Goal: Task Accomplishment & Management: Manage account settings

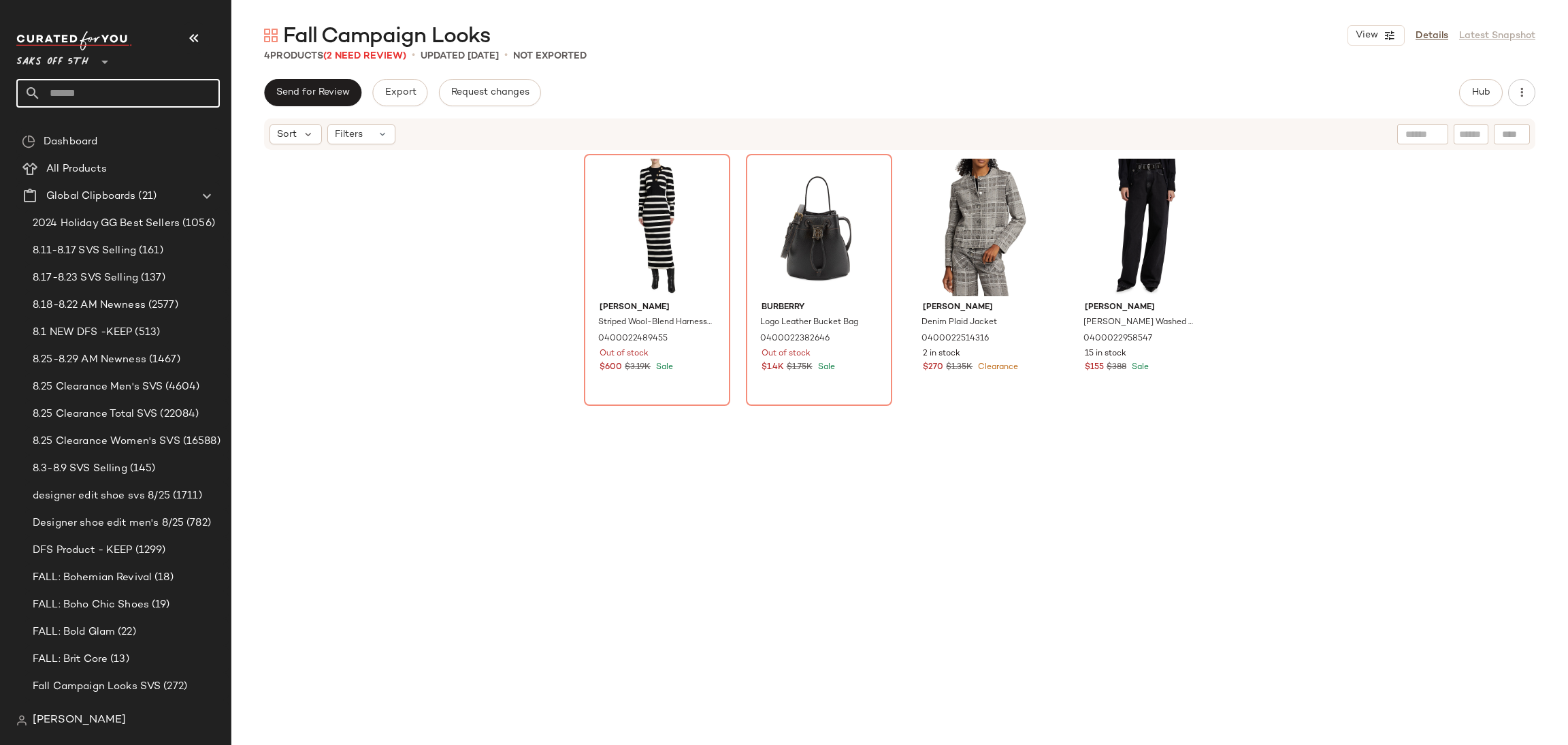
click at [117, 94] on input "text" at bounding box center [130, 93] width 179 height 28
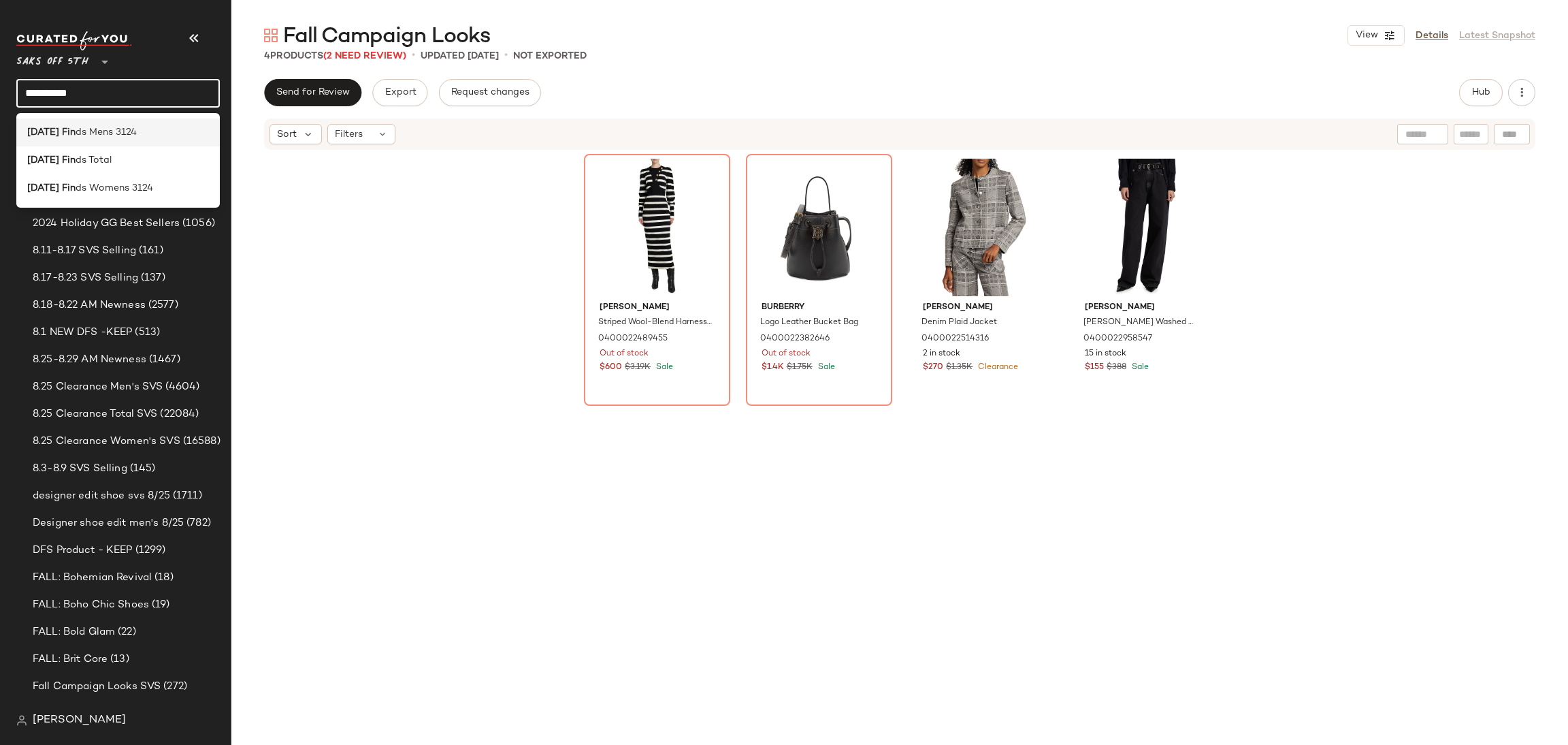
type input "**********"
click at [150, 133] on div "Friday Fin ds Mens 3124" at bounding box center [118, 133] width 181 height 15
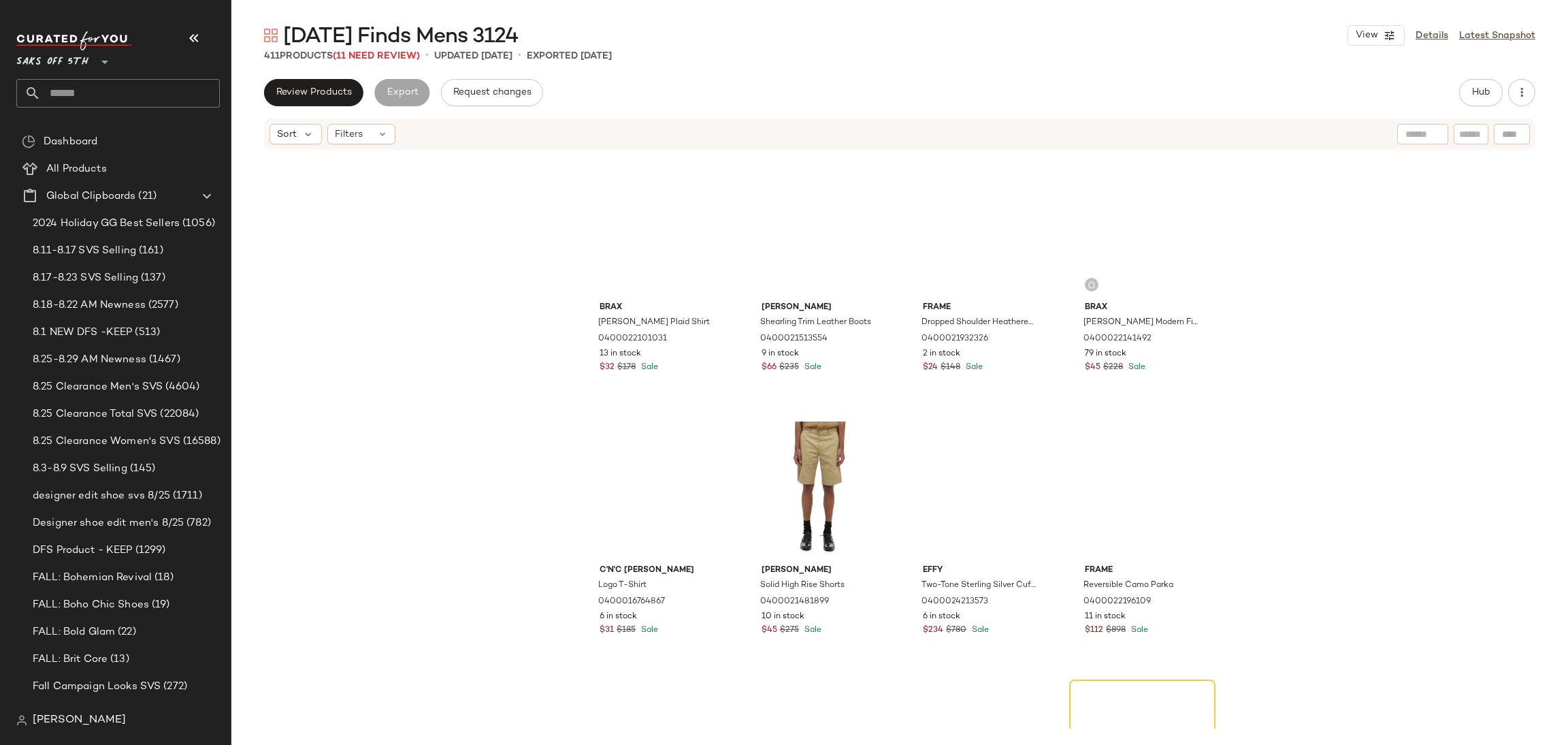
click at [402, 55] on span "(11 Need Review)" at bounding box center [376, 56] width 87 height 11
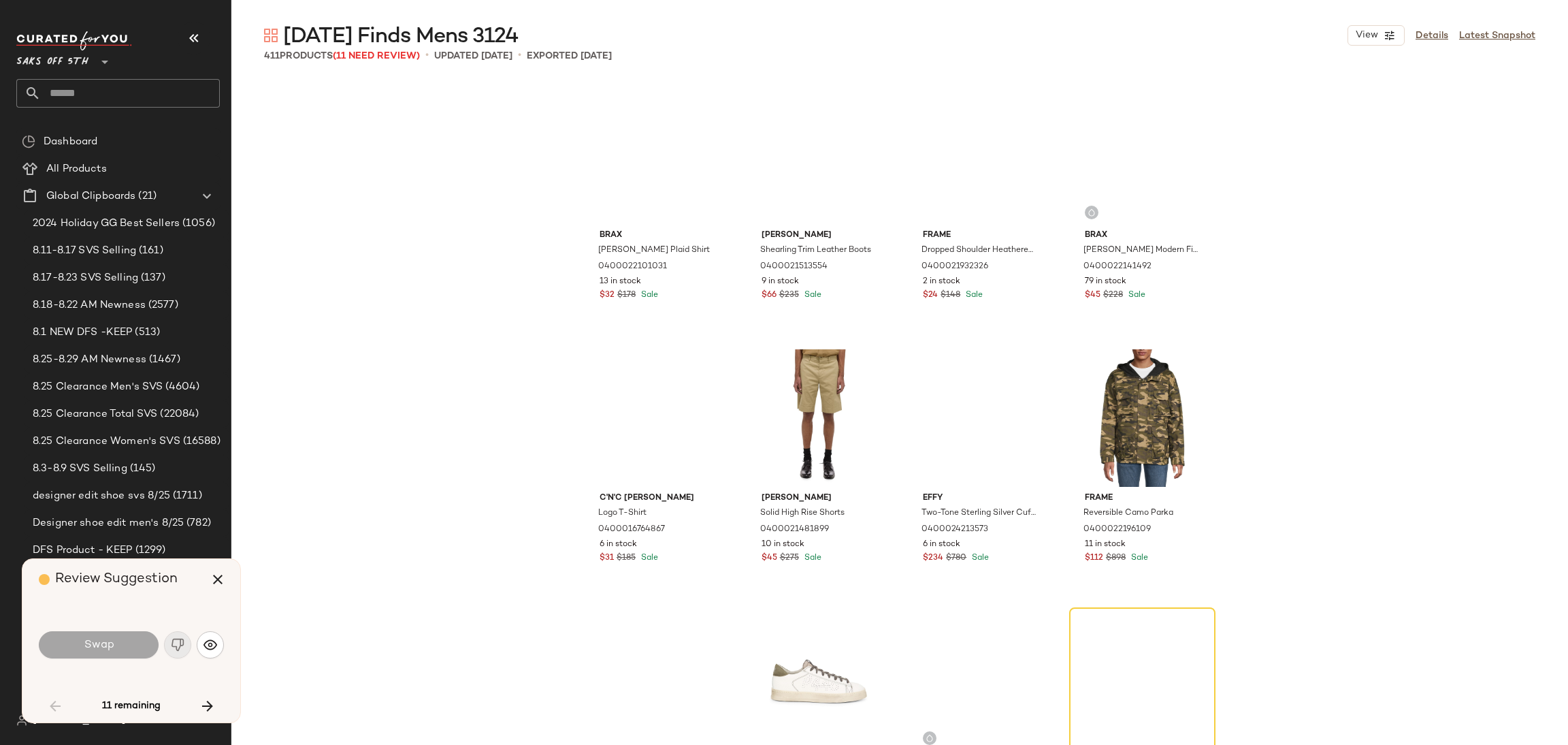
scroll to position [273, 0]
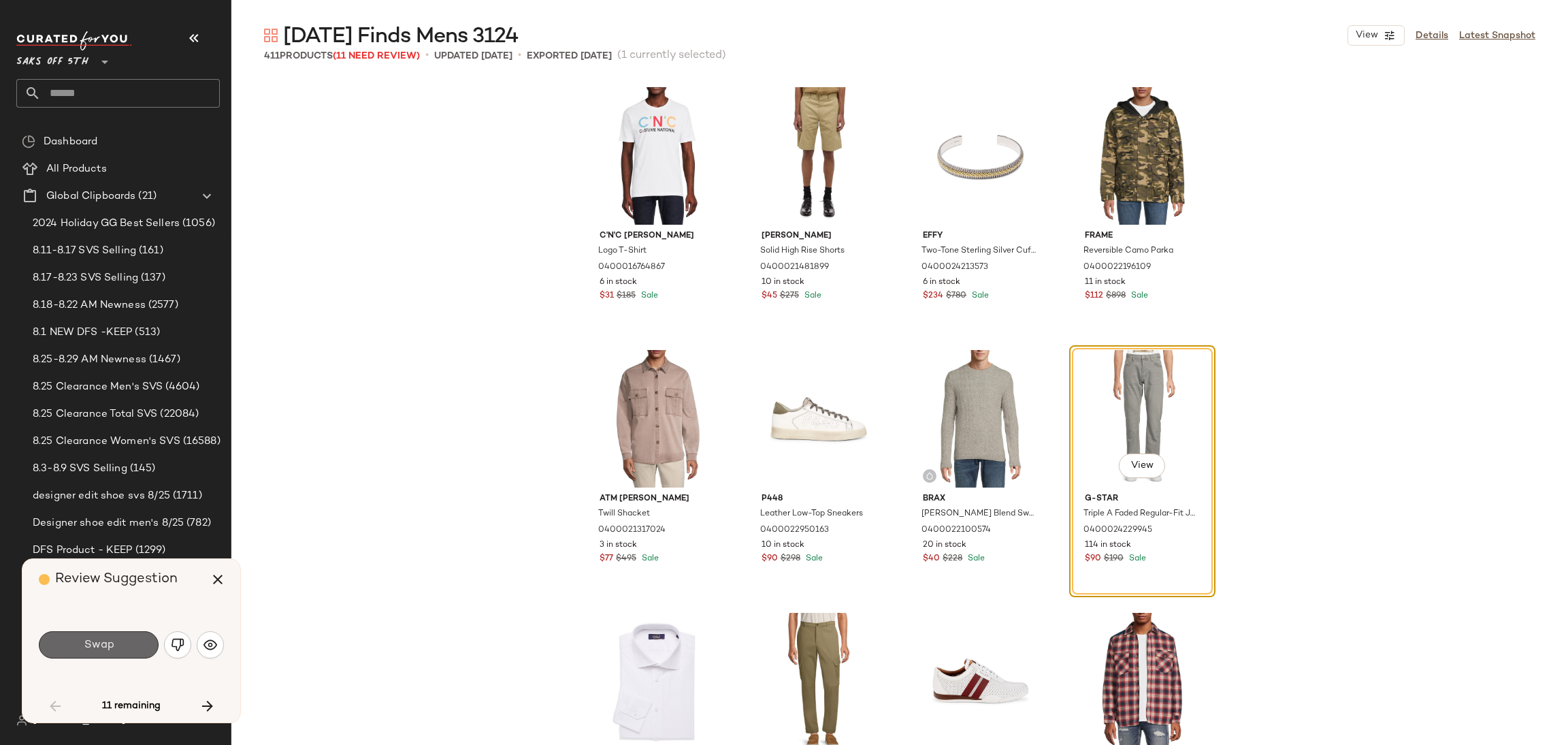
click at [107, 643] on span "Swap" at bounding box center [99, 645] width 31 height 13
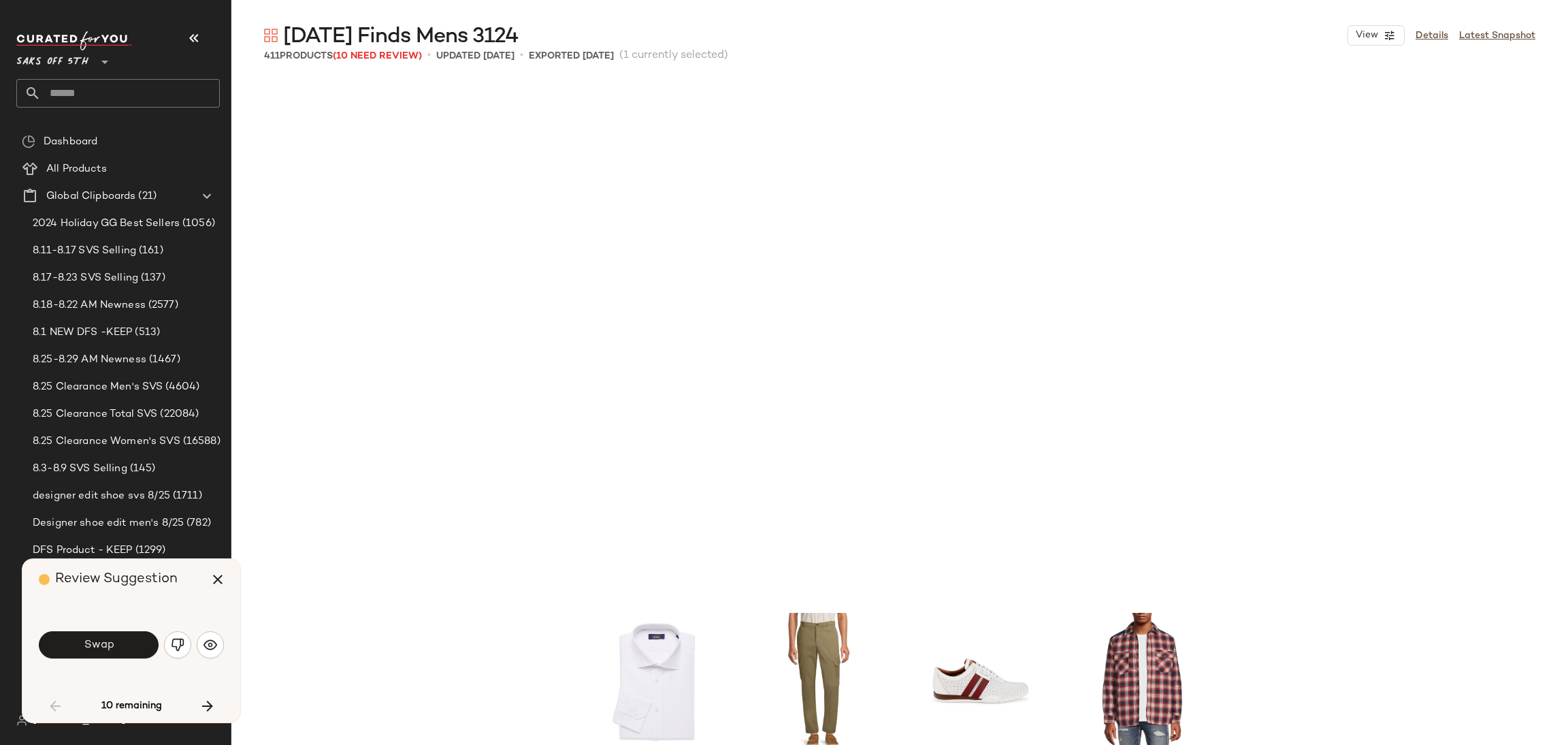
scroll to position [789, 0]
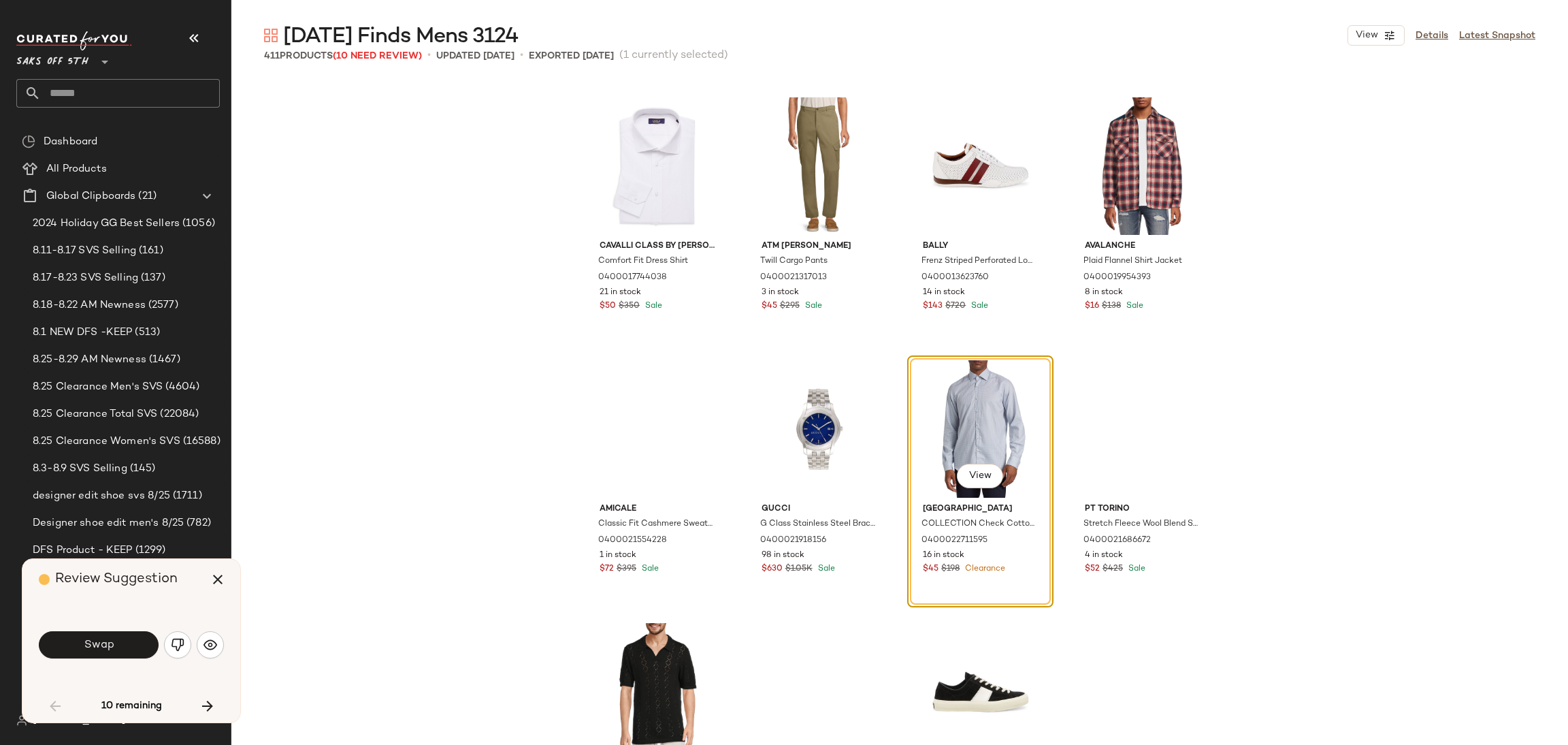
click at [107, 643] on span "Swap" at bounding box center [99, 645] width 31 height 13
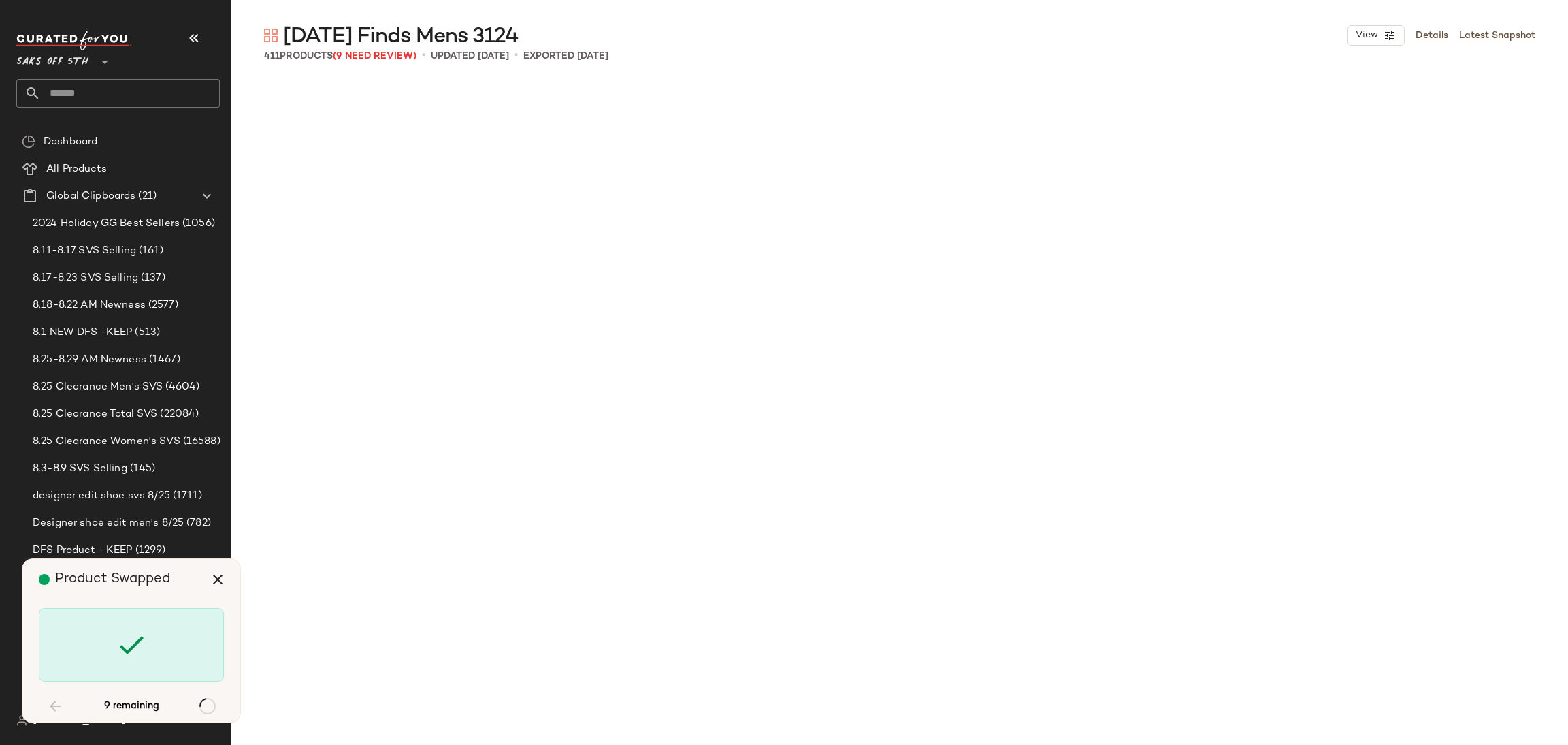
scroll to position [2628, 0]
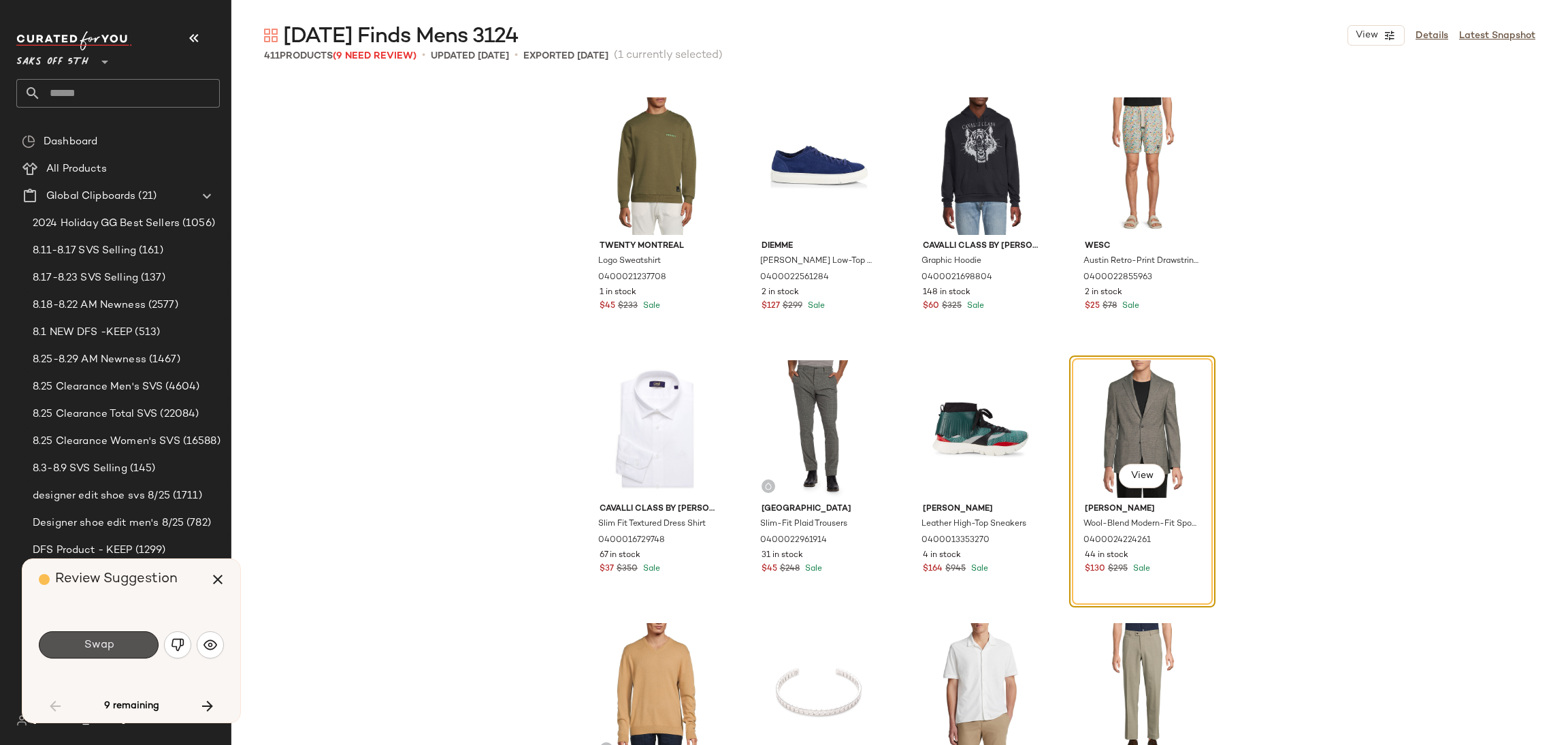
click at [107, 643] on span "Swap" at bounding box center [99, 645] width 31 height 13
click at [107, 643] on div "Swap" at bounding box center [99, 645] width 120 height 28
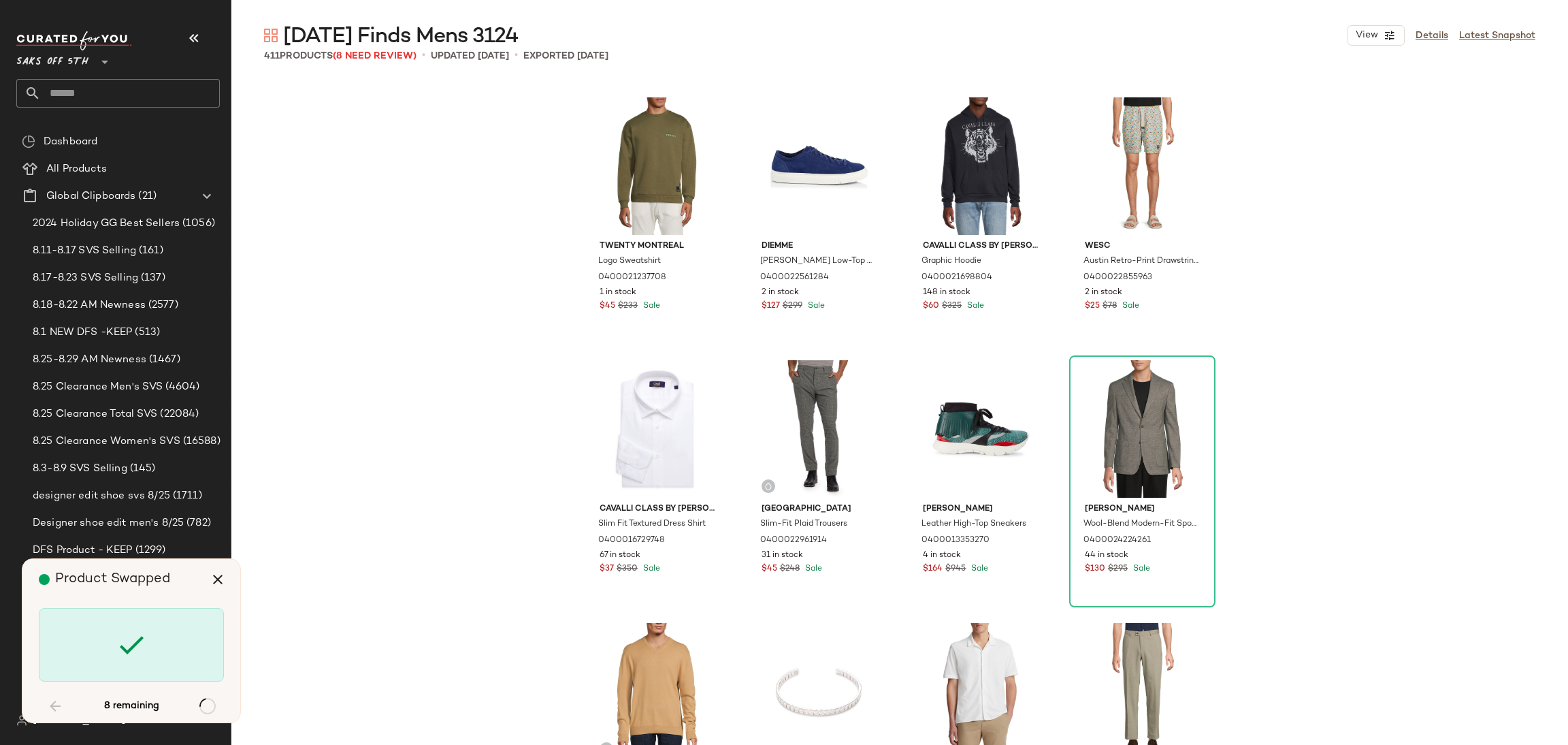
scroll to position [7620, 0]
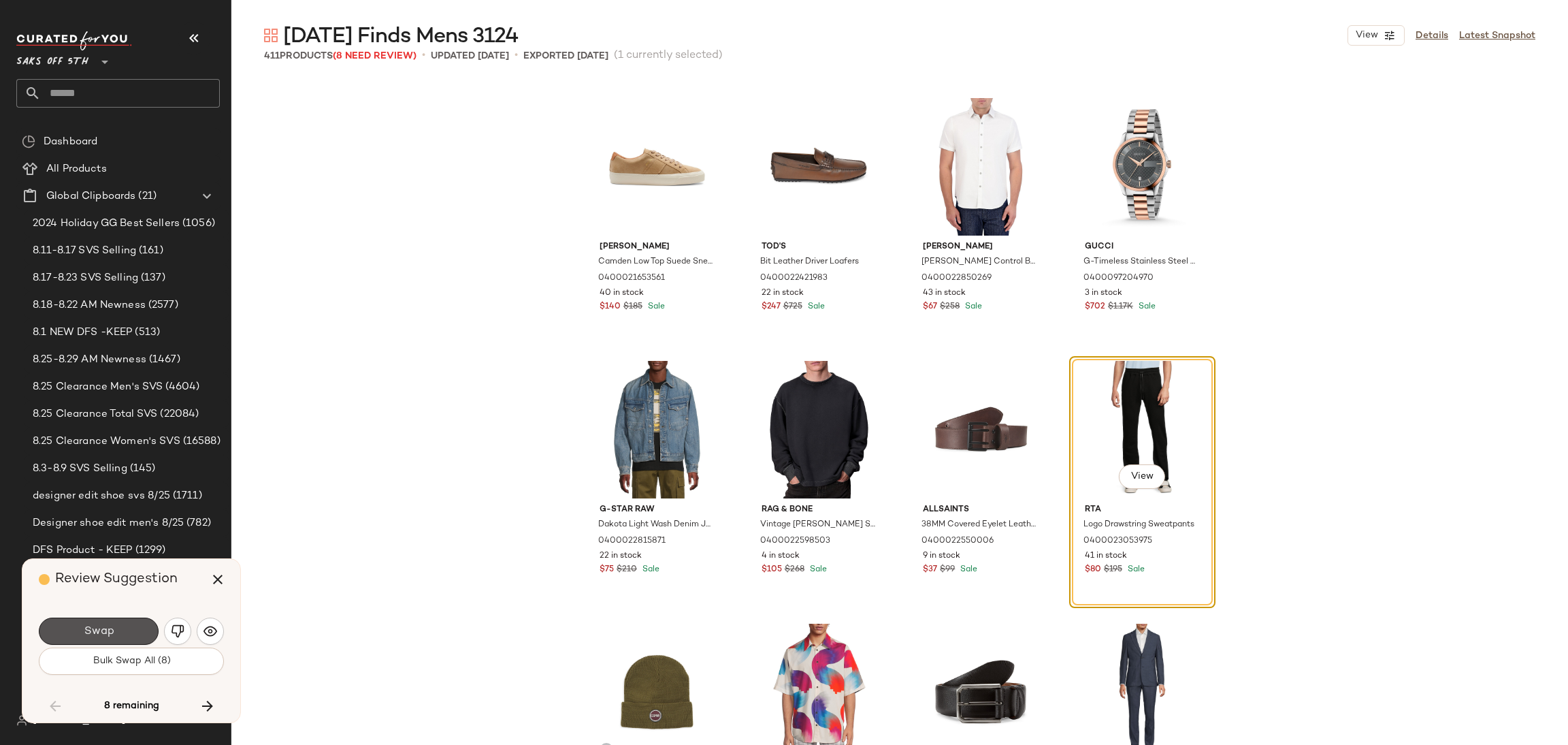
click at [107, 643] on button "Swap" at bounding box center [99, 632] width 120 height 28
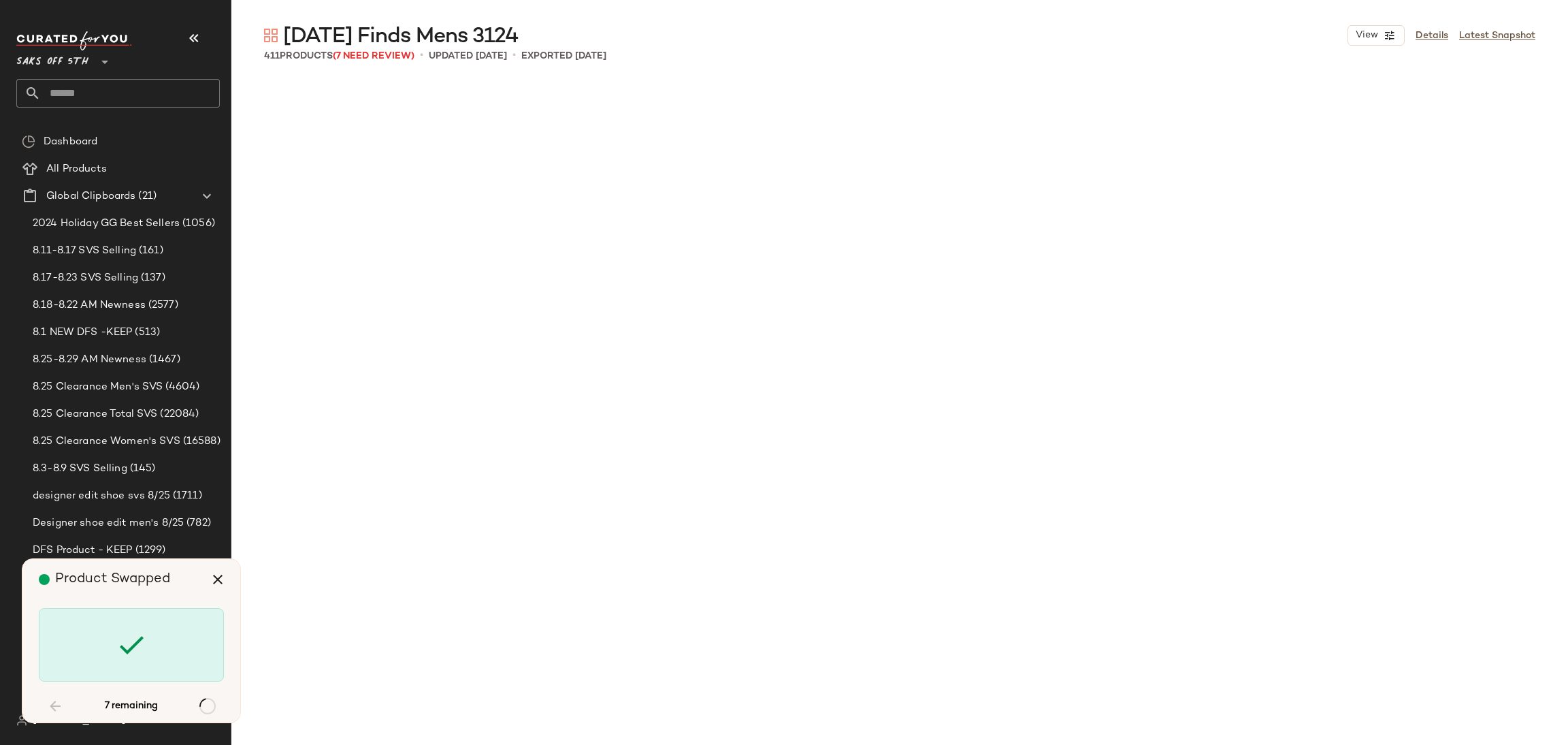
scroll to position [15504, 0]
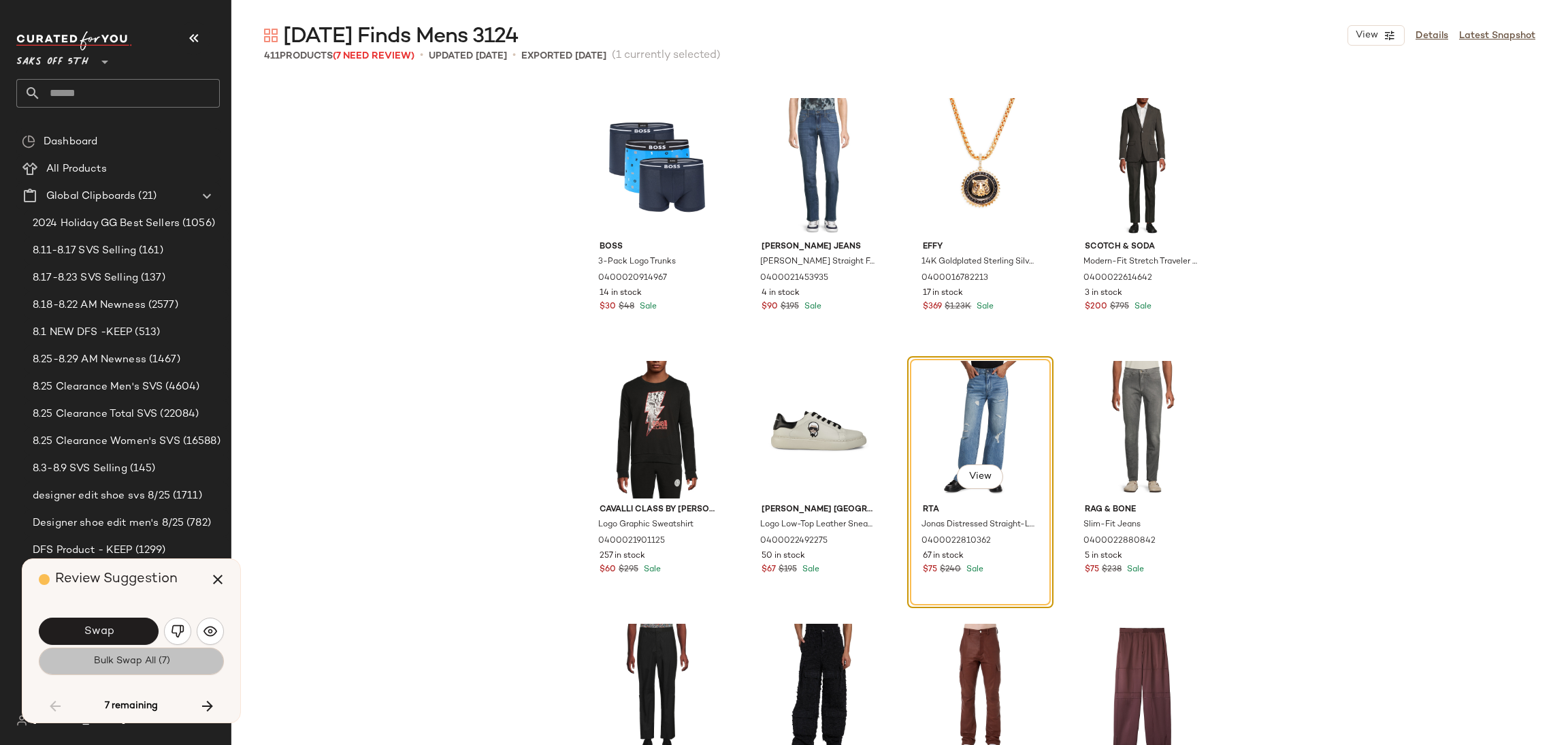
click at [125, 662] on span "Bulk Swap All (7)" at bounding box center [130, 661] width 77 height 11
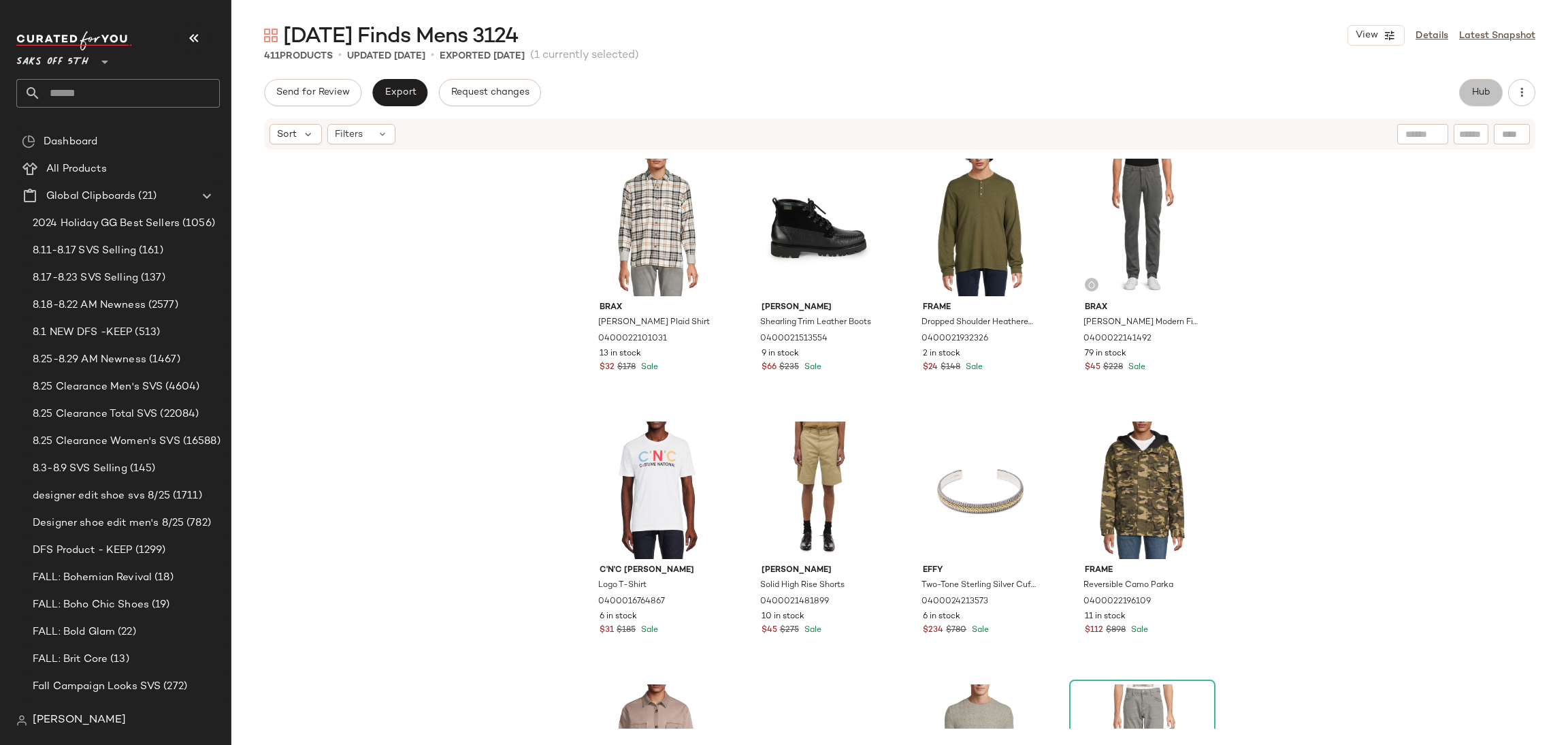
click at [1491, 92] on button "Hub" at bounding box center [1481, 93] width 44 height 28
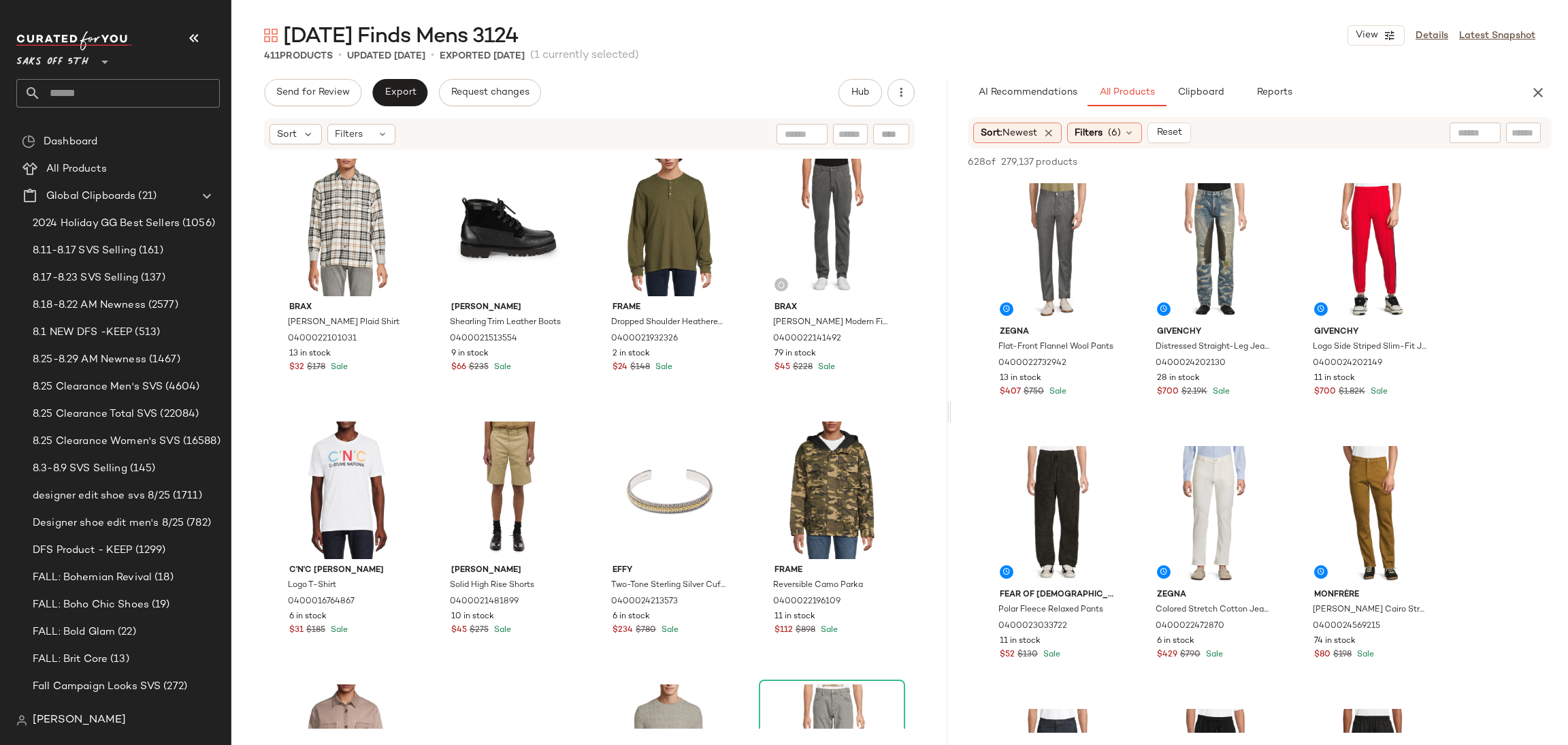
drag, startPoint x: 898, startPoint y: 410, endPoint x: 950, endPoint y: 400, distance: 53.0
click at [950, 400] on div "Friday Finds Mens 3124 View Details Latest Snapshot 411 Products • updated Aug …" at bounding box center [899, 383] width 1336 height 723
click at [1101, 128] on span "Filters" at bounding box center [1089, 134] width 28 height 15
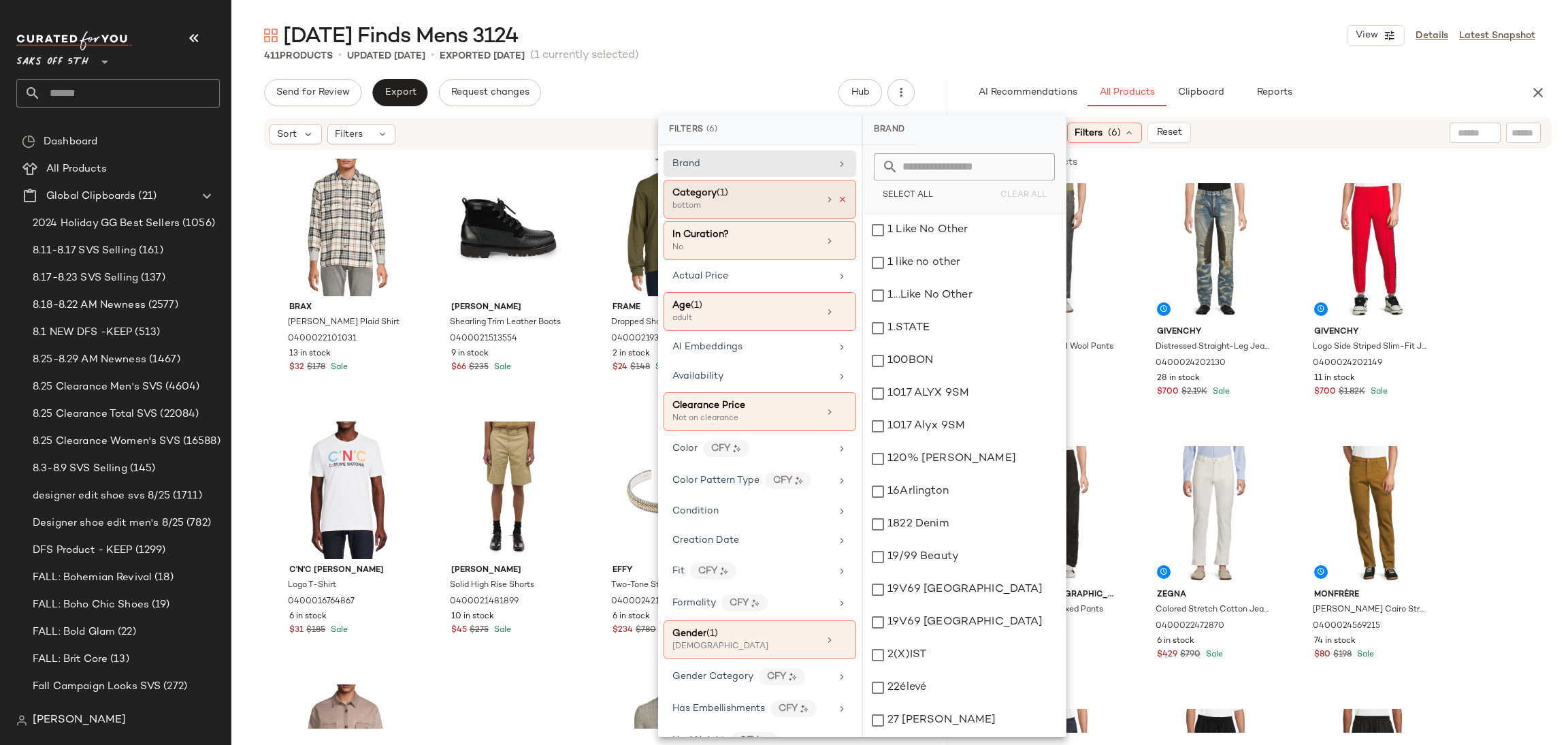
click at [840, 196] on icon at bounding box center [843, 199] width 10 height 10
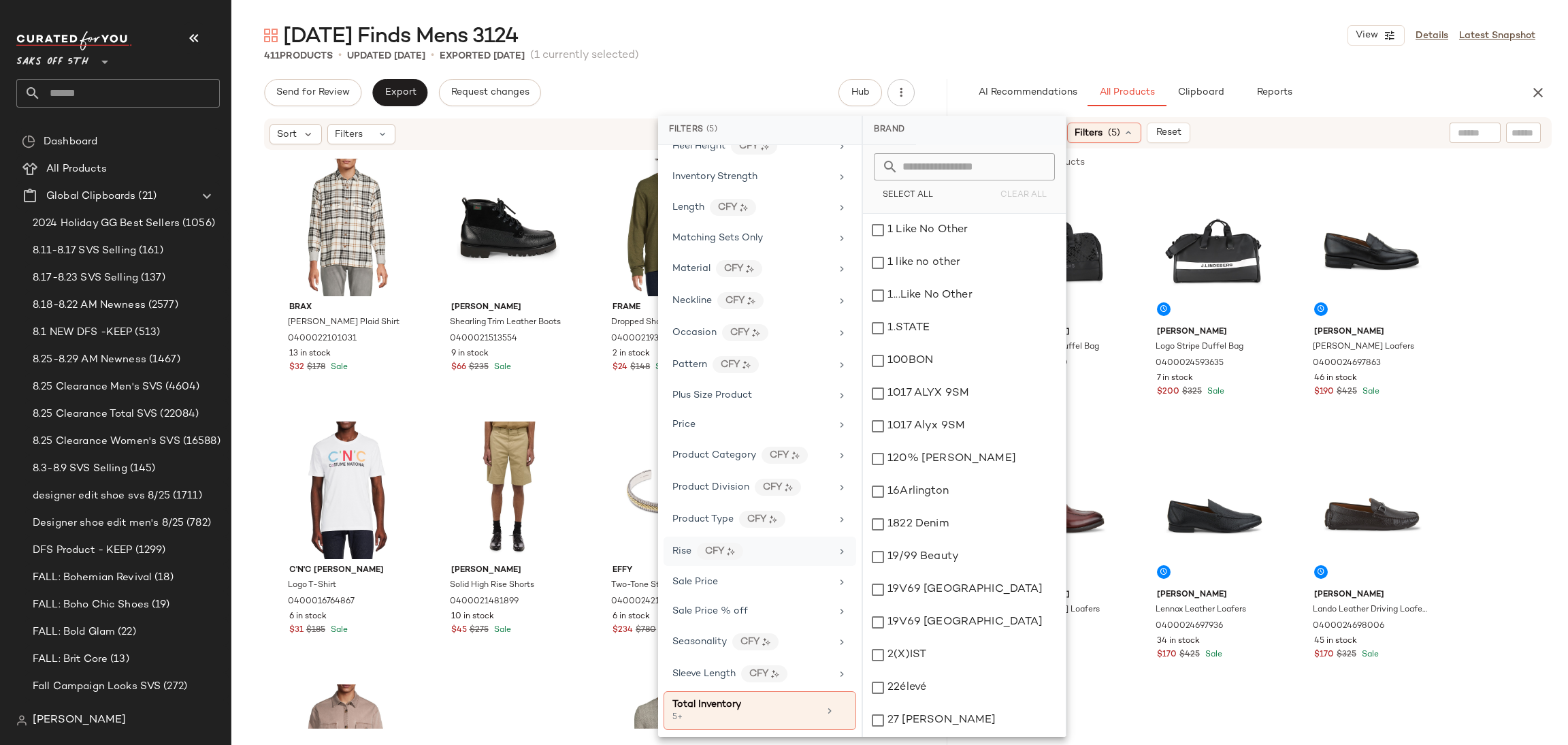
scroll to position [584, 0]
click at [748, 617] on div "Sale Price % off" at bounding box center [752, 610] width 159 height 15
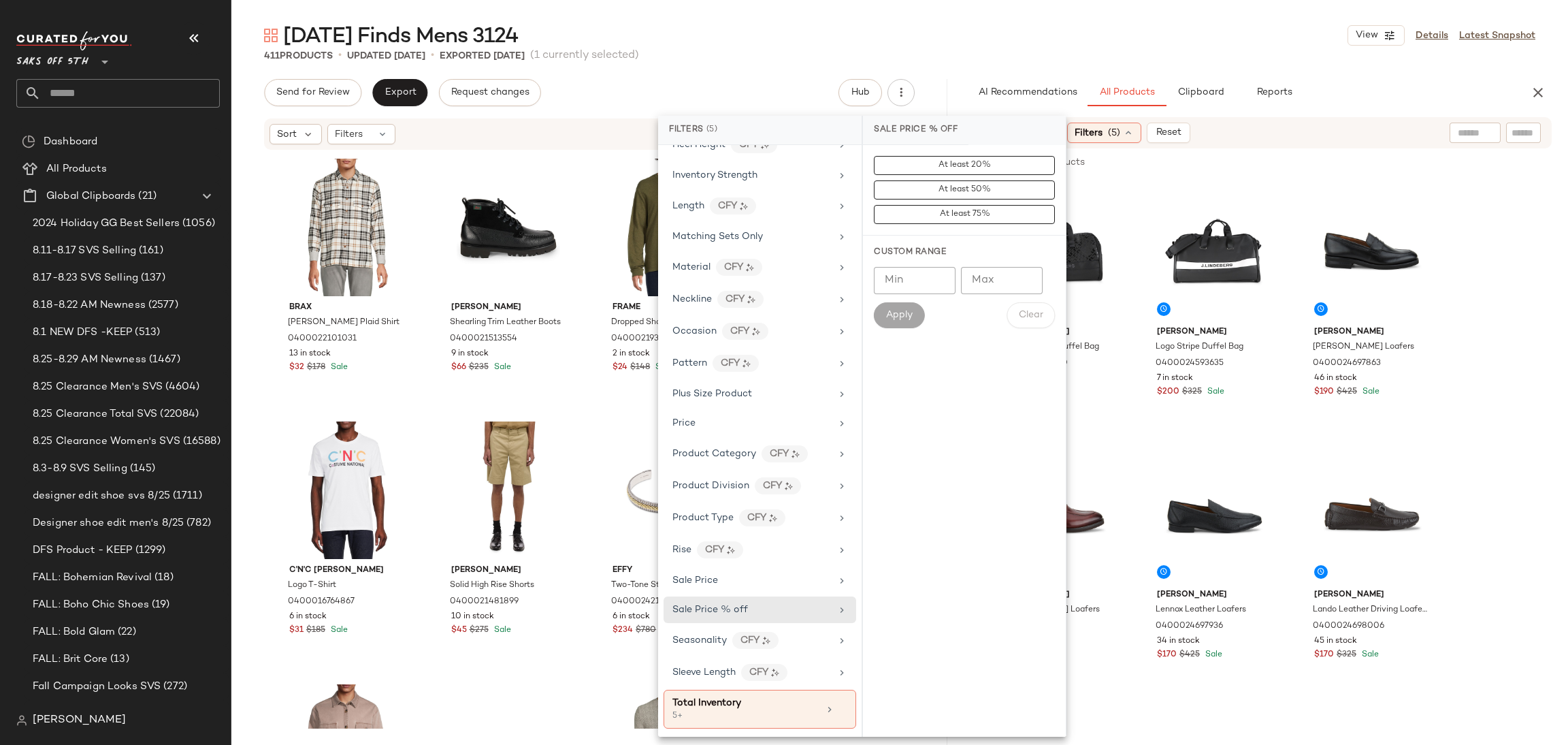
click at [924, 284] on input "Min" at bounding box center [915, 281] width 82 height 28
type input "**"
click at [908, 314] on span "Apply" at bounding box center [899, 315] width 28 height 11
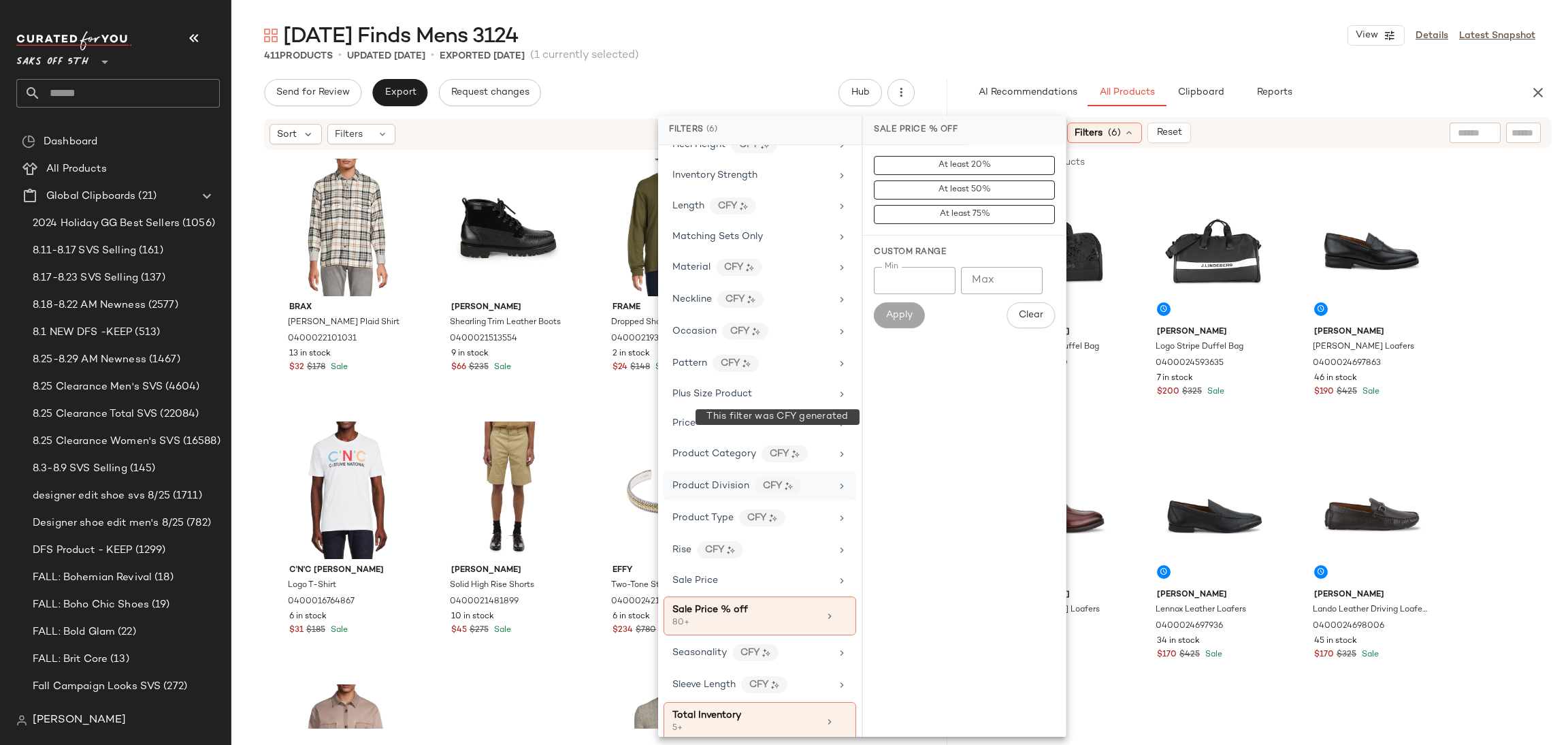
scroll to position [636, 0]
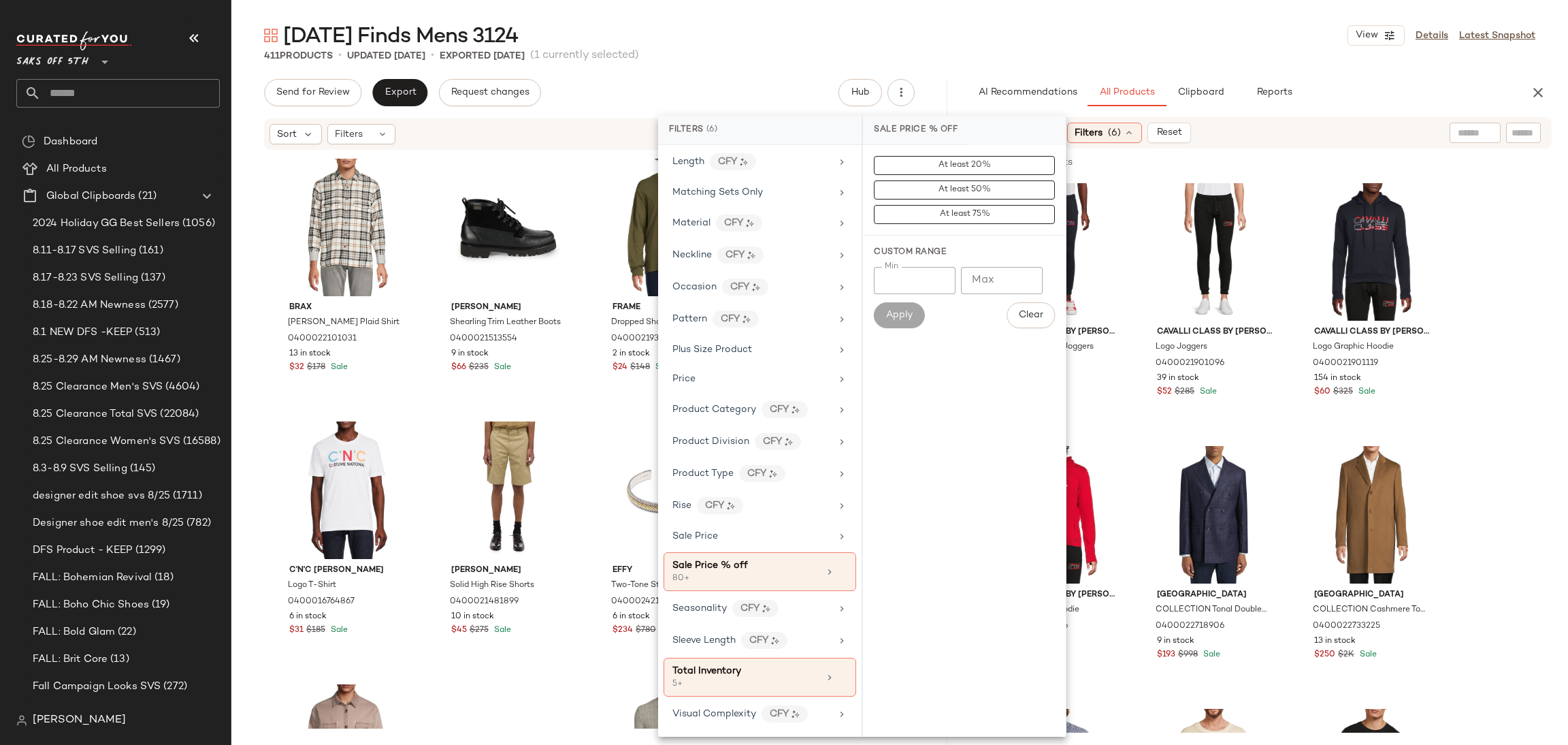
click at [1026, 26] on div "Friday Finds Mens 3124 View Details Latest Snapshot" at bounding box center [899, 36] width 1336 height 28
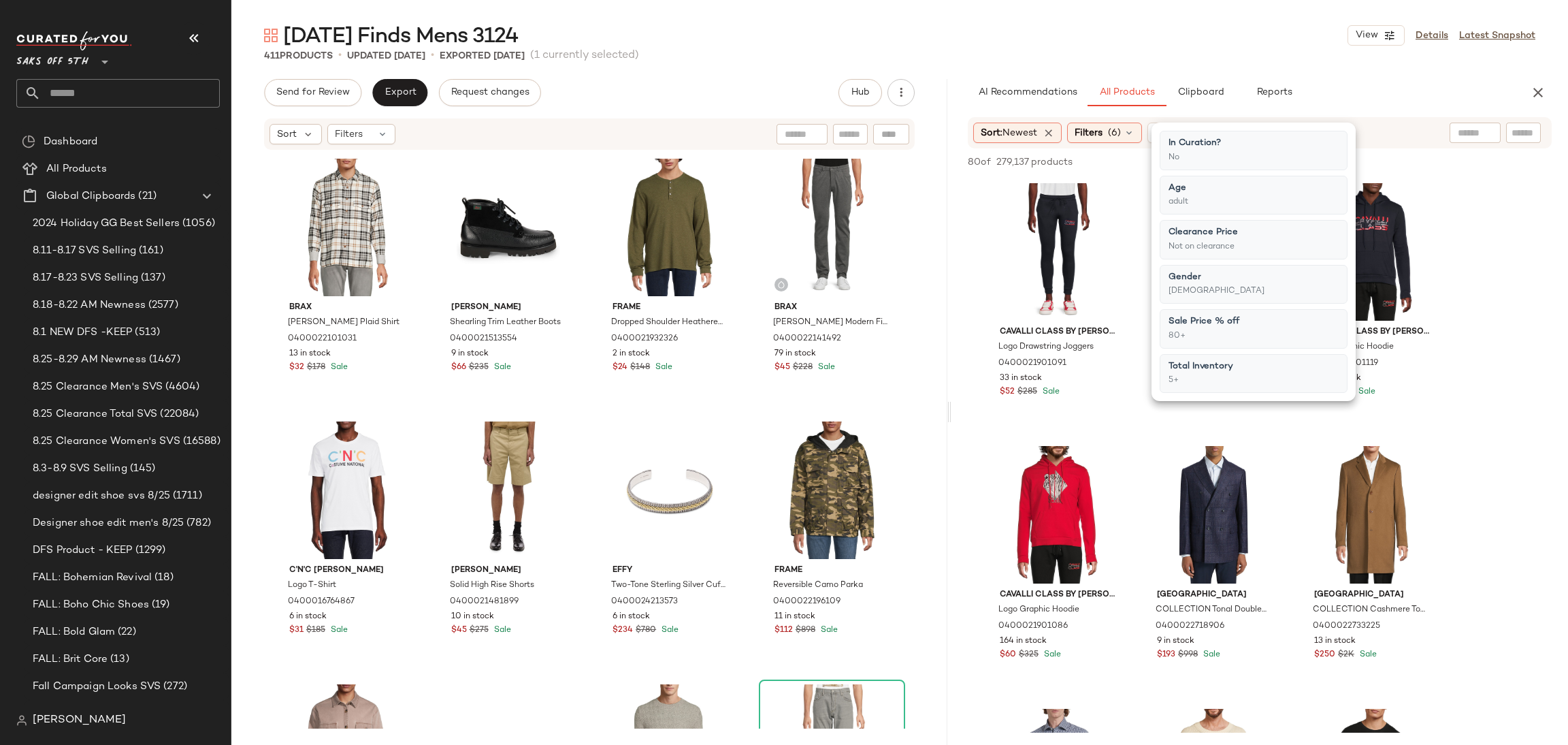
click at [1026, 26] on div "Friday Finds Mens 3124 View Details Latest Snapshot" at bounding box center [899, 36] width 1336 height 28
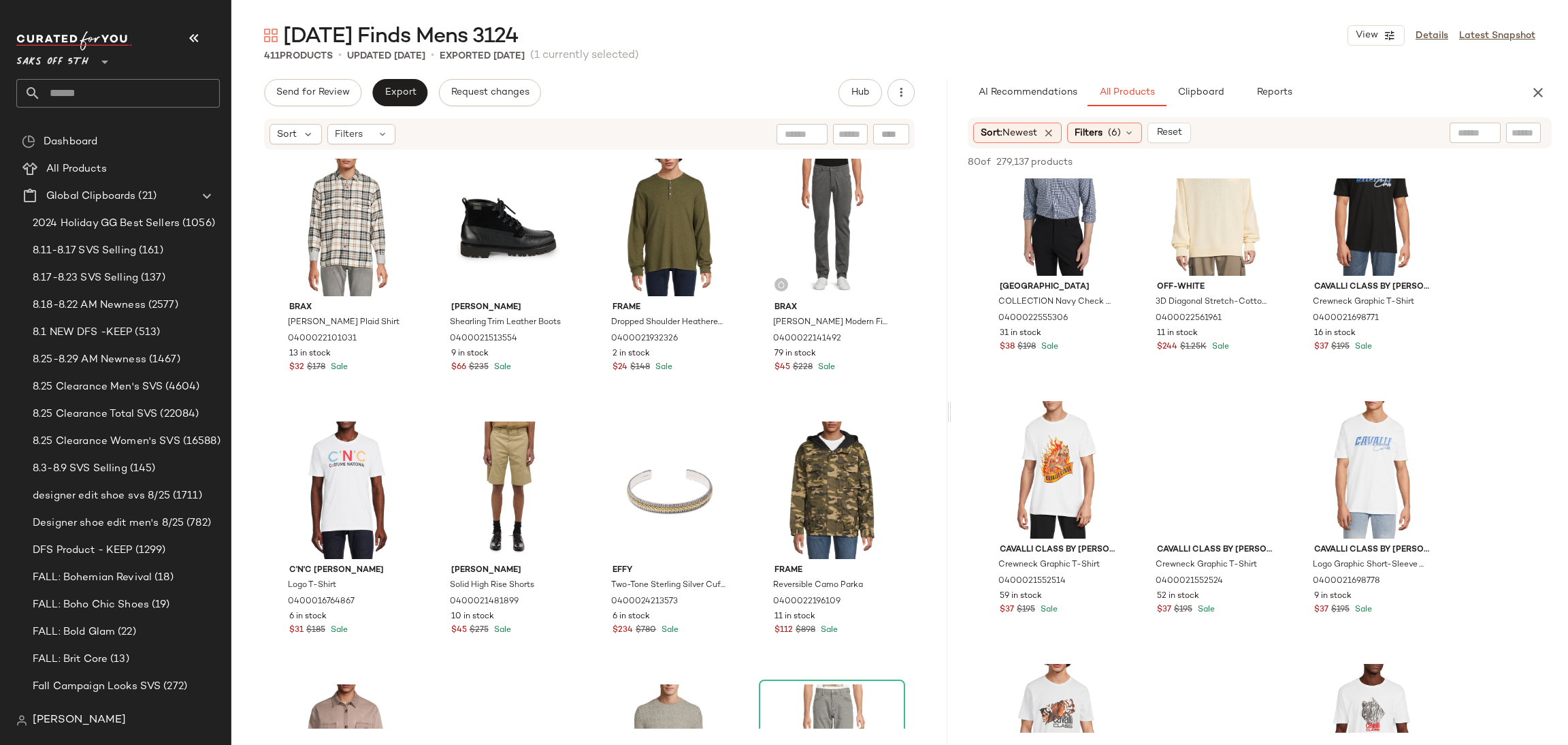
scroll to position [593, 0]
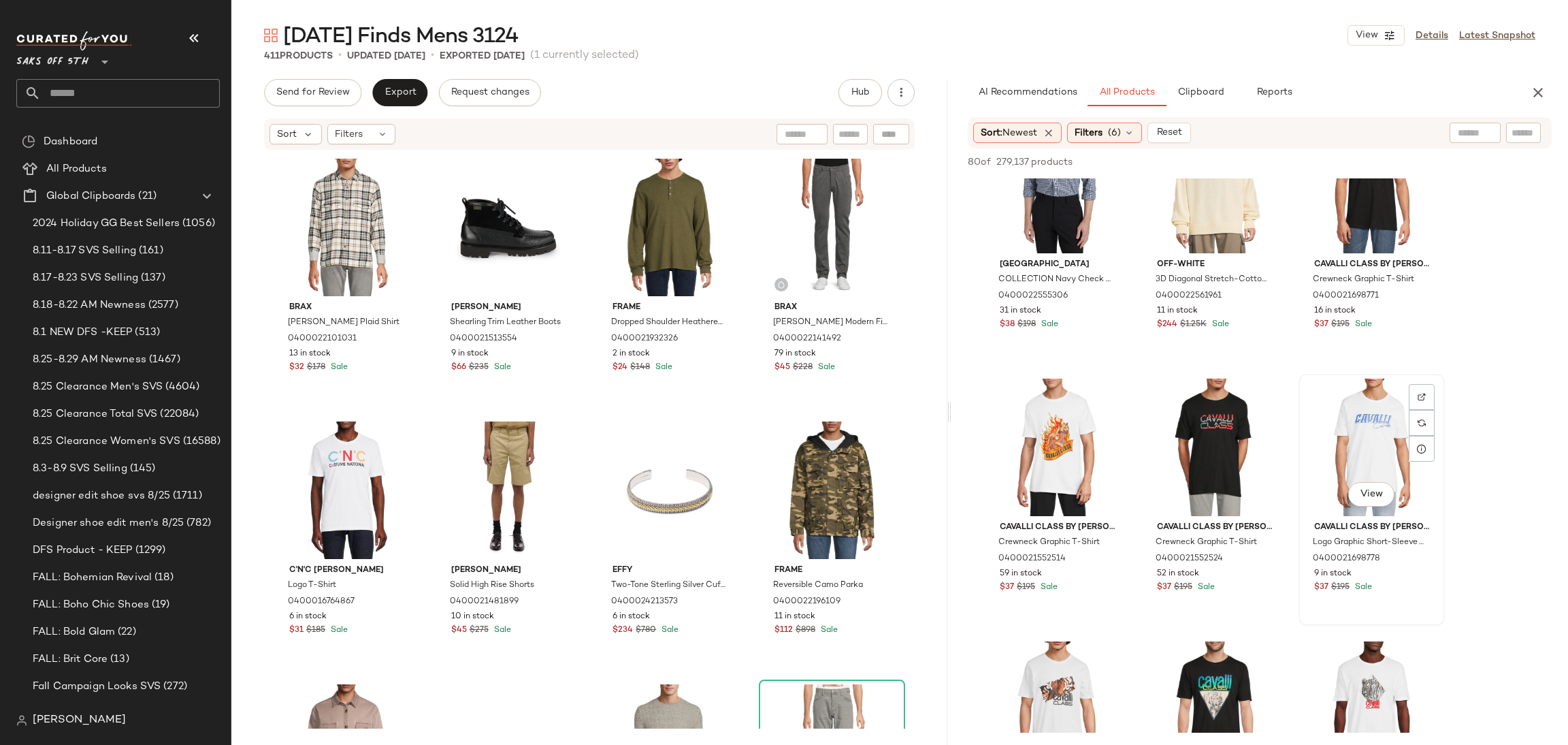
click at [1357, 405] on div "View" at bounding box center [1371, 447] width 137 height 138
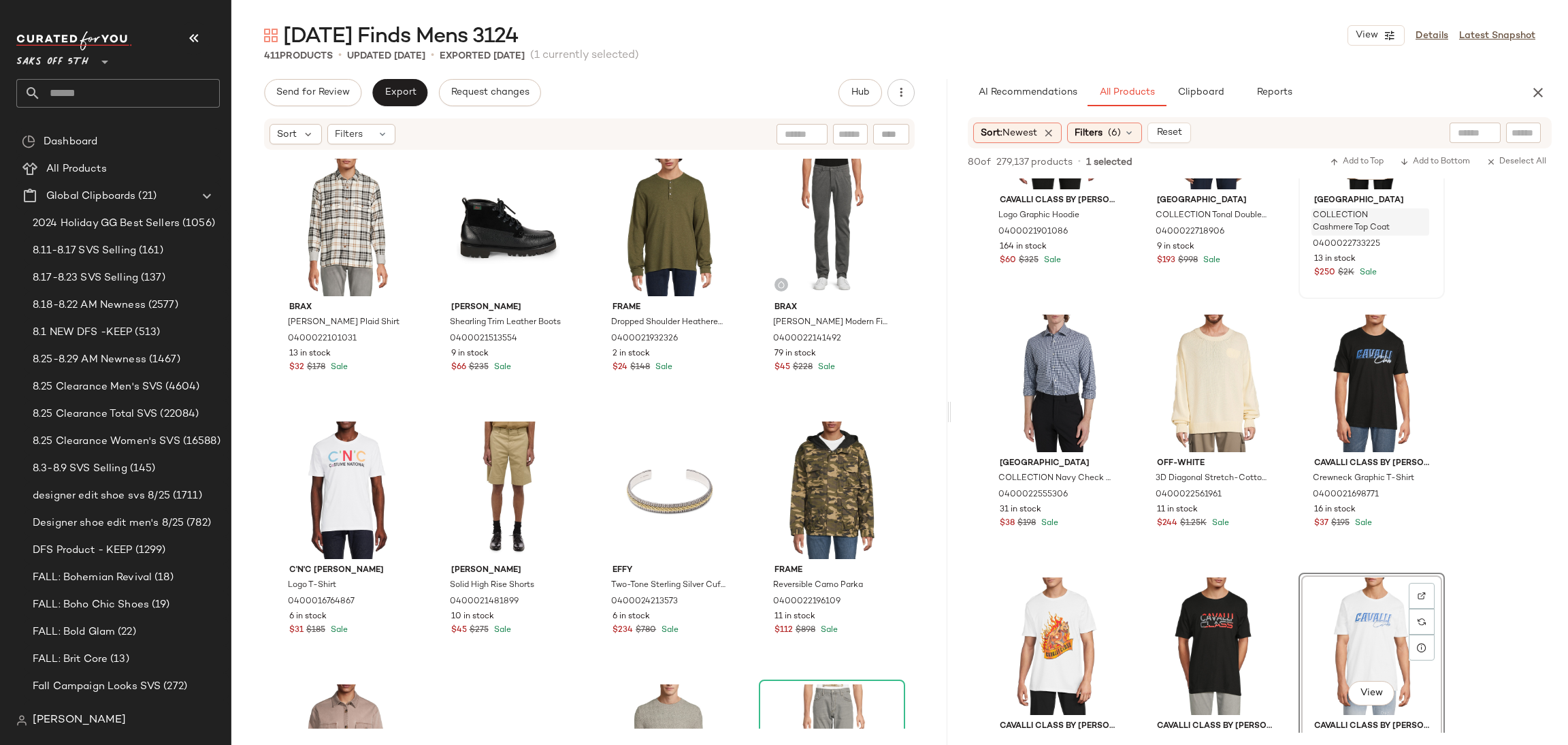
scroll to position [393, 0]
click at [1358, 148] on div "80 of 279,137 products • 1 selected Add to Top Add to Bottom Deselect All" at bounding box center [1260, 163] width 617 height 30
click at [1354, 161] on span "Add to Top" at bounding box center [1357, 162] width 53 height 10
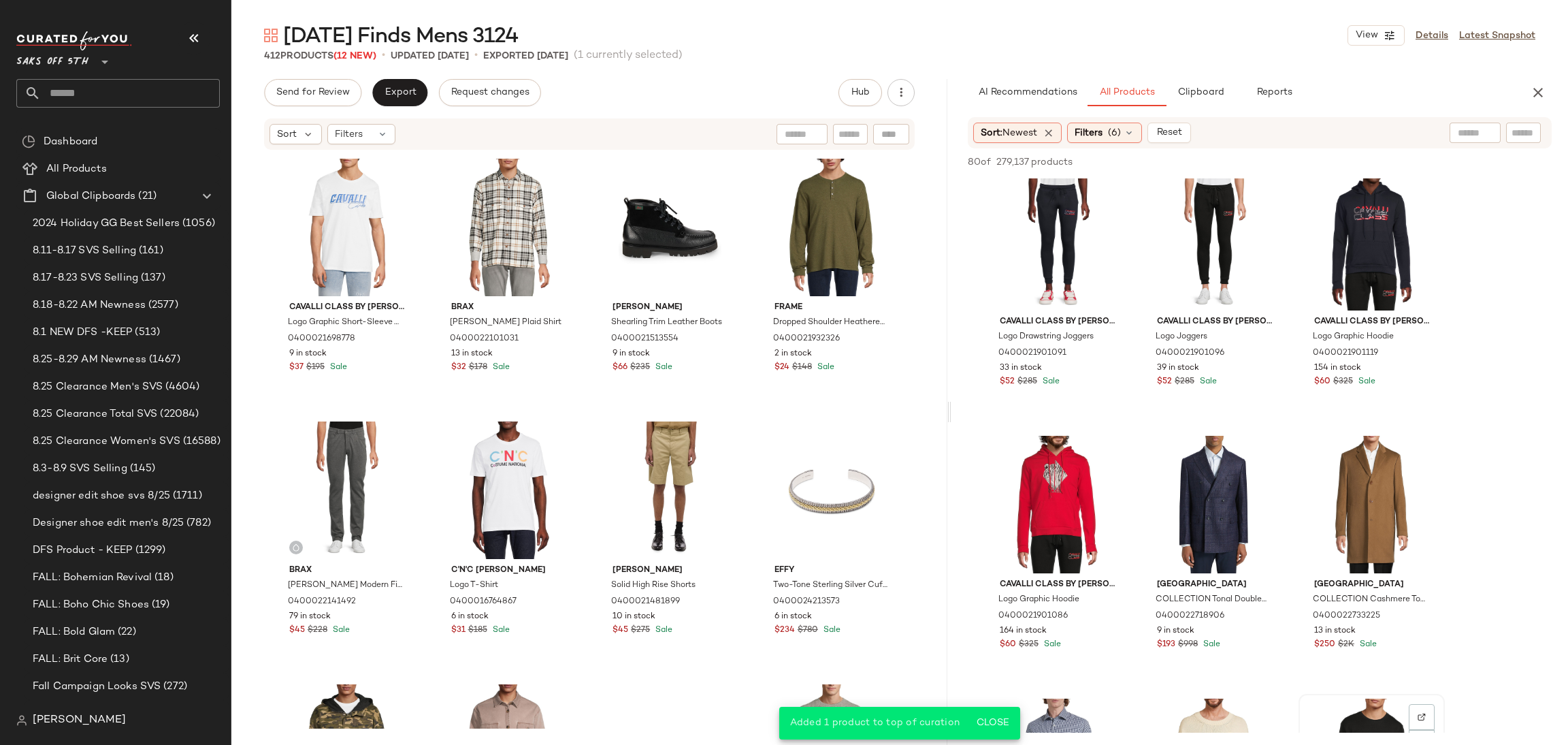
scroll to position [0, 0]
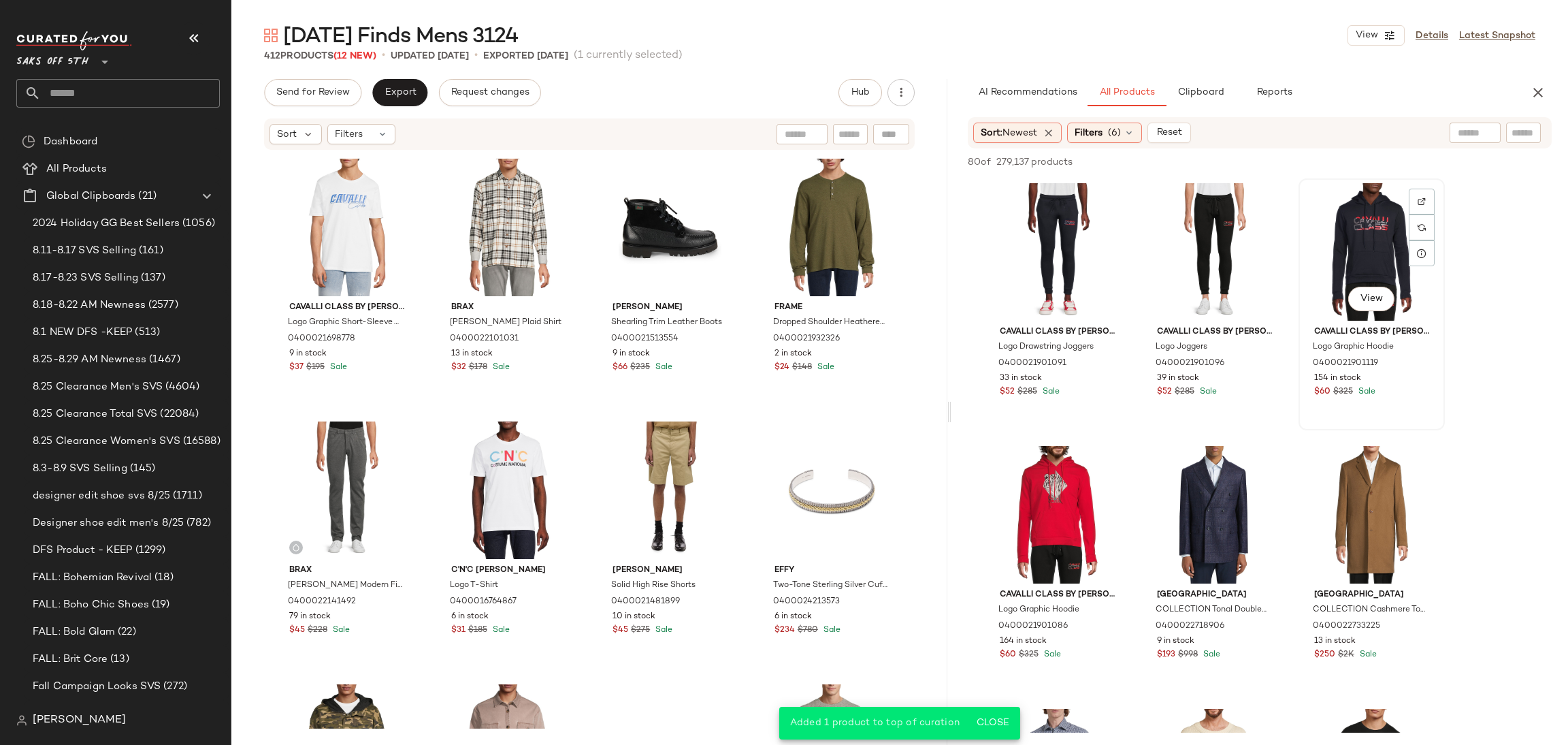
click at [1350, 254] on div "View" at bounding box center [1371, 252] width 137 height 138
click at [1357, 161] on span "Add to Top" at bounding box center [1357, 162] width 53 height 10
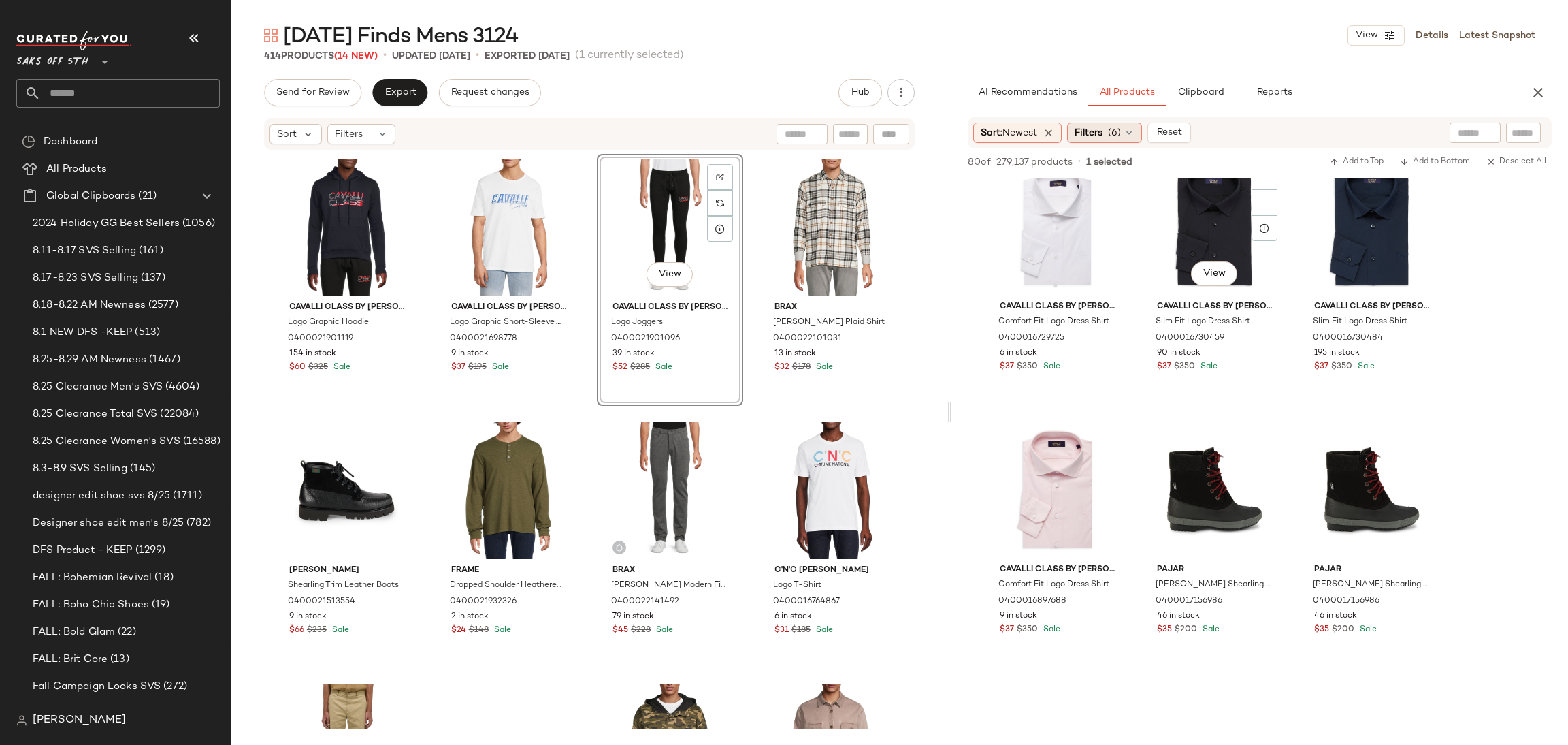
scroll to position [3133, 0]
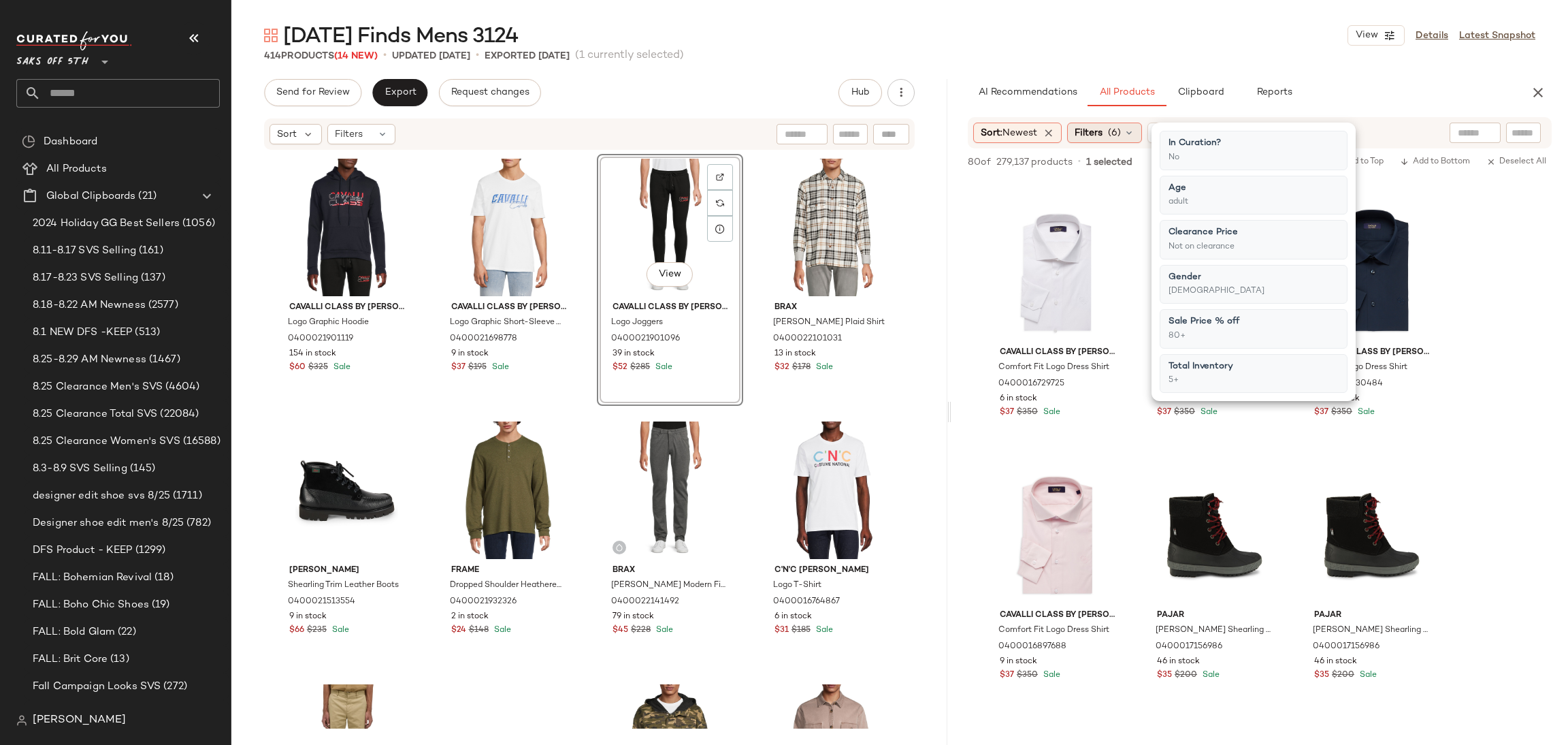
click at [1103, 137] on span "Filters" at bounding box center [1089, 134] width 28 height 15
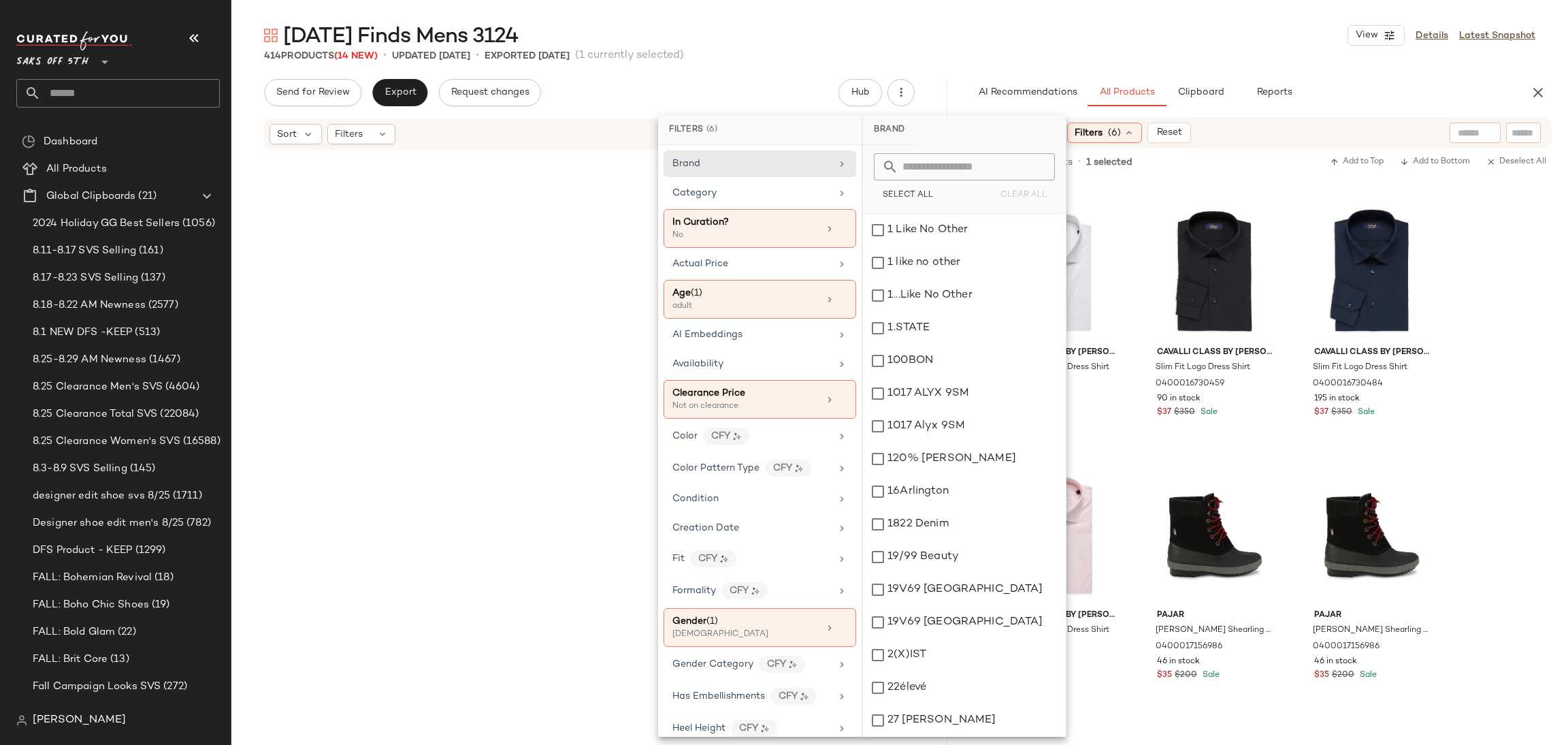
scroll to position [636, 0]
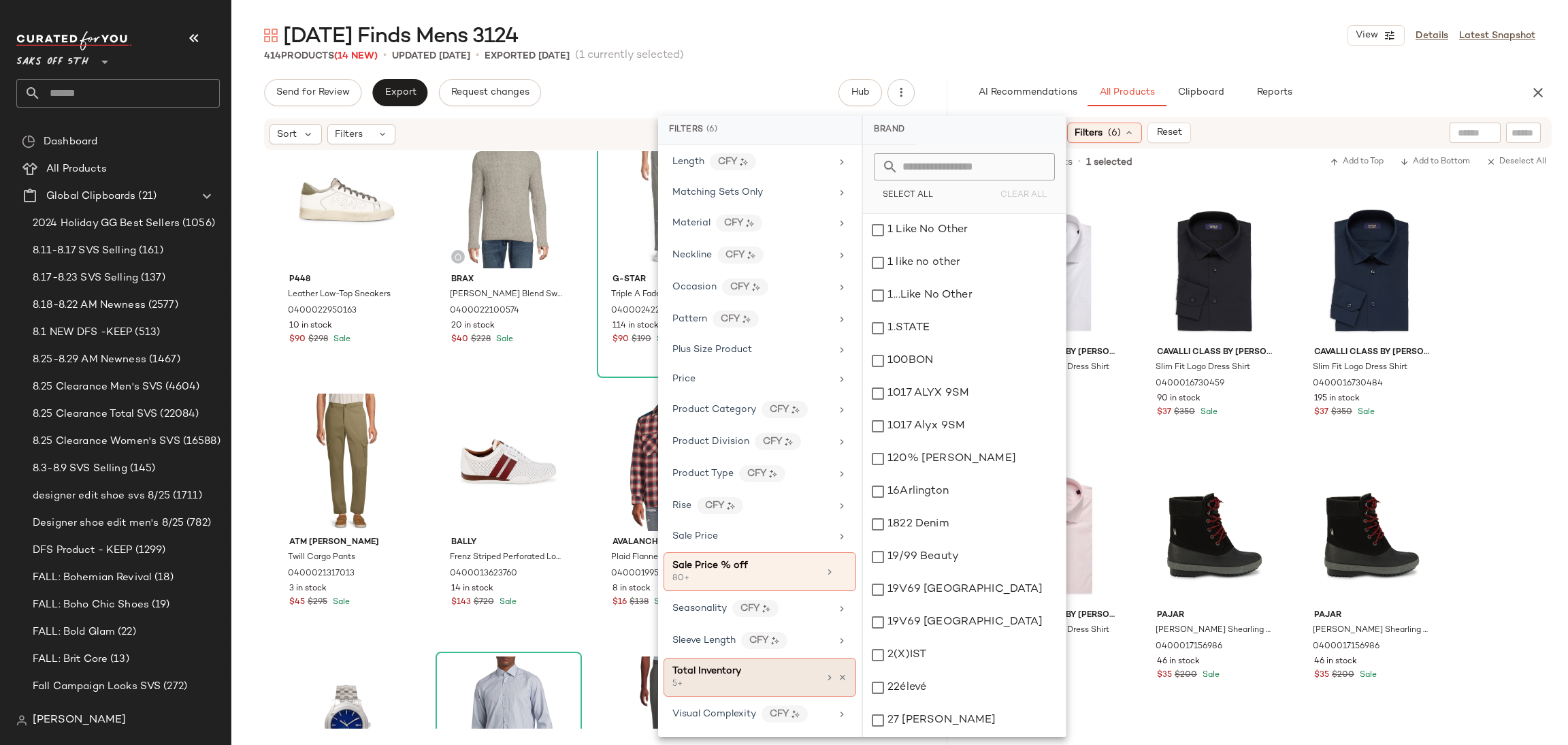
click at [763, 678] on div "Total Inventory" at bounding box center [746, 671] width 147 height 15
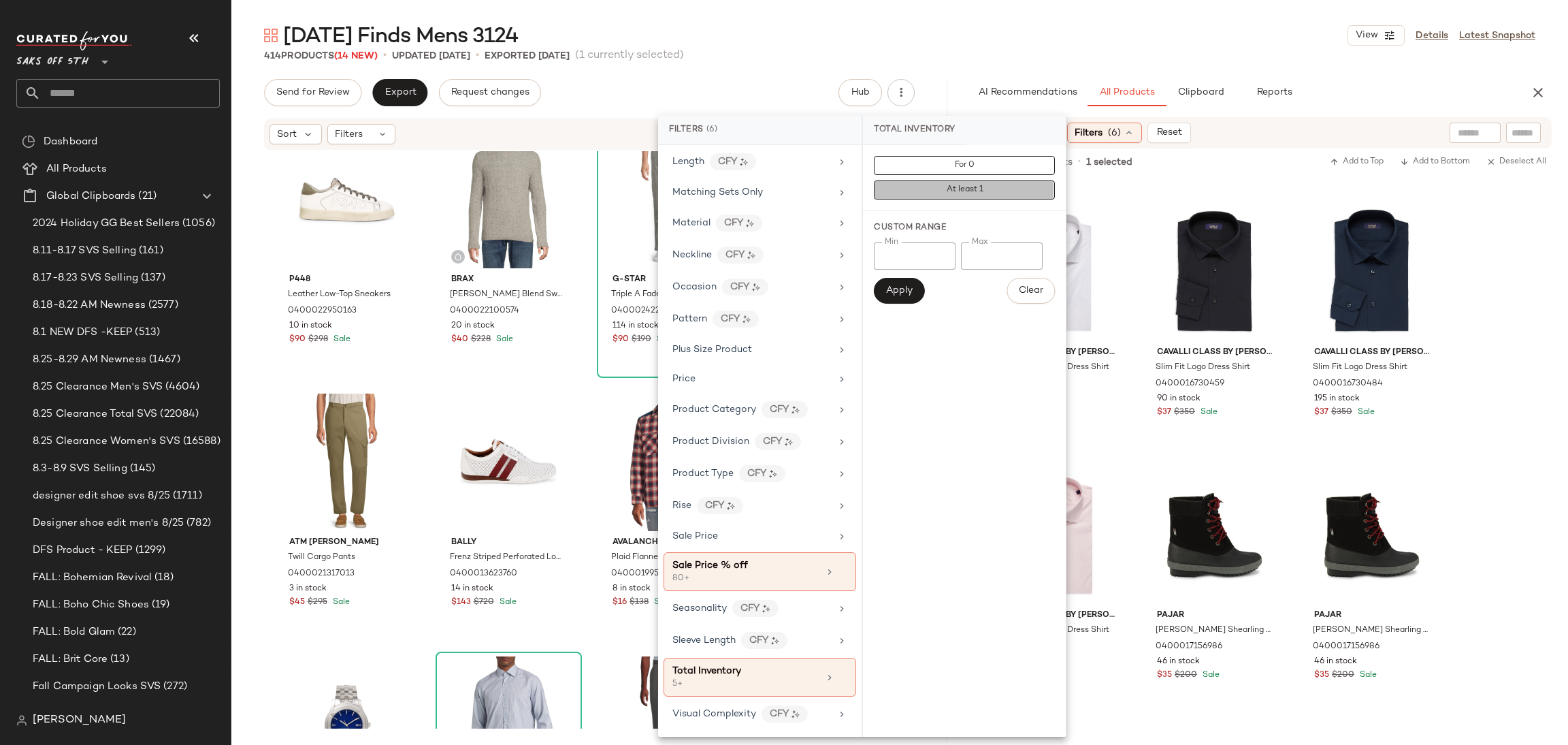
click at [937, 186] on button "At least 1" at bounding box center [965, 190] width 181 height 19
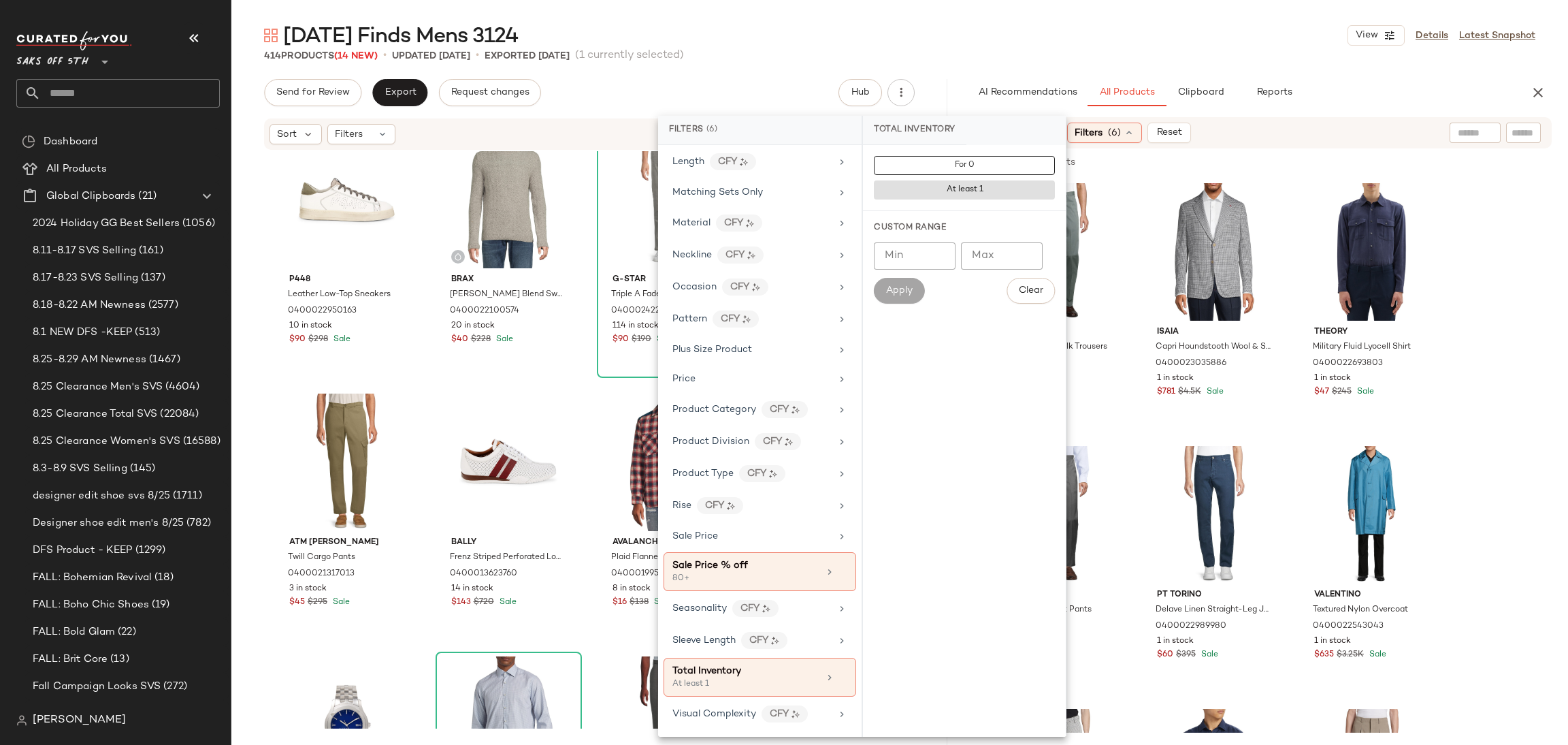
click at [1110, 42] on div "Friday Finds Mens 3124 View Details Latest Snapshot" at bounding box center [899, 36] width 1336 height 28
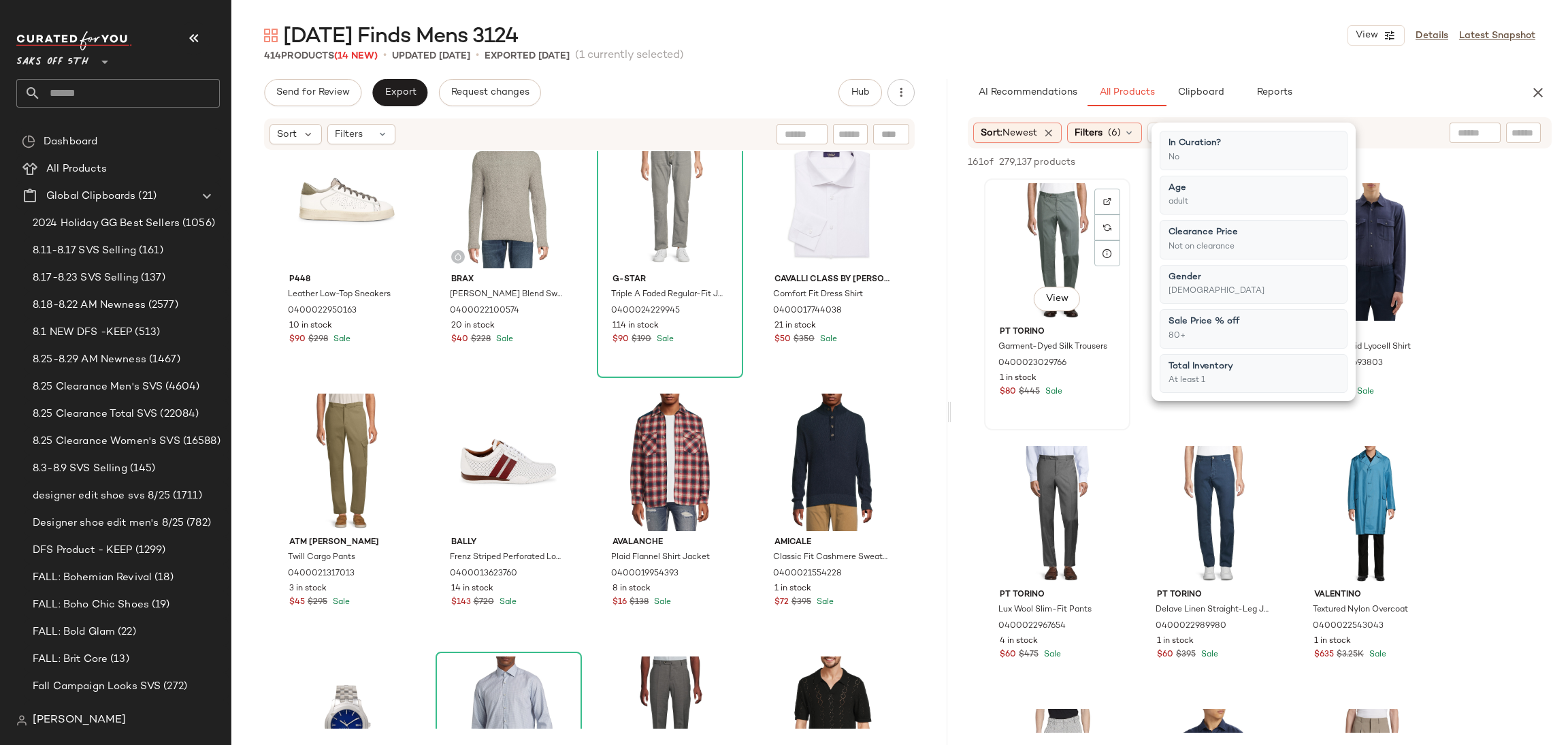
click at [1126, 326] on div "View PT Torino Garment-Dyed Silk Trousers 0400023029766 1 in stock $80 $445 Sale" at bounding box center [1056, 304] width 143 height 249
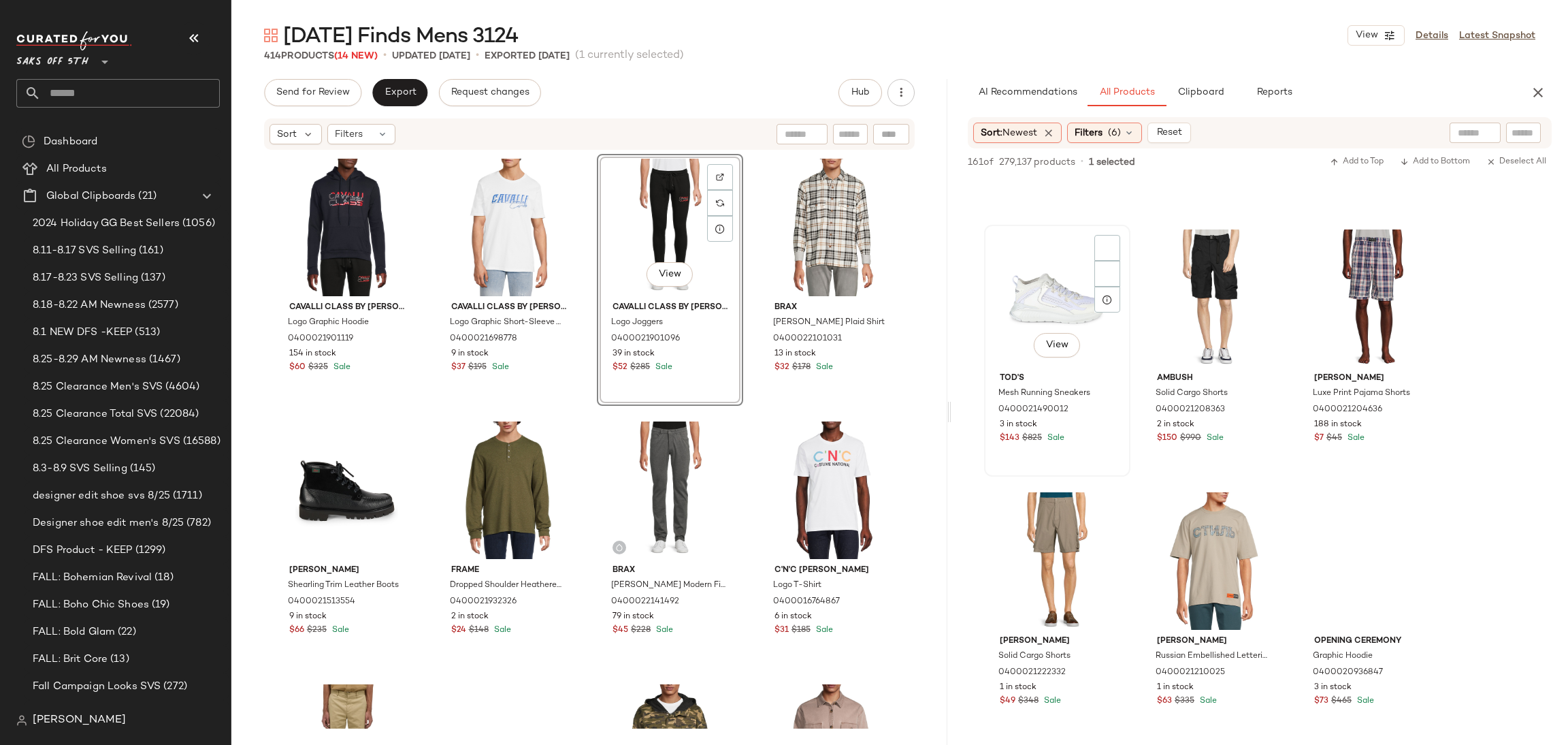
scroll to position [6524, 0]
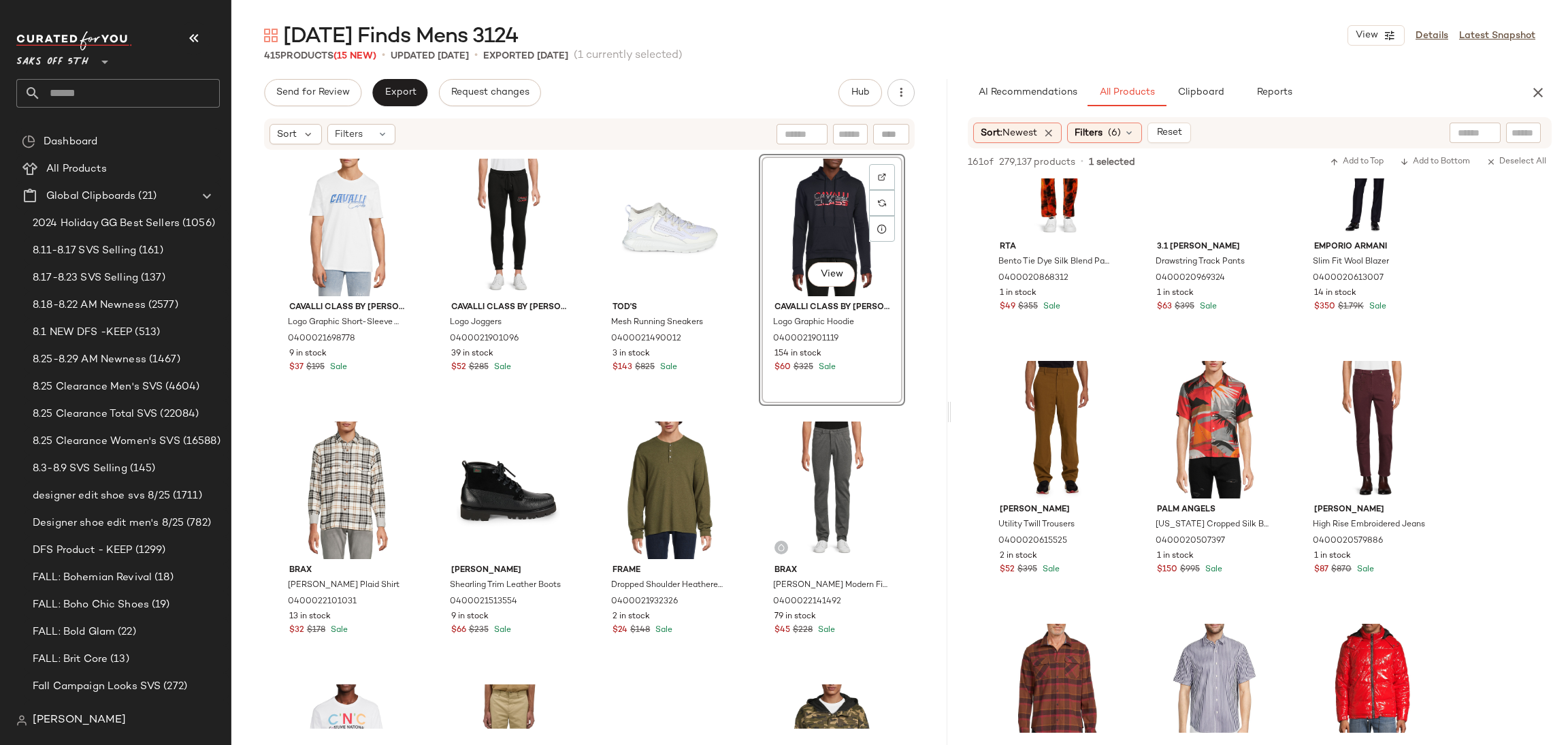
scroll to position [7182, 0]
click at [1026, 411] on div "View" at bounding box center [1057, 428] width 137 height 138
click at [1335, 388] on div "View" at bounding box center [1371, 428] width 137 height 138
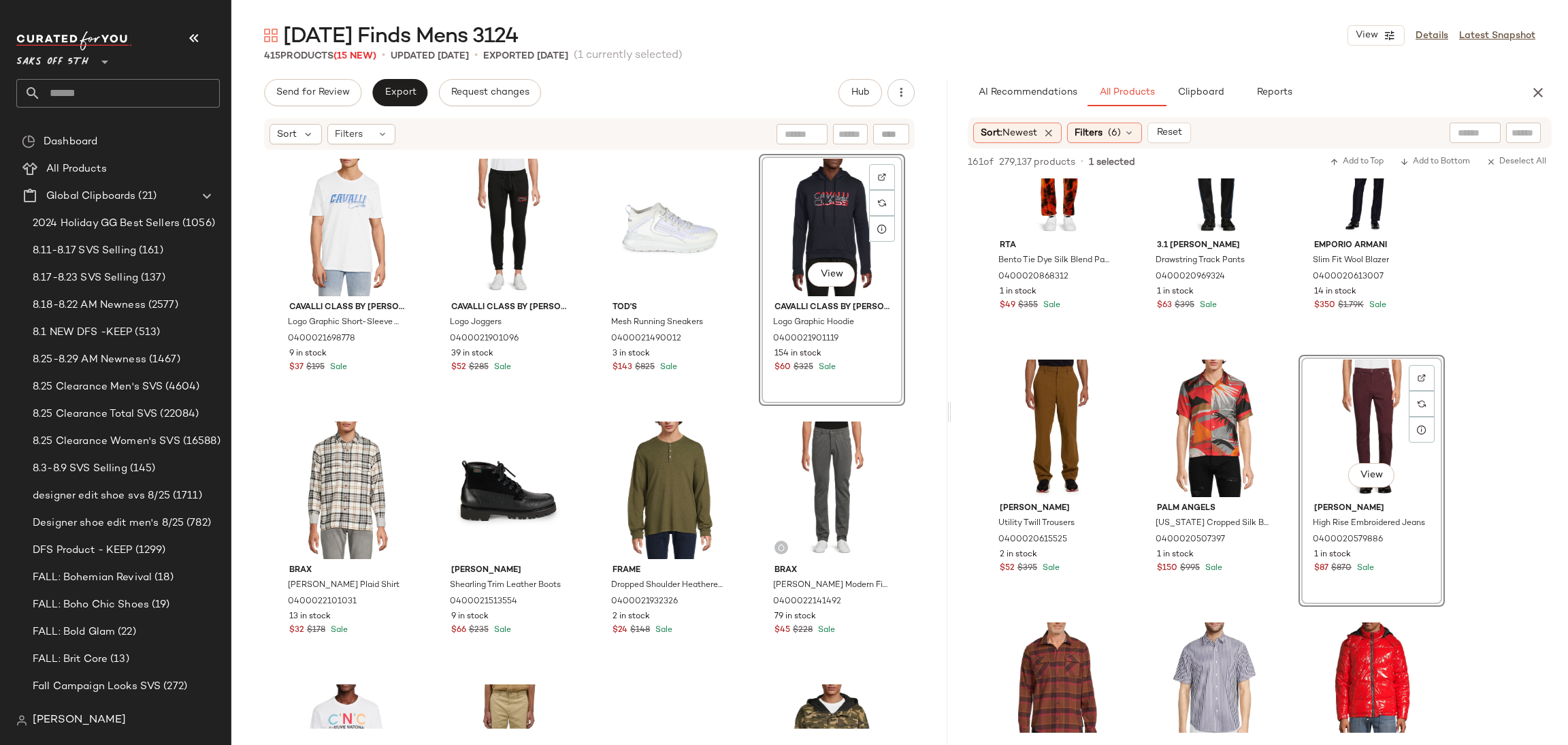
click at [1366, 151] on div "161 of 279,137 products • 1 selected Add to Top Add to Bottom Deselect All" at bounding box center [1260, 163] width 617 height 30
click at [1365, 159] on span "Add to Top" at bounding box center [1357, 162] width 53 height 10
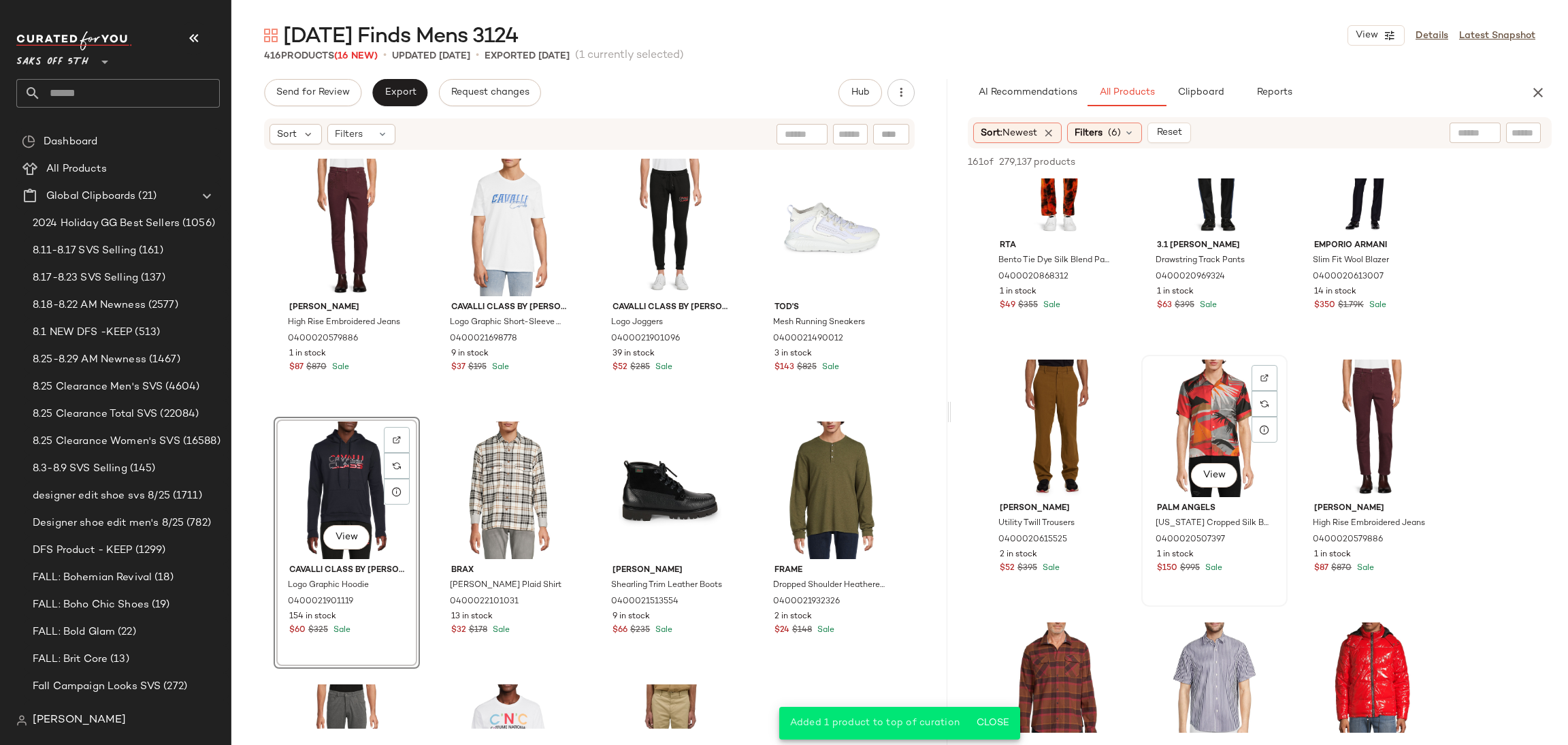
click at [1205, 407] on div "View" at bounding box center [1214, 428] width 137 height 138
click at [1341, 160] on span "Add to Top" at bounding box center [1357, 162] width 53 height 10
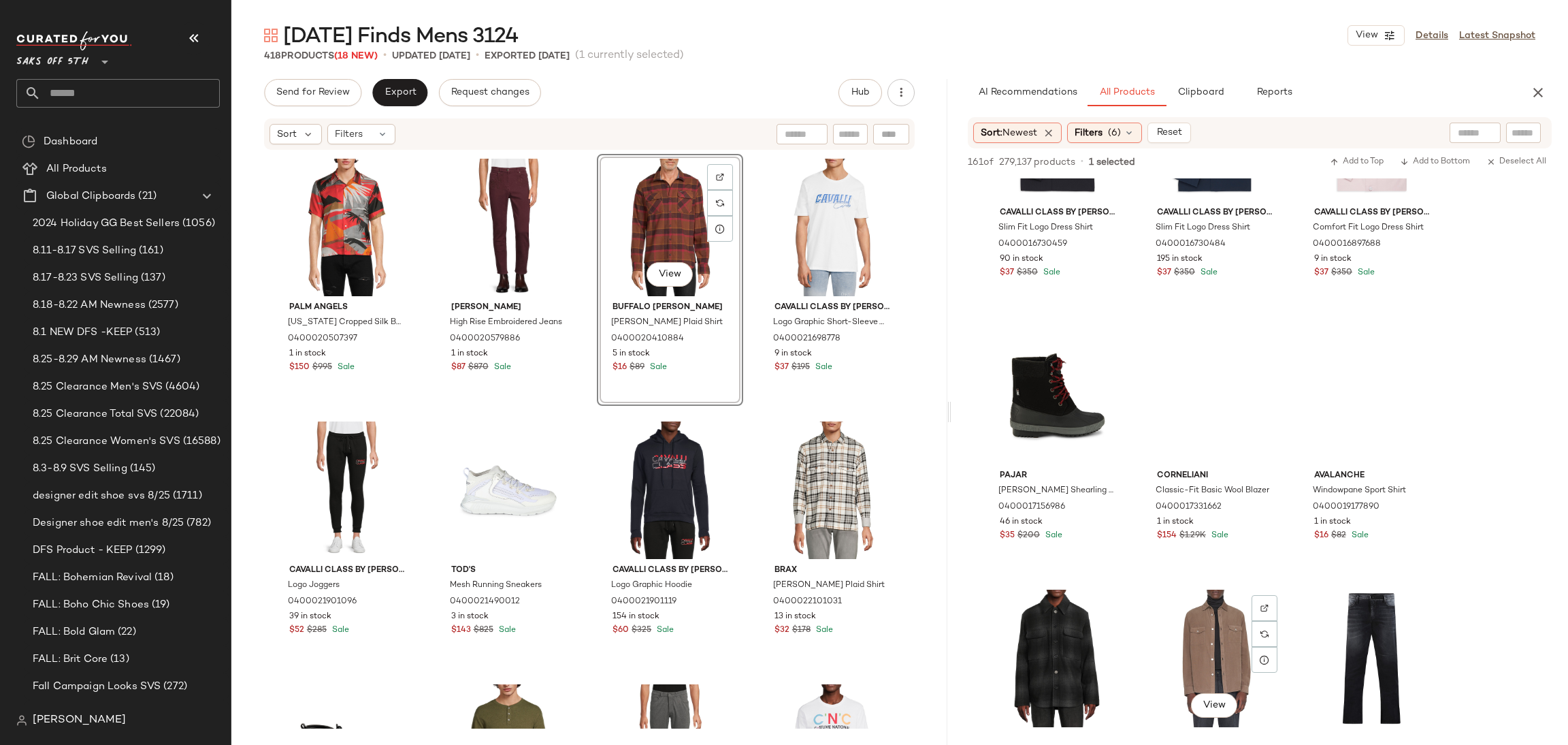
scroll to position [8527, 0]
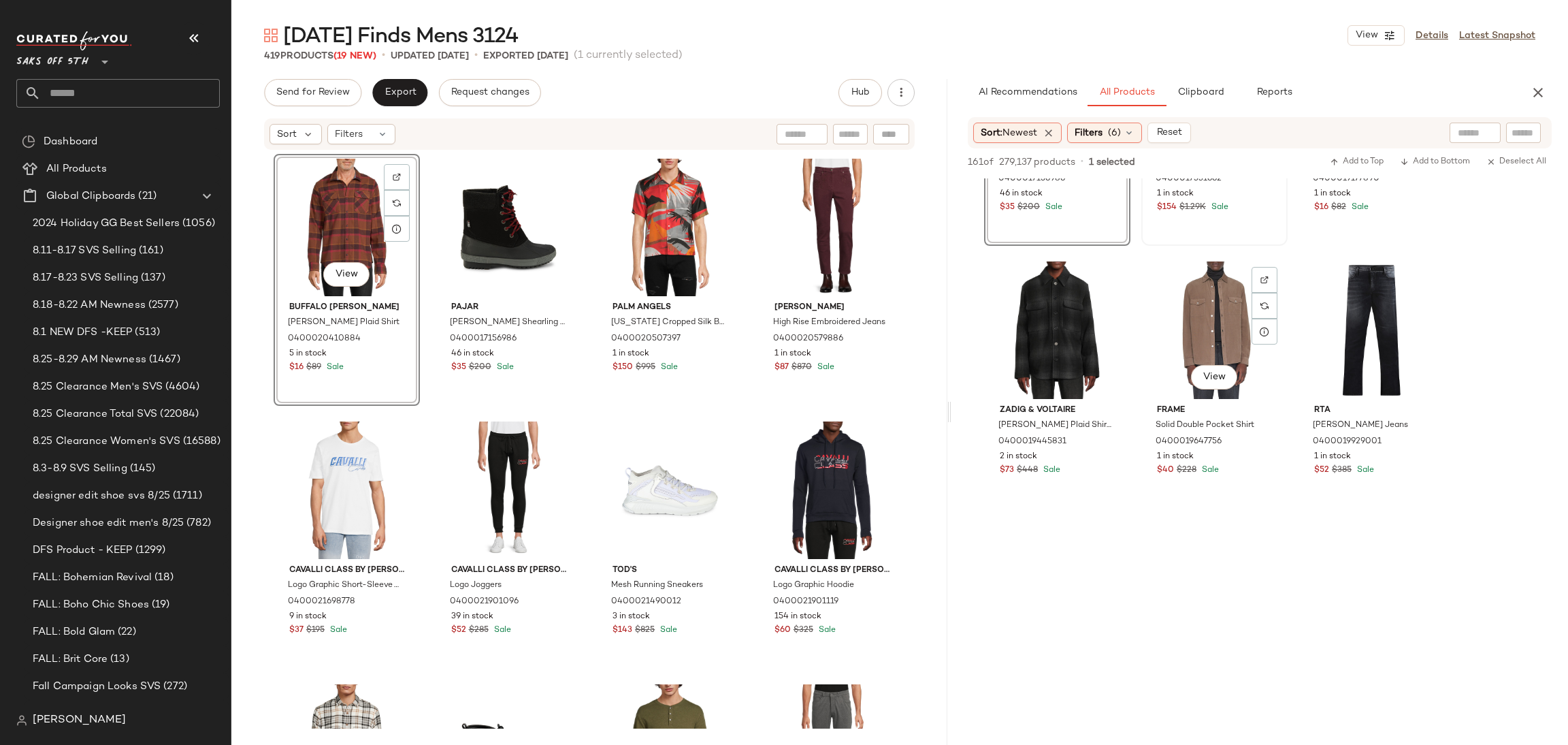
scroll to position [8862, 0]
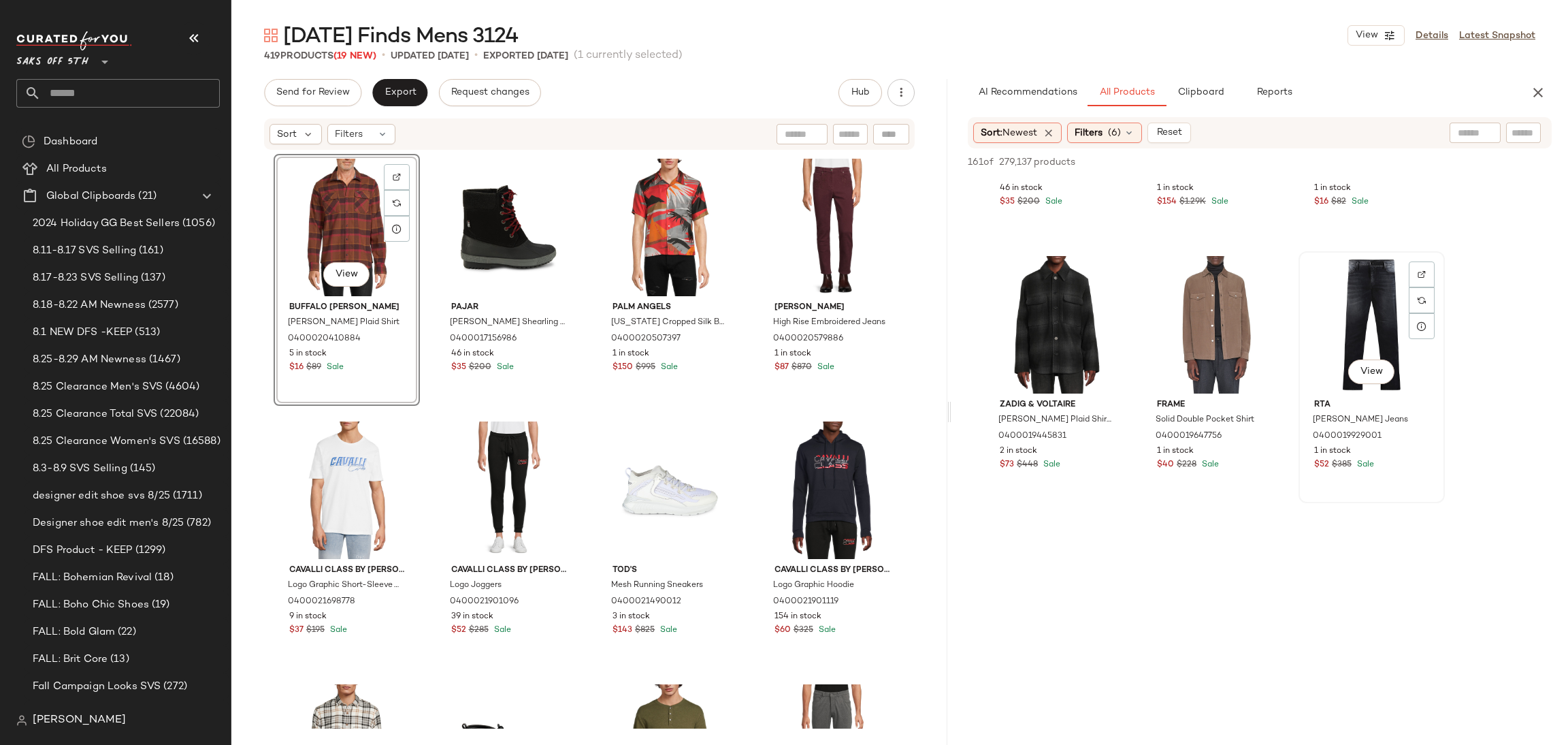
click at [1355, 310] on div "View" at bounding box center [1371, 325] width 137 height 138
click at [1349, 155] on button "Add to Top" at bounding box center [1357, 162] width 65 height 16
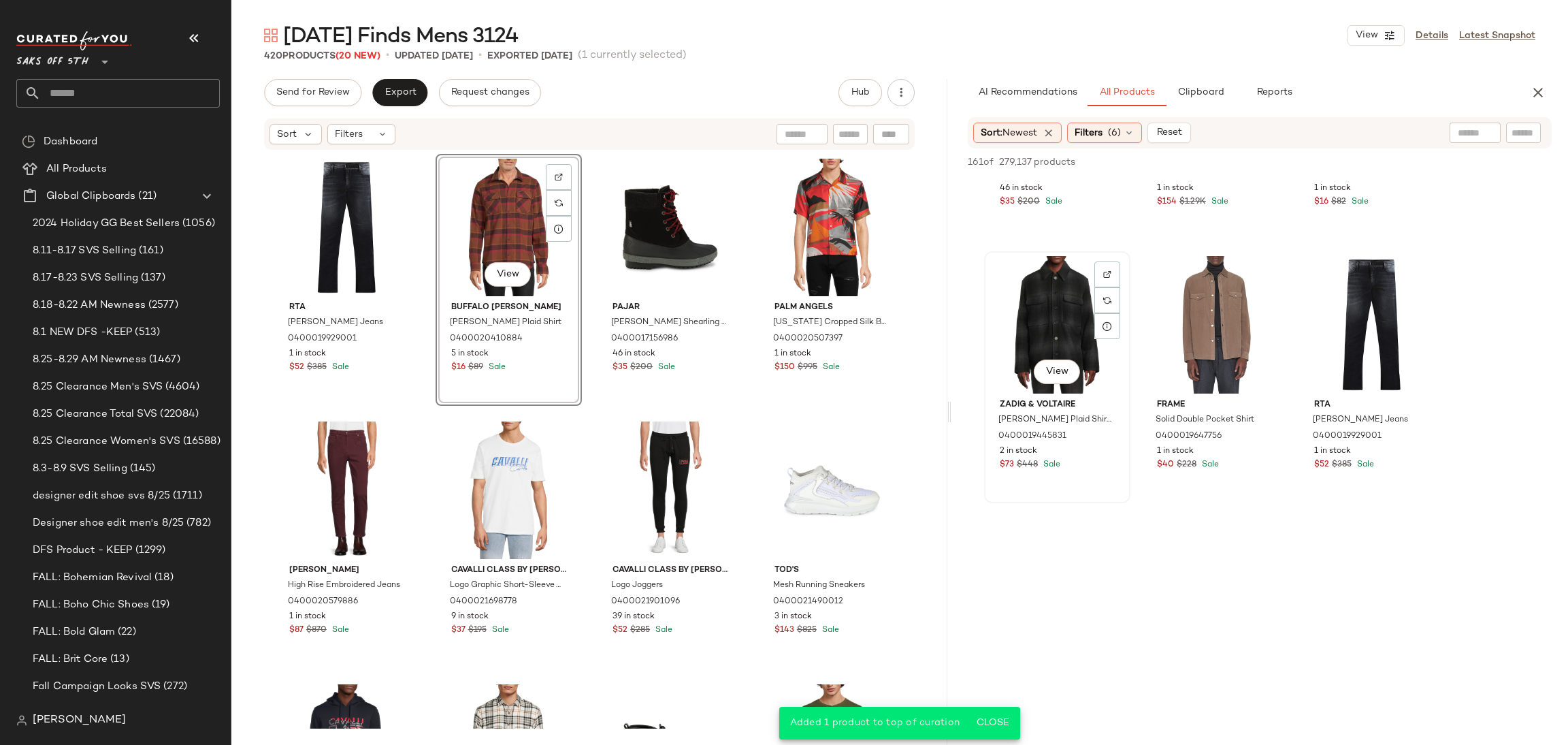
click at [1062, 296] on div "View" at bounding box center [1057, 325] width 137 height 138
click at [1349, 160] on span "Add to Top" at bounding box center [1357, 162] width 53 height 10
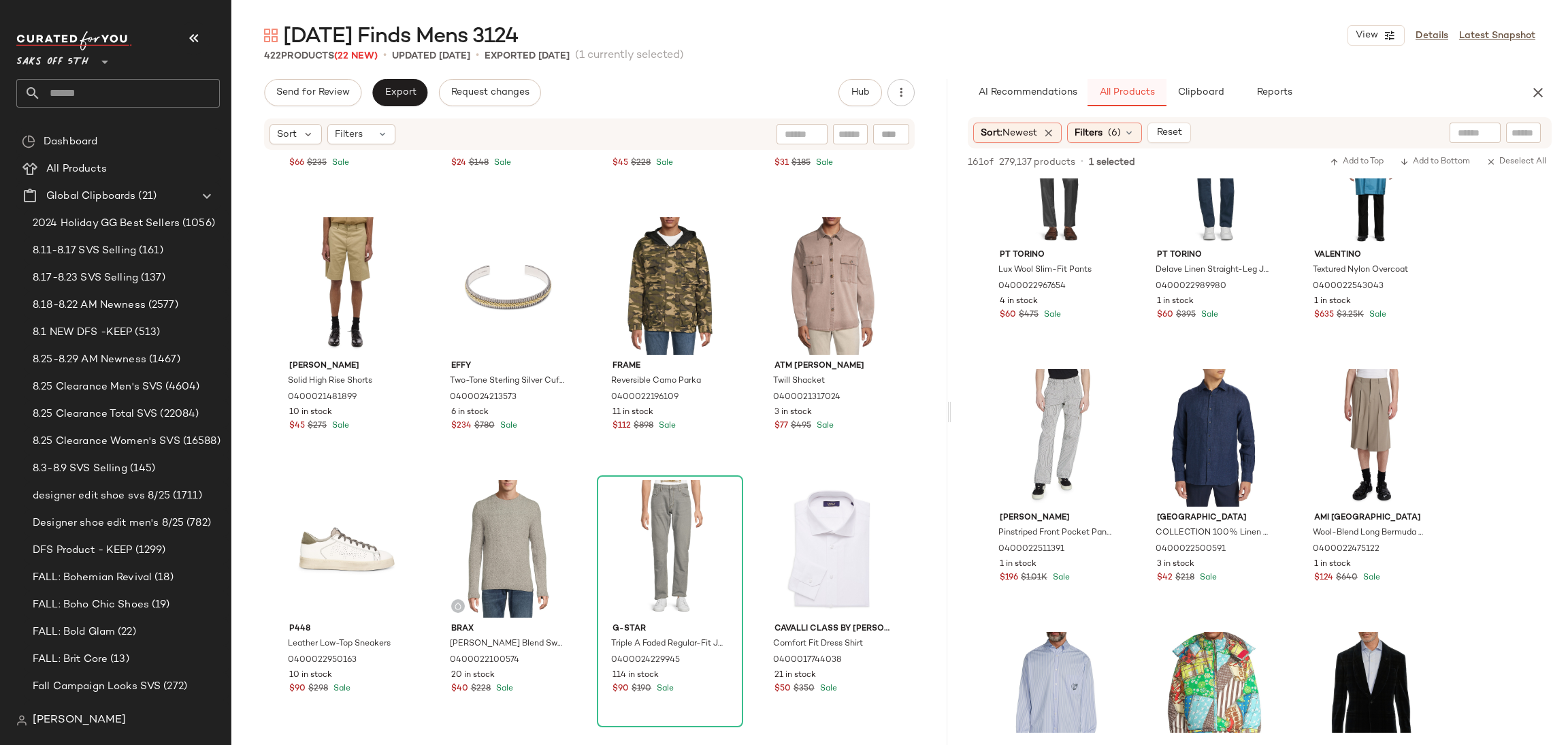
scroll to position [1006, 0]
click at [1121, 126] on span "(6)" at bounding box center [1115, 134] width 13 height 15
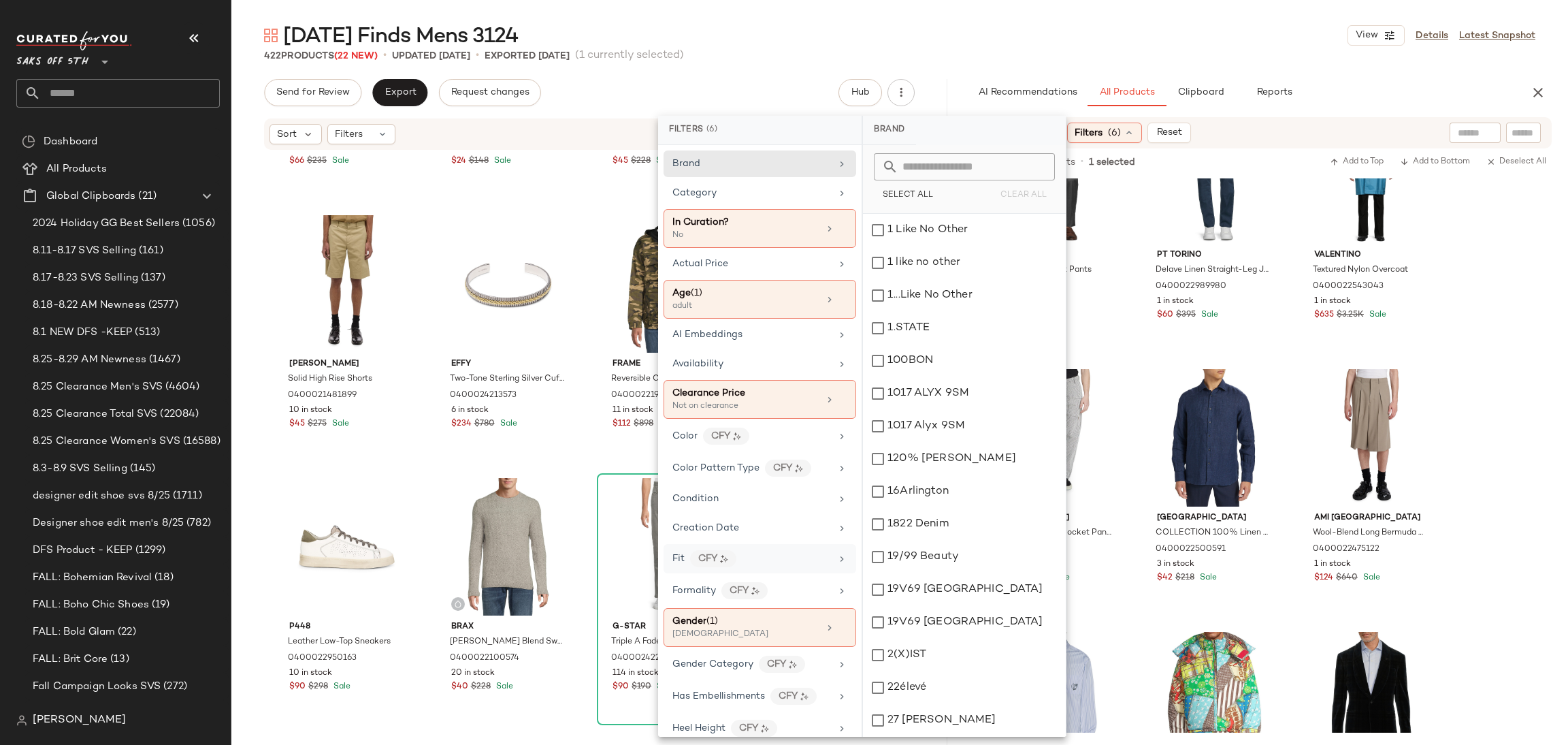
scroll to position [636, 0]
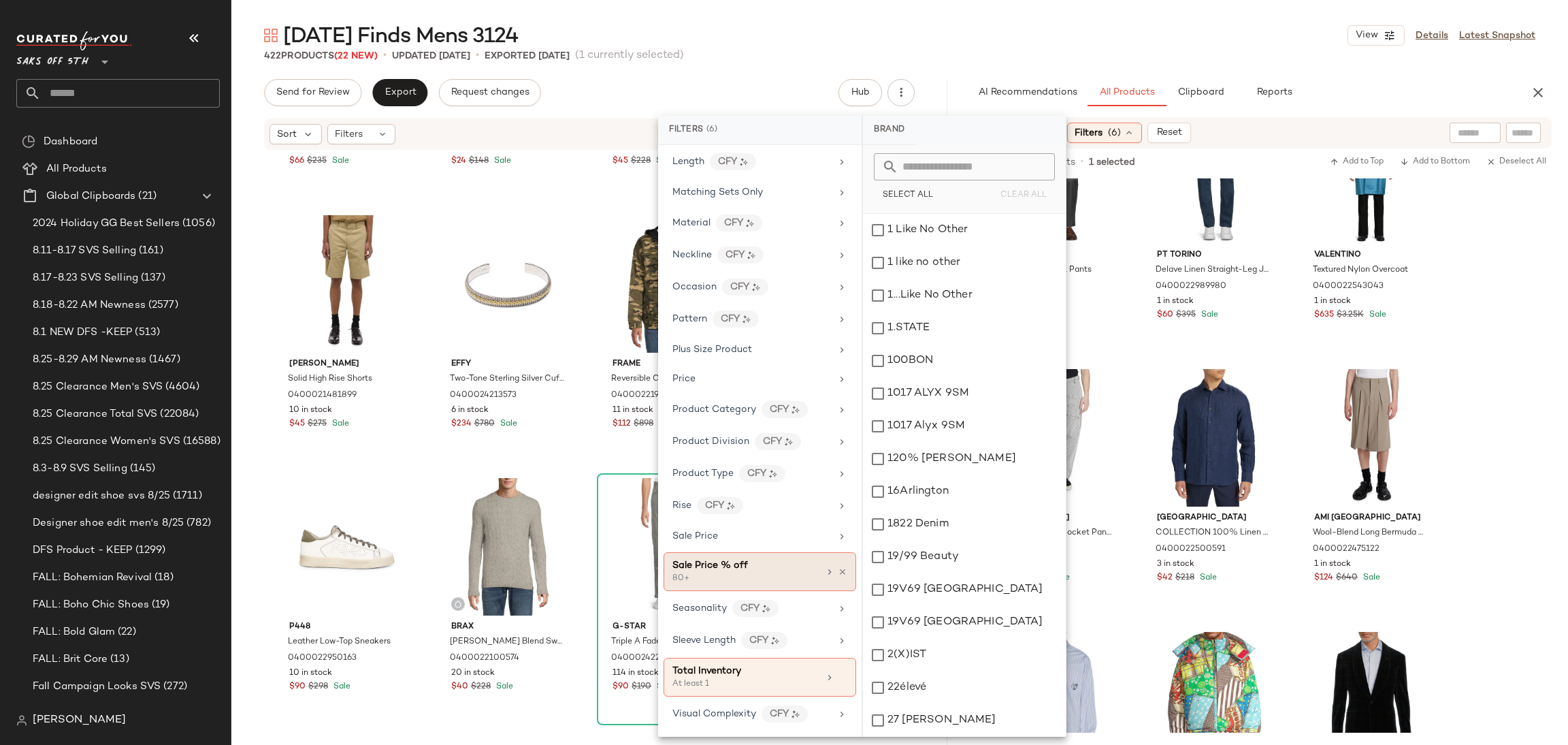
click at [761, 568] on div "Sale Price % off" at bounding box center [746, 565] width 147 height 15
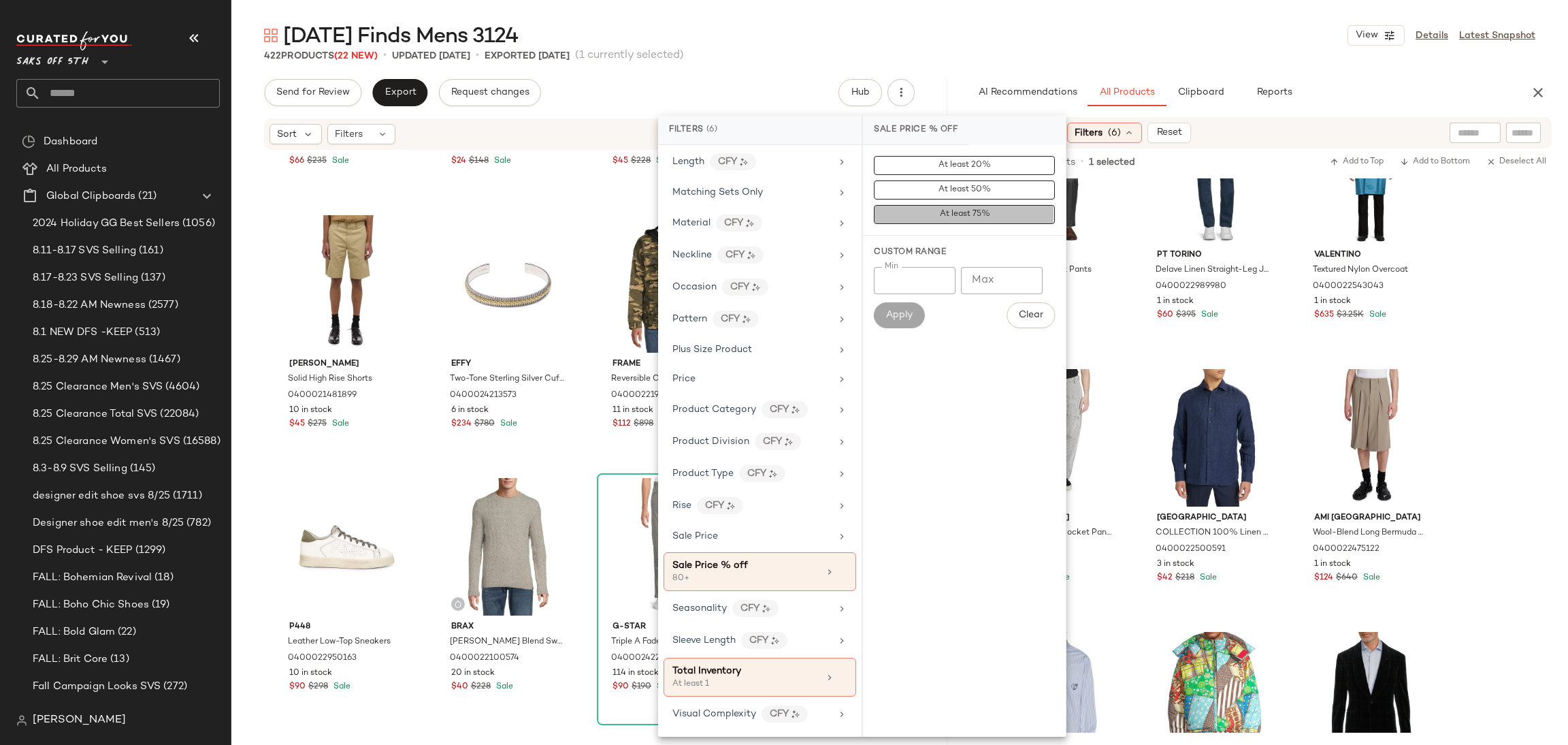
click at [971, 206] on button "At least 75%" at bounding box center [965, 215] width 181 height 19
click at [1069, 63] on div "Friday Finds Mens 3124 View Details Latest Snapshot 422 Products (22 New) • upd…" at bounding box center [899, 383] width 1336 height 723
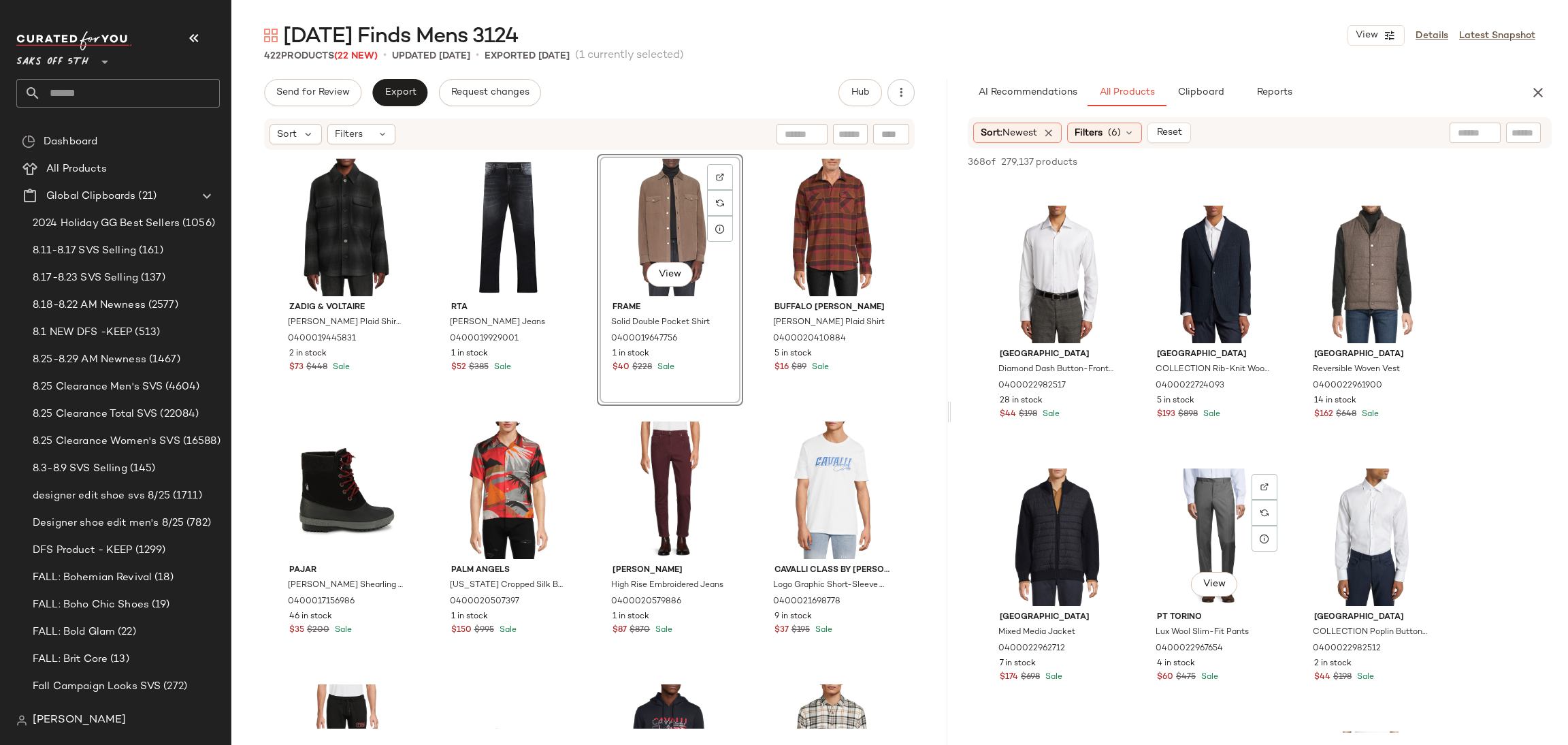
scroll to position [1556, 0]
click at [1224, 492] on div "View" at bounding box center [1214, 535] width 137 height 138
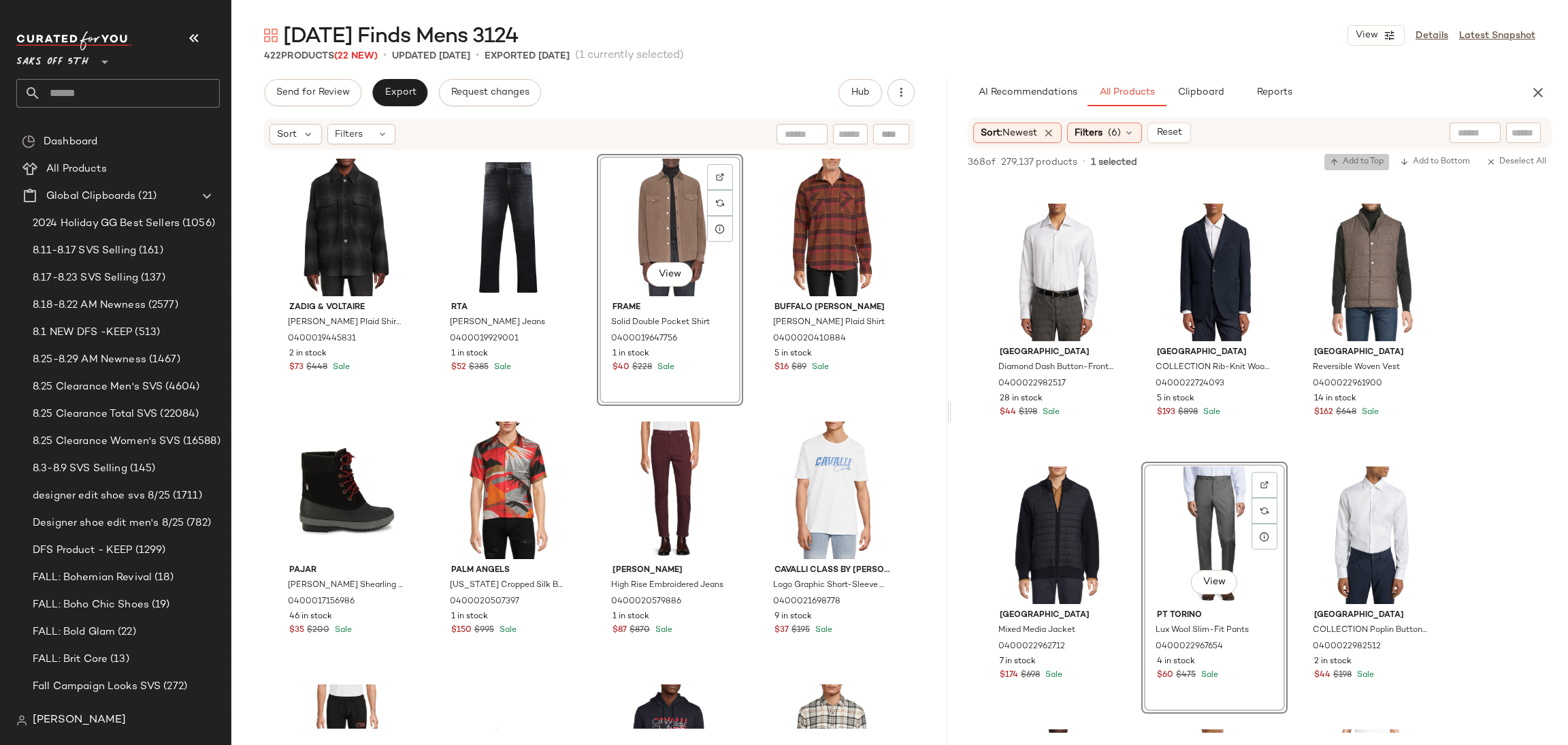
click at [1370, 159] on span "Add to Top" at bounding box center [1357, 162] width 53 height 10
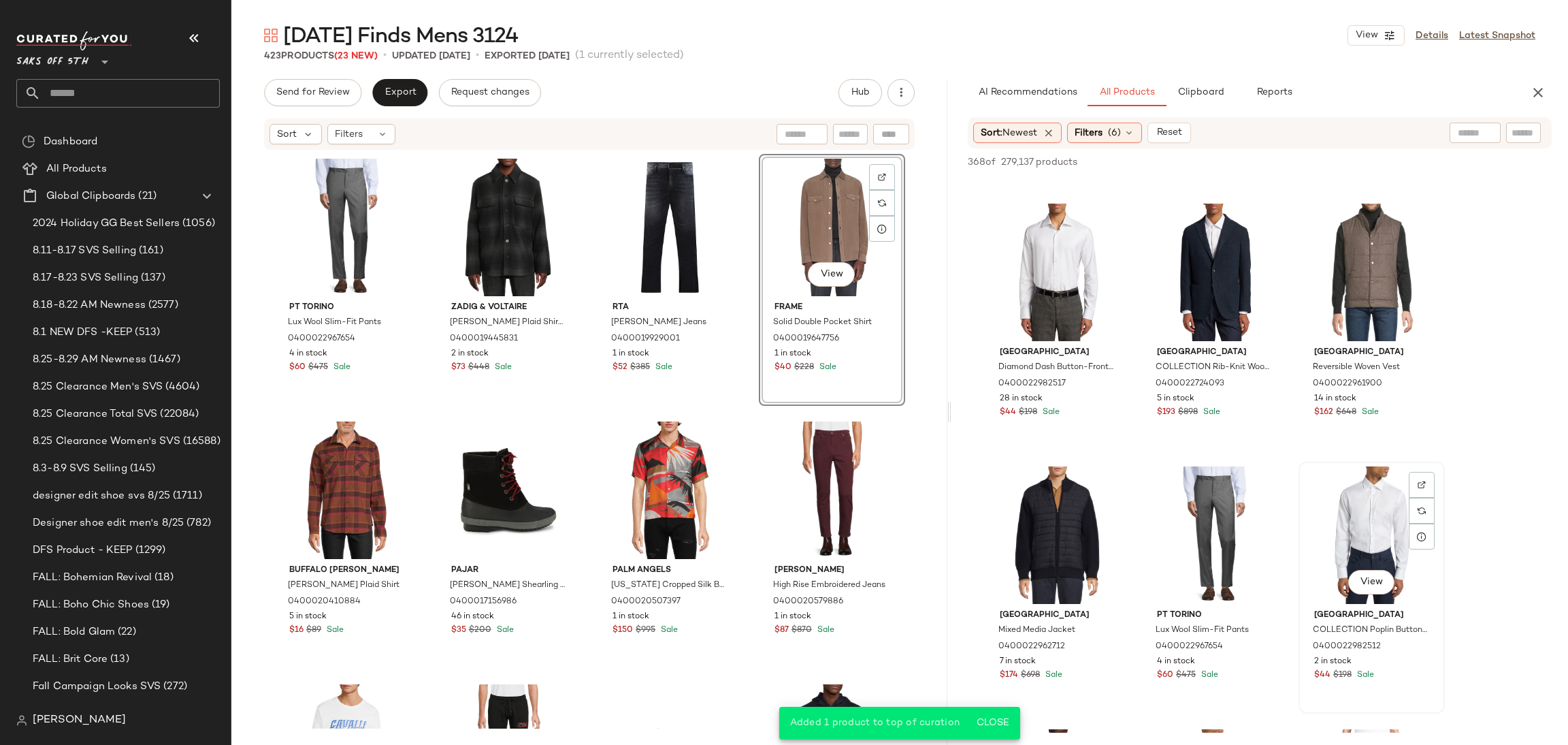
click at [1361, 508] on div "View" at bounding box center [1371, 535] width 137 height 138
click at [1343, 159] on span "Add to Top" at bounding box center [1357, 162] width 53 height 10
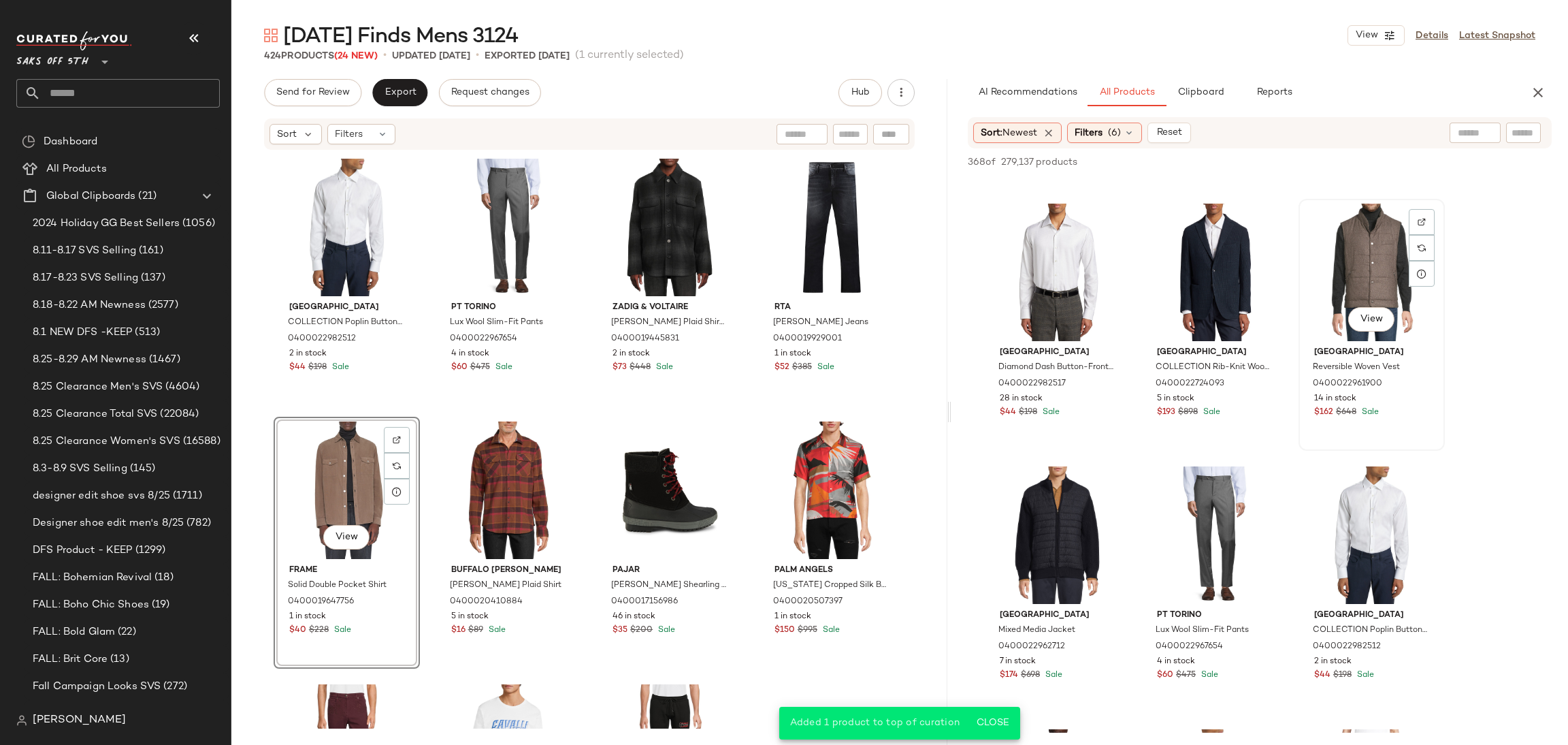
click at [1355, 241] on div "View" at bounding box center [1371, 272] width 137 height 138
click at [1370, 160] on span "Add to Top" at bounding box center [1357, 162] width 53 height 10
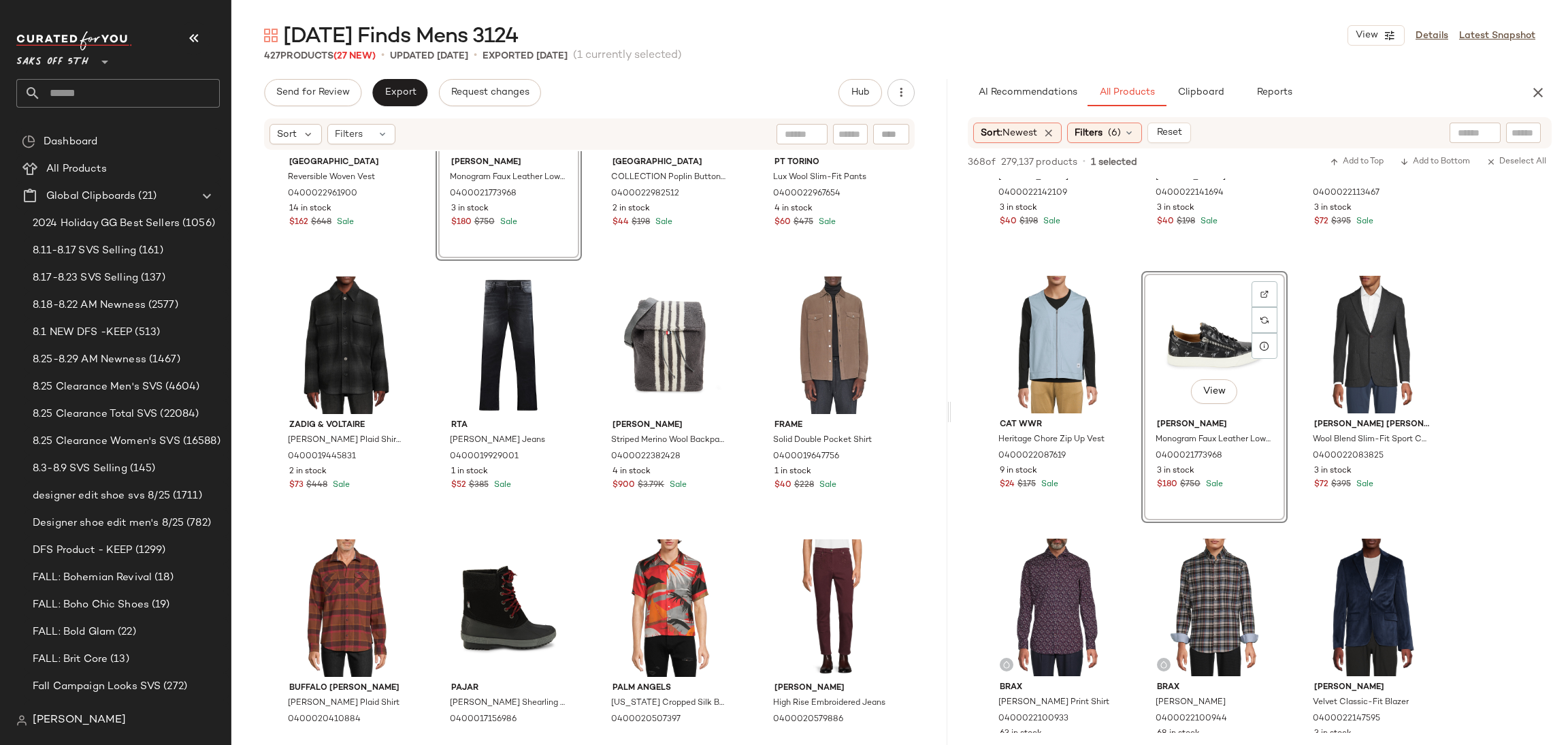
scroll to position [0, 0]
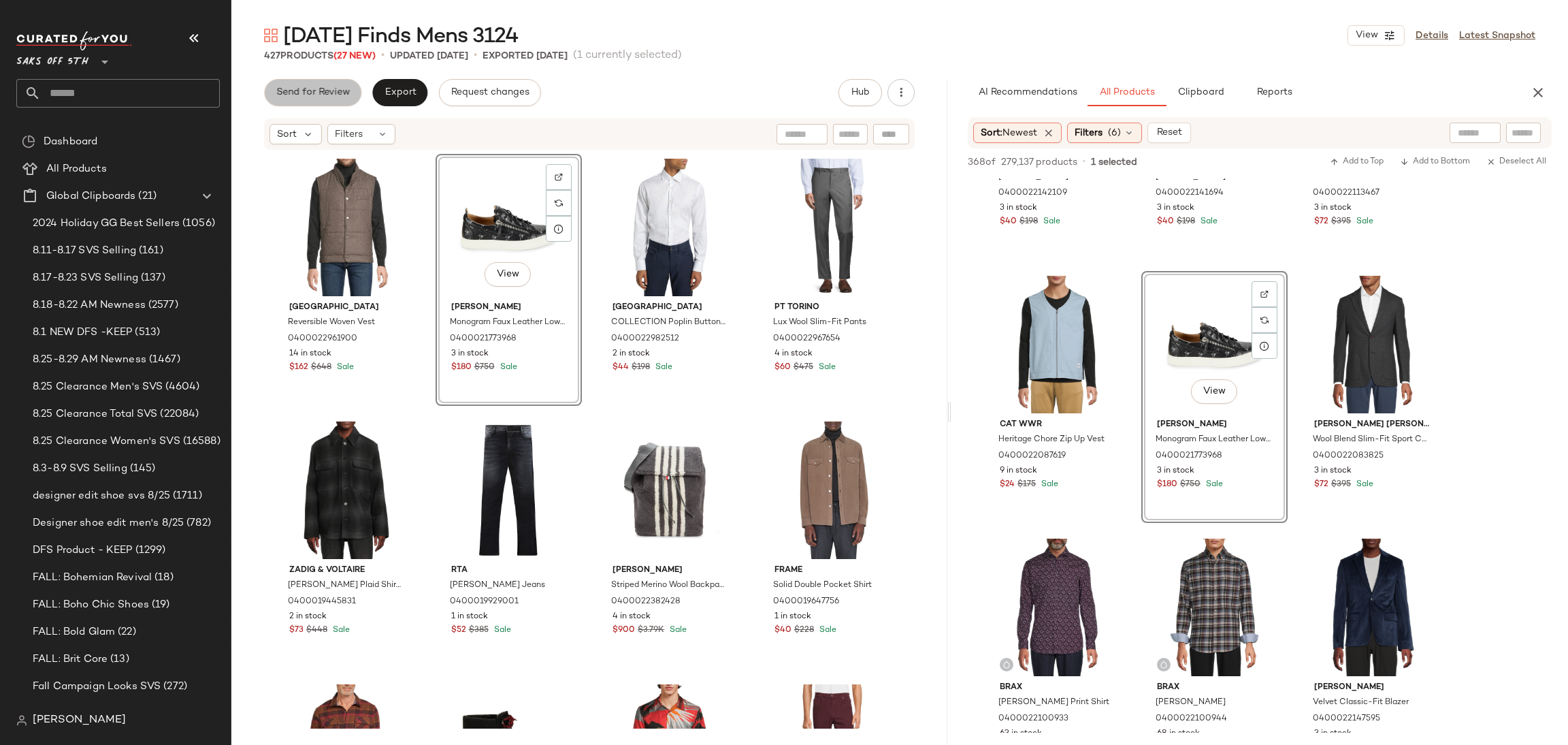
click at [334, 90] on span "Send for Review" at bounding box center [312, 92] width 74 height 11
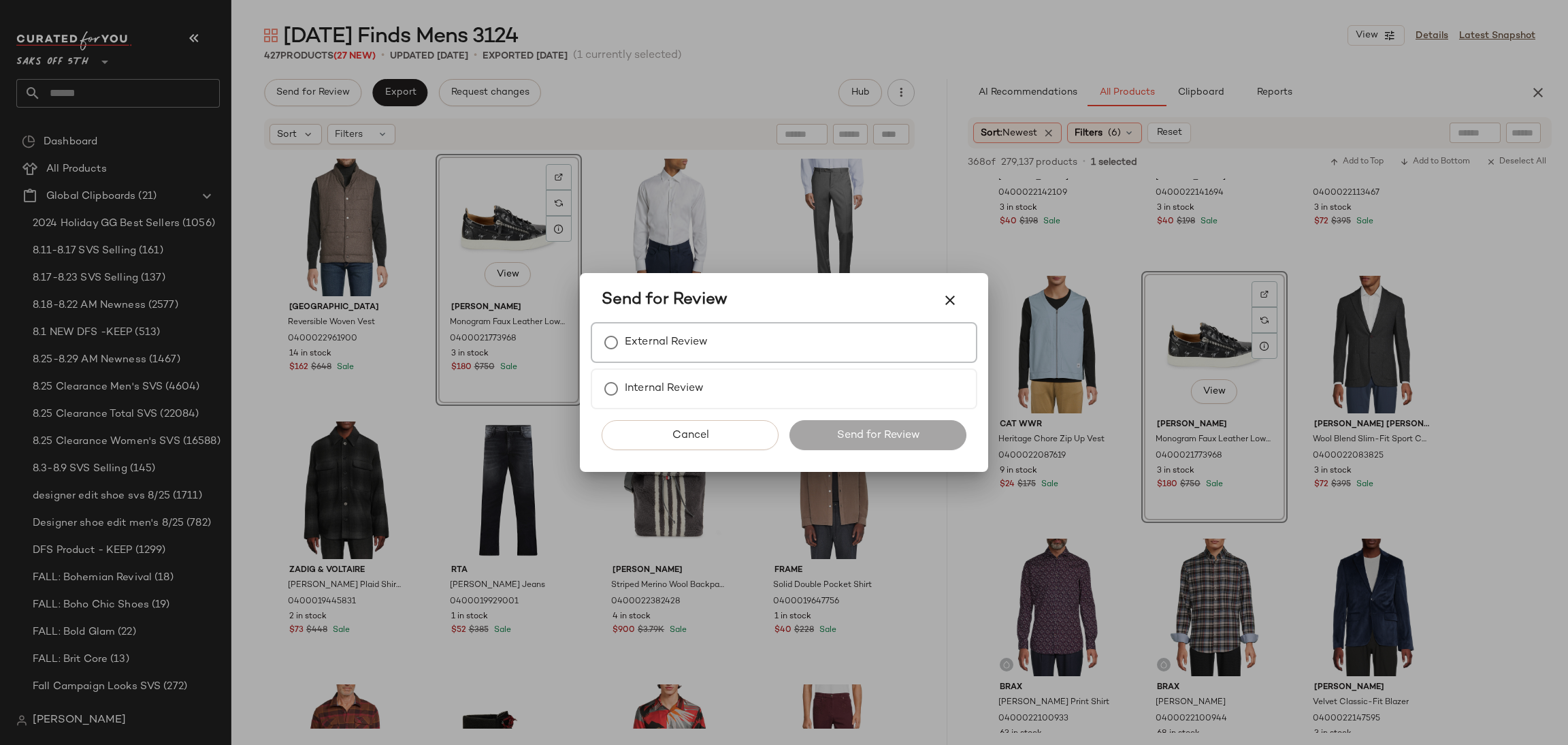
click at [655, 353] on label "External Review" at bounding box center [666, 343] width 83 height 28
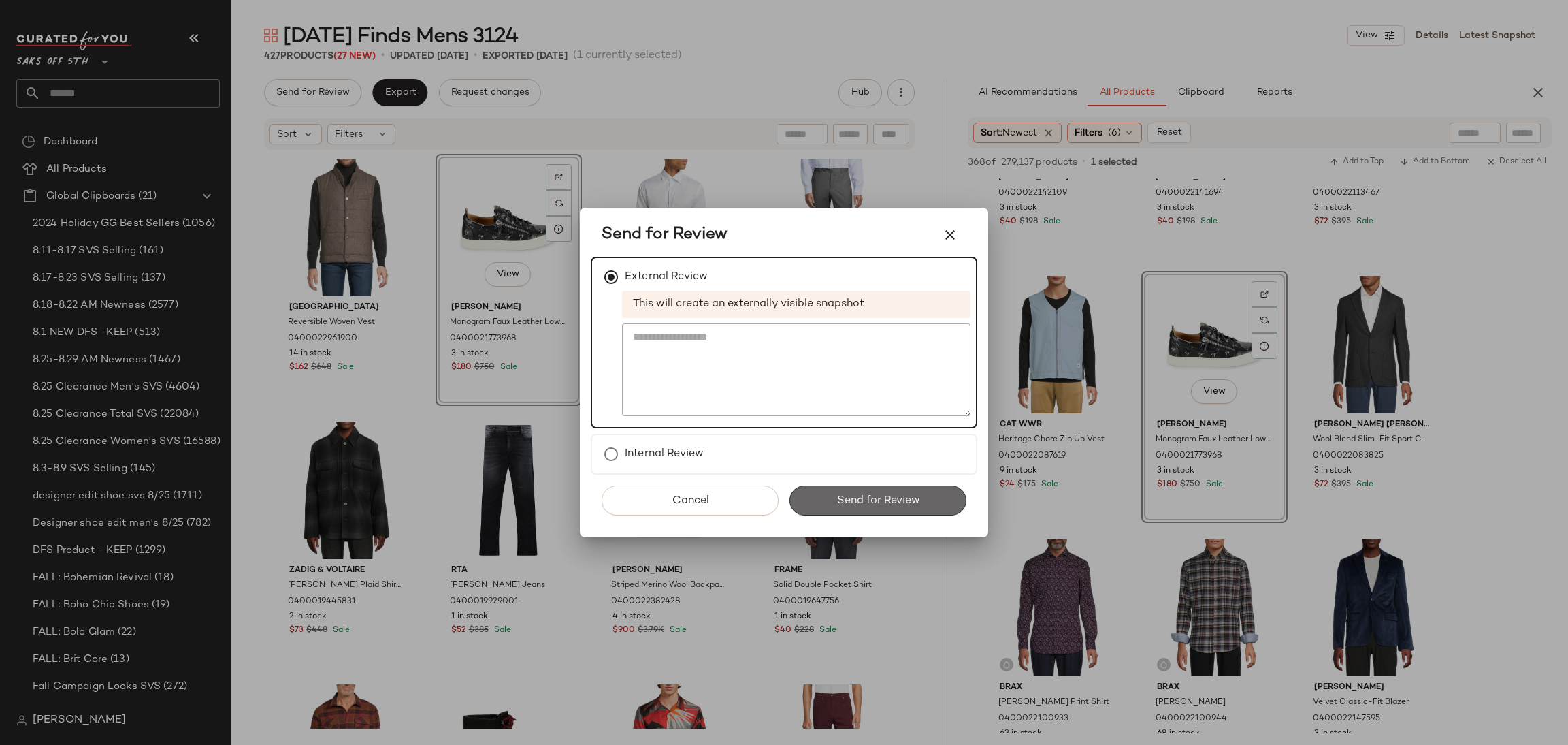
click at [872, 504] on span "Send for Review" at bounding box center [877, 500] width 83 height 13
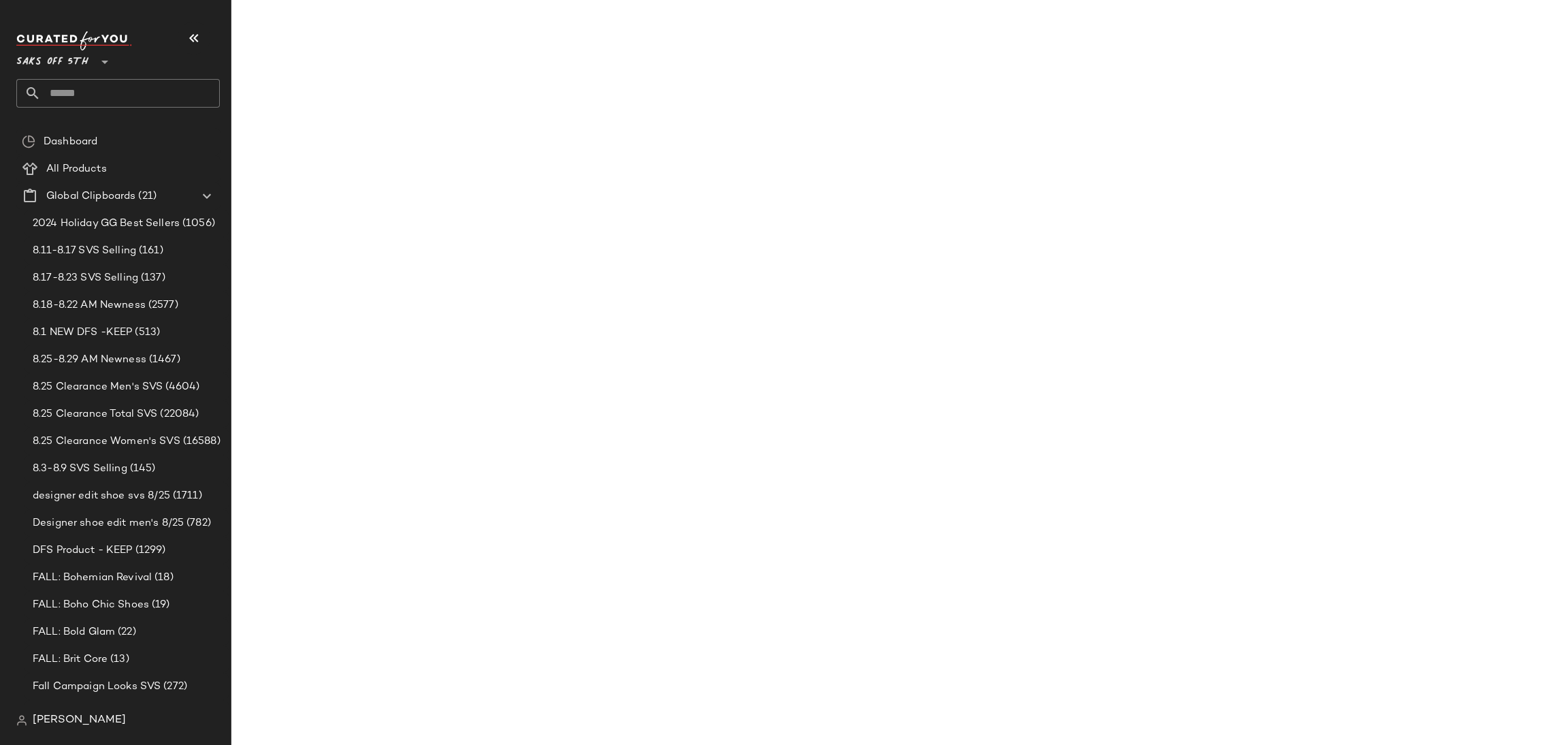
scroll to position [20930, 0]
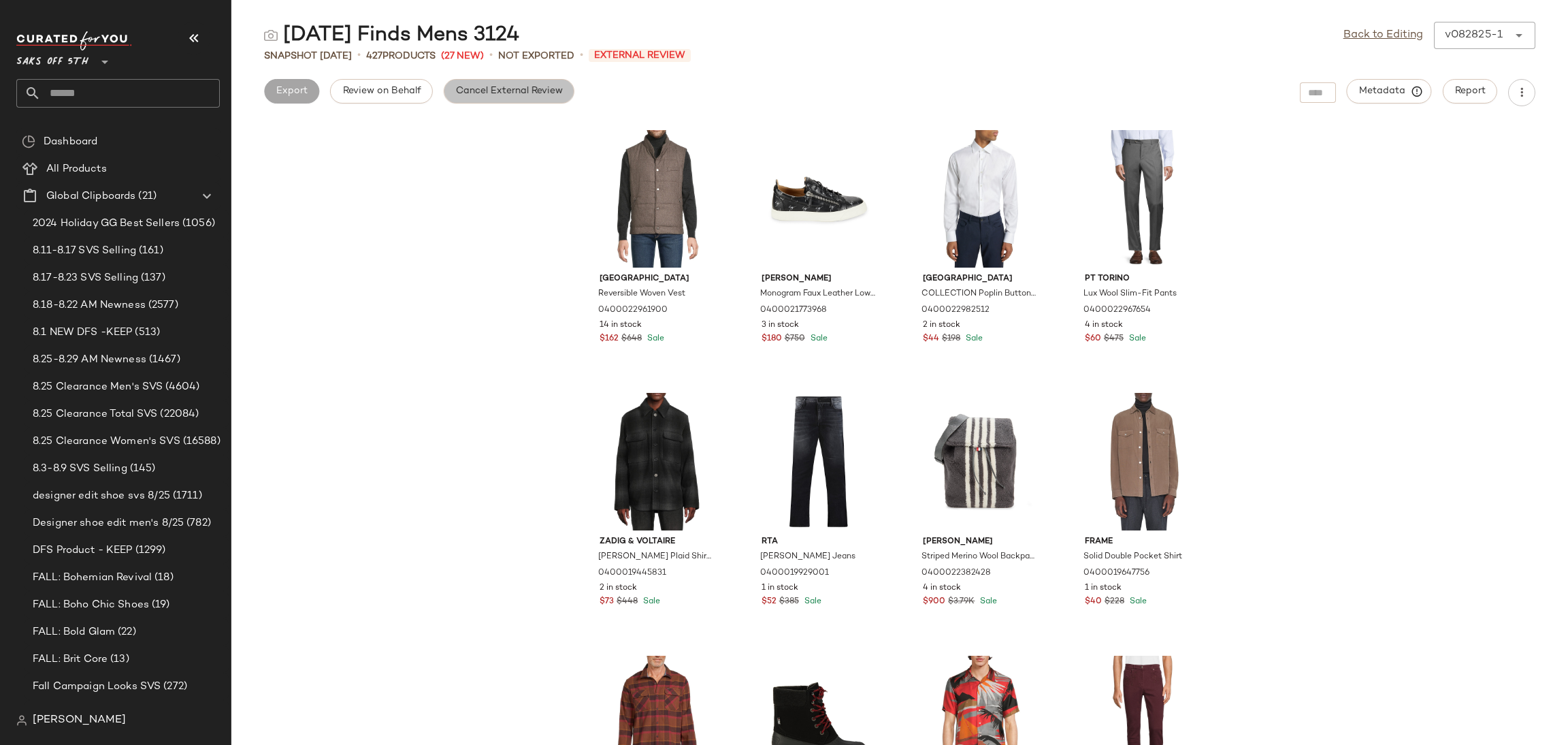
click at [553, 90] on span "Cancel External Review" at bounding box center [508, 91] width 108 height 11
click at [1383, 36] on link "Back to Editing" at bounding box center [1383, 36] width 79 height 16
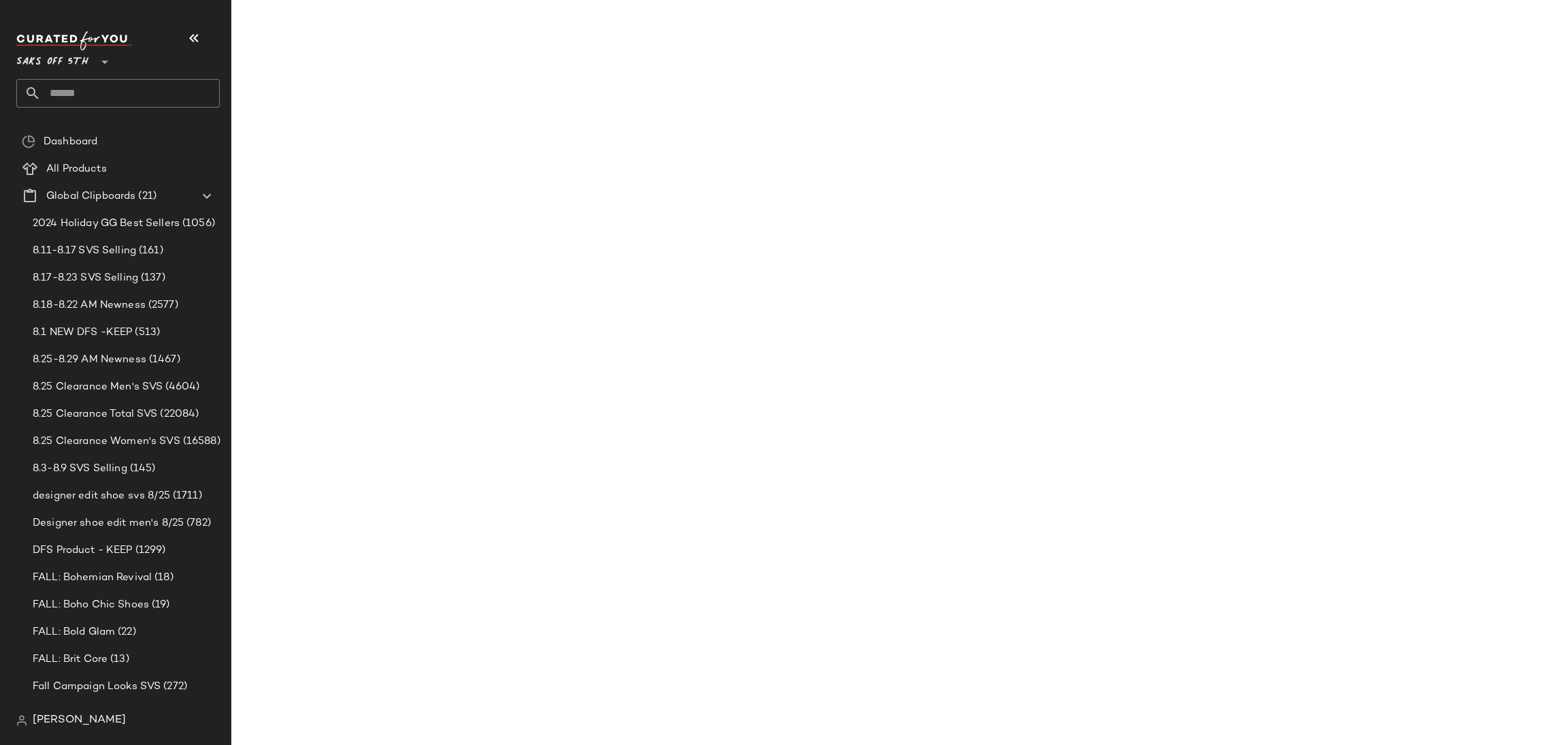
click at [1383, 36] on link "Back to Editing" at bounding box center [1383, 36] width 79 height 16
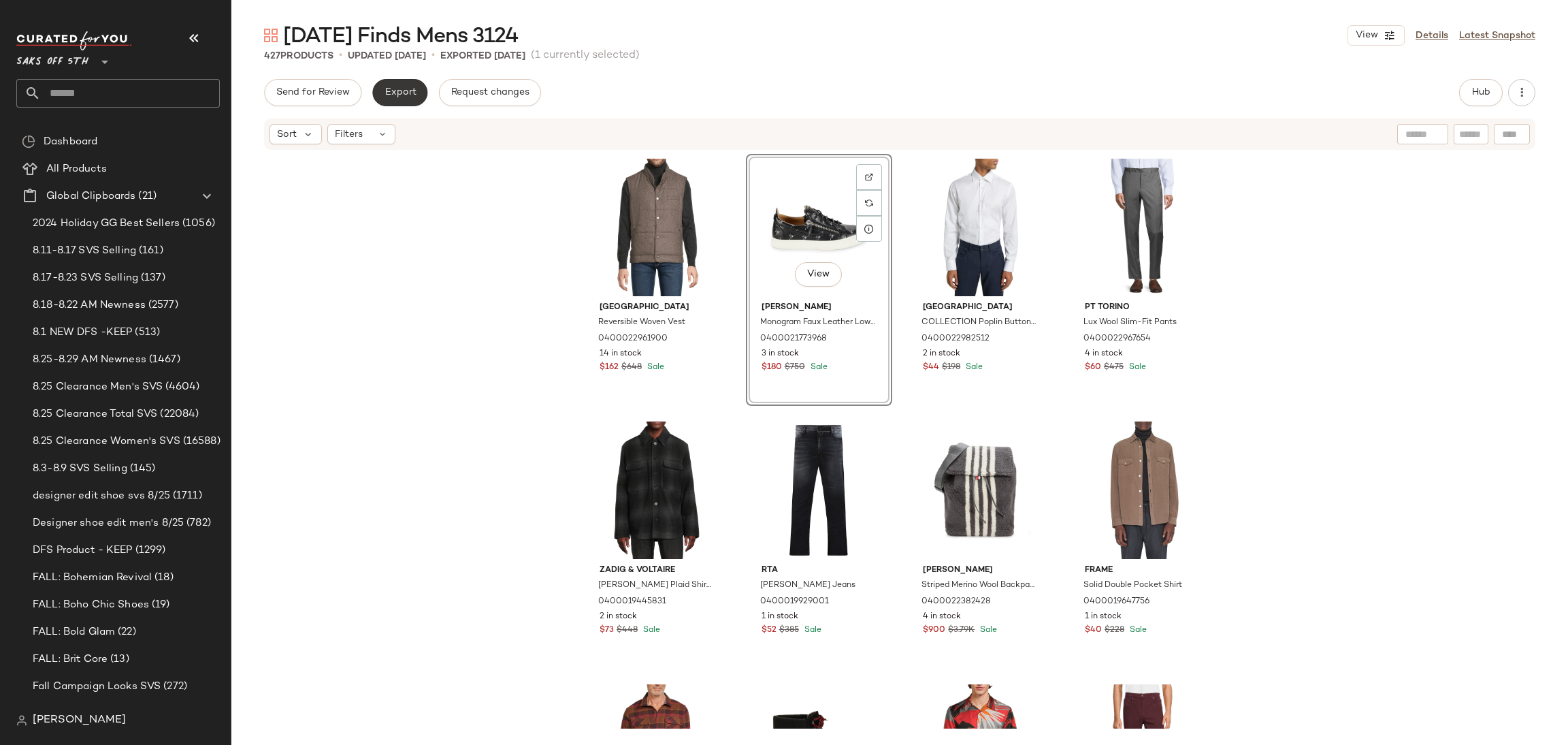
click at [417, 93] on button "Export" at bounding box center [400, 93] width 55 height 28
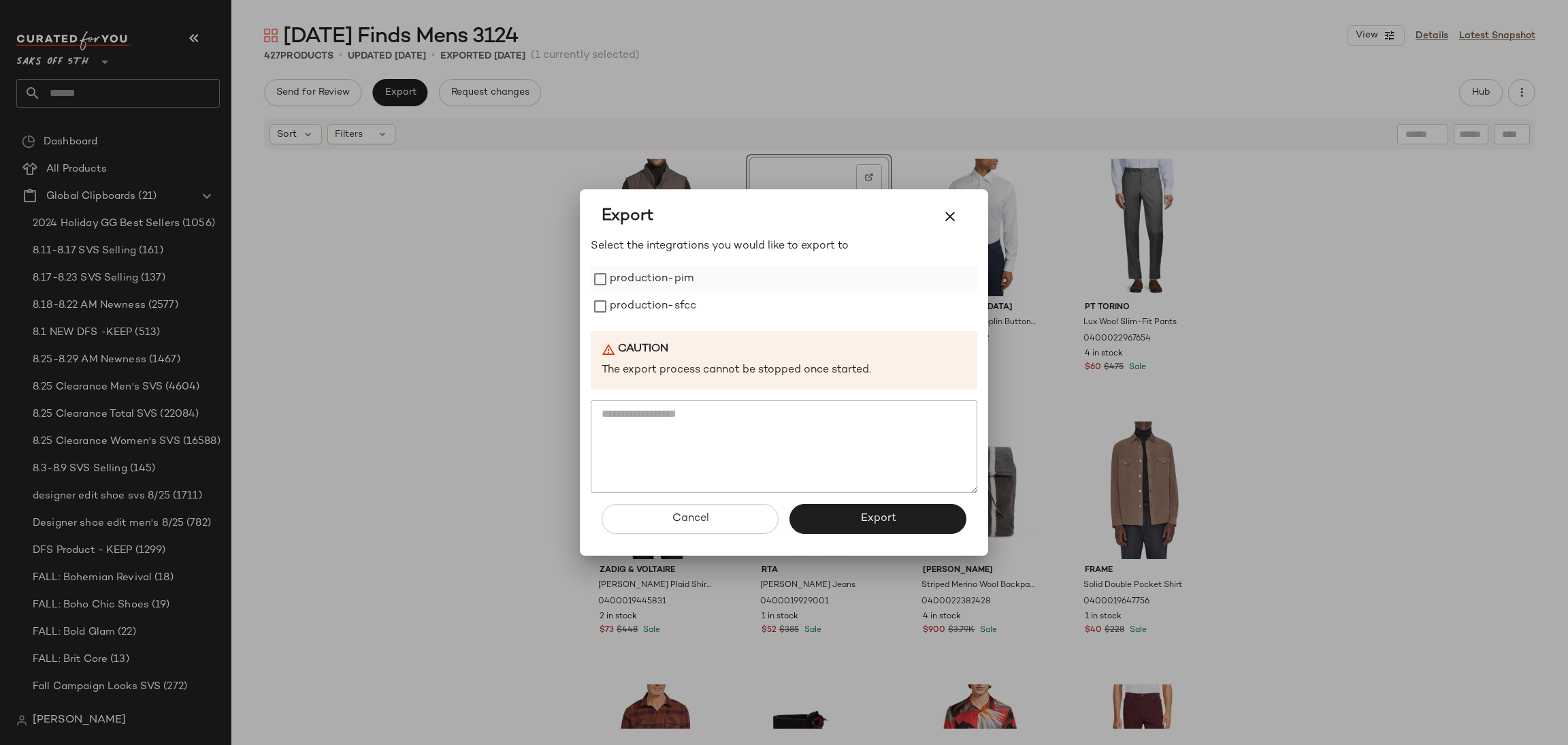
click at [654, 280] on label "production-pim" at bounding box center [651, 279] width 83 height 28
click at [655, 299] on label "production-sfcc" at bounding box center [652, 307] width 87 height 28
click at [873, 522] on span "Export" at bounding box center [877, 518] width 36 height 13
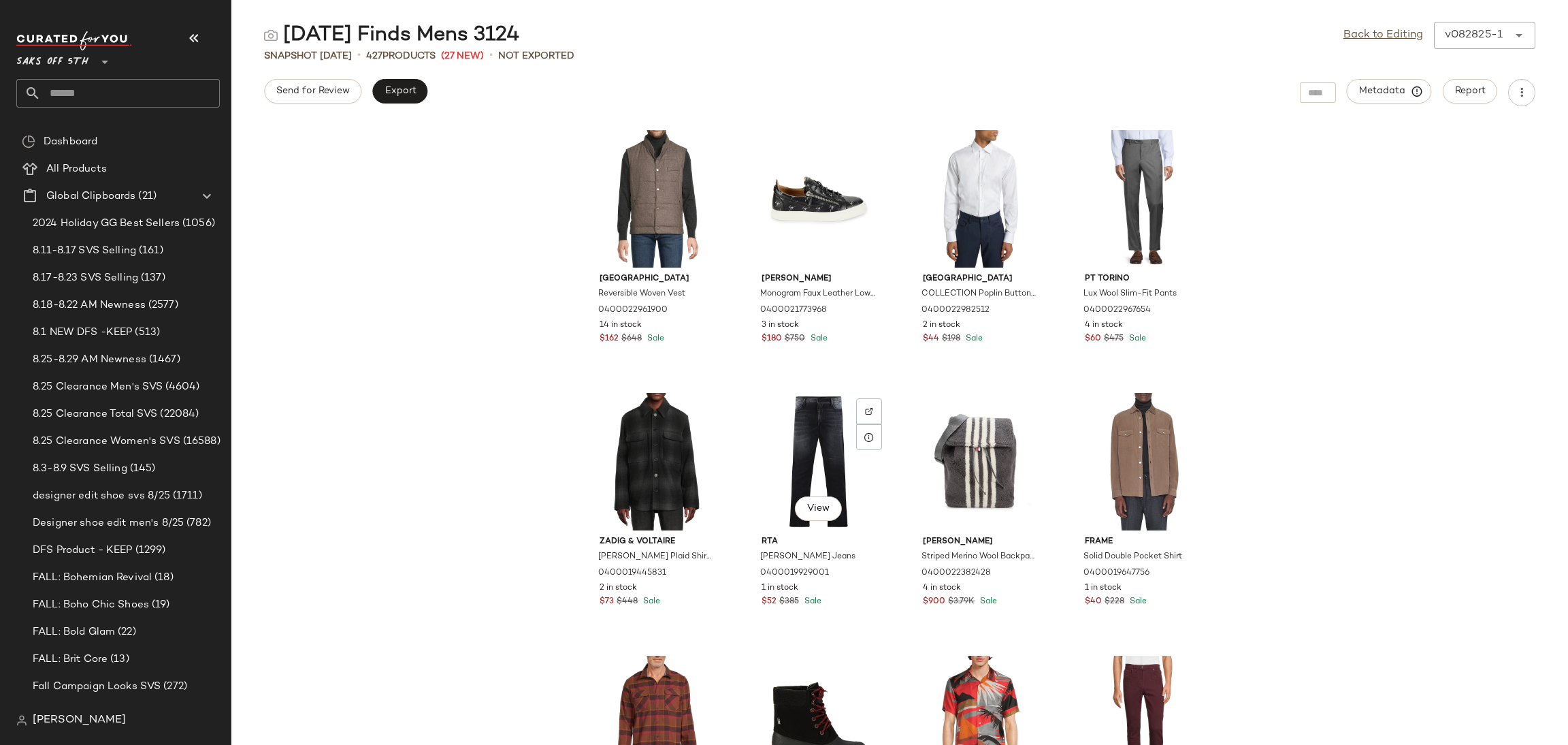
click at [873, 522] on div "View" at bounding box center [818, 462] width 137 height 138
click at [177, 87] on input "text" at bounding box center [130, 93] width 179 height 28
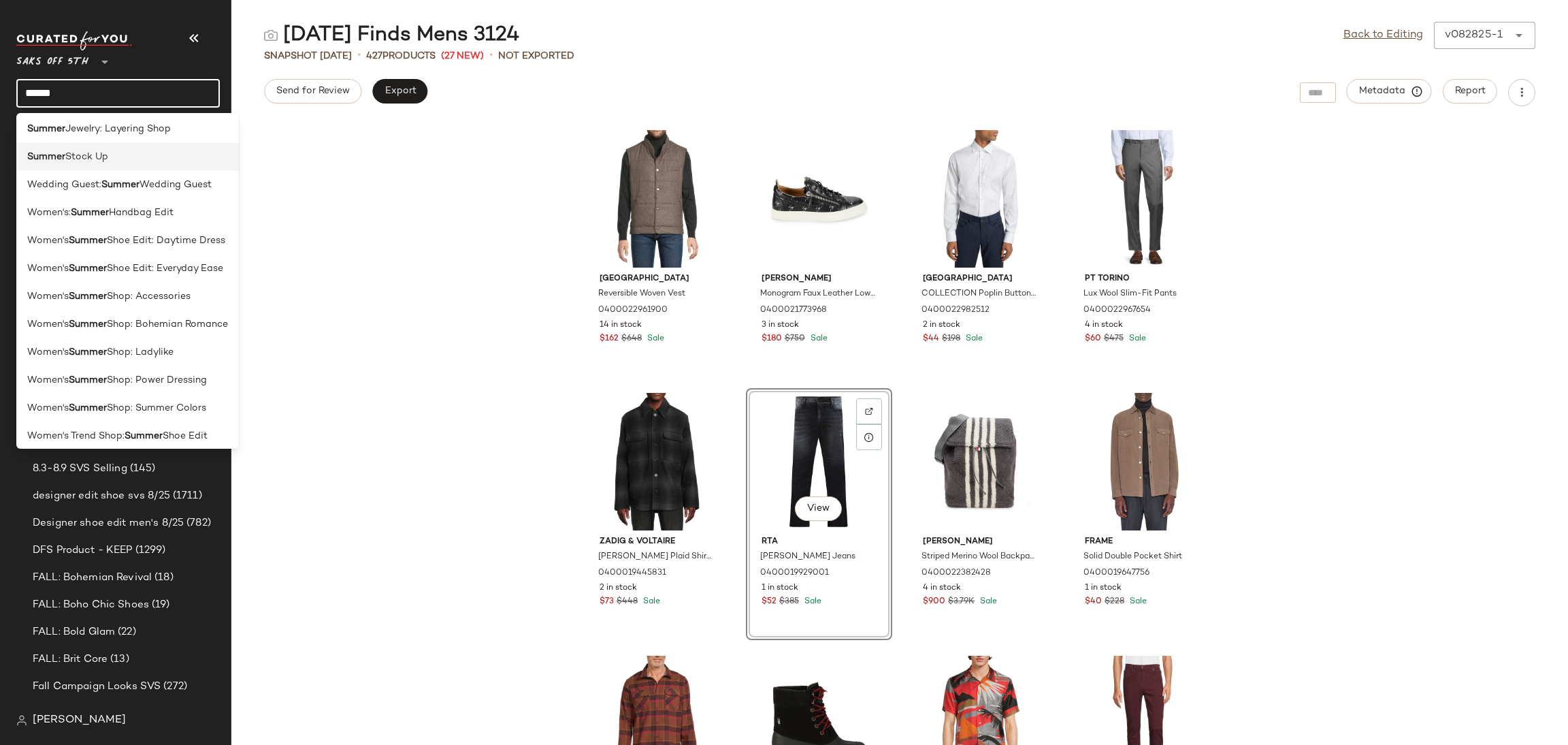
scroll to position [206, 0]
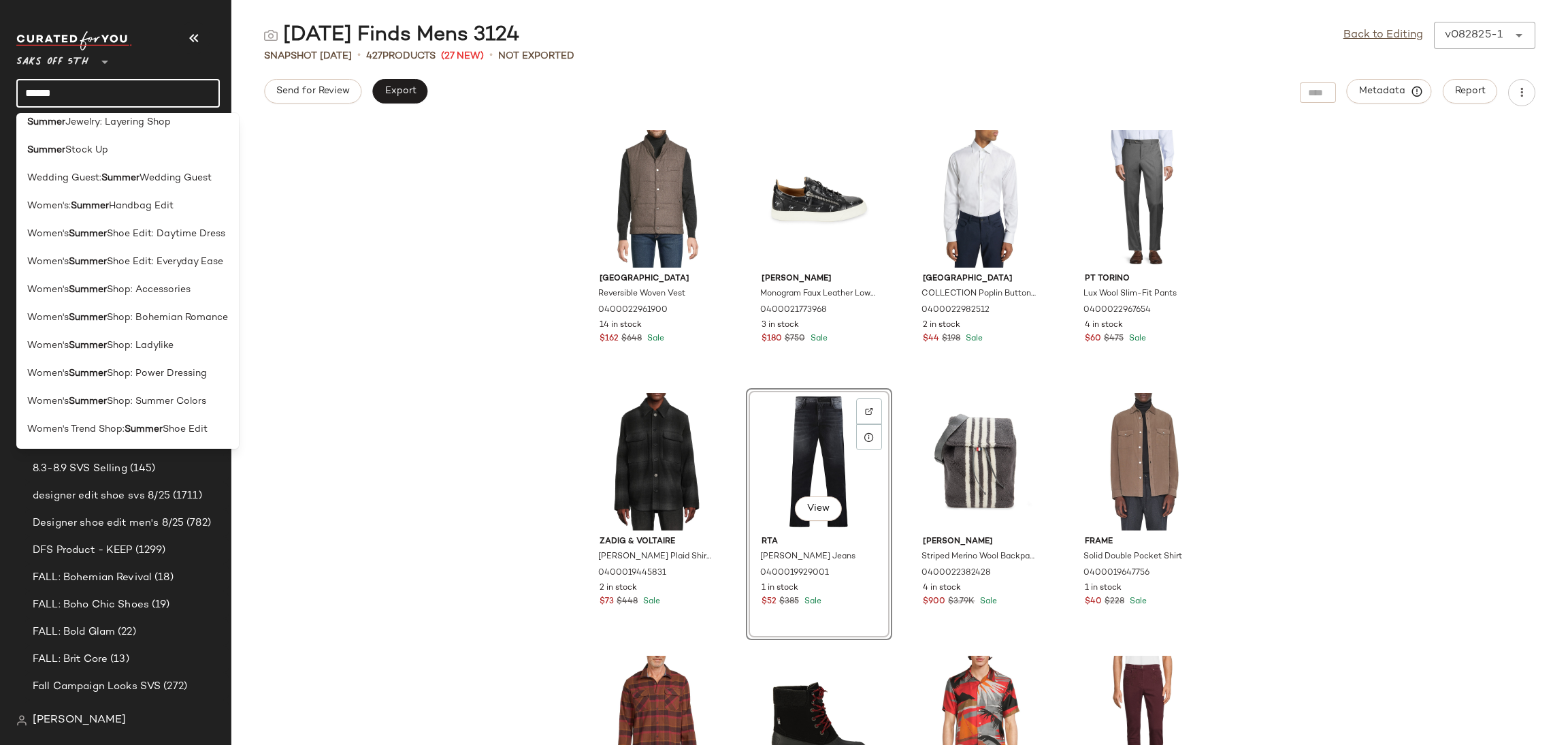
type input "******"
click at [165, 429] on span "Shoe Edit" at bounding box center [185, 429] width 45 height 15
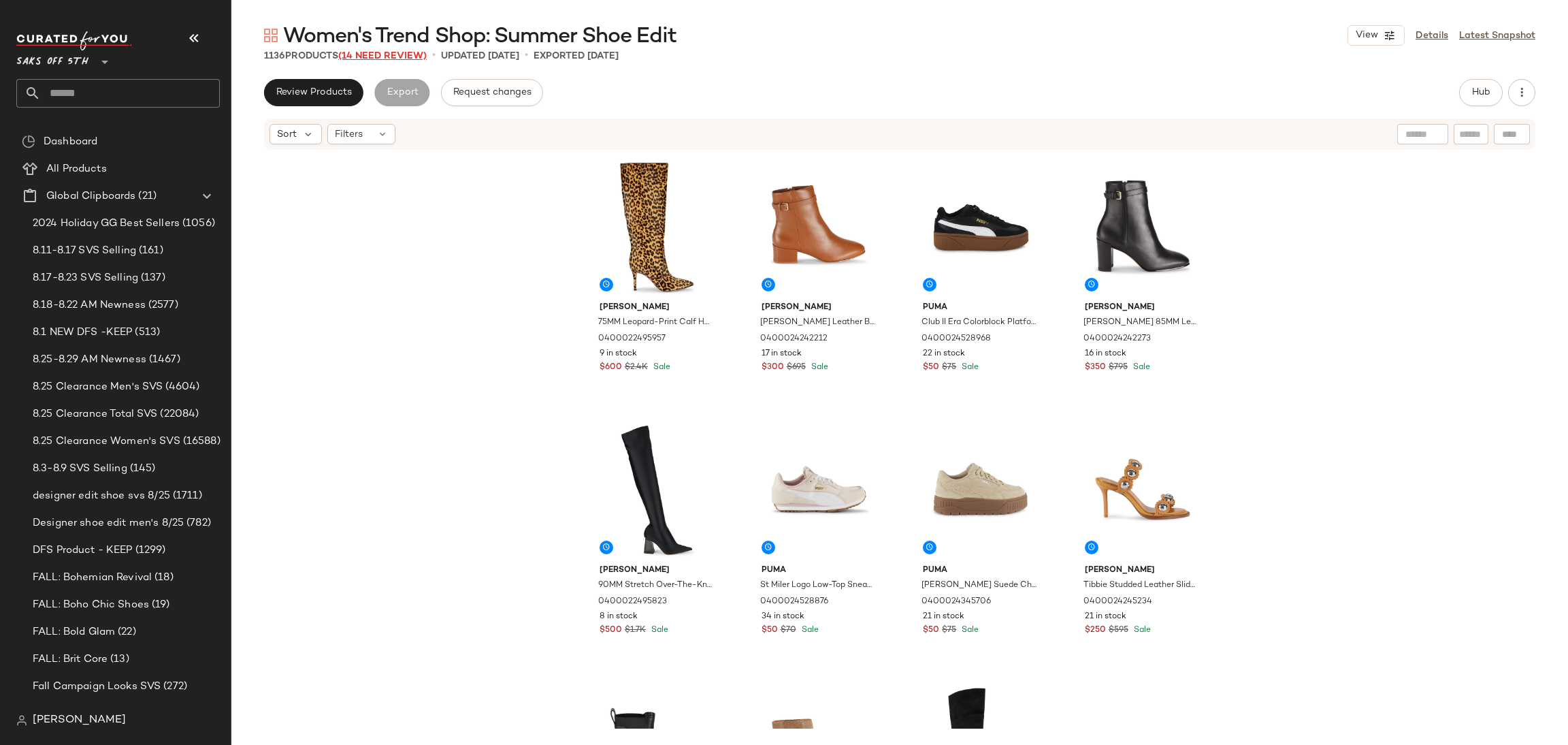
click at [390, 57] on span "(14 Need Review)" at bounding box center [382, 56] width 88 height 11
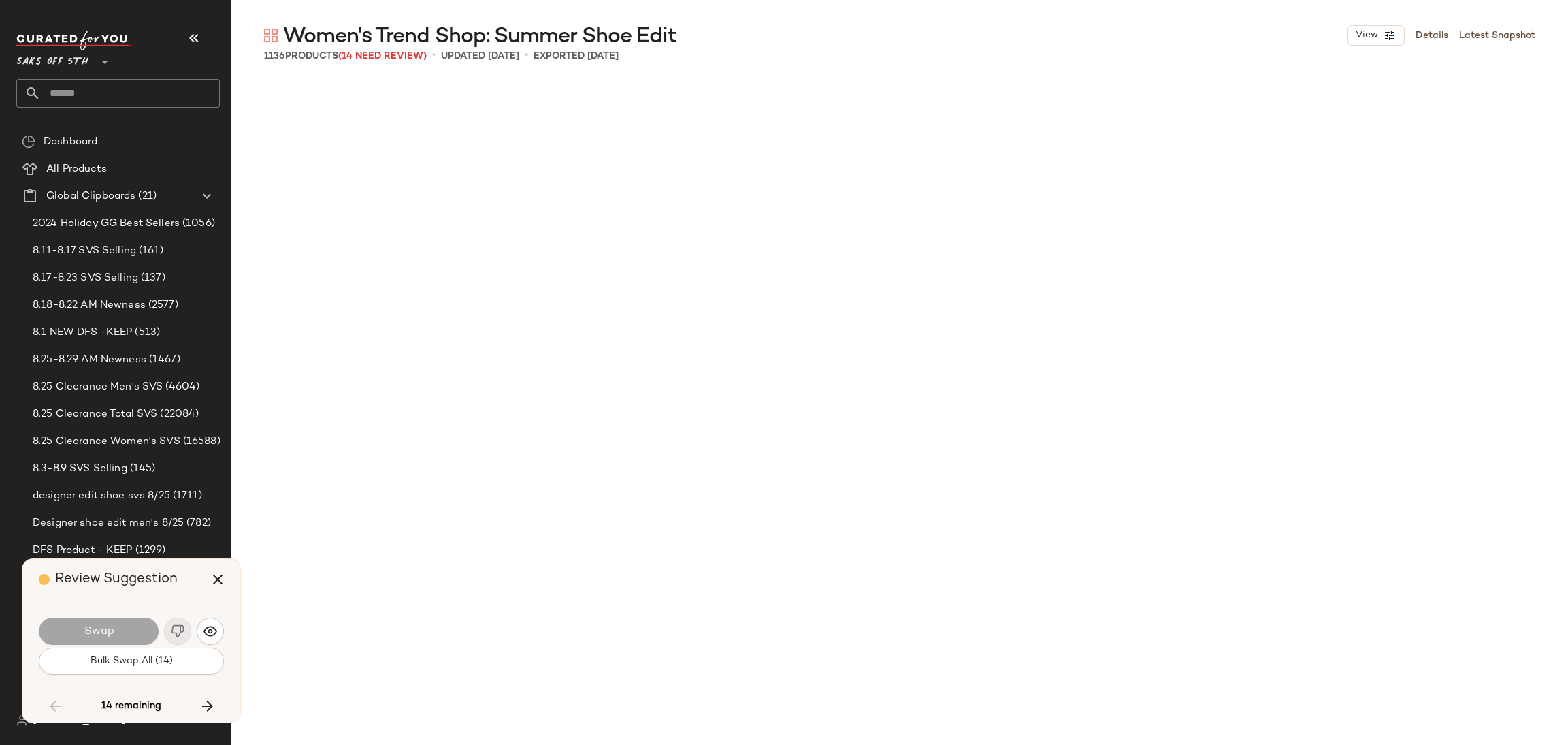
scroll to position [24440, 0]
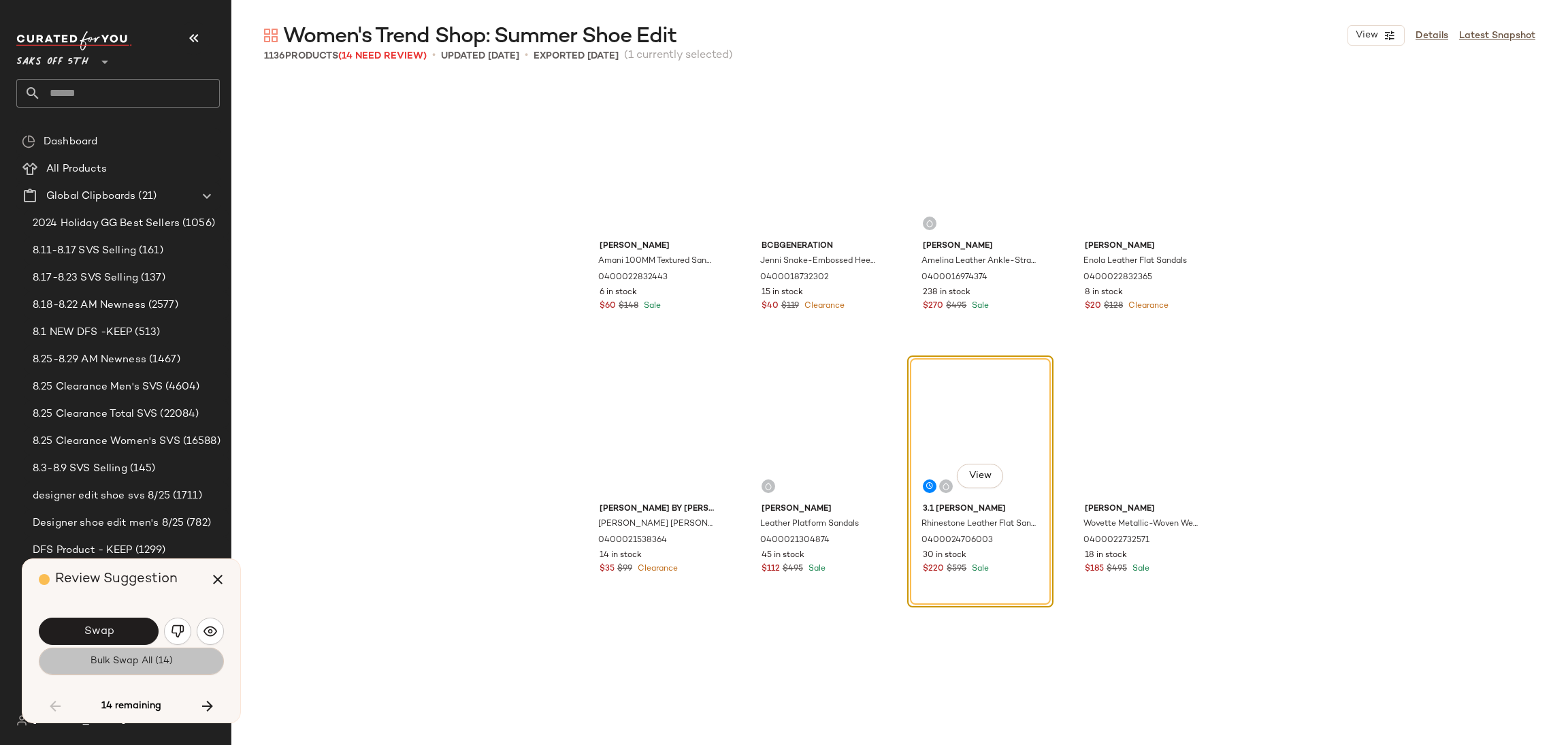
click at [167, 670] on button "Bulk Swap All (14)" at bounding box center [131, 662] width 185 height 28
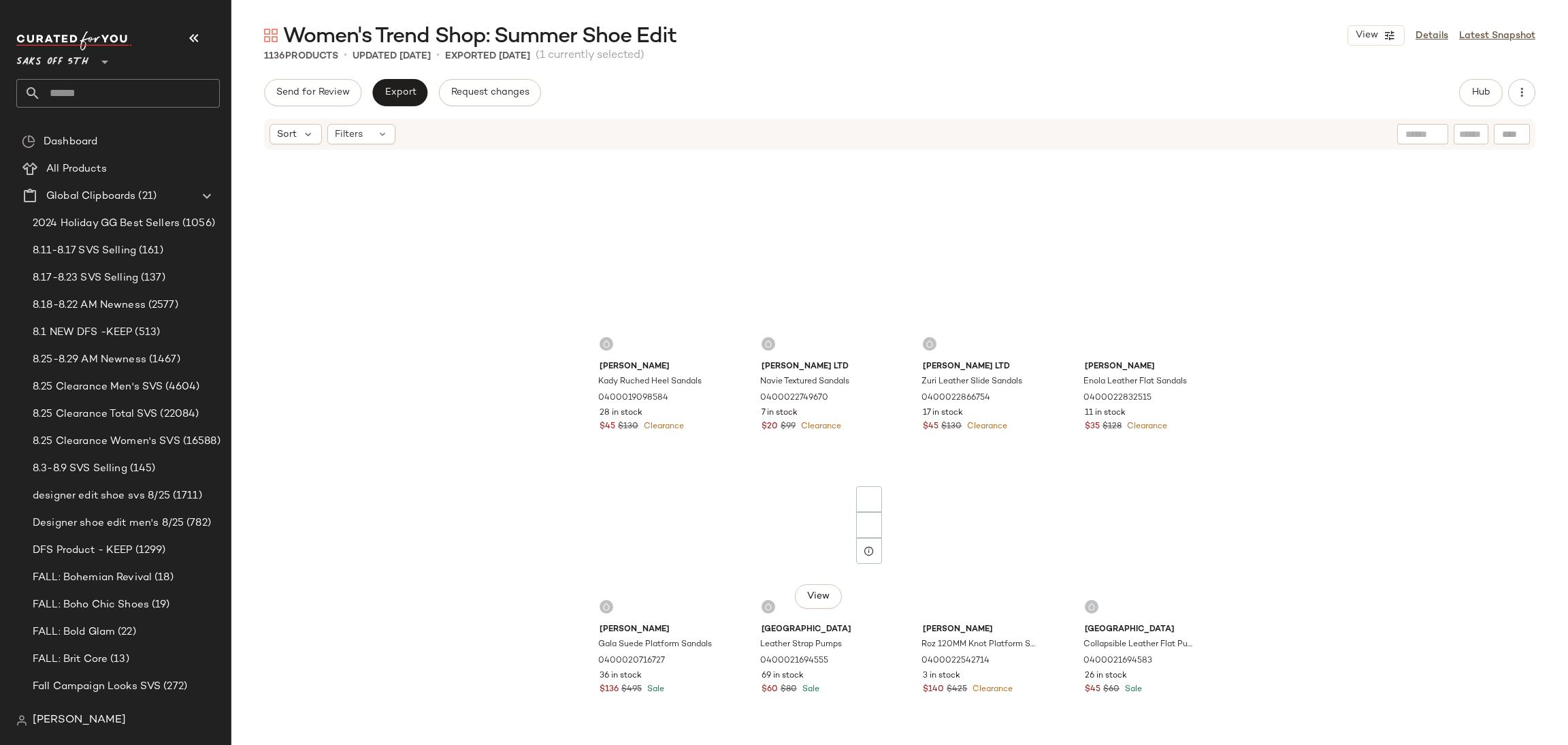
scroll to position [21347, 0]
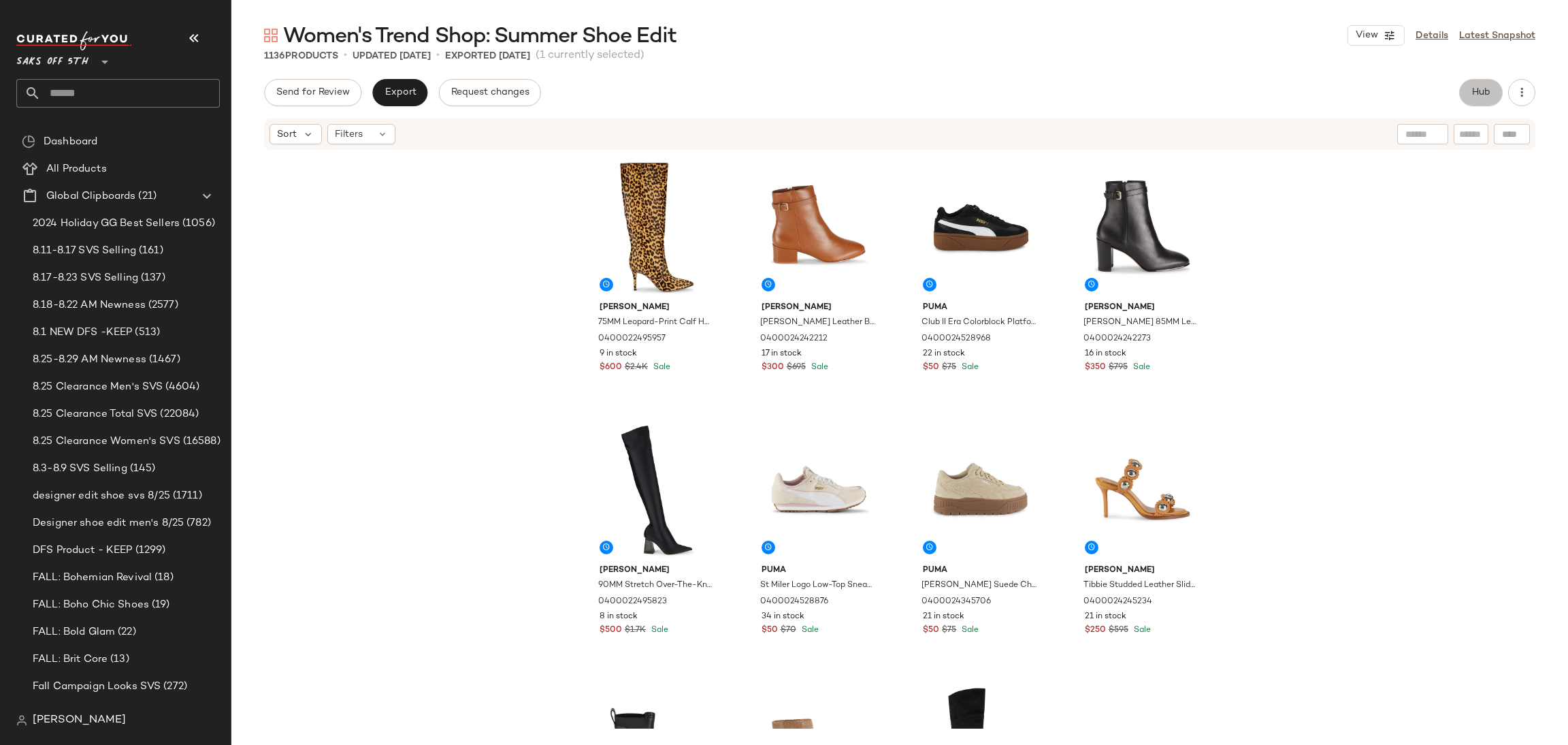
click at [1492, 90] on button "Hub" at bounding box center [1481, 93] width 44 height 28
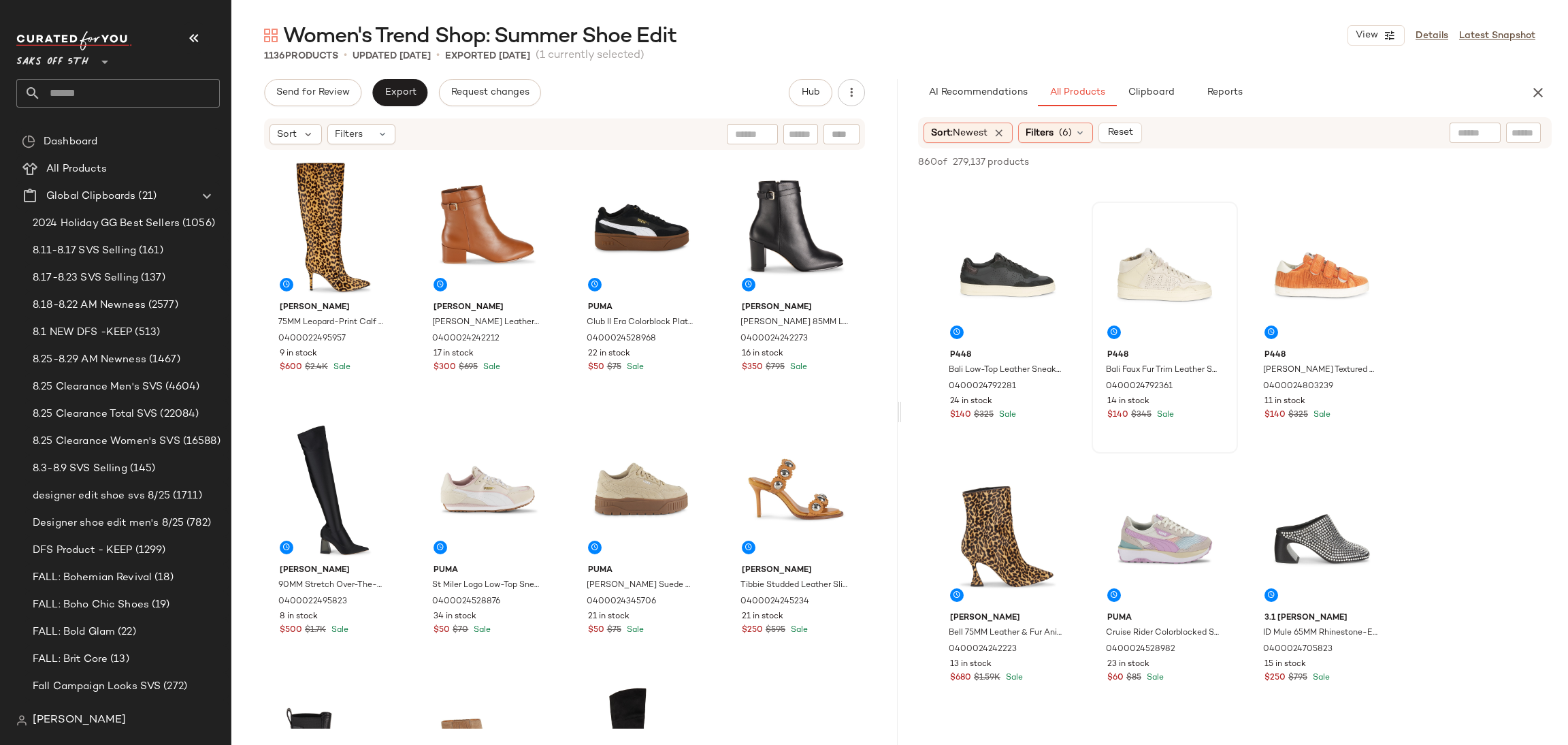
scroll to position [241, 0]
click at [1158, 263] on div "View" at bounding box center [1164, 275] width 137 height 138
click at [954, 515] on div "View" at bounding box center [1007, 537] width 137 height 138
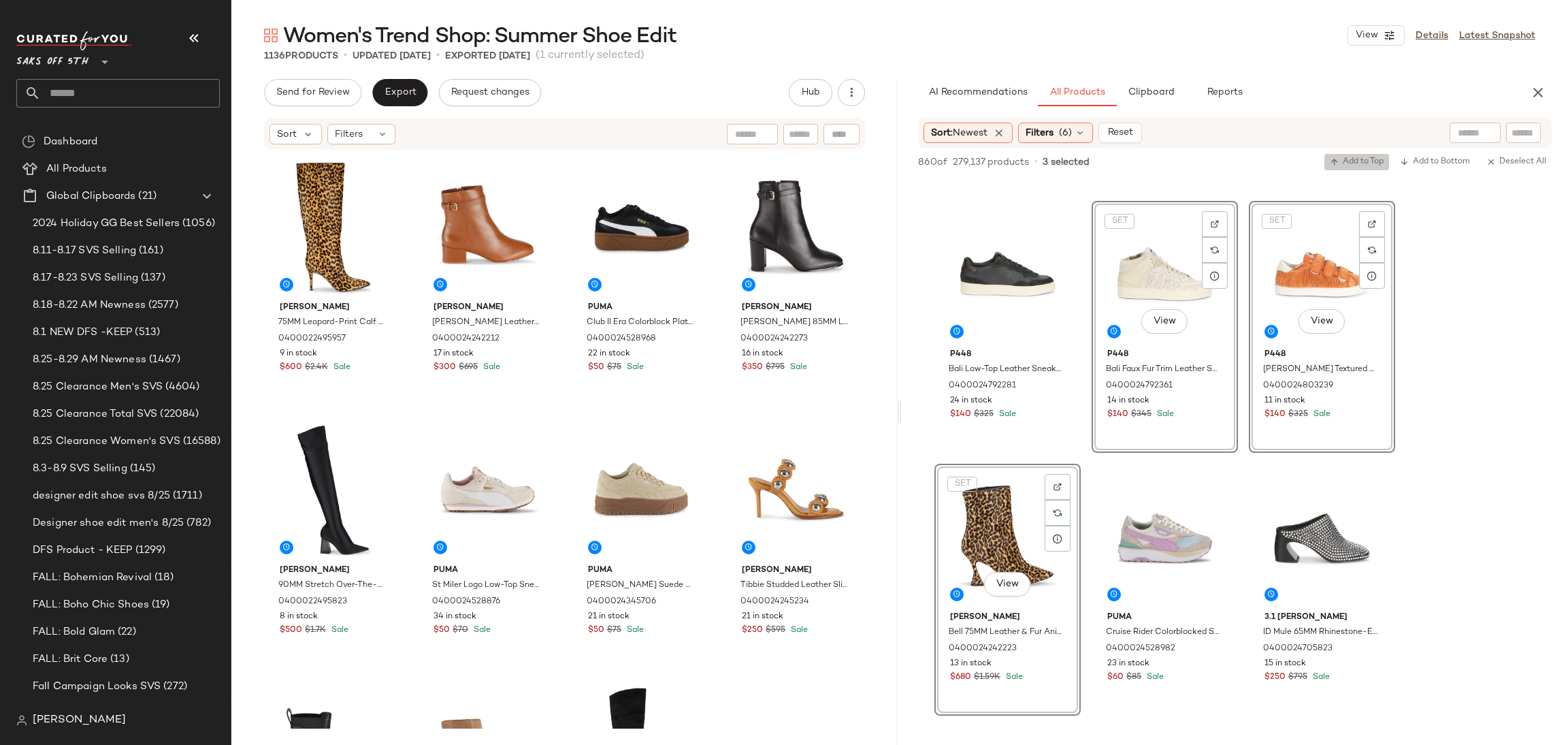
click at [1350, 168] on button "Add to Top" at bounding box center [1357, 162] width 65 height 16
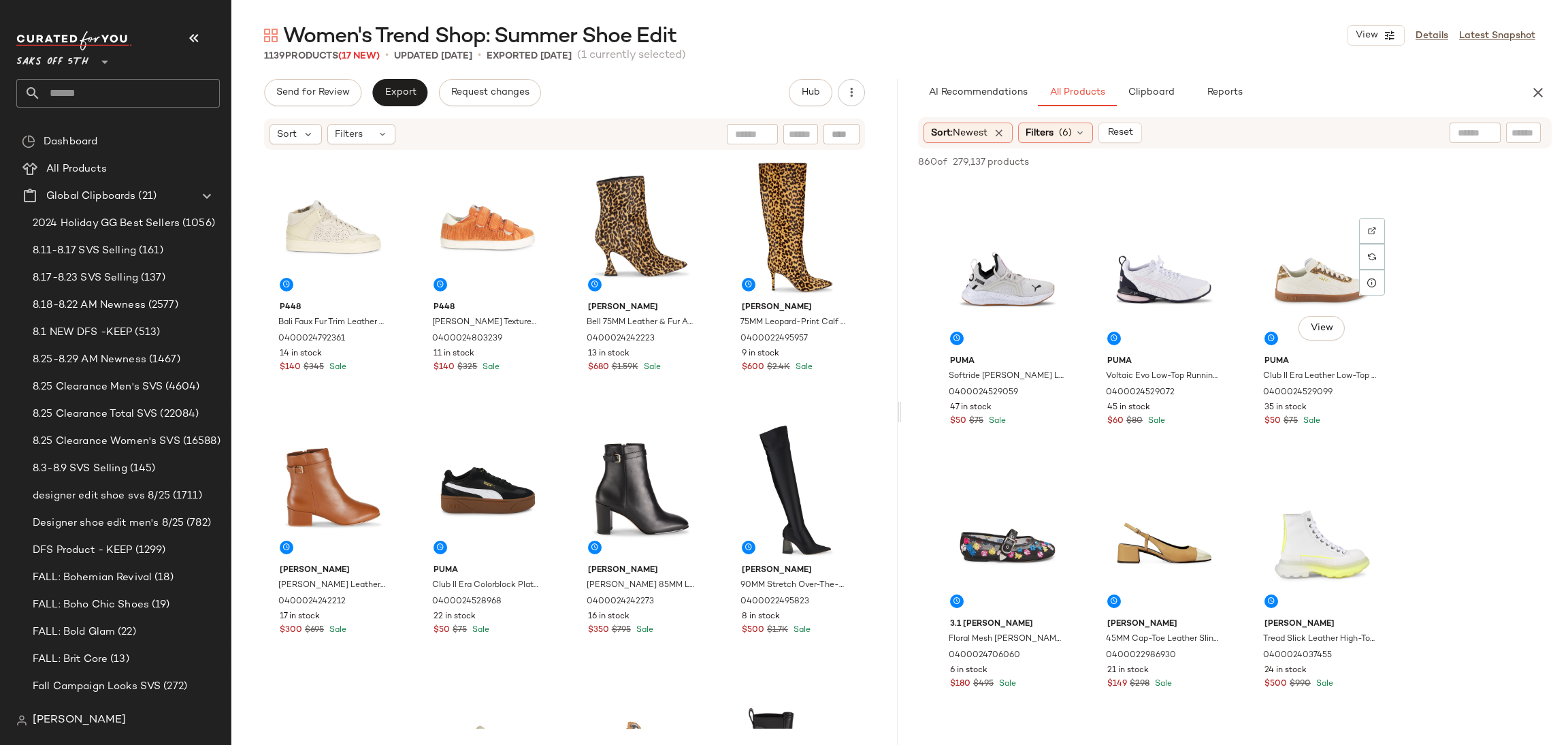
scroll to position [2855, 0]
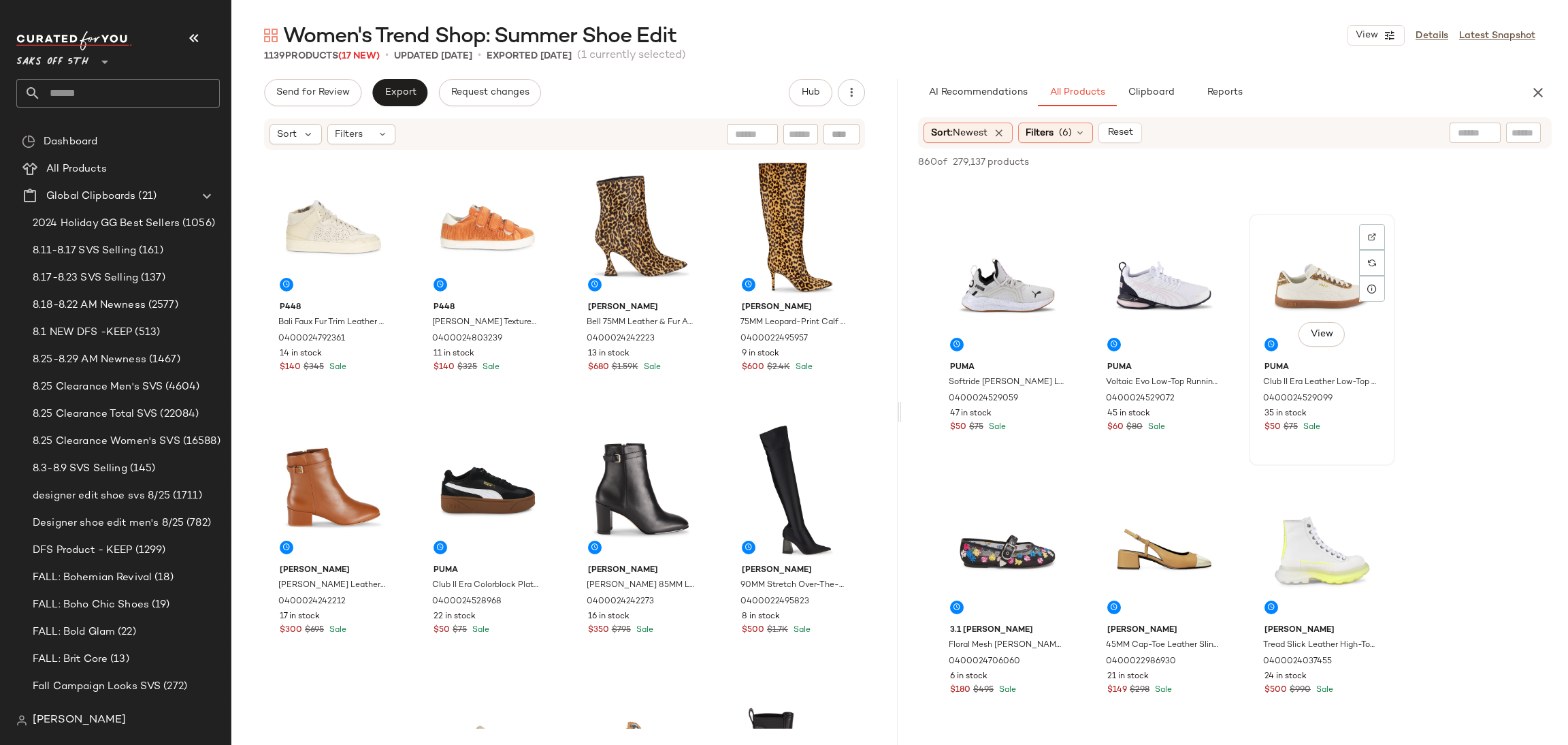
click at [1298, 254] on div "View" at bounding box center [1322, 287] width 137 height 138
click at [1365, 160] on span "Add to Top" at bounding box center [1357, 162] width 53 height 10
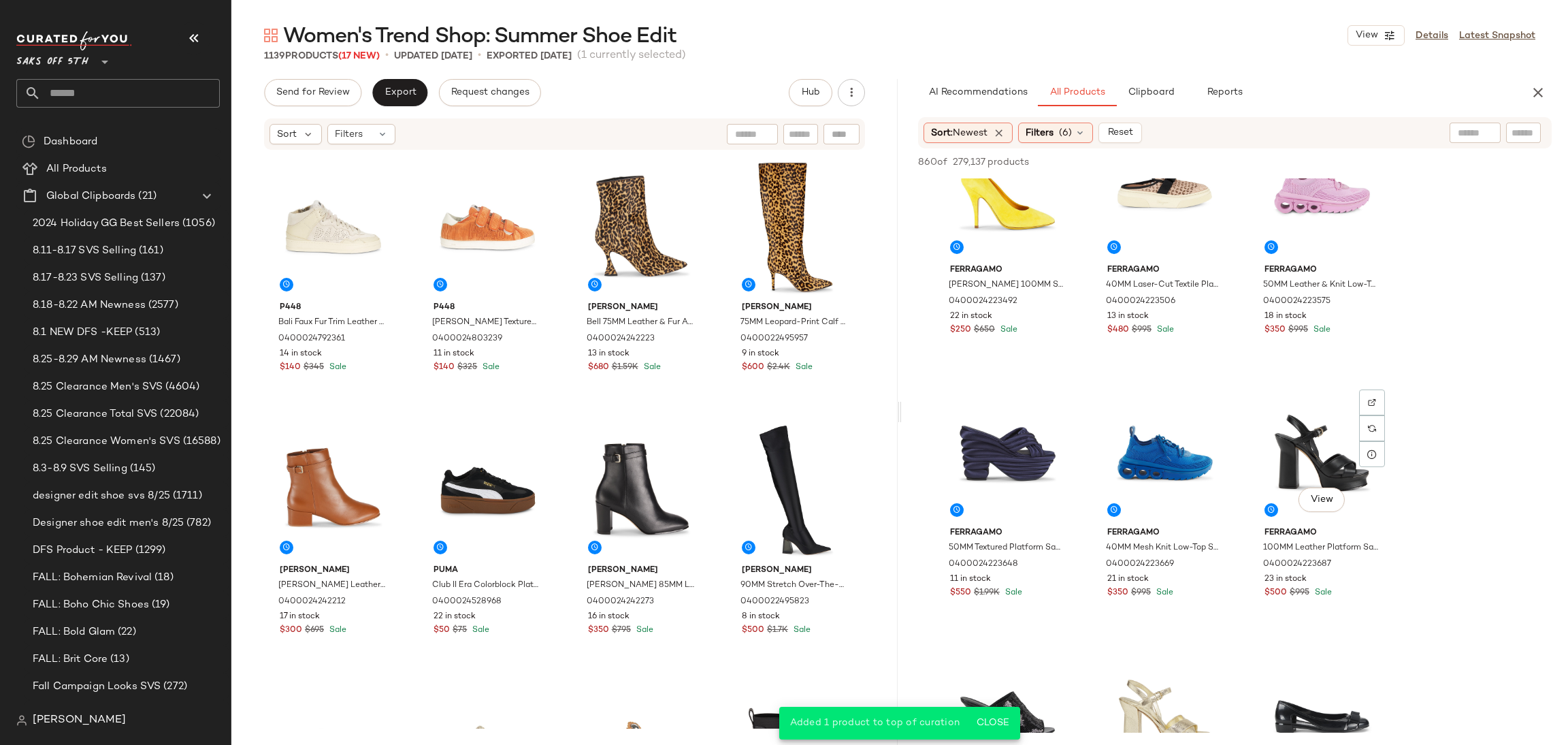
scroll to position [3801, 0]
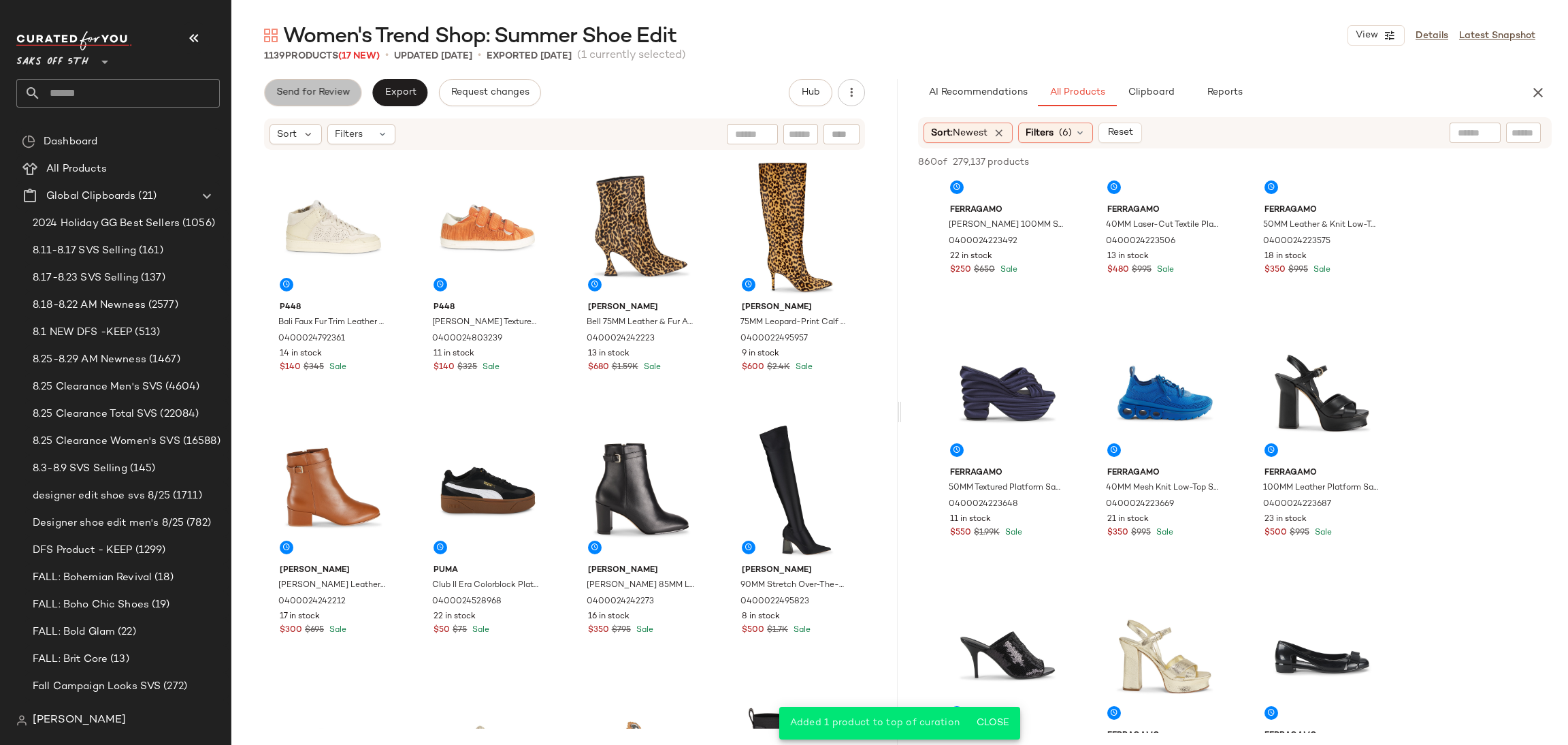
click at [311, 96] on span "Send for Review" at bounding box center [312, 92] width 74 height 11
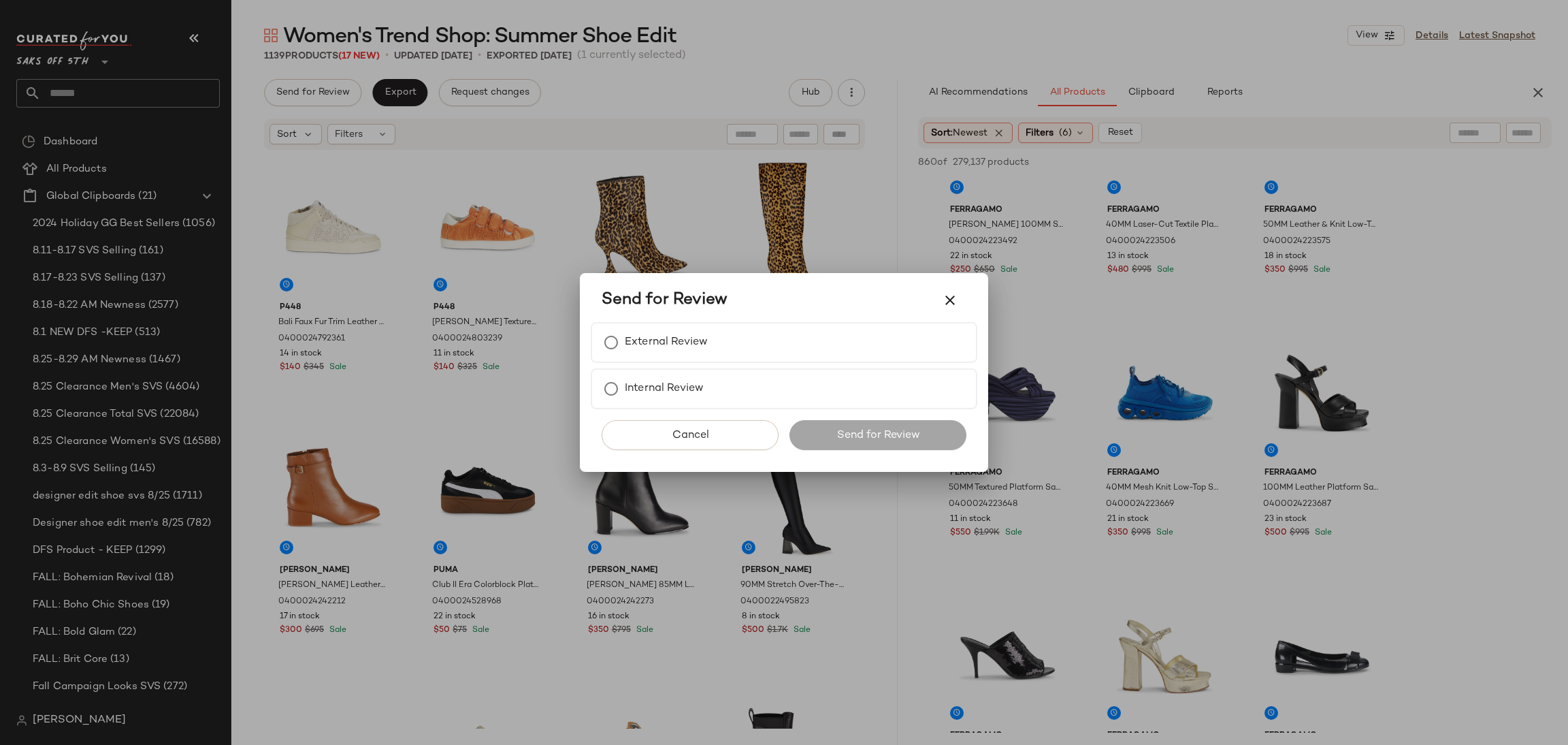
click at [507, 242] on div at bounding box center [784, 372] width 1568 height 745
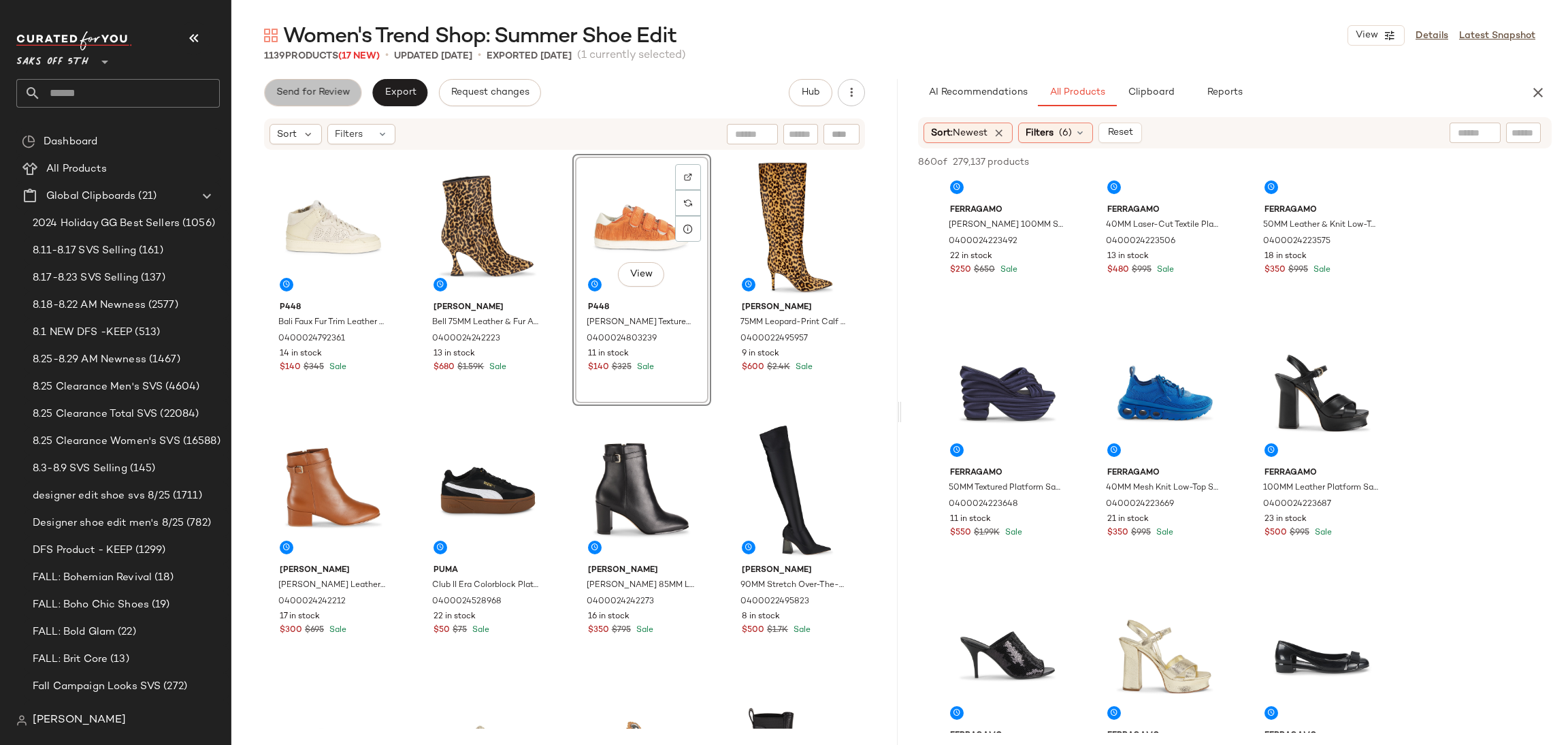
click at [328, 91] on span "Send for Review" at bounding box center [312, 92] width 74 height 11
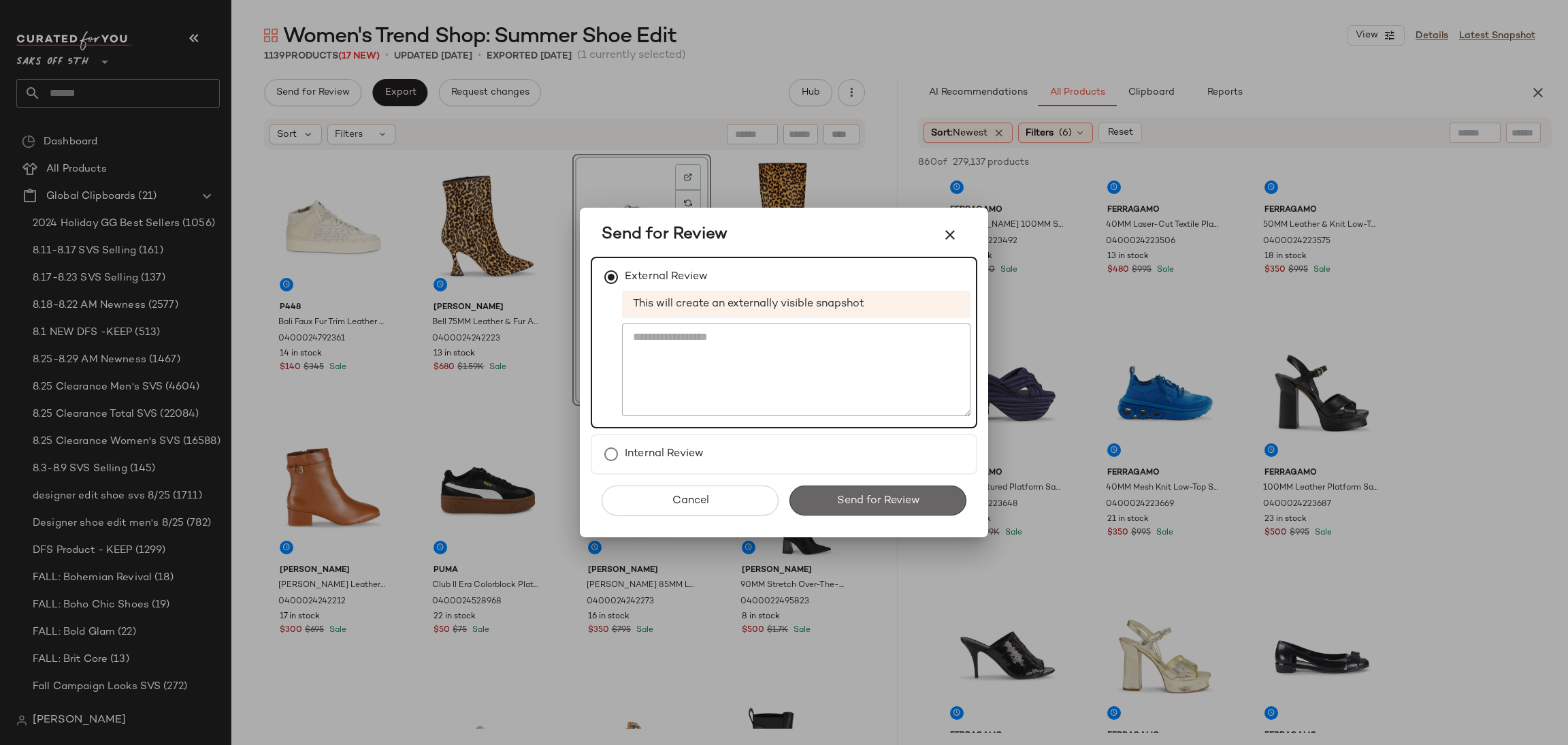
click at [866, 496] on span "Send for Review" at bounding box center [877, 500] width 83 height 13
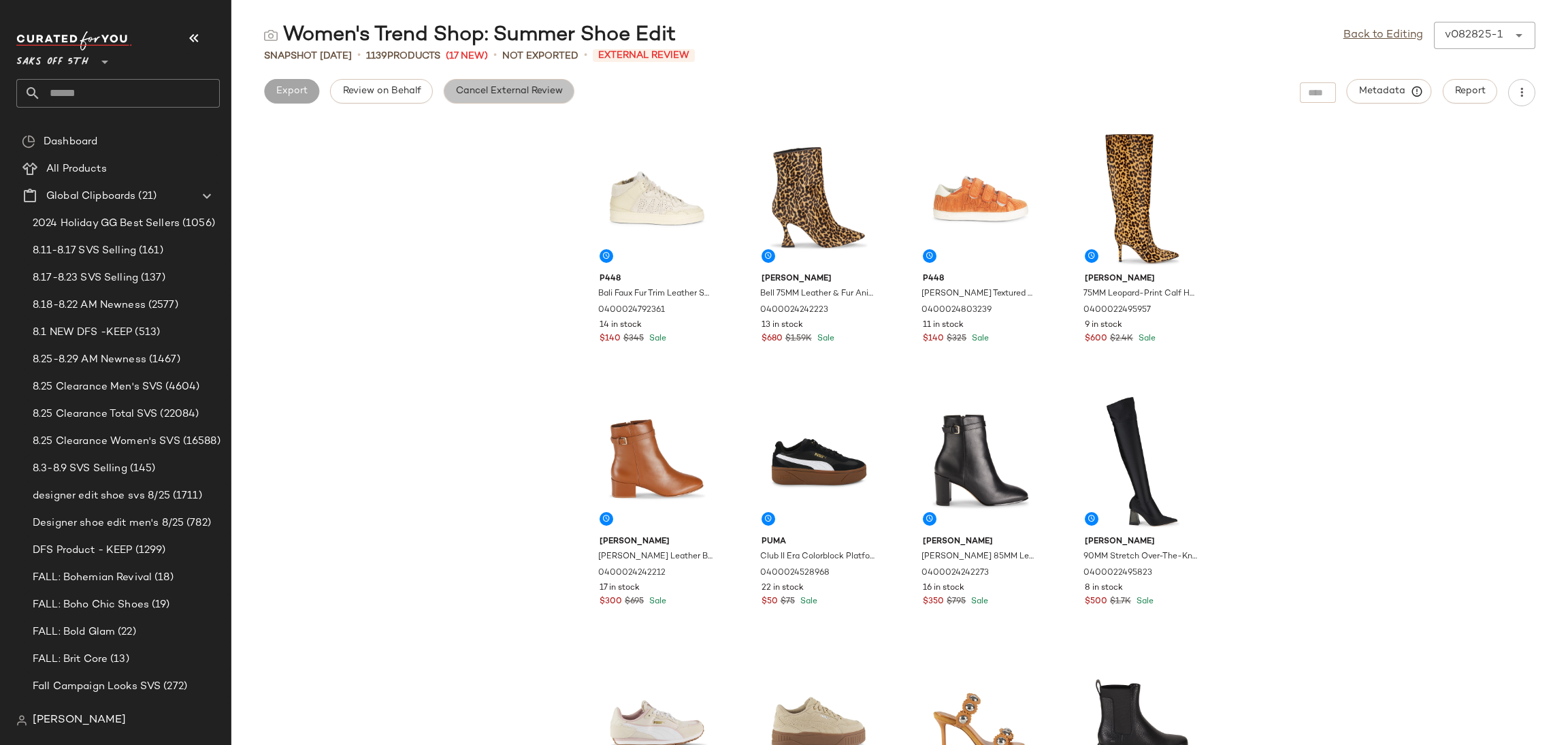
click at [497, 93] on span "Cancel External Review" at bounding box center [508, 91] width 108 height 11
click at [1351, 35] on link "Back to Editing" at bounding box center [1383, 36] width 79 height 16
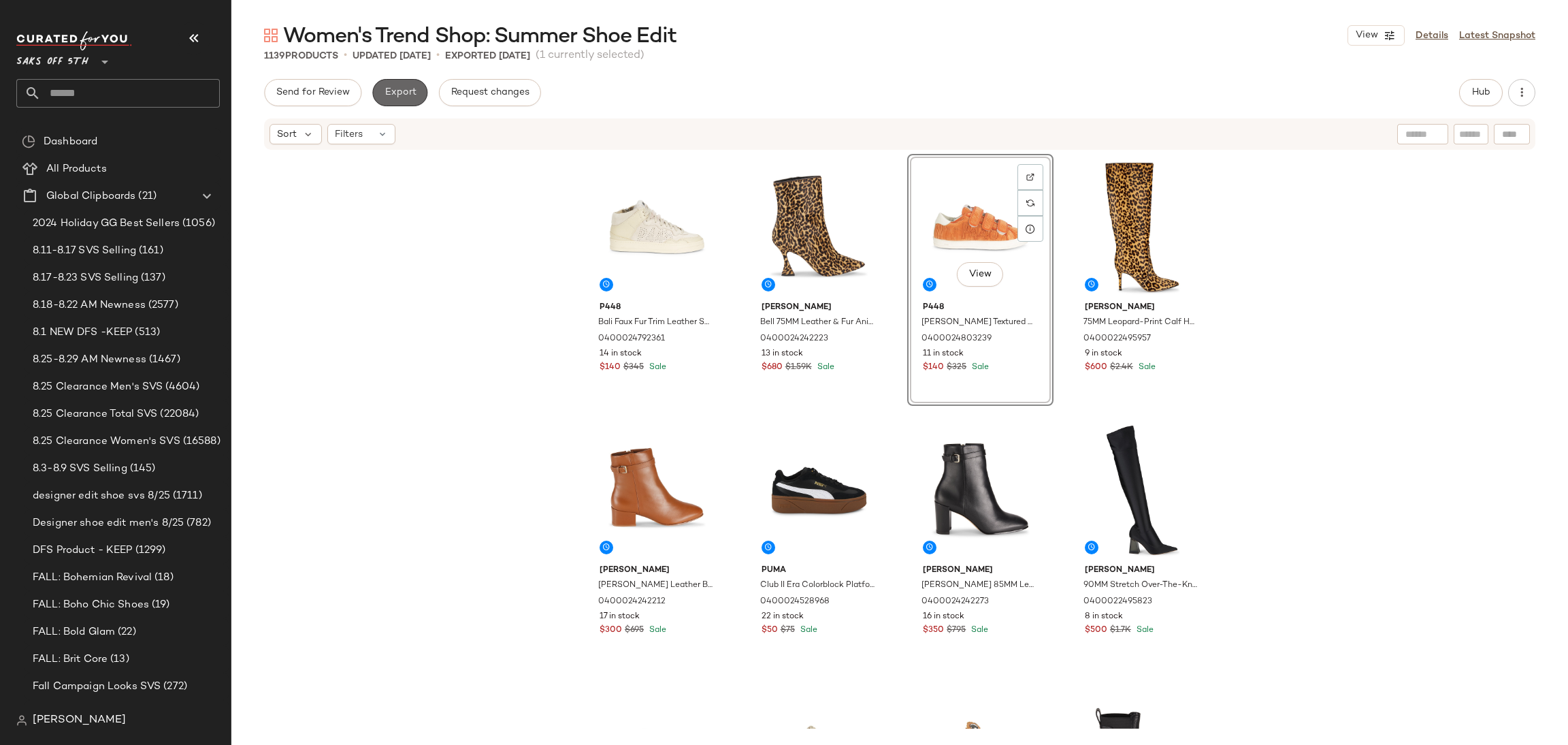
click at [411, 101] on button "Export" at bounding box center [400, 93] width 55 height 28
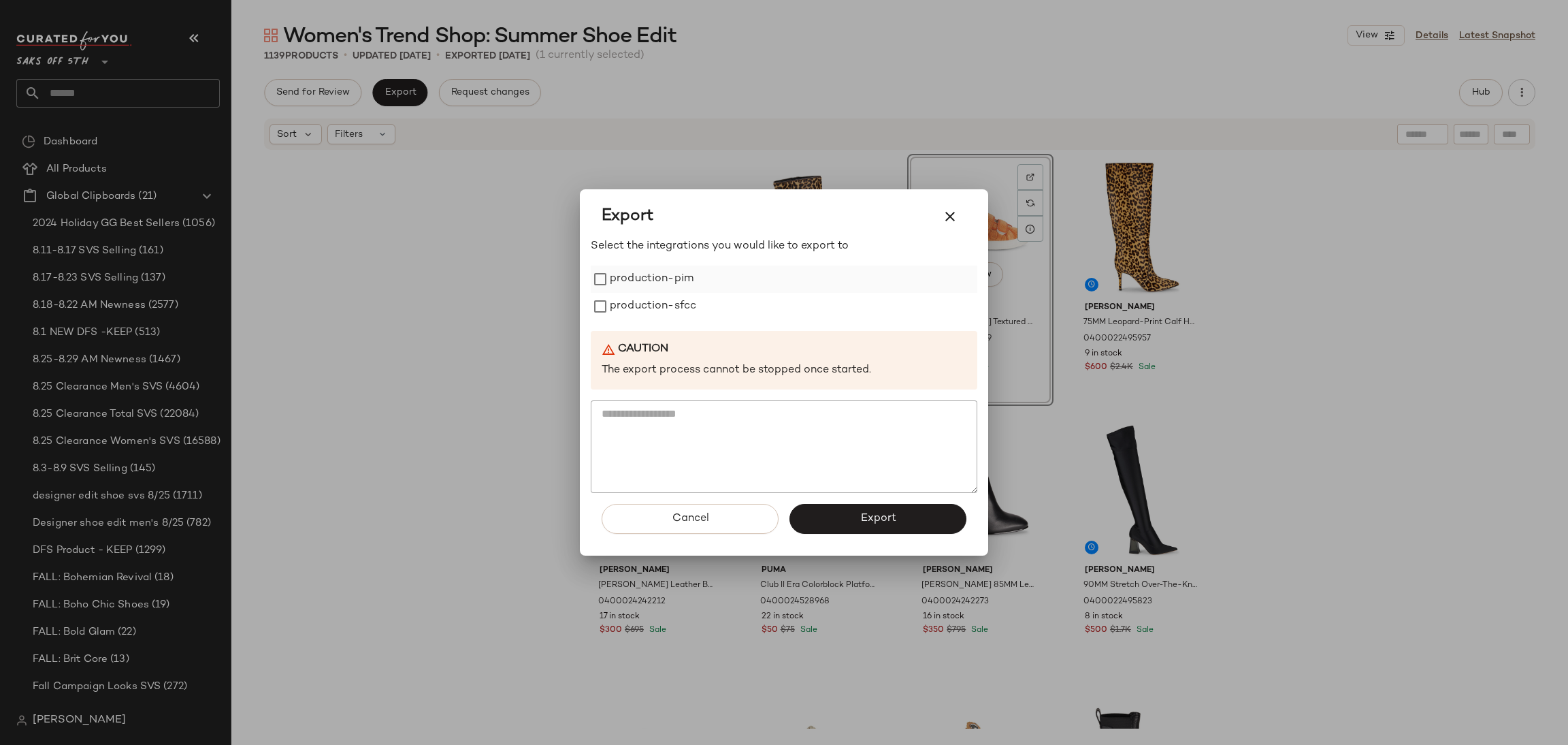
click at [671, 275] on label "production-pim" at bounding box center [651, 279] width 83 height 28
click at [678, 311] on label "production-sfcc" at bounding box center [652, 307] width 87 height 28
click at [867, 509] on button "Export" at bounding box center [877, 518] width 177 height 30
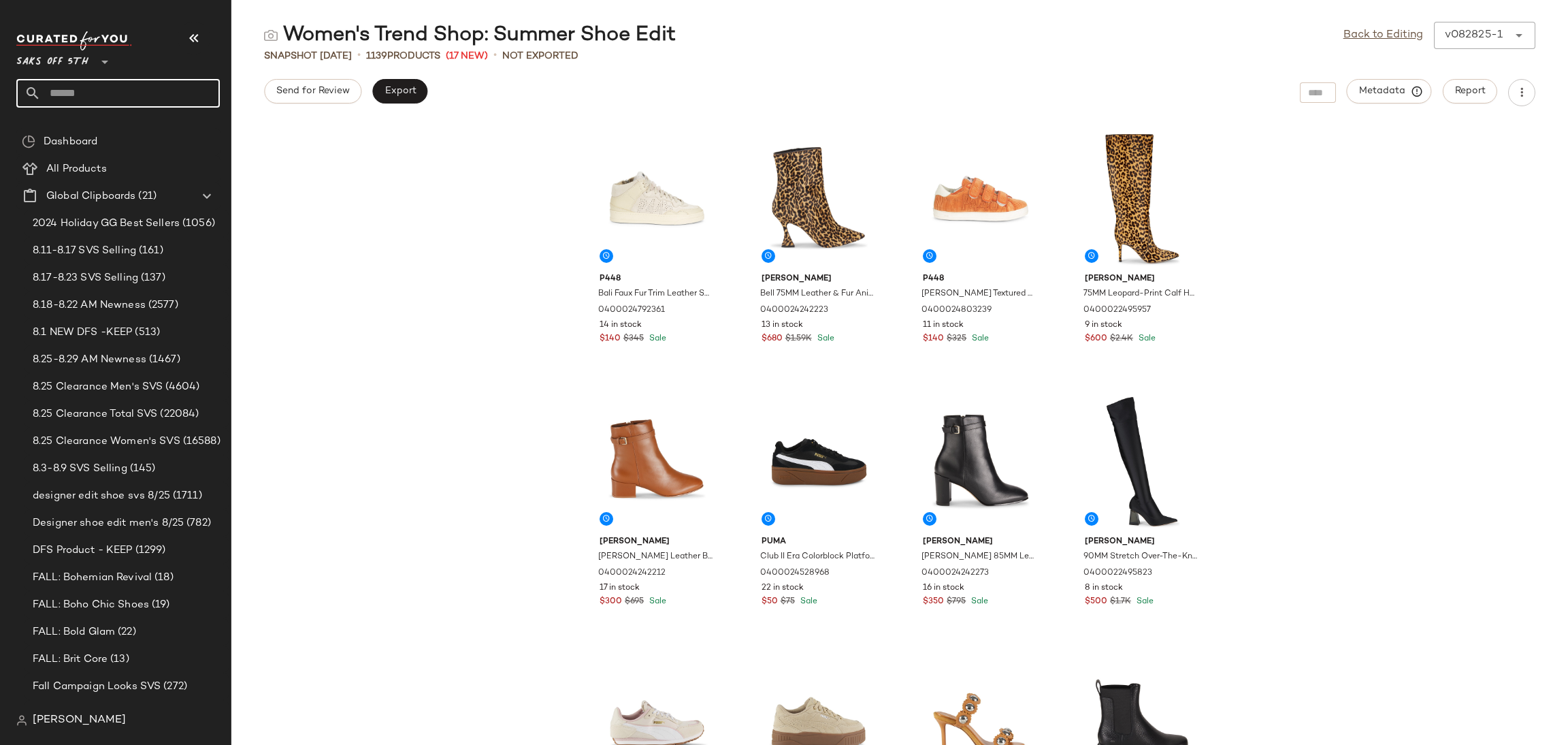
click at [121, 102] on input "text" at bounding box center [130, 93] width 179 height 28
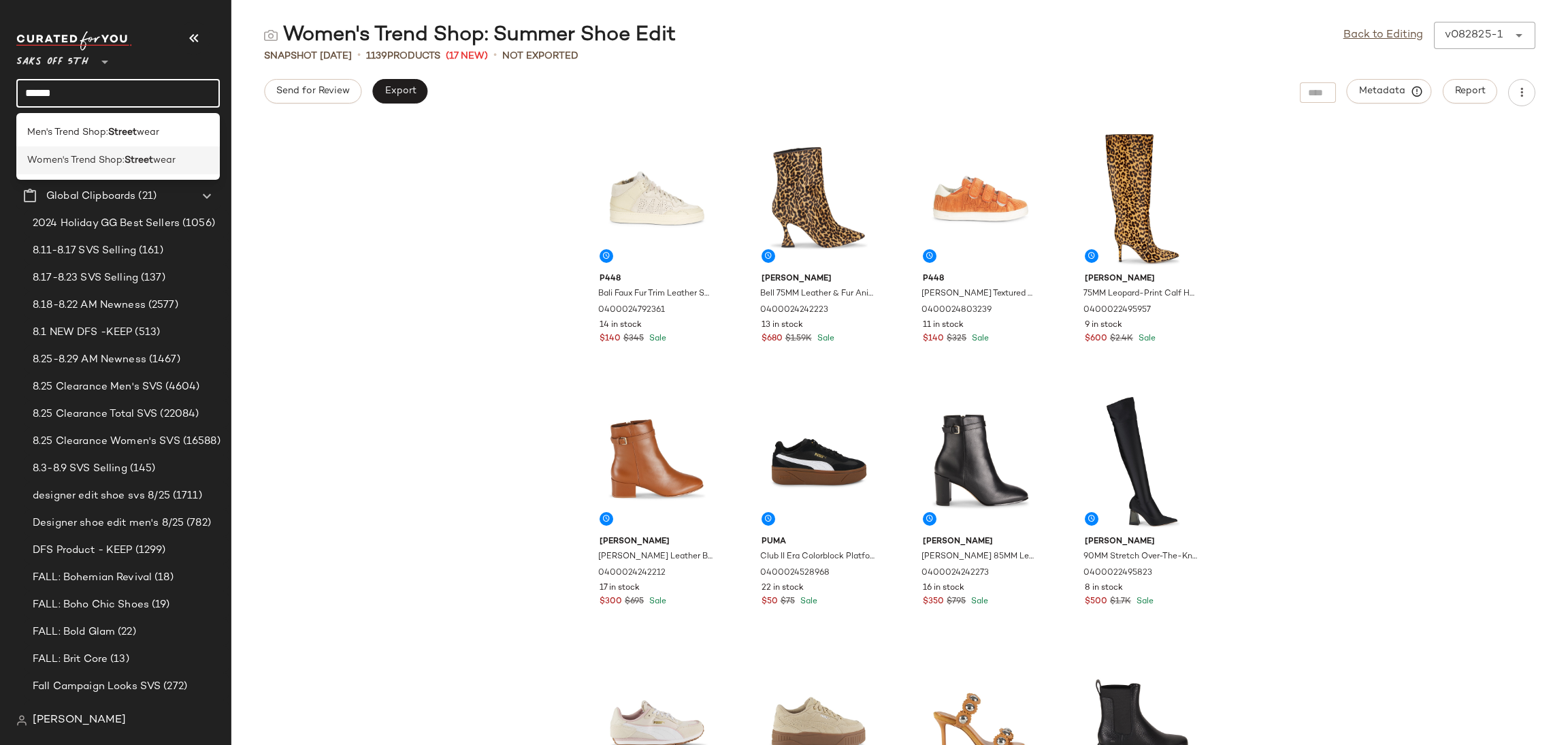
type input "******"
click at [123, 164] on span "Women's Trend Shop:" at bounding box center [76, 160] width 97 height 15
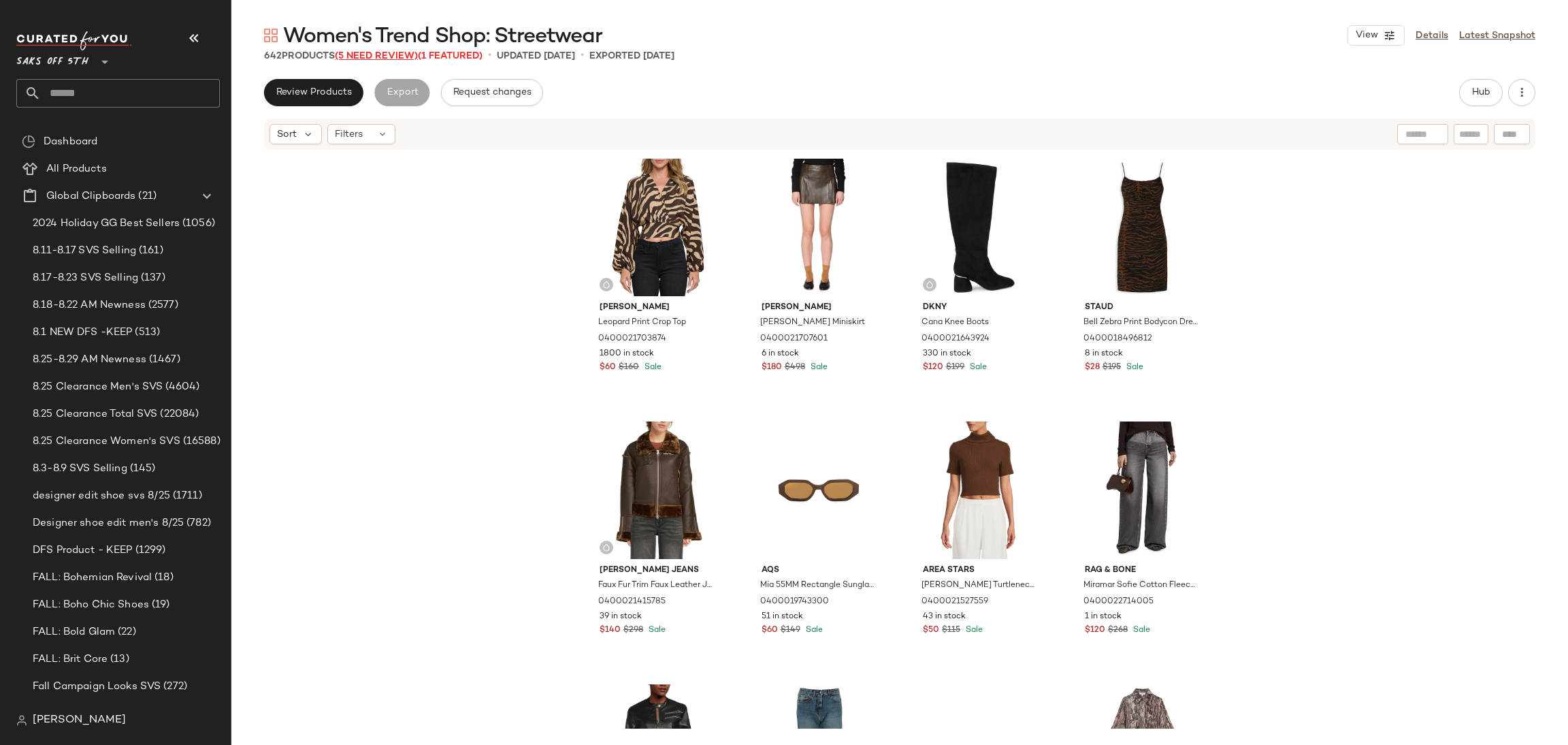
click at [398, 53] on span "(5 Need Review)" at bounding box center [376, 56] width 83 height 11
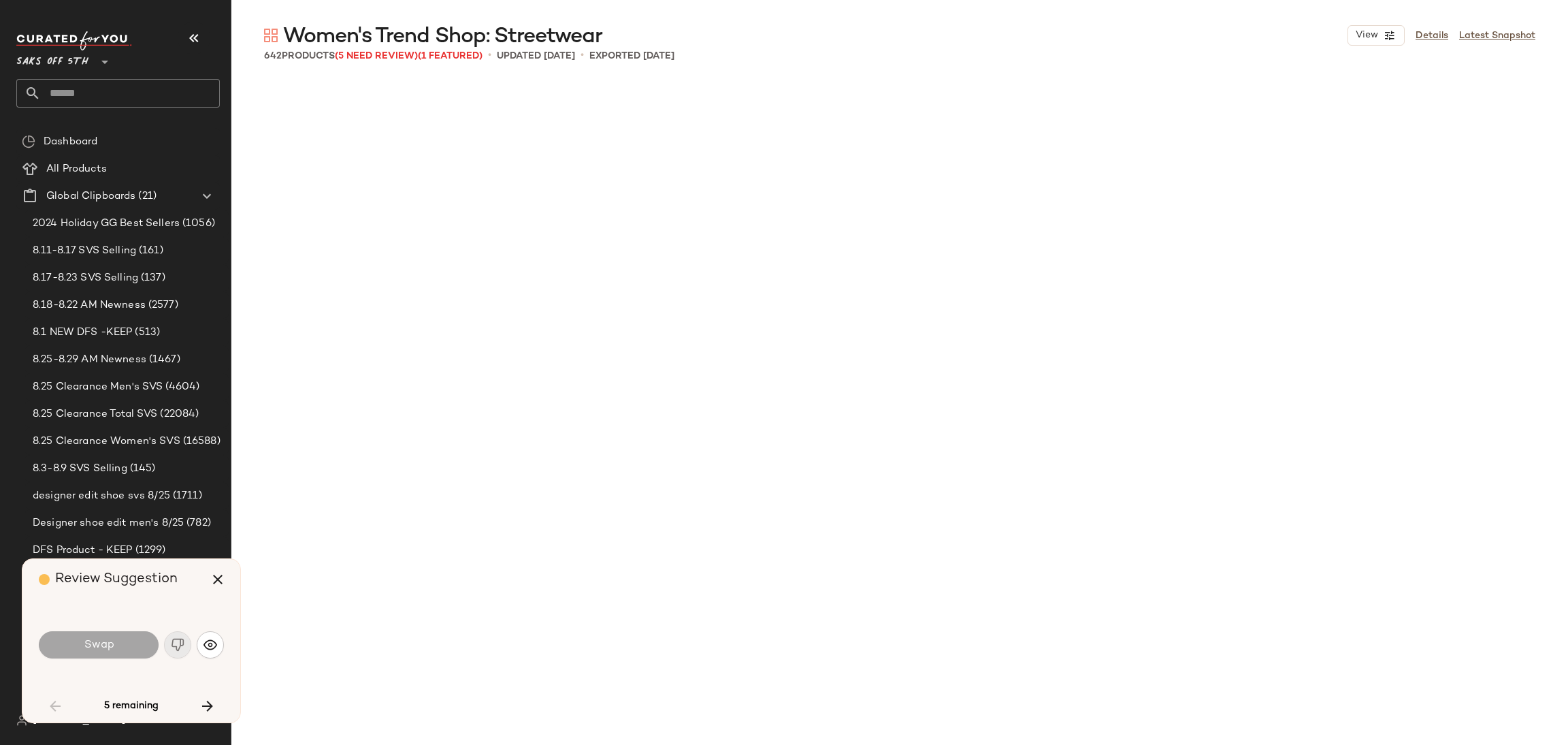
scroll to position [2365, 0]
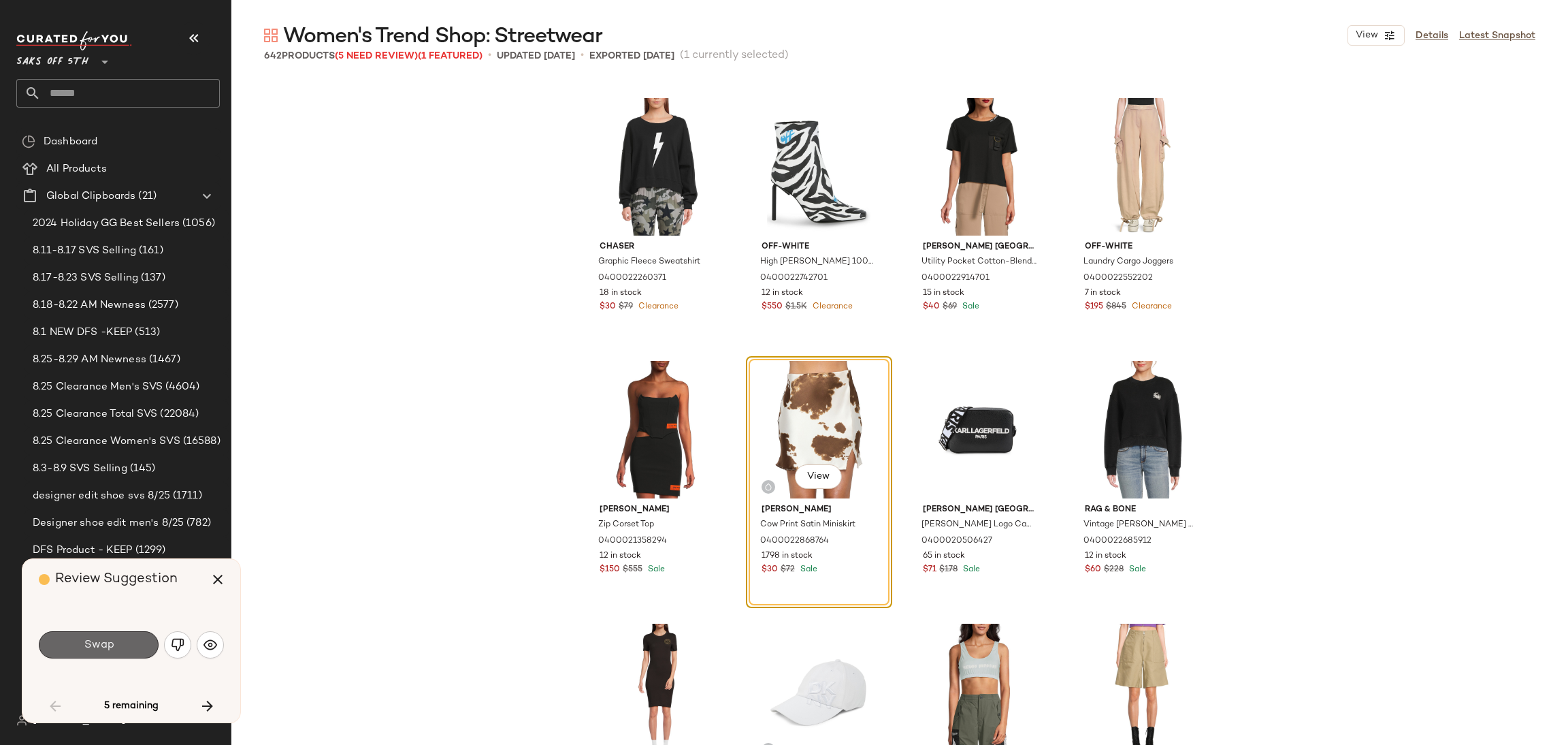
click at [101, 643] on span "Swap" at bounding box center [99, 645] width 31 height 13
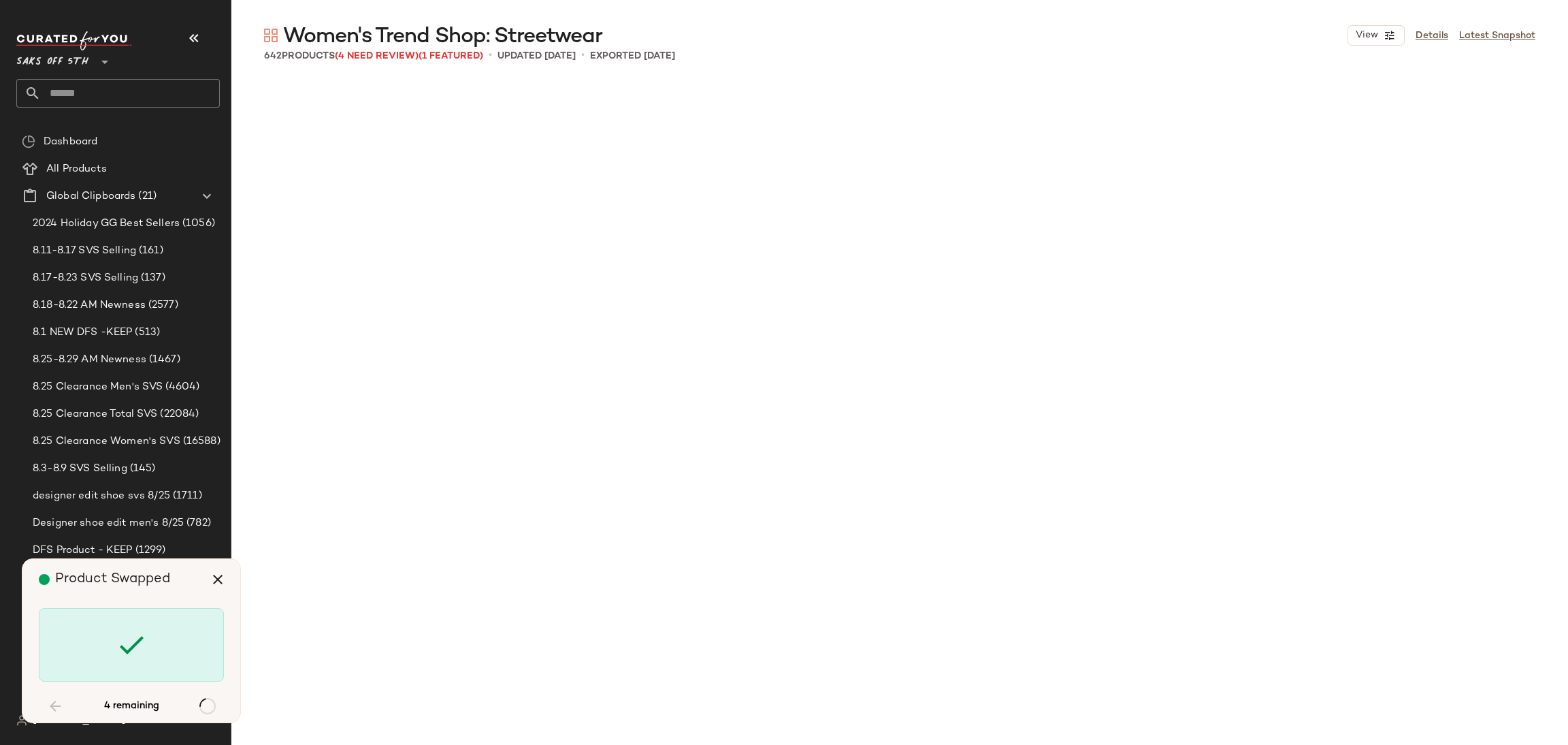
scroll to position [19446, 0]
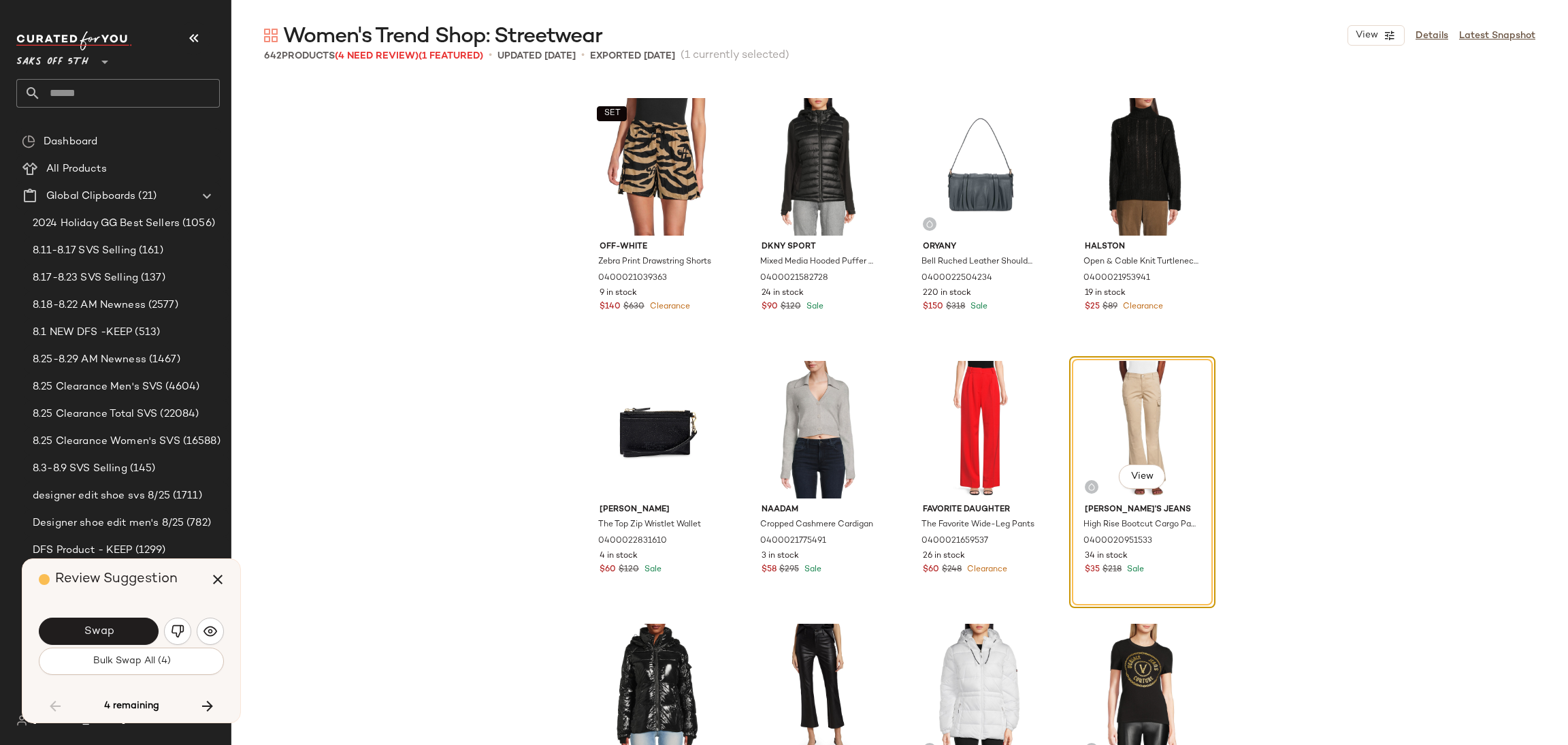
click at [126, 671] on button "Bulk Swap All (4)" at bounding box center [131, 662] width 185 height 28
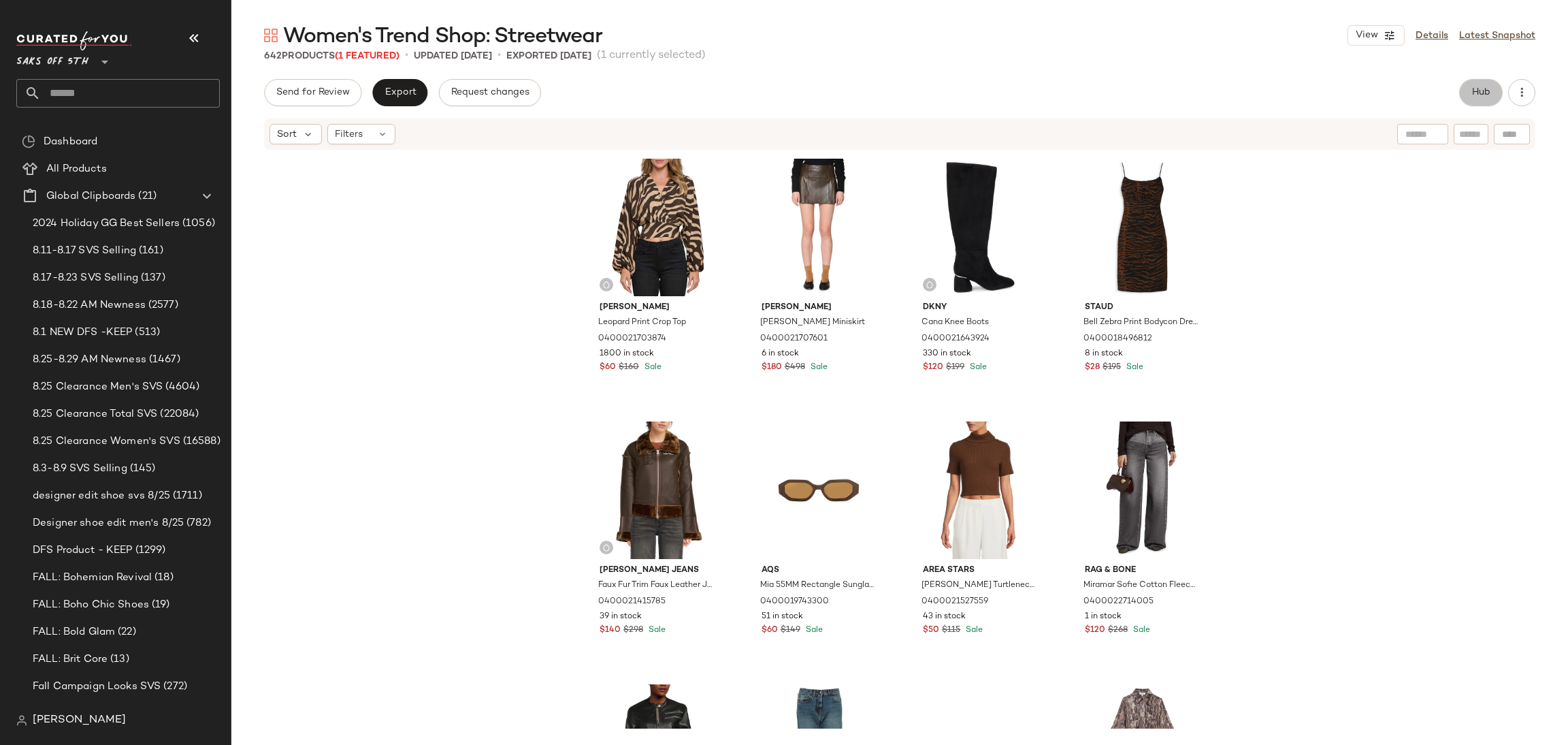
click at [1483, 93] on span "Hub" at bounding box center [1481, 92] width 19 height 11
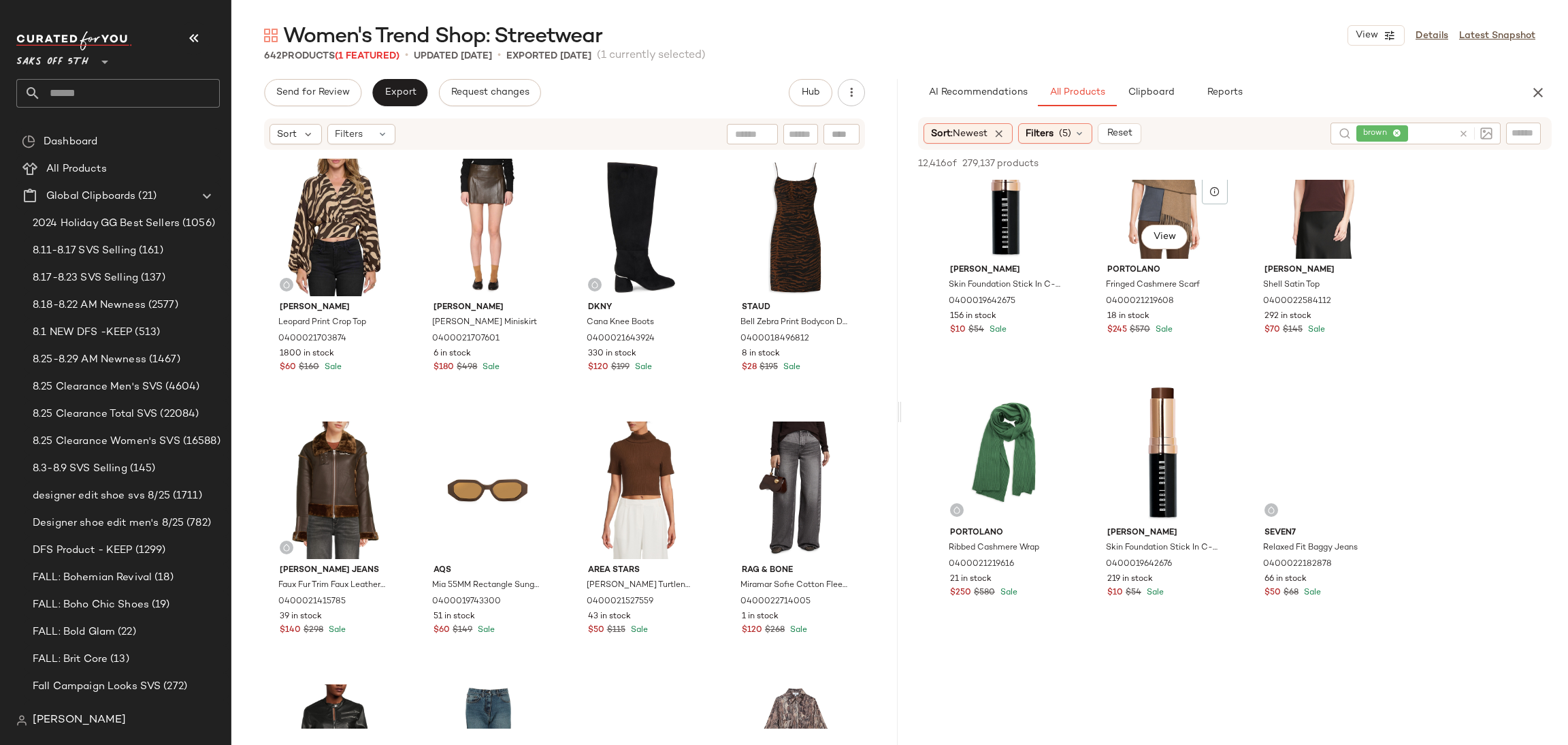
scroll to position [1116, 0]
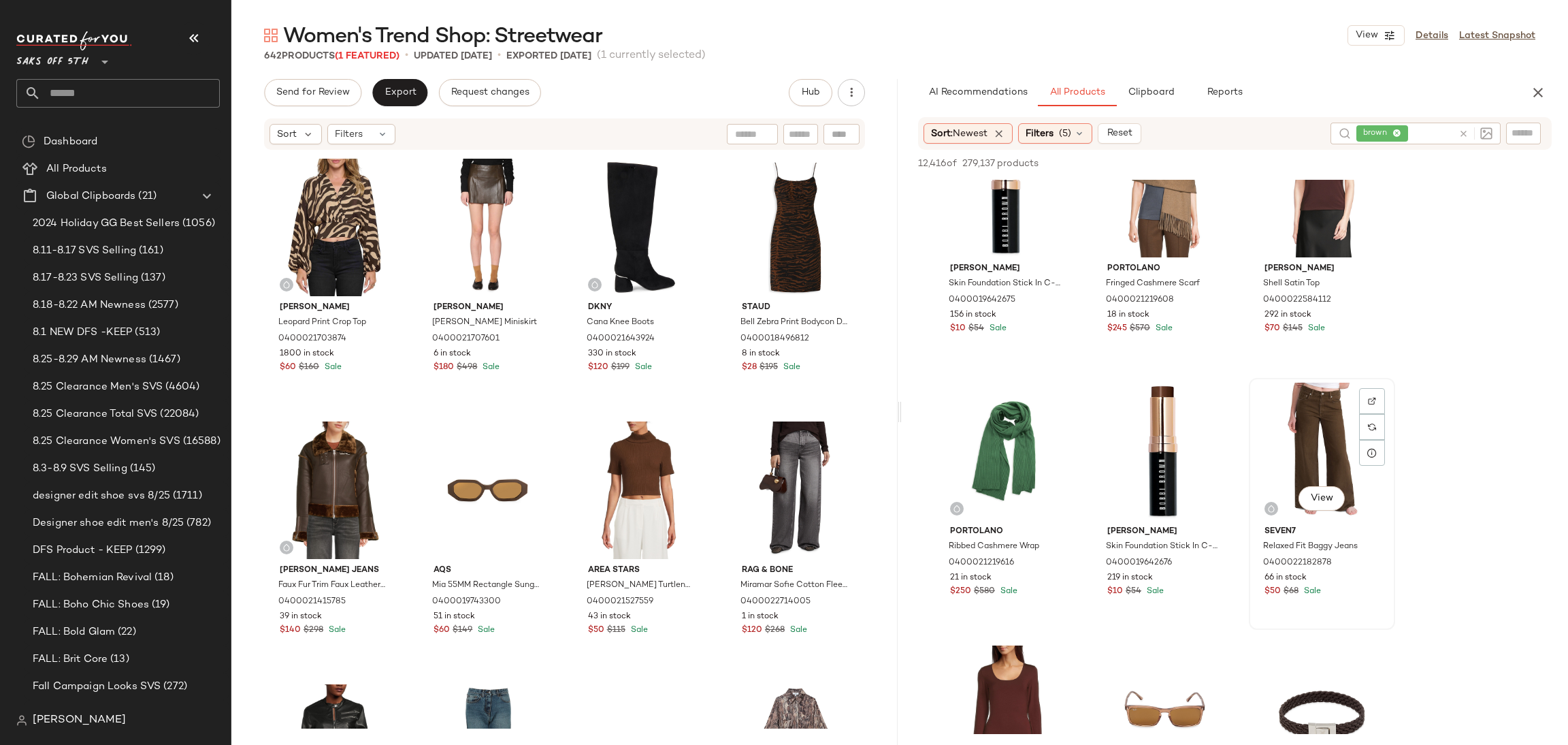
click at [1303, 432] on div "View" at bounding box center [1322, 451] width 137 height 138
click at [1339, 160] on span "Add to Top" at bounding box center [1357, 164] width 53 height 10
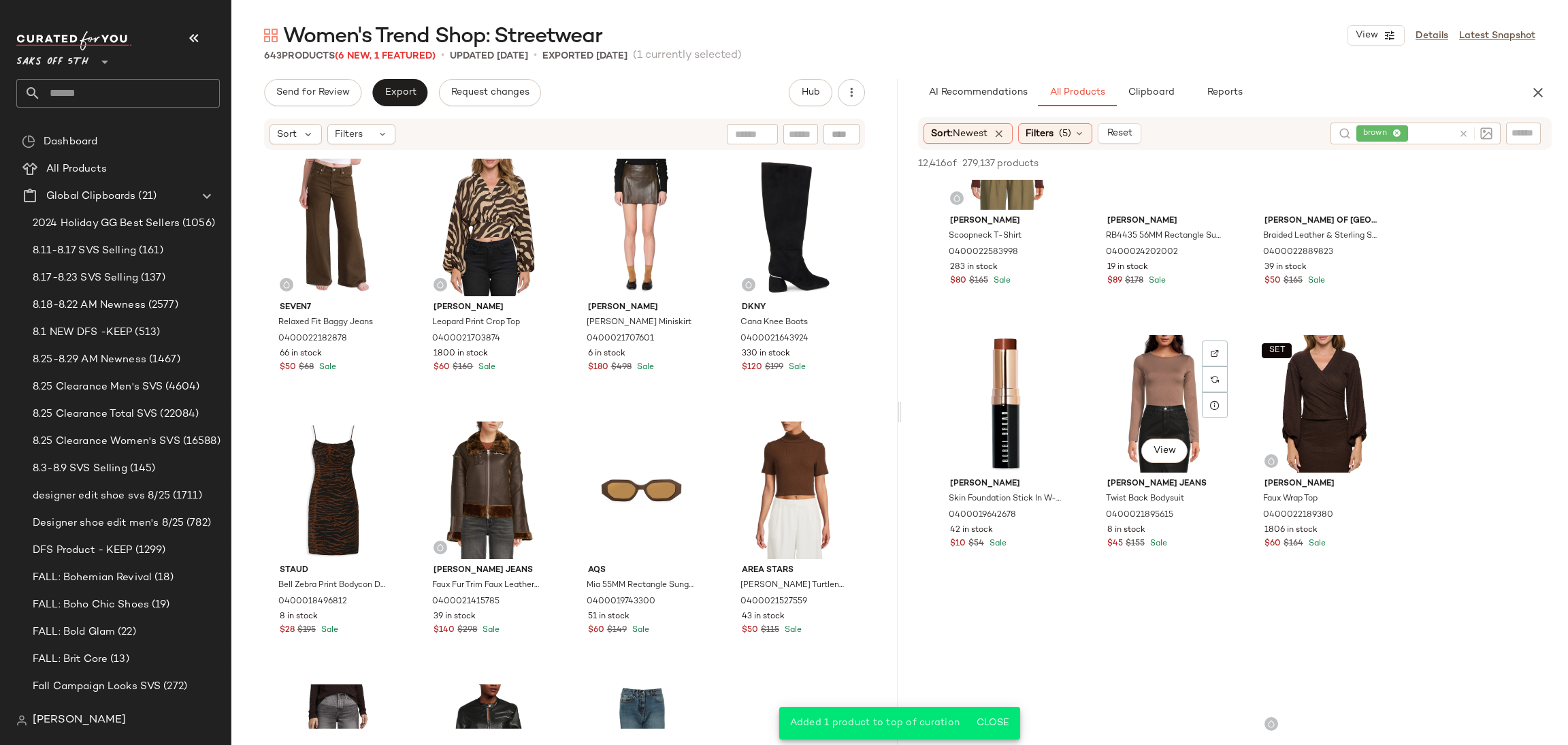
scroll to position [1691, 0]
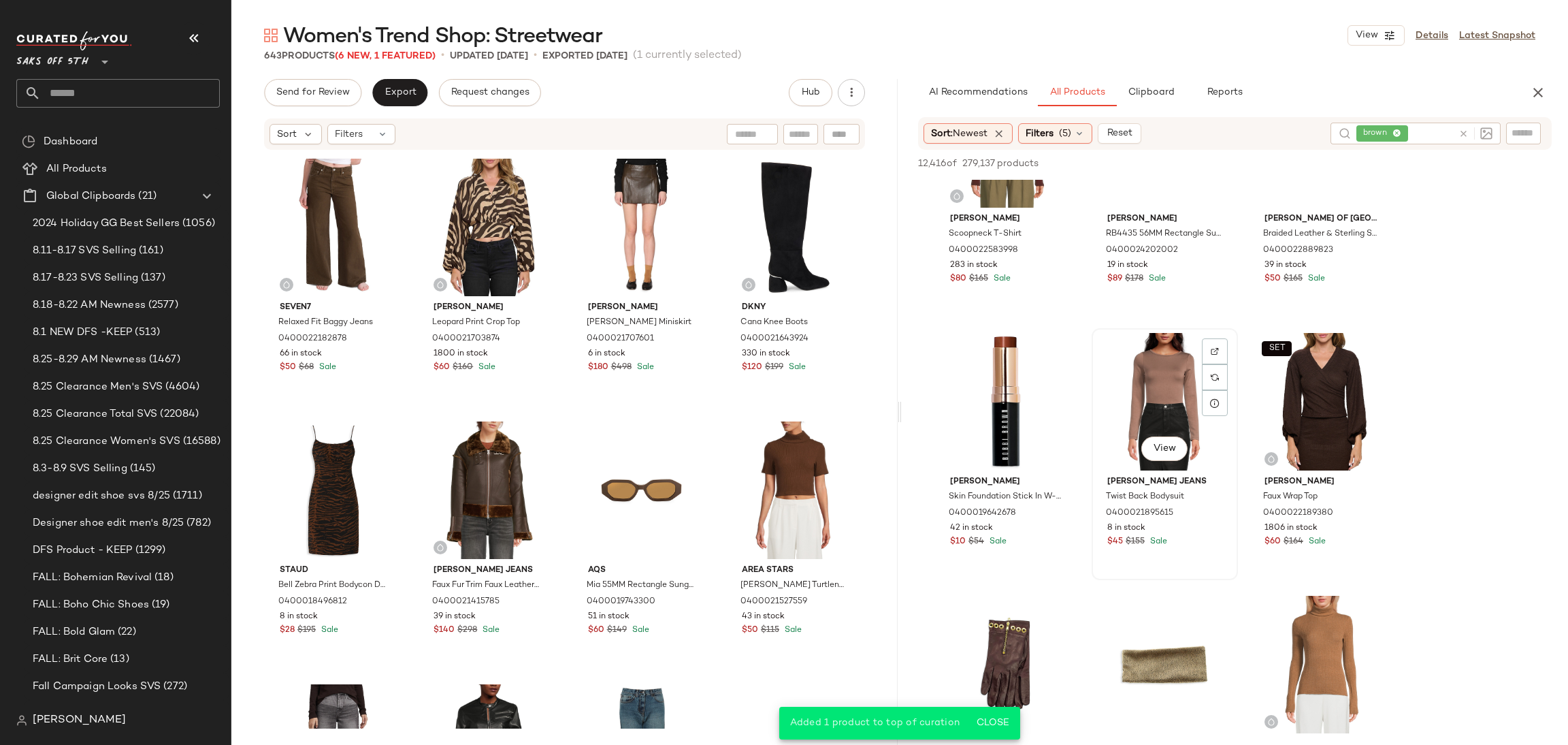
click at [1152, 416] on div "View" at bounding box center [1164, 402] width 137 height 138
click at [1336, 168] on icon "button" at bounding box center [1335, 164] width 10 height 10
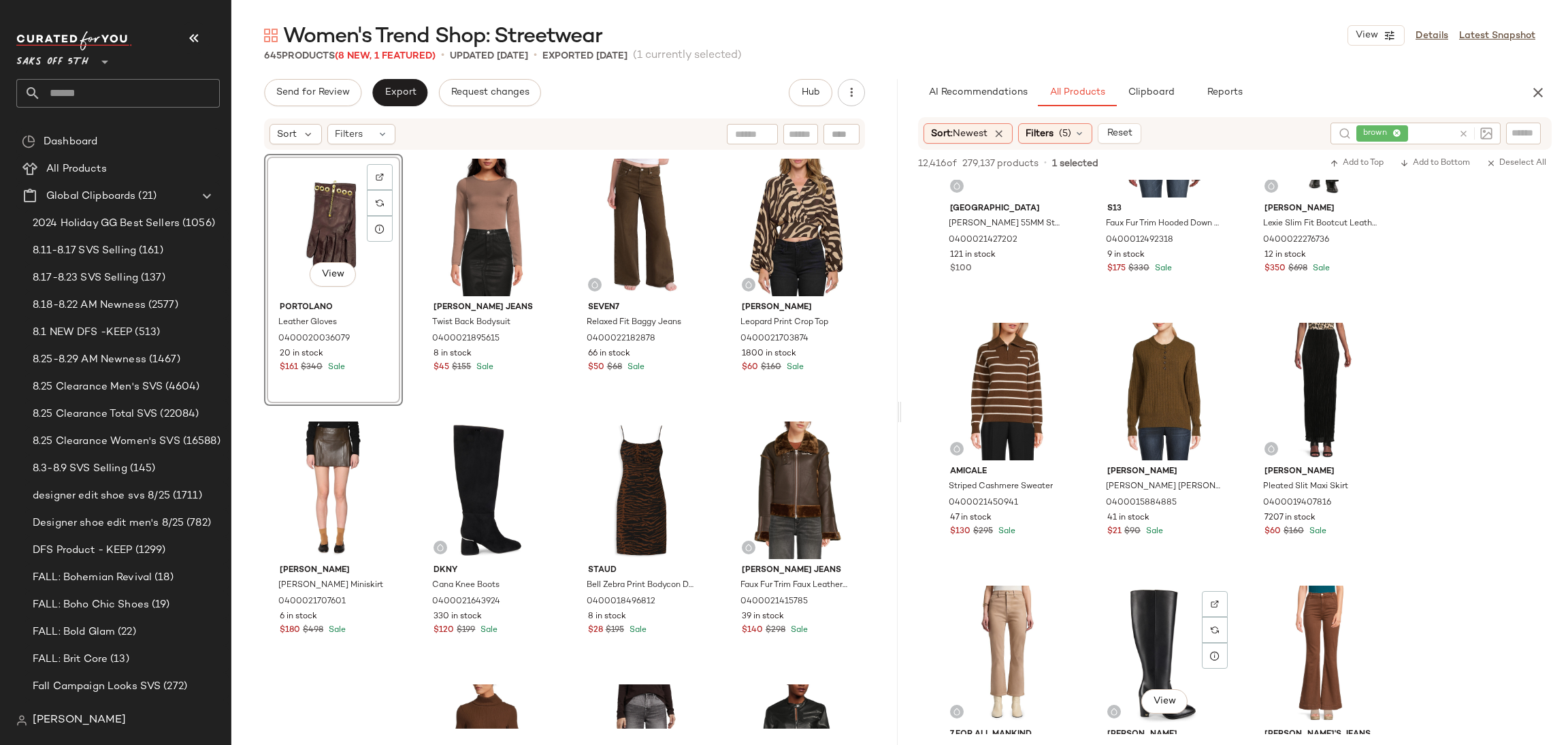
scroll to position [3532, 0]
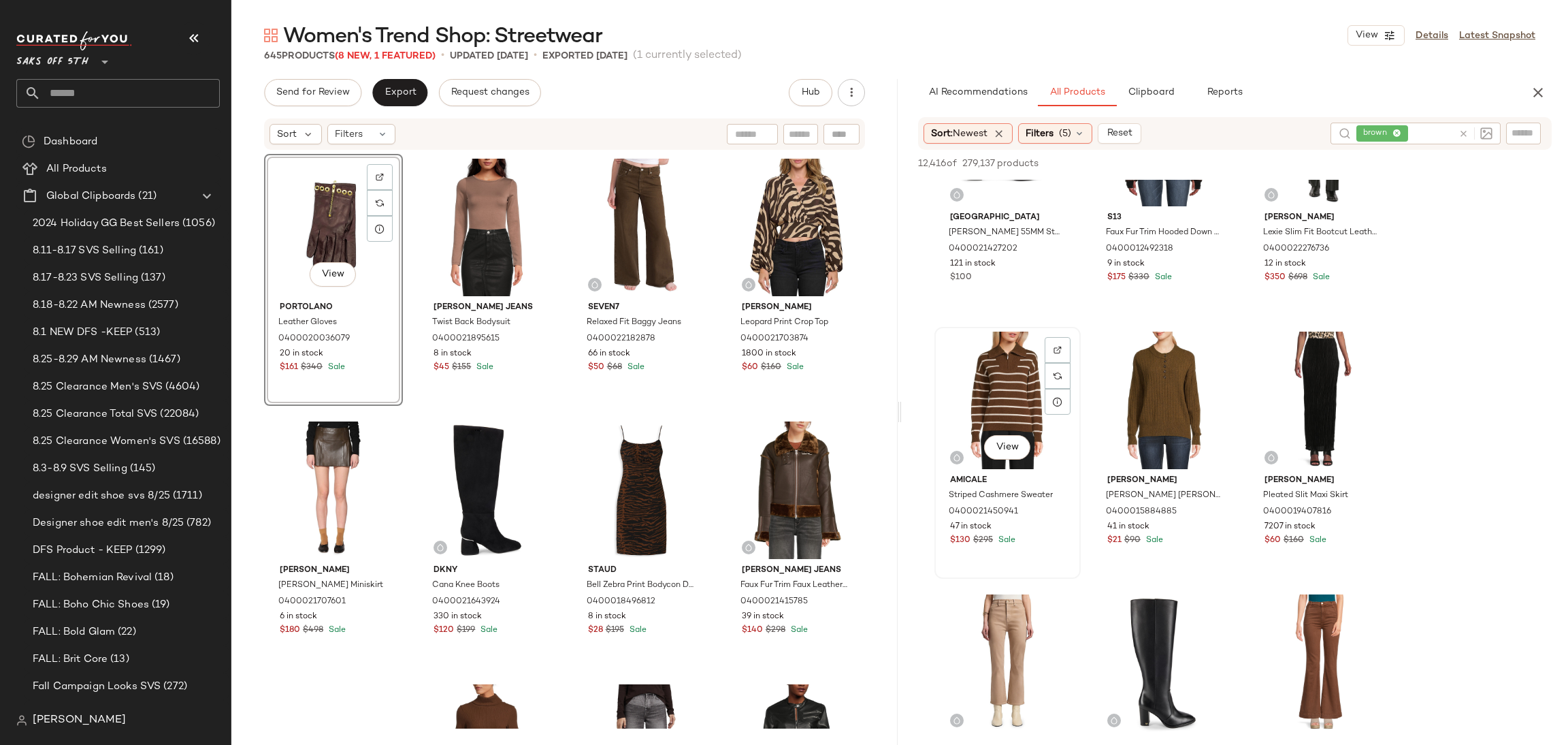
click at [1010, 367] on div "View" at bounding box center [1007, 400] width 137 height 138
click at [1342, 163] on span "Add to Top" at bounding box center [1357, 164] width 53 height 10
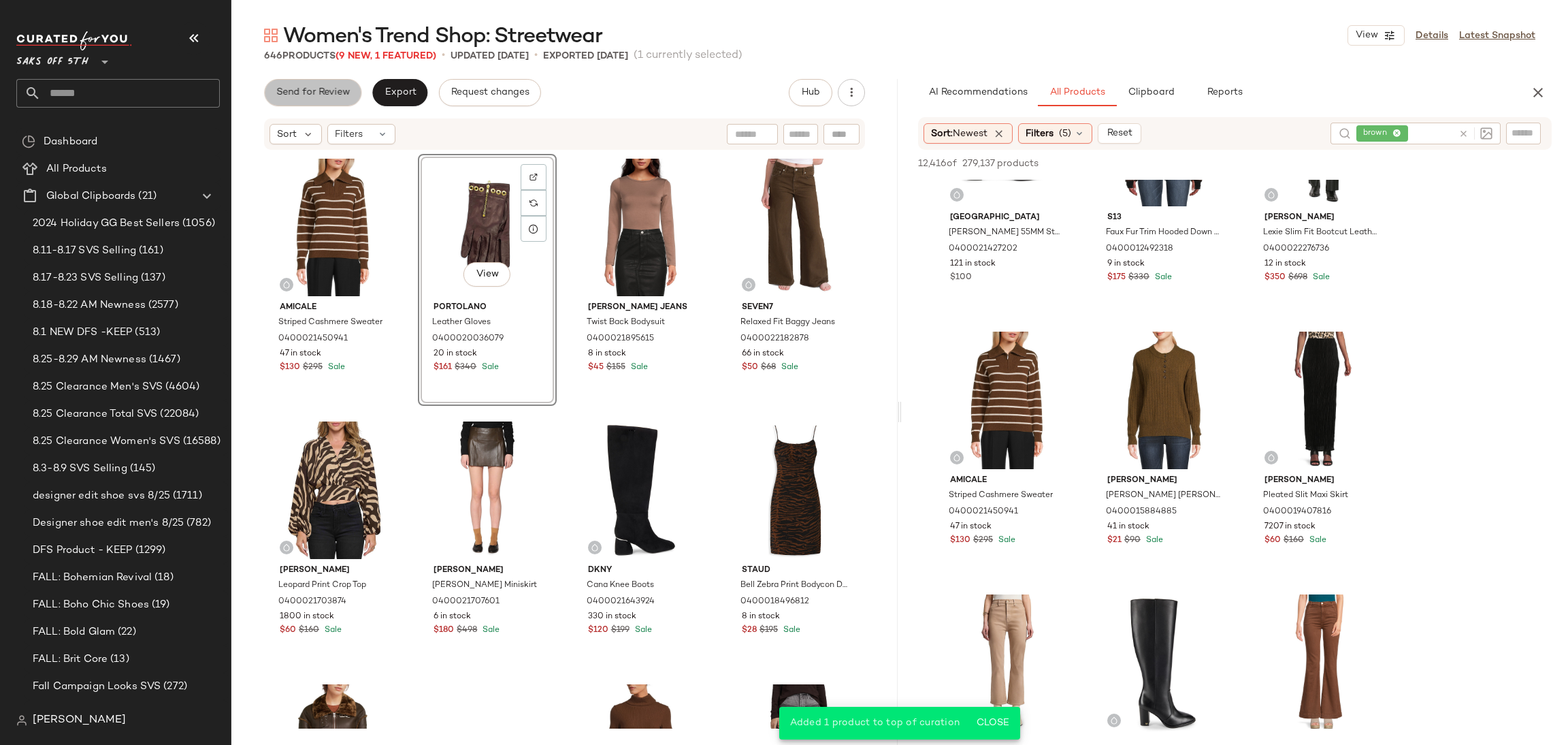
click at [313, 92] on span "Send for Review" at bounding box center [312, 92] width 74 height 11
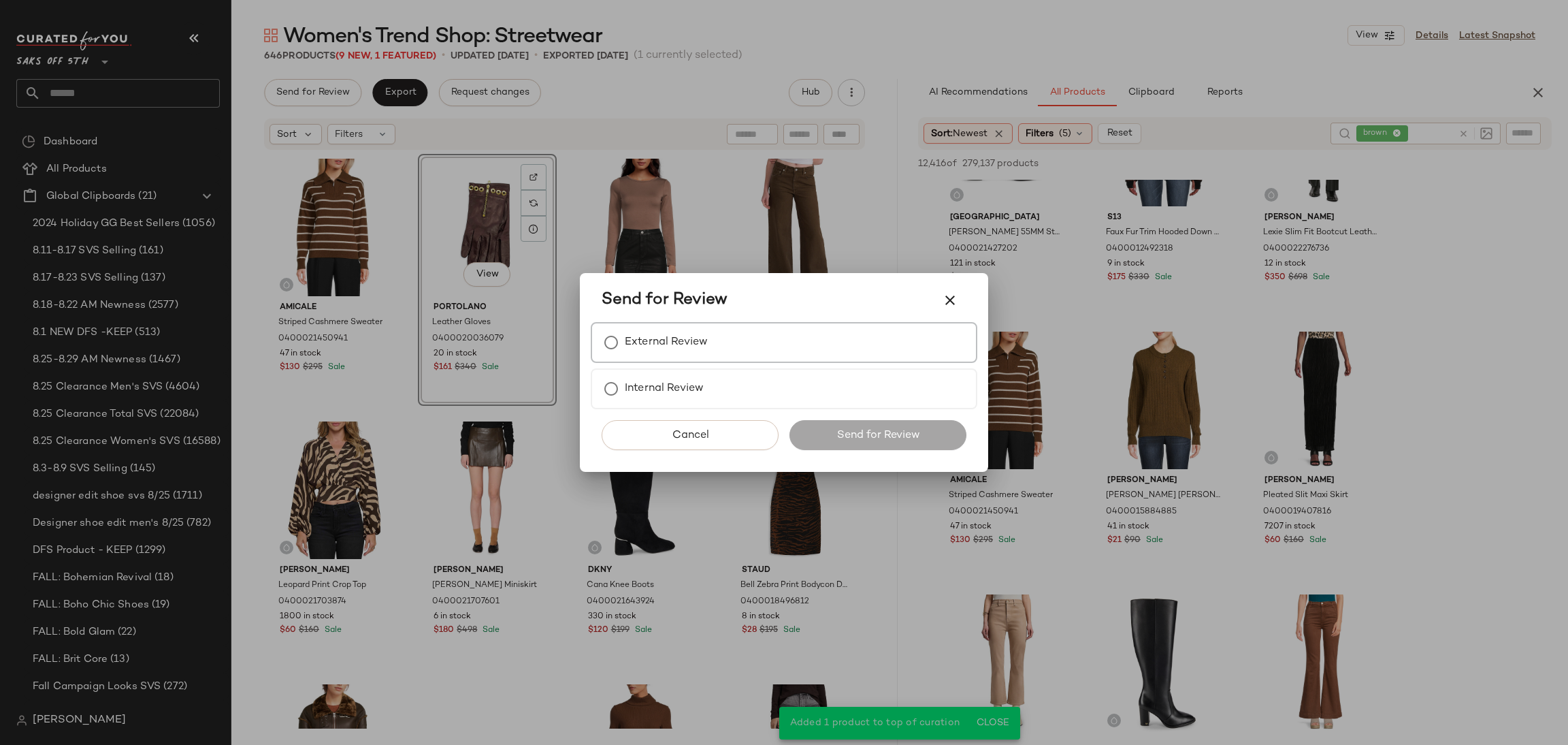
click at [644, 344] on label "External Review" at bounding box center [666, 343] width 83 height 28
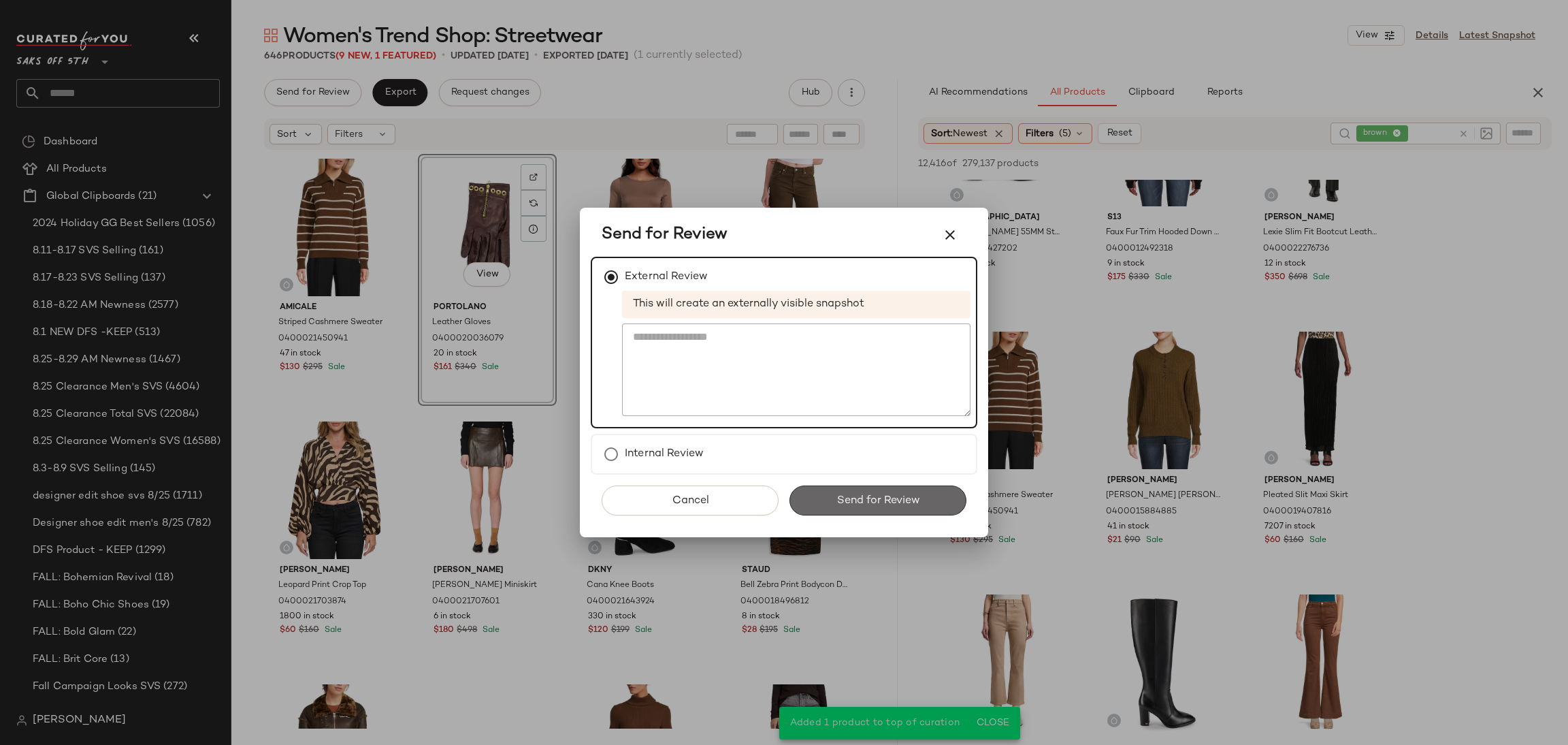
click at [916, 506] on span "Send for Review" at bounding box center [877, 500] width 83 height 13
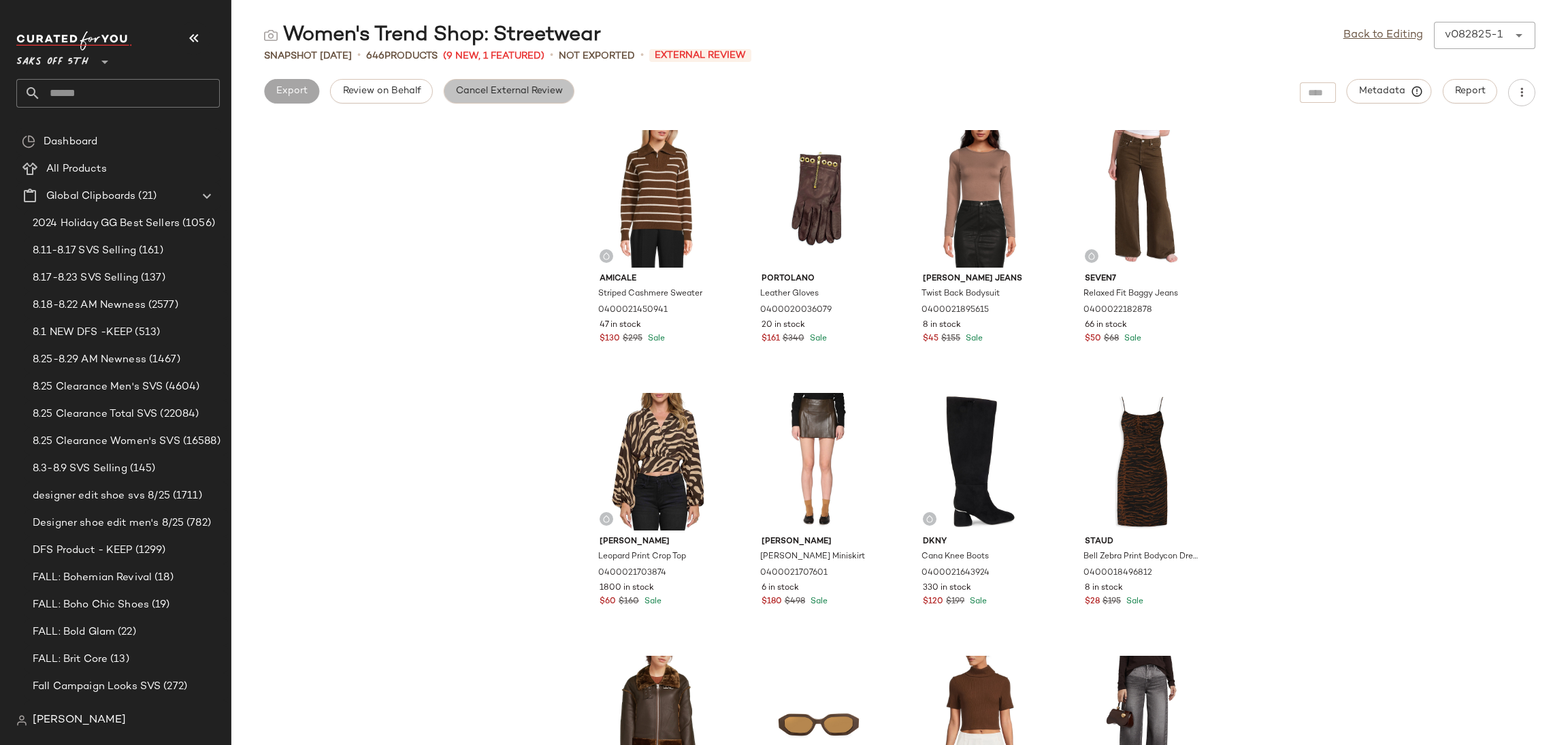
click at [516, 94] on span "Cancel External Review" at bounding box center [508, 91] width 108 height 11
click at [413, 89] on span "Export" at bounding box center [400, 91] width 32 height 11
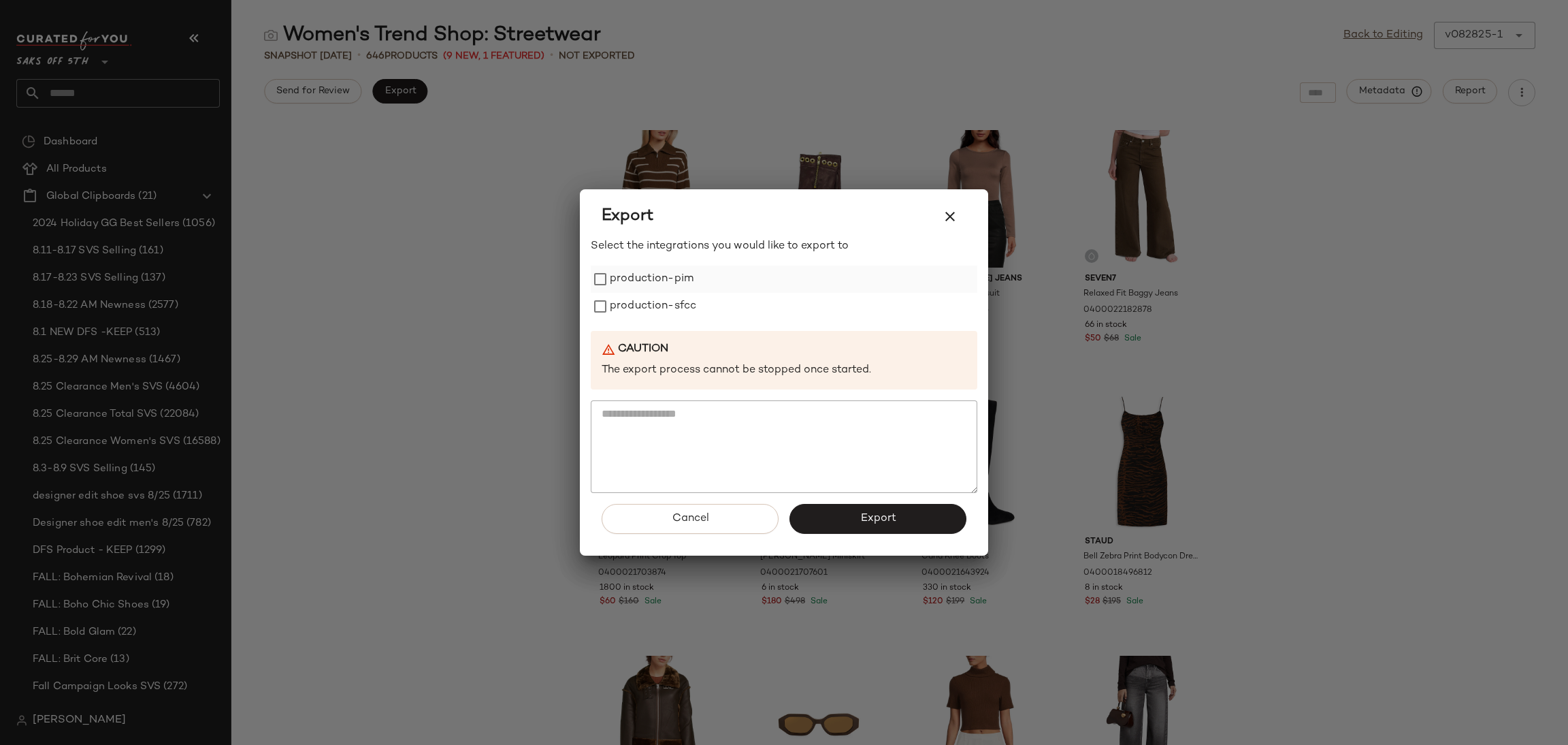
click at [680, 283] on label "production-pim" at bounding box center [651, 279] width 83 height 28
click at [680, 300] on label "production-sfcc" at bounding box center [652, 307] width 87 height 28
click at [852, 532] on button "Export" at bounding box center [877, 518] width 177 height 30
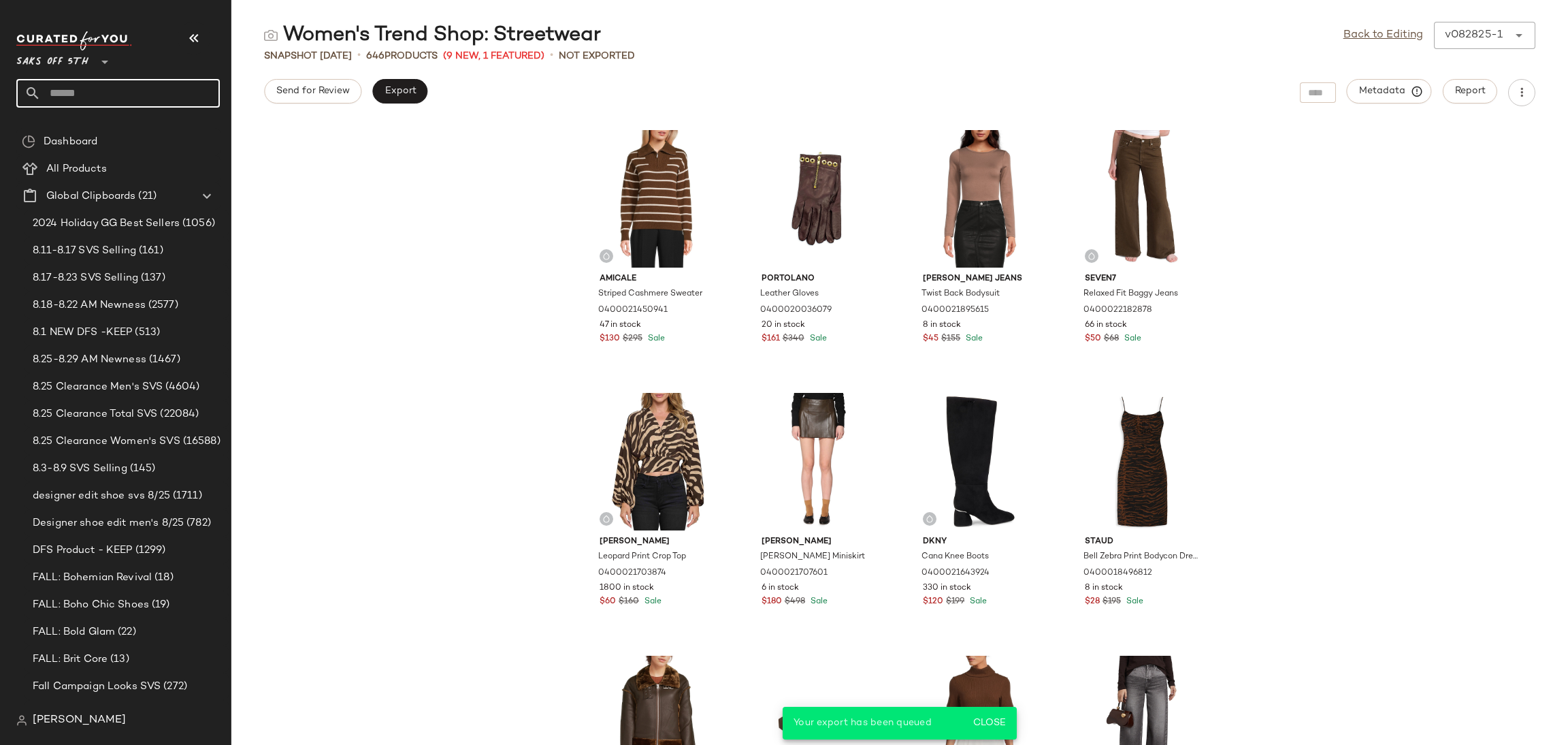
click at [207, 92] on input "text" at bounding box center [130, 93] width 179 height 28
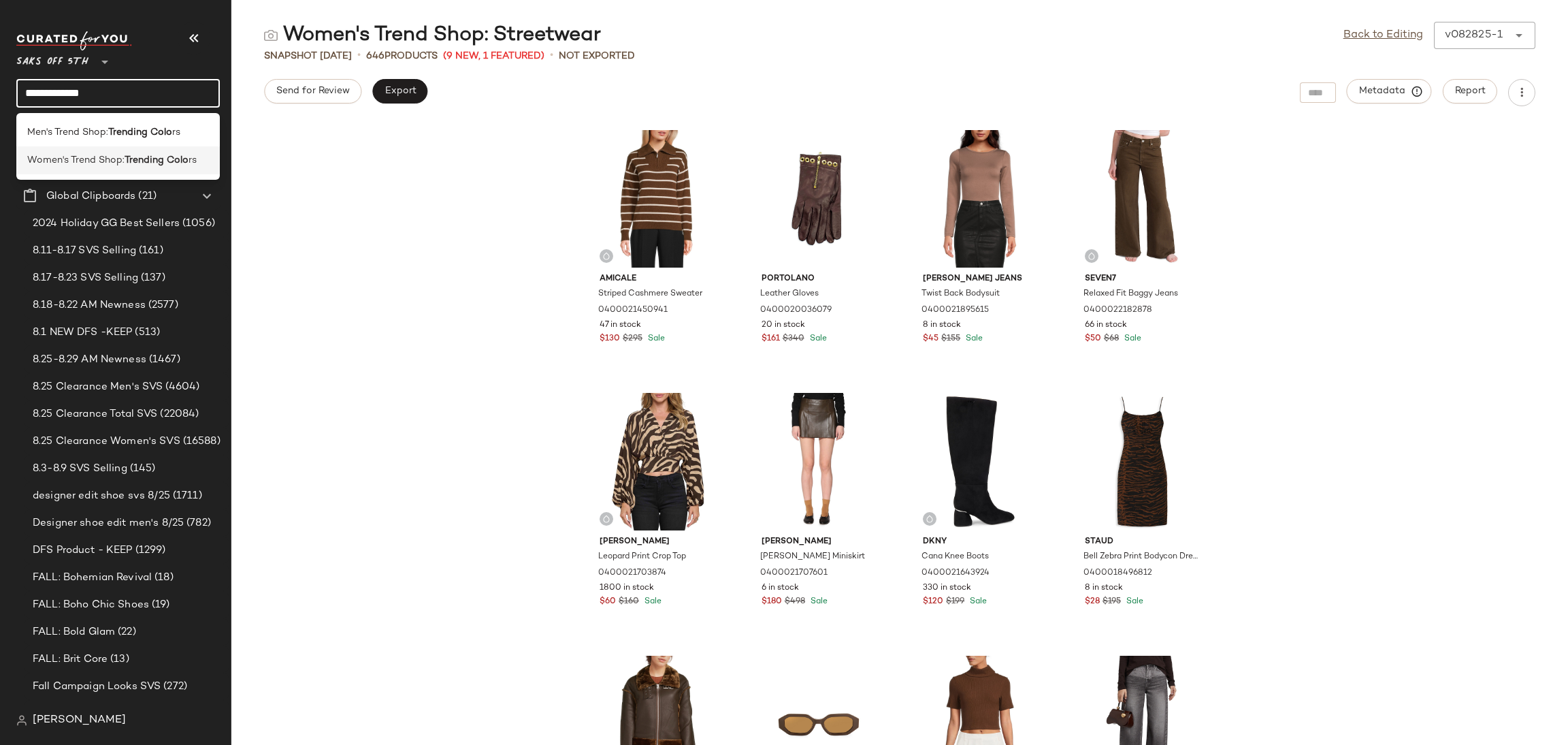
type input "**********"
click at [144, 164] on b "Trending Colo" at bounding box center [156, 160] width 64 height 15
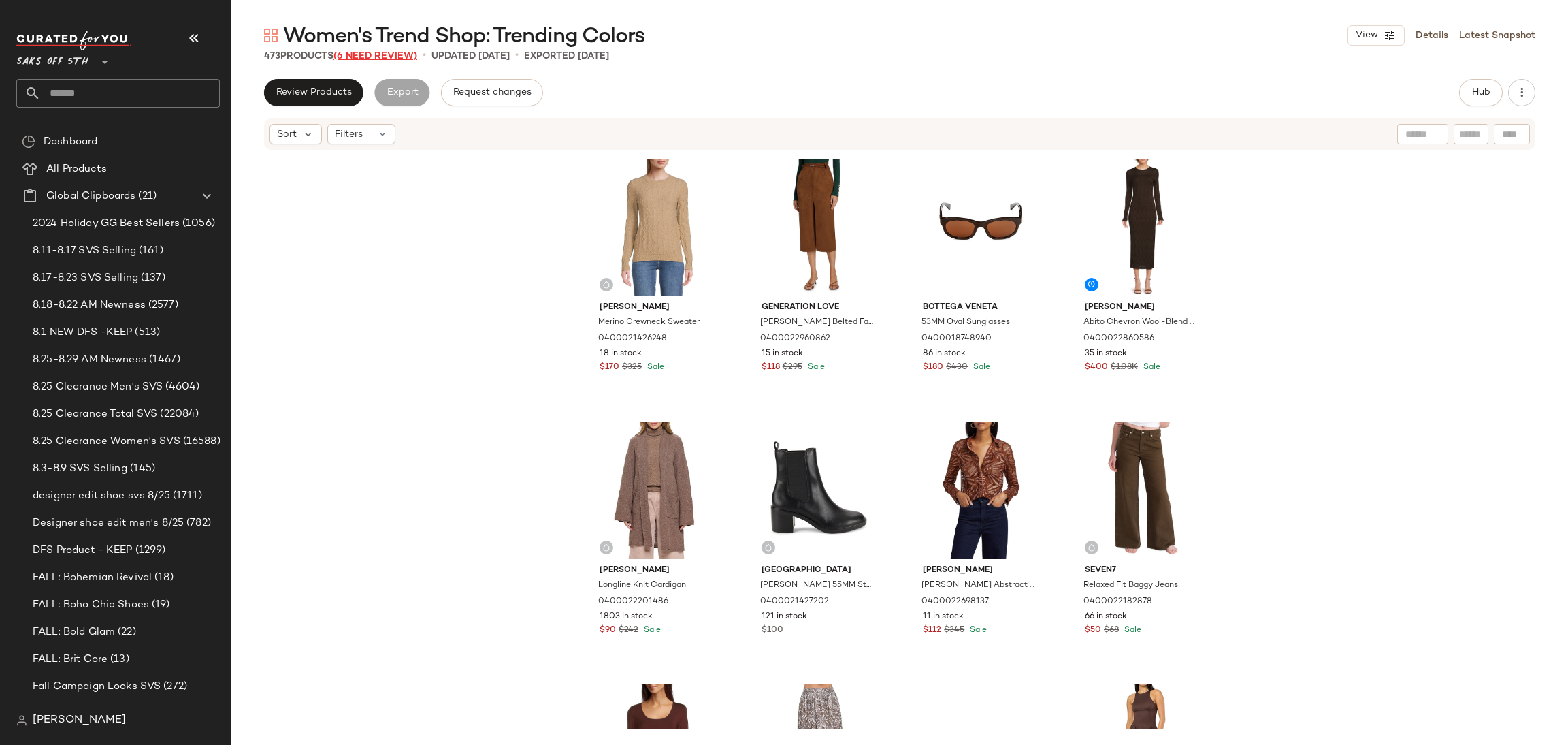
click at [394, 55] on span "(6 Need Review)" at bounding box center [375, 56] width 83 height 11
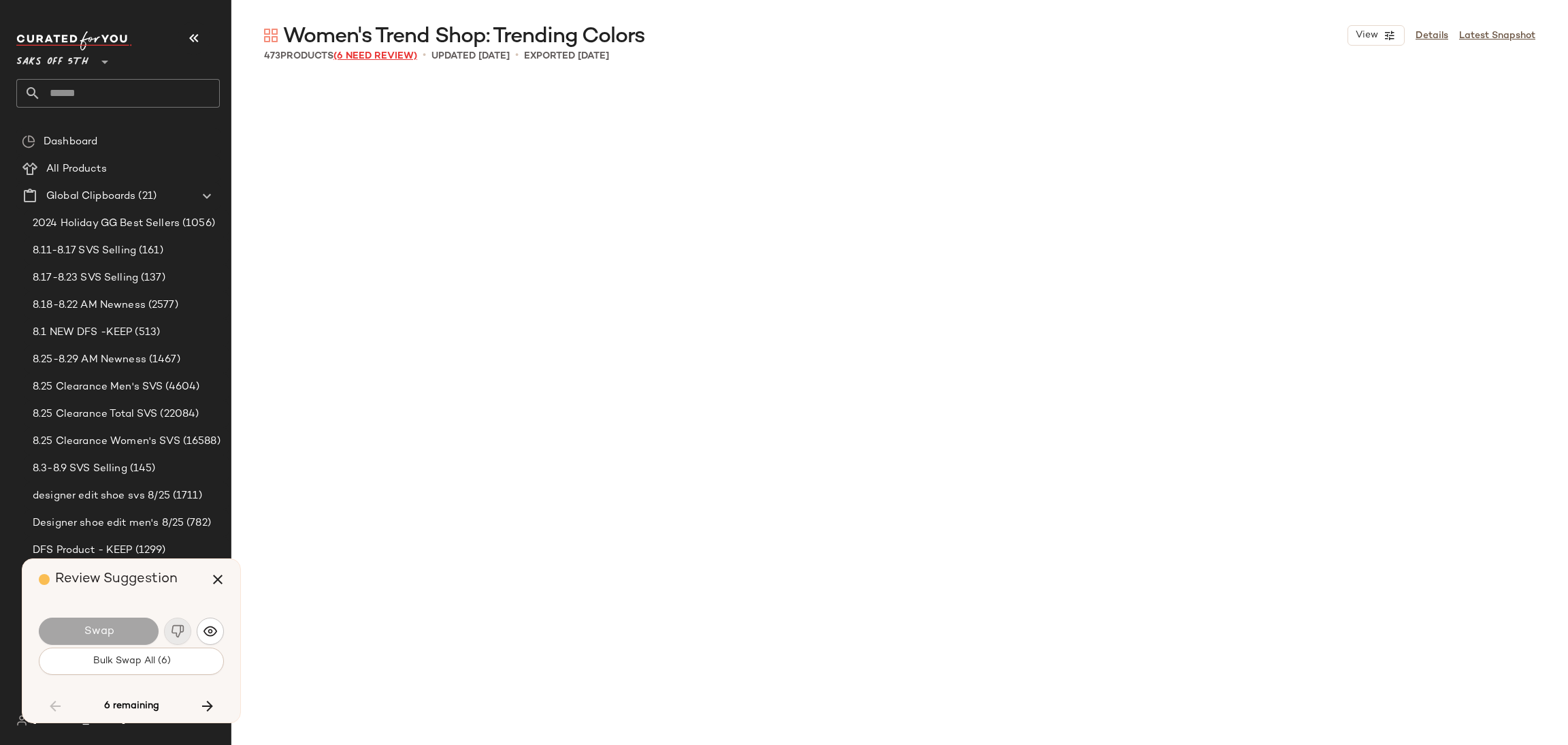
scroll to position [4730, 0]
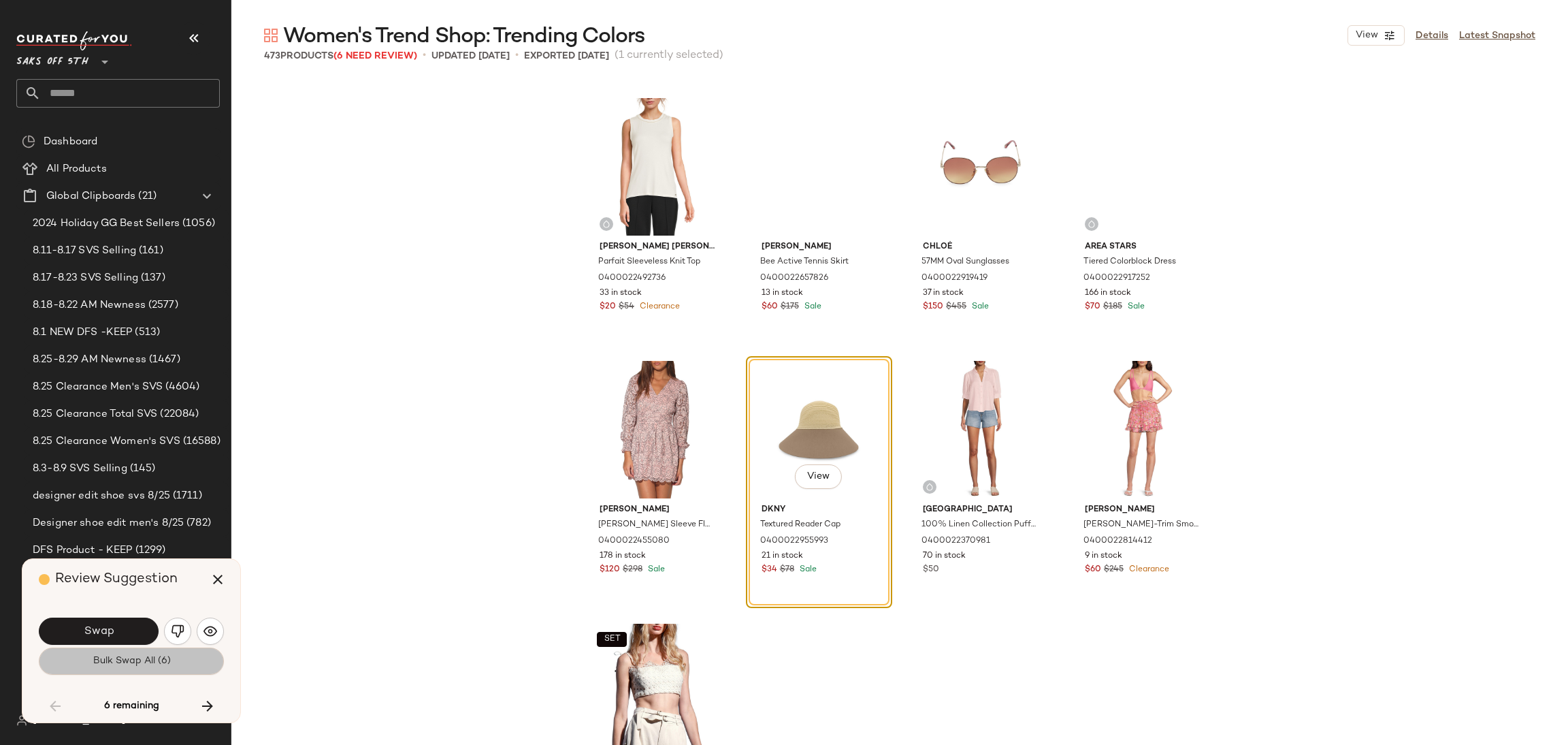
click at [179, 660] on button "Bulk Swap All (6)" at bounding box center [131, 662] width 185 height 28
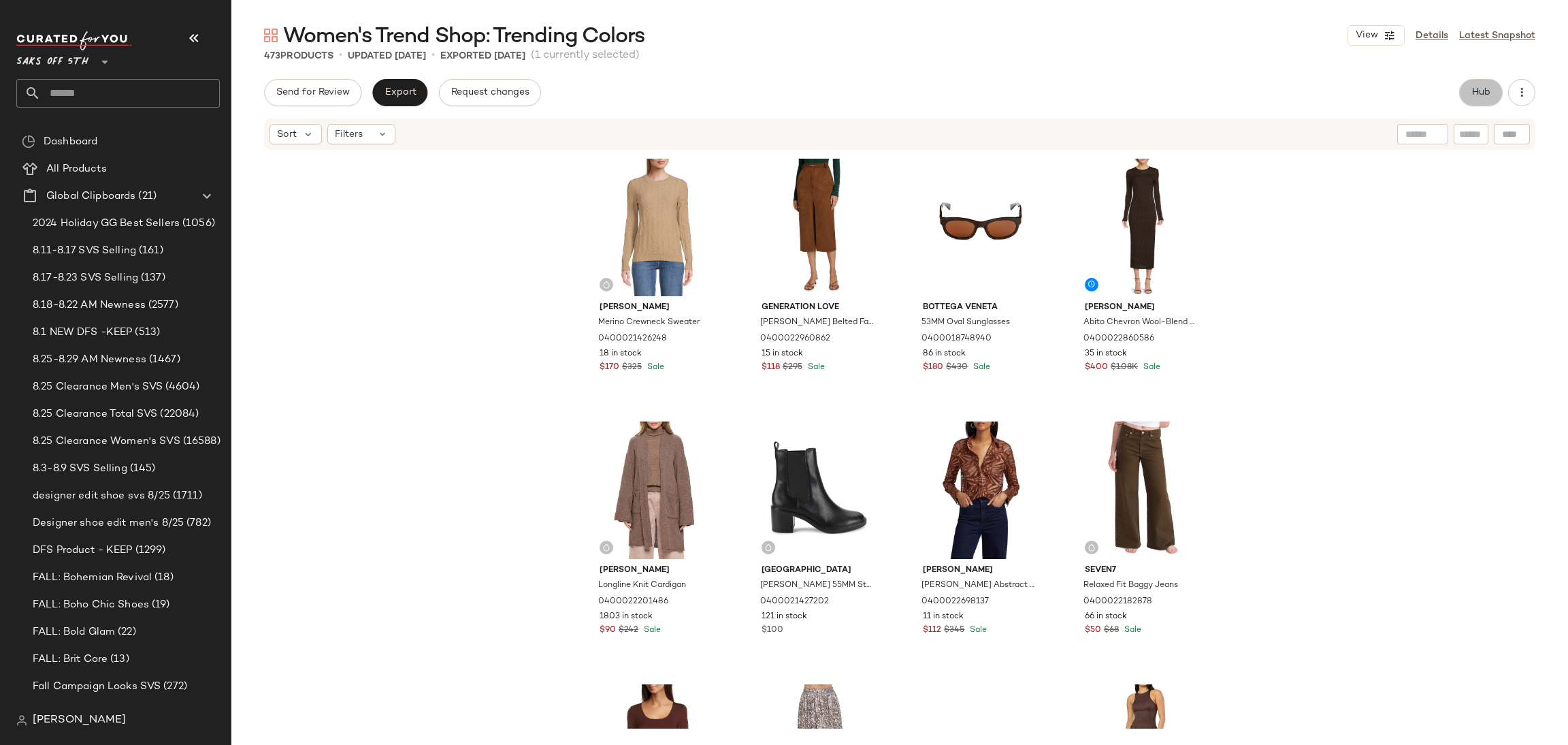
click at [1480, 89] on span "Hub" at bounding box center [1481, 92] width 19 height 11
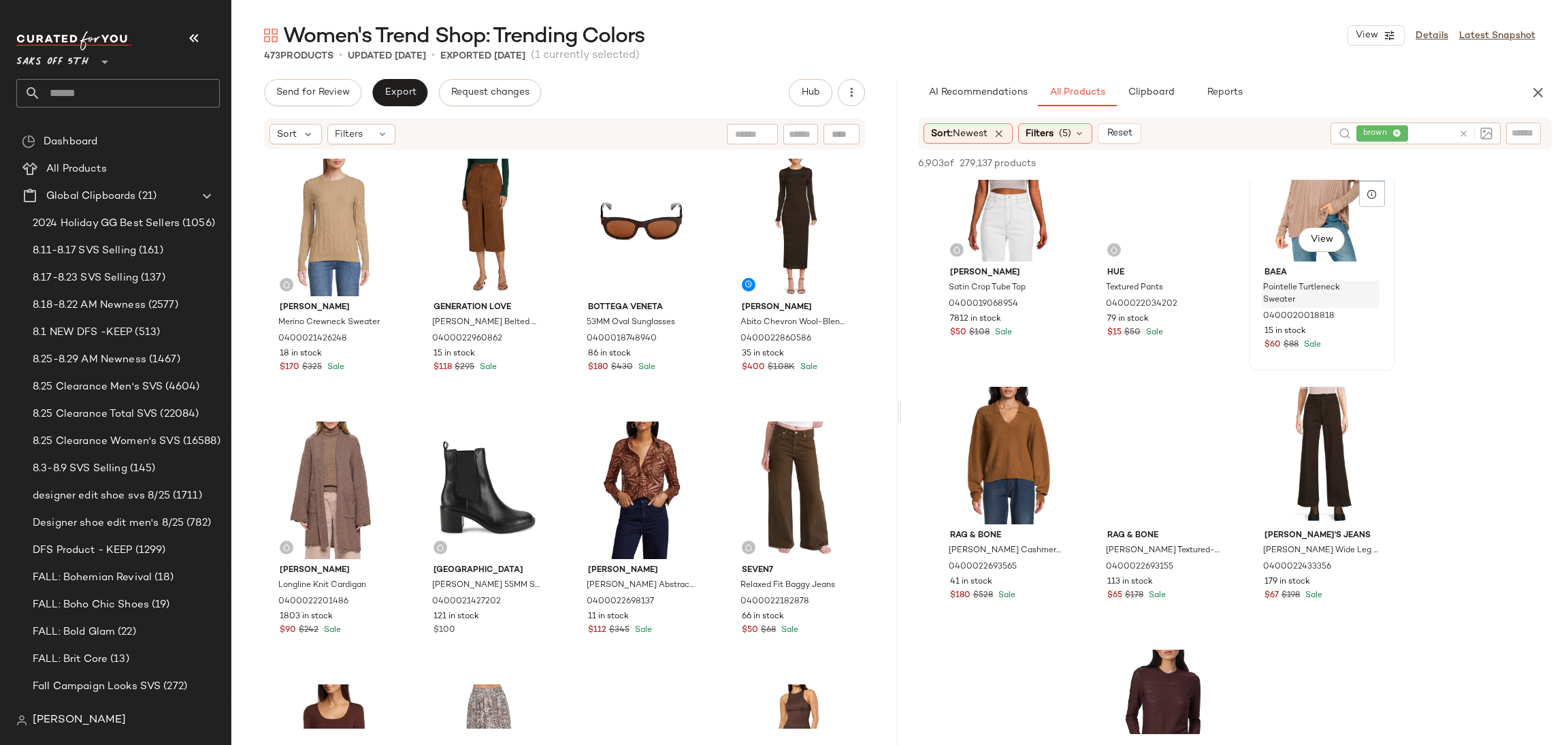
scroll to position [4822, 0]
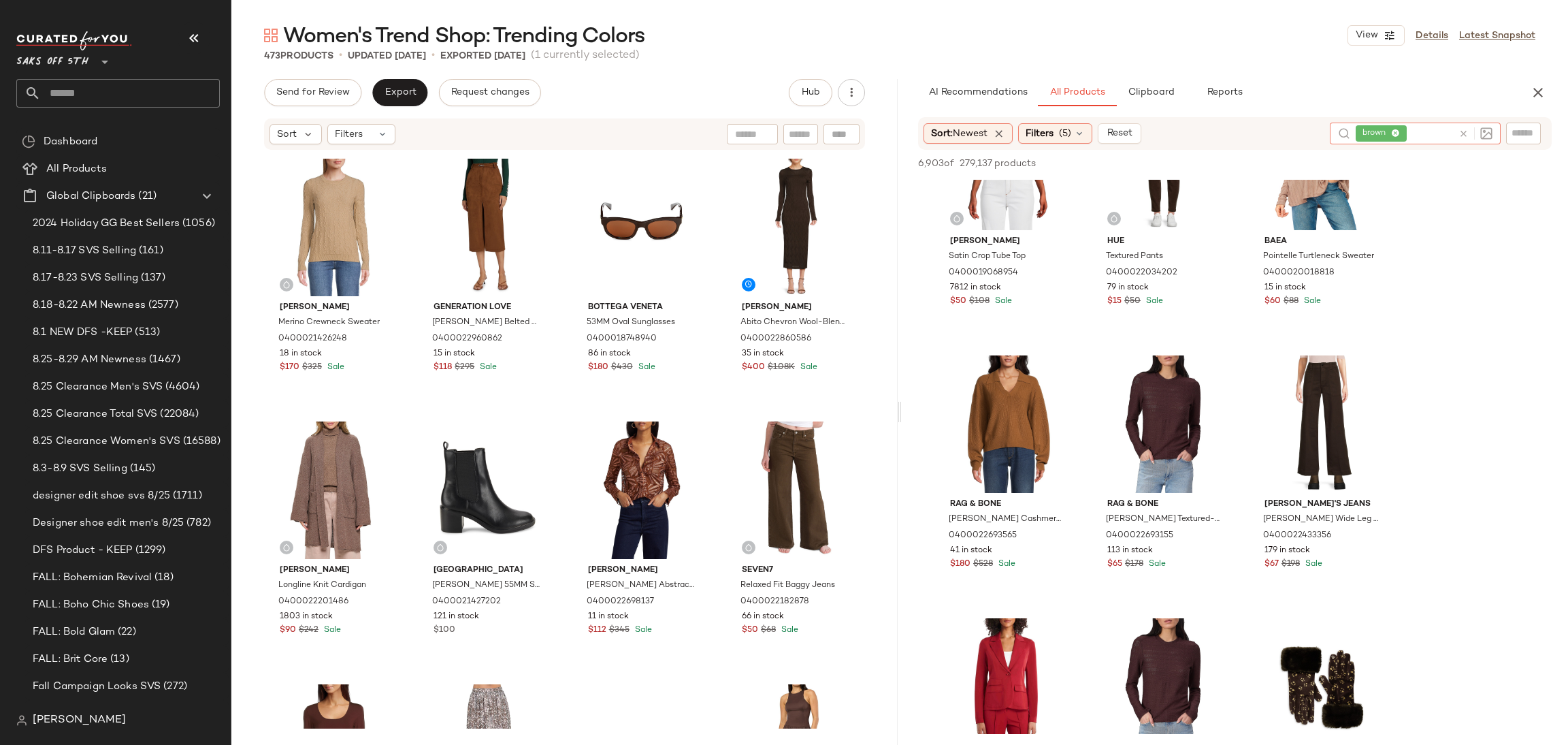
click at [1488, 134] on img at bounding box center [1486, 133] width 12 height 12
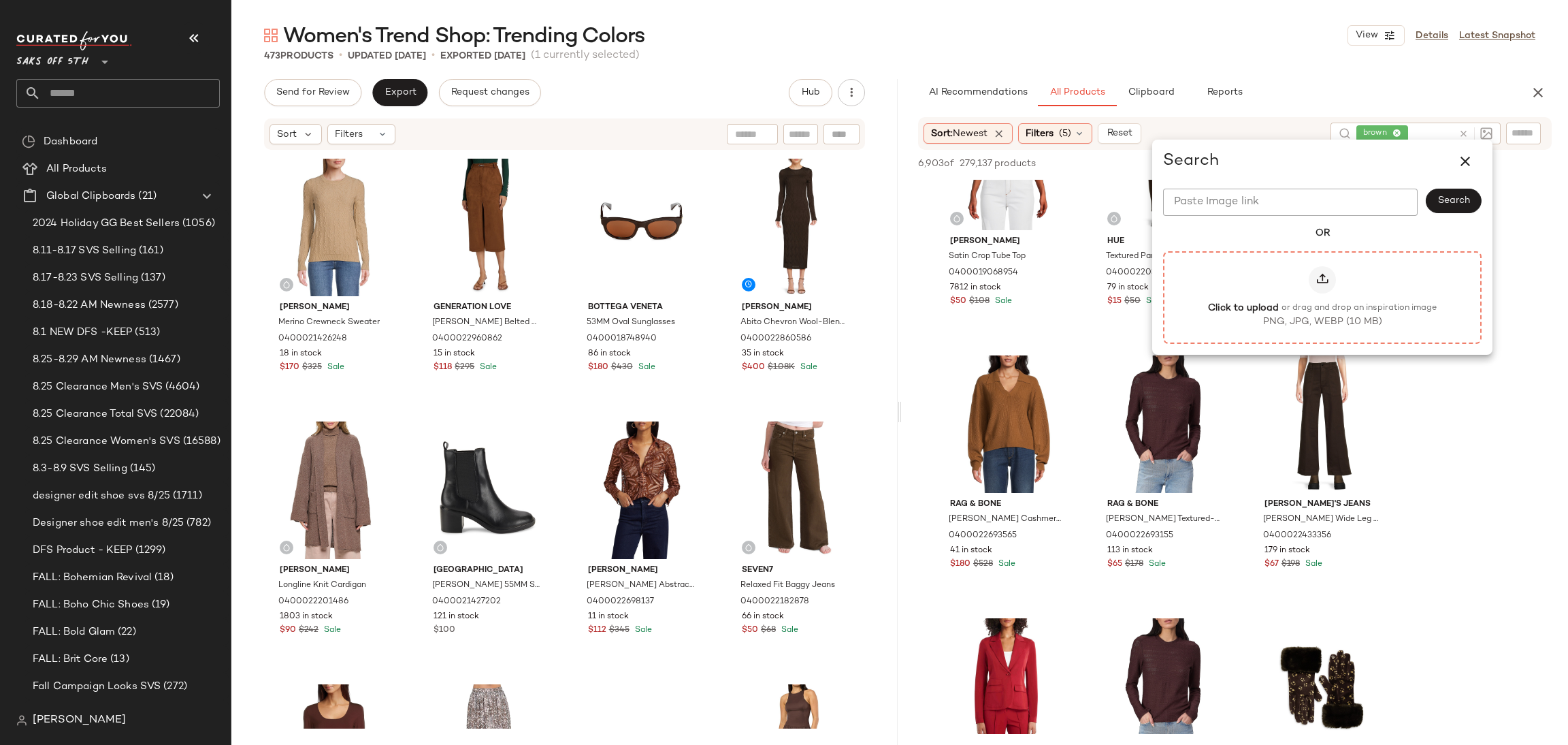
click at [1327, 275] on icon at bounding box center [1322, 279] width 14 height 14
click at [1323, 297] on input "Click to upload or drag and drop an inspiration image PNG, JPG, WEBP (10 MB)" at bounding box center [1323, 297] width 1 height 1
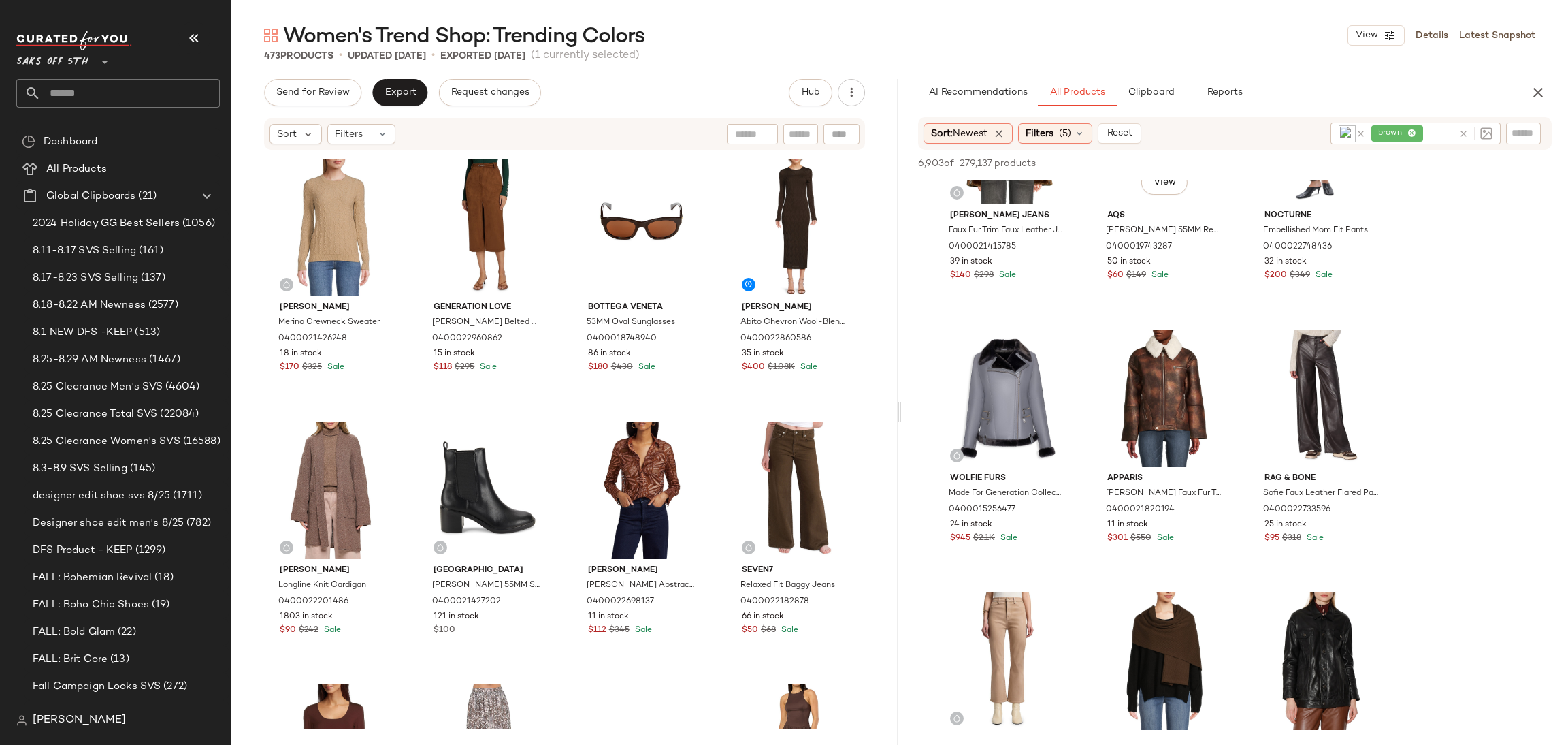
scroll to position [648, 0]
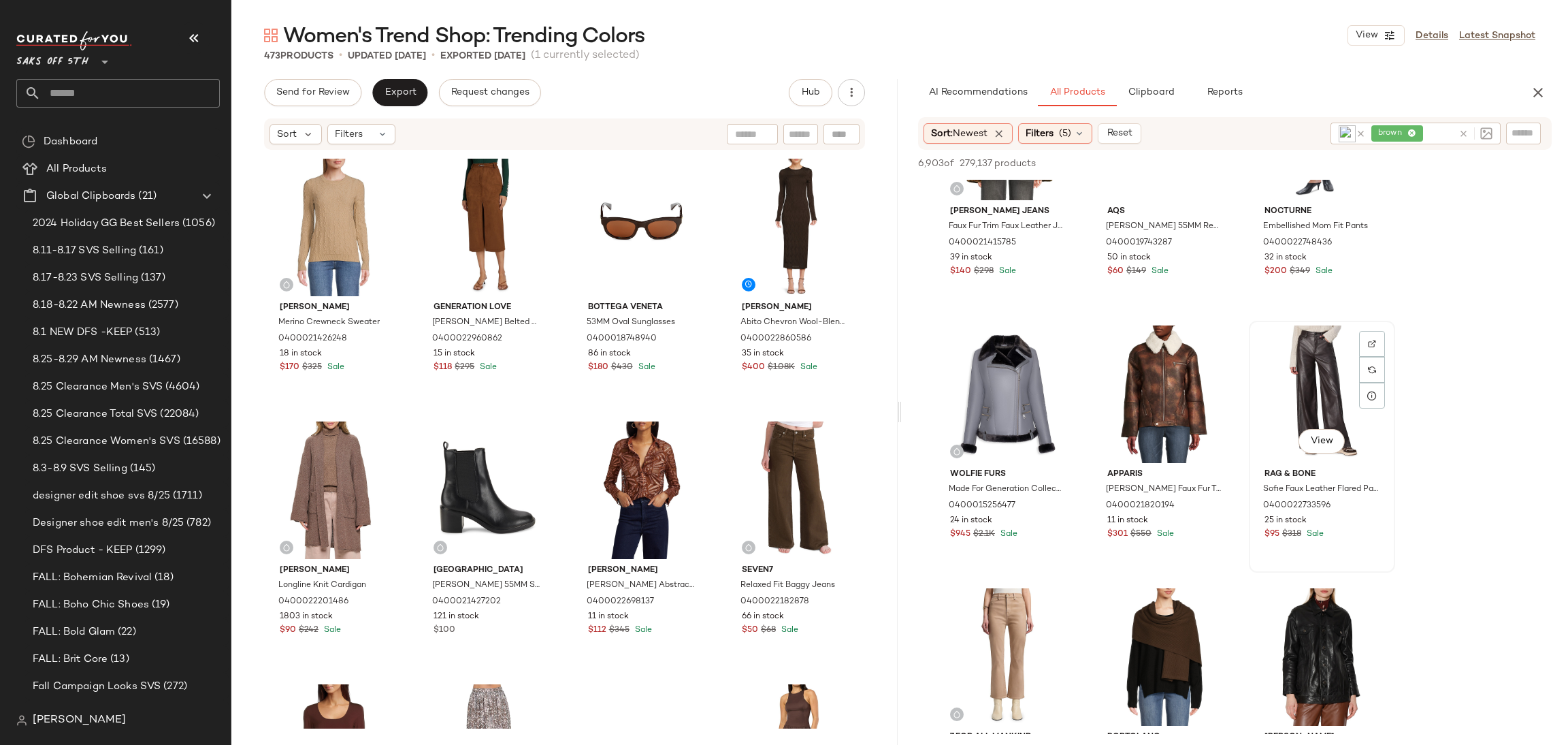
click at [1314, 367] on div "View" at bounding box center [1322, 394] width 137 height 138
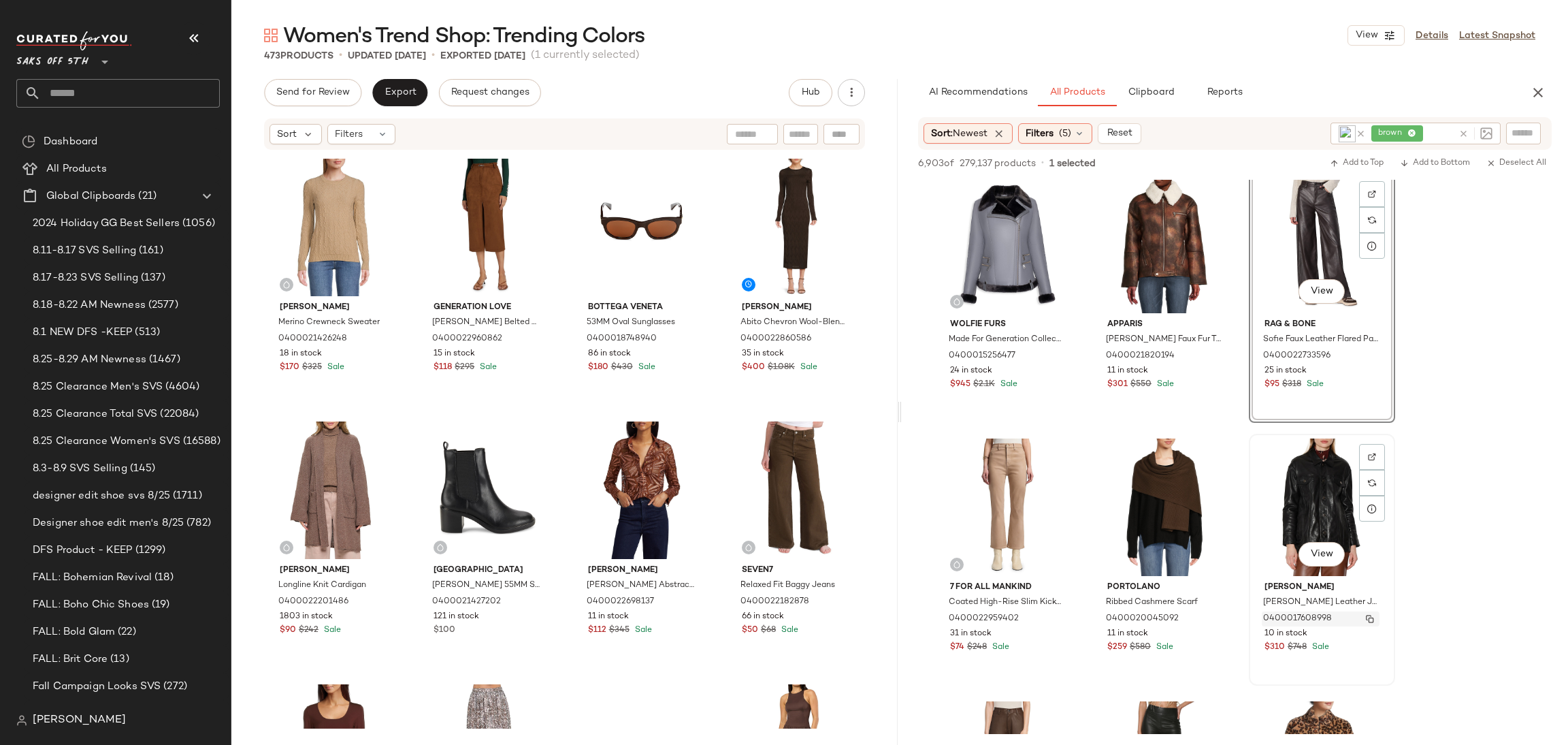
scroll to position [790, 0]
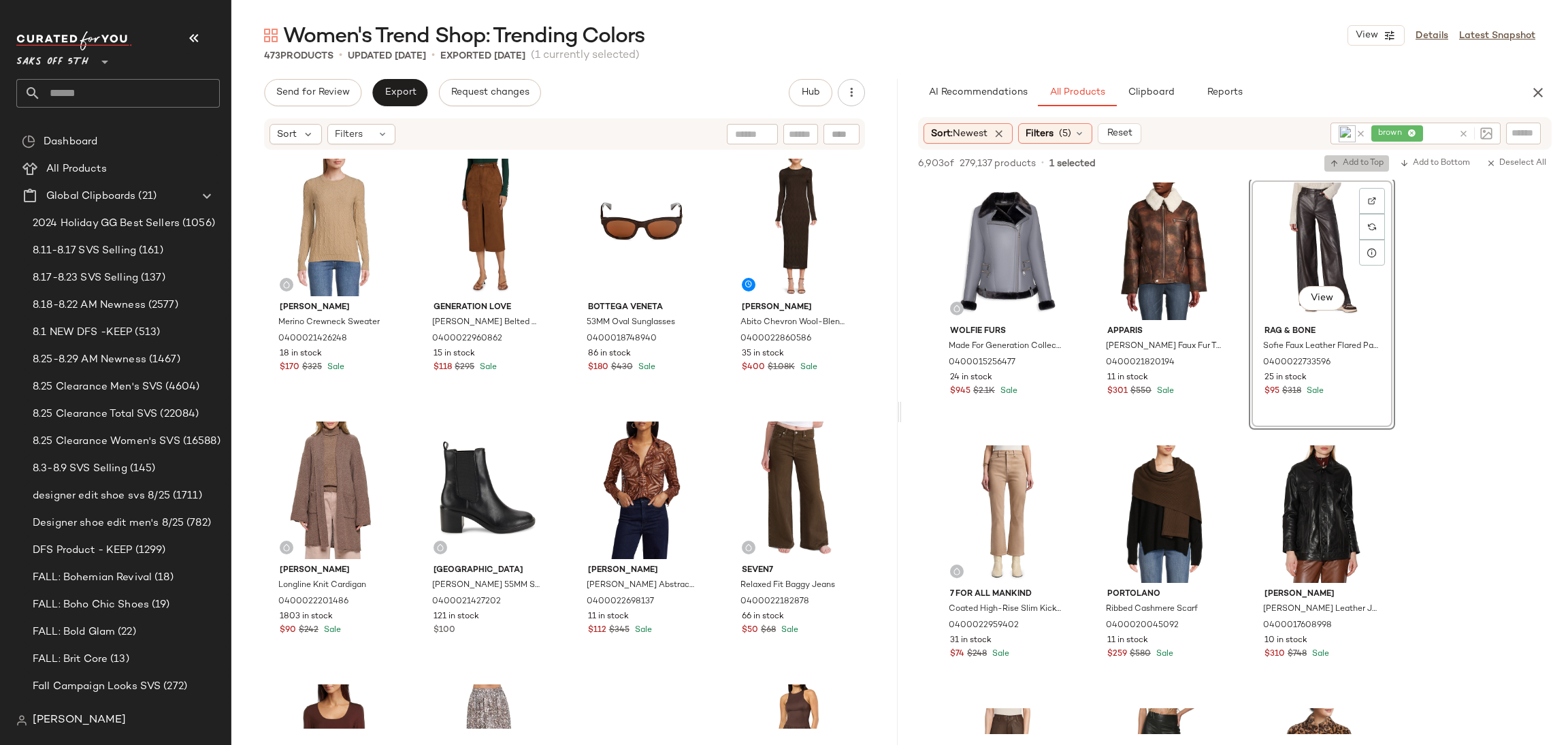
click at [1342, 164] on span "Add to Top" at bounding box center [1357, 164] width 53 height 10
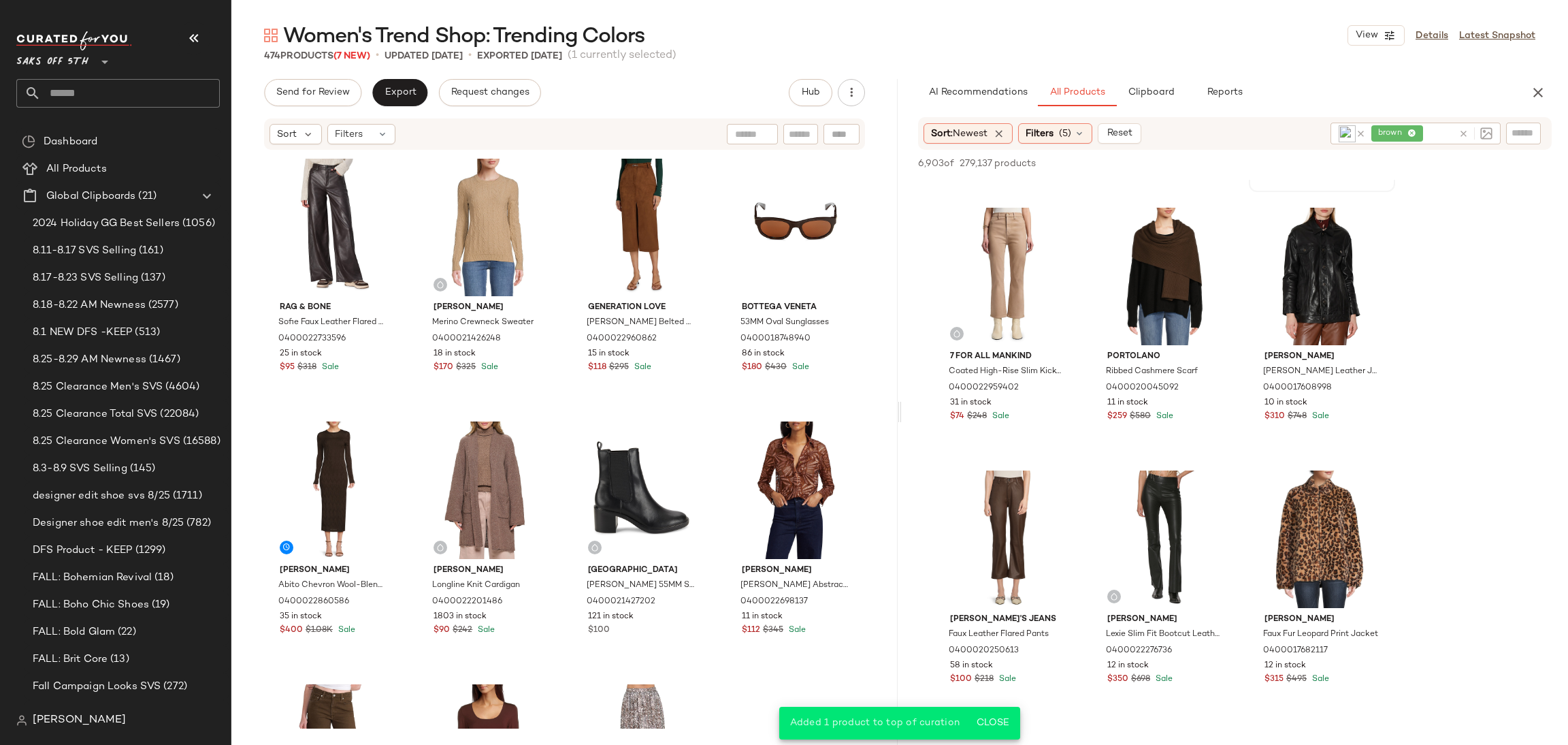
scroll to position [1044, 0]
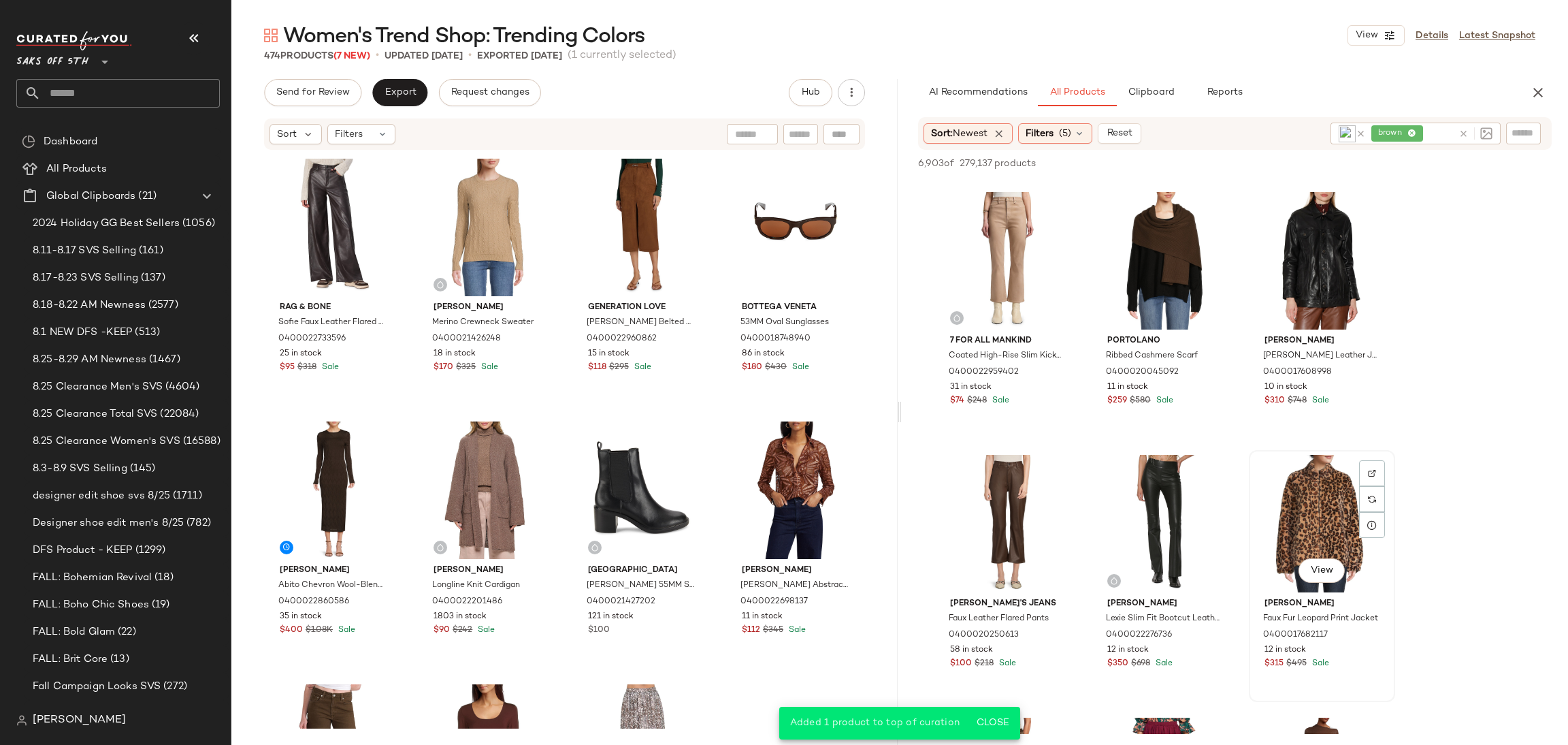
click at [1294, 494] on div "View" at bounding box center [1322, 524] width 137 height 138
click at [1347, 163] on span "Add to Top" at bounding box center [1357, 164] width 53 height 10
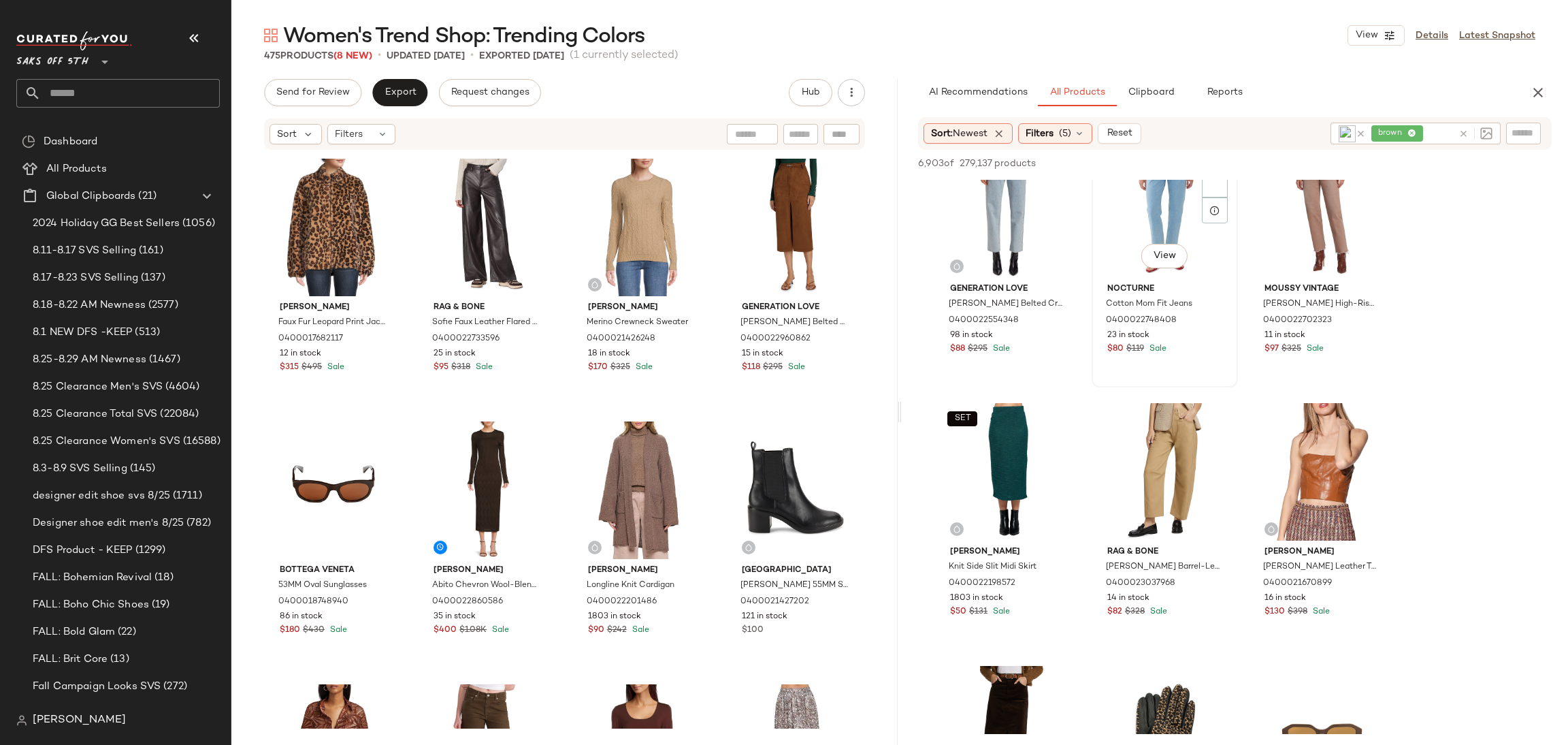
scroll to position [2546, 0]
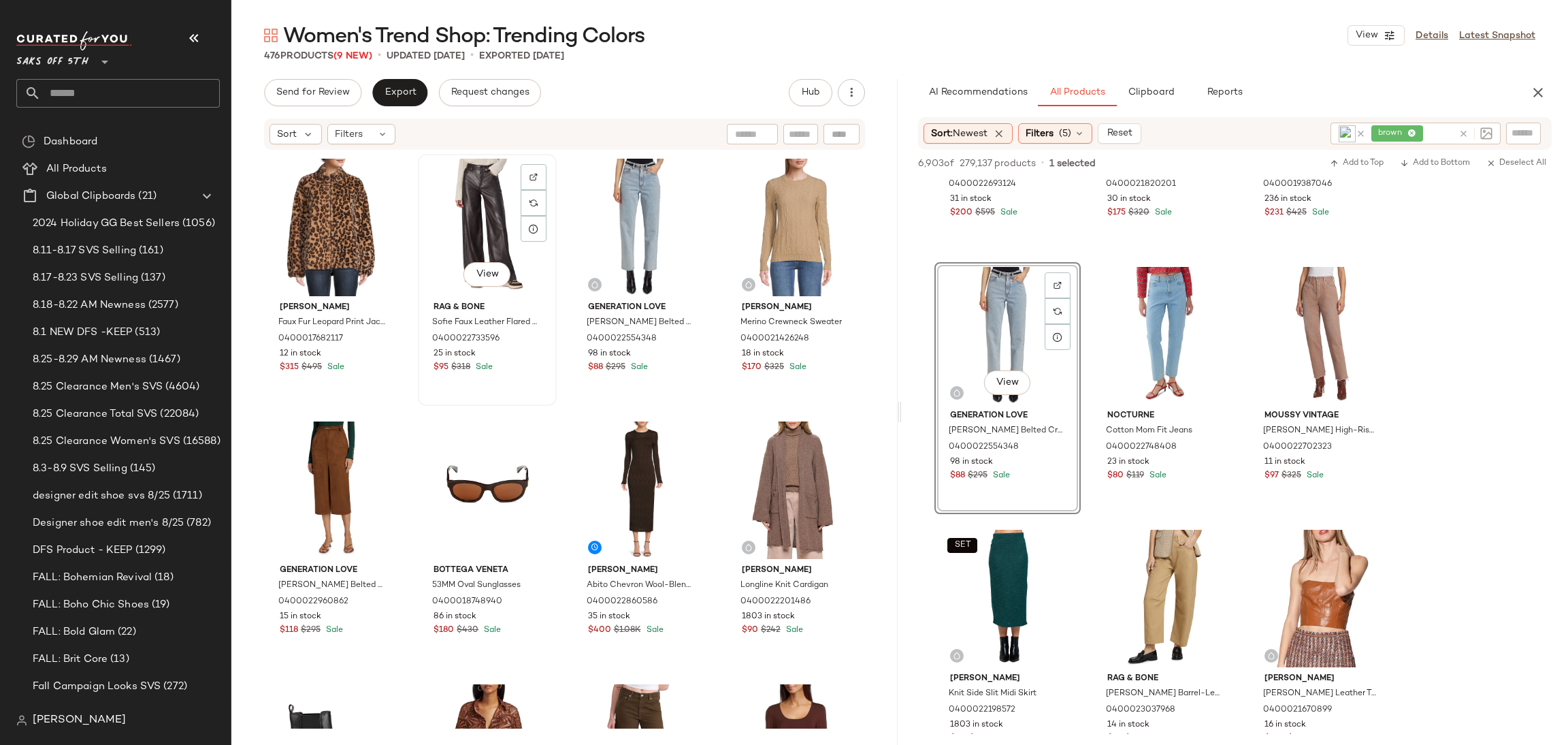
click at [472, 220] on div "View" at bounding box center [487, 228] width 130 height 138
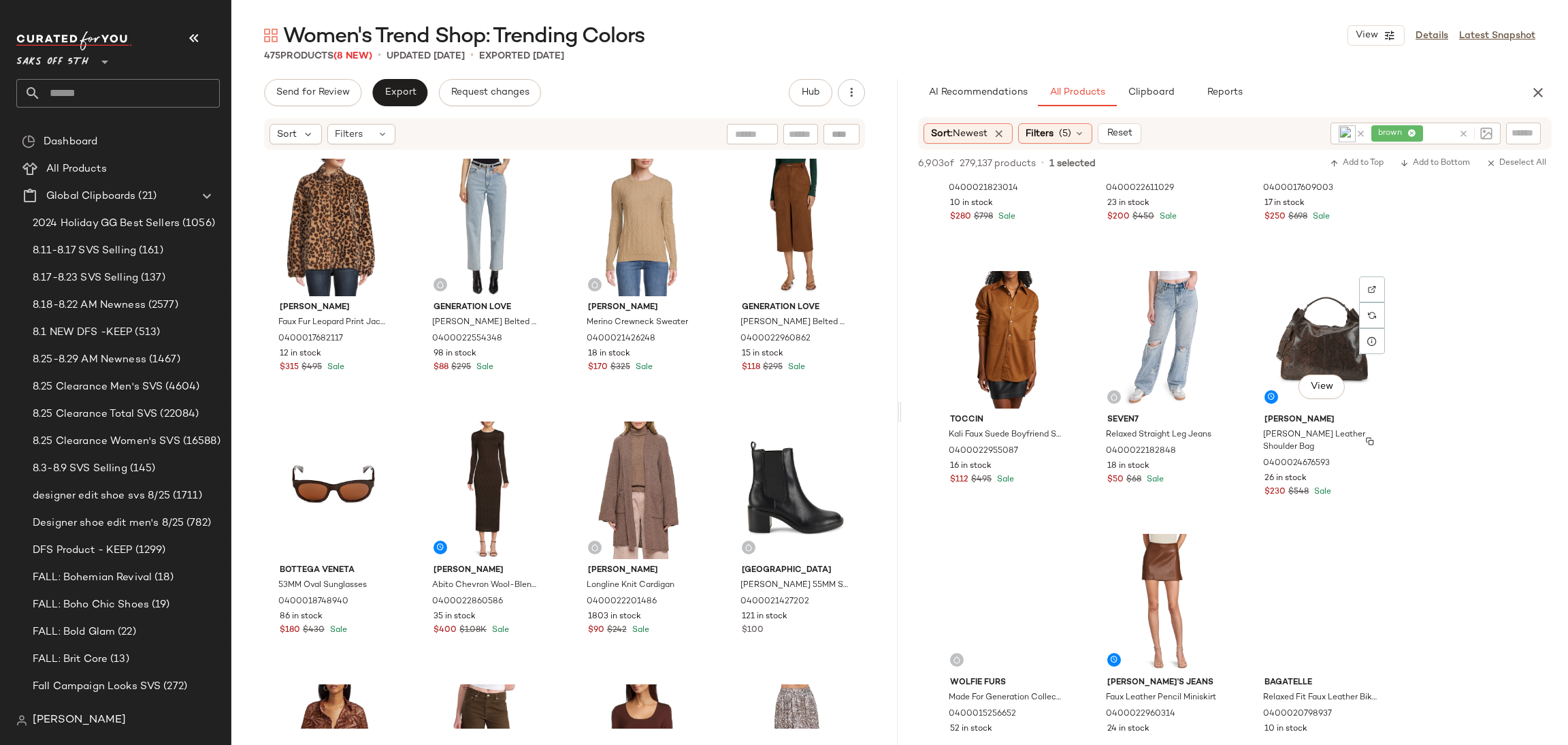
scroll to position [7796, 0]
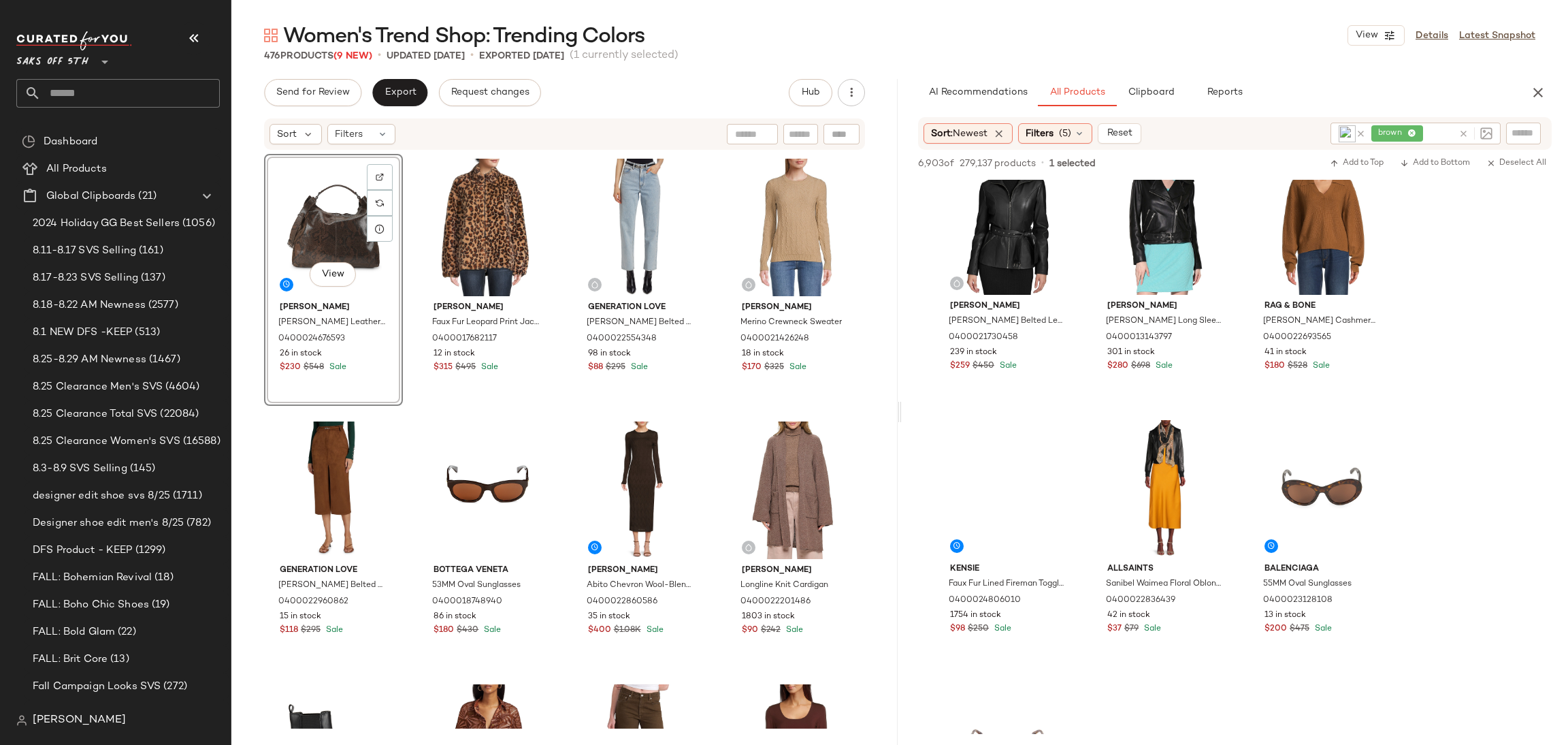
scroll to position [9492, 0]
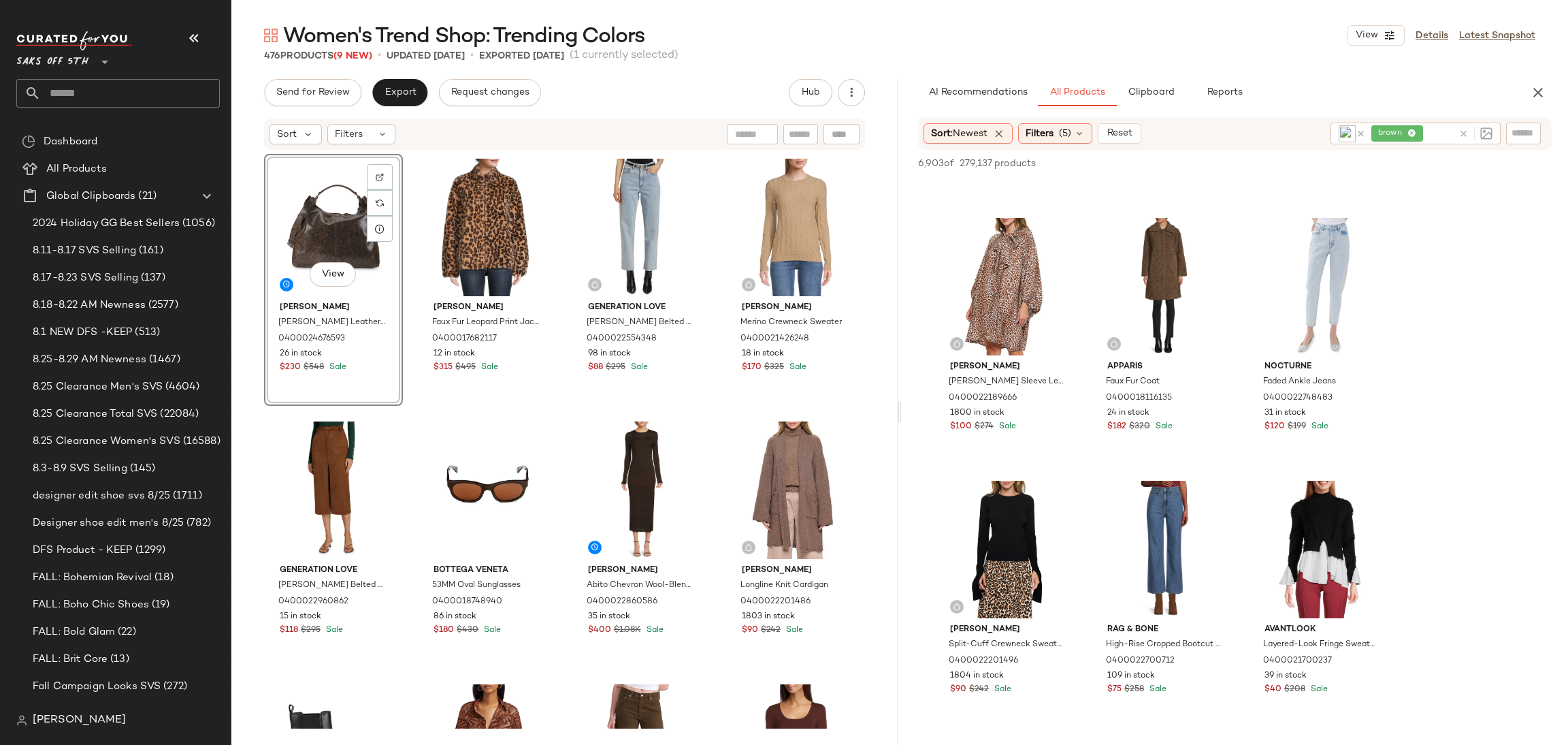
scroll to position [12053, 0]
click at [1170, 254] on div "View" at bounding box center [1164, 289] width 137 height 138
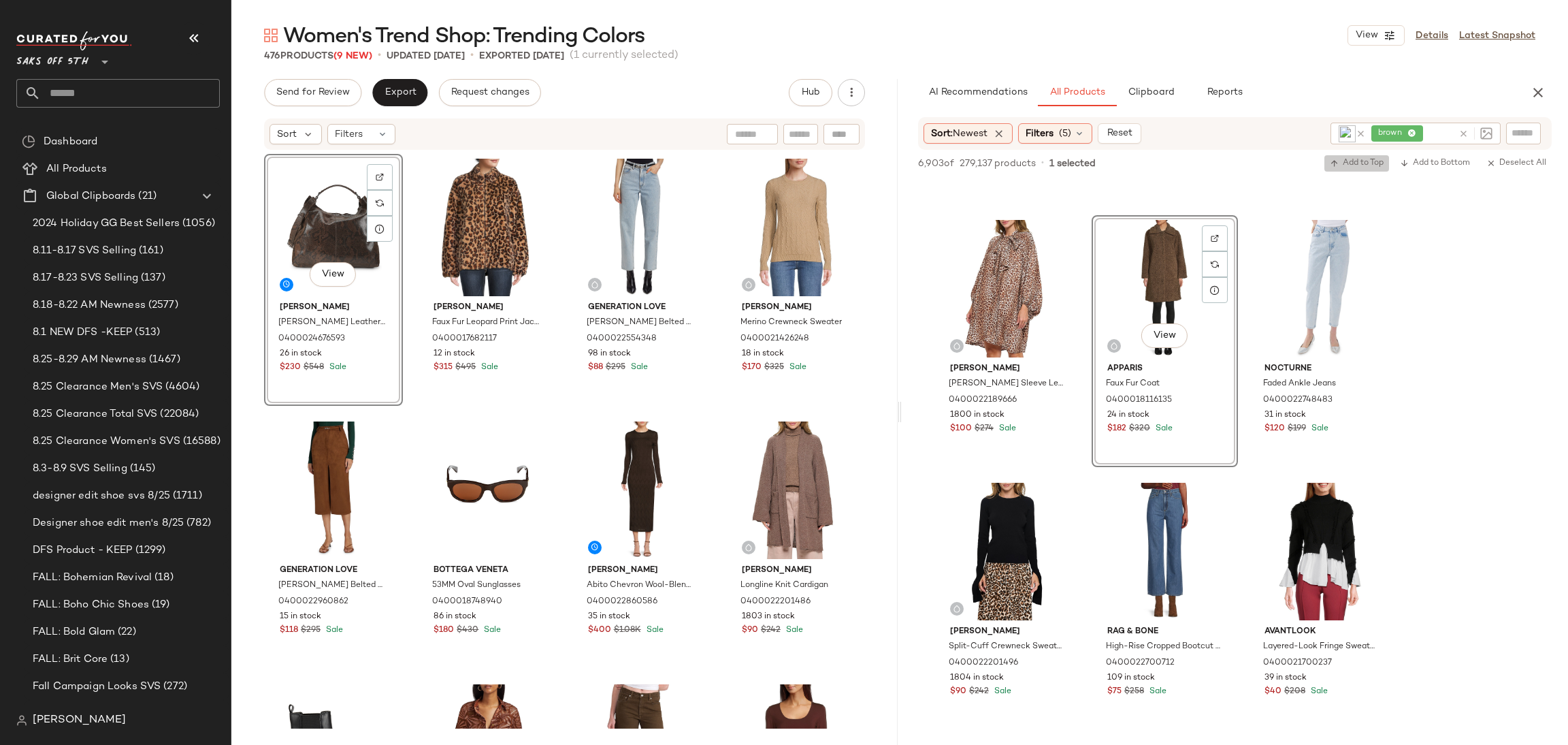
click at [1344, 167] on span "Add to Top" at bounding box center [1357, 164] width 53 height 10
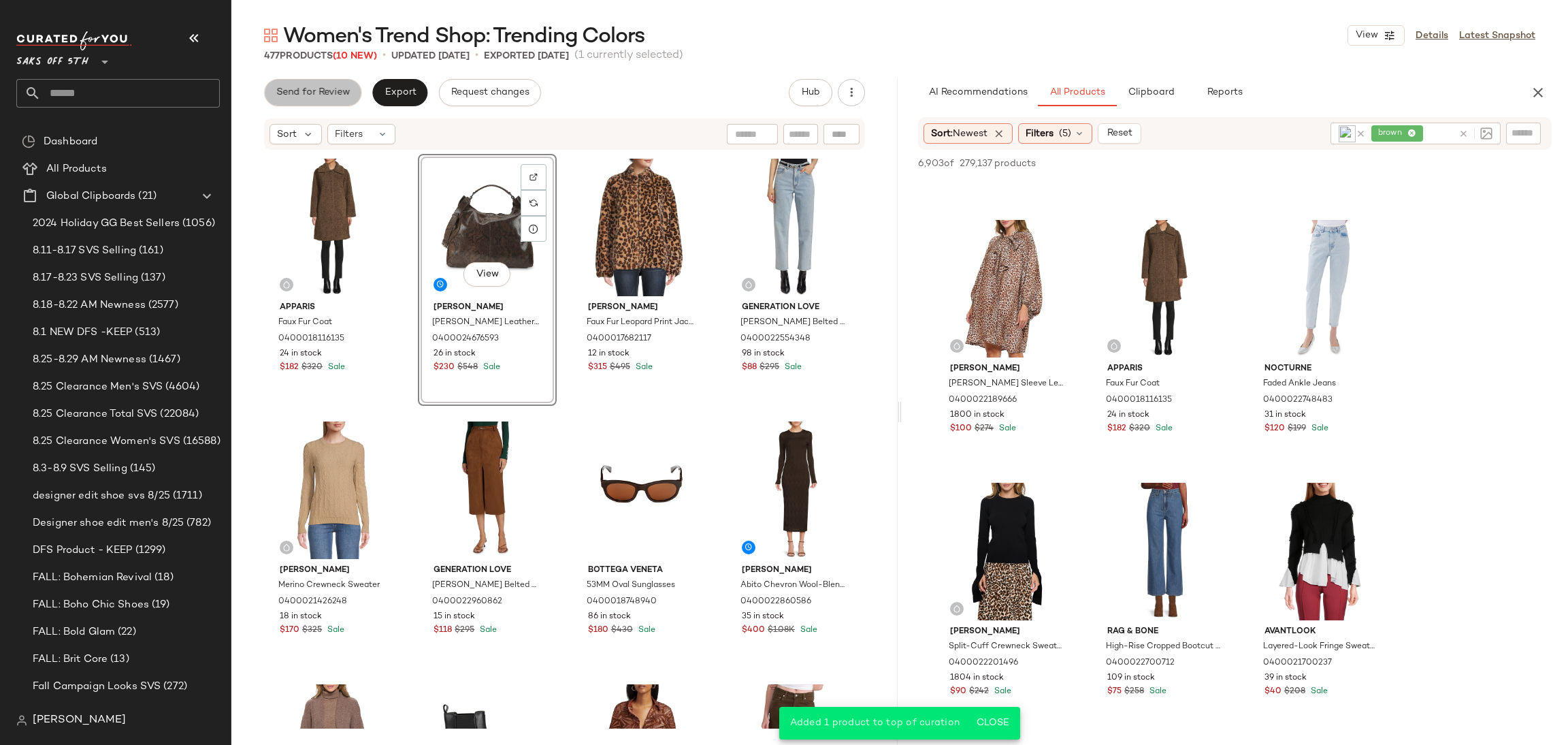
click at [321, 79] on button "Send for Review" at bounding box center [312, 93] width 97 height 28
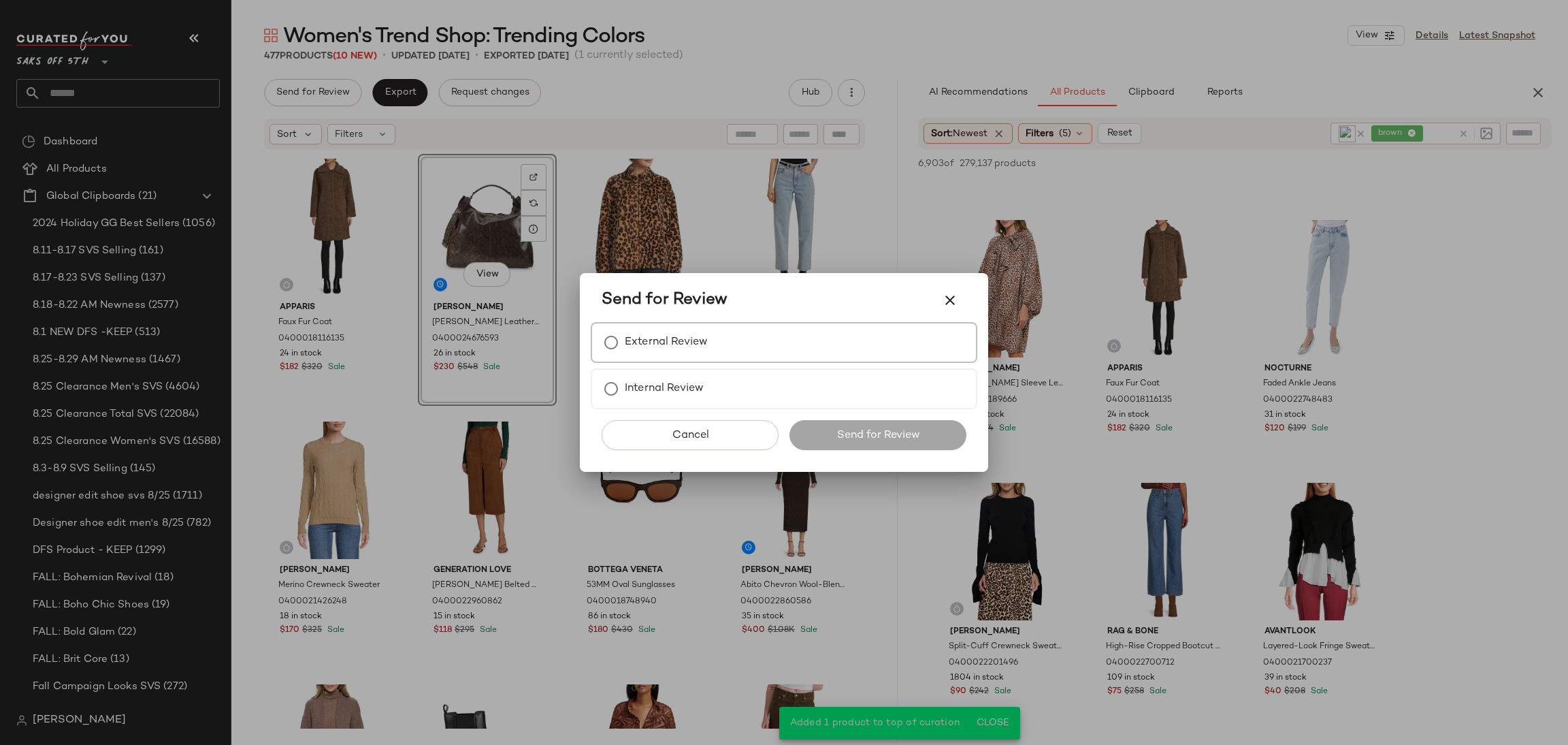
click at [717, 351] on div "External Review" at bounding box center [784, 343] width 387 height 40
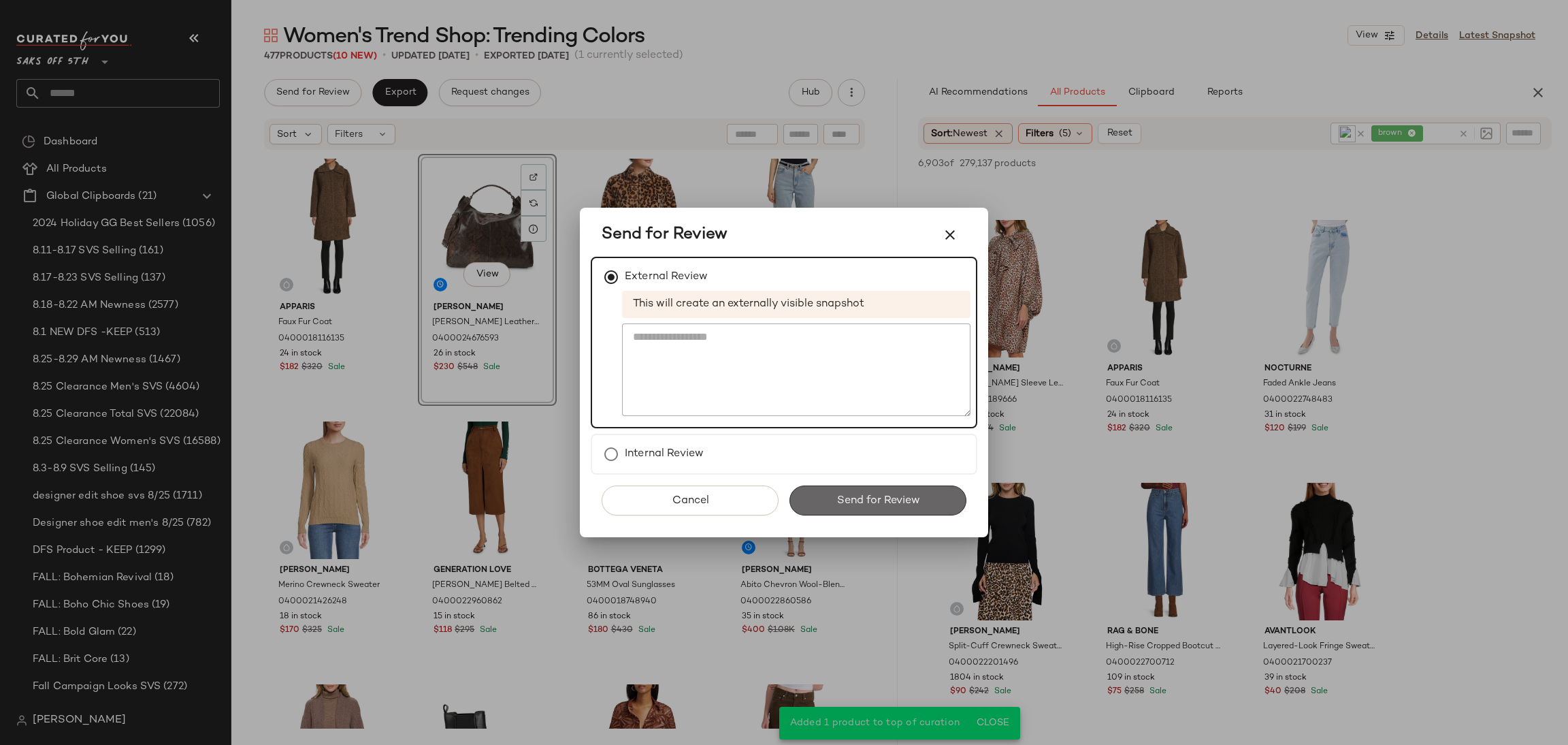
click at [867, 504] on span "Send for Review" at bounding box center [877, 500] width 83 height 13
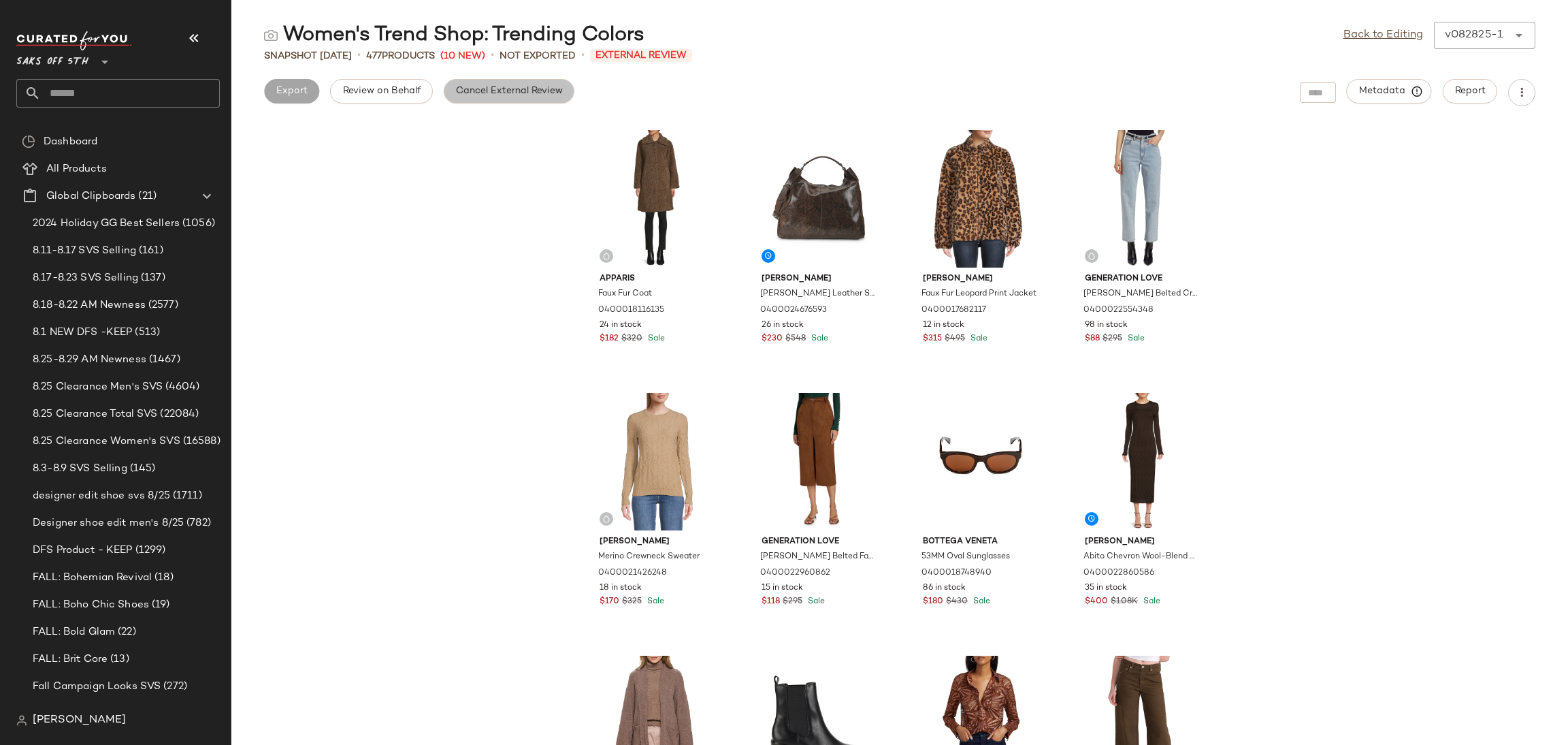
click at [470, 87] on span "Cancel External Review" at bounding box center [508, 91] width 108 height 11
click at [408, 93] on span "Export" at bounding box center [400, 91] width 32 height 11
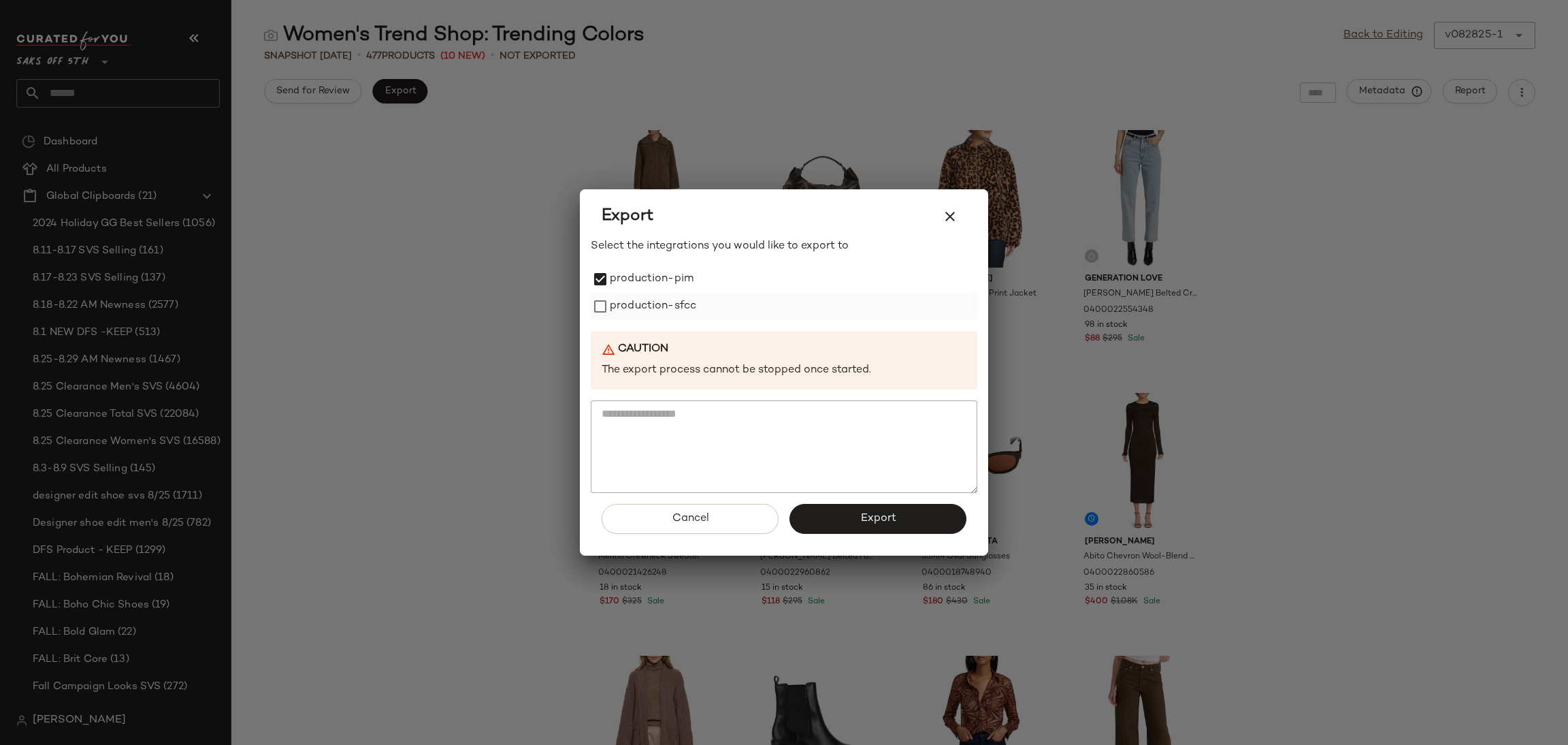
click at [611, 303] on label "production-sfcc" at bounding box center [652, 307] width 87 height 28
click at [842, 512] on button "Export" at bounding box center [877, 518] width 177 height 30
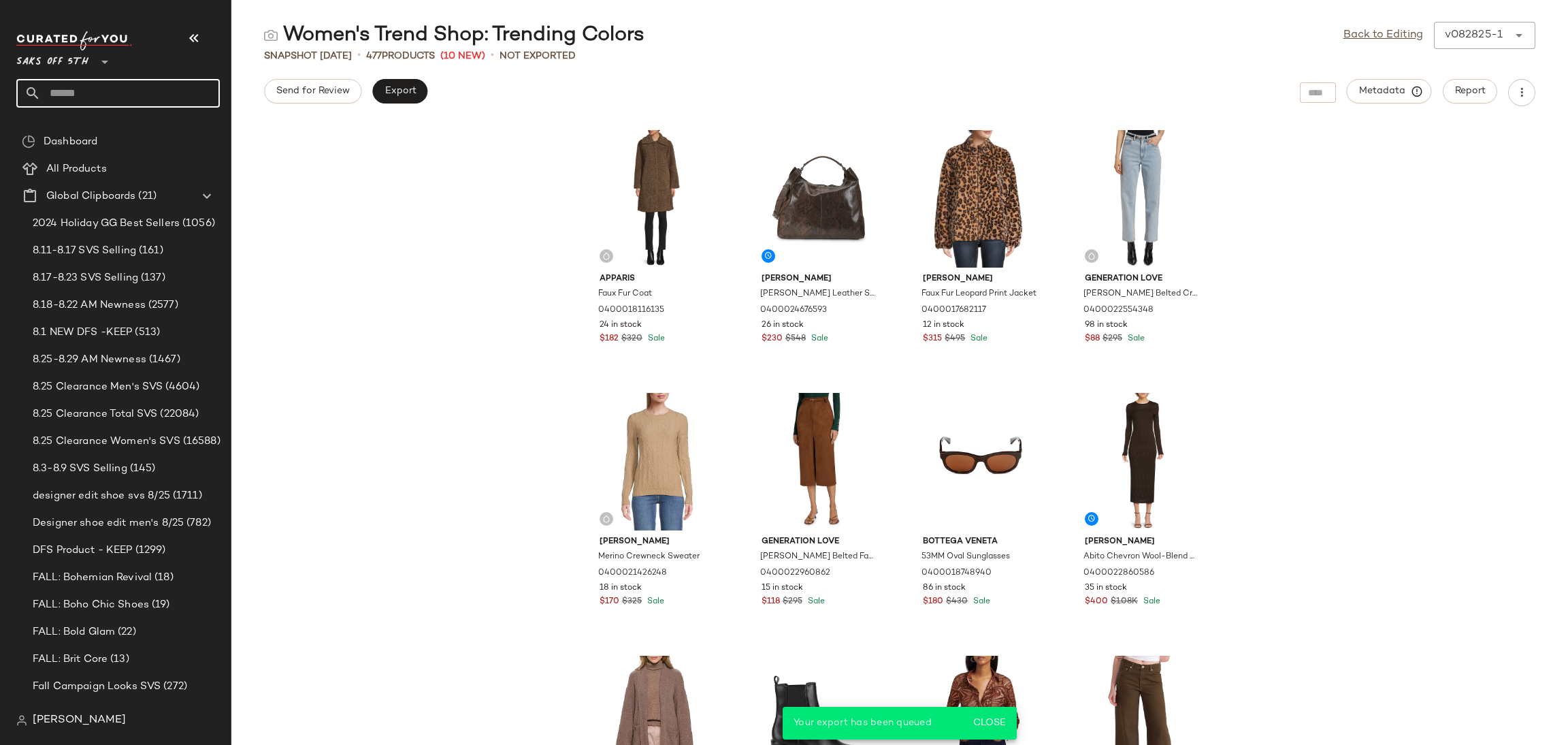
click at [154, 98] on input "text" at bounding box center [130, 93] width 179 height 28
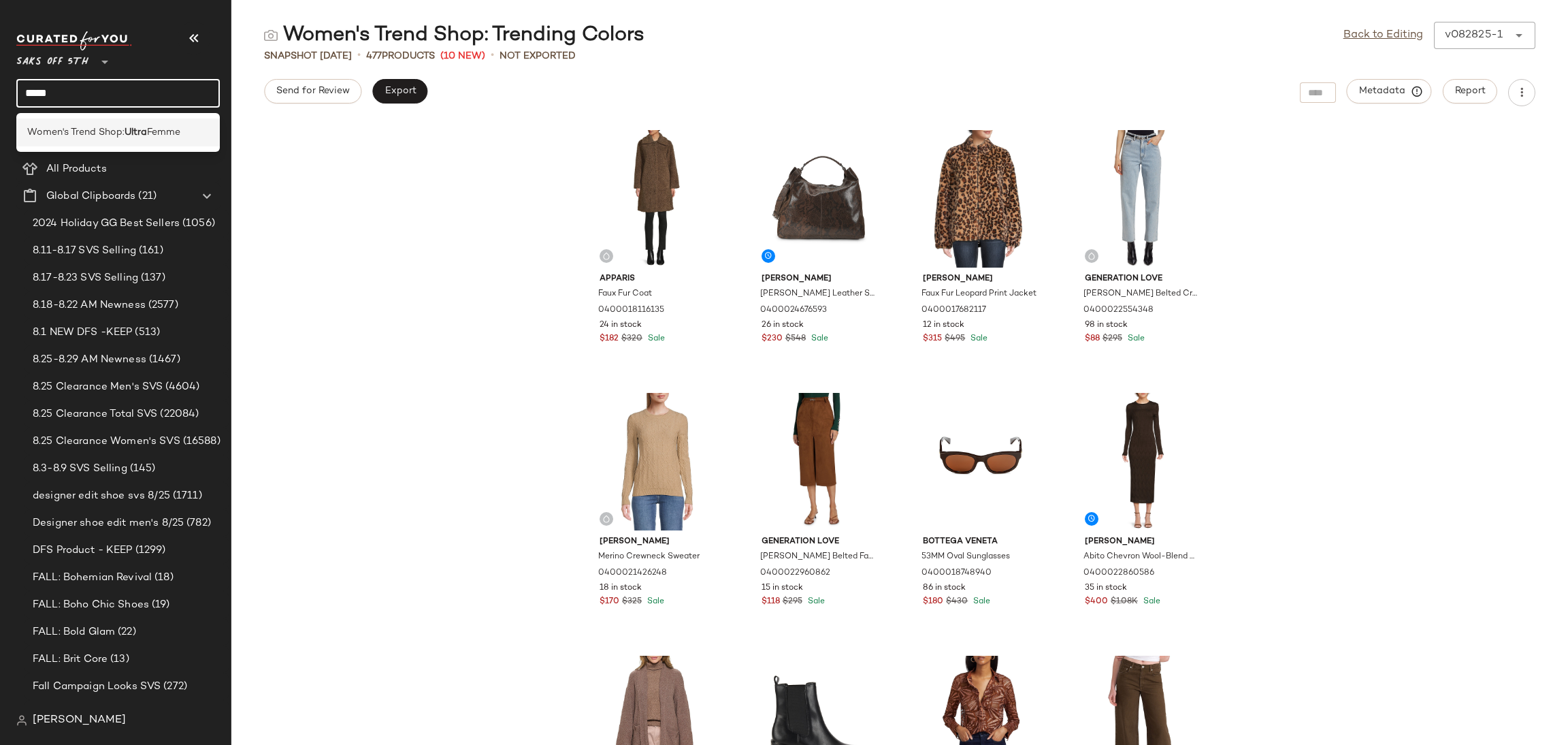
type input "*****"
click at [153, 143] on div "Women's Trend Shop: Ultra Femme" at bounding box center [117, 132] width 203 height 28
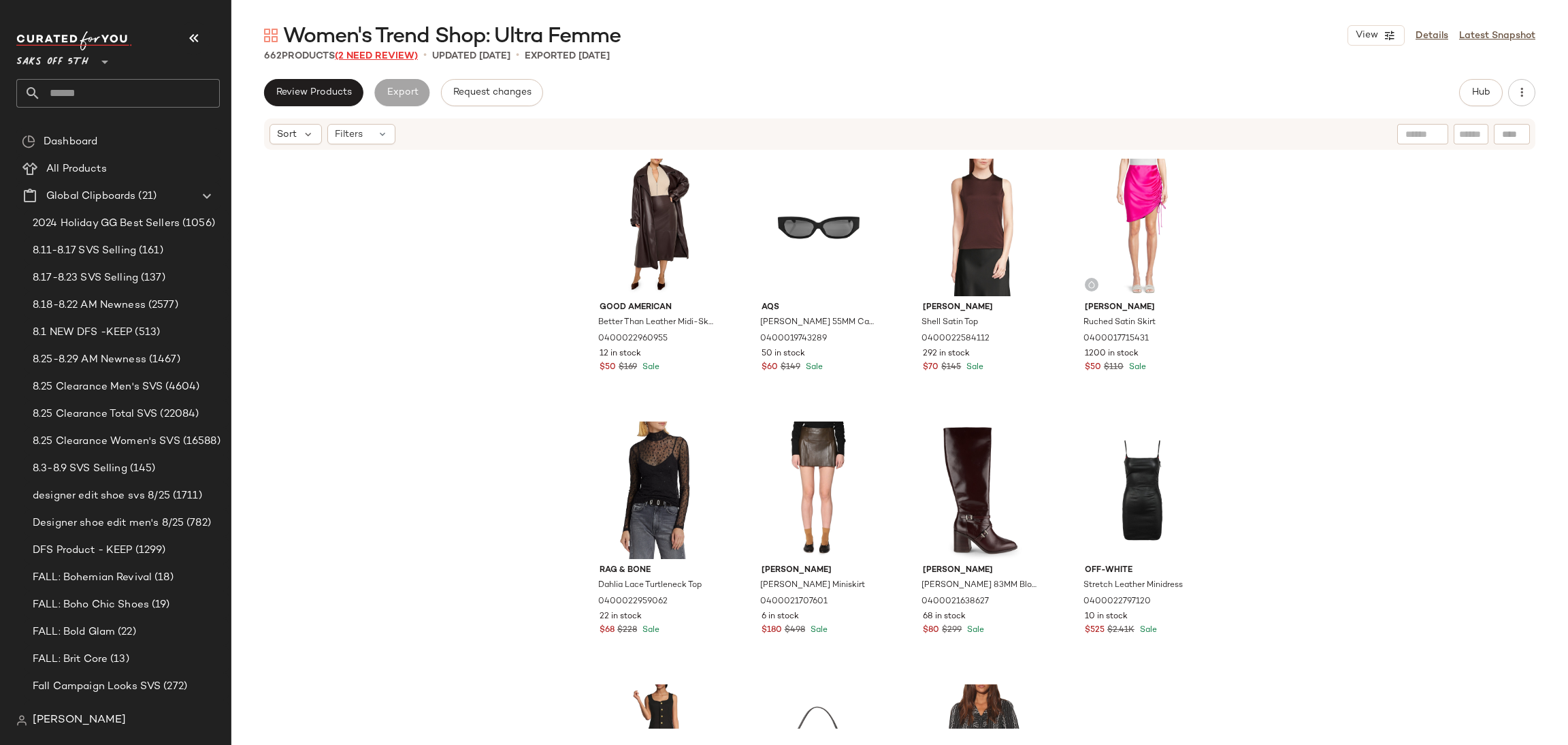
click at [393, 51] on span "(2 Need Review)" at bounding box center [376, 56] width 83 height 11
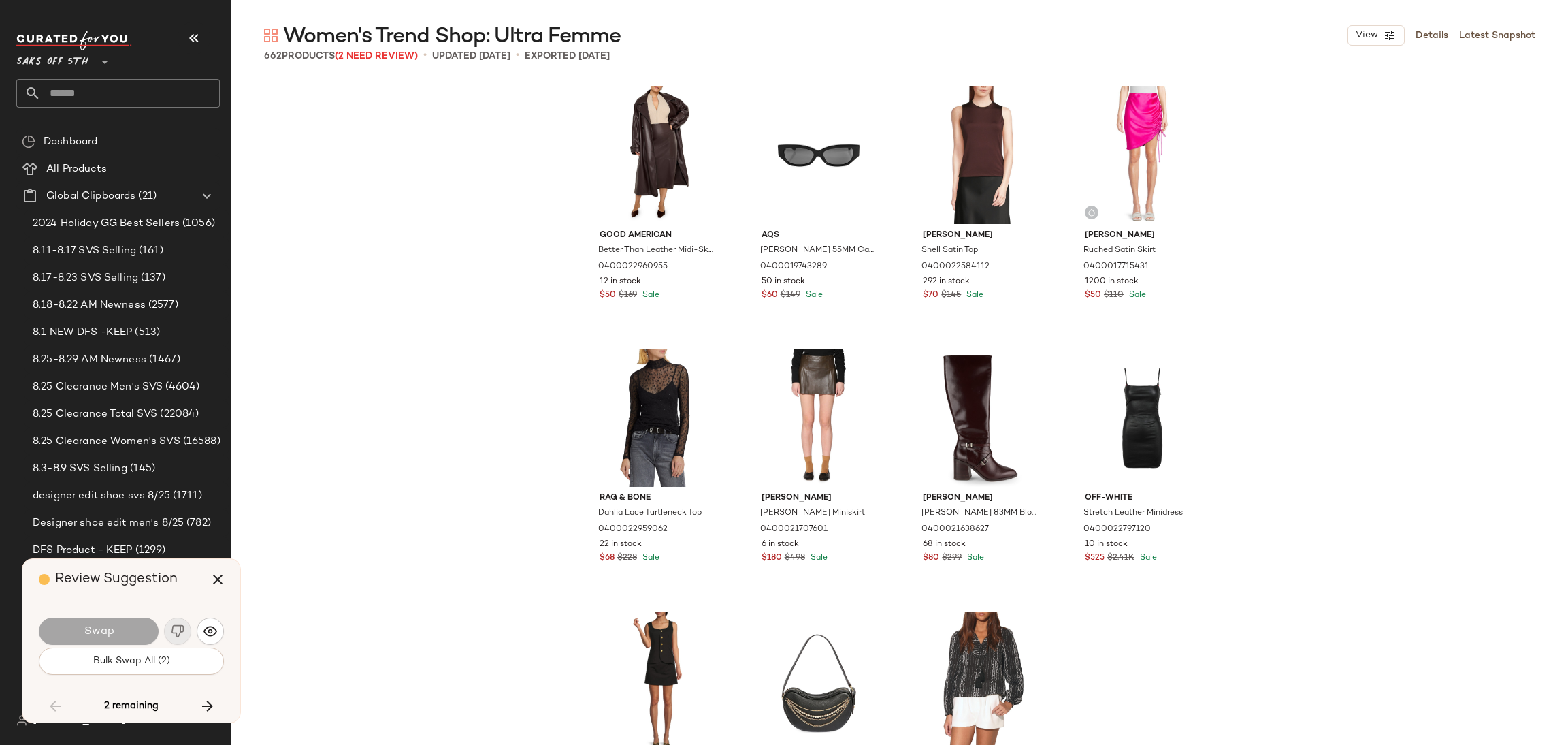
scroll to position [12877, 0]
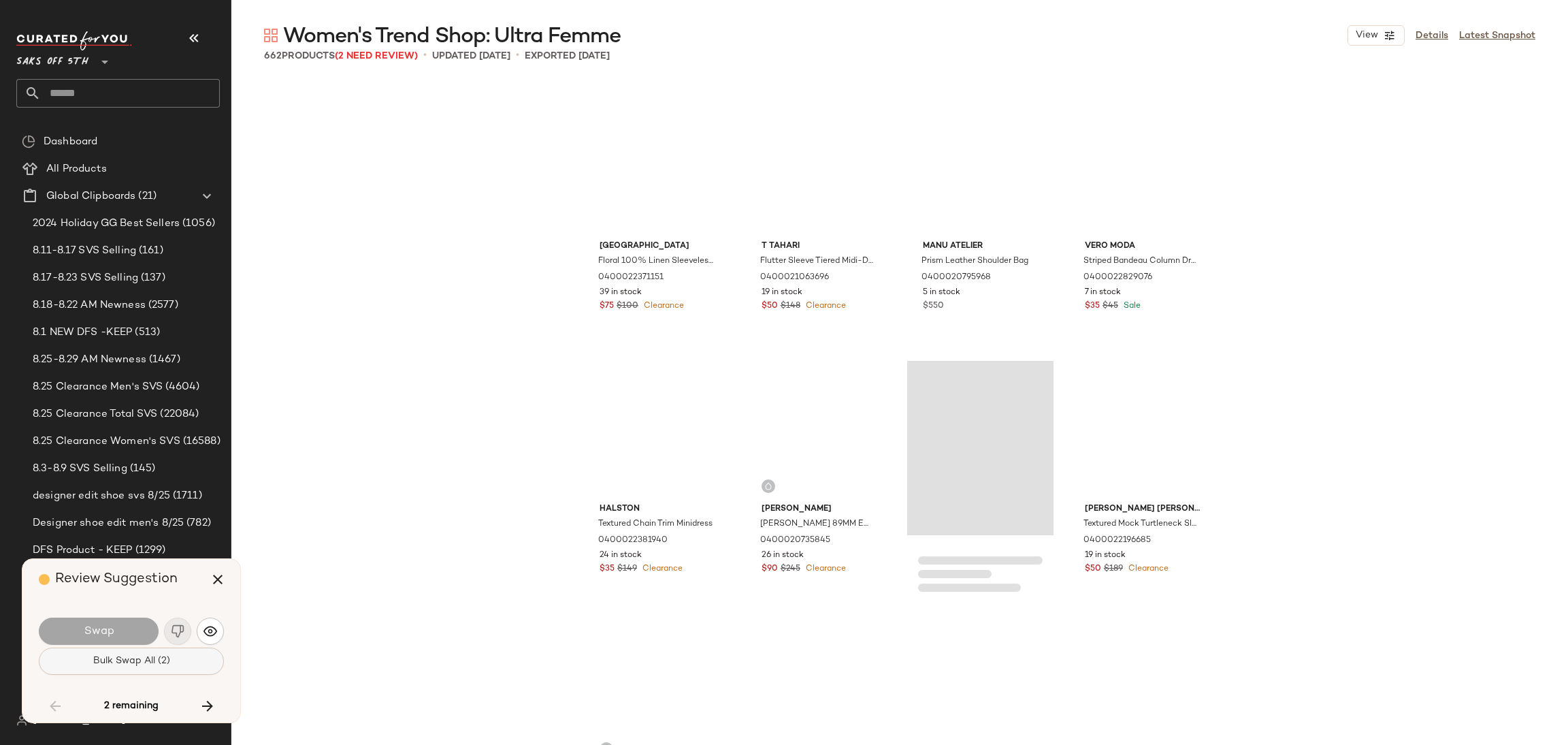
click at [173, 666] on button "Bulk Swap All (2)" at bounding box center [131, 662] width 185 height 28
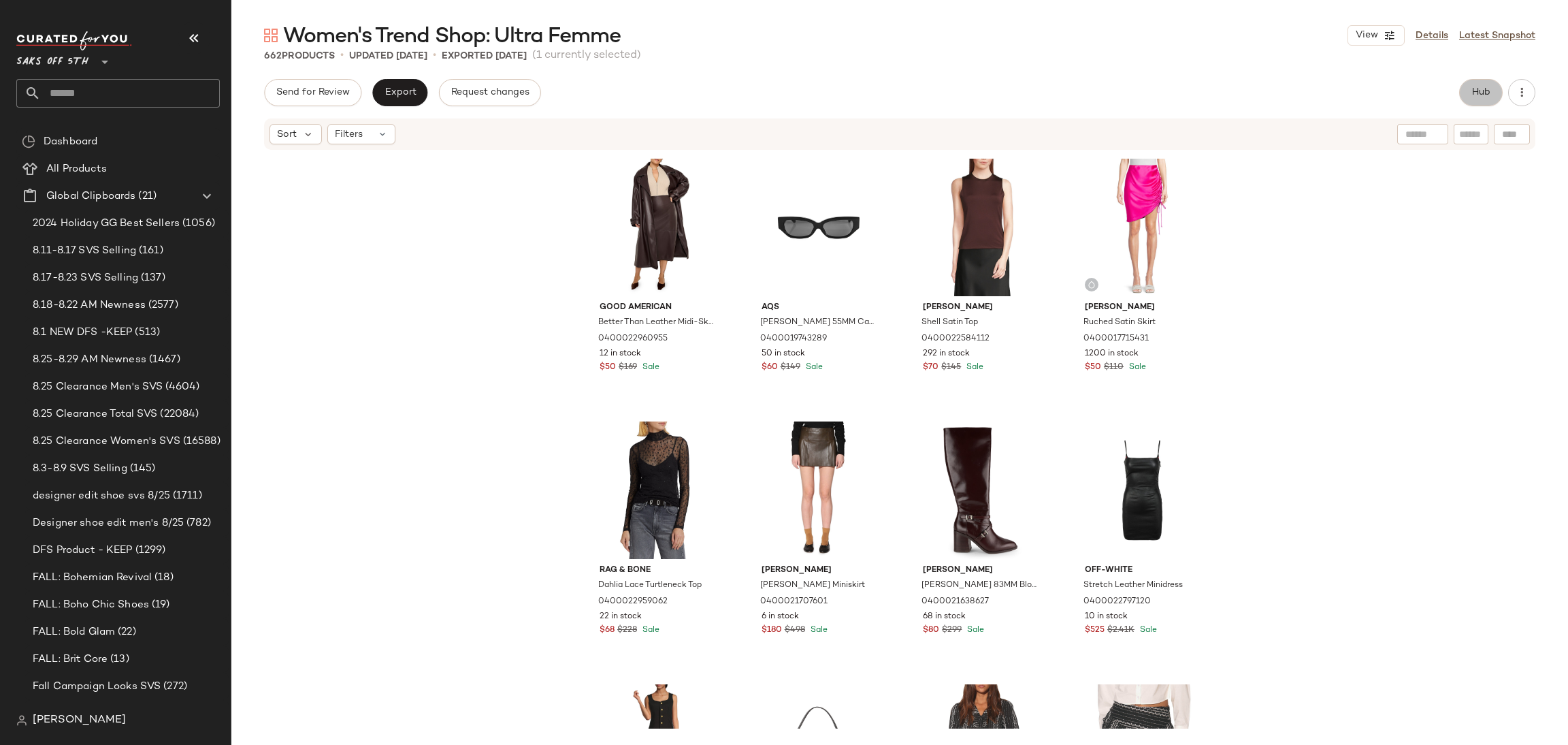
click at [1479, 91] on span "Hub" at bounding box center [1481, 92] width 19 height 11
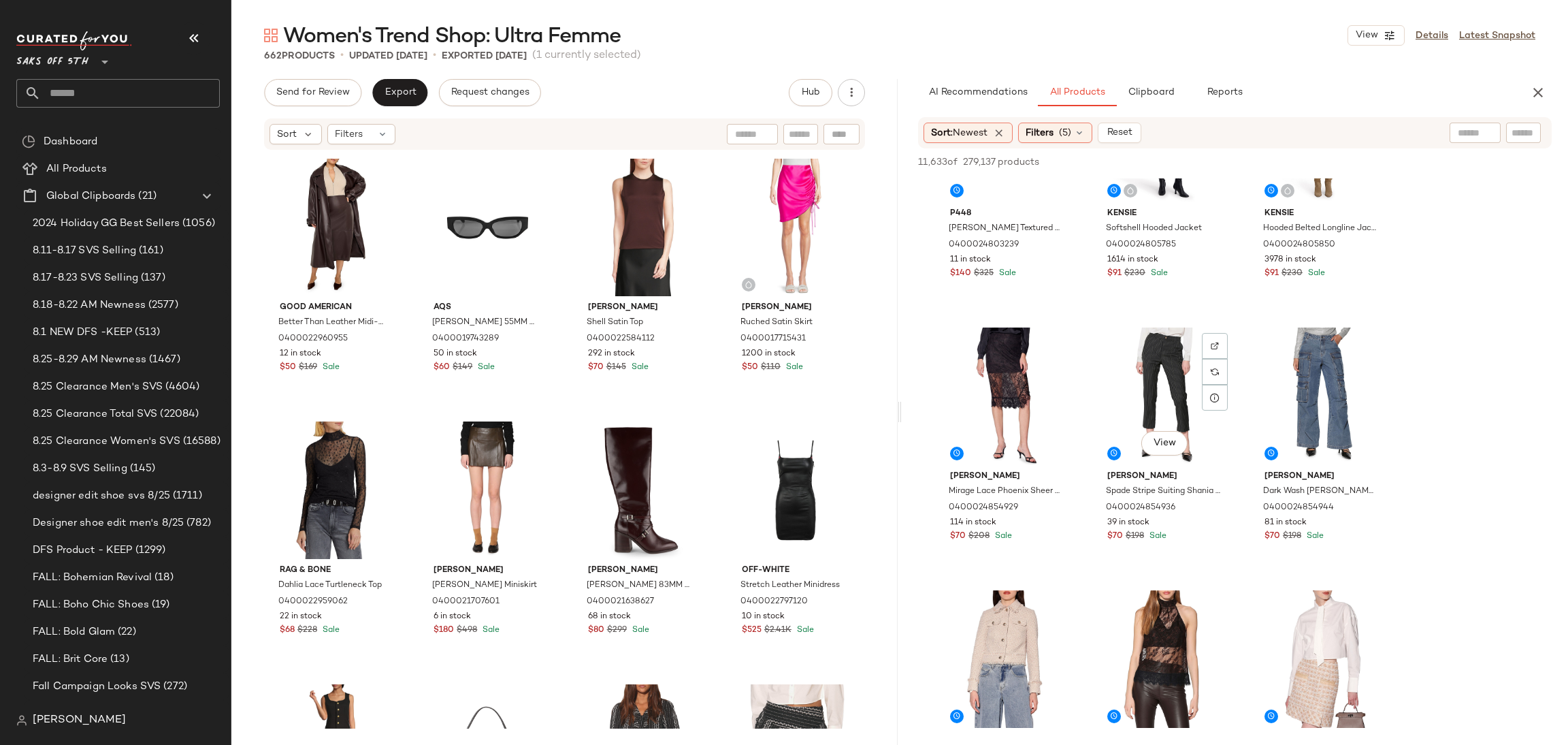
scroll to position [1434, 0]
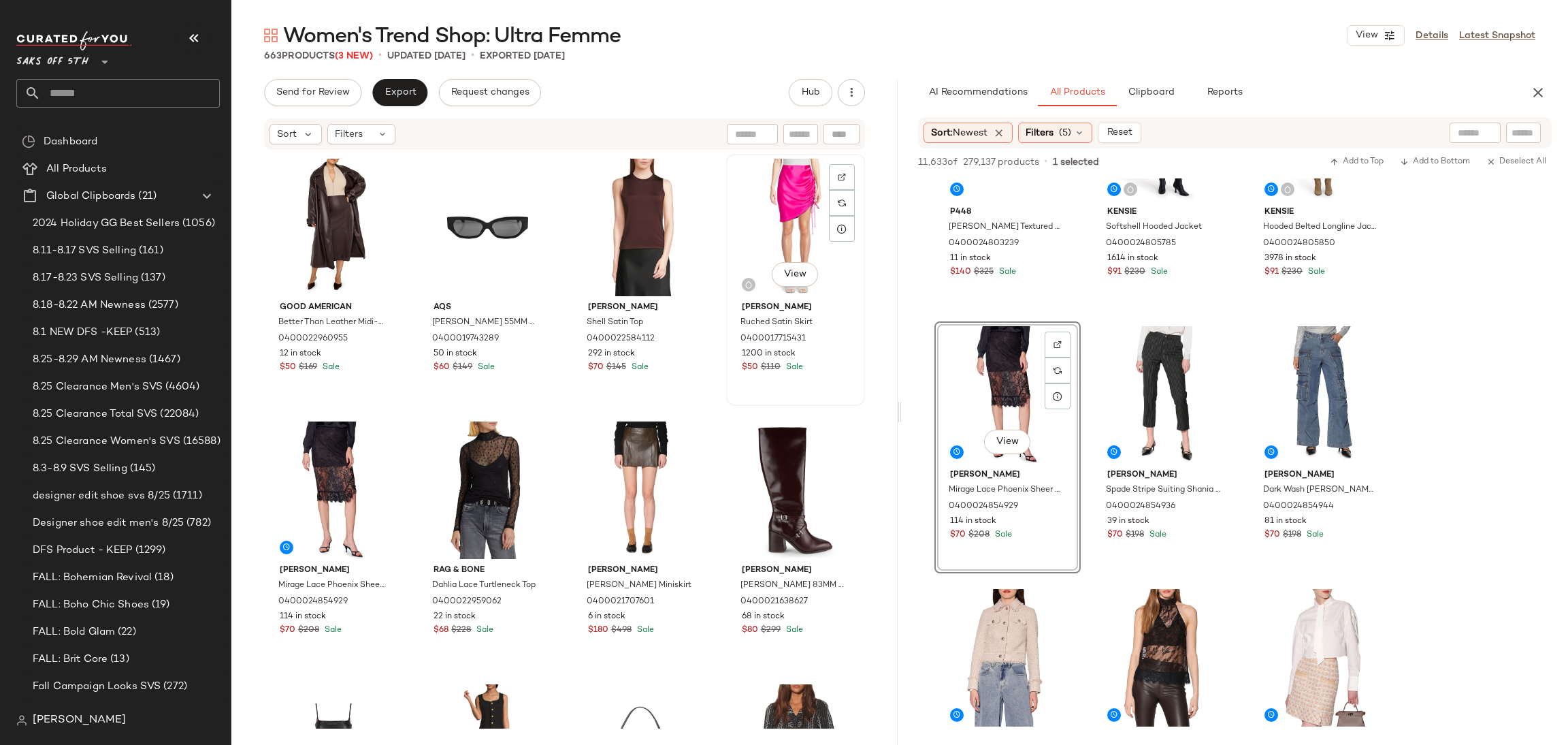
click at [762, 200] on div "View" at bounding box center [796, 228] width 130 height 138
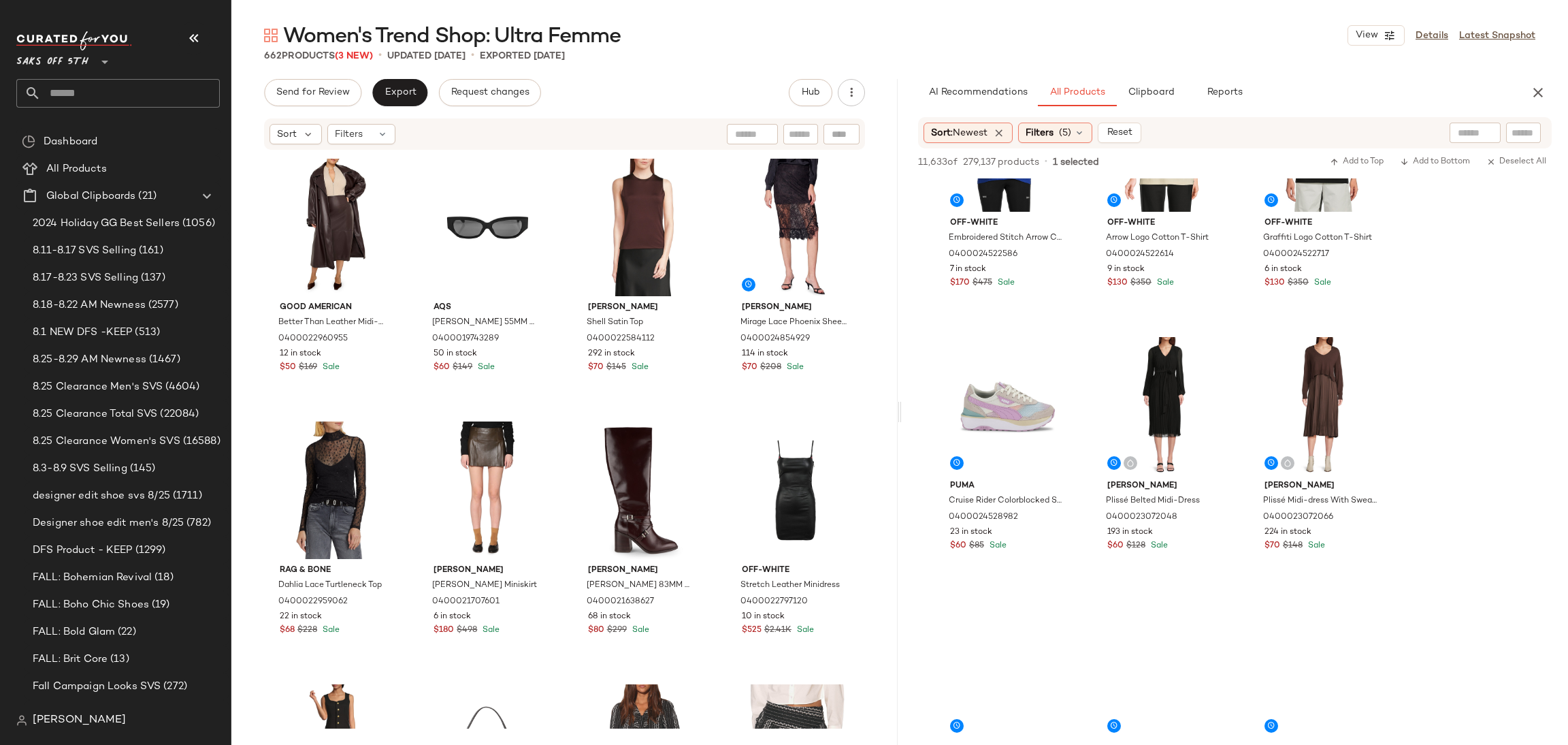
scroll to position [2476, 0]
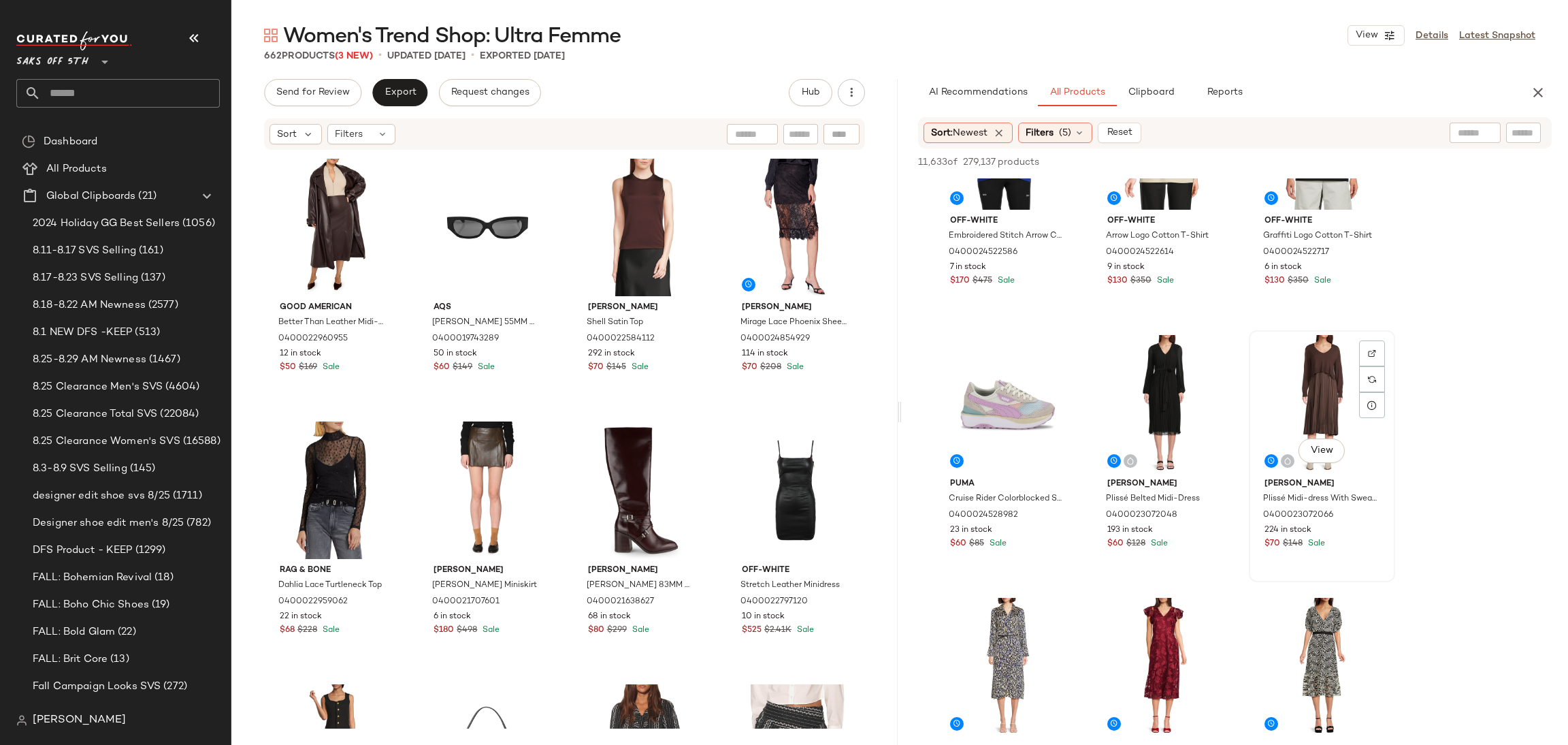
click at [1301, 337] on div "View" at bounding box center [1322, 404] width 137 height 138
drag, startPoint x: 1366, startPoint y: 151, endPoint x: 1361, endPoint y: 164, distance: 13.9
click at [1361, 164] on div "11,633 of 279,137 products • 1 selected Add to Top Add to Bottom Deselect All" at bounding box center [1234, 163] width 666 height 30
click at [1361, 164] on span "Add to Top" at bounding box center [1357, 162] width 53 height 10
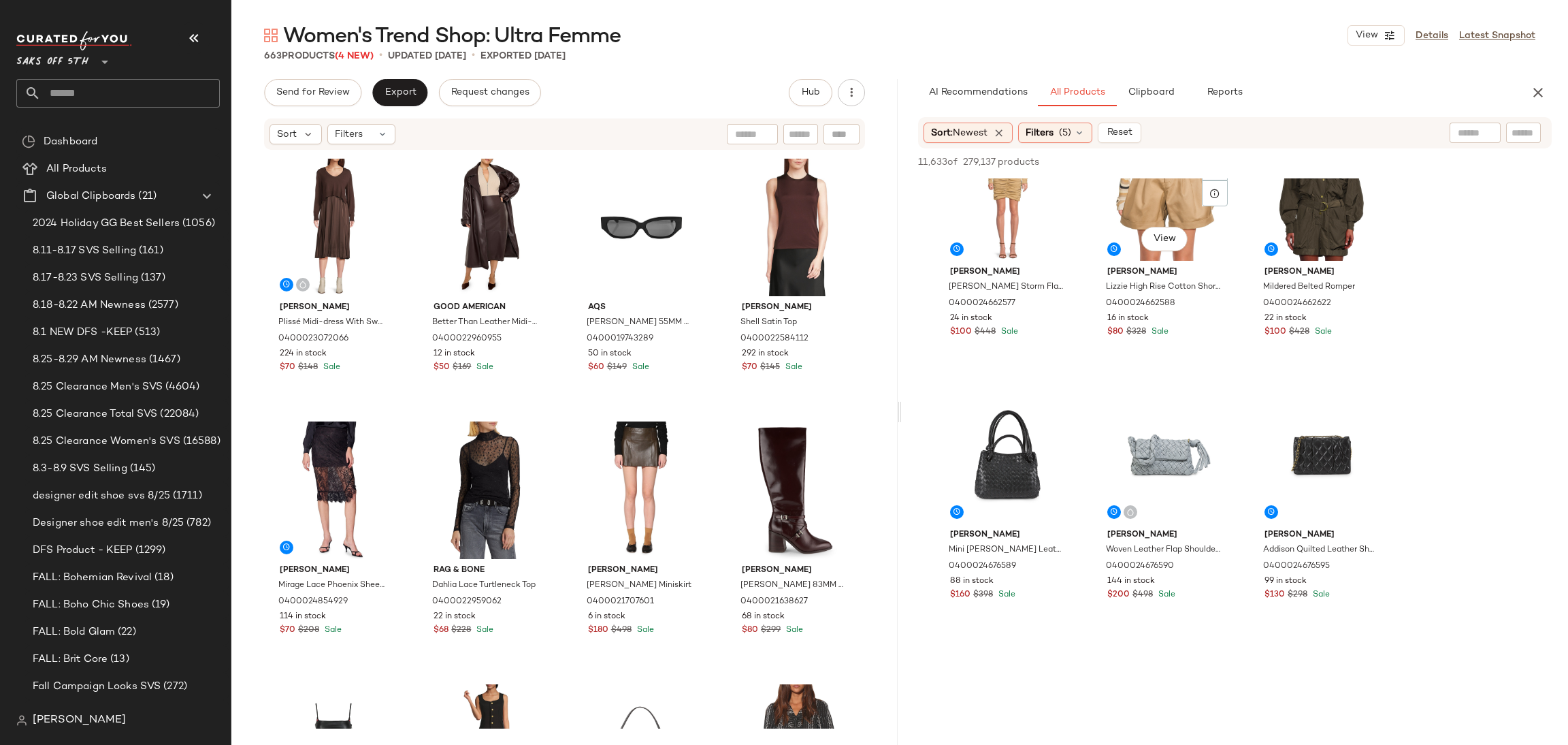
scroll to position [3479, 0]
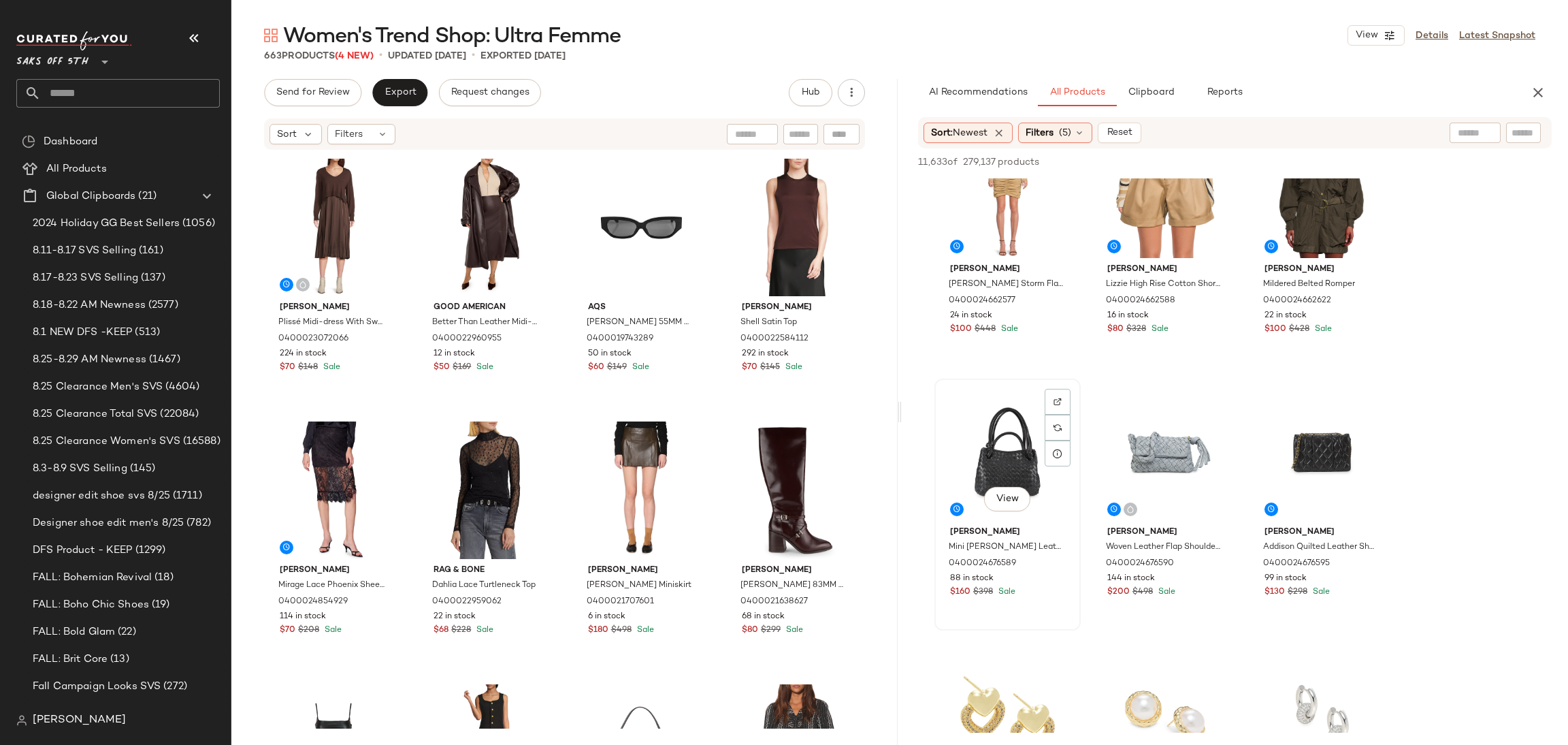
click at [1001, 432] on div "View" at bounding box center [1007, 452] width 137 height 138
click at [1317, 445] on div "View" at bounding box center [1322, 452] width 137 height 138
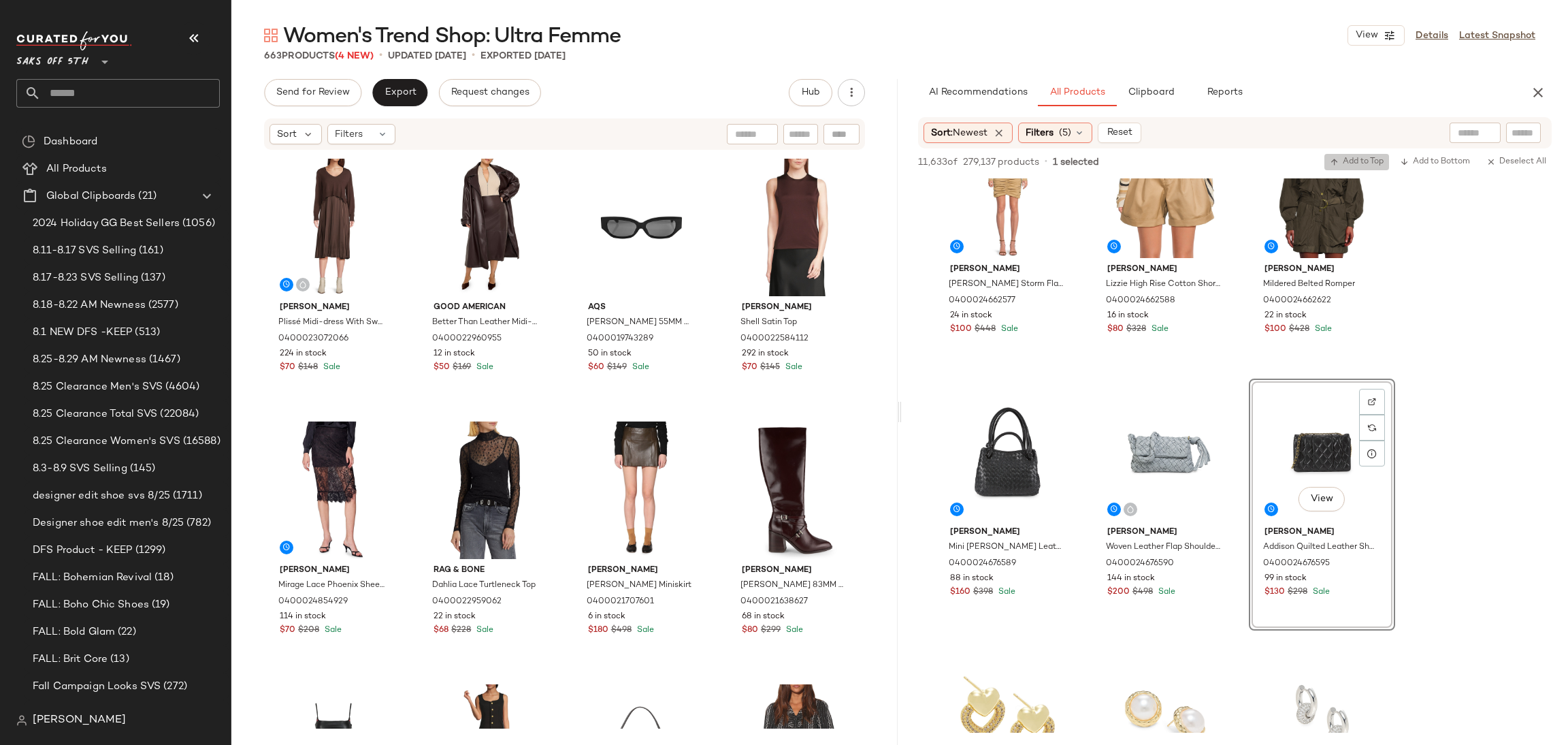
click at [1349, 164] on span "Add to Top" at bounding box center [1357, 162] width 53 height 10
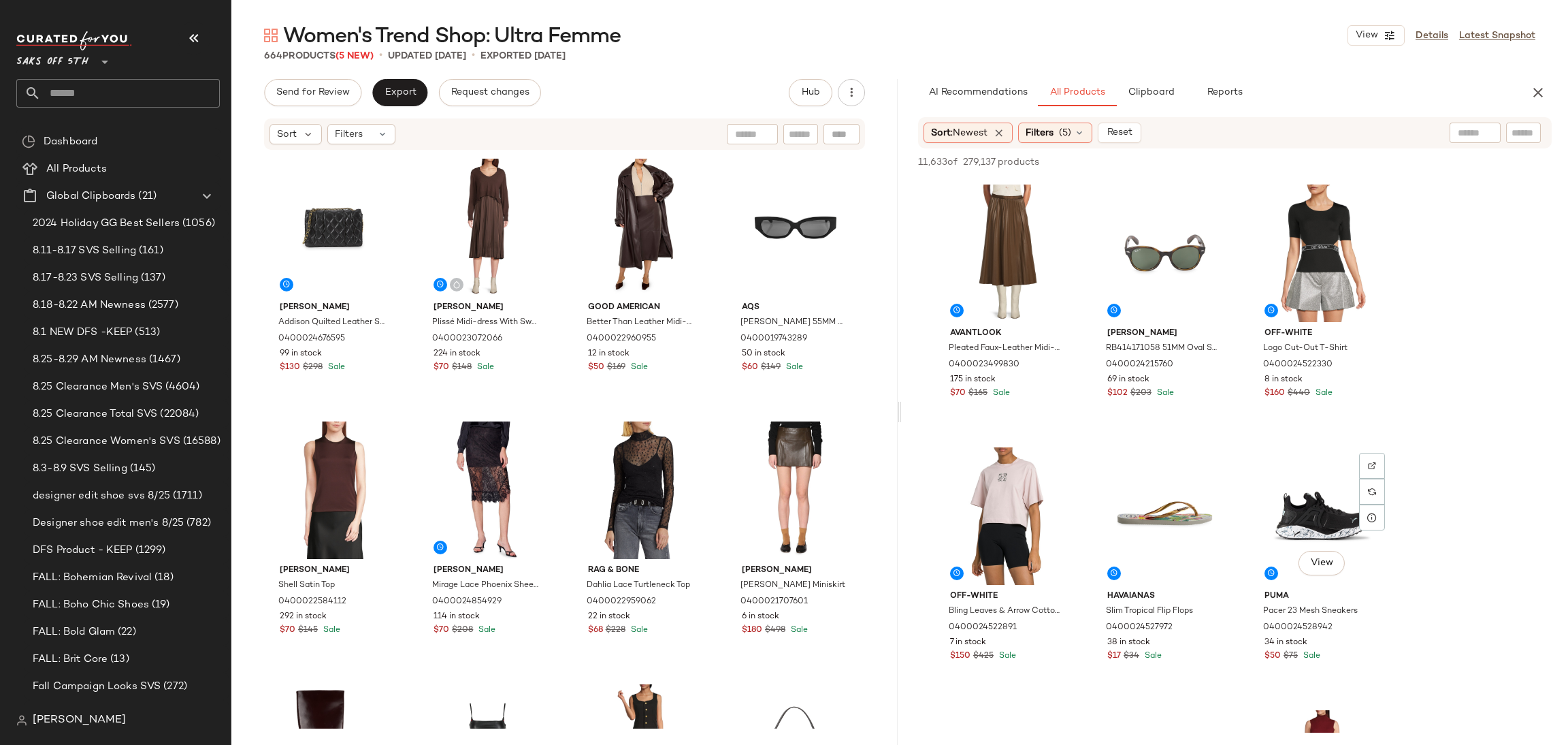
scroll to position [6534, 0]
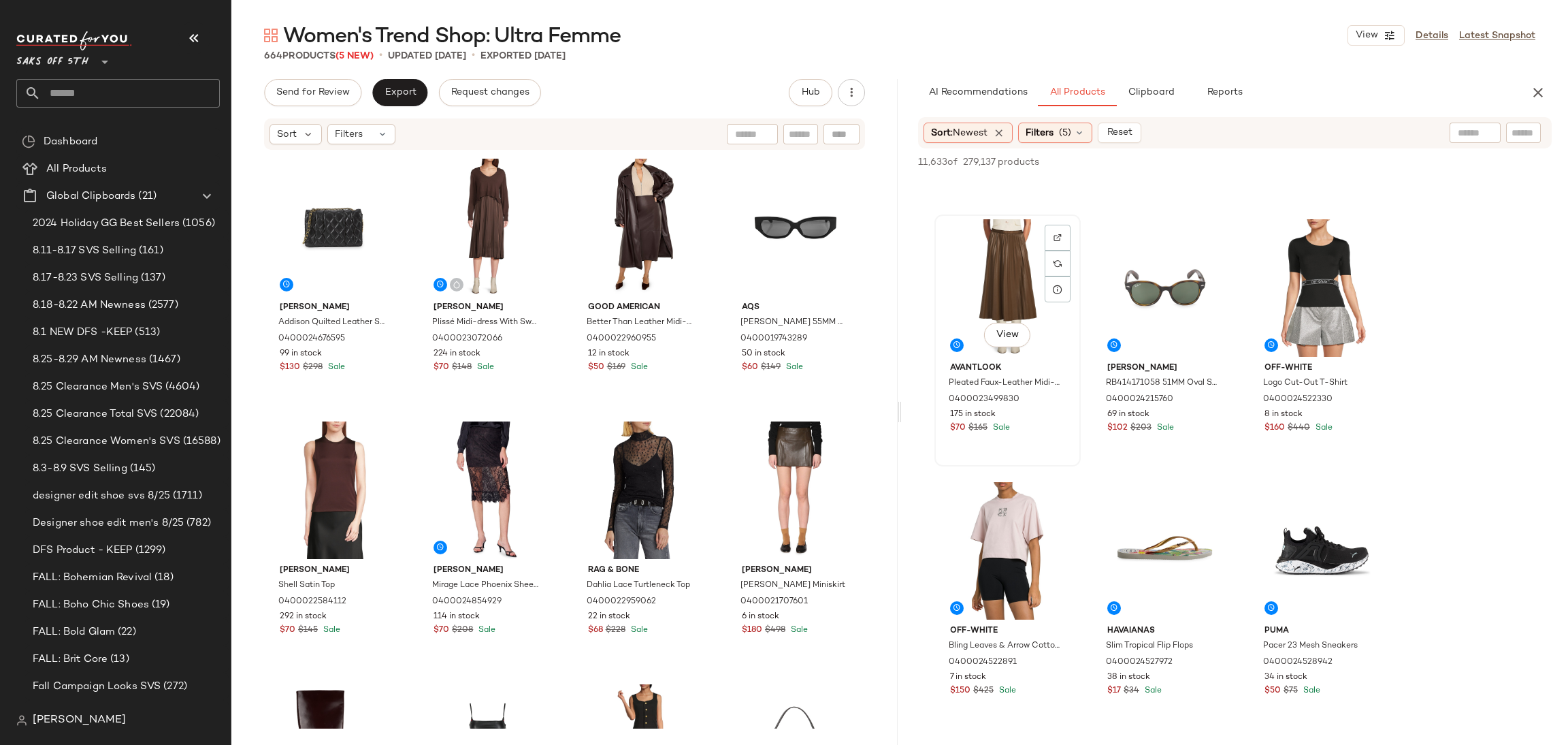
click at [991, 267] on div "View" at bounding box center [1007, 288] width 137 height 138
click at [1357, 160] on span "Add to Top" at bounding box center [1357, 162] width 53 height 10
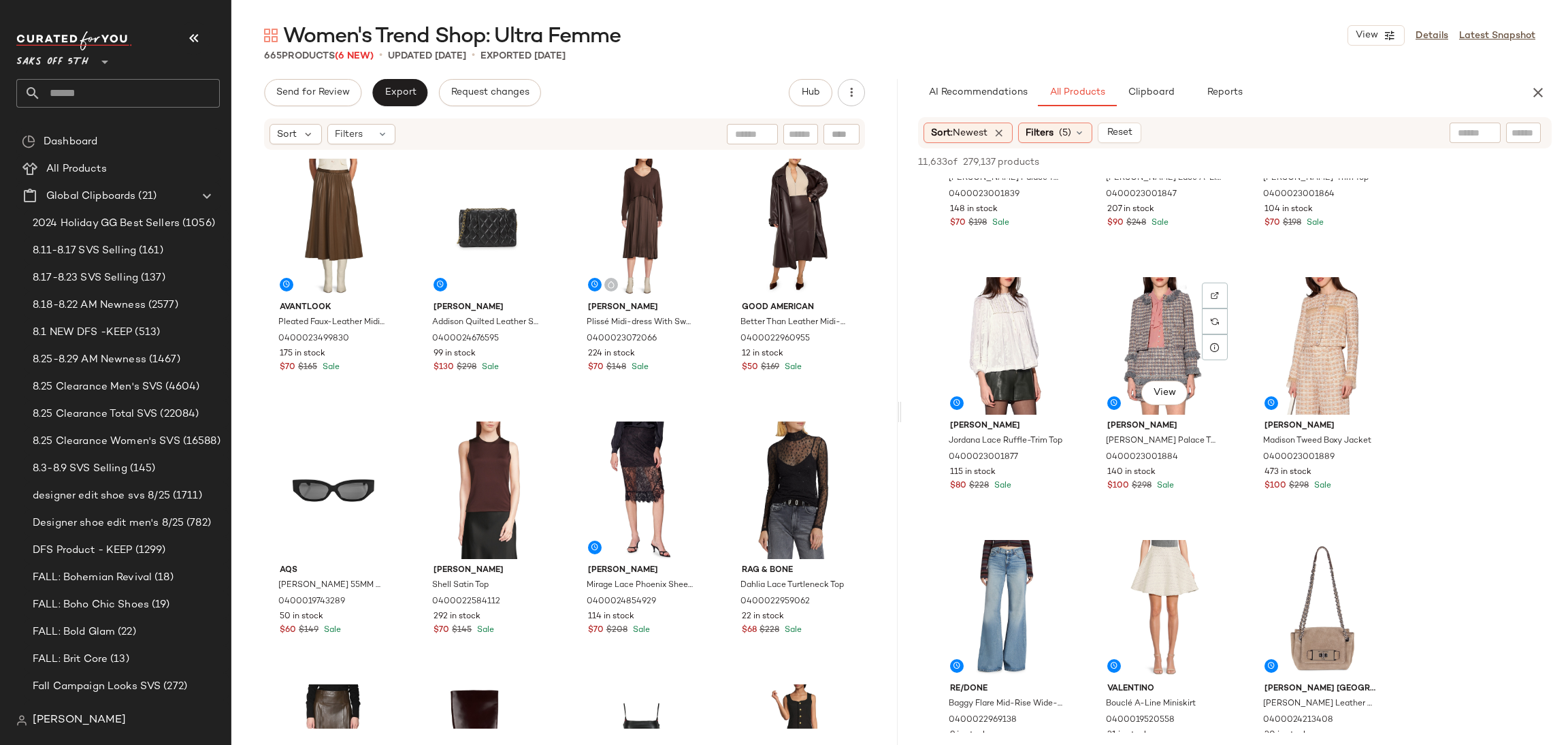
scroll to position [7528, 0]
click at [964, 299] on div "View" at bounding box center [1007, 345] width 137 height 138
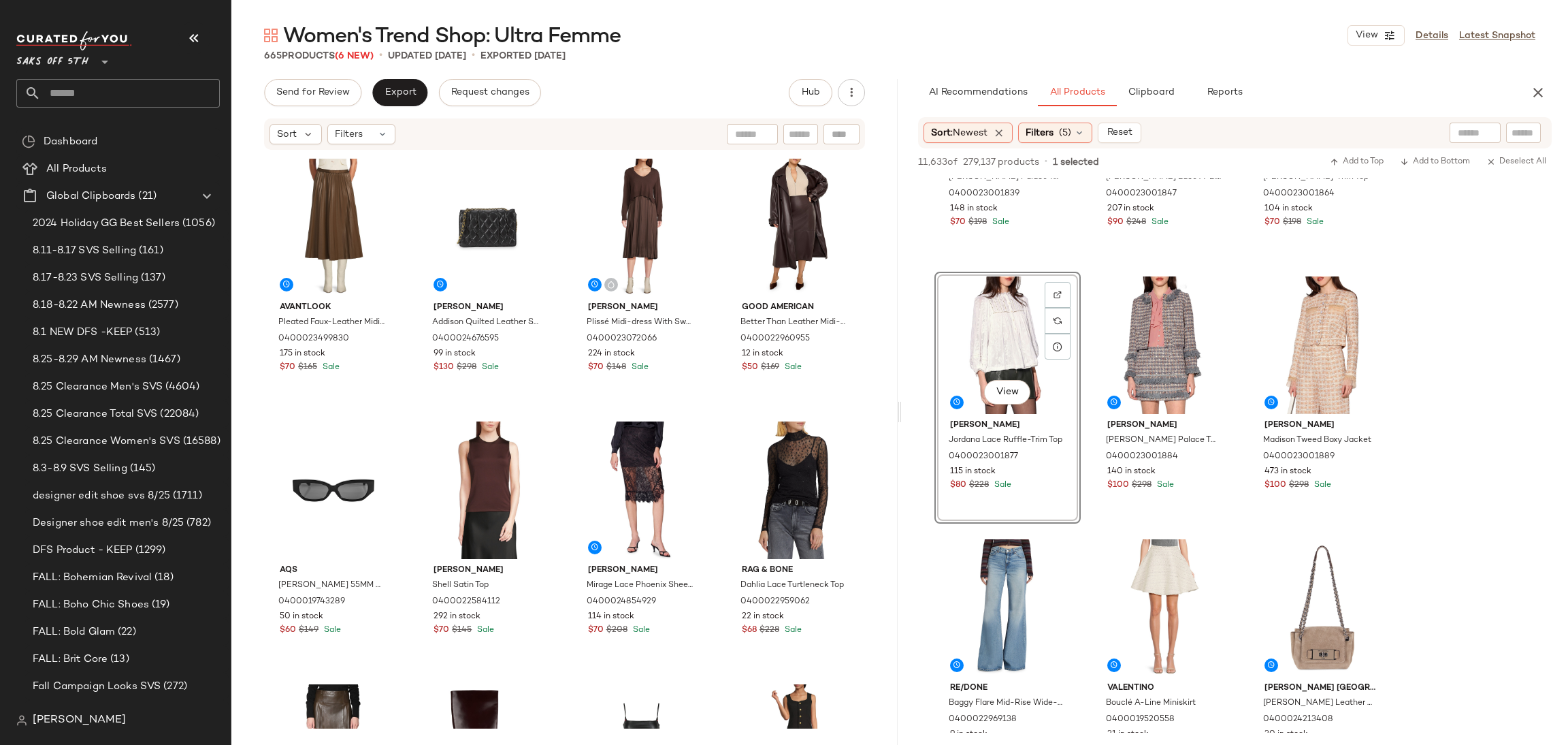
click at [1345, 151] on div "11,633 of 279,137 products • 1 selected Add to Top Add to Bottom Deselect All" at bounding box center [1234, 163] width 666 height 30
click at [1341, 164] on span "Add to Top" at bounding box center [1357, 162] width 53 height 10
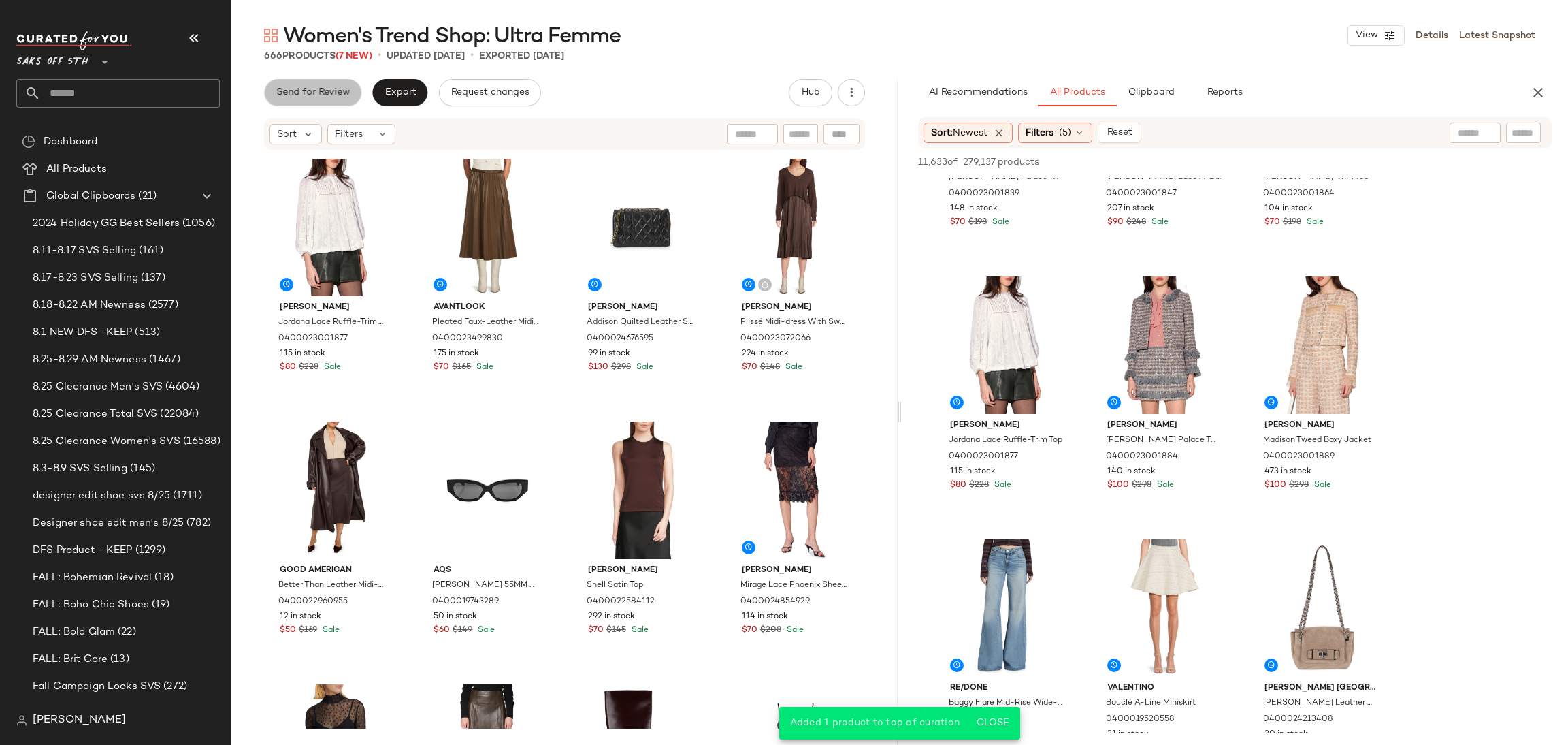
click at [318, 87] on span "Send for Review" at bounding box center [312, 92] width 74 height 11
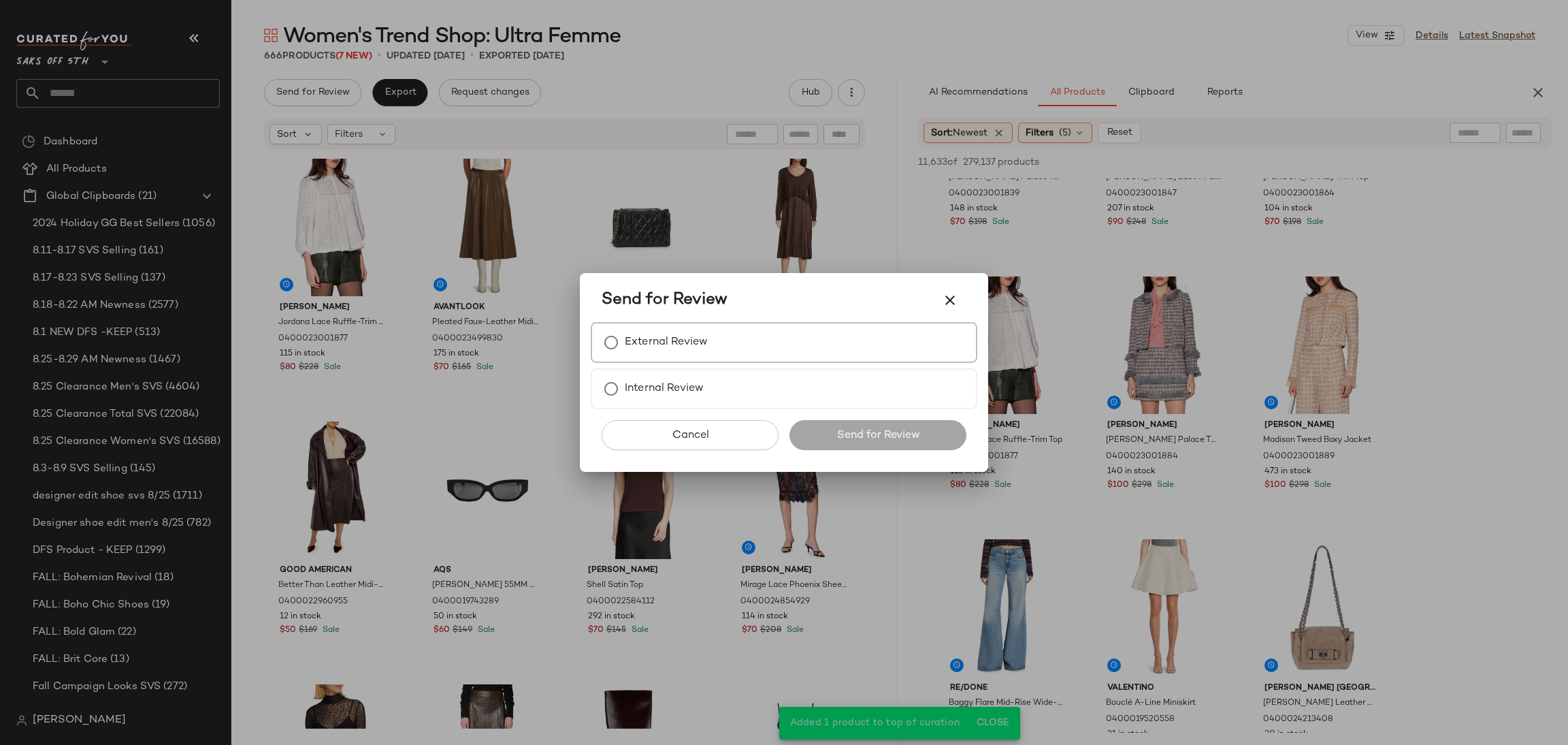
click at [678, 340] on label "External Review" at bounding box center [666, 343] width 83 height 28
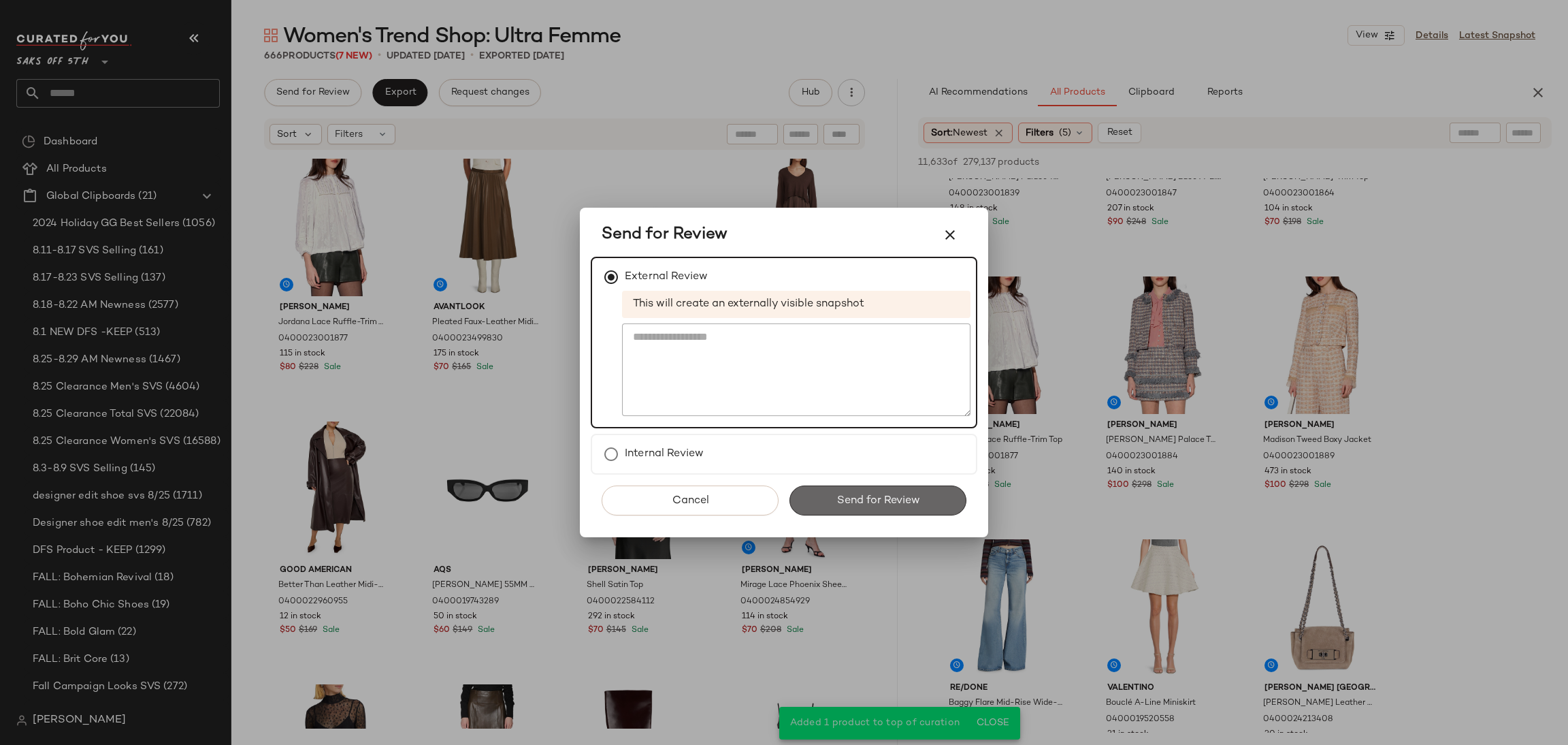
click at [856, 502] on span "Send for Review" at bounding box center [877, 500] width 83 height 13
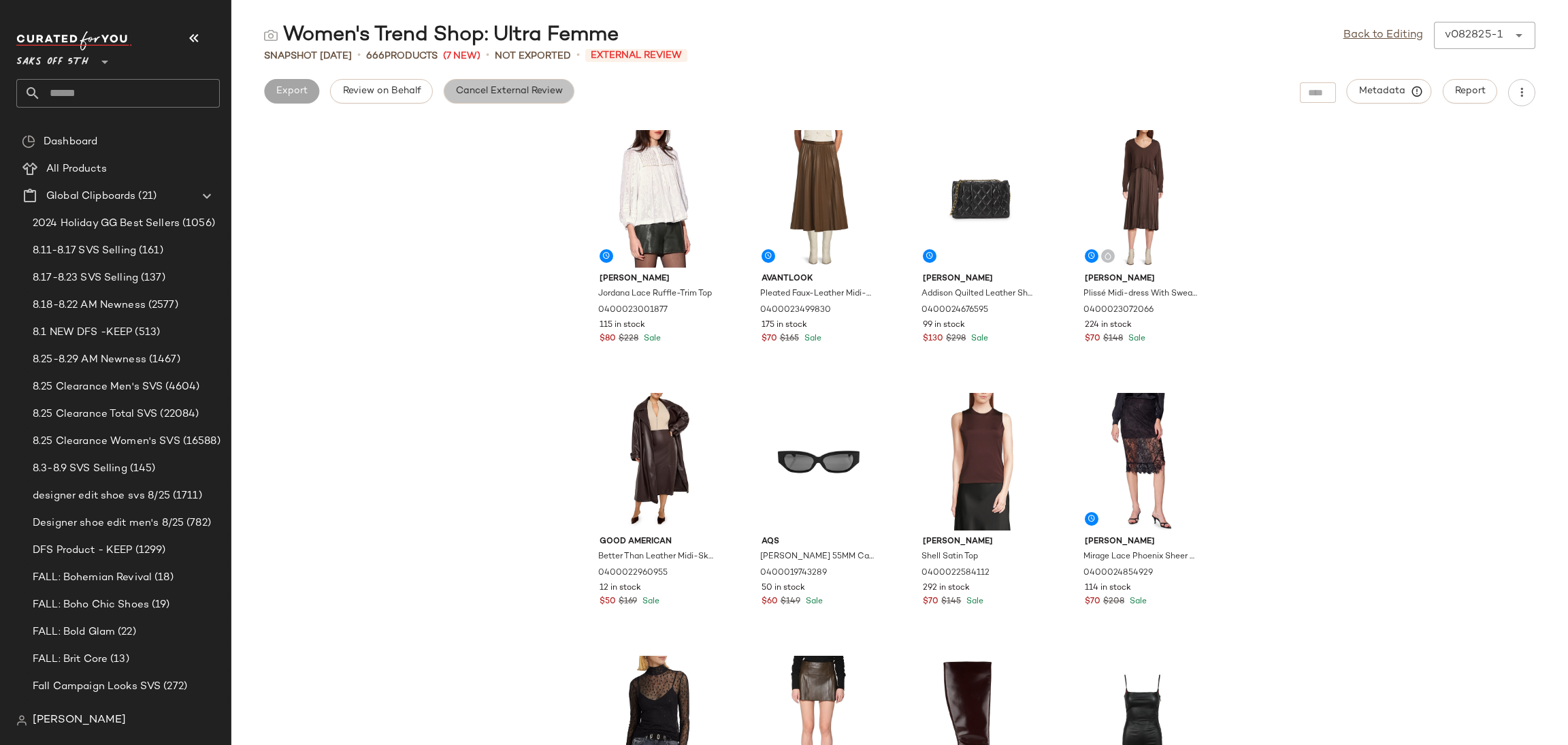
click at [546, 87] on span "Cancel External Review" at bounding box center [508, 91] width 108 height 11
click at [405, 91] on span "Export" at bounding box center [400, 91] width 32 height 11
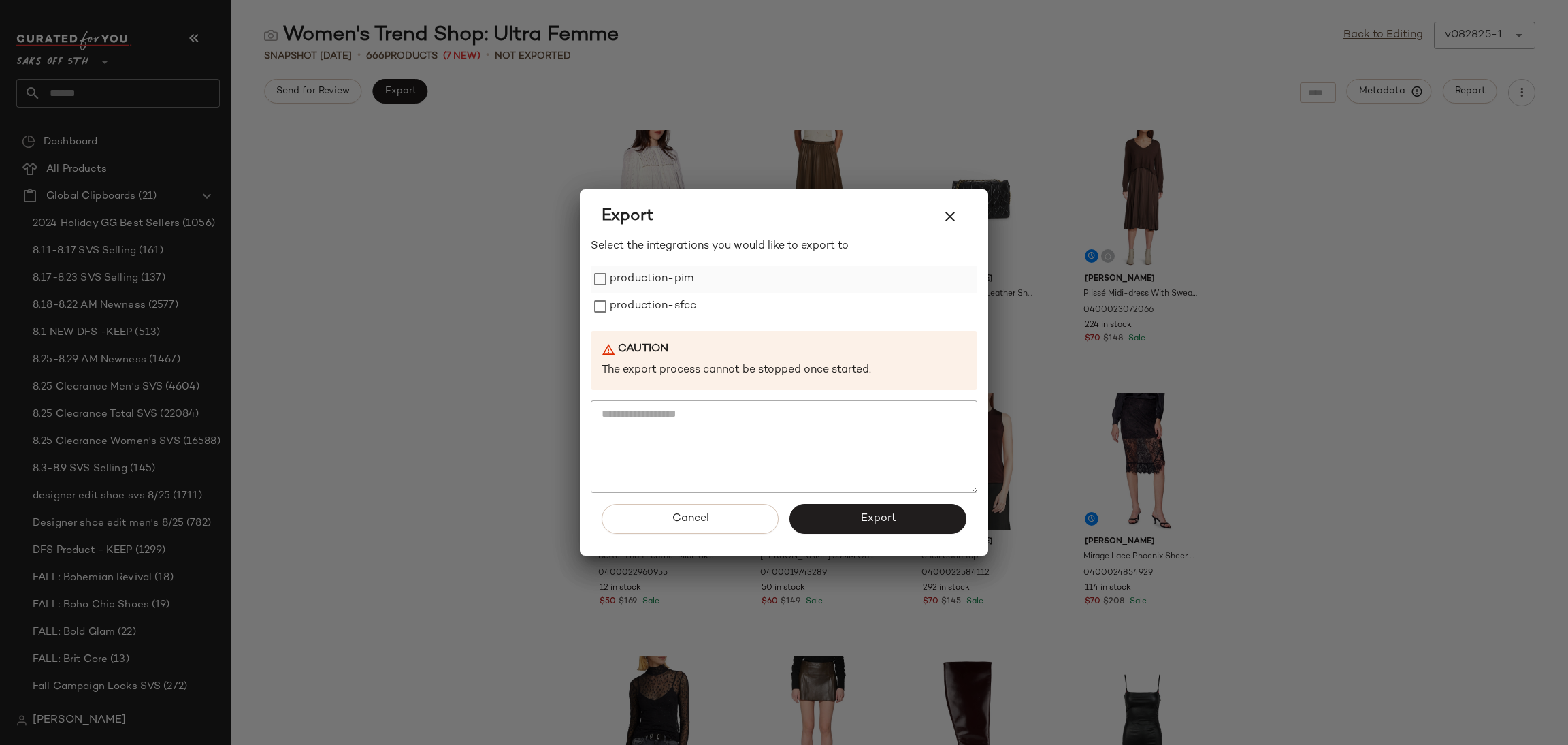
click at [652, 271] on label "production-pim" at bounding box center [651, 279] width 83 height 28
click at [676, 312] on label "production-sfcc" at bounding box center [652, 307] width 87 height 28
click at [860, 533] on div "Cancel Export" at bounding box center [784, 524] width 387 height 62
click at [874, 522] on span "Export" at bounding box center [877, 518] width 36 height 13
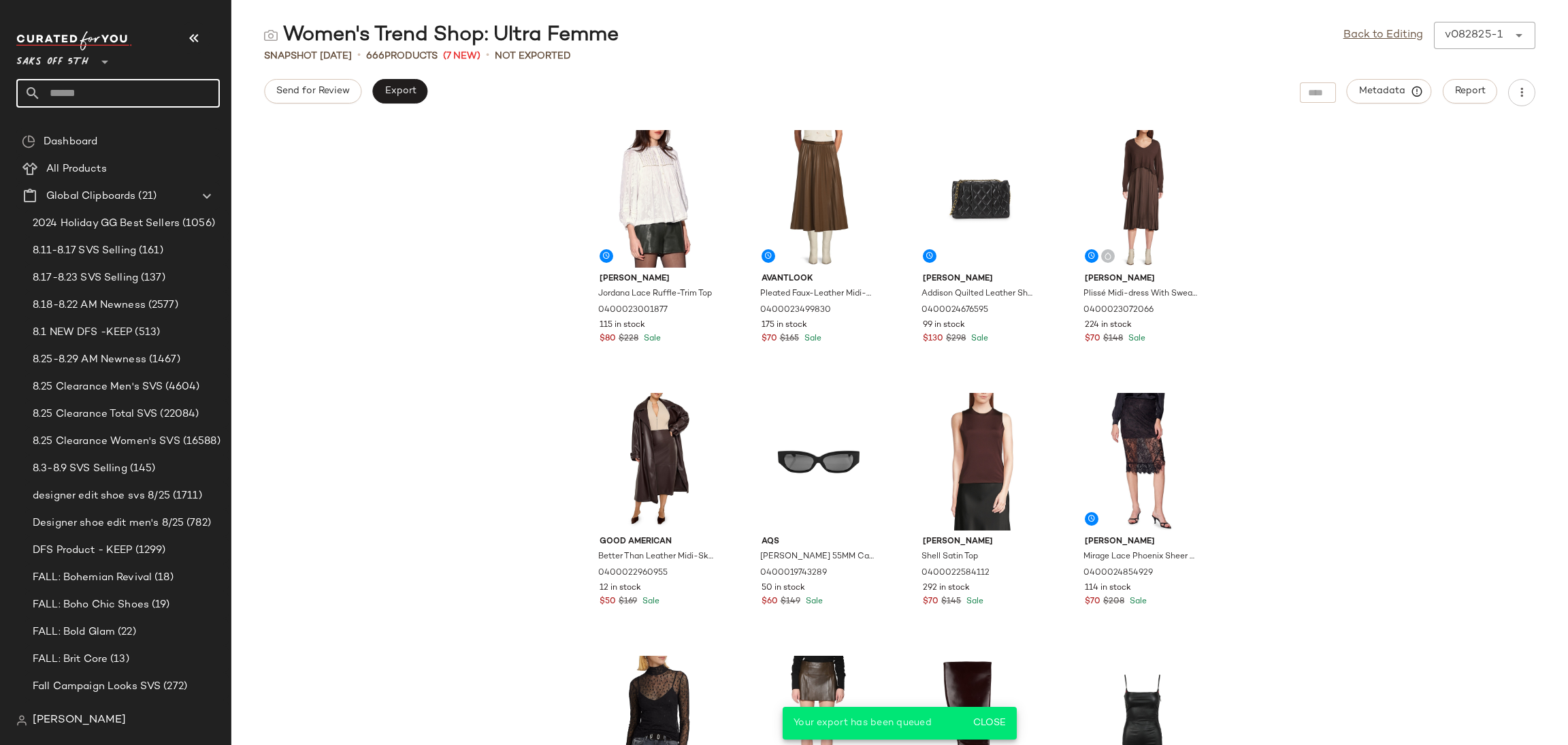
click at [190, 92] on input "text" at bounding box center [130, 93] width 179 height 28
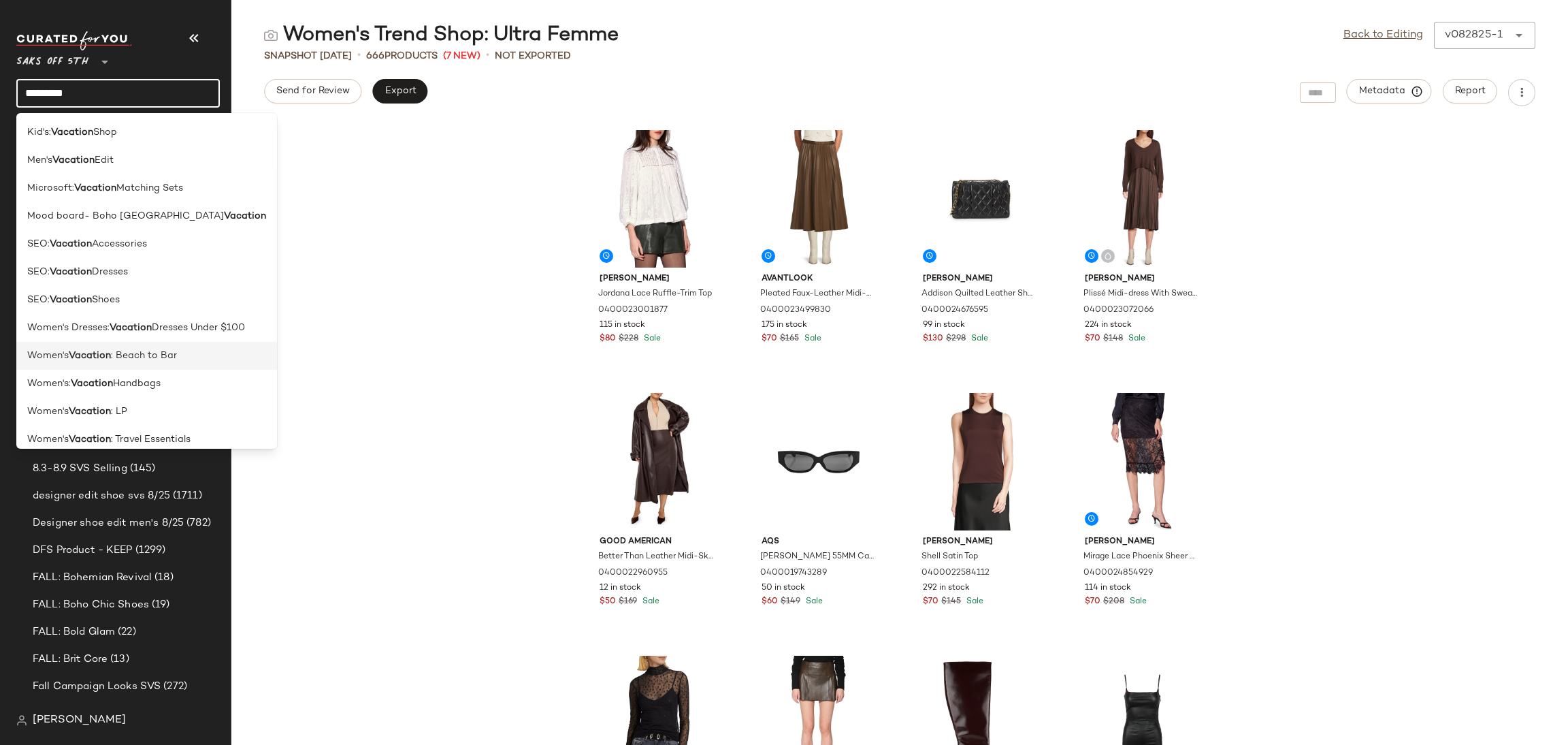
scroll to position [11, 0]
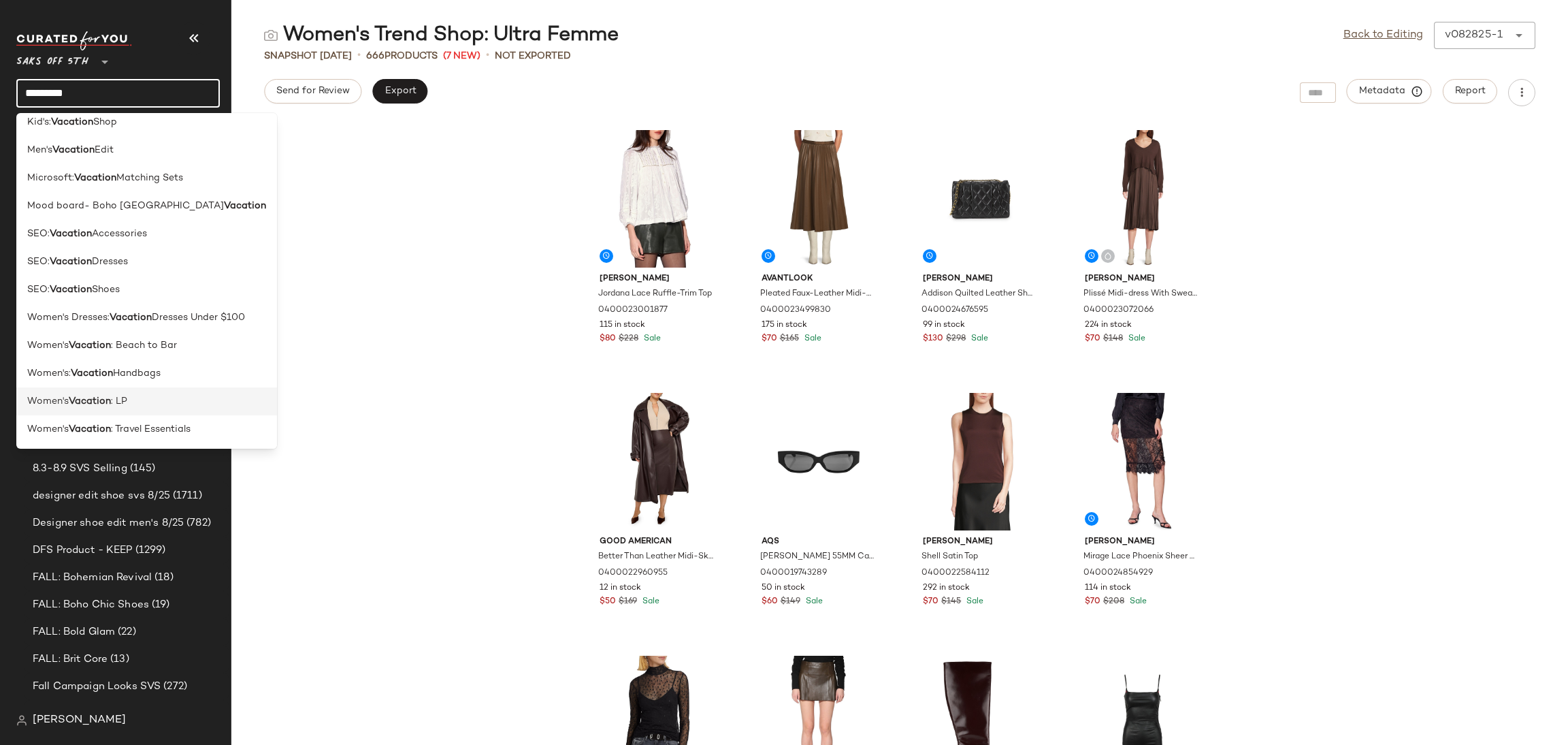
type input "********"
click at [121, 408] on div "Women's Vacation : LP" at bounding box center [147, 401] width 261 height 28
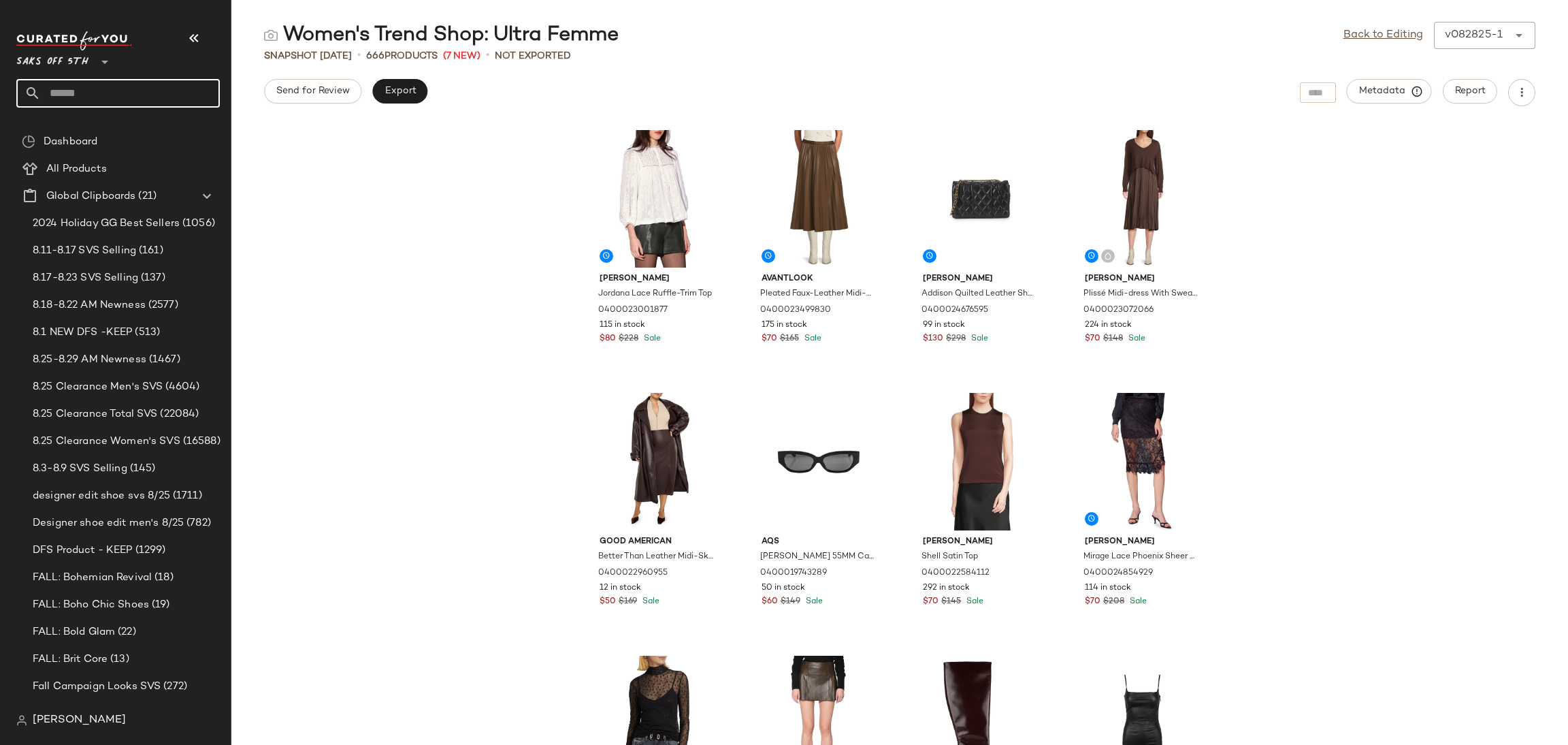
click at [152, 96] on input "text" at bounding box center [130, 93] width 179 height 28
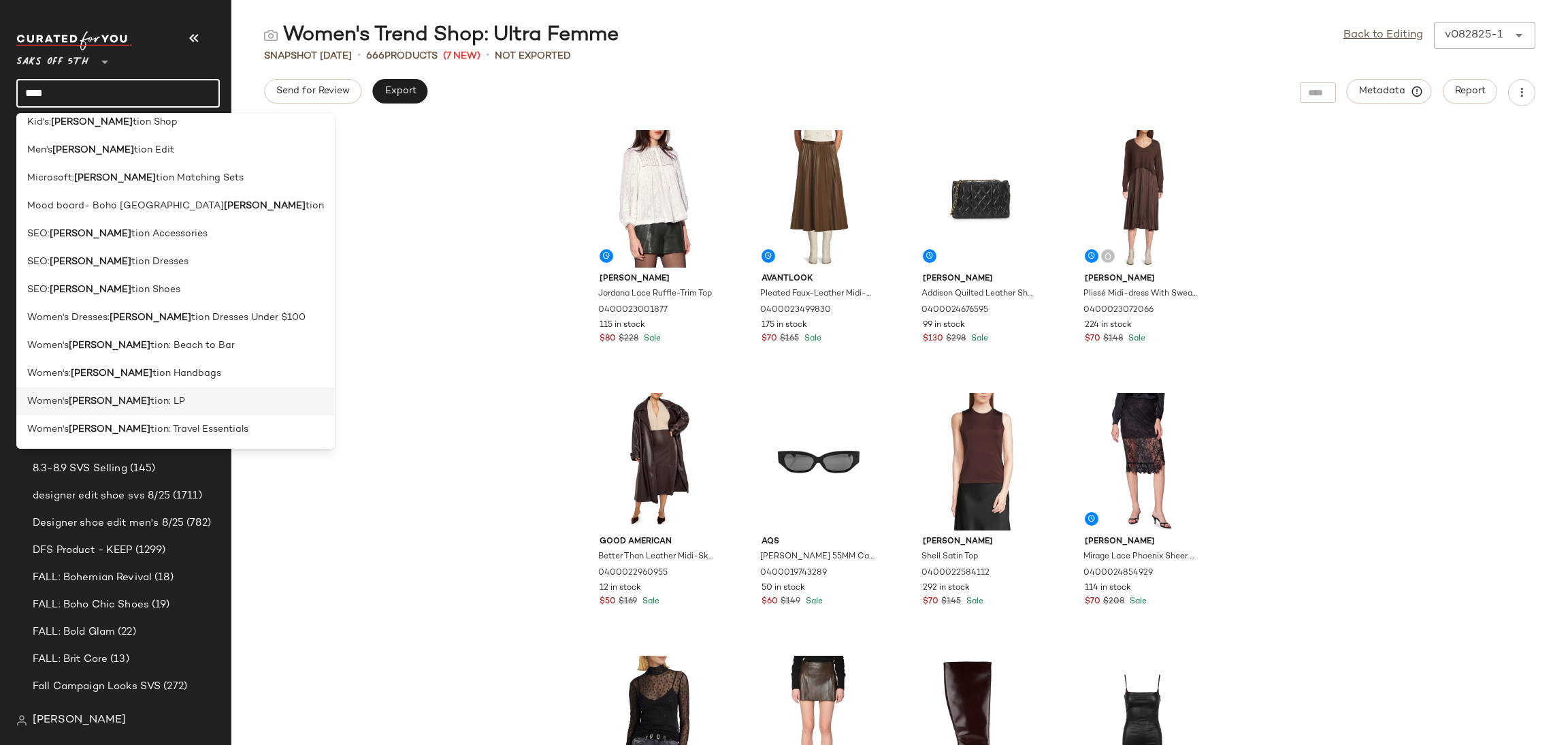
type input "****"
click at [151, 401] on span "tion: LP" at bounding box center [168, 402] width 35 height 15
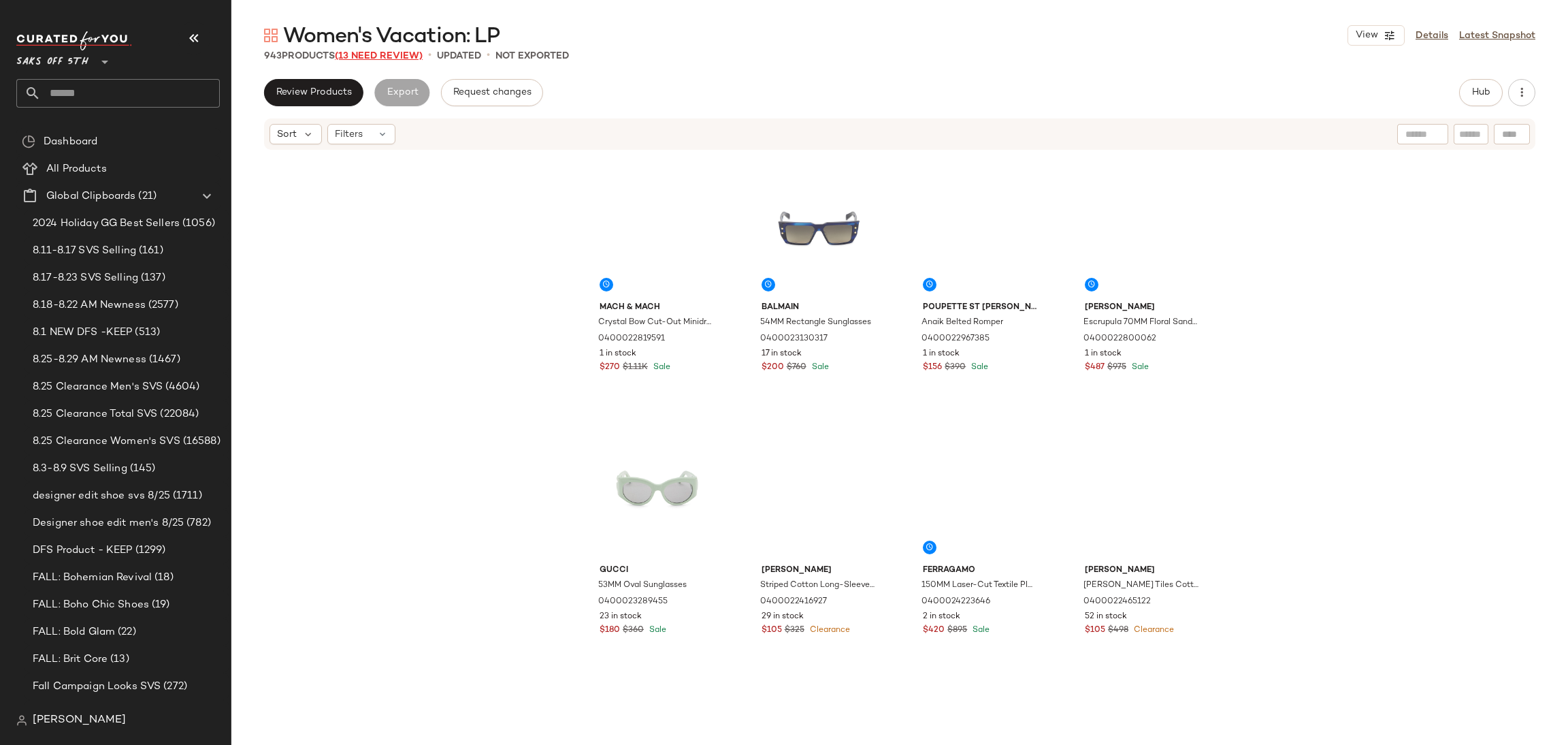
click at [402, 59] on span "(13 Need Review)" at bounding box center [379, 56] width 87 height 11
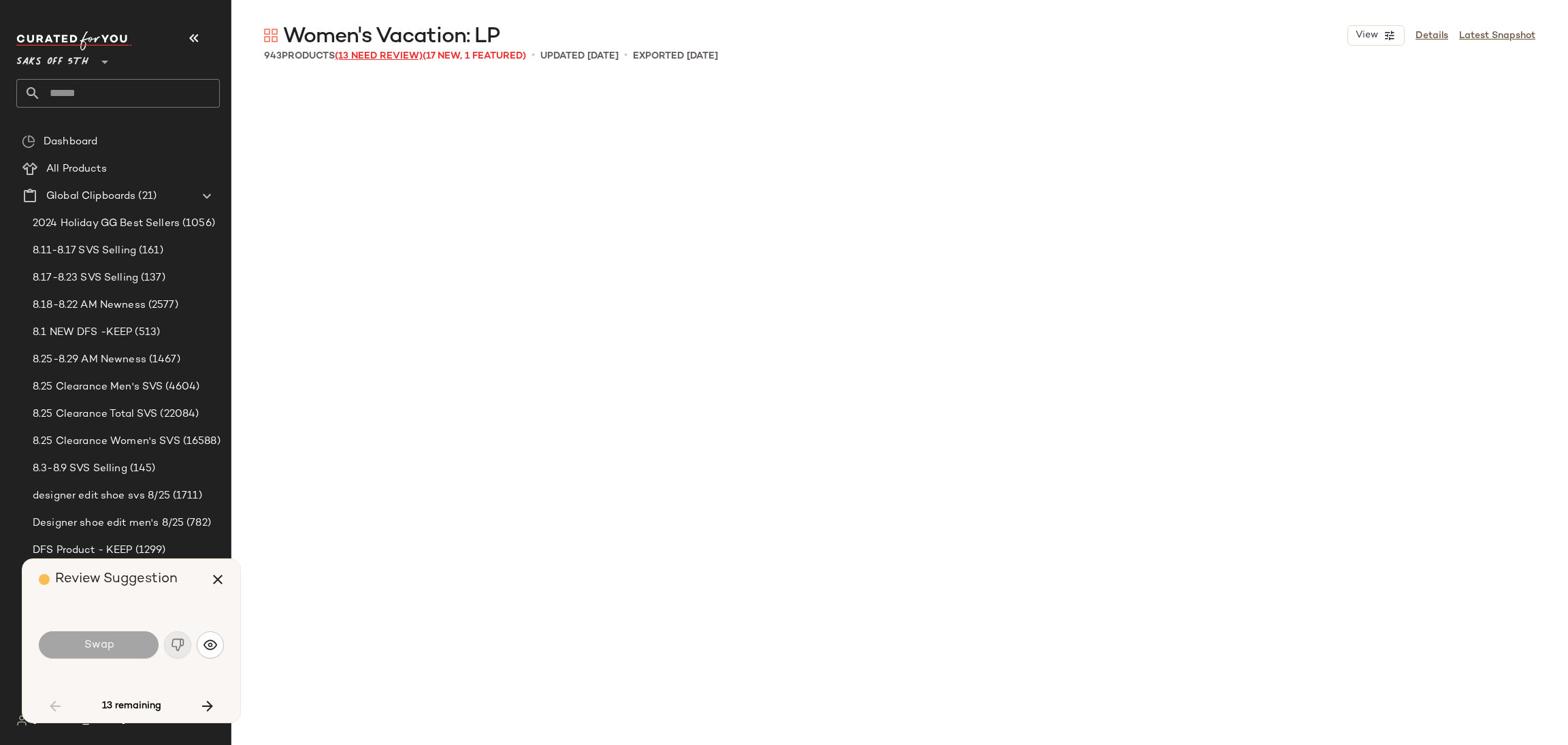
scroll to position [3679, 0]
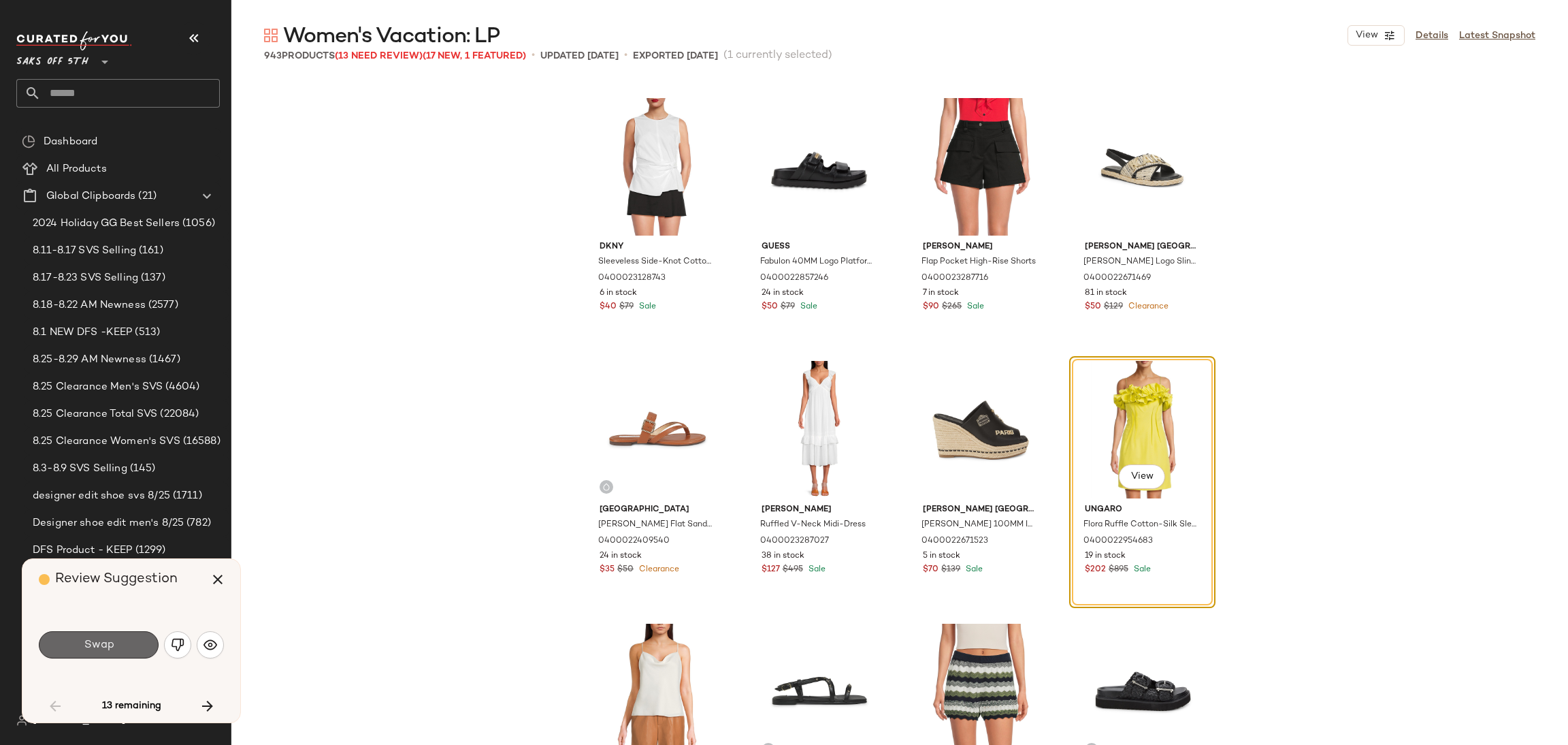
click at [130, 638] on button "Swap" at bounding box center [99, 645] width 120 height 28
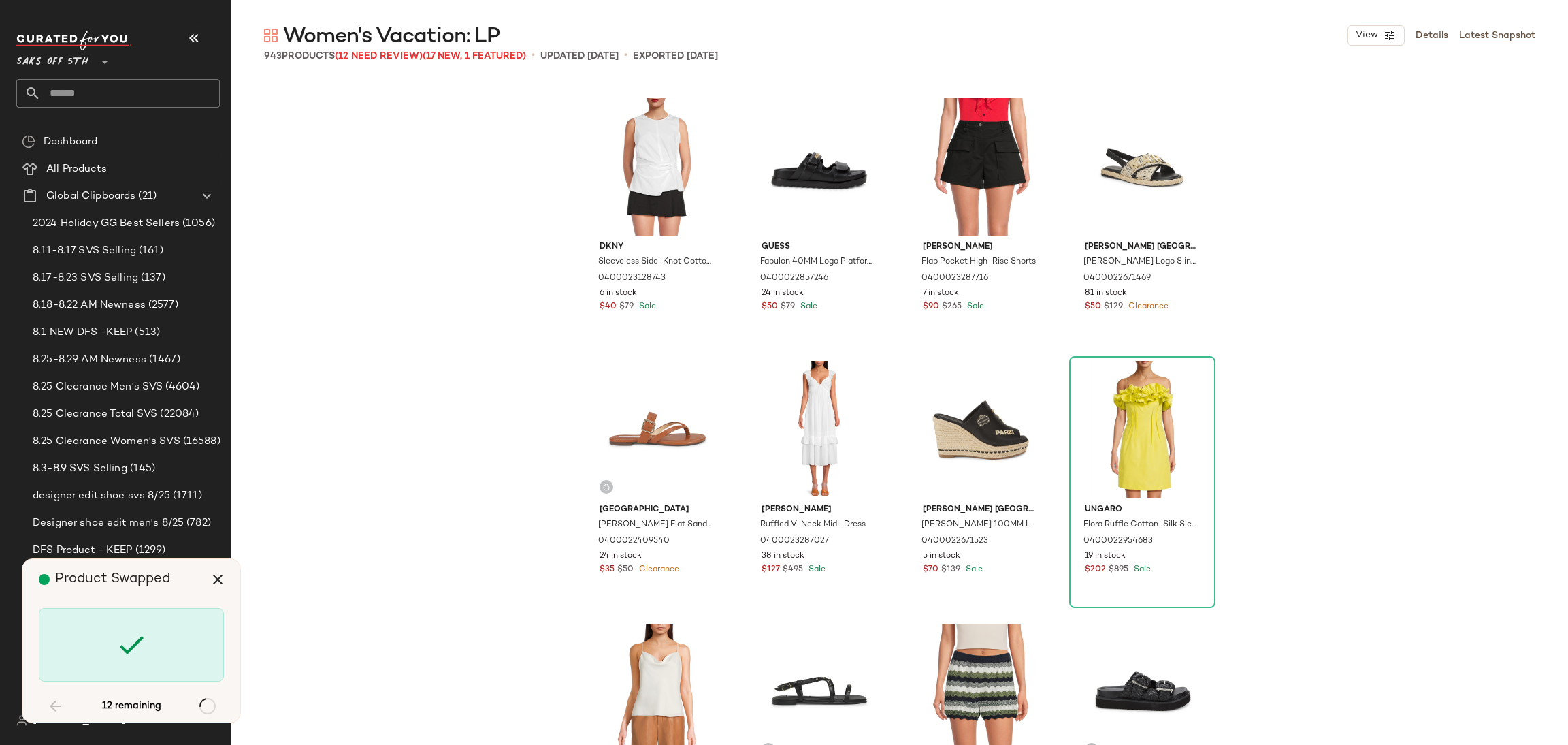
scroll to position [6832, 0]
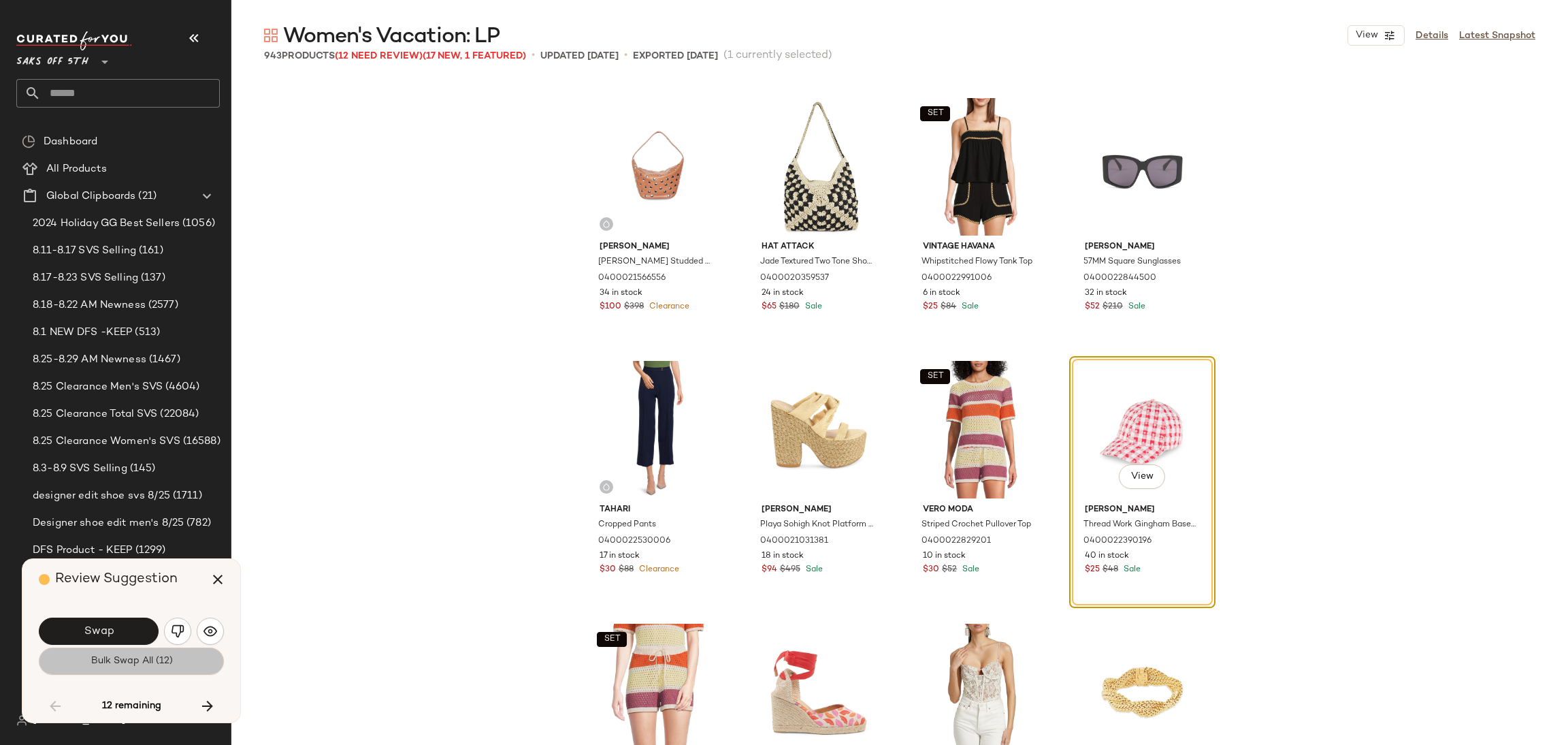
click at [134, 662] on span "Bulk Swap All (12)" at bounding box center [131, 661] width 83 height 11
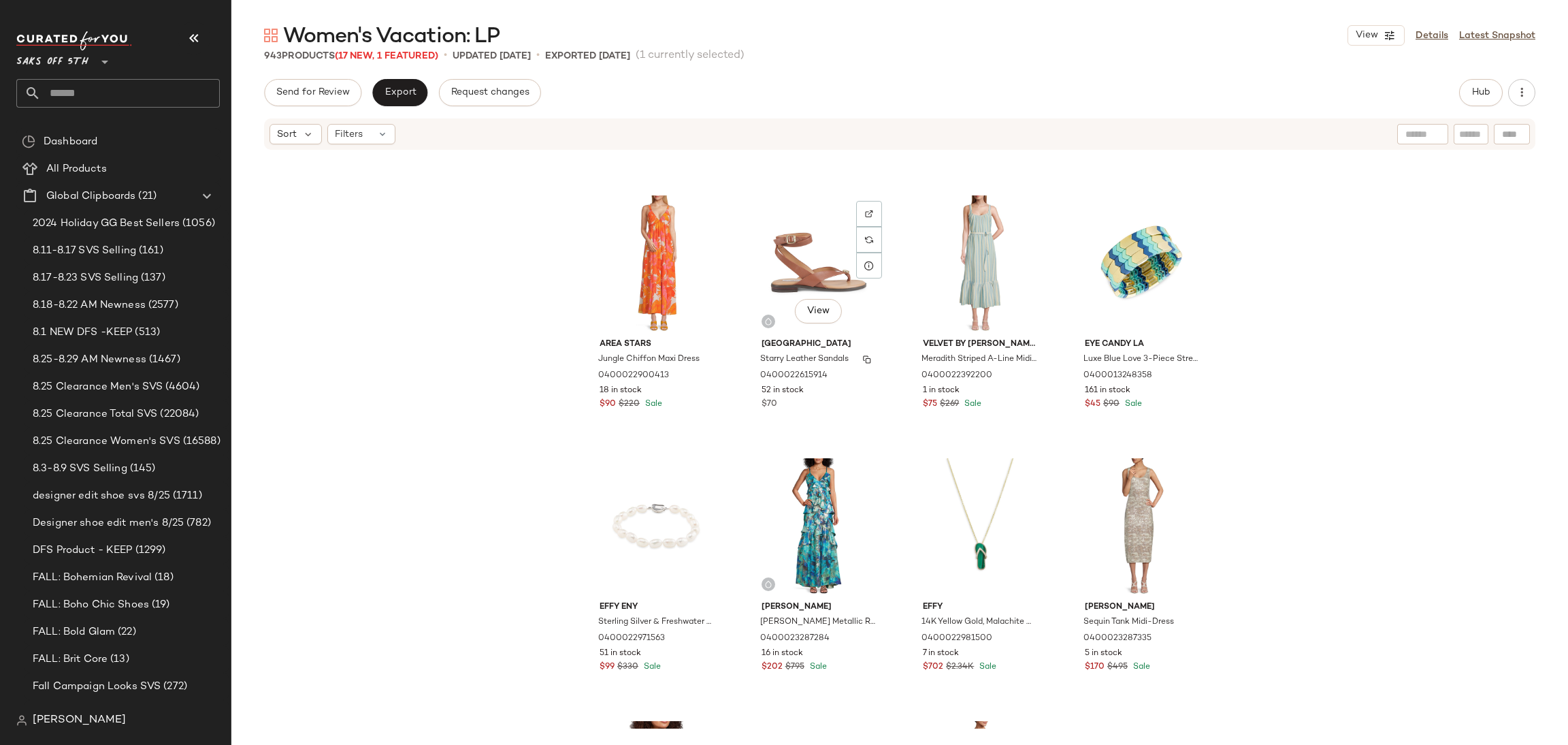
scroll to position [4704, 0]
click at [1488, 109] on div "Send for Review Export Request changes Hub Sort Filters Karl Lagerfeld Paris Ol…" at bounding box center [899, 412] width 1336 height 666
click at [1480, 94] on span "Hub" at bounding box center [1481, 92] width 19 height 11
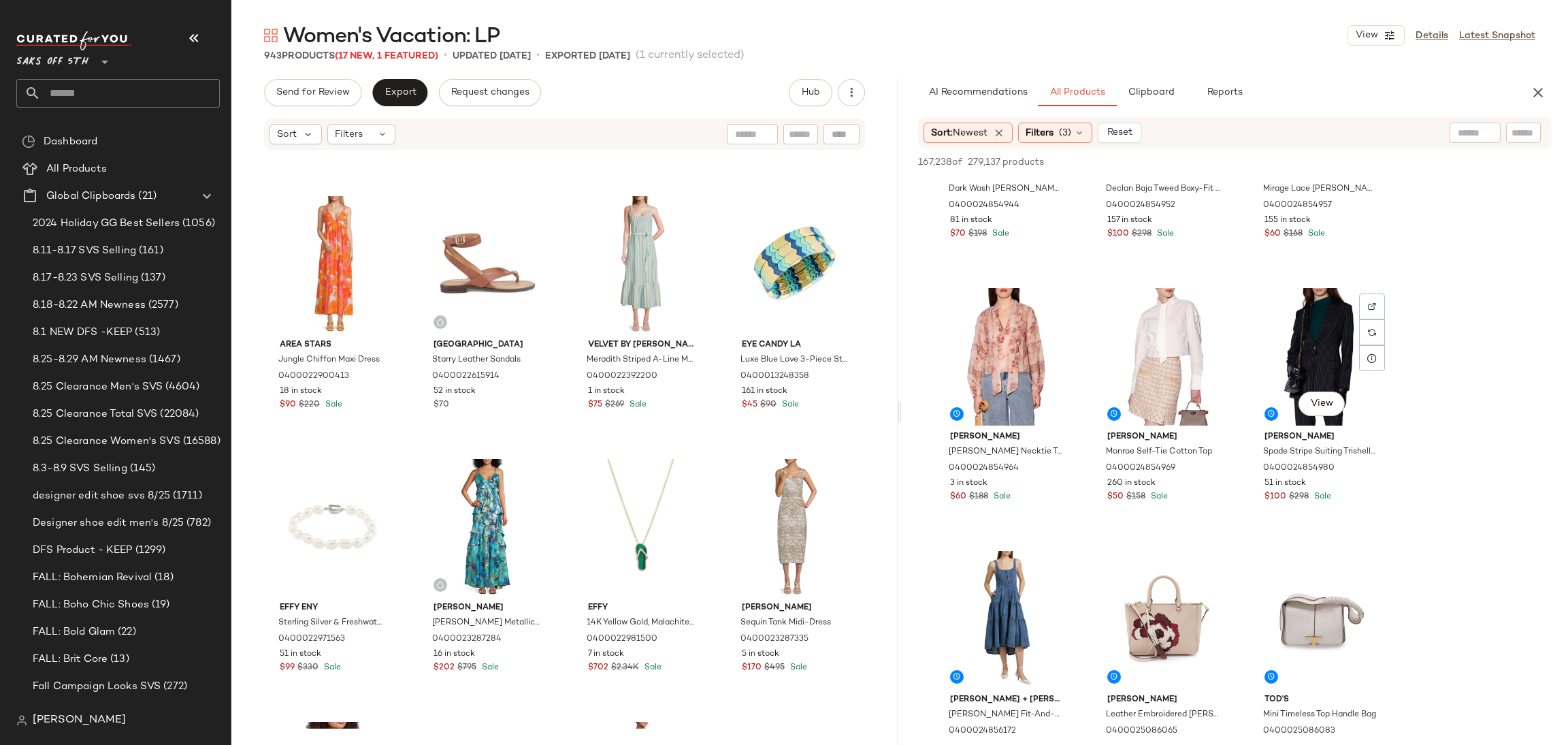
scroll to position [2524, 0]
click at [1019, 323] on div "View" at bounding box center [1007, 356] width 137 height 138
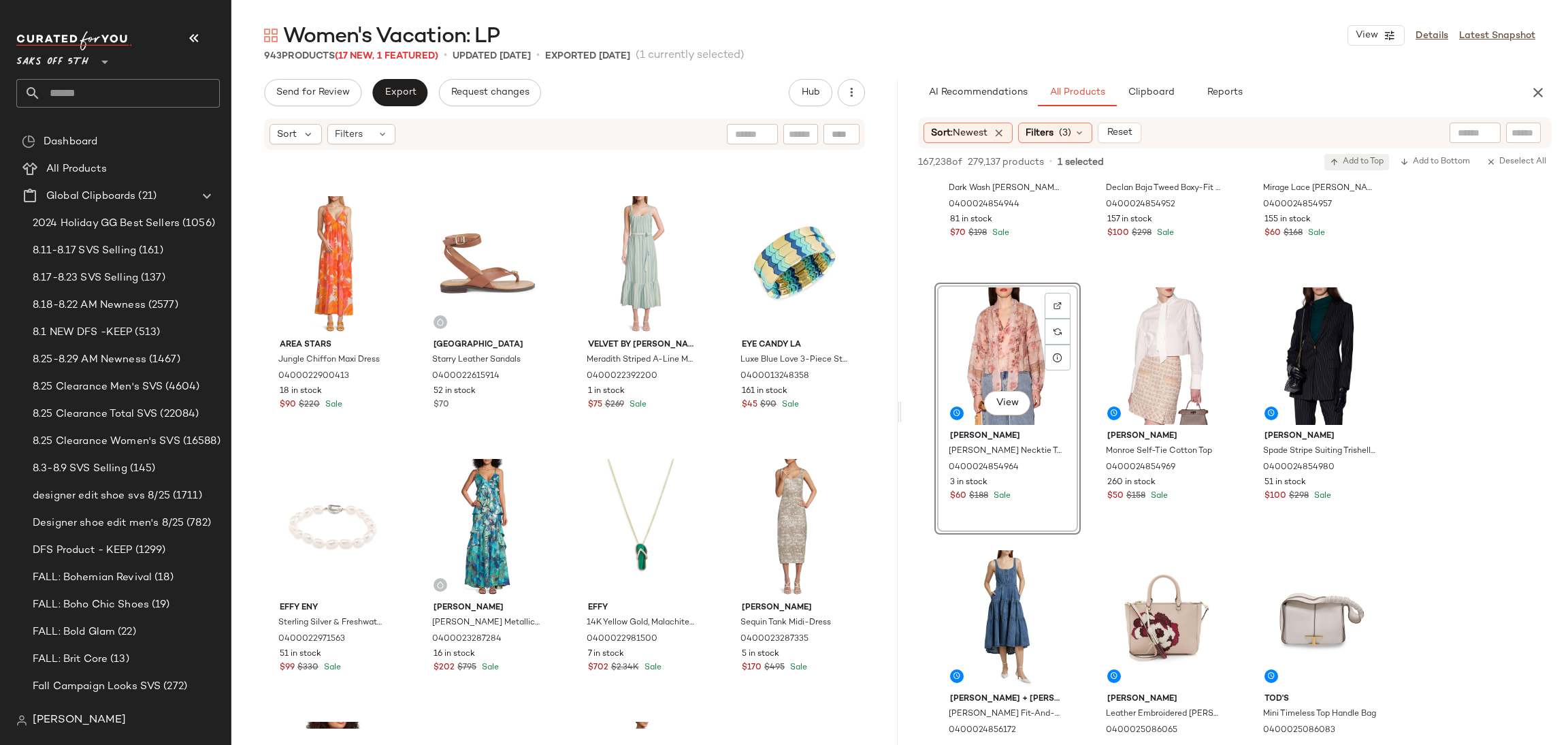
click at [1358, 155] on button "Add to Top" at bounding box center [1357, 162] width 65 height 16
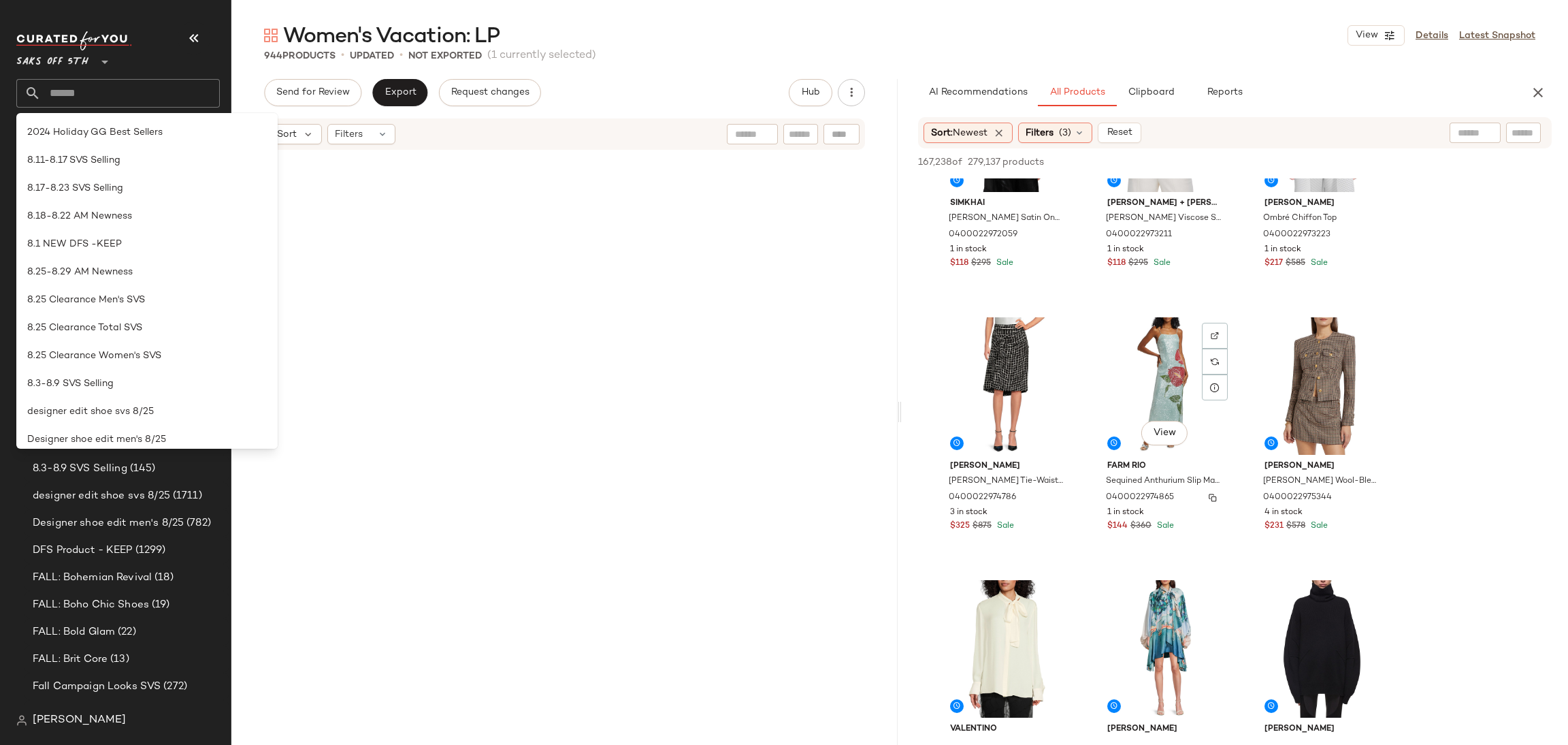
scroll to position [10117, 0]
click at [679, 19] on main "Women's Vacation: LP View Details Latest Snapshot 944 Products • updated • Not …" at bounding box center [784, 372] width 1568 height 745
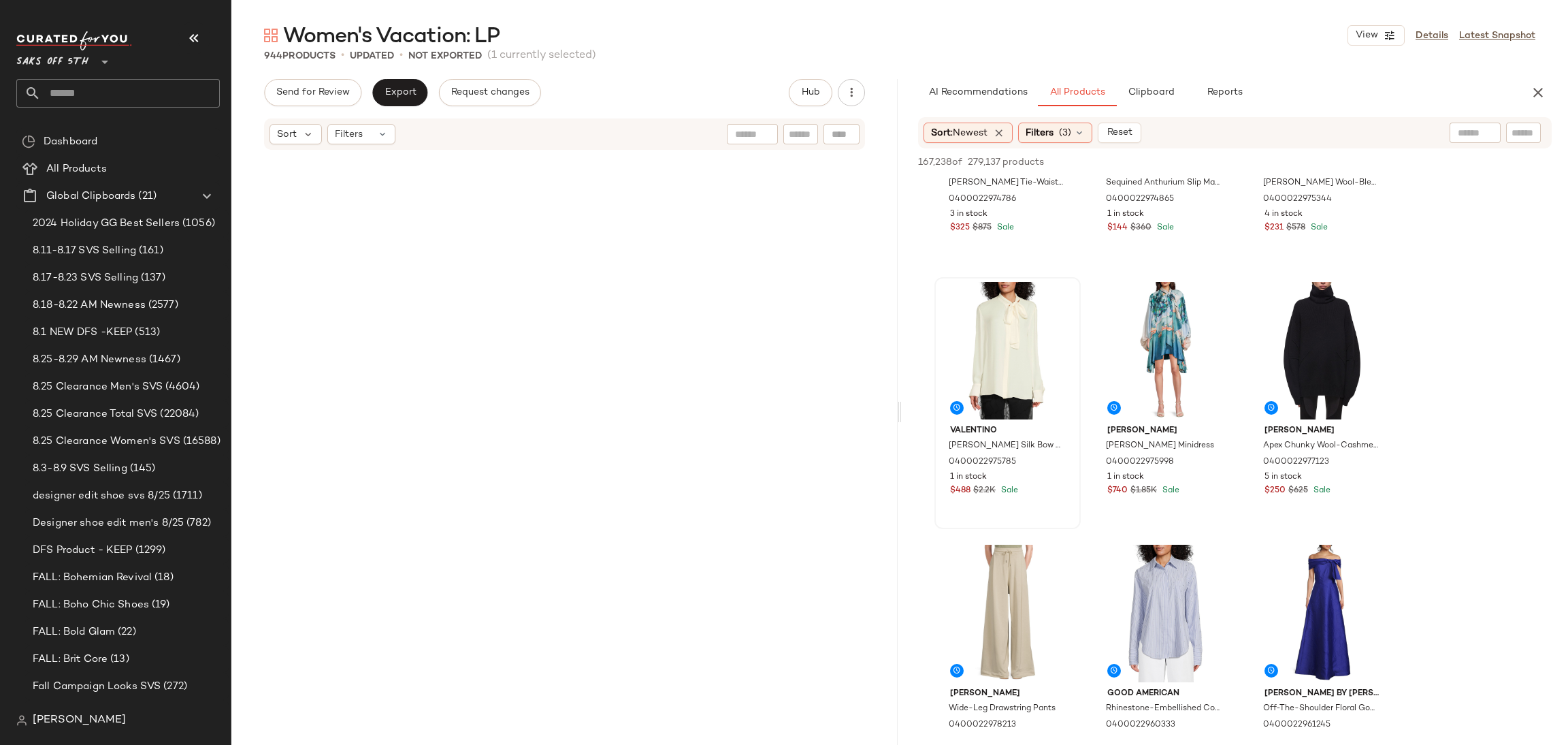
scroll to position [10331, 0]
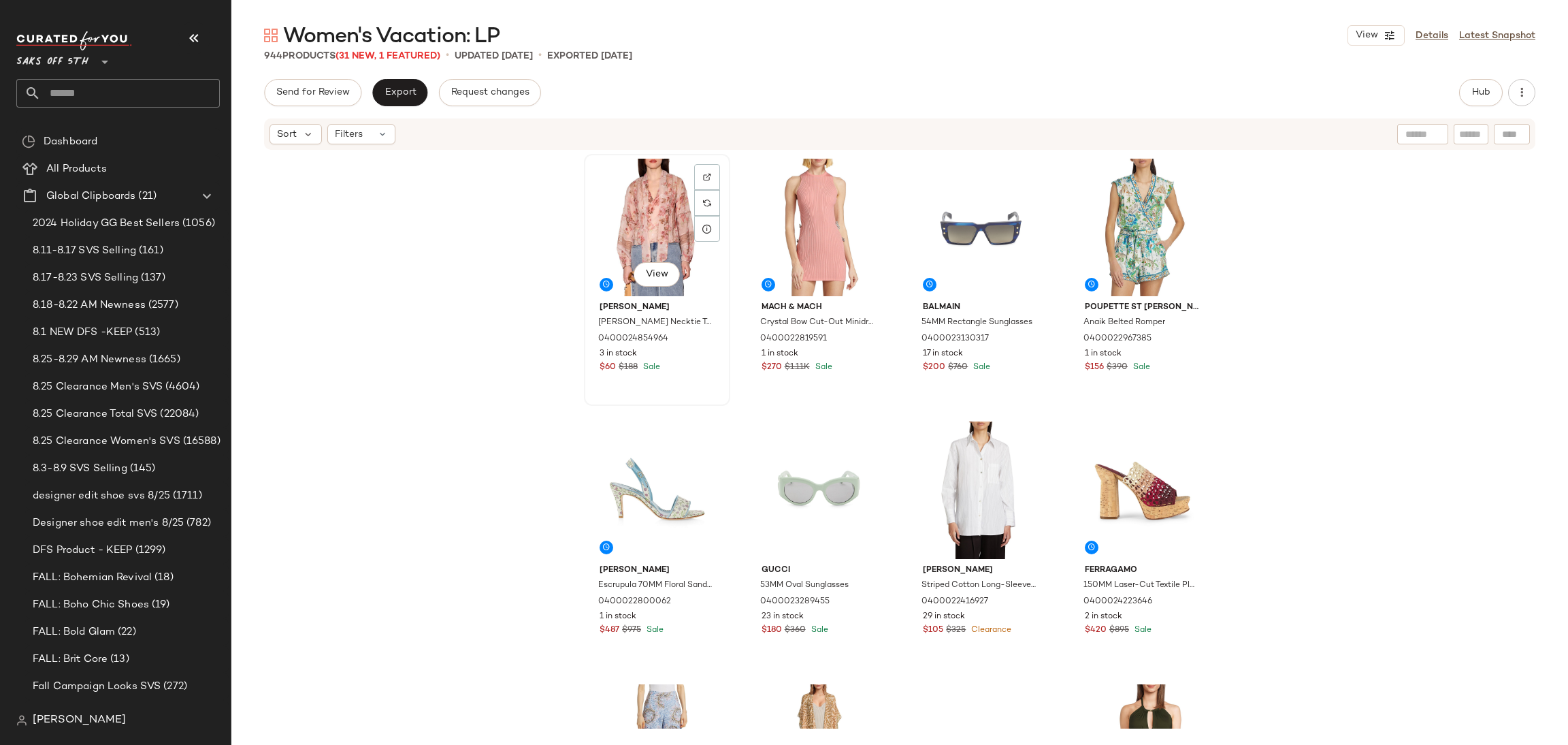
click at [636, 198] on div "View" at bounding box center [657, 228] width 137 height 138
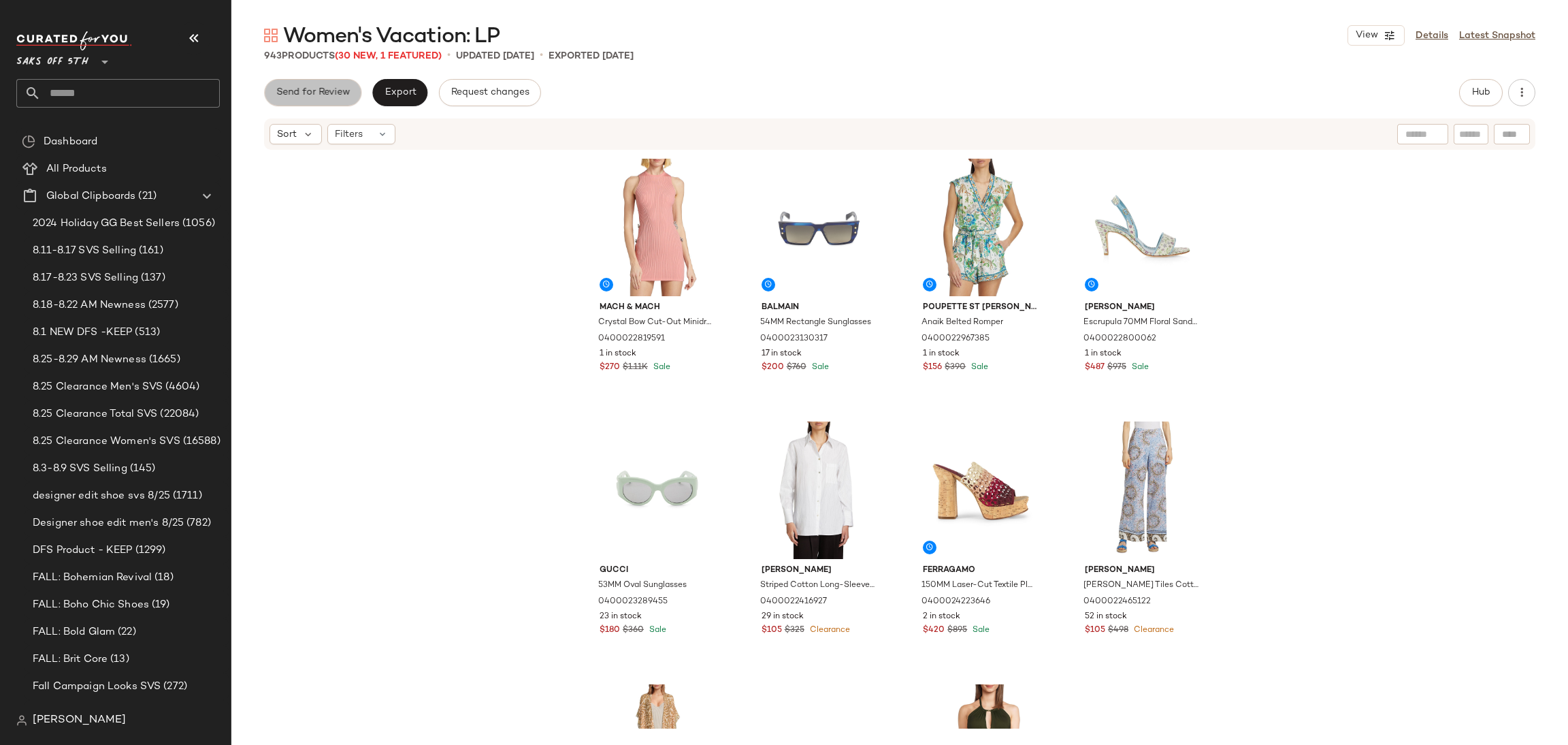
click at [329, 81] on button "Send for Review" at bounding box center [312, 93] width 97 height 28
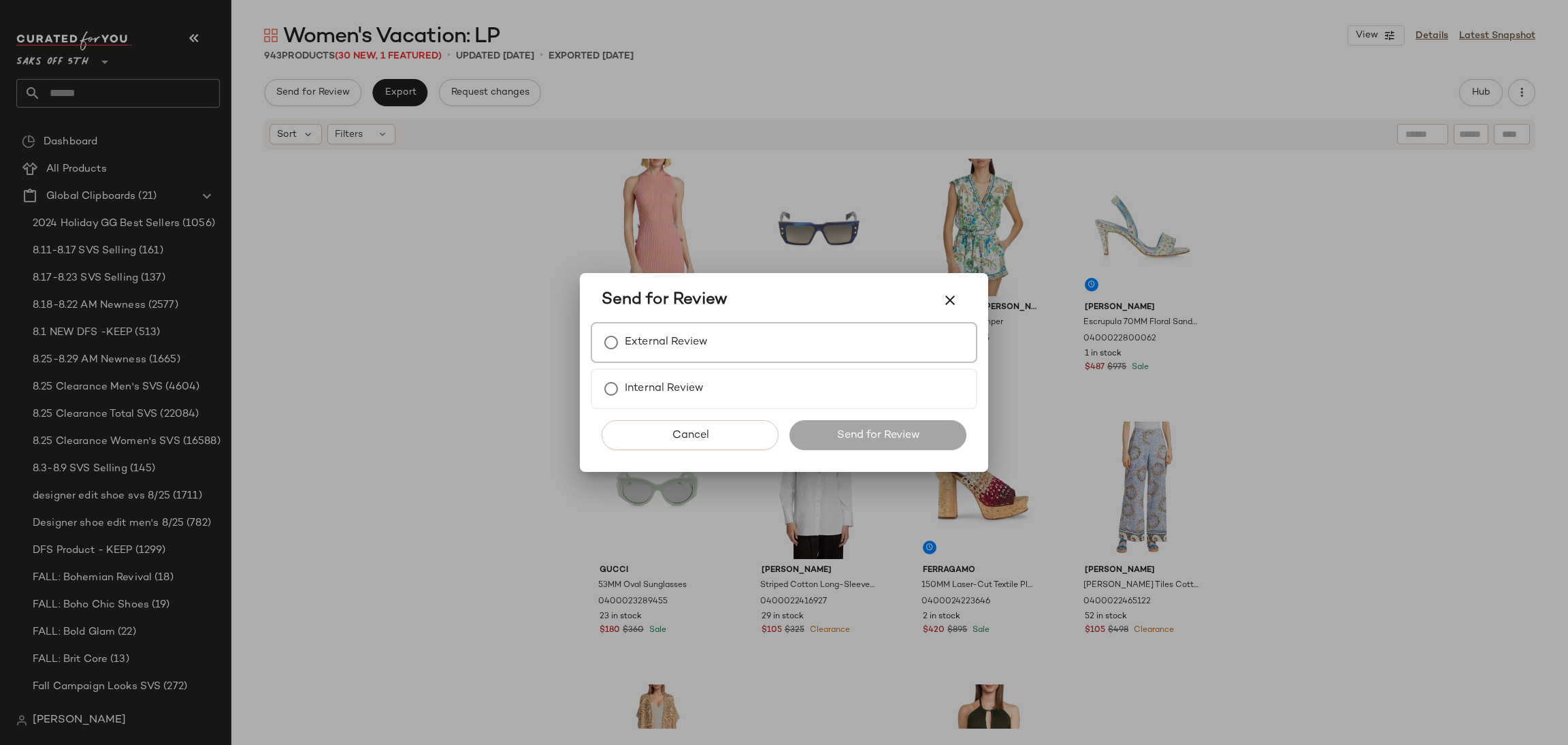
click at [712, 349] on div "External Review" at bounding box center [784, 343] width 387 height 40
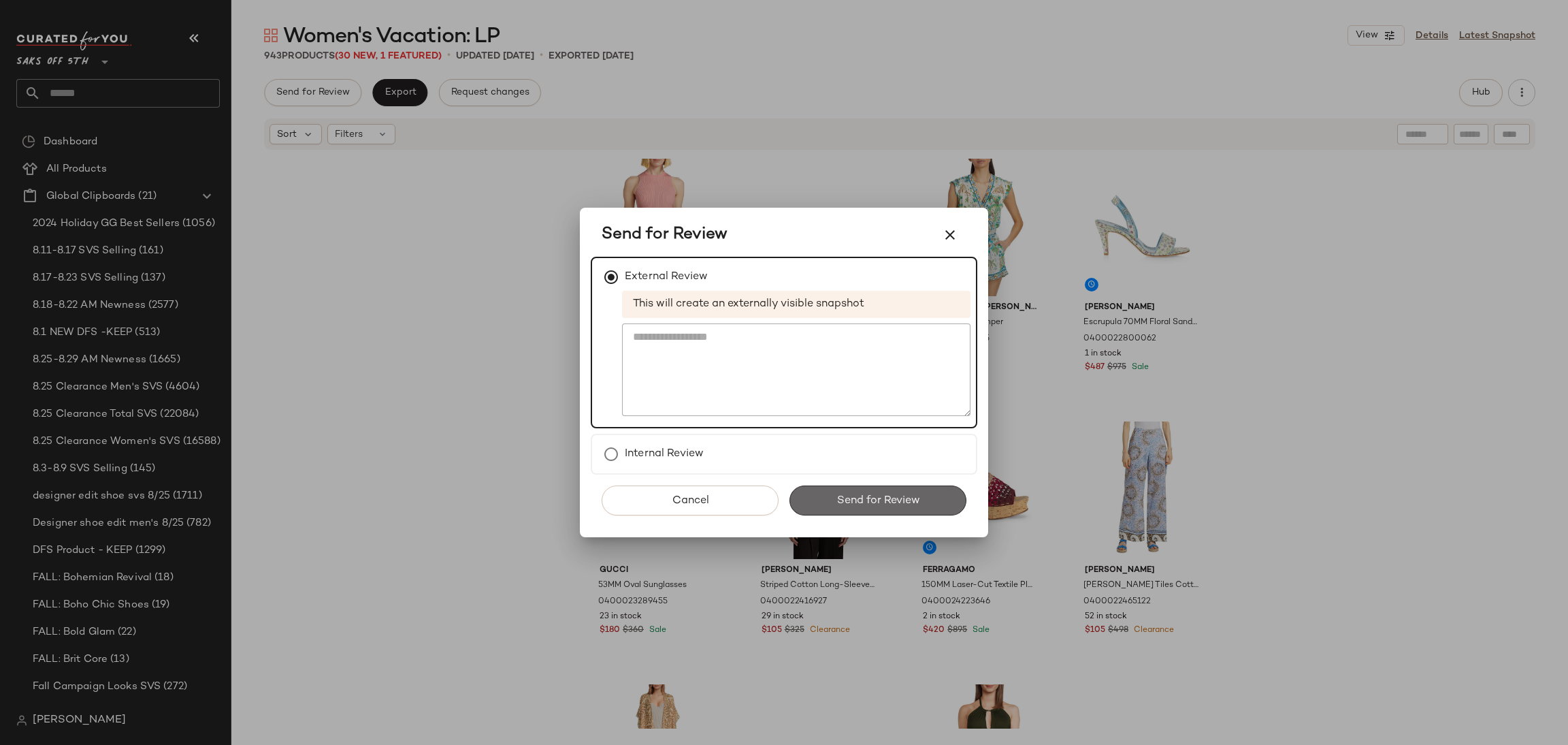
click at [835, 494] on span "Send for Review" at bounding box center [877, 500] width 83 height 13
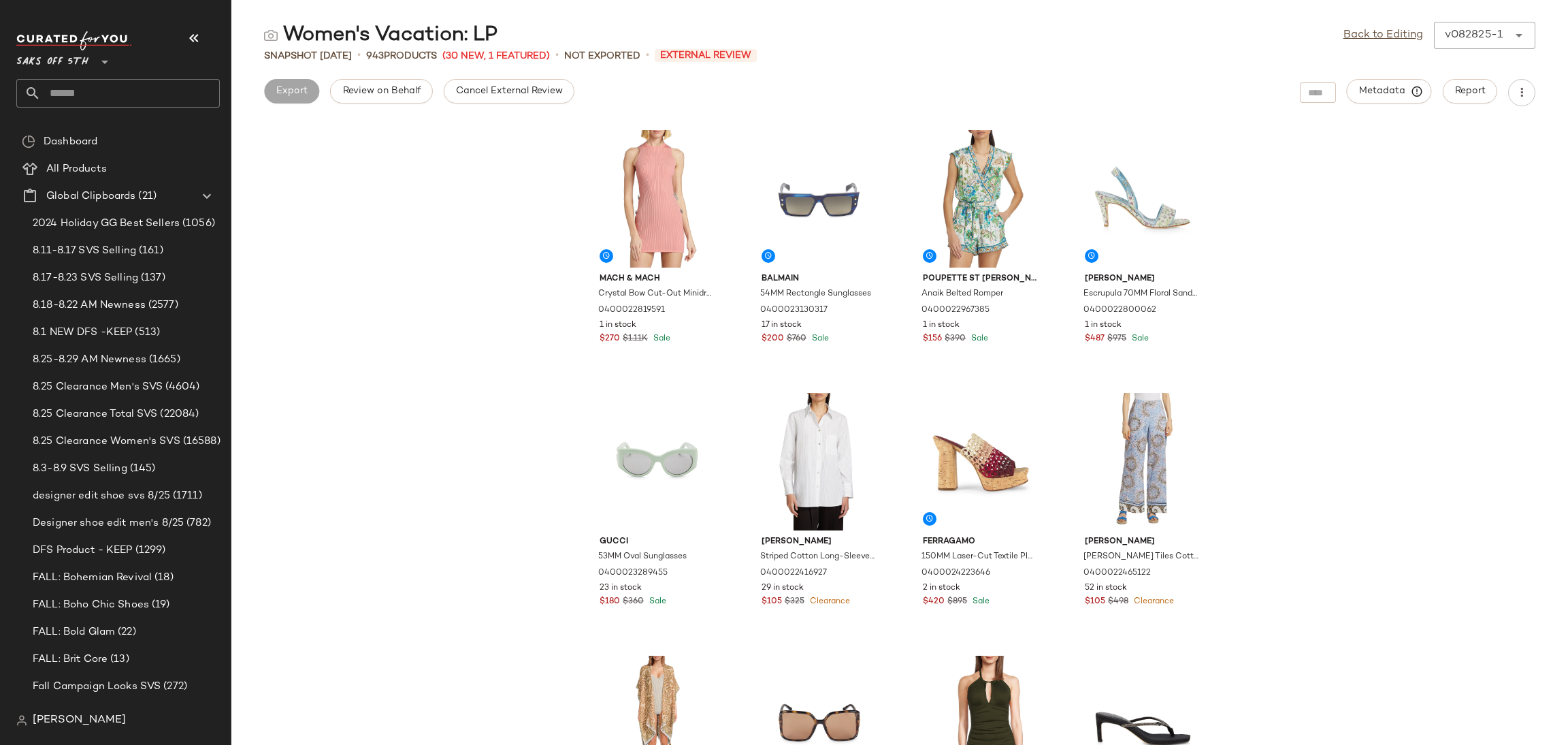
click at [482, 106] on div "Women's Vacation: LP Back to Editing v082825-1 ****** Snapshot [DATE] • 943 Pro…" at bounding box center [899, 383] width 1336 height 723
click at [494, 106] on div "Women's Vacation: LP Back to Editing v082825-1 ****** Snapshot [DATE] • 943 Pro…" at bounding box center [899, 383] width 1336 height 723
click at [515, 96] on span "Cancel External Review" at bounding box center [508, 91] width 108 height 11
click at [417, 83] on button "Export" at bounding box center [400, 92] width 55 height 24
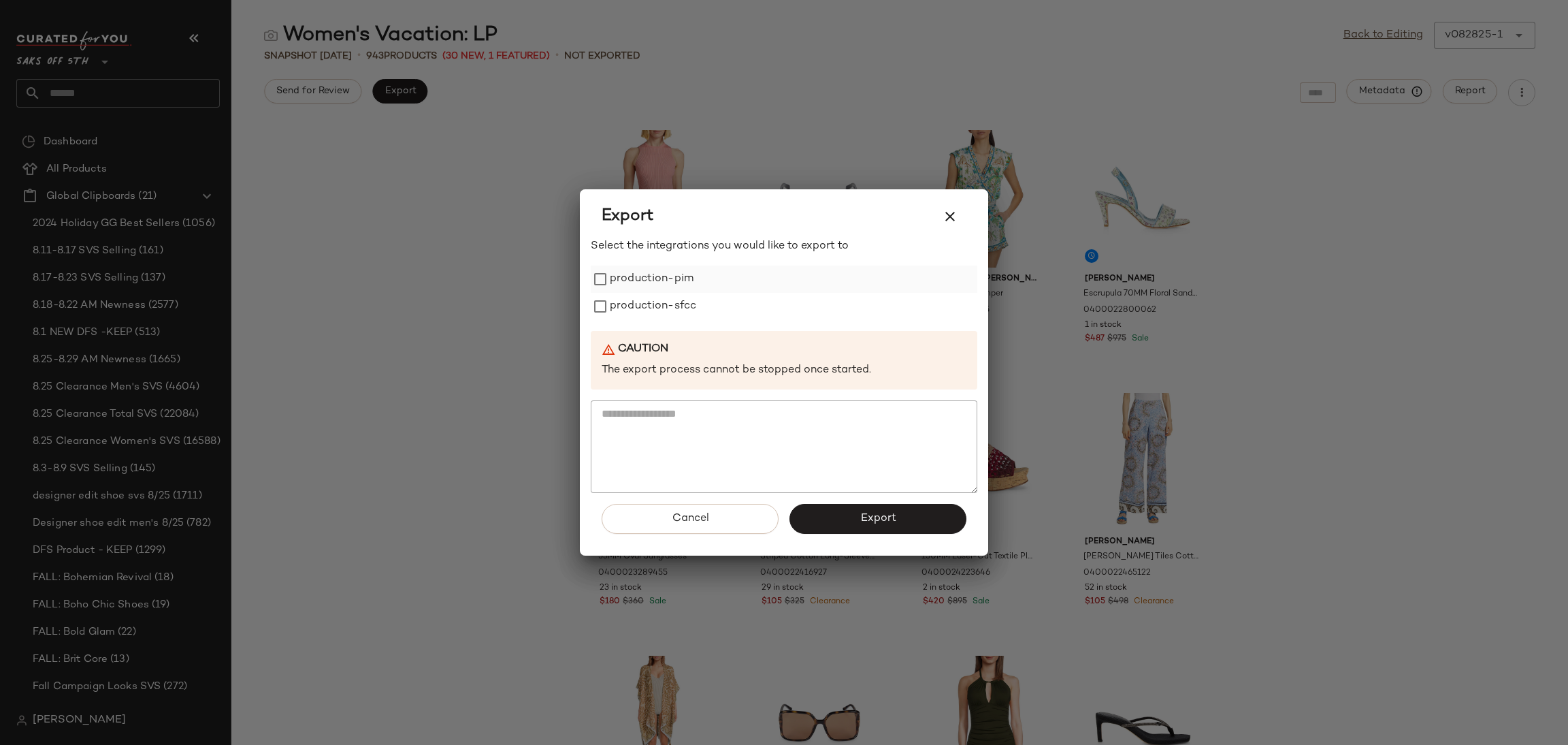
click at [624, 270] on label "production-pim" at bounding box center [651, 279] width 83 height 28
click at [631, 307] on label "production-sfcc" at bounding box center [652, 307] width 87 height 28
click at [855, 517] on button "Export" at bounding box center [877, 518] width 177 height 30
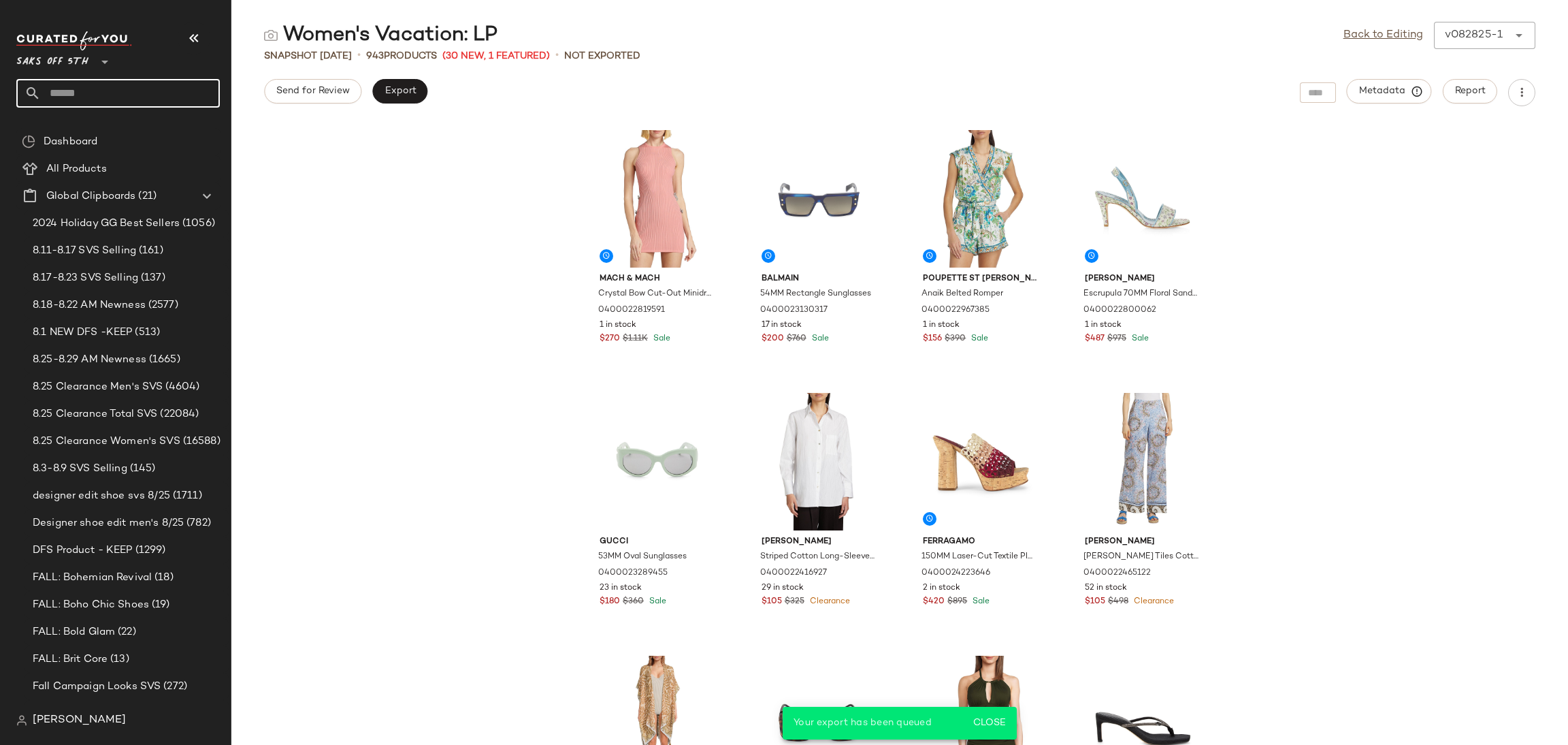
click at [160, 93] on input "text" at bounding box center [130, 93] width 179 height 28
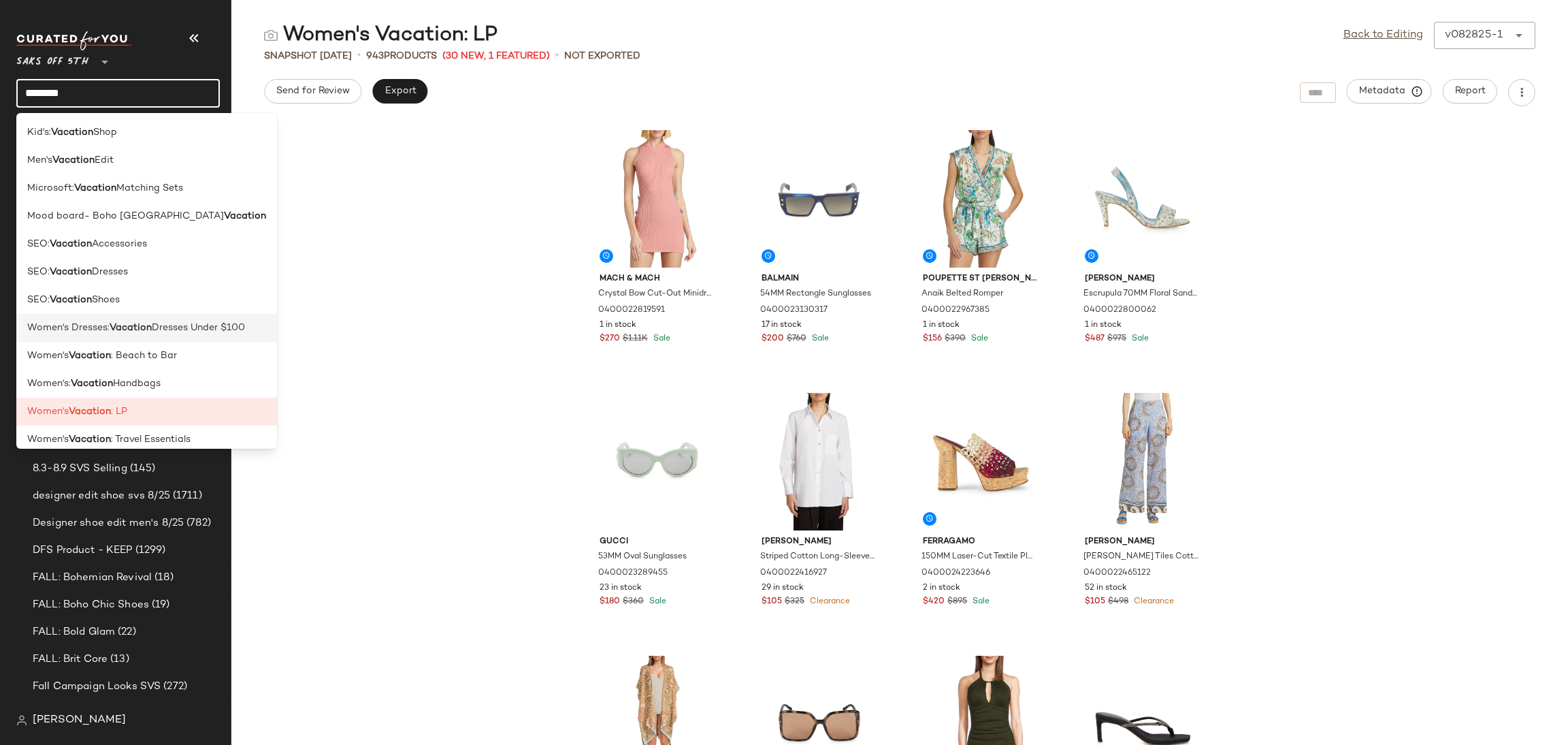
type input "********"
click at [209, 331] on span "Dresses Under $100" at bounding box center [198, 328] width 93 height 15
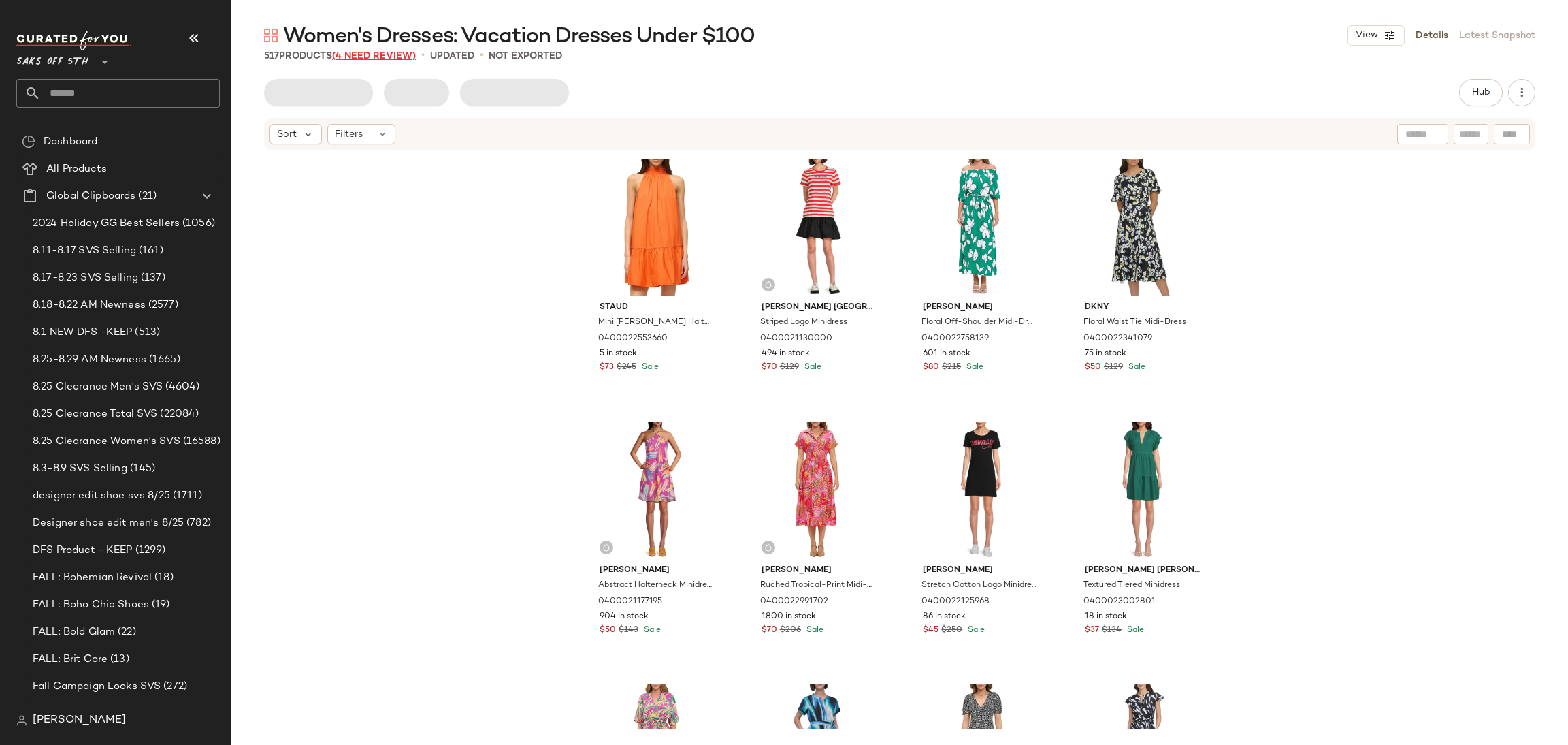
click at [385, 53] on span "(4 Need Review)" at bounding box center [373, 56] width 83 height 11
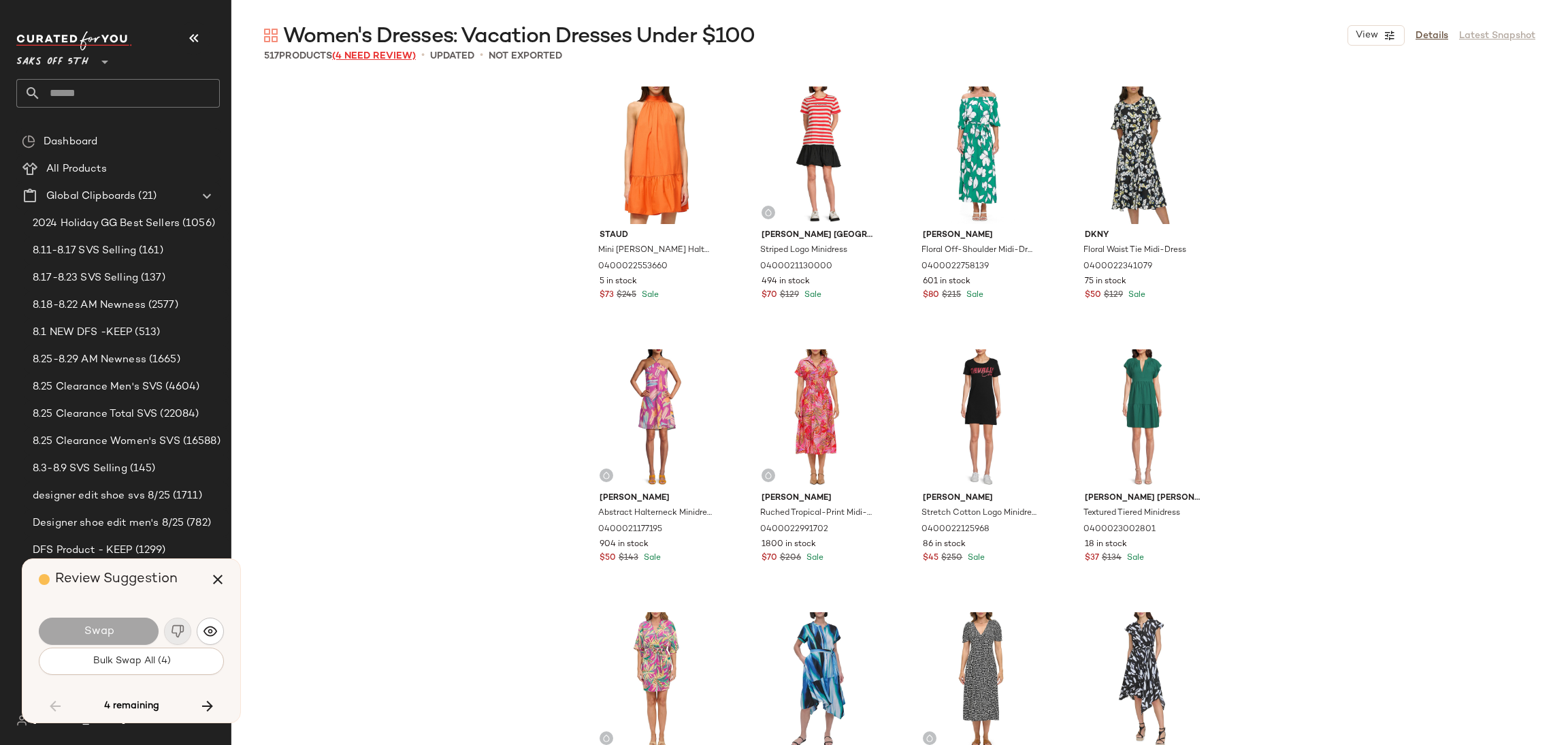
scroll to position [8409, 0]
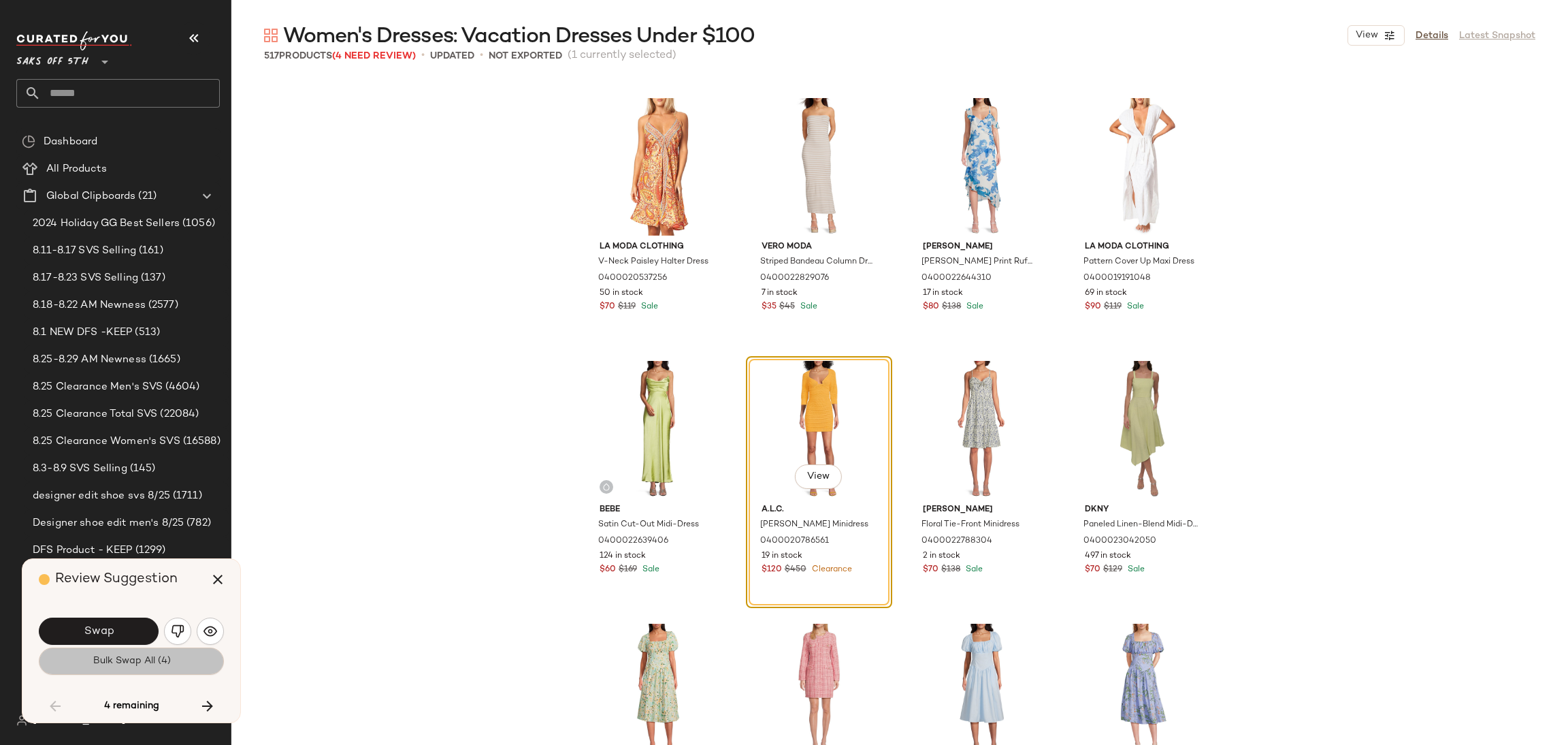
click at [171, 667] on button "Bulk Swap All (4)" at bounding box center [131, 662] width 185 height 28
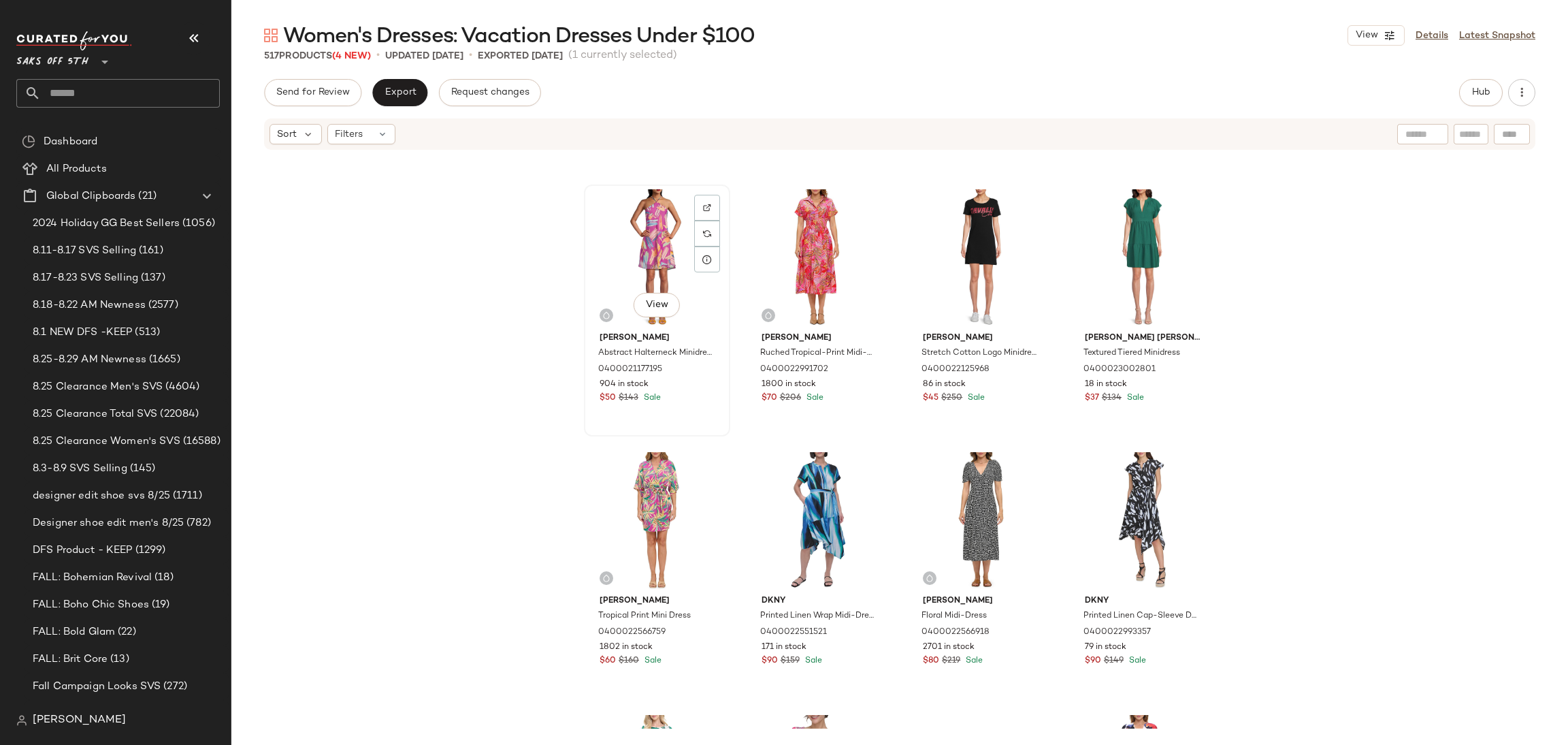
scroll to position [240, 0]
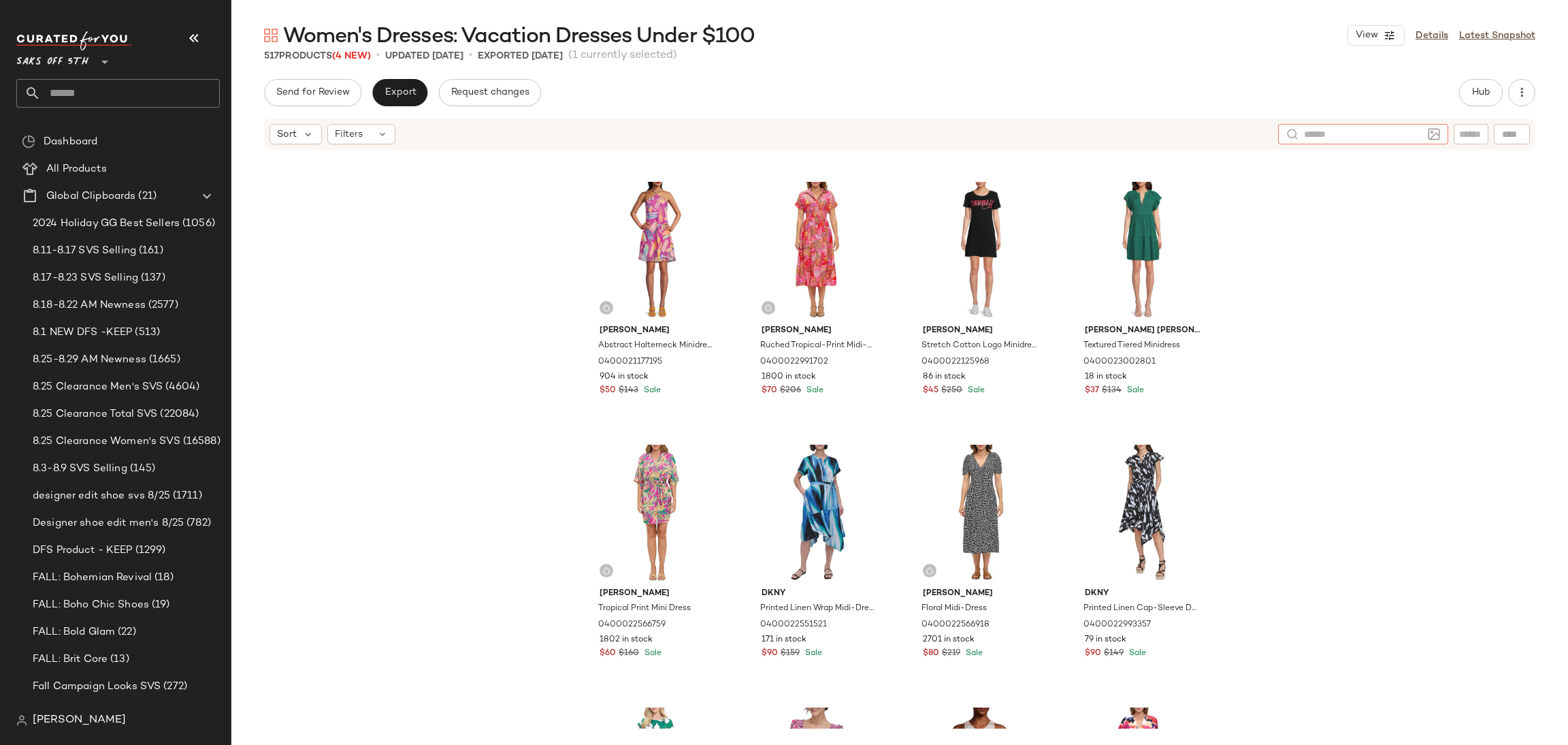
click at [1426, 130] on div at bounding box center [1363, 134] width 170 height 20
type input "*****"
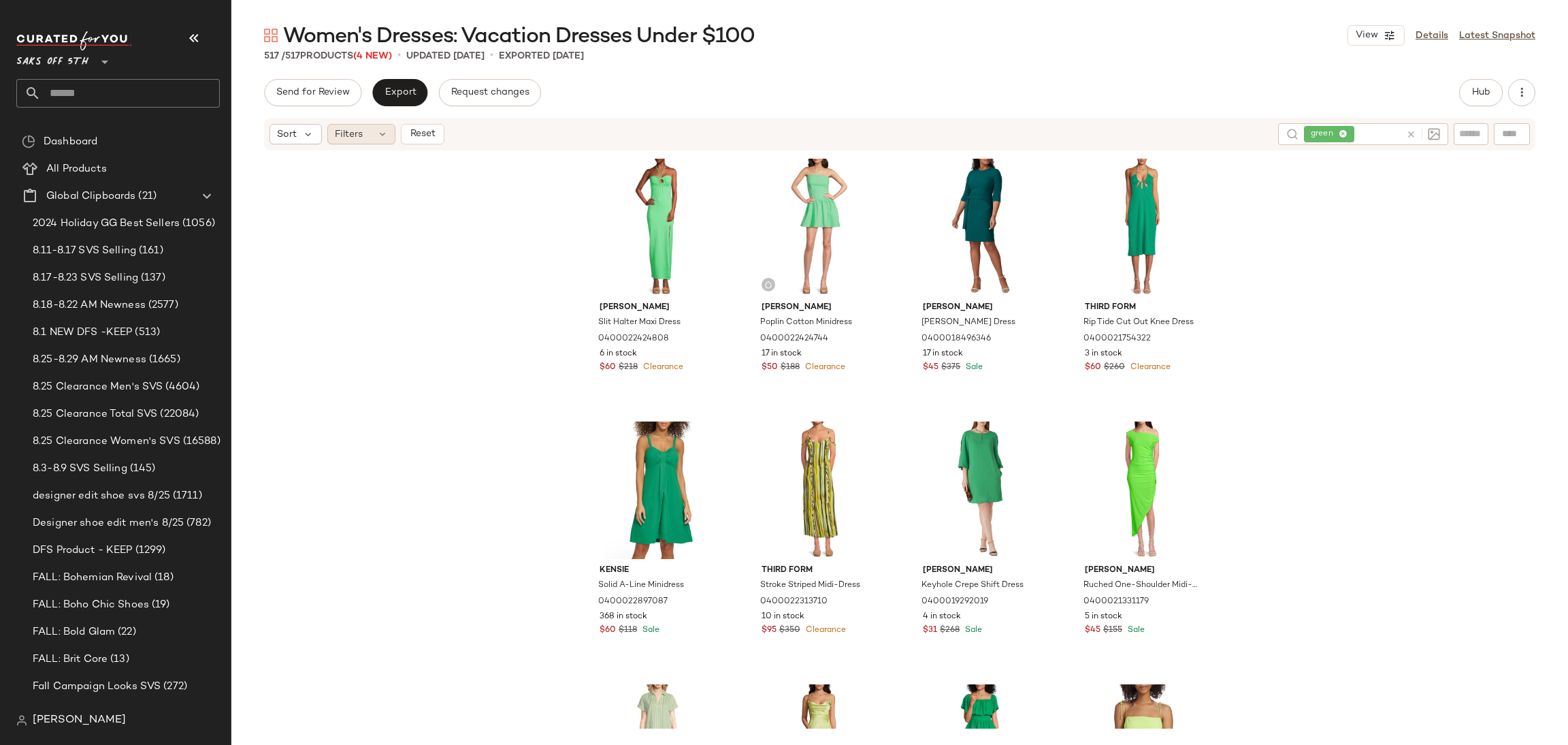
click at [352, 131] on span "Filters" at bounding box center [349, 134] width 28 height 15
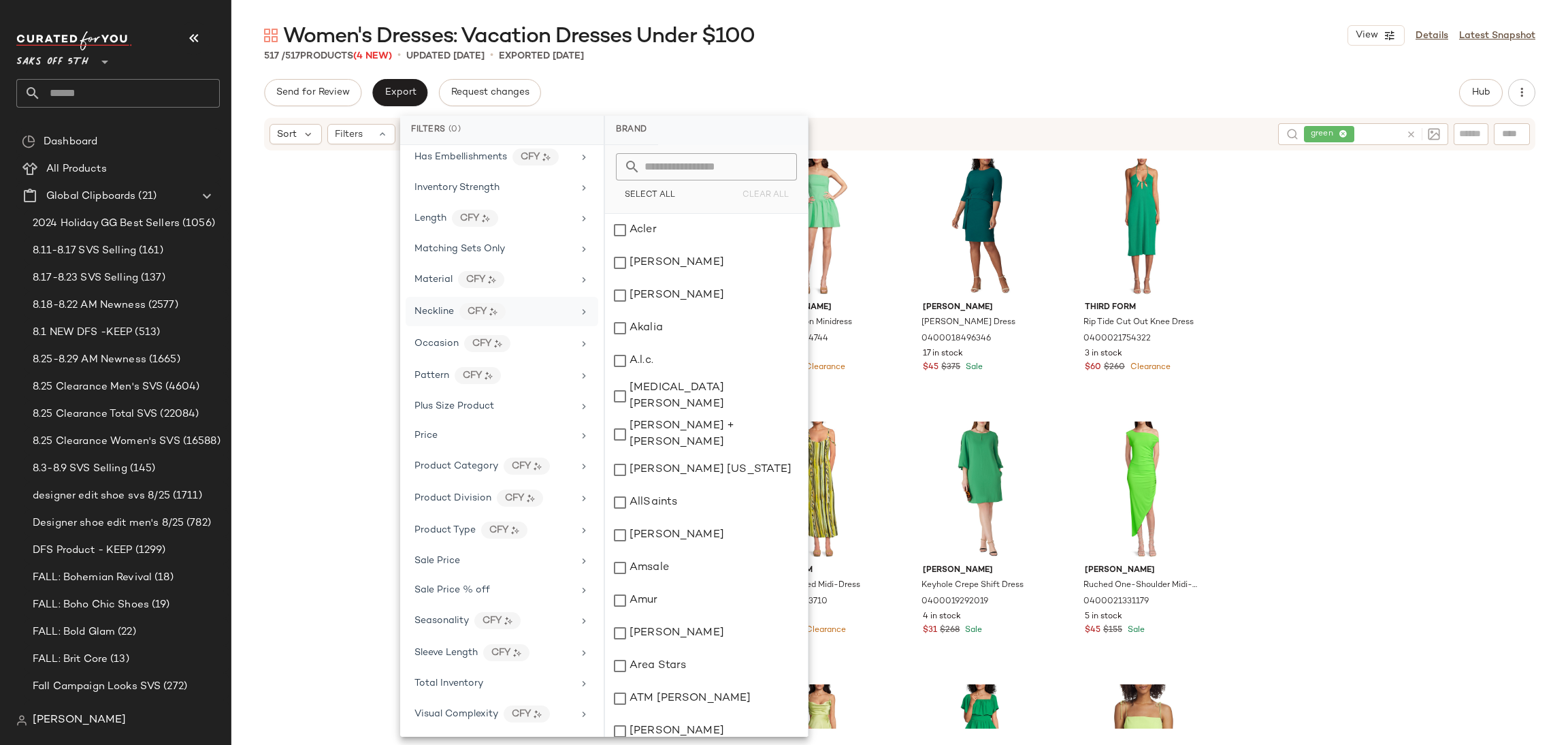
scroll to position [0, 0]
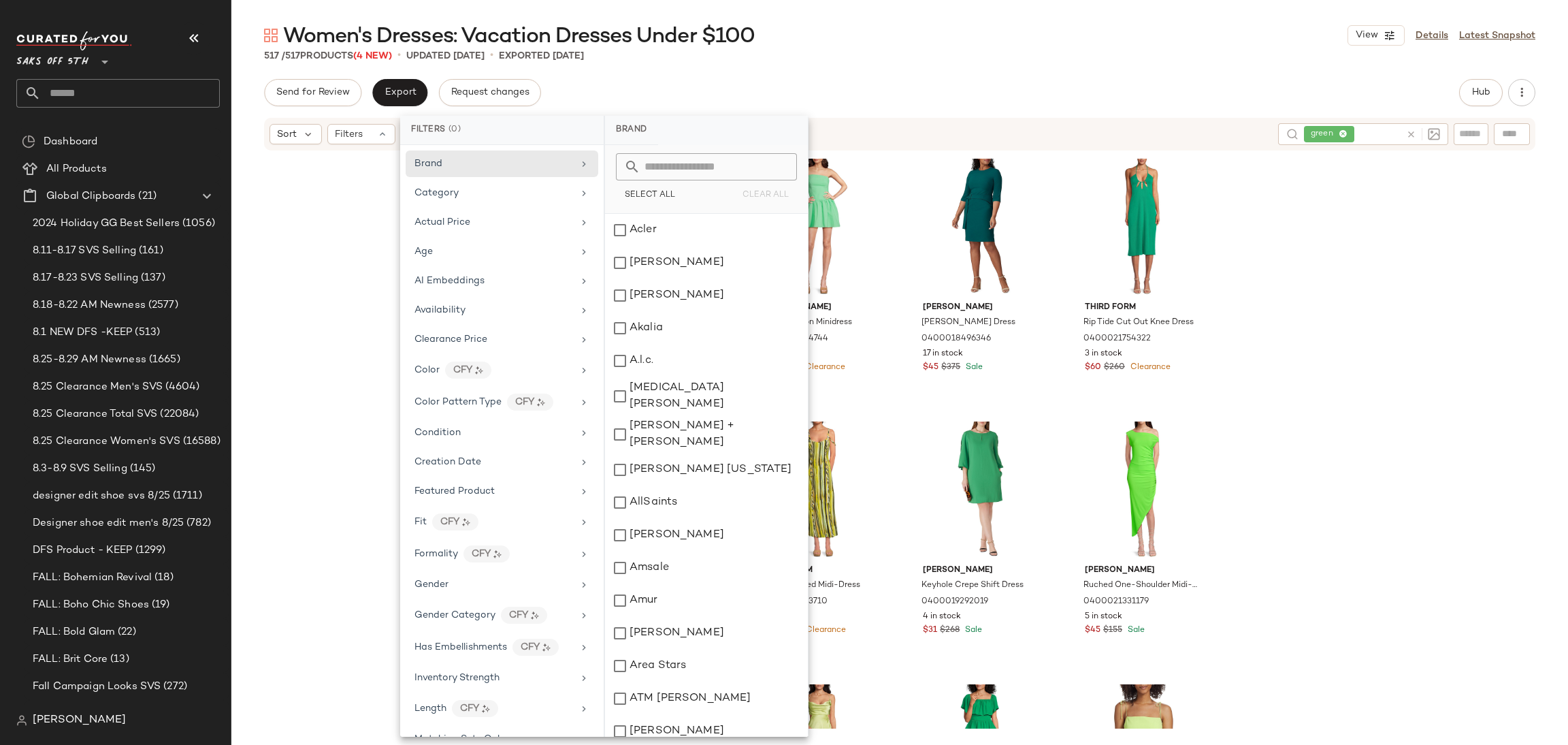
click at [870, 100] on div "Send for Review Export Request changes Hub" at bounding box center [899, 93] width 1272 height 28
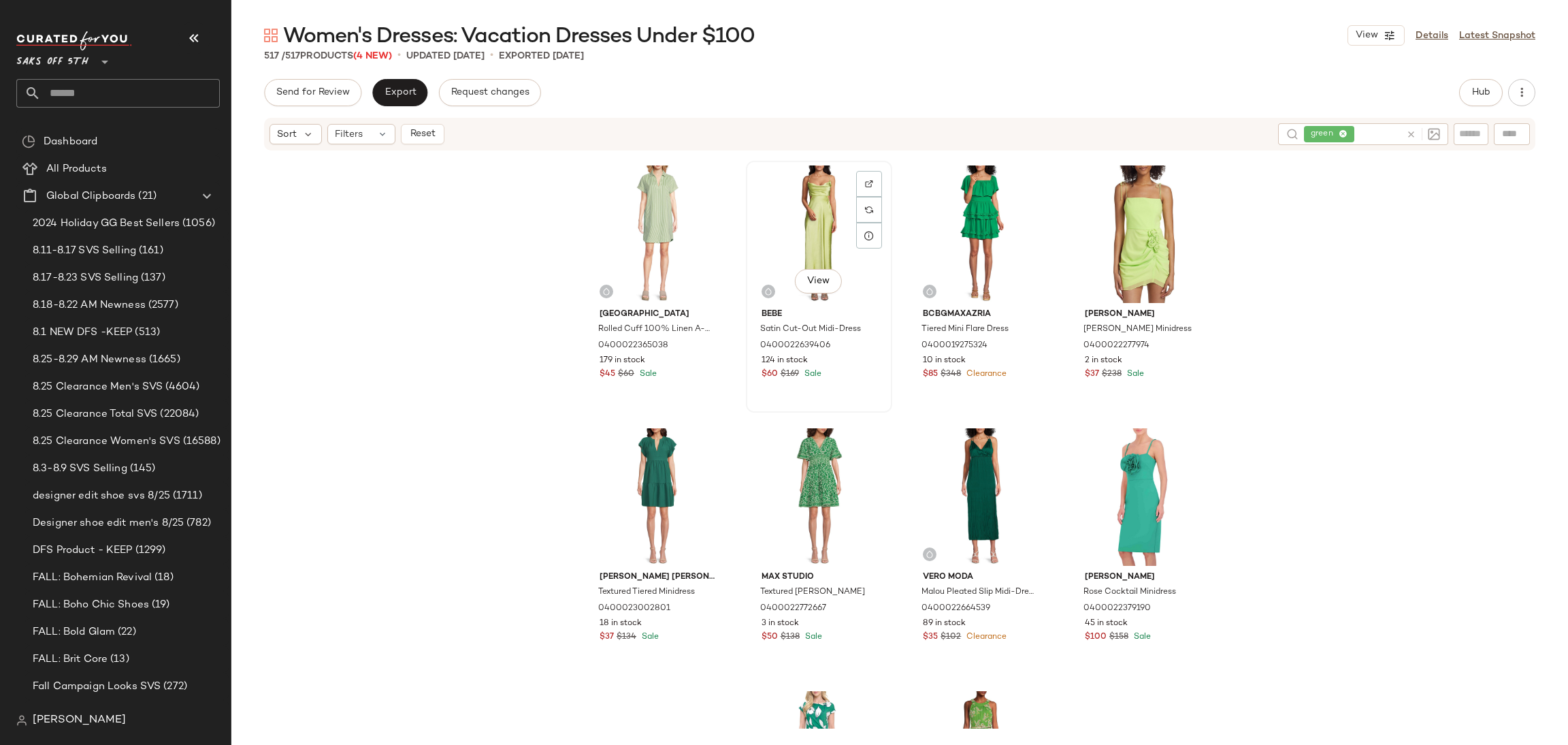
scroll to position [532, 0]
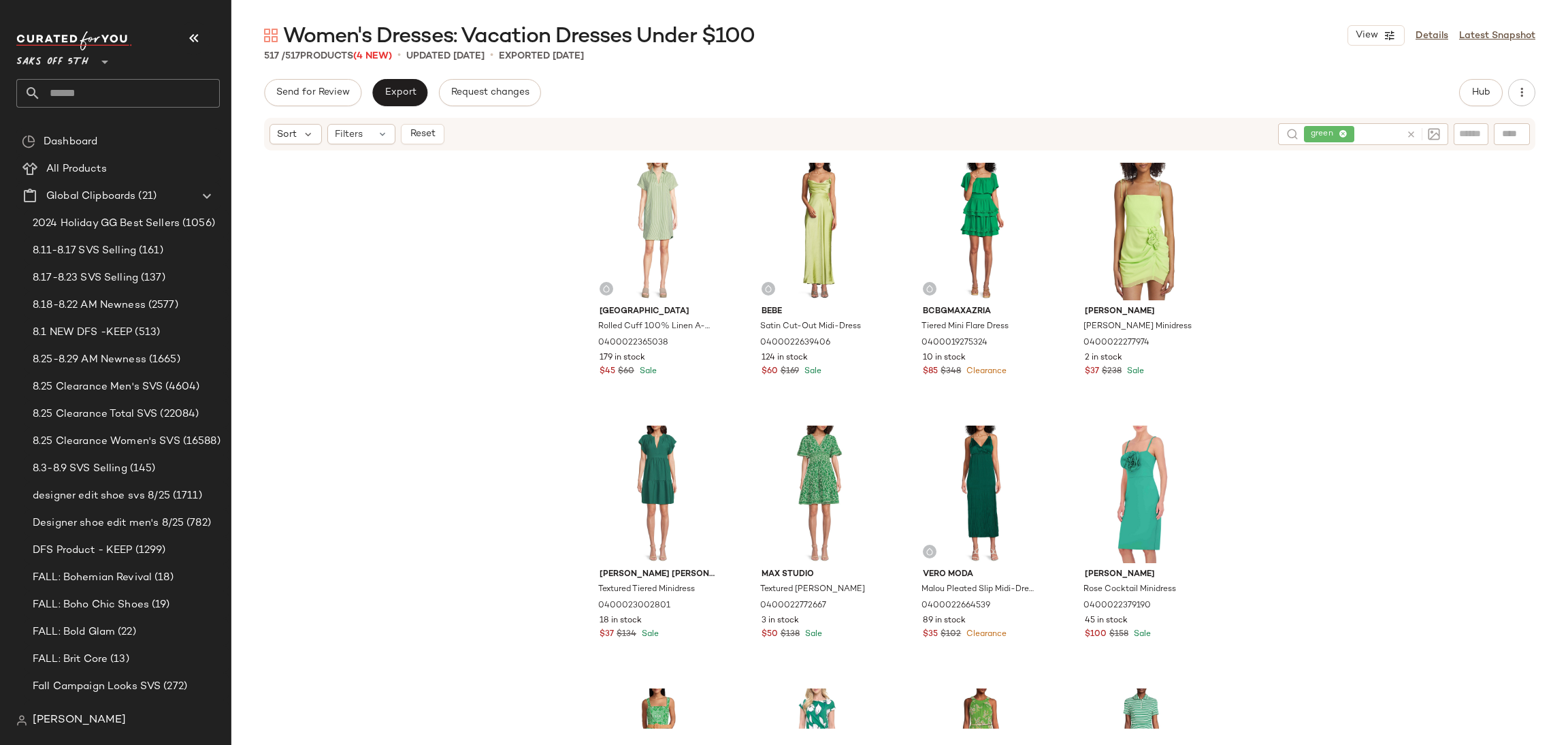
click at [1411, 131] on icon at bounding box center [1411, 134] width 11 height 11
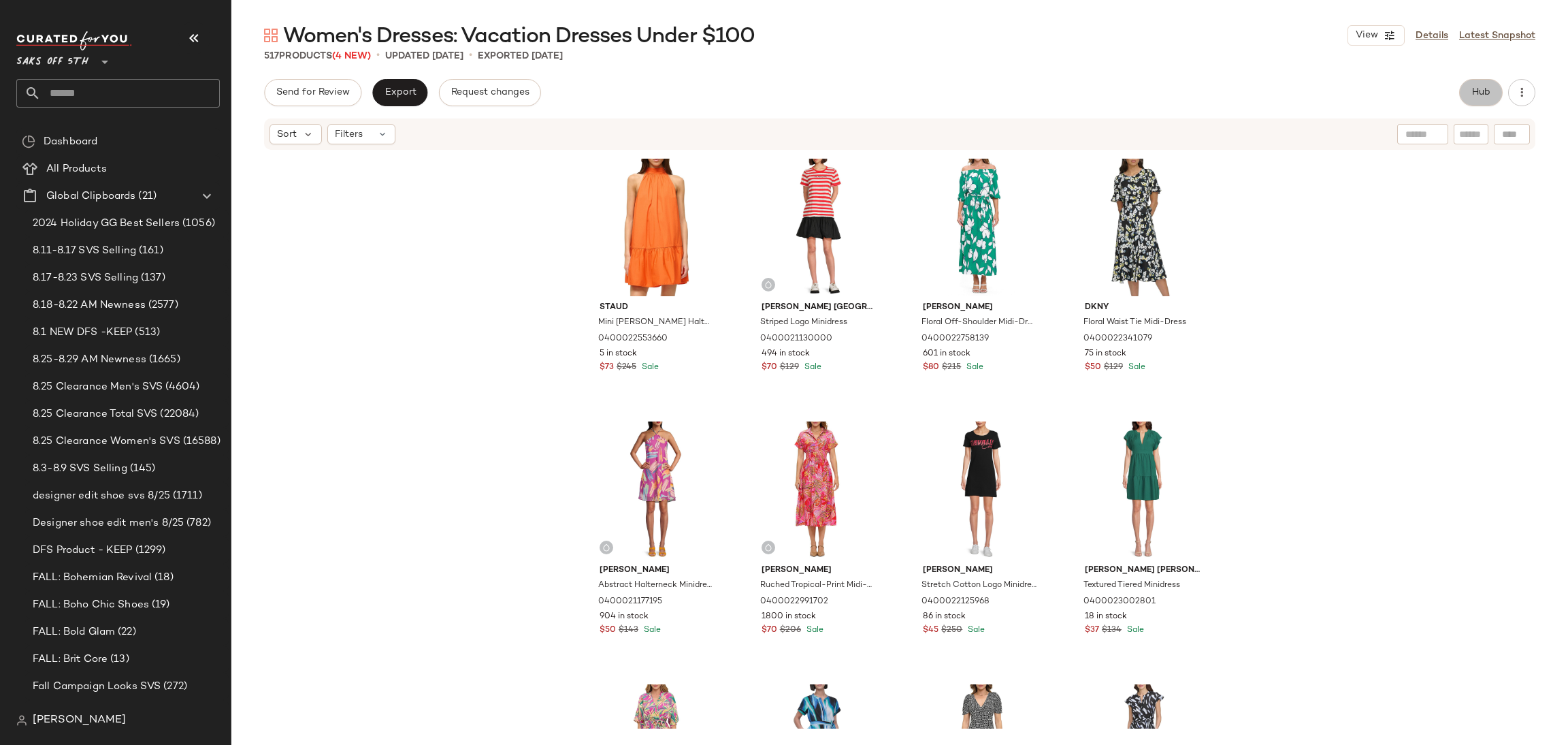
click at [1472, 96] on span "Hub" at bounding box center [1481, 92] width 19 height 11
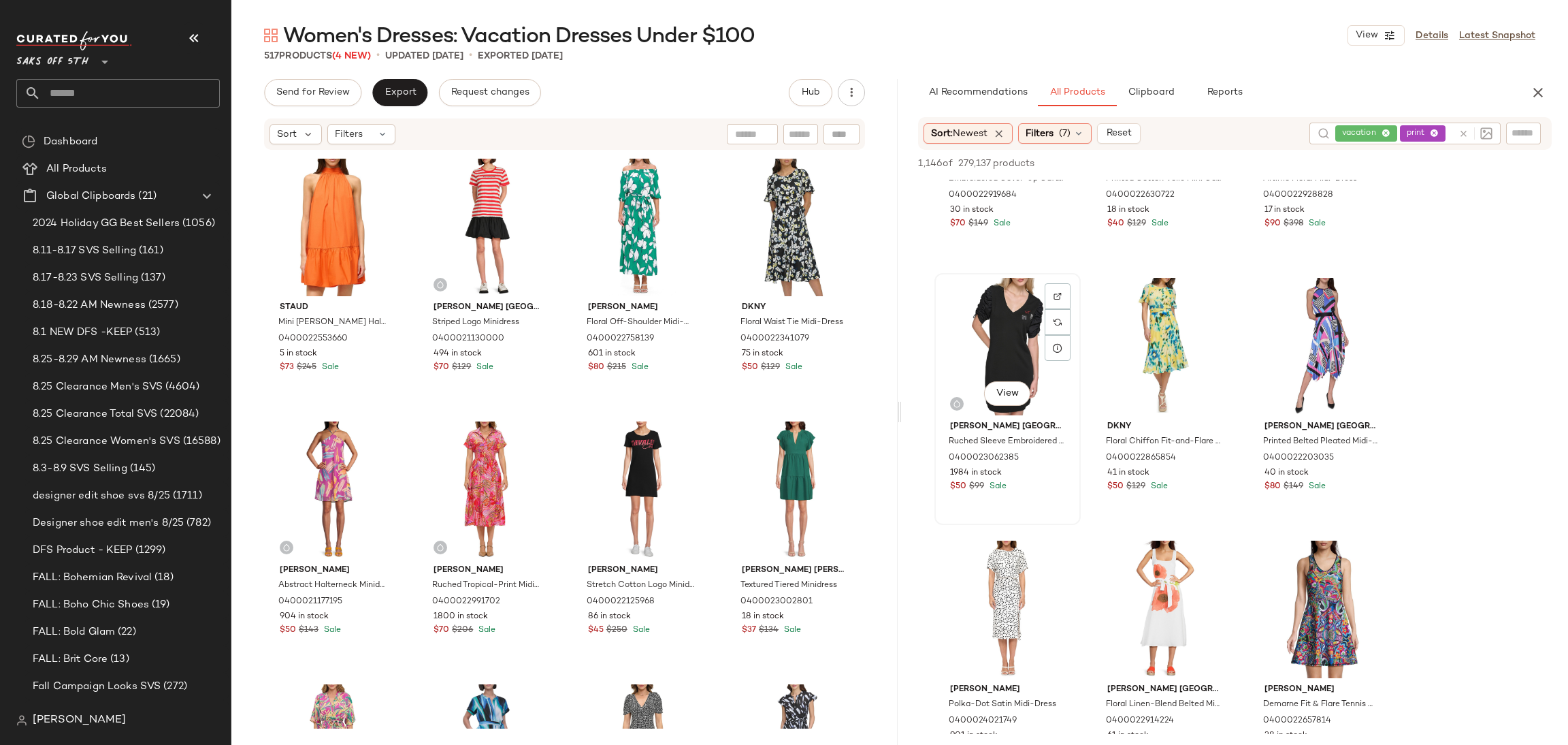
scroll to position [167, 0]
click at [1148, 325] on div "View" at bounding box center [1164, 349] width 137 height 138
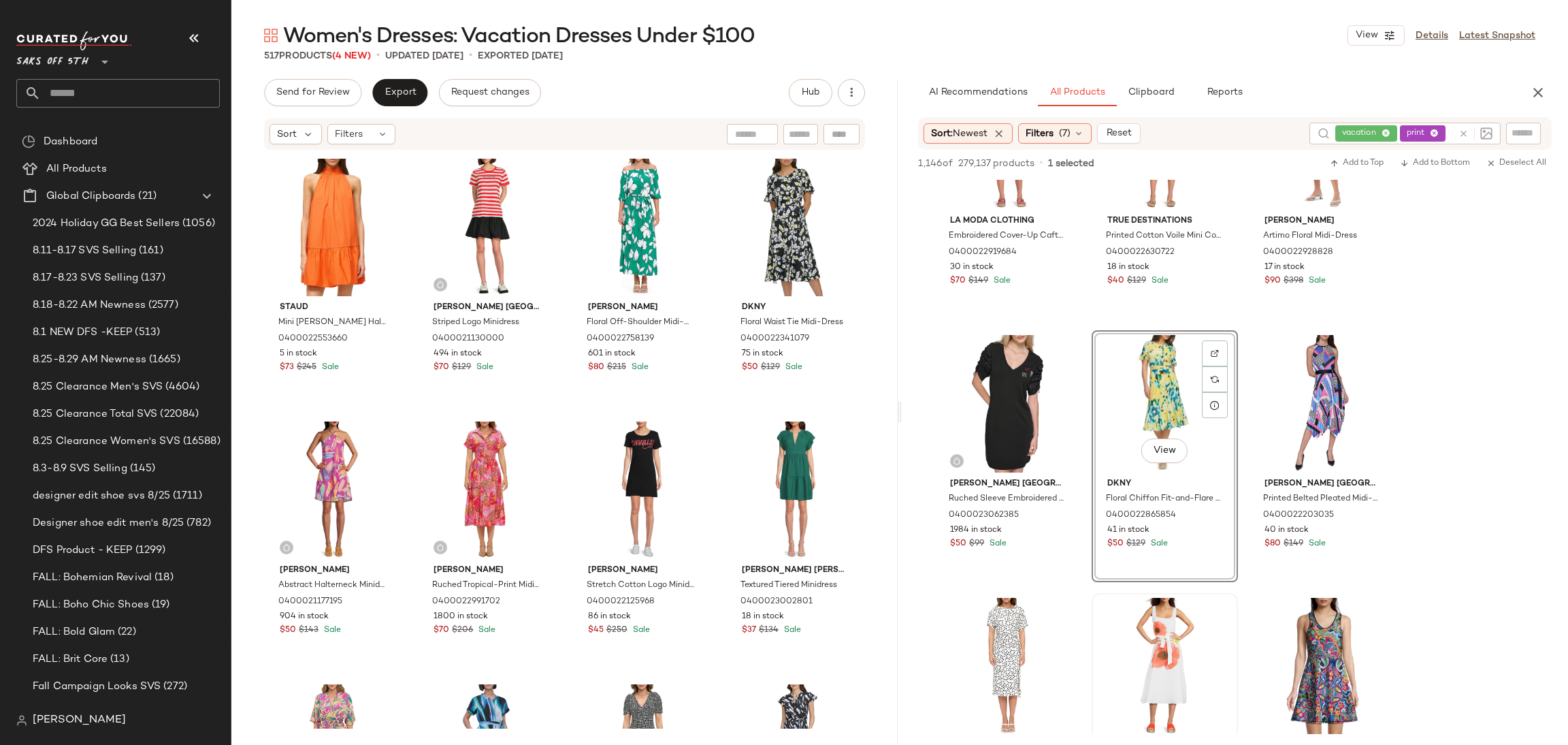
scroll to position [0, 0]
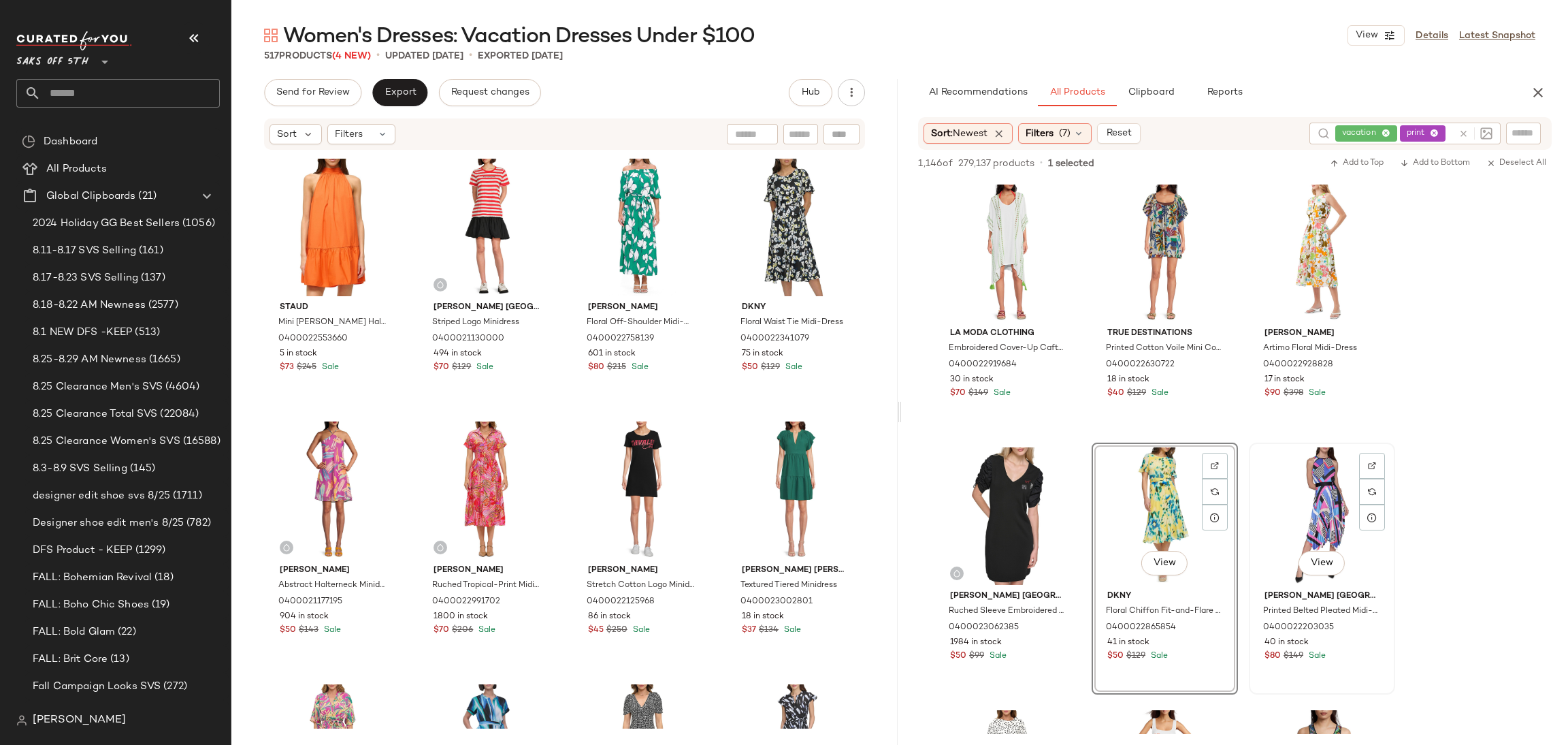
click at [1297, 483] on div "View" at bounding box center [1322, 516] width 137 height 138
click at [1167, 485] on div "SET View" at bounding box center [1164, 516] width 137 height 138
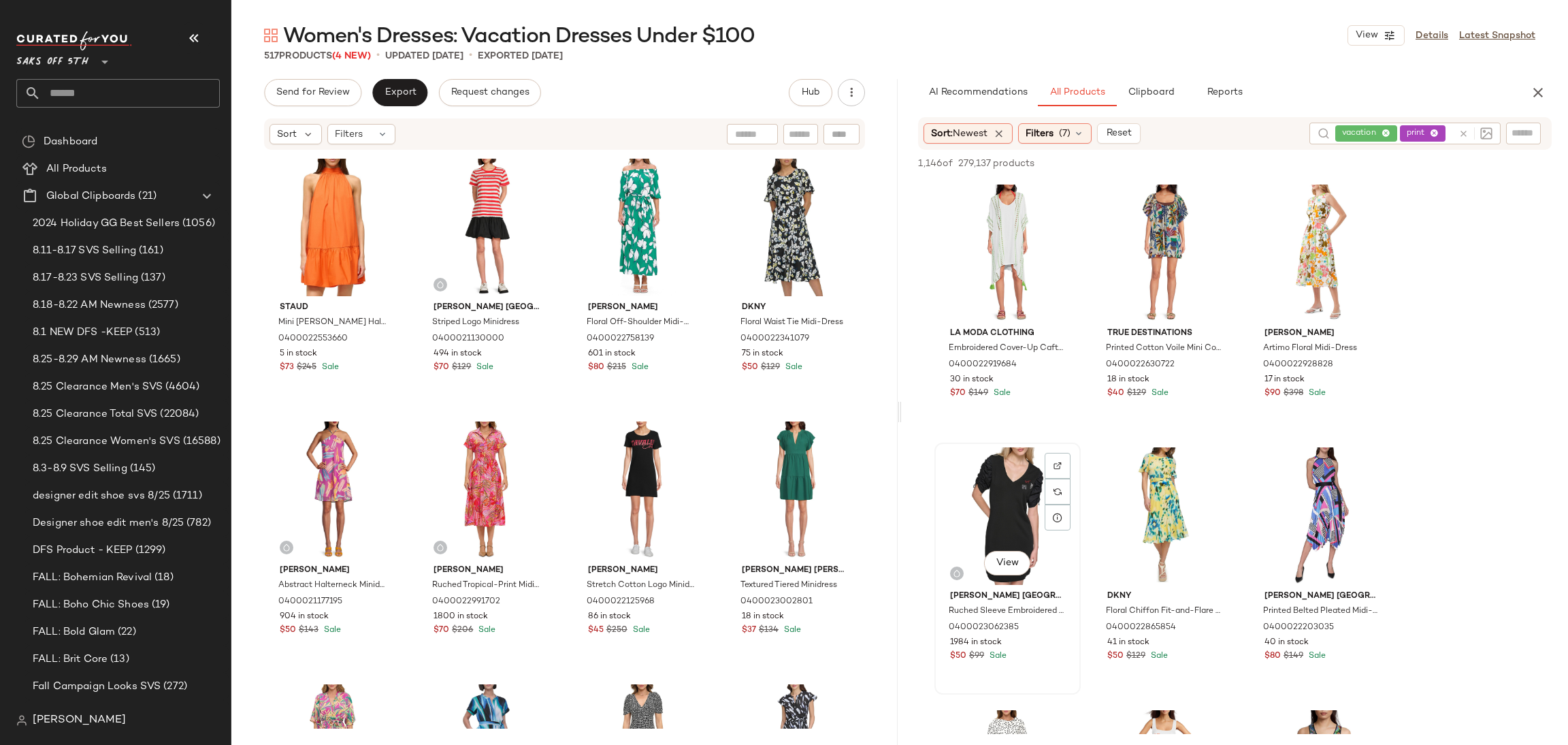
click at [985, 489] on div "View" at bounding box center [1007, 516] width 137 height 138
click at [1154, 483] on div "View" at bounding box center [1164, 516] width 137 height 138
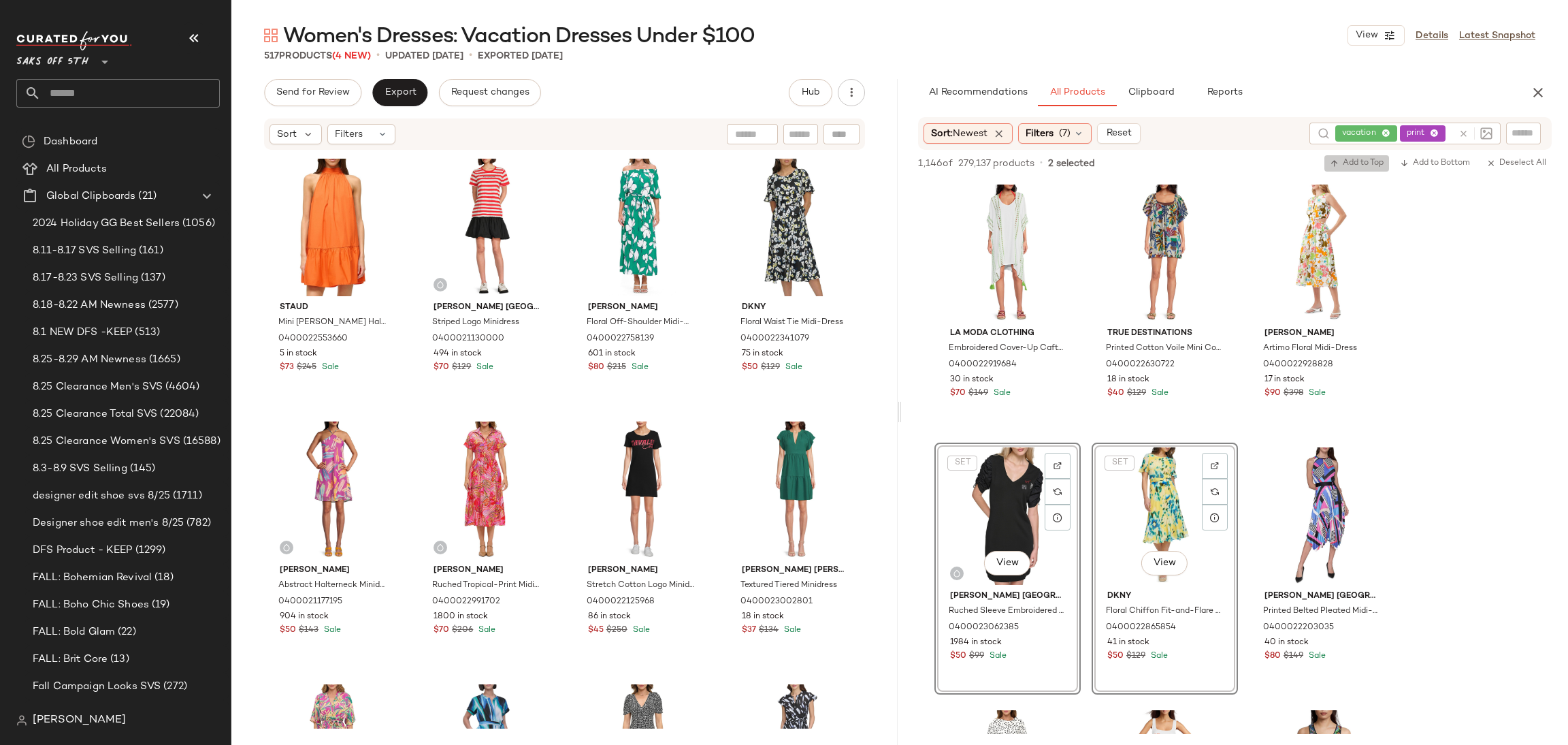
click at [1338, 159] on span "Add to Top" at bounding box center [1357, 164] width 53 height 10
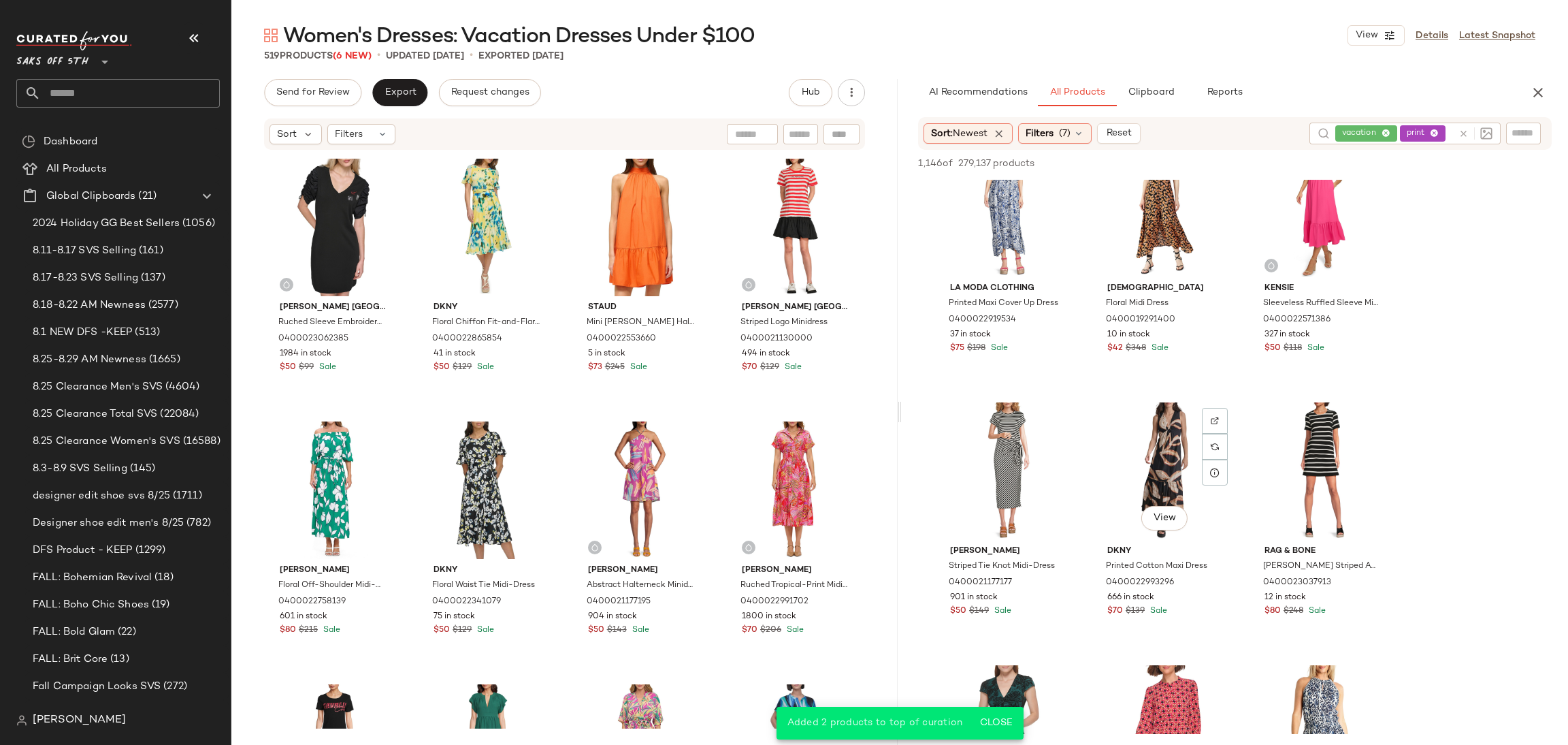
scroll to position [836, 0]
click at [1152, 423] on div "View" at bounding box center [1164, 469] width 137 height 138
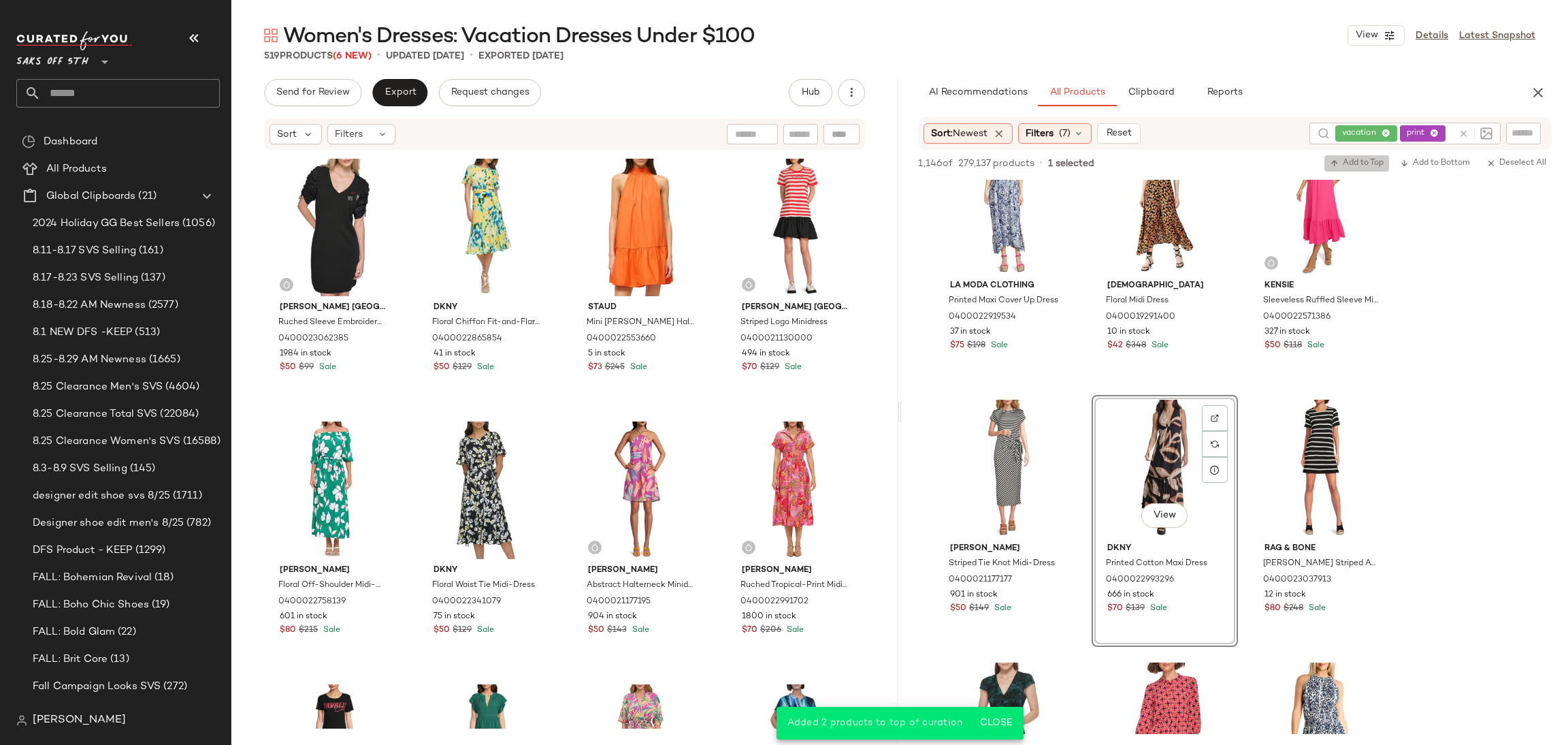
click at [1358, 164] on span "Add to Top" at bounding box center [1357, 164] width 53 height 10
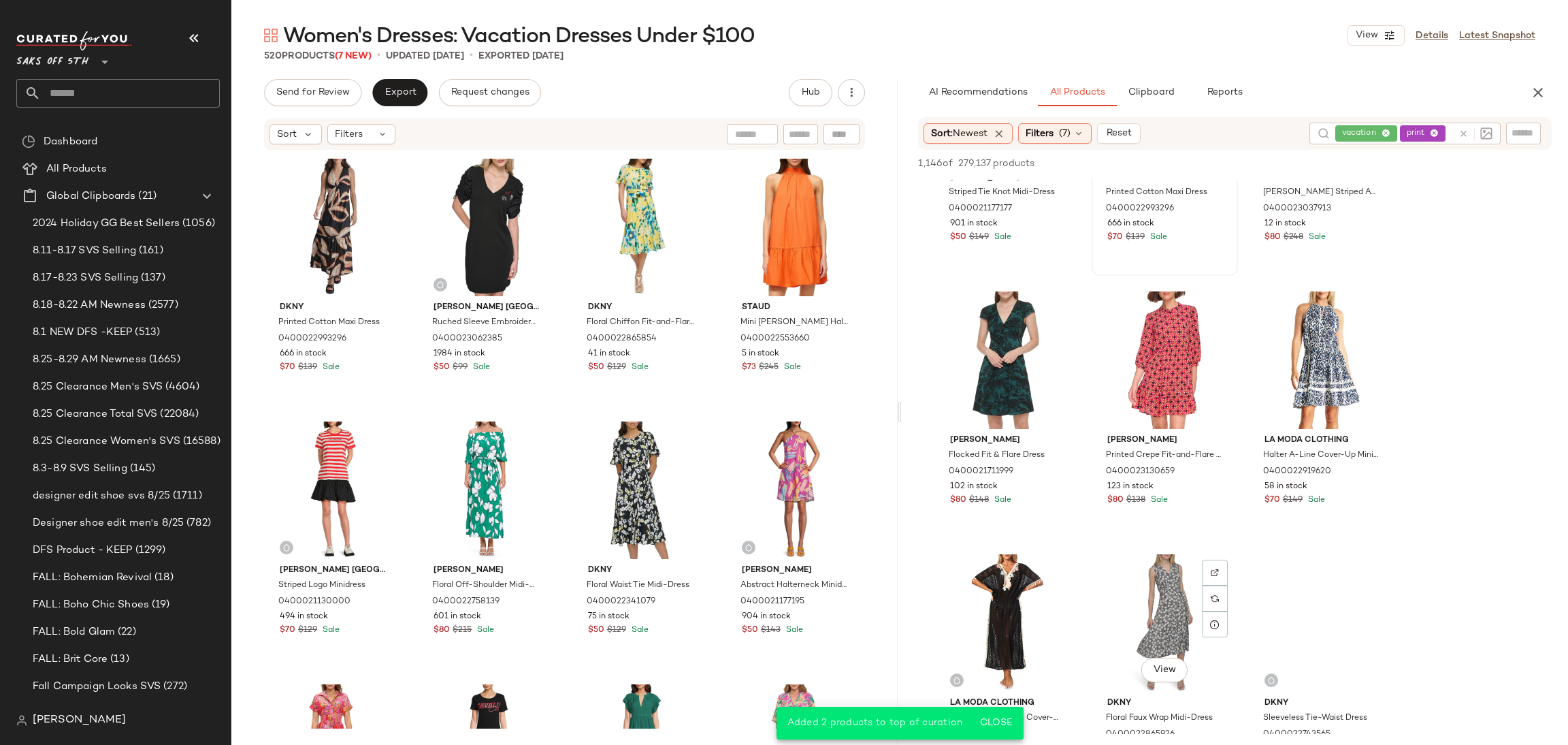
scroll to position [1207, 0]
click at [1169, 344] on div "View" at bounding box center [1164, 360] width 137 height 138
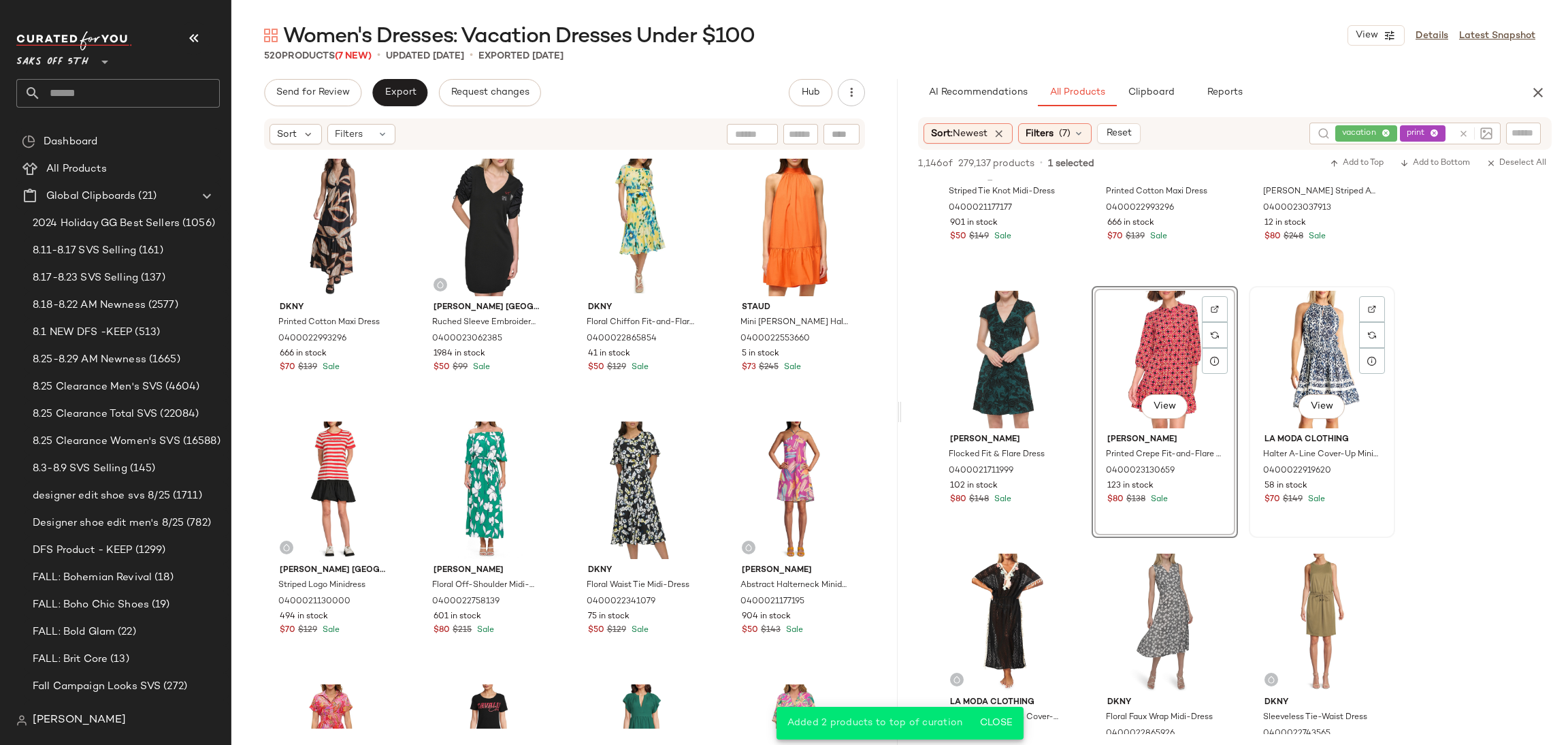
click at [1294, 312] on div "View" at bounding box center [1322, 360] width 137 height 138
click at [1357, 163] on span "Add to Top" at bounding box center [1357, 164] width 53 height 10
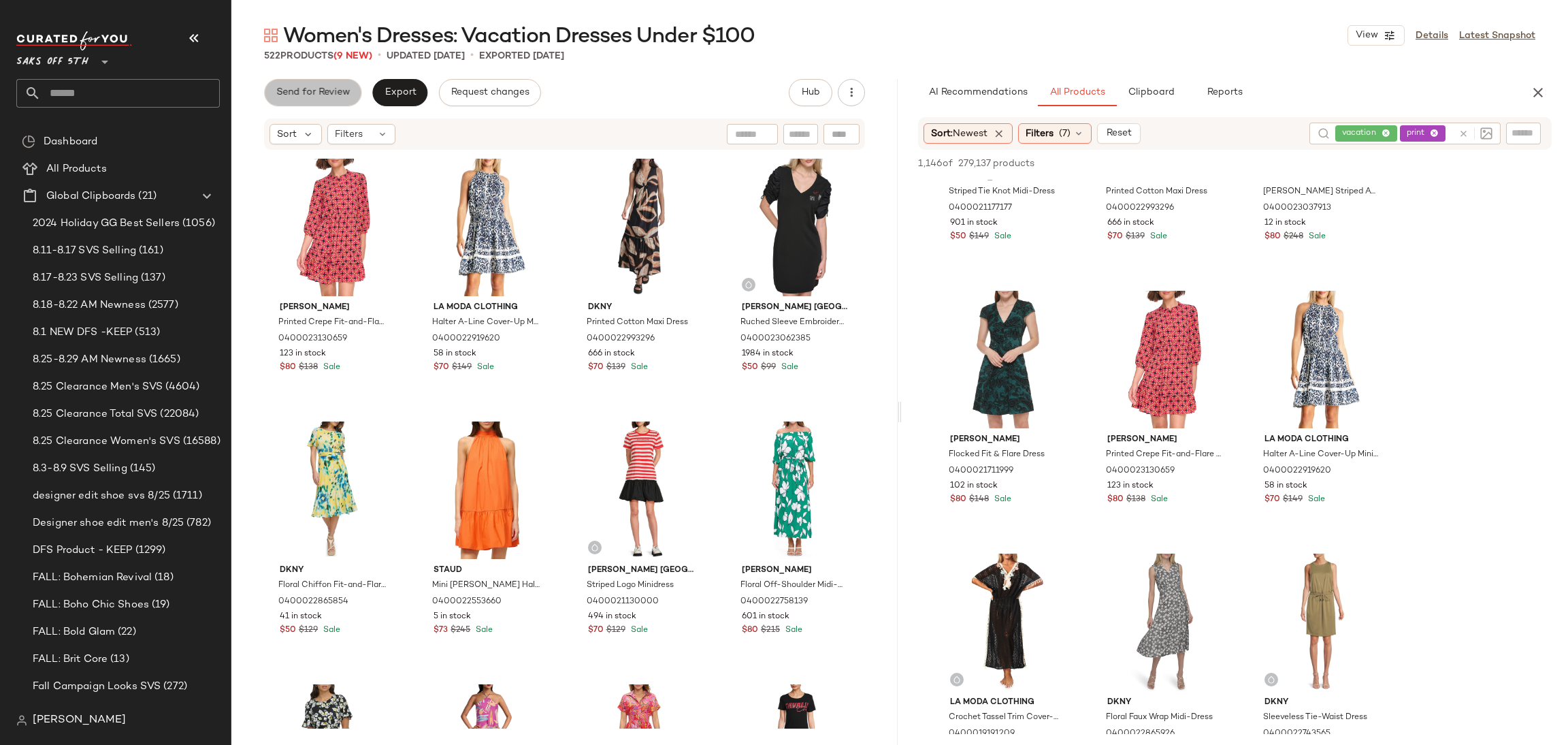
click at [329, 85] on button "Send for Review" at bounding box center [312, 93] width 97 height 28
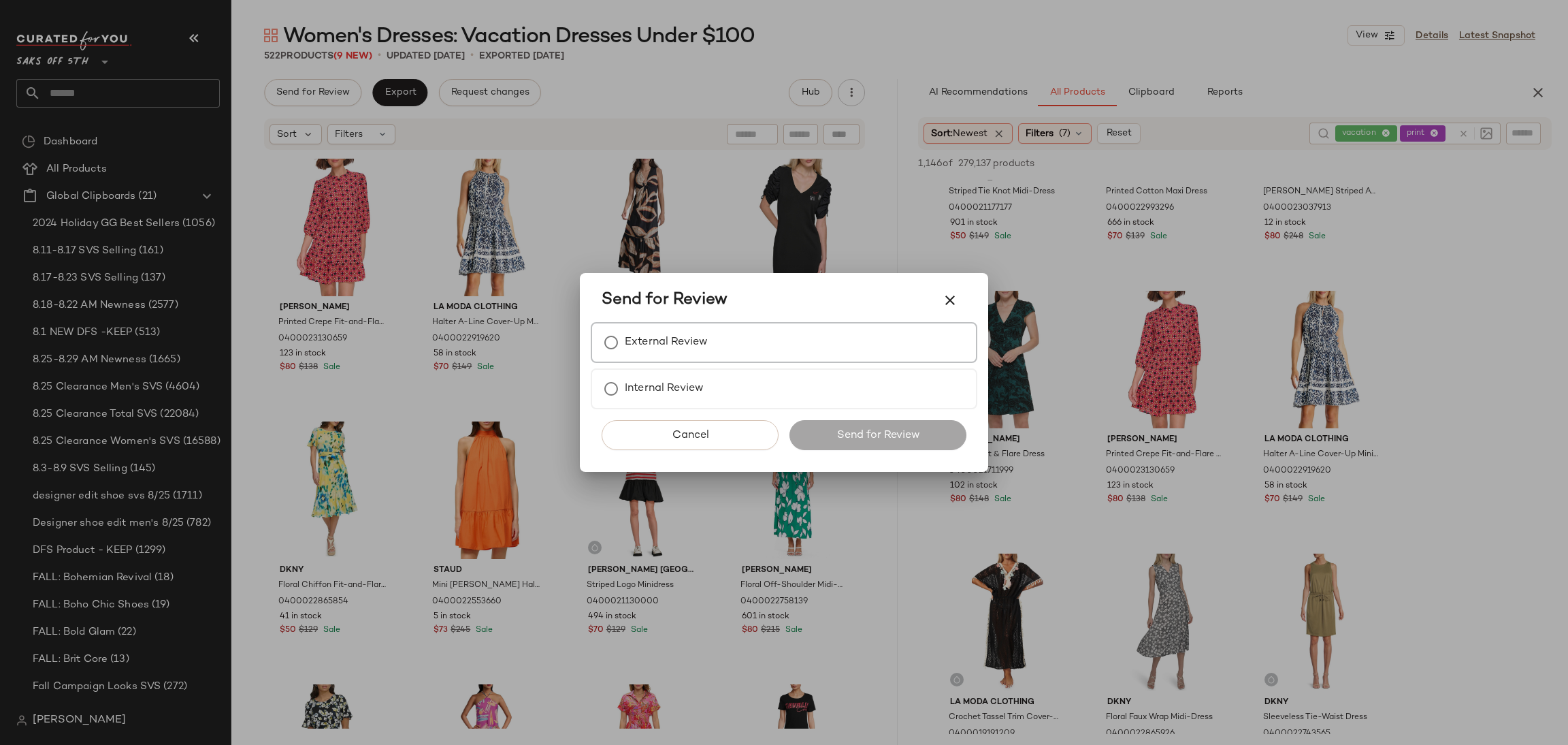
click at [648, 345] on label "External Review" at bounding box center [666, 343] width 83 height 28
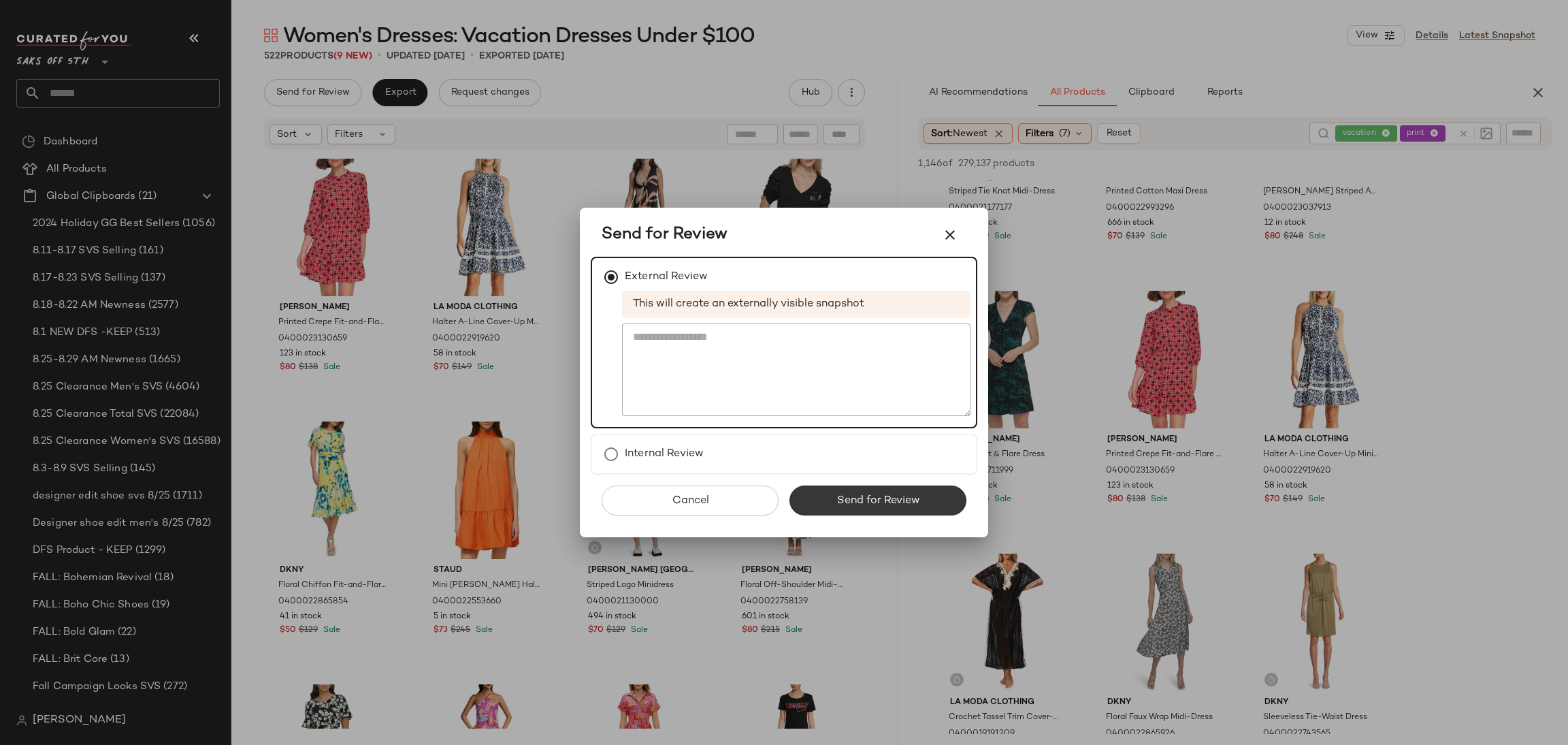
click at [835, 492] on button "Send for Review" at bounding box center [877, 500] width 177 height 30
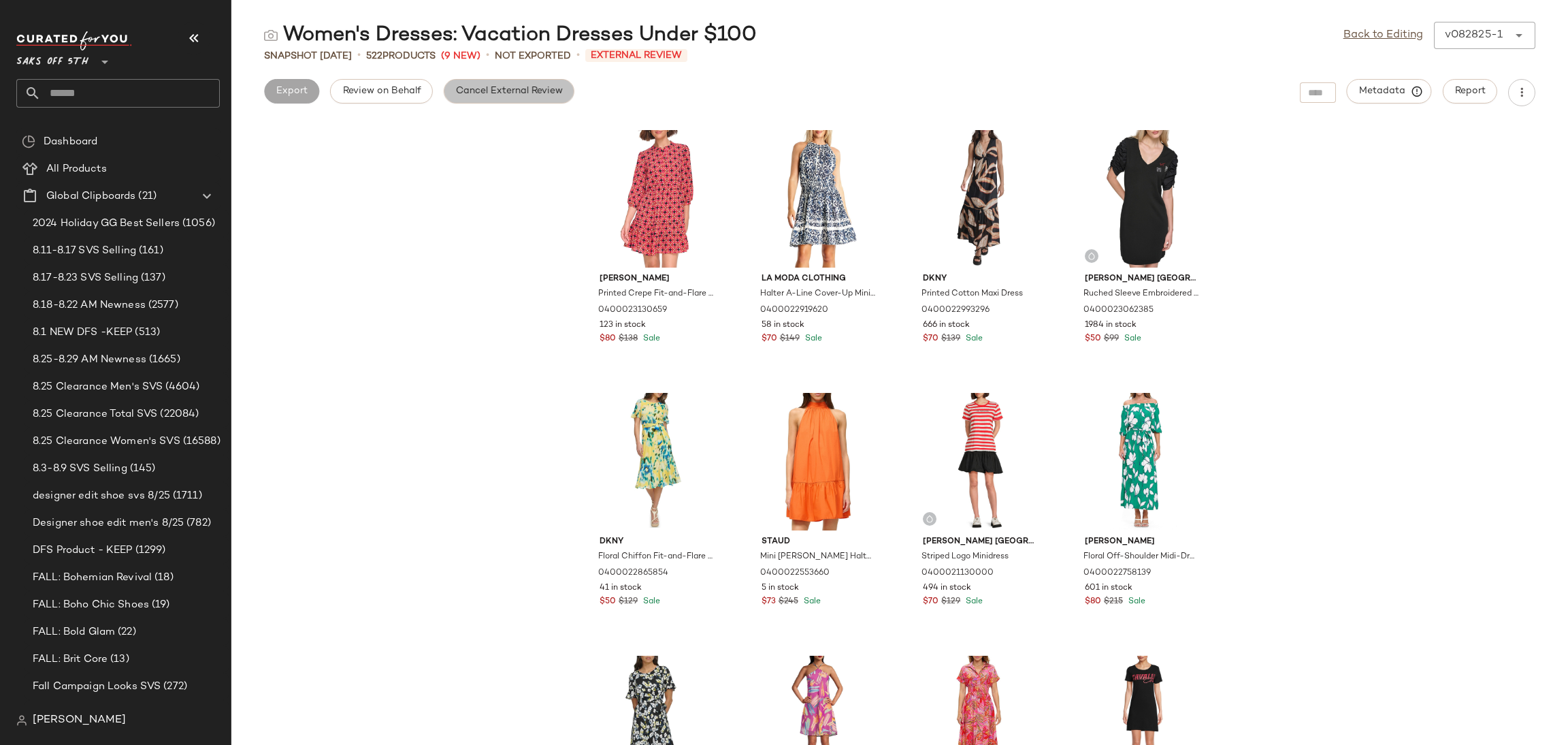
click at [538, 92] on span "Cancel External Review" at bounding box center [508, 91] width 108 height 11
click at [387, 97] on button "Export" at bounding box center [400, 92] width 55 height 24
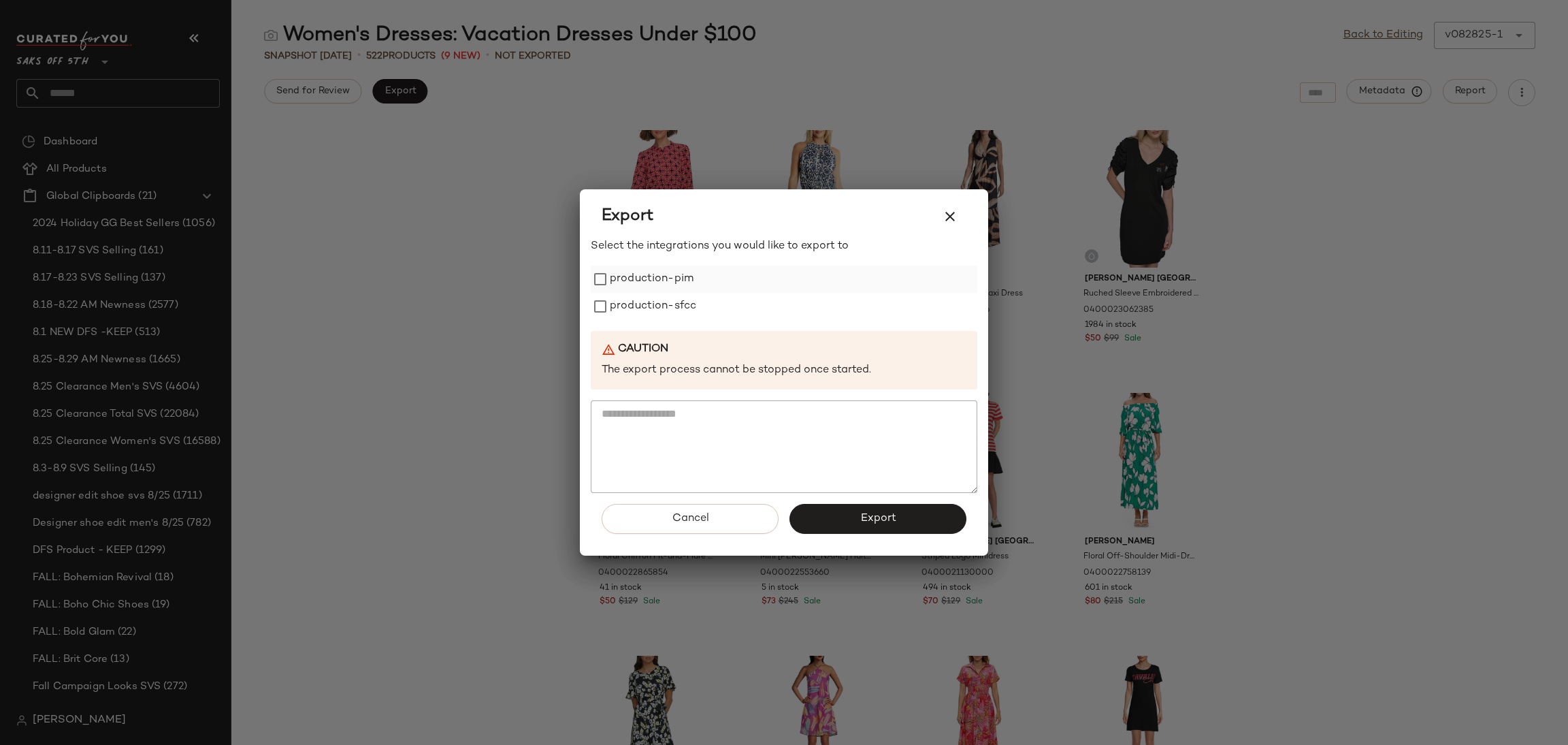
click at [674, 274] on label "production-pim" at bounding box center [651, 279] width 83 height 28
click at [671, 293] on label "production-sfcc" at bounding box center [652, 307] width 87 height 28
click at [856, 520] on button "Export" at bounding box center [877, 518] width 177 height 30
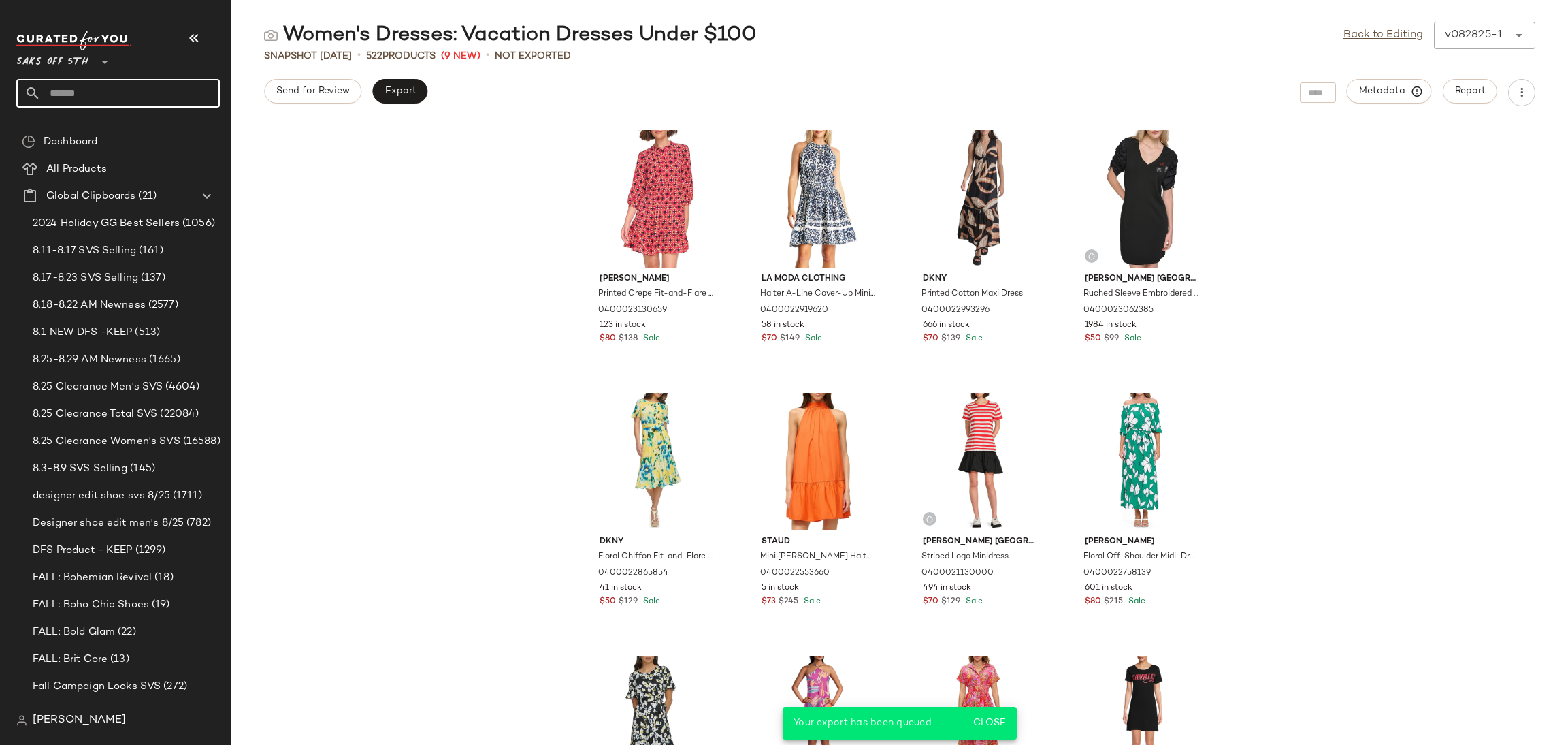
click at [164, 94] on input "text" at bounding box center [130, 93] width 179 height 28
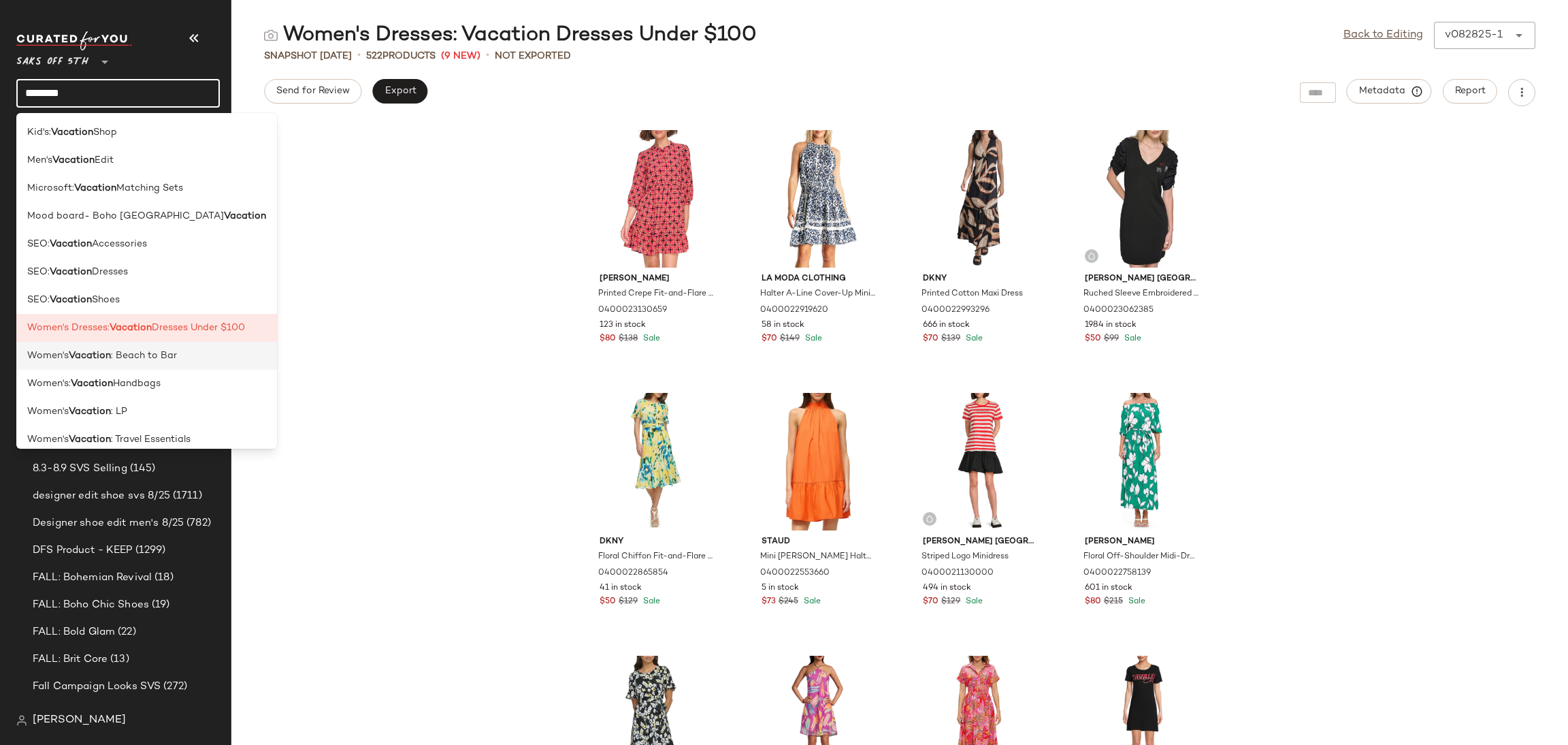
type input "********"
click at [148, 357] on span ": Beach to Bar" at bounding box center [144, 355] width 66 height 15
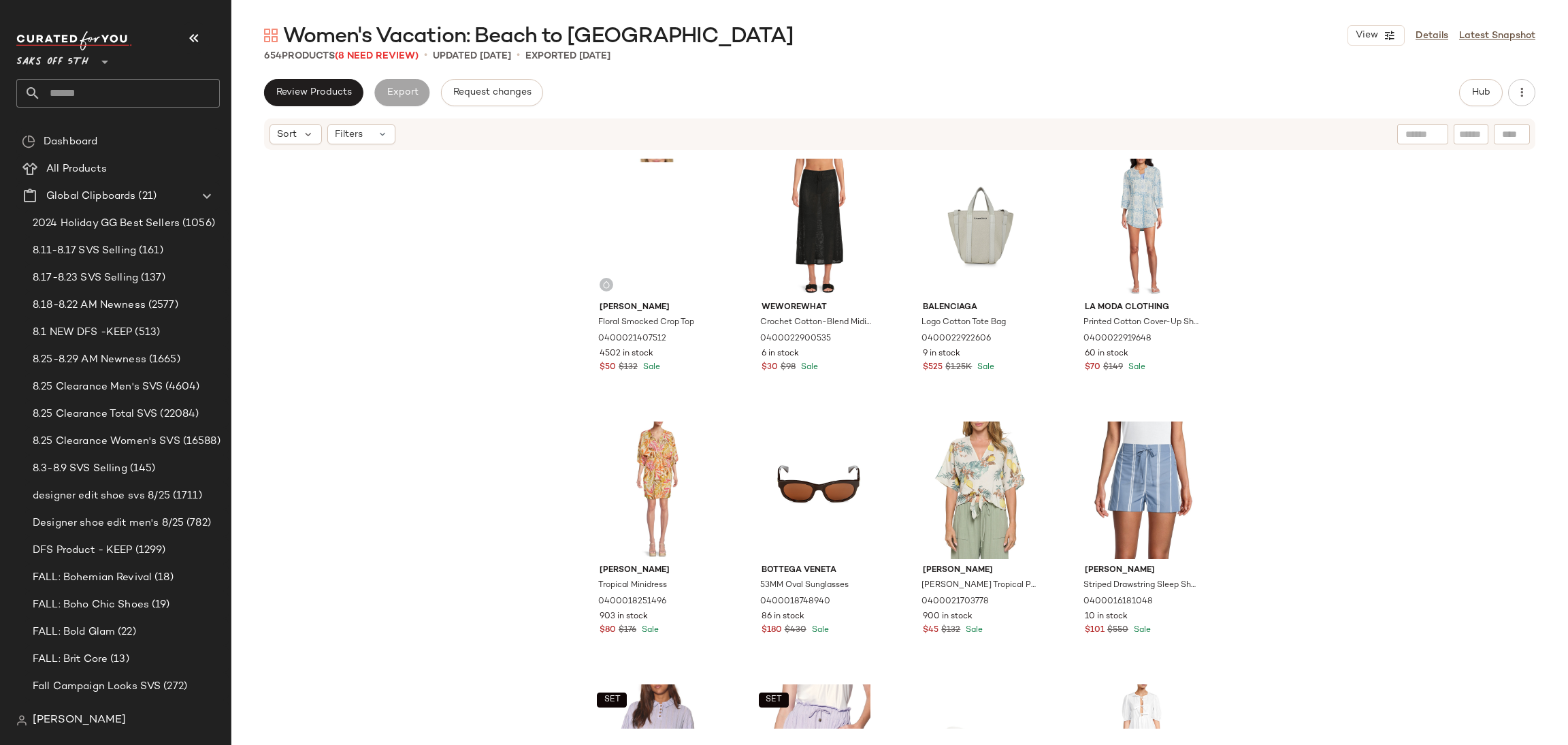
click at [404, 62] on div "654 Products (8 Need Review)" at bounding box center [341, 57] width 155 height 15
click at [393, 55] on span "(8 Need Review)" at bounding box center [376, 56] width 83 height 11
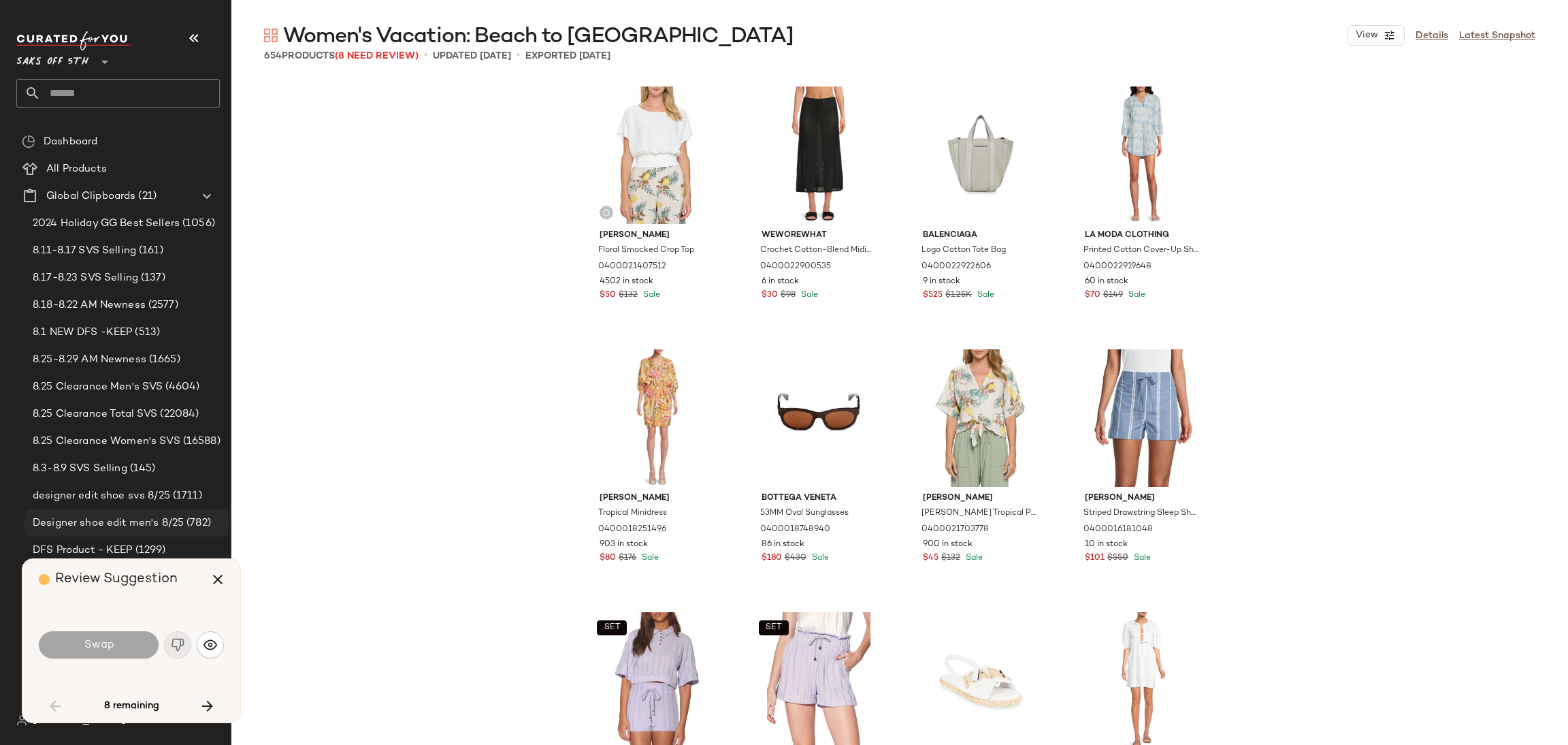
scroll to position [3941, 0]
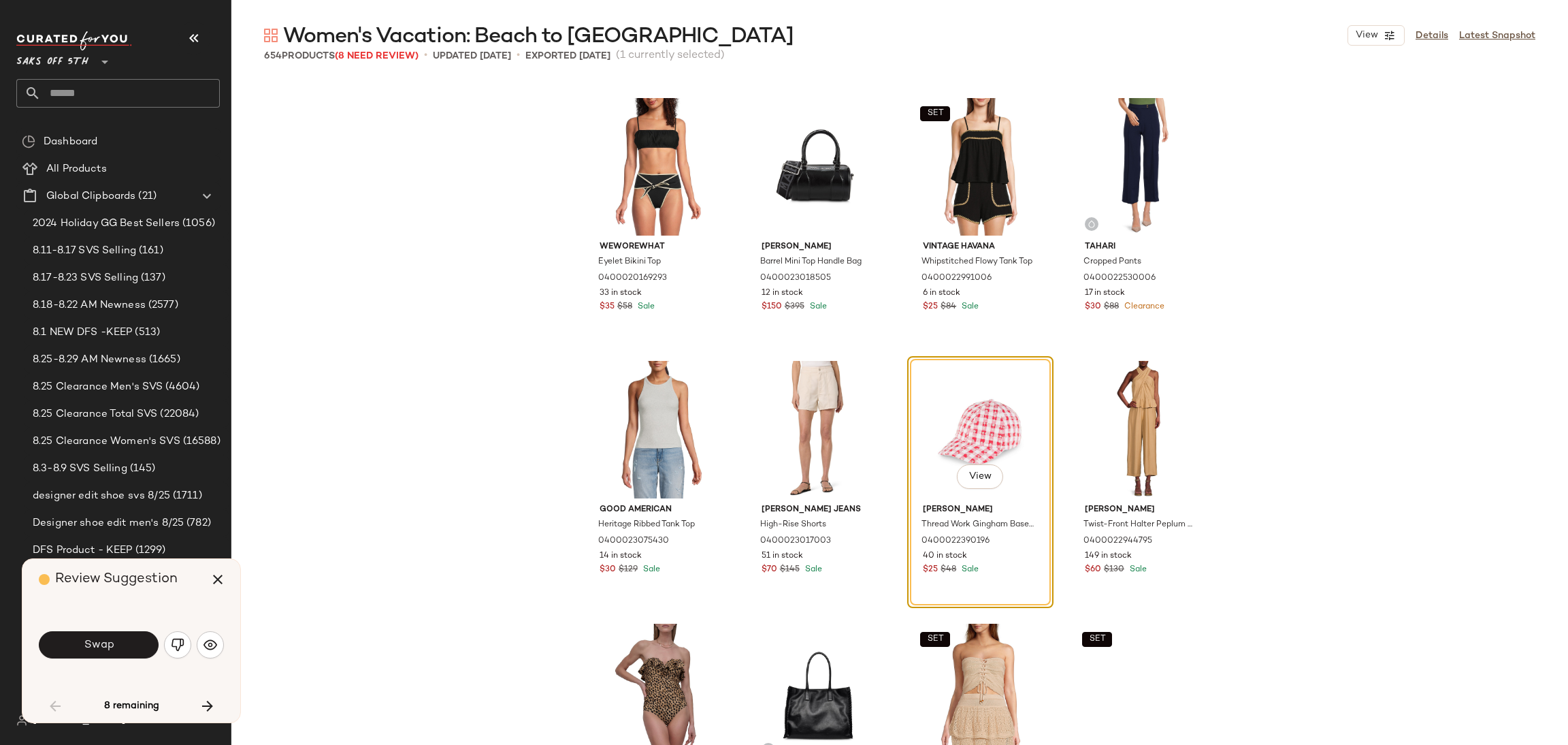
click at [123, 642] on button "Swap" at bounding box center [99, 645] width 120 height 28
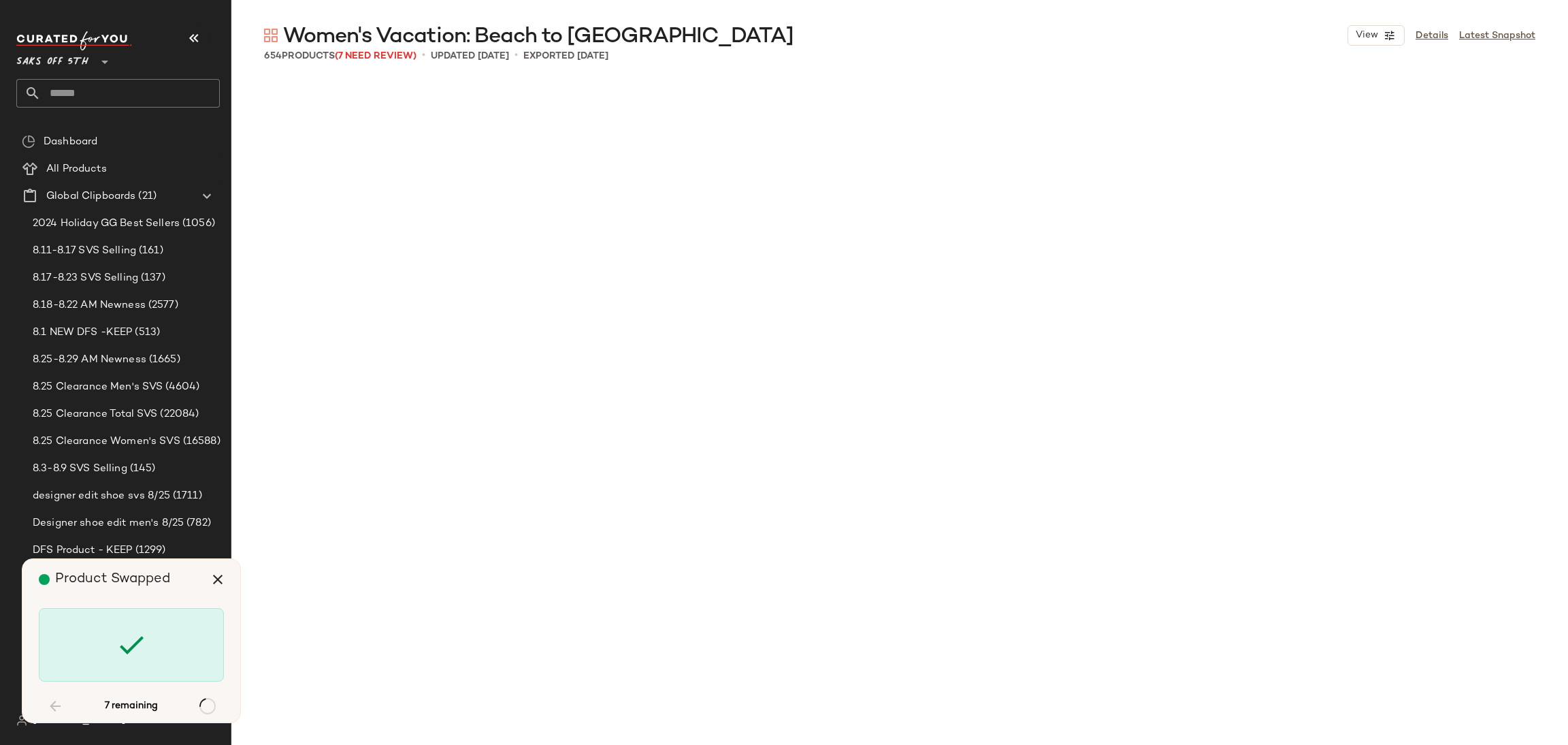
scroll to position [6043, 0]
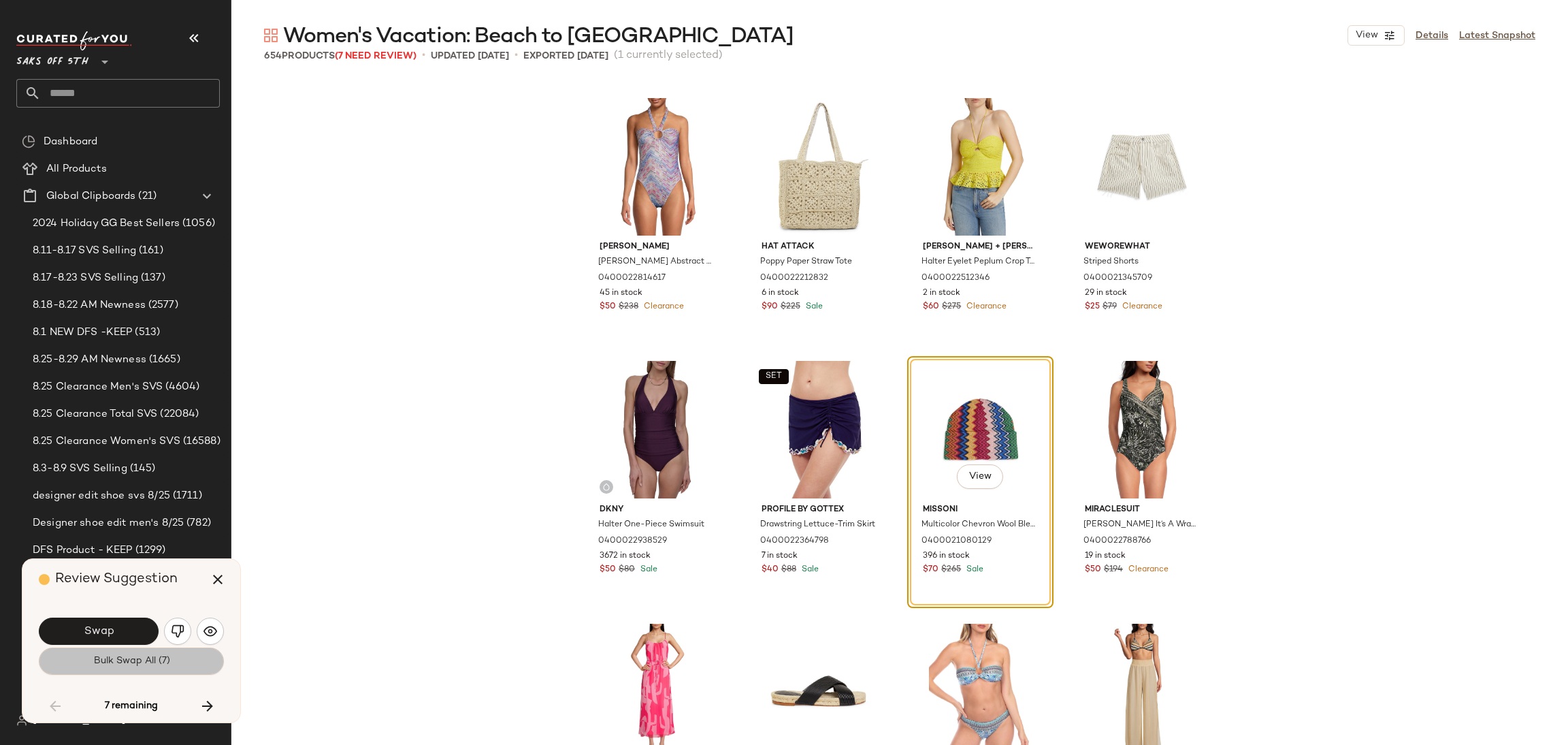
click at [125, 664] on span "Bulk Swap All (7)" at bounding box center [130, 661] width 77 height 11
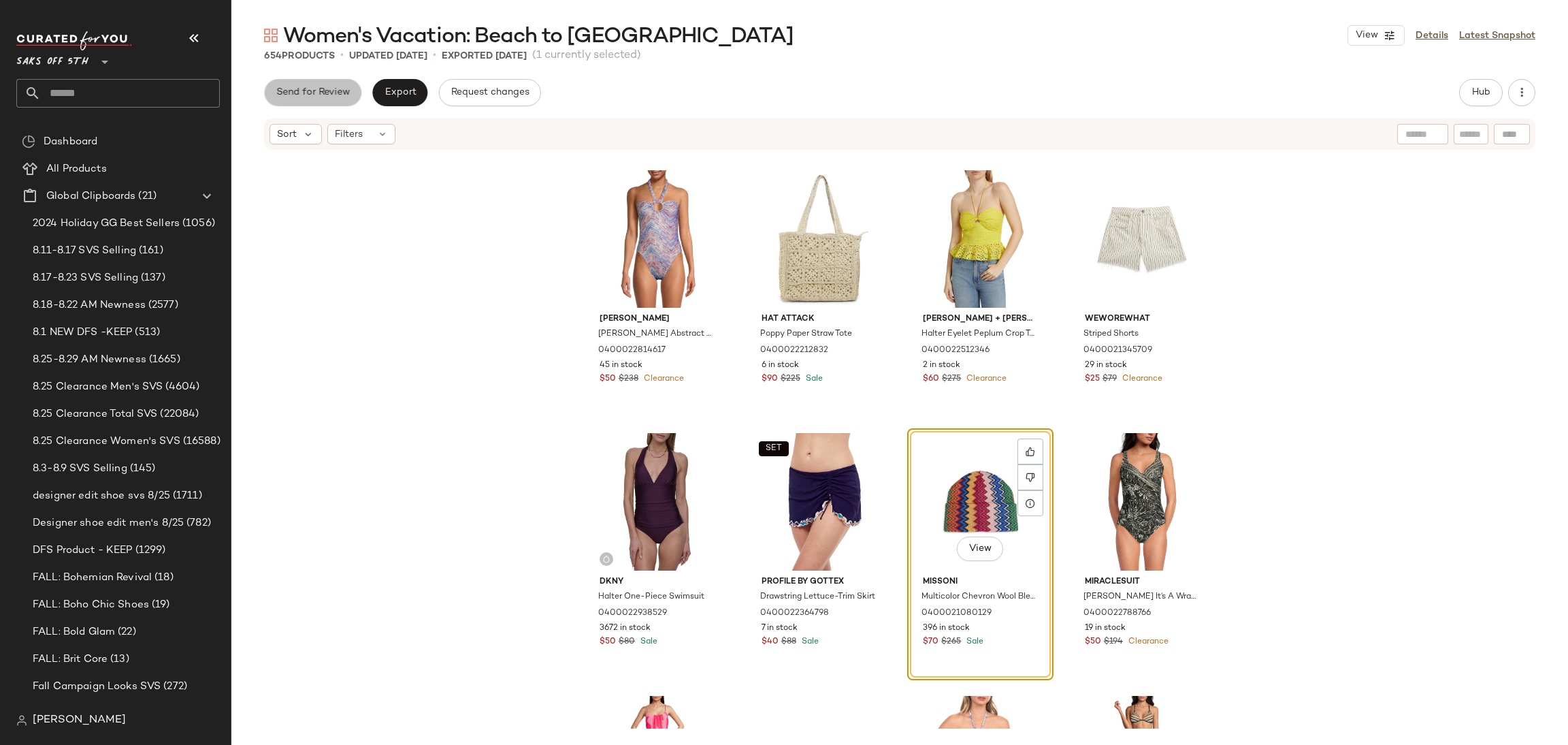
click at [332, 92] on span "Send for Review" at bounding box center [312, 92] width 74 height 11
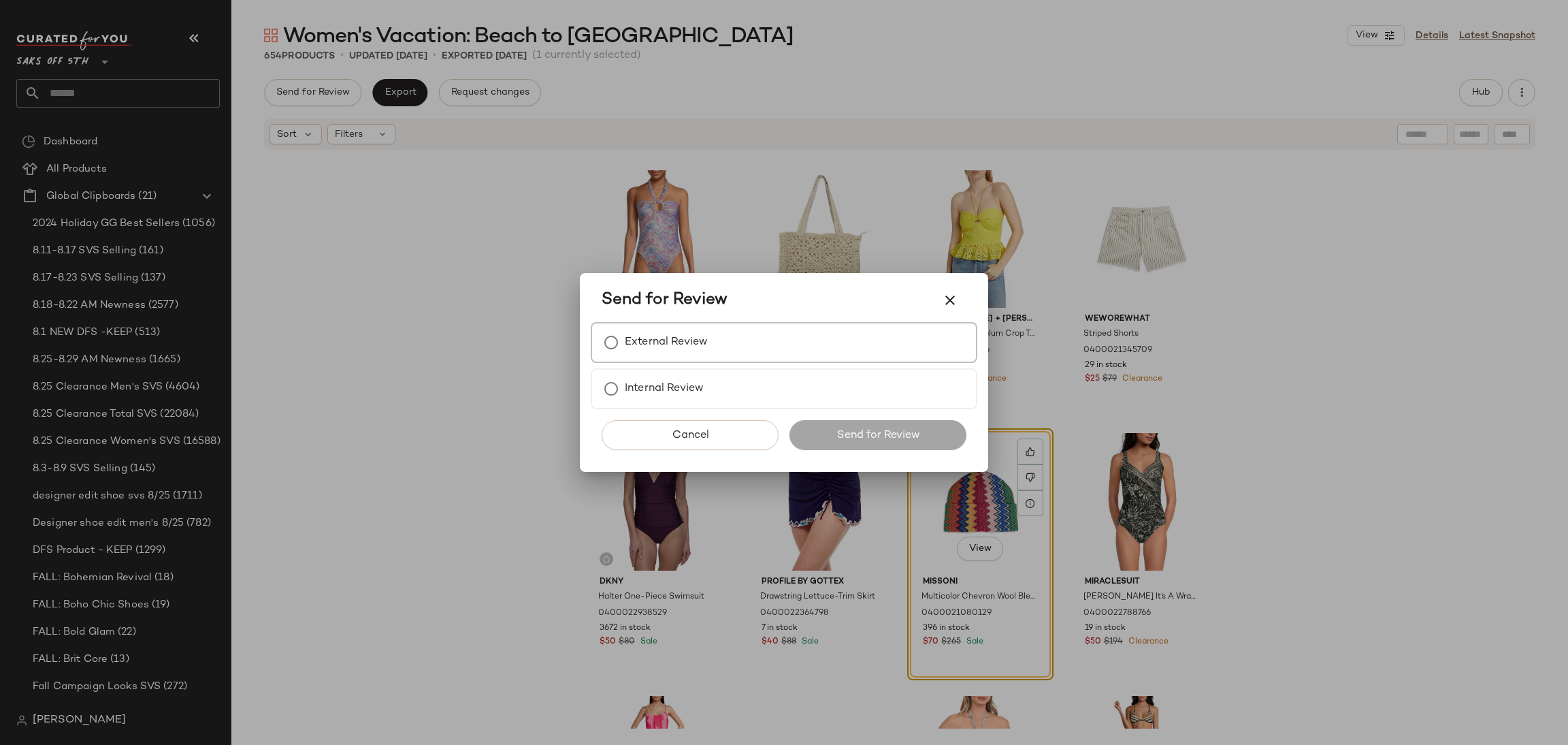
click at [665, 344] on label "External Review" at bounding box center [666, 343] width 83 height 28
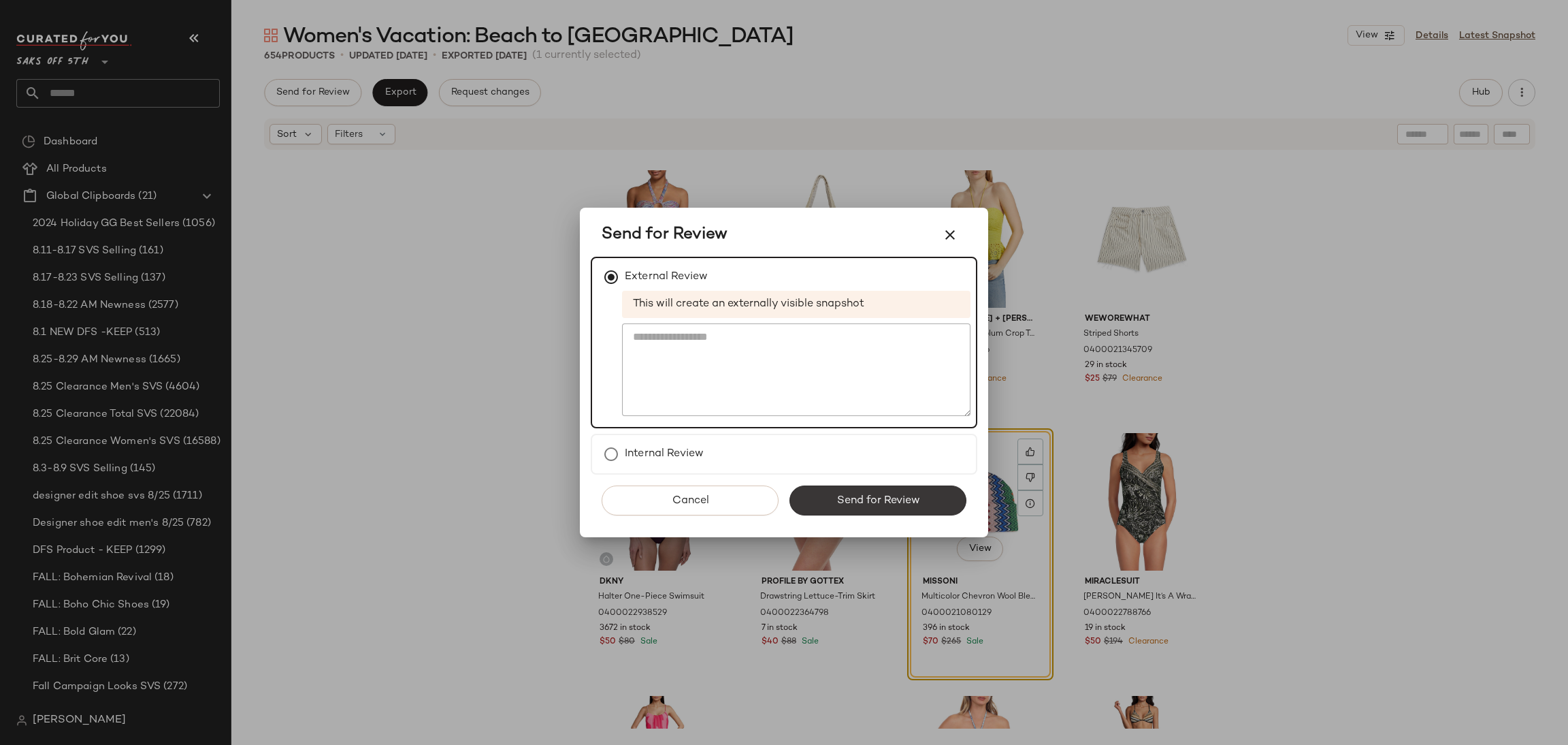
click at [852, 496] on span "Send for Review" at bounding box center [877, 500] width 83 height 13
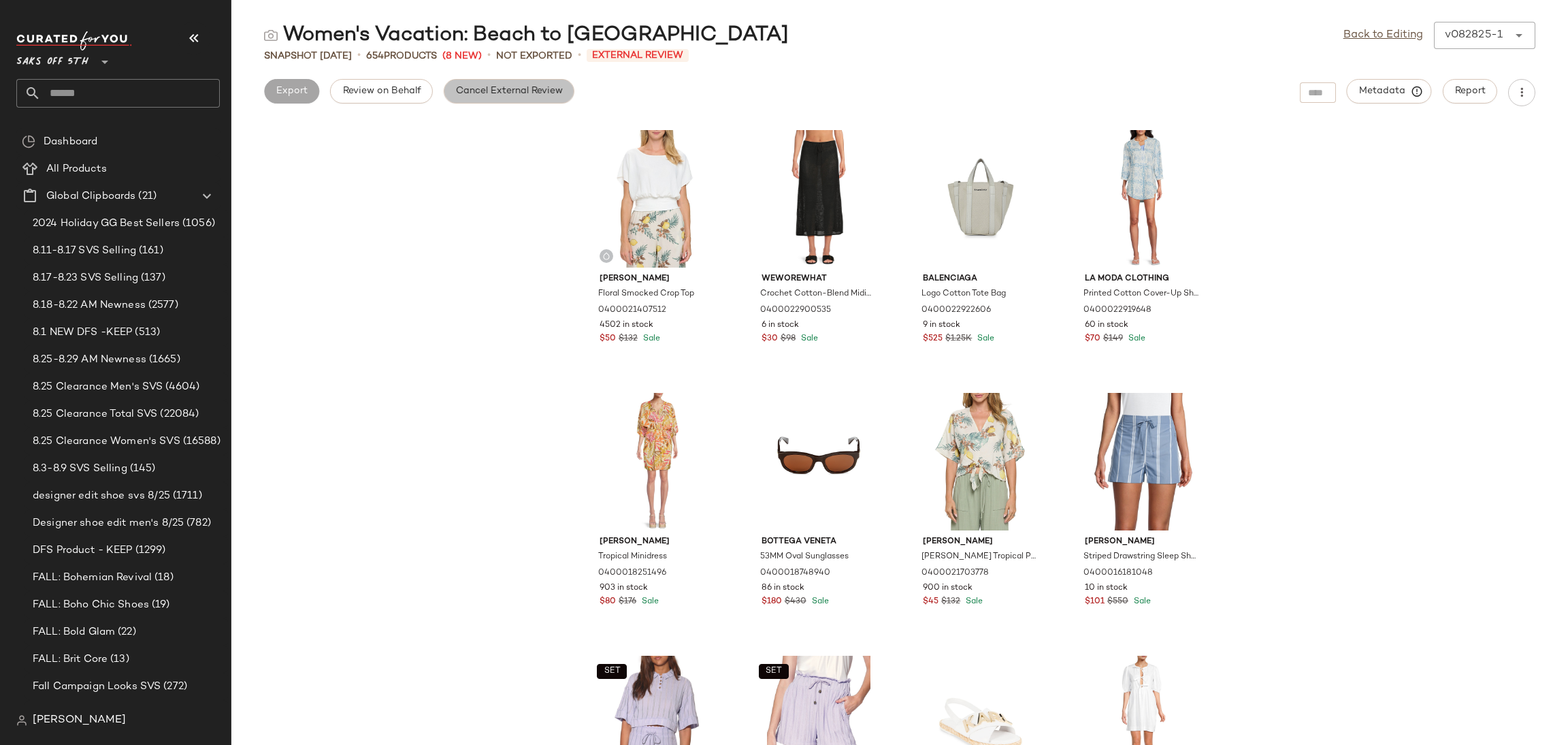
click at [530, 91] on span "Cancel External Review" at bounding box center [508, 91] width 108 height 11
click at [419, 94] on button "Export" at bounding box center [400, 92] width 55 height 24
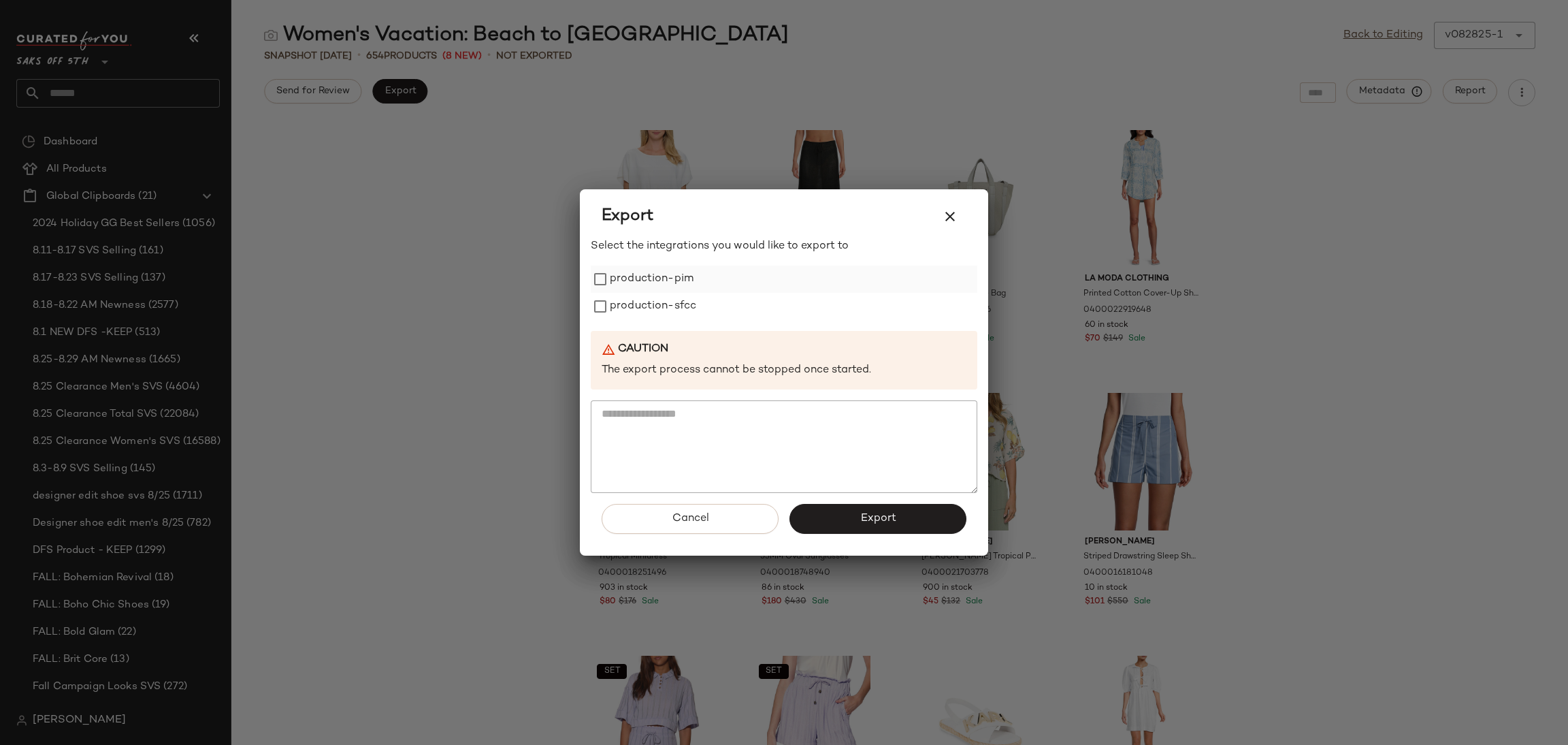
click at [689, 273] on label "production-pim" at bounding box center [651, 279] width 83 height 28
click at [689, 311] on label "production-sfcc" at bounding box center [652, 307] width 87 height 28
click at [840, 507] on button "Export" at bounding box center [877, 518] width 177 height 30
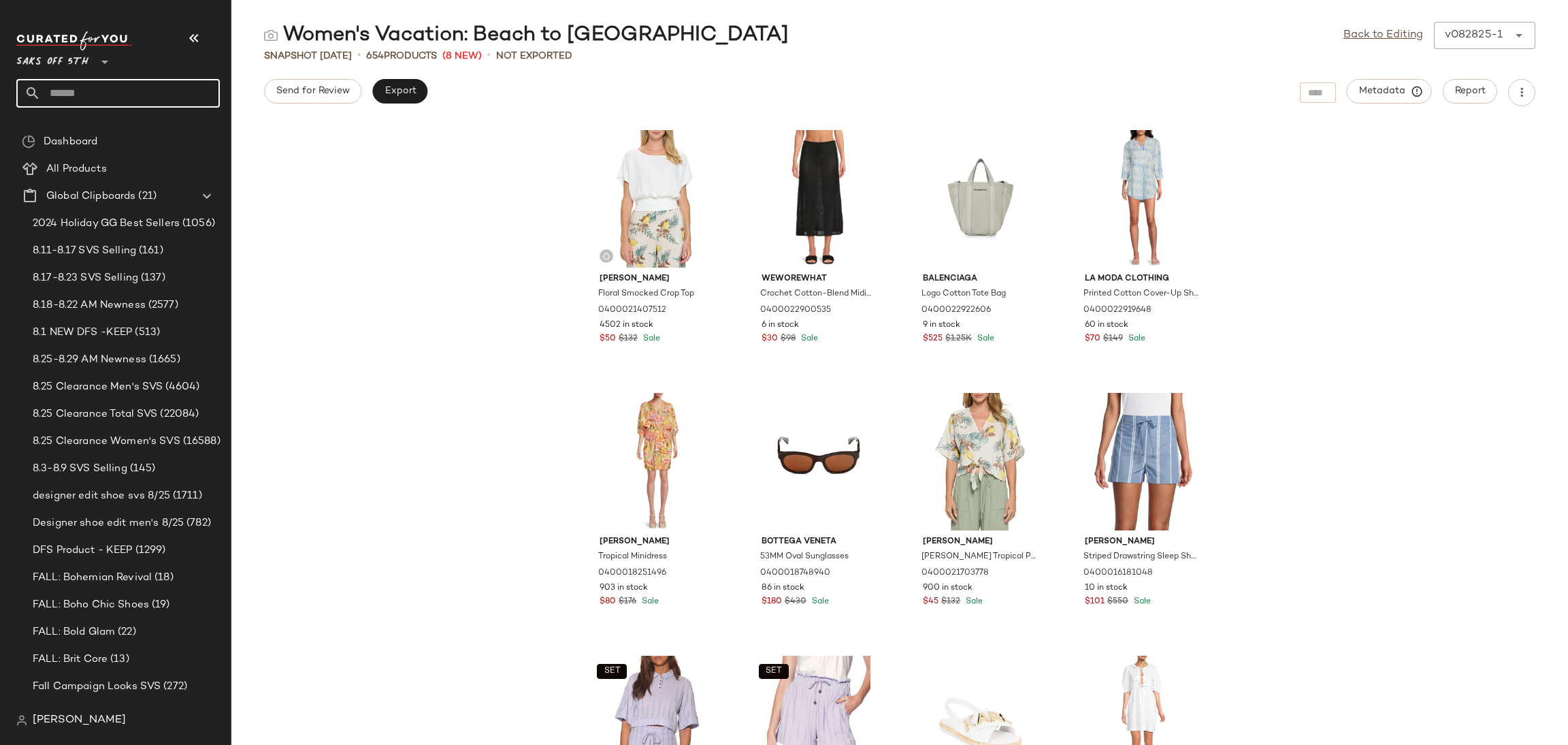
click at [153, 89] on input "text" at bounding box center [130, 93] width 179 height 28
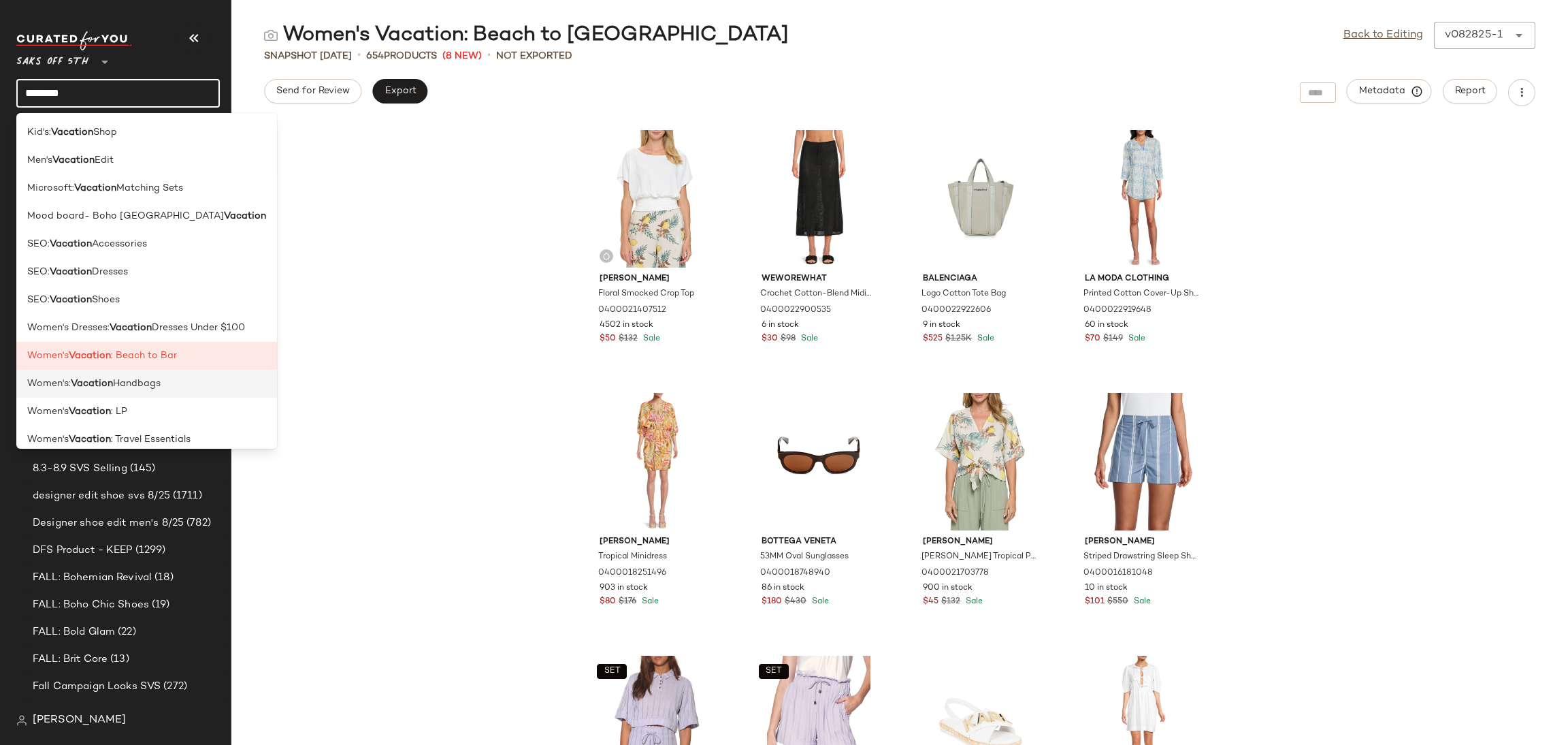
type input "********"
click at [160, 387] on span "Handbags" at bounding box center [137, 384] width 48 height 15
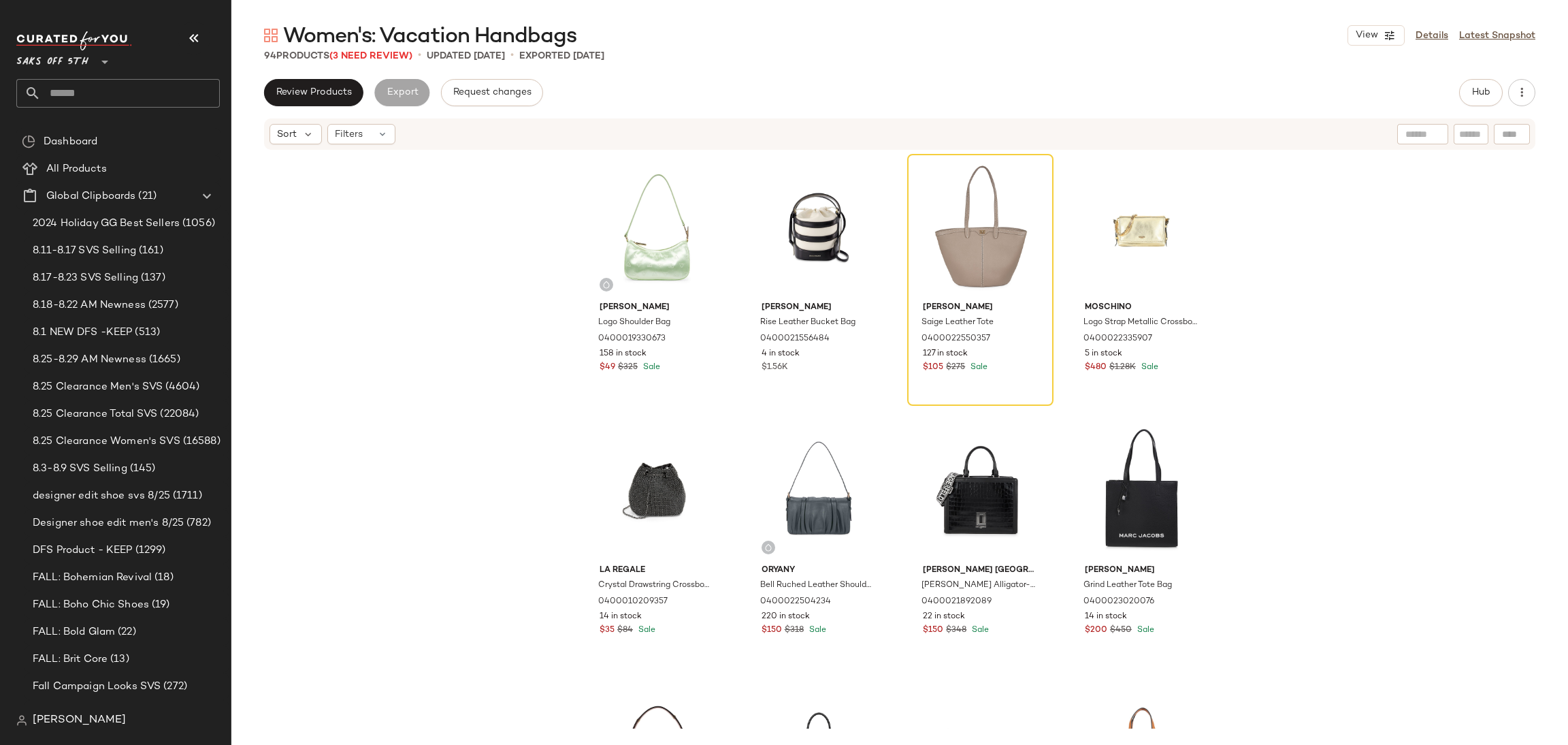
click at [385, 49] on span "Women's: Vacation Handbags" at bounding box center [430, 37] width 293 height 28
click at [383, 57] on span "(3 Need Review)" at bounding box center [371, 56] width 83 height 11
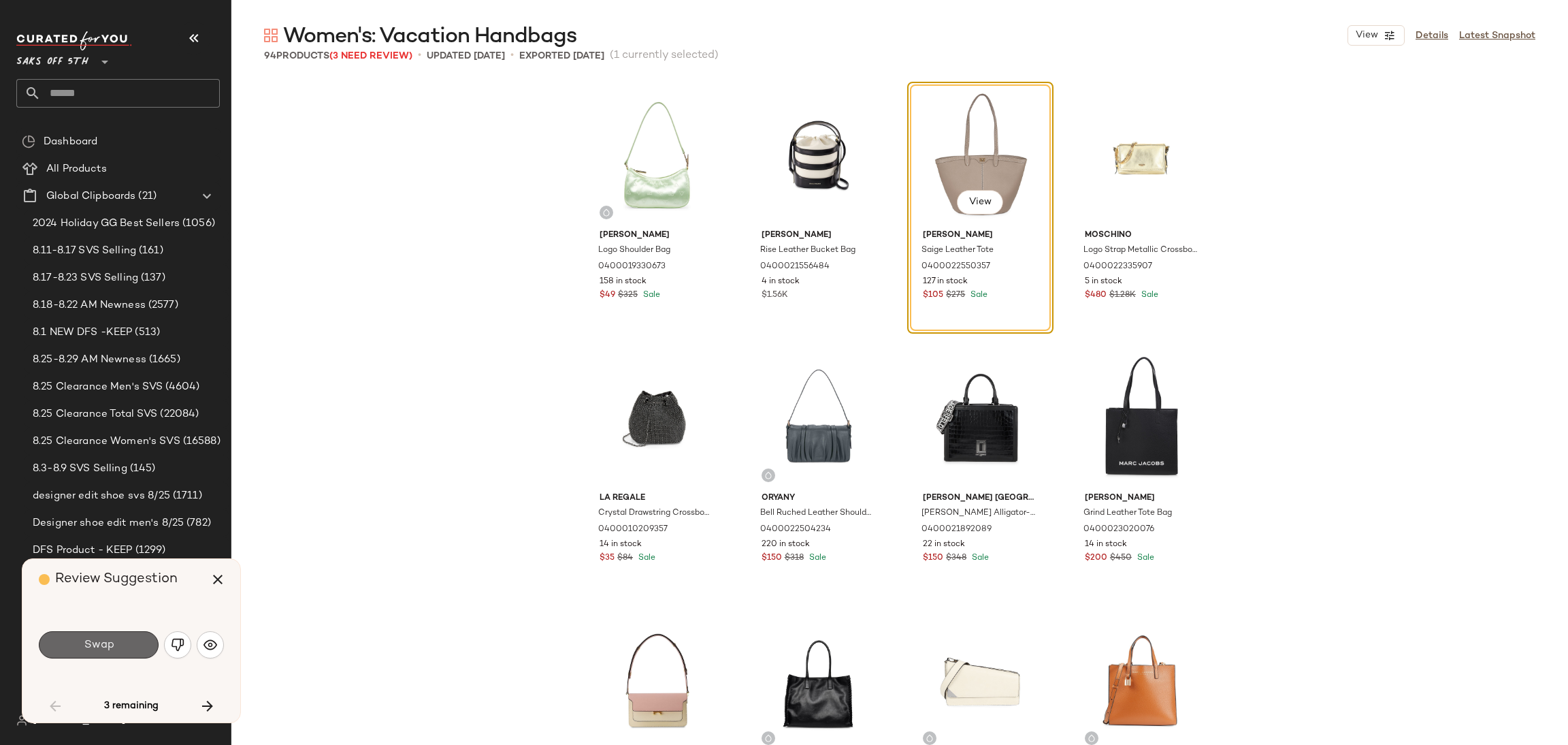
click at [121, 635] on button "Swap" at bounding box center [99, 645] width 120 height 28
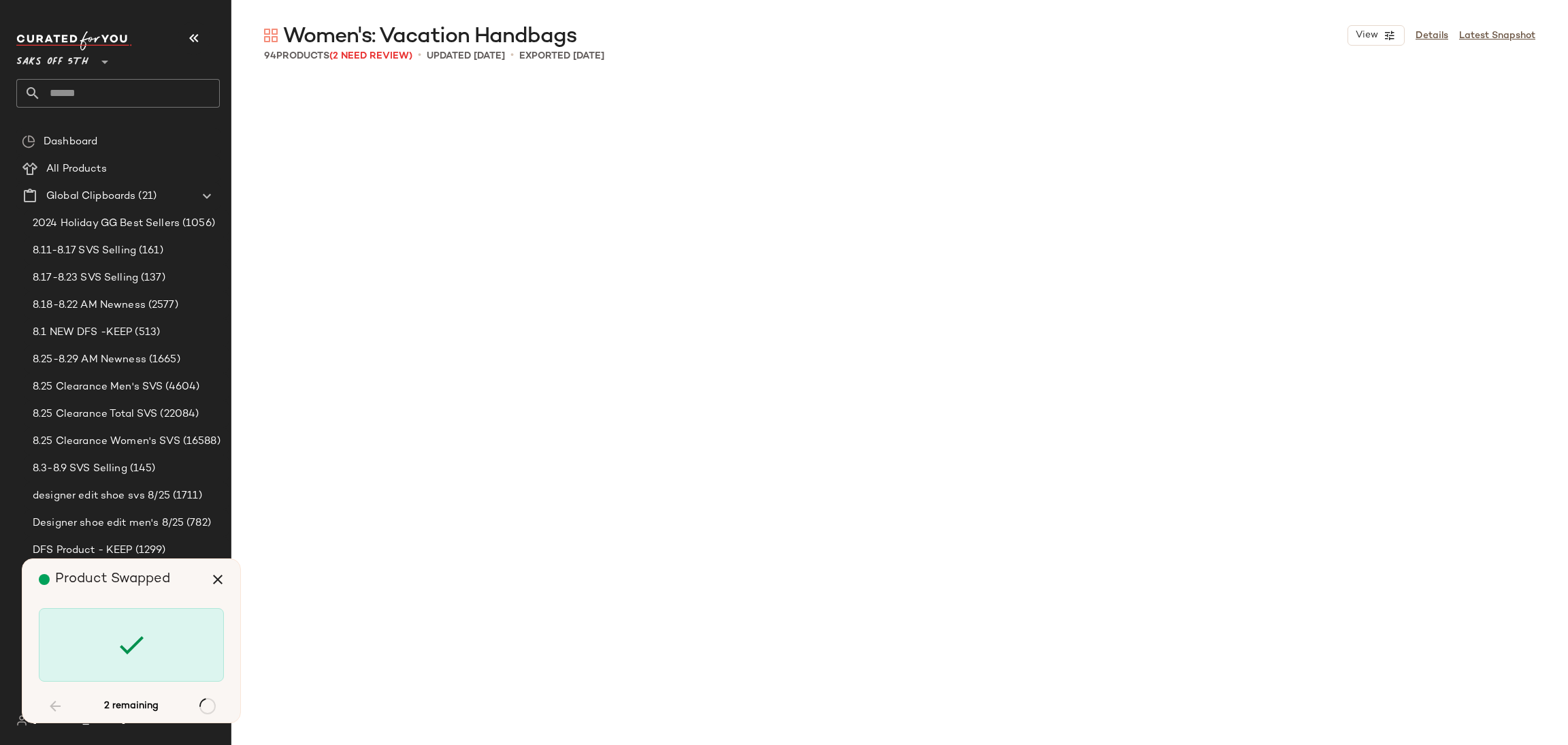
scroll to position [3416, 0]
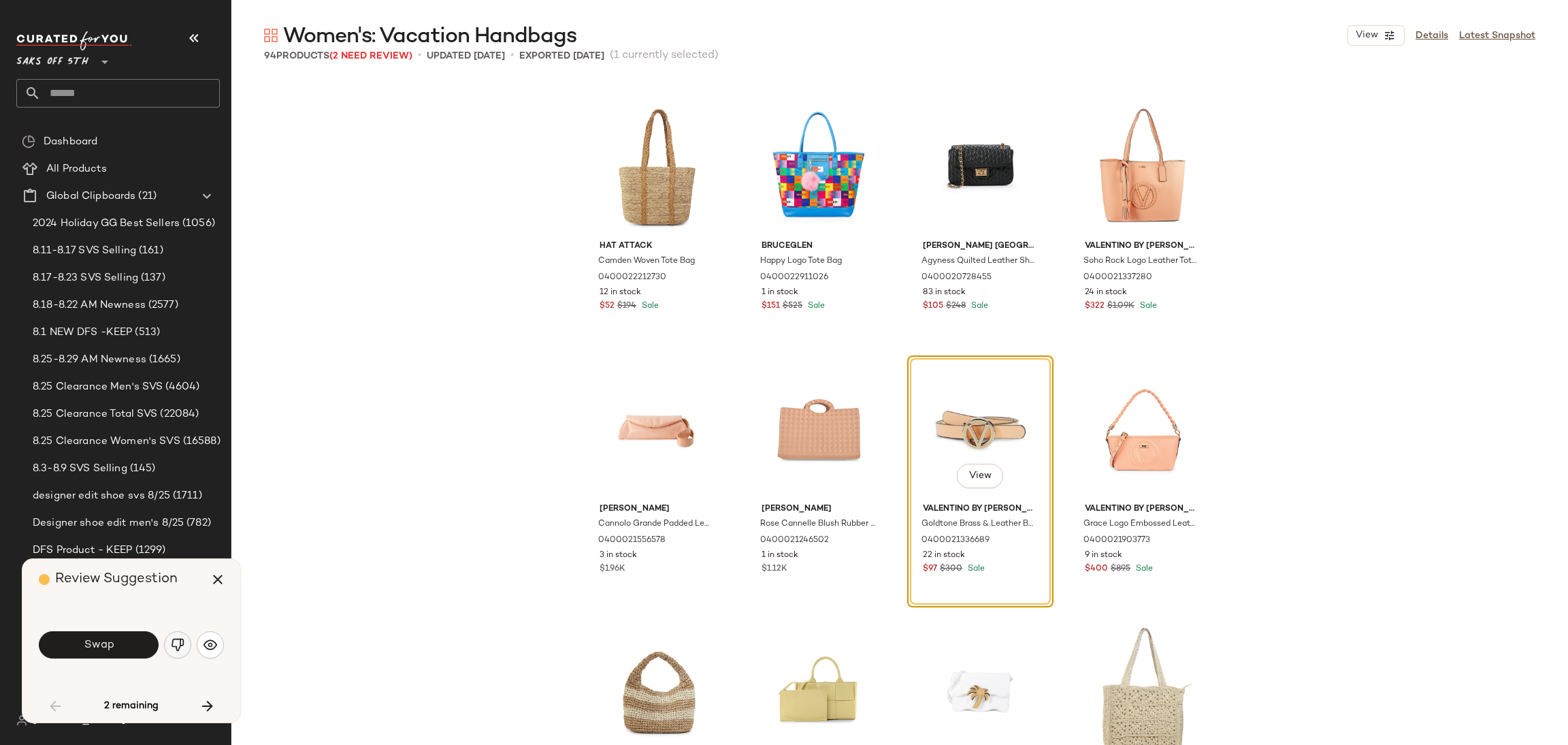
drag, startPoint x: 121, startPoint y: 634, endPoint x: 178, endPoint y: 643, distance: 57.7
click at [178, 643] on div "Swap" at bounding box center [131, 645] width 185 height 32
click at [178, 643] on img "button" at bounding box center [177, 645] width 14 height 14
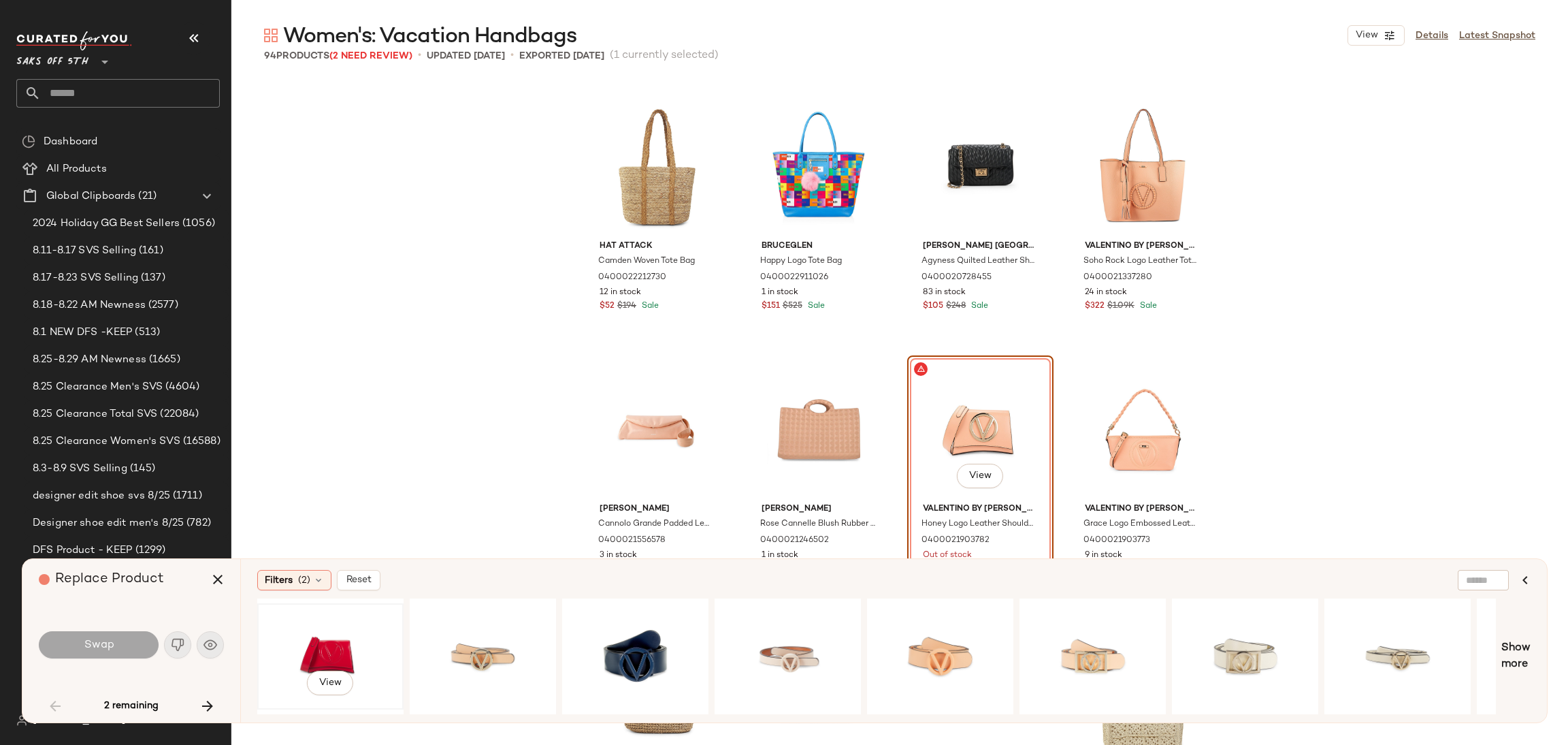
click at [317, 649] on div "View" at bounding box center [330, 656] width 137 height 96
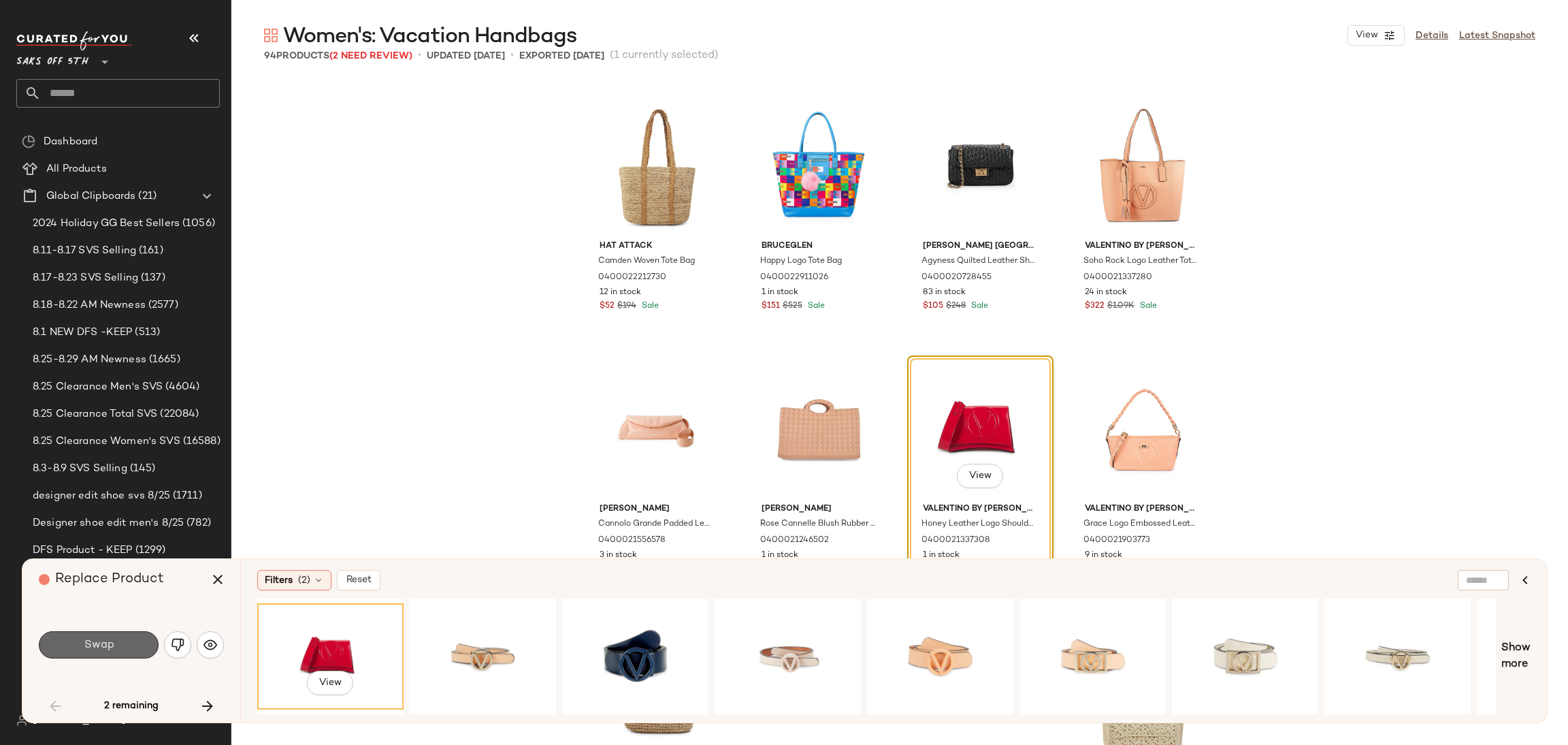
click at [116, 643] on button "Swap" at bounding box center [99, 645] width 120 height 28
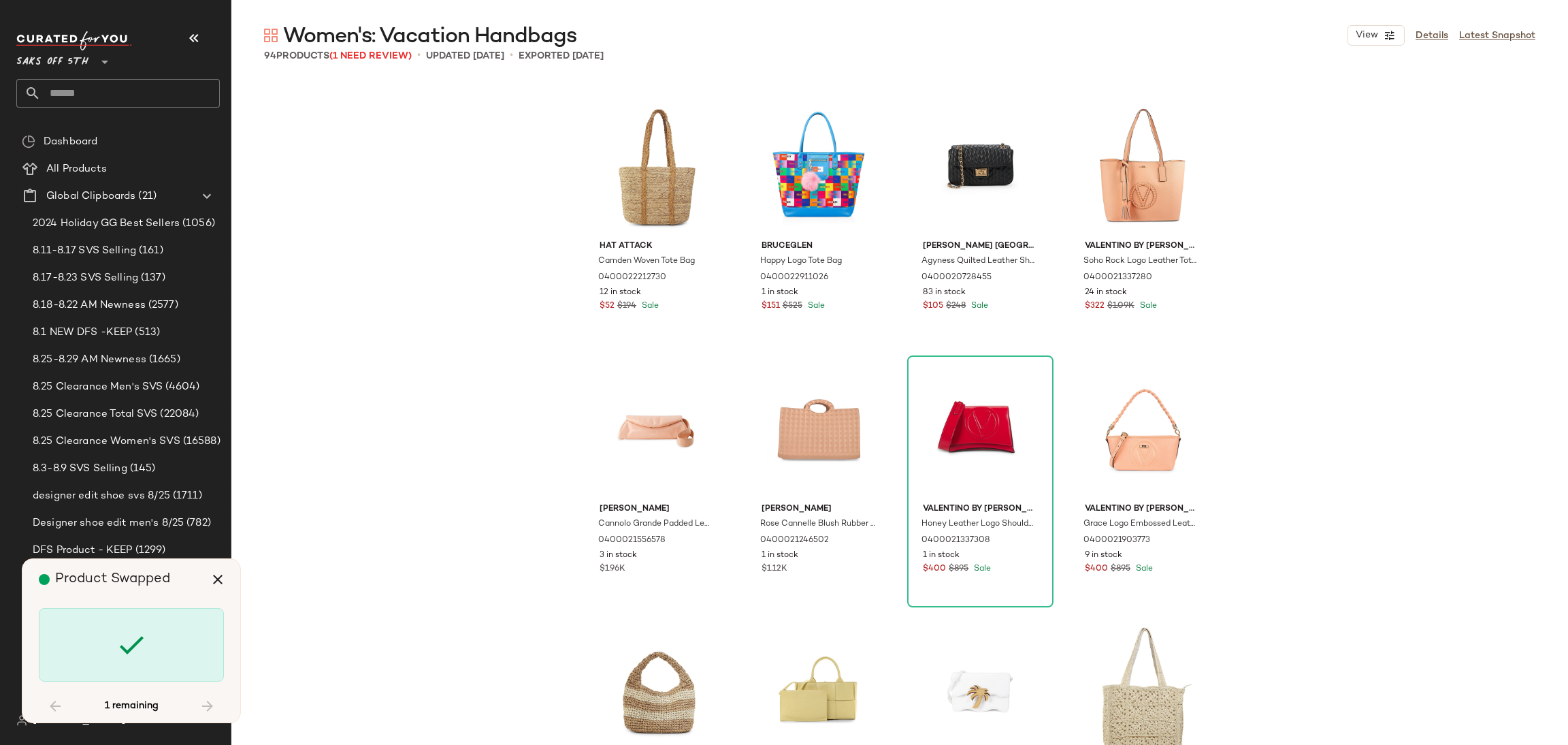
scroll to position [4467, 0]
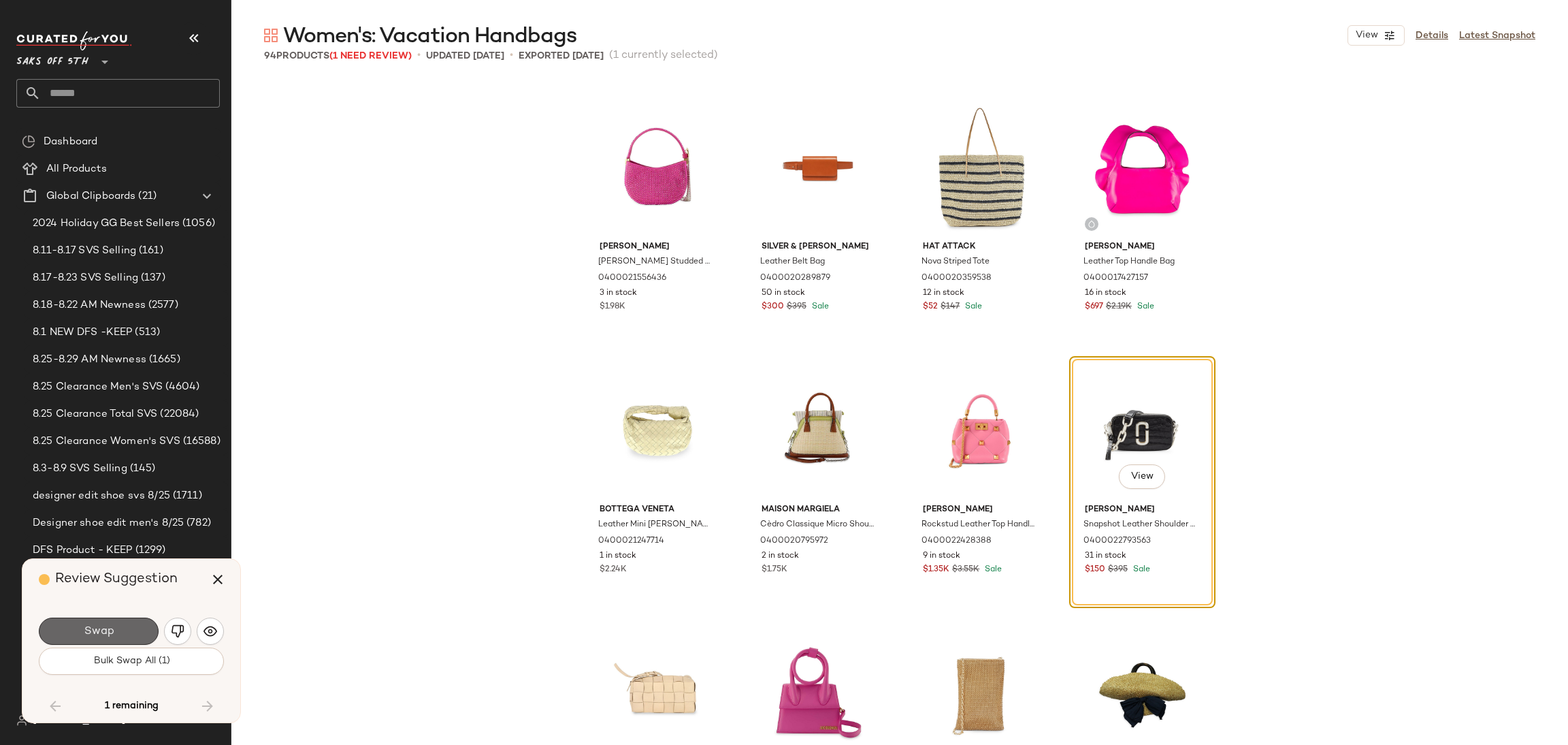
click at [134, 630] on button "Swap" at bounding box center [99, 632] width 120 height 28
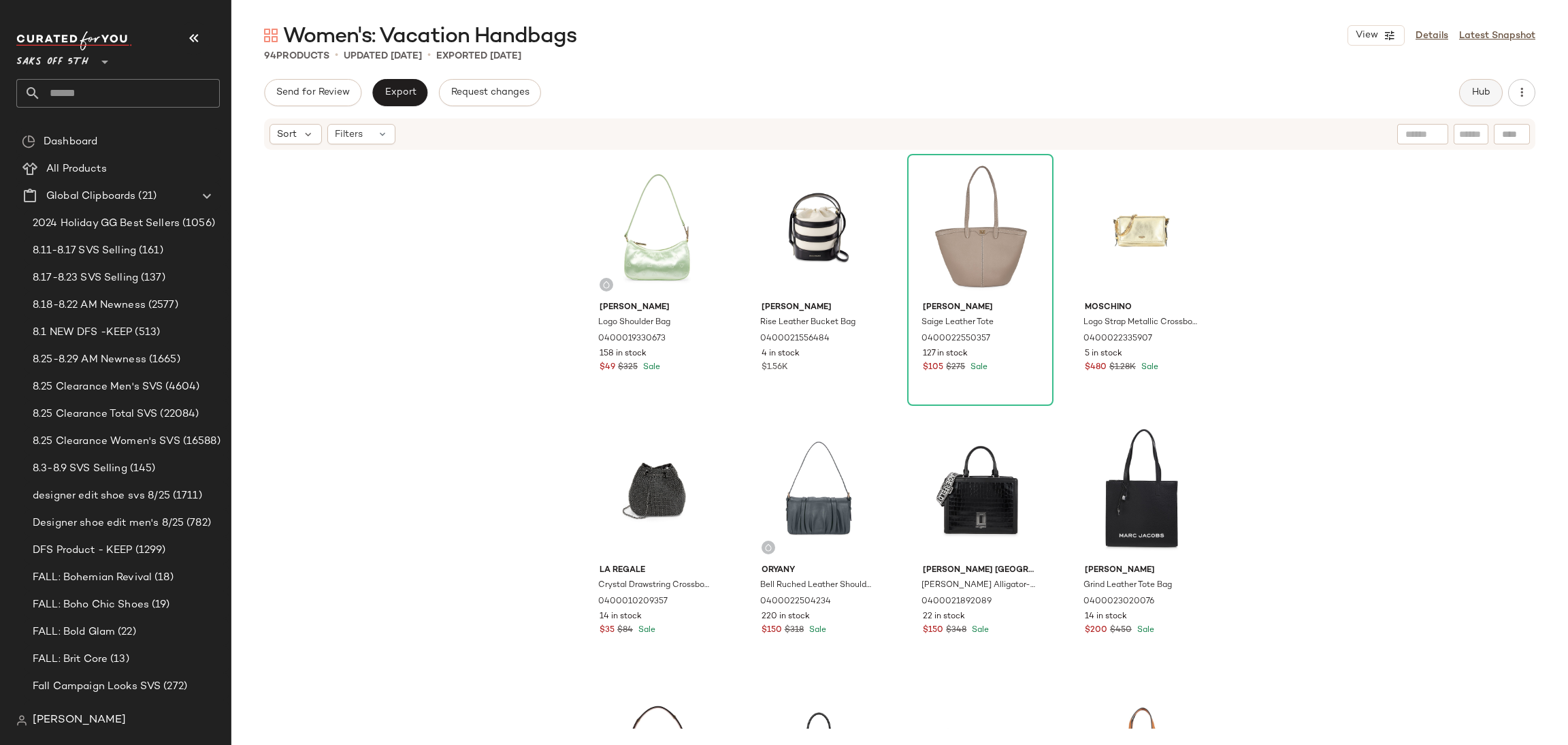
click at [1480, 100] on button "Hub" at bounding box center [1481, 93] width 44 height 28
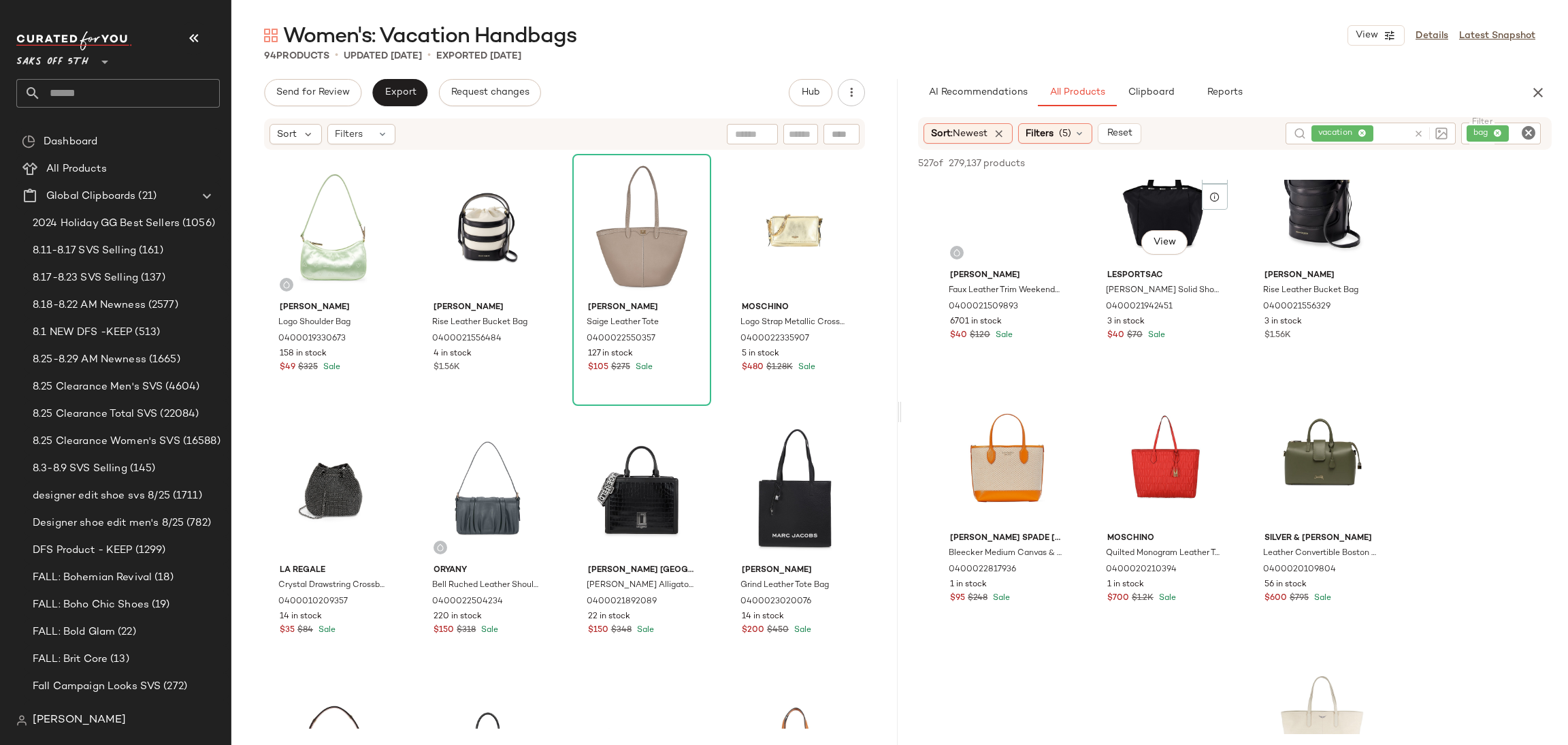
scroll to position [1637, 0]
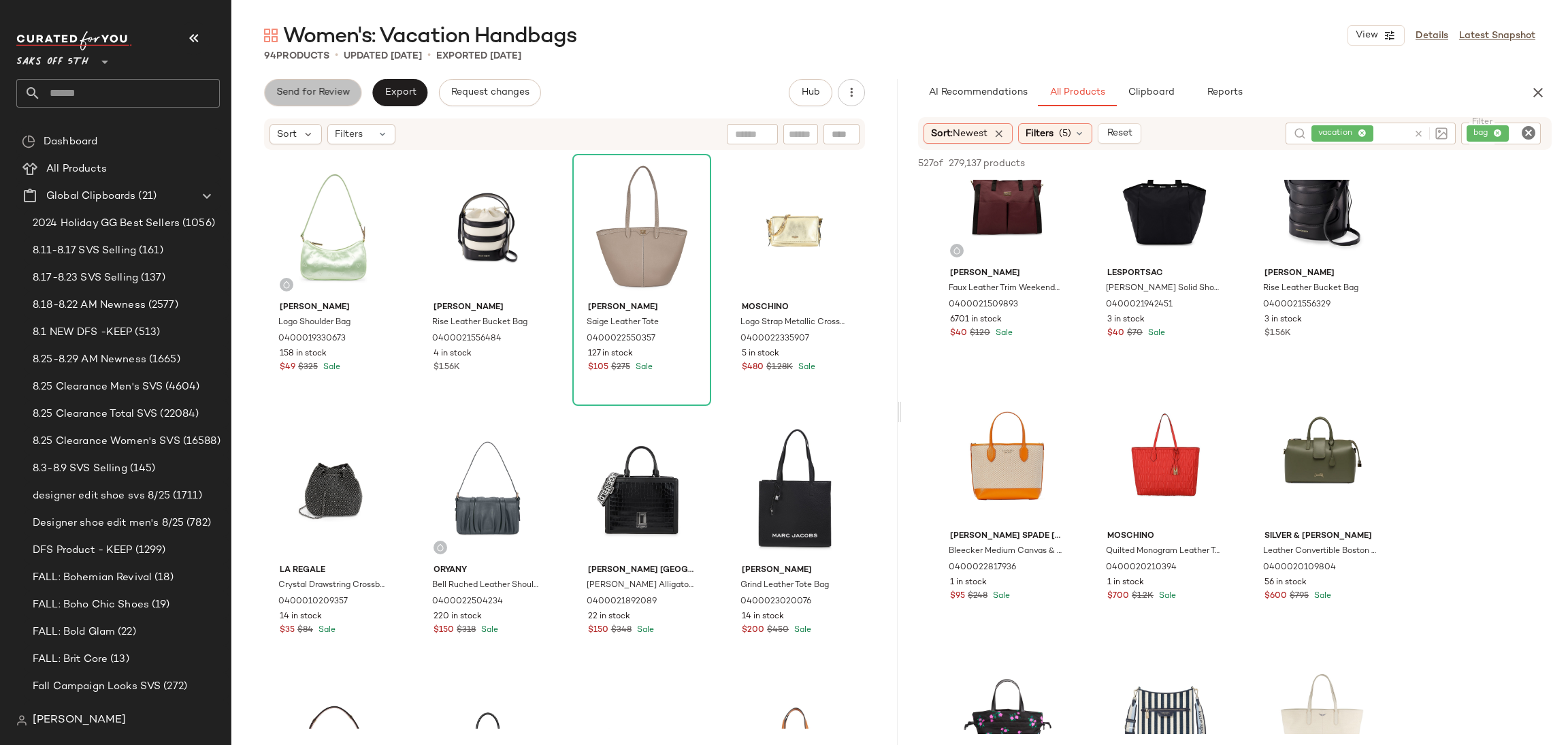
click at [323, 100] on button "Send for Review" at bounding box center [312, 93] width 97 height 28
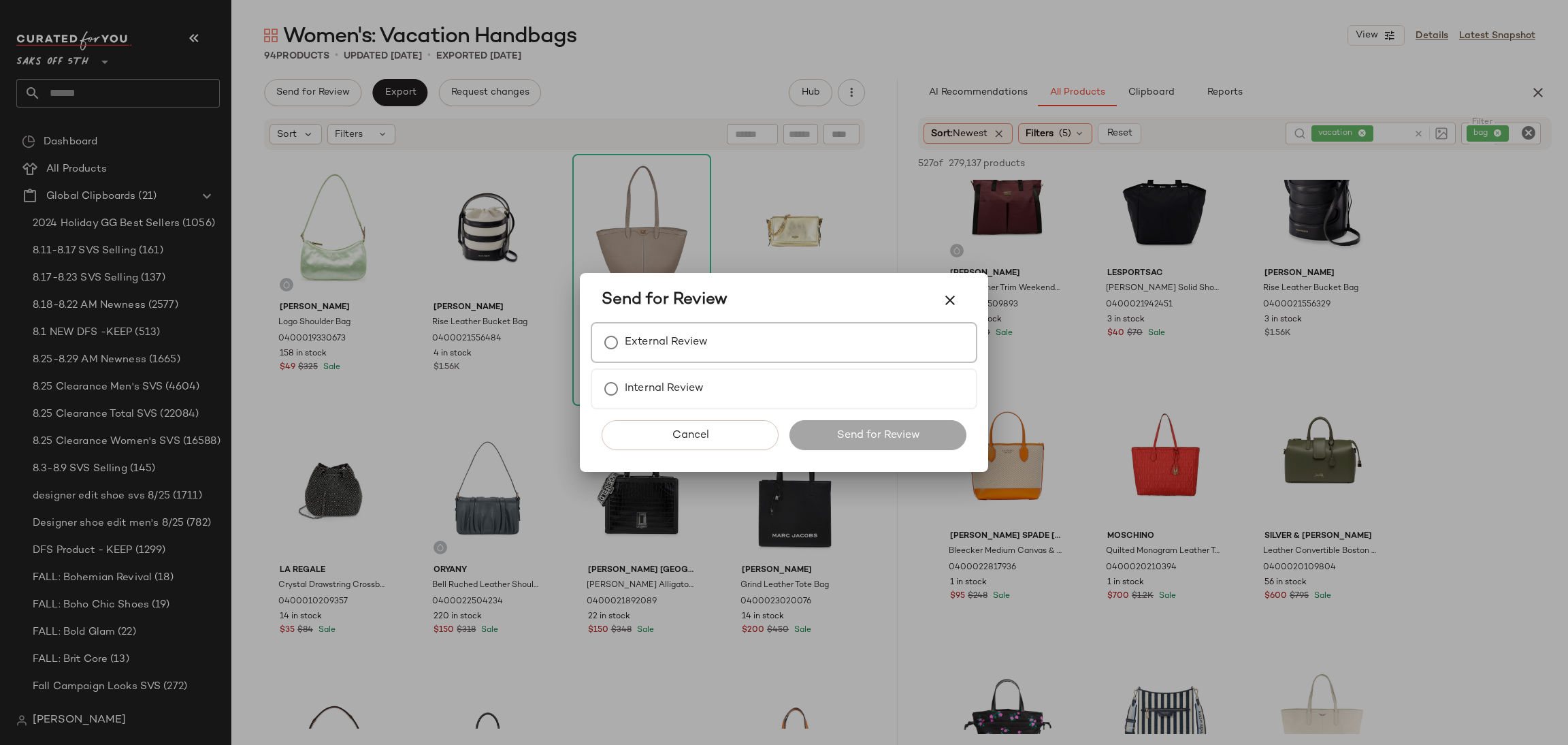
click at [663, 340] on label "External Review" at bounding box center [666, 343] width 83 height 28
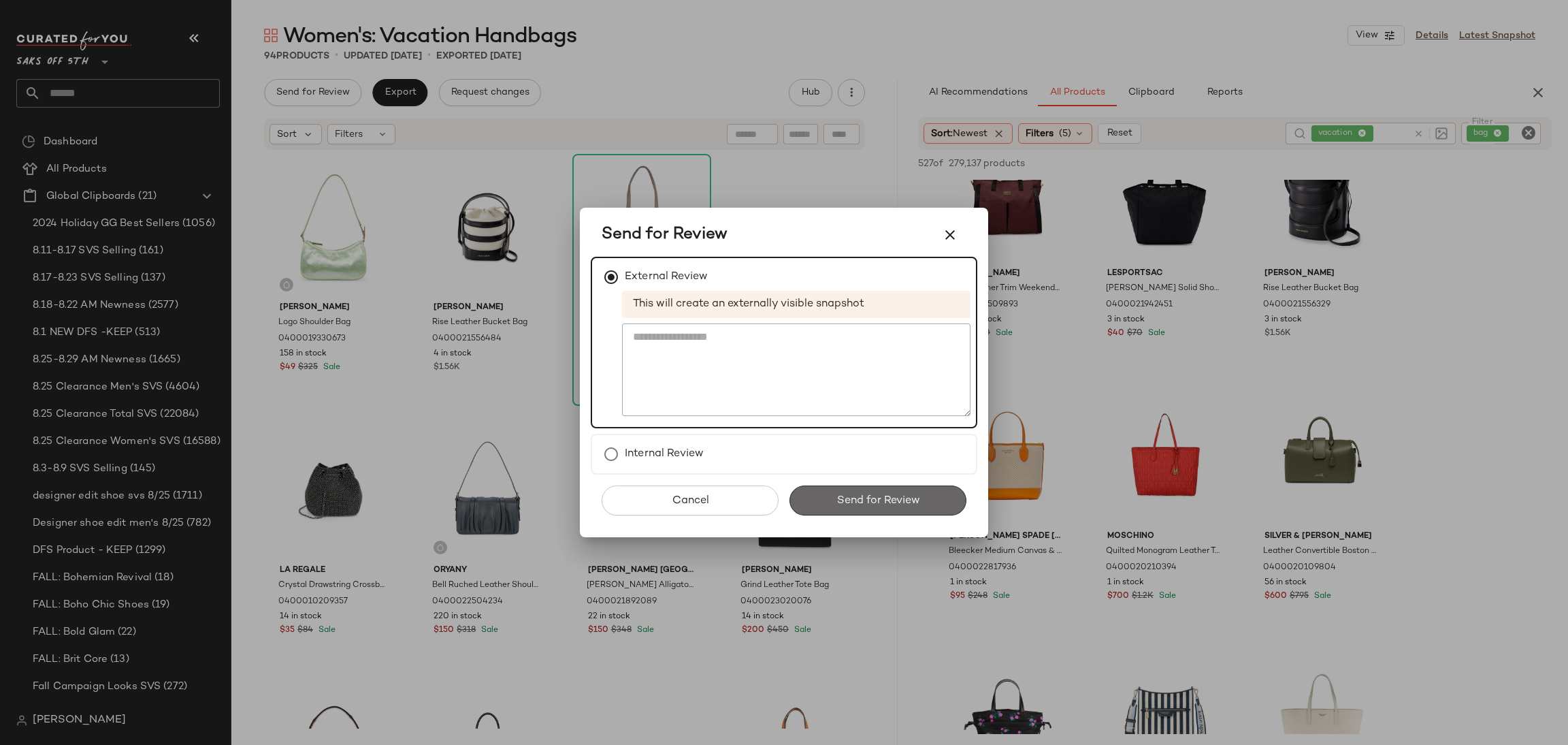
click at [870, 495] on span "Send for Review" at bounding box center [877, 500] width 83 height 13
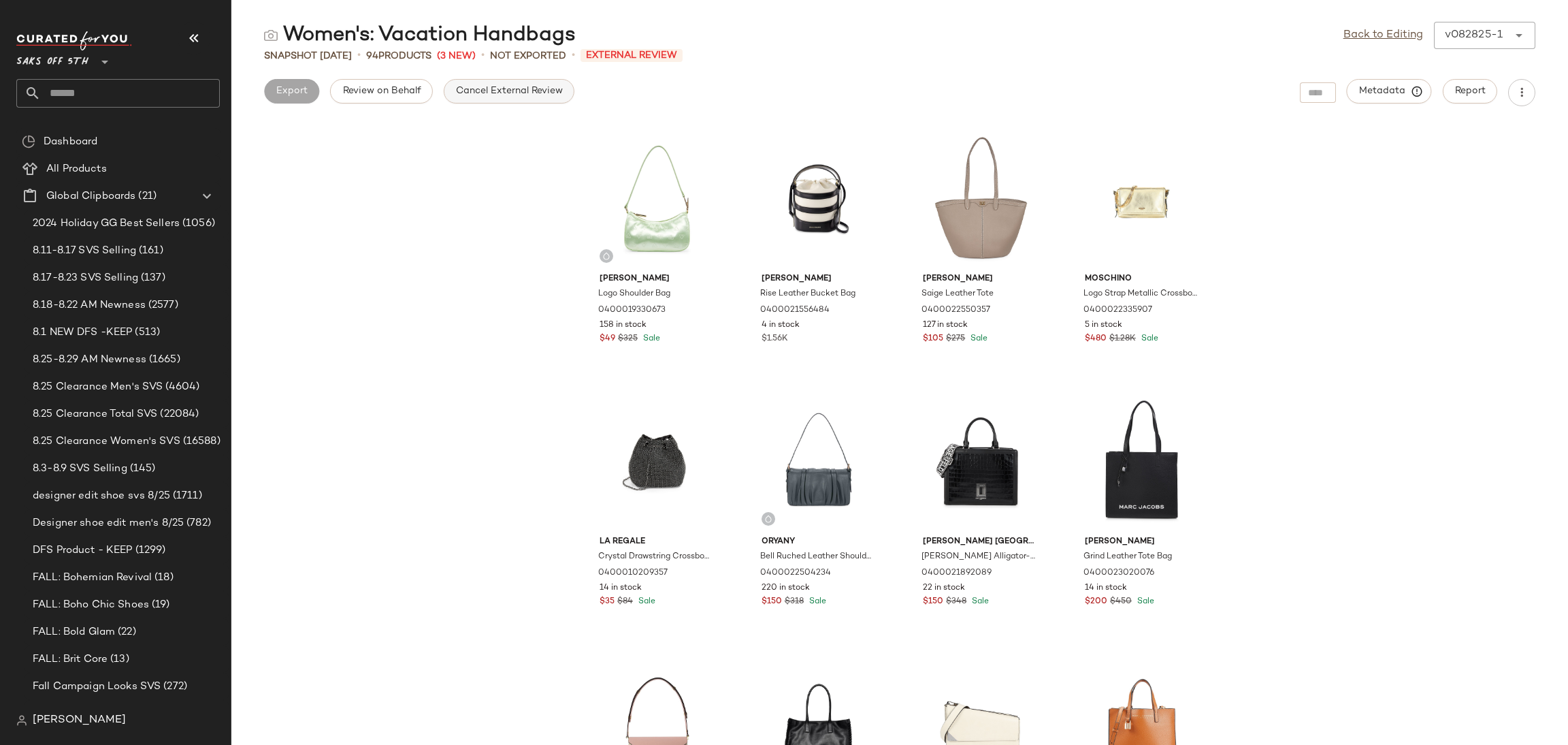
click at [521, 86] on span "Cancel External Review" at bounding box center [508, 91] width 108 height 11
click at [405, 93] on span "Export" at bounding box center [400, 91] width 32 height 11
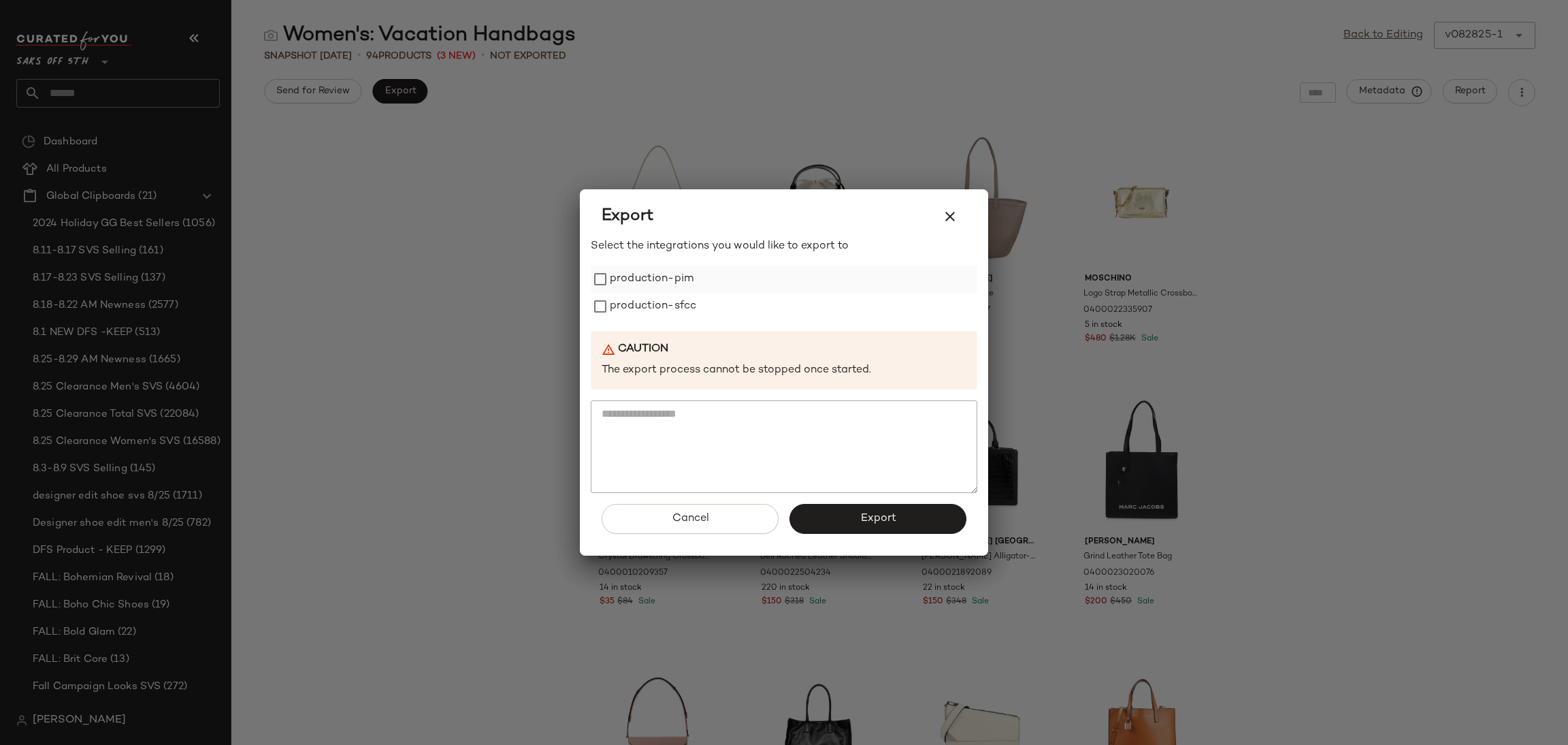
click at [644, 285] on label "production-pim" at bounding box center [651, 279] width 83 height 28
click at [647, 307] on label "production-sfcc" at bounding box center [652, 307] width 87 height 28
click at [870, 514] on span "Export" at bounding box center [877, 518] width 36 height 13
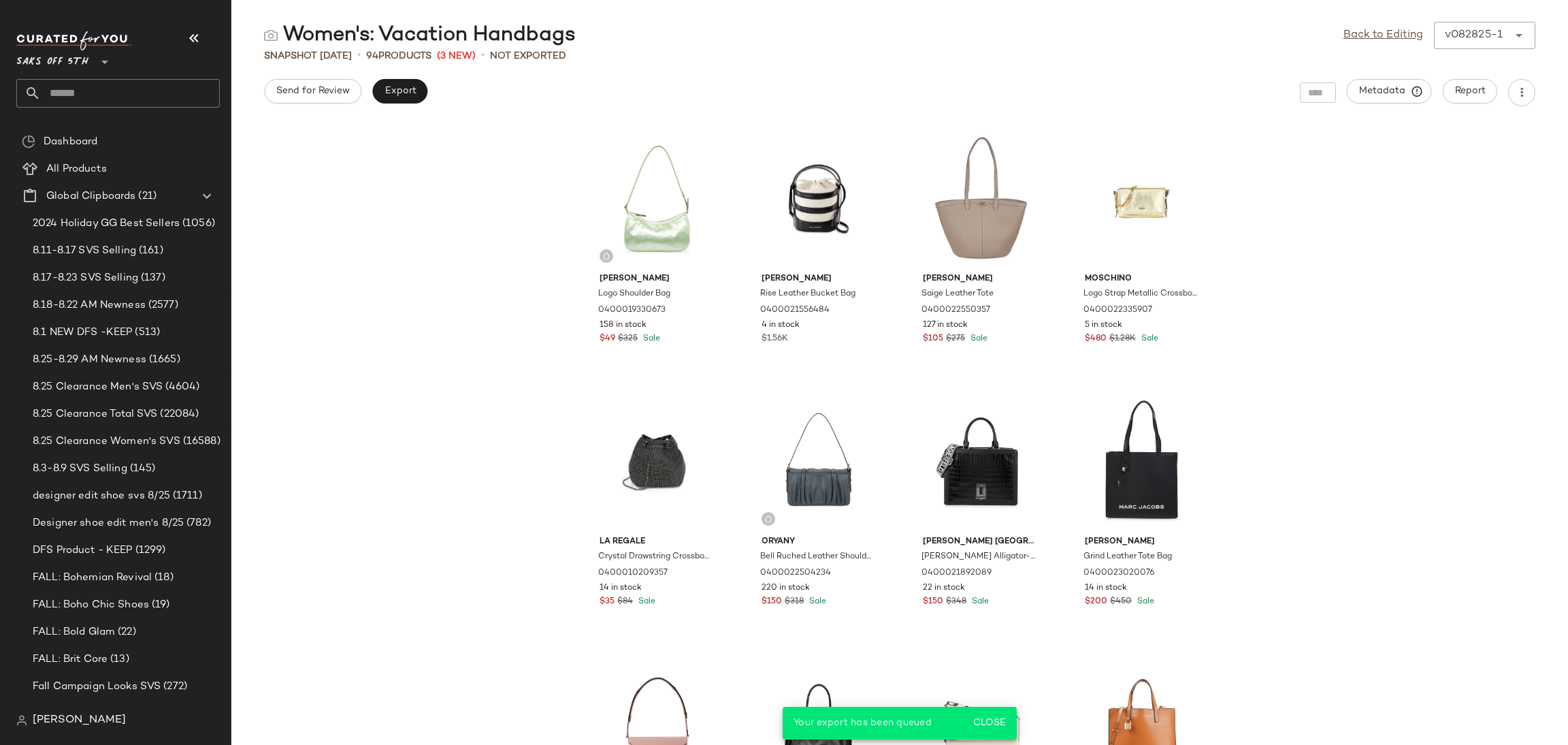
click at [127, 97] on input "text" at bounding box center [130, 93] width 179 height 28
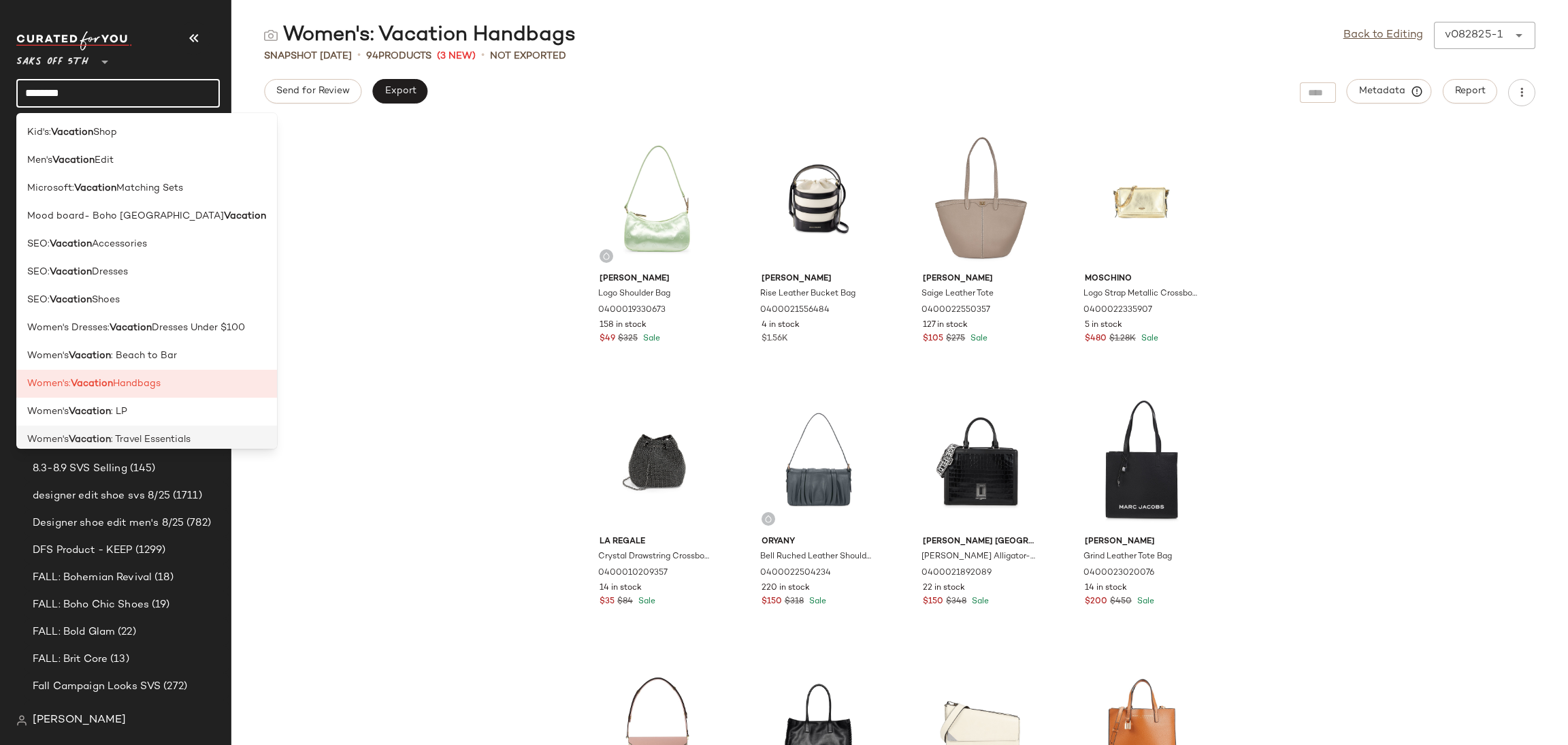
type input "********"
click at [128, 438] on span ": Travel Essentials" at bounding box center [151, 440] width 79 height 15
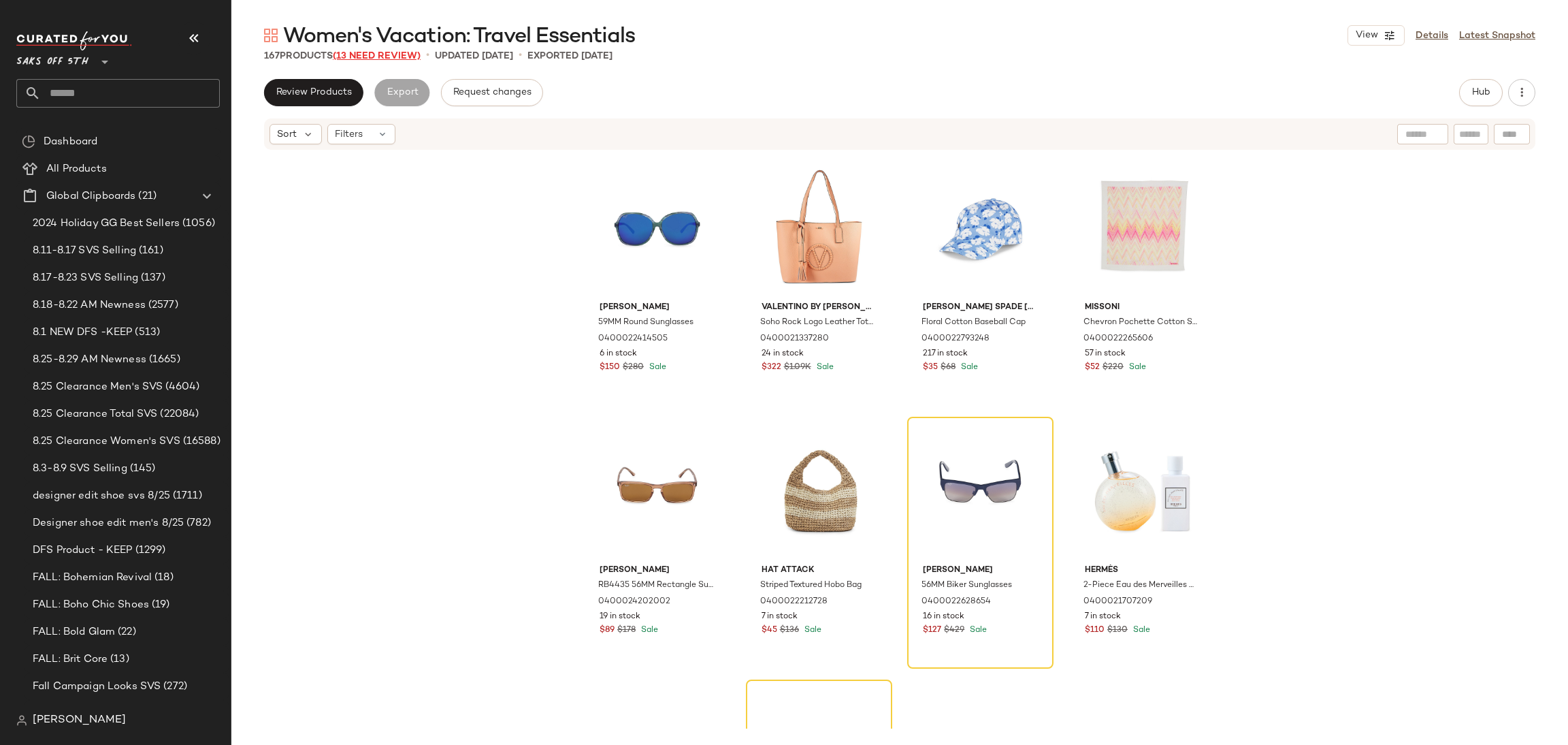
click at [403, 55] on span "(13 Need Review)" at bounding box center [376, 56] width 87 height 11
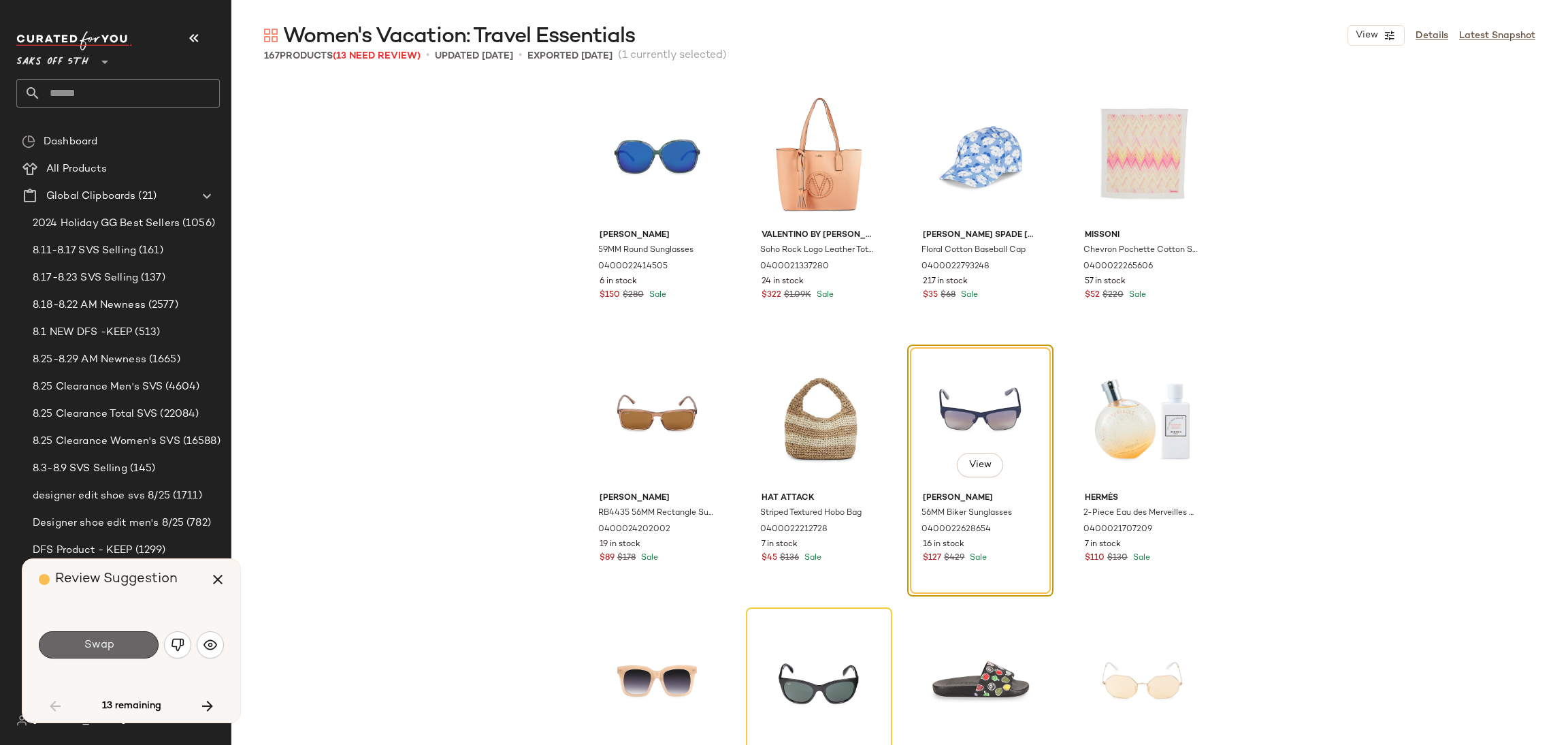
click at [138, 643] on button "Swap" at bounding box center [99, 645] width 120 height 28
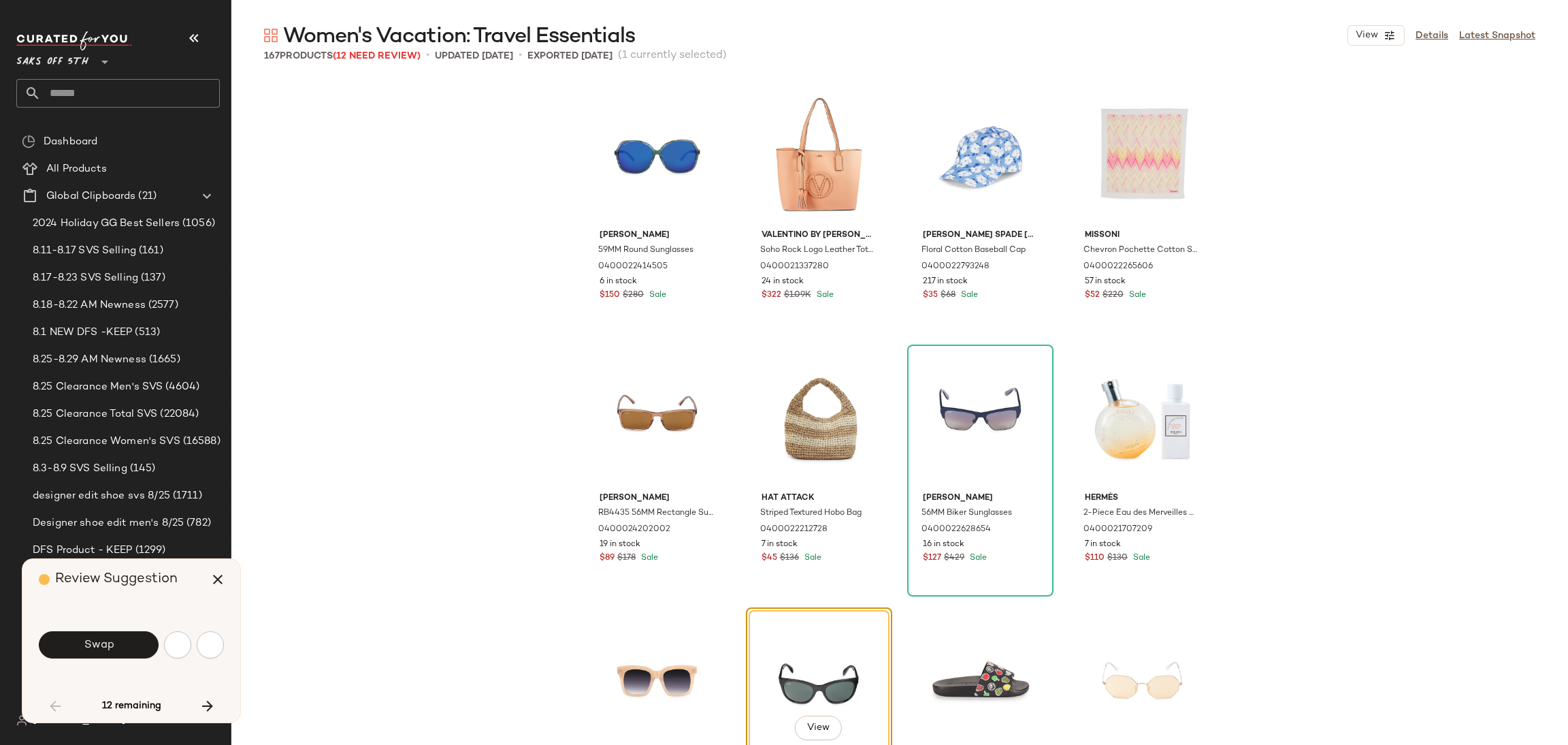
scroll to position [273, 0]
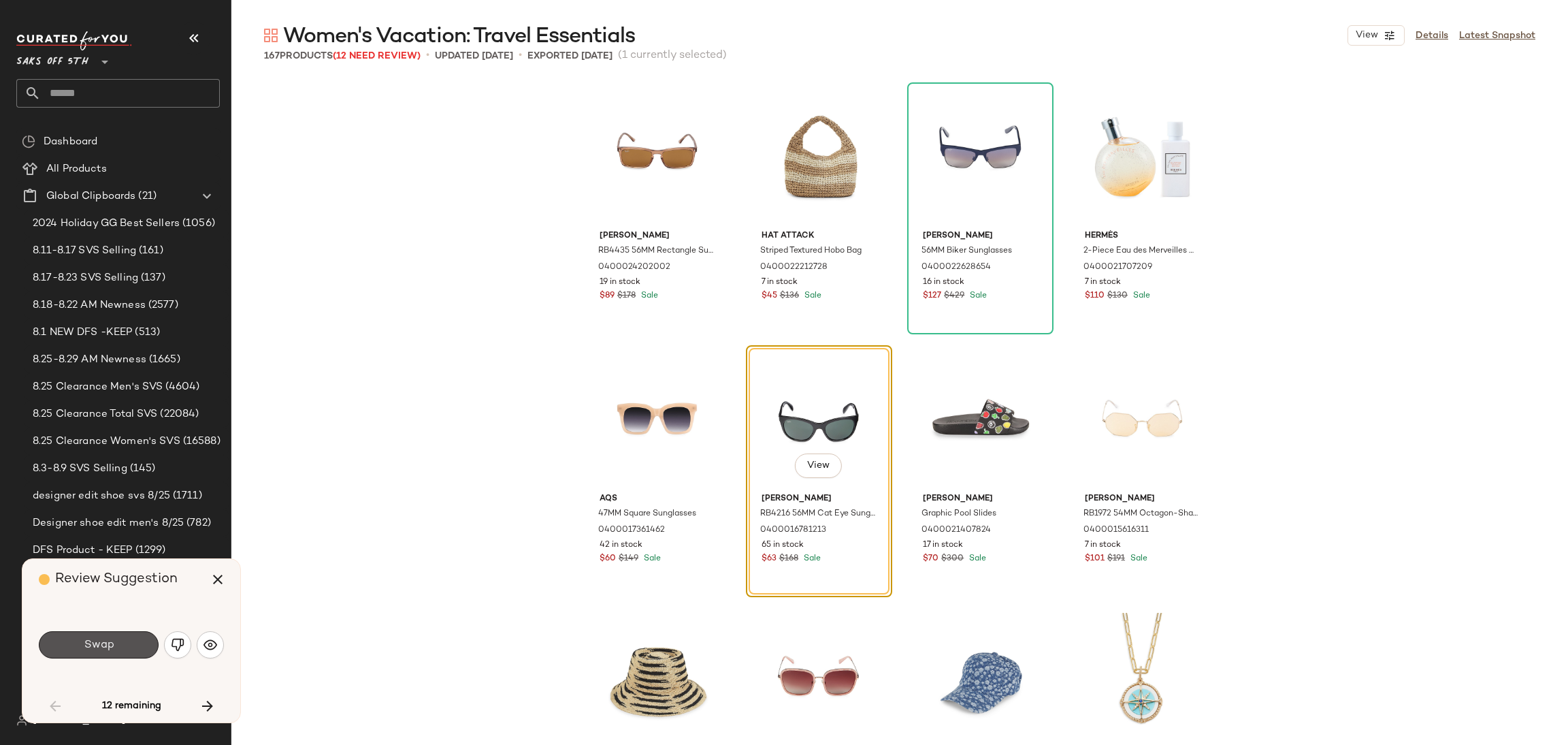
click at [138, 643] on button "Swap" at bounding box center [99, 645] width 120 height 28
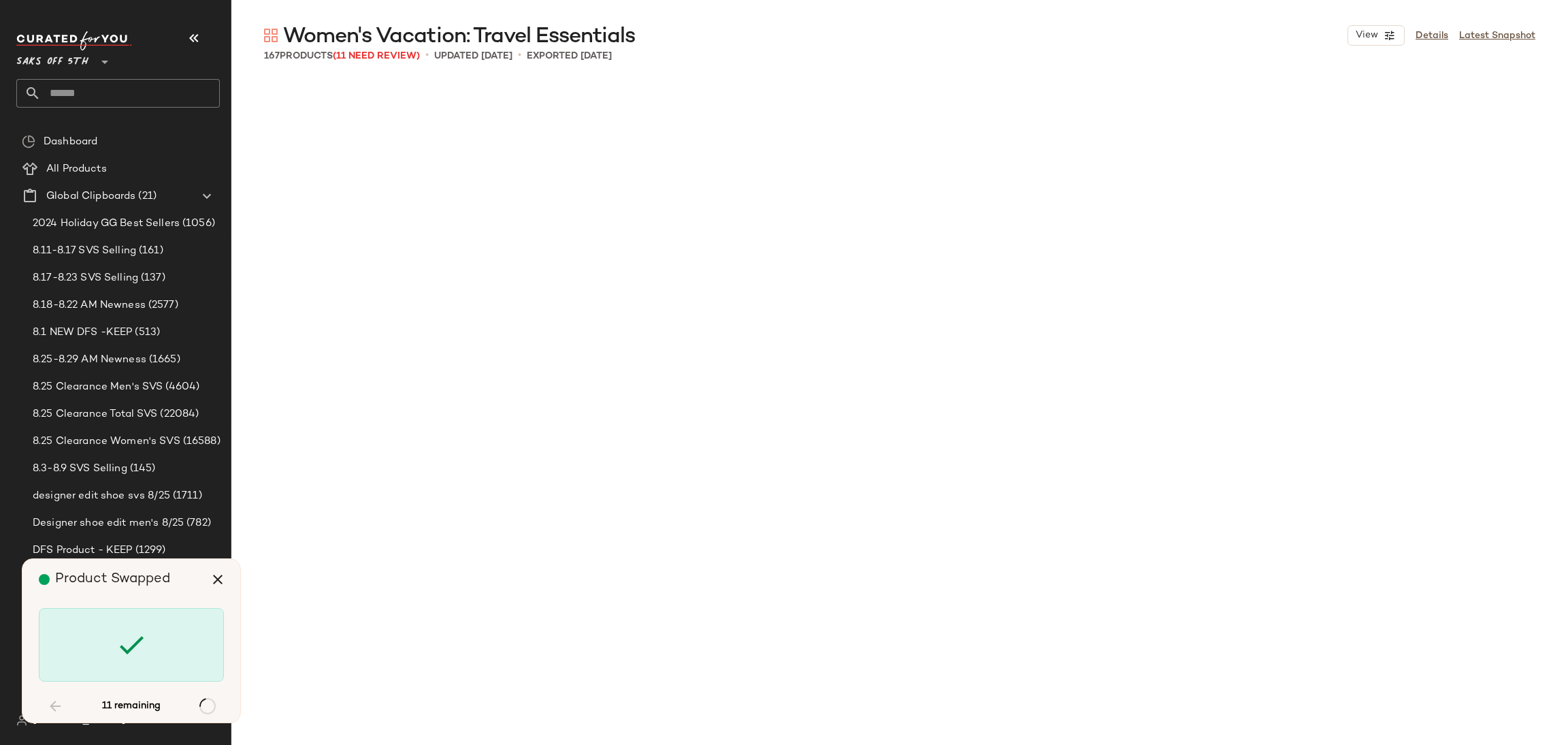
scroll to position [1840, 0]
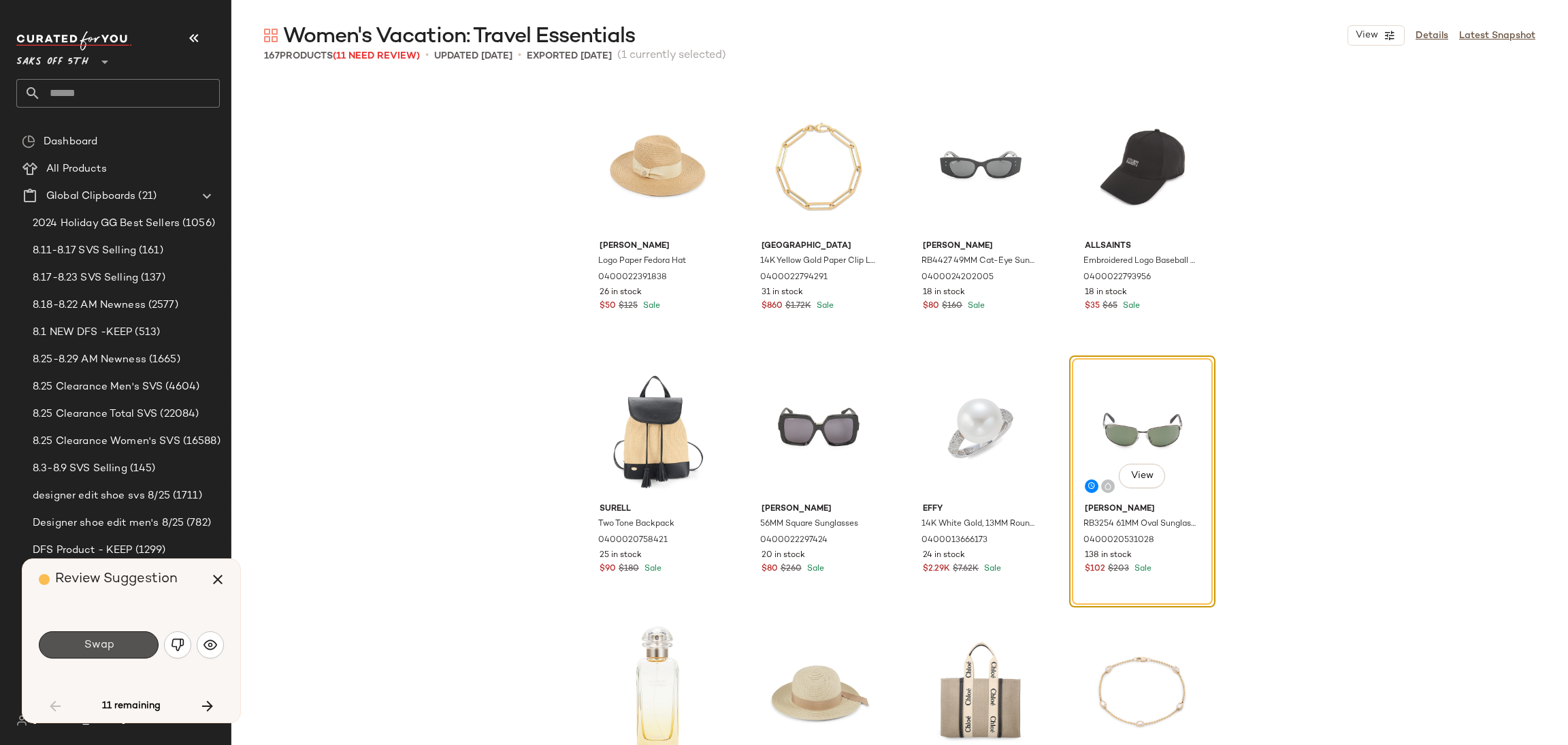
click at [138, 643] on button "Swap" at bounding box center [99, 645] width 120 height 28
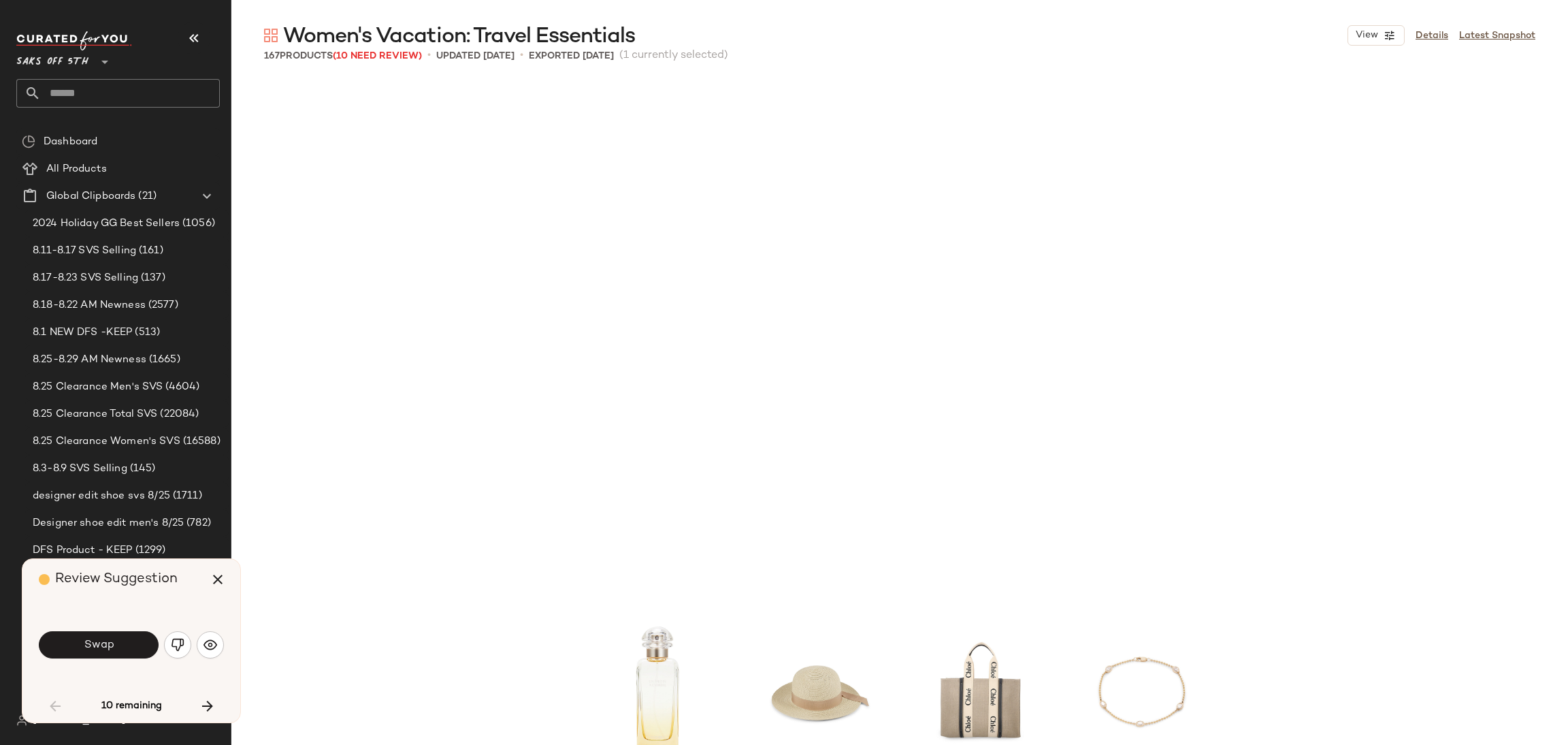
scroll to position [2365, 0]
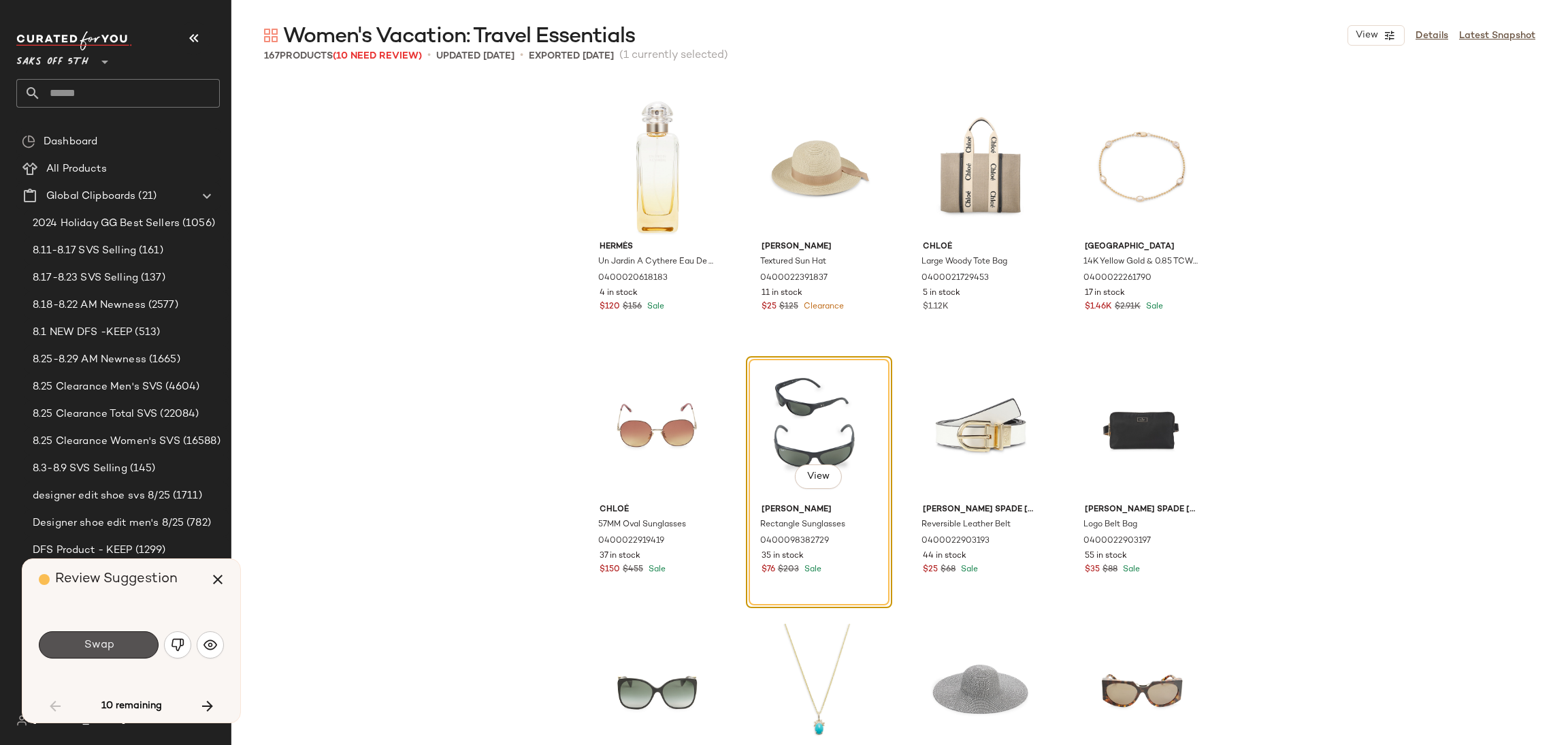
click at [138, 643] on button "Swap" at bounding box center [99, 645] width 120 height 28
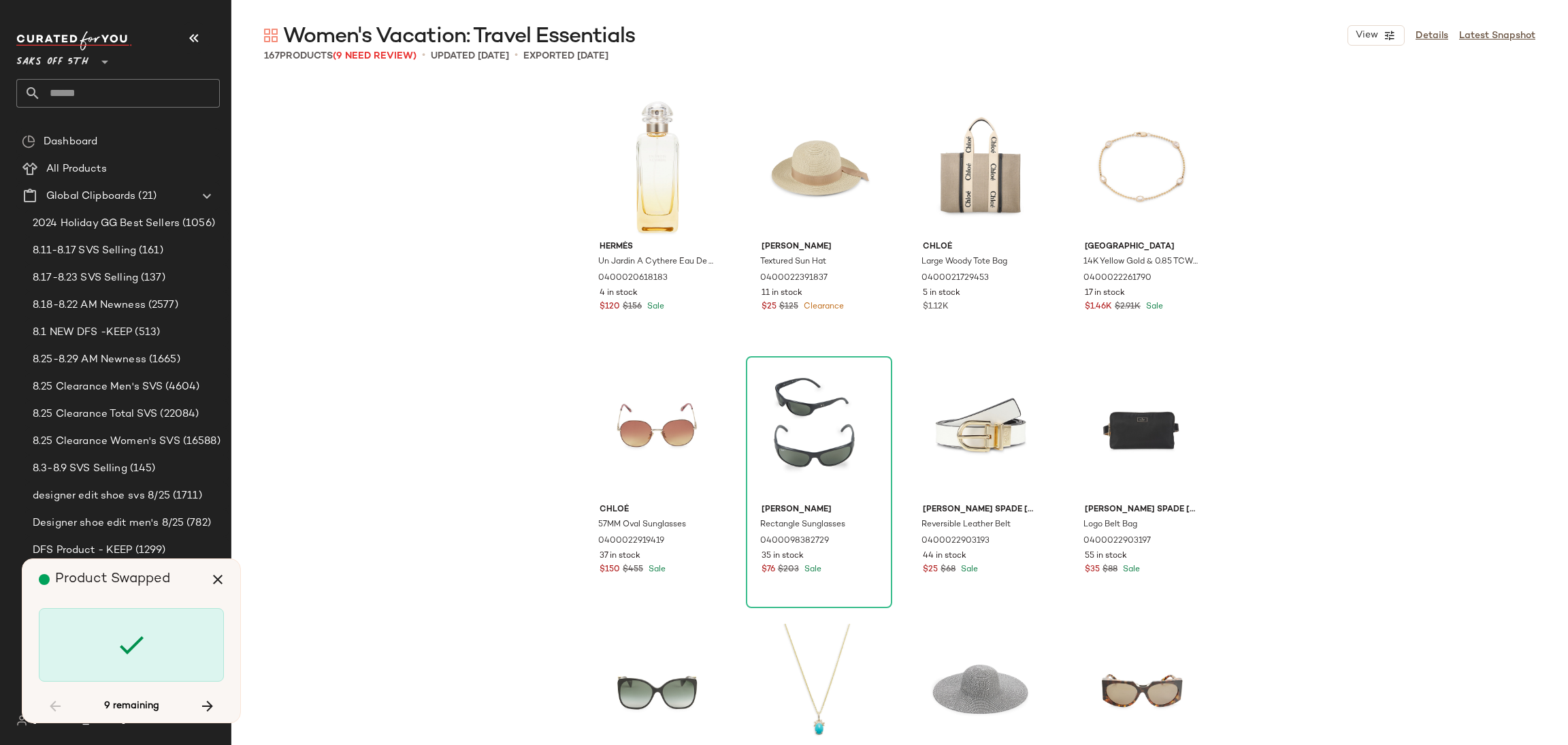
scroll to position [3153, 0]
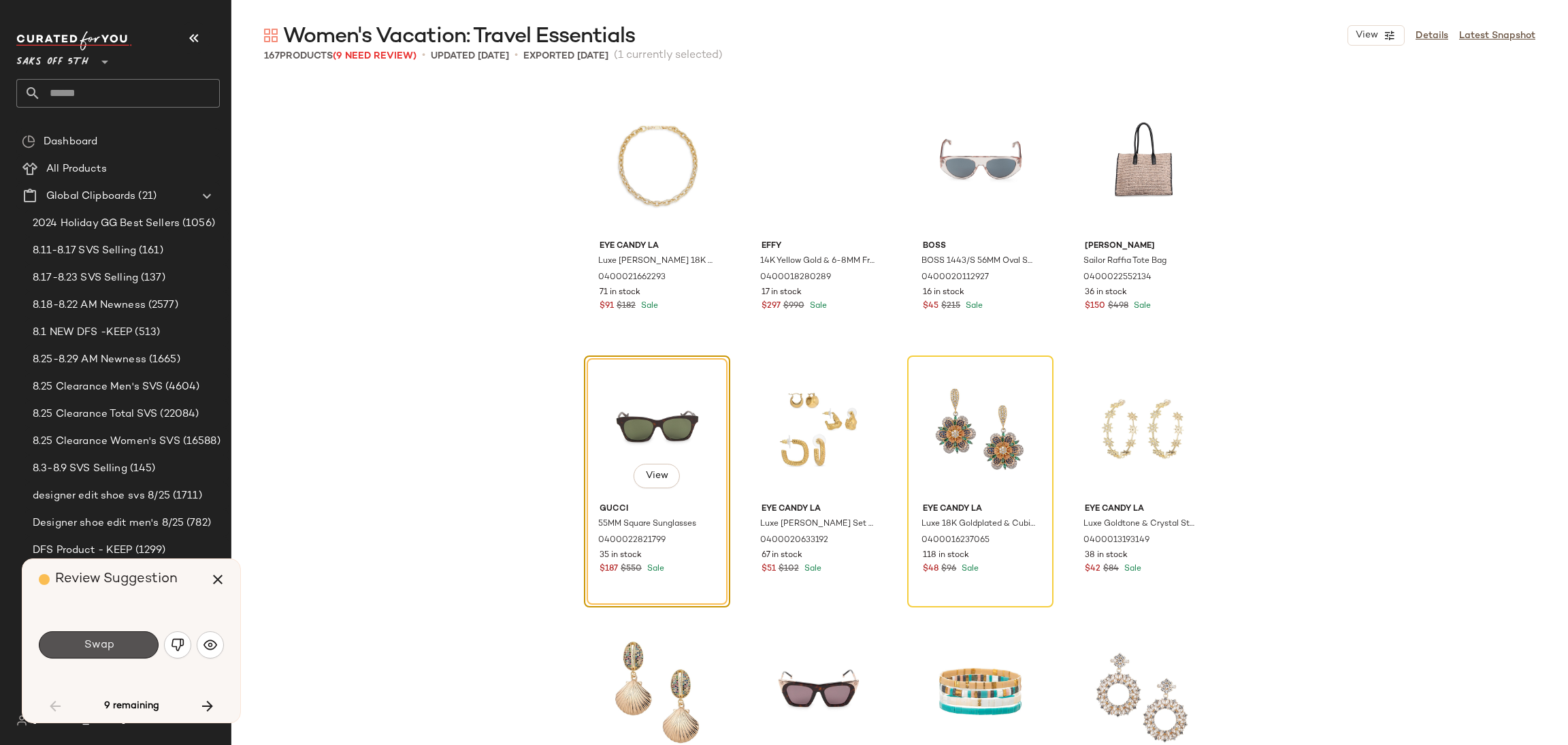
click at [138, 643] on button "Swap" at bounding box center [99, 645] width 120 height 28
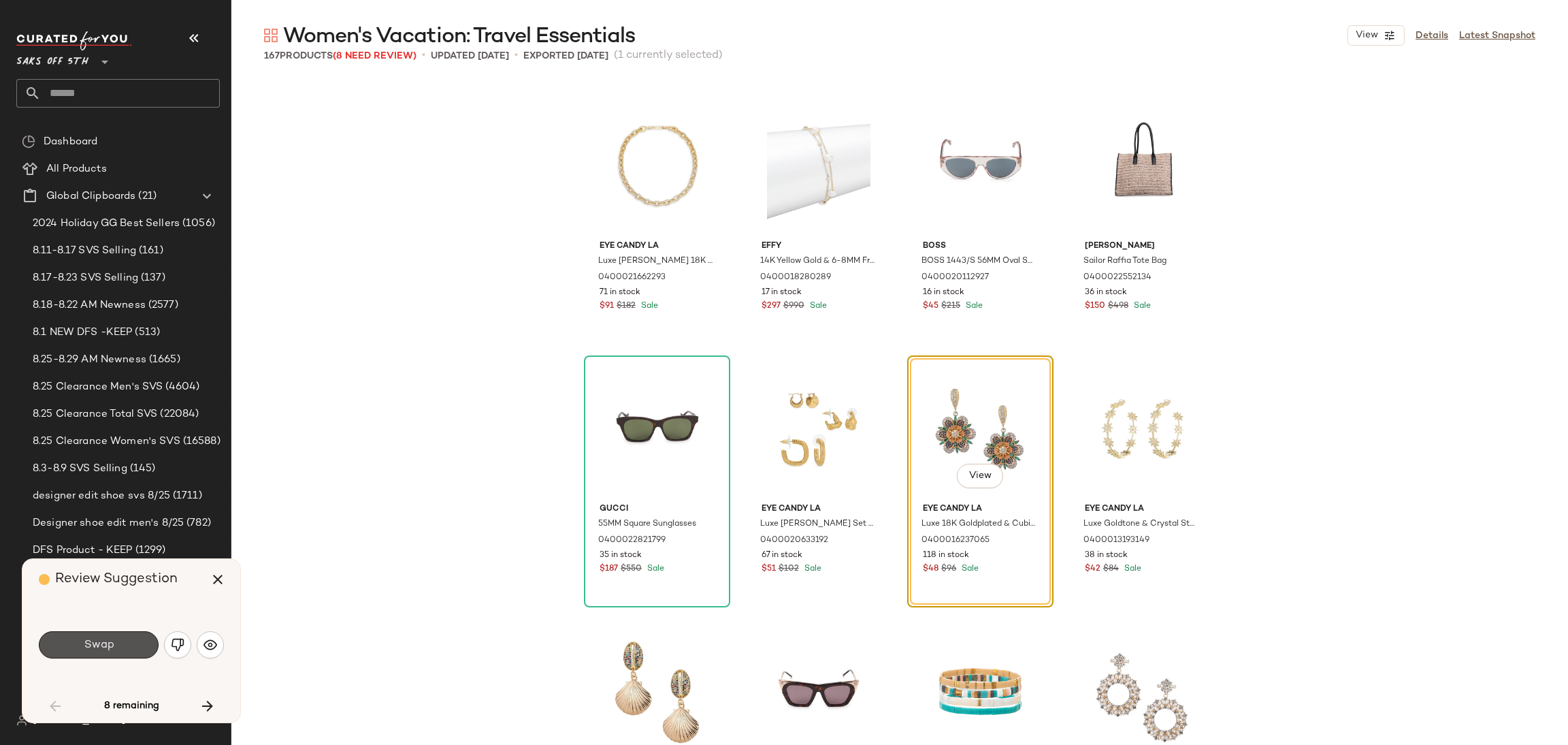
click at [138, 643] on button "Swap" at bounding box center [99, 645] width 120 height 28
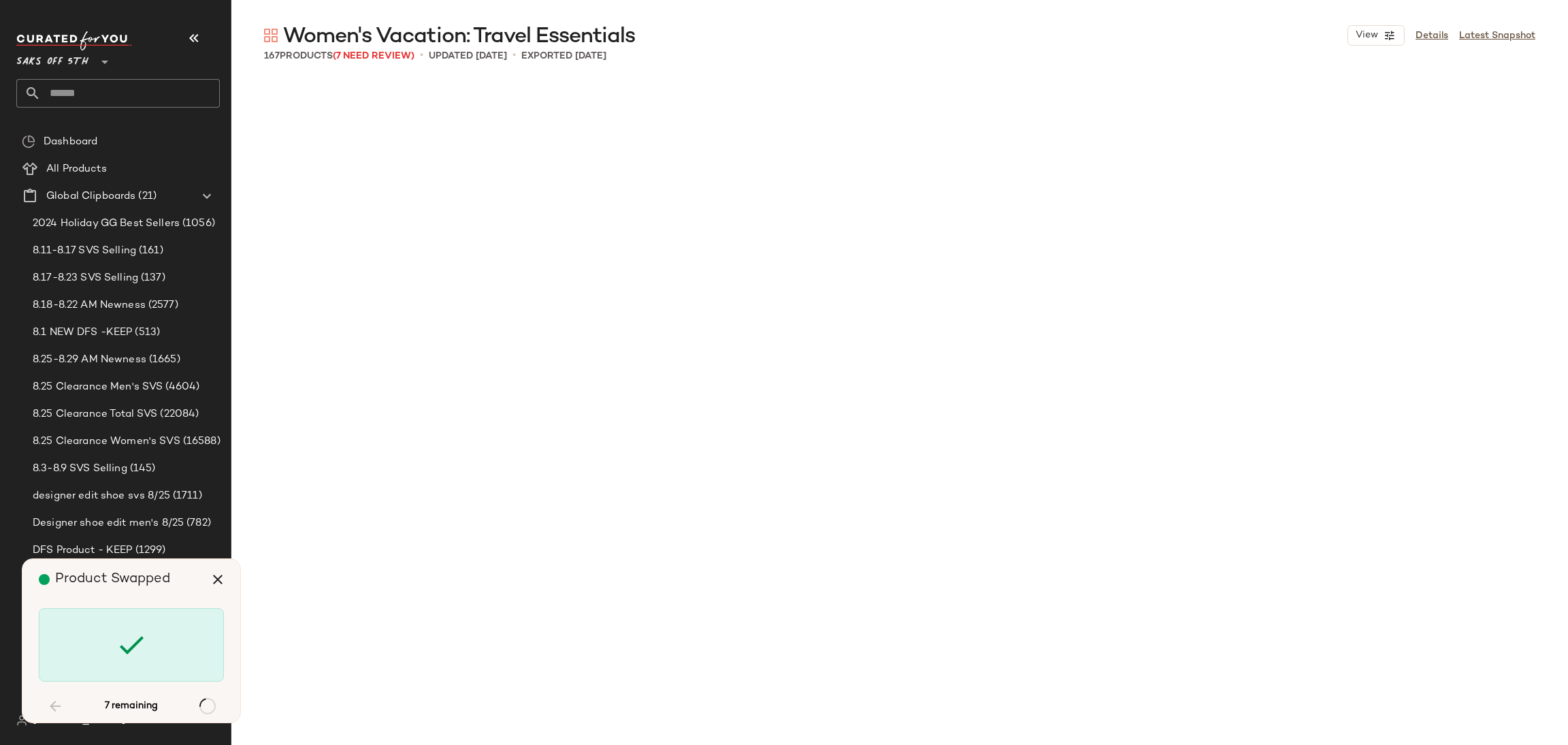
scroll to position [5782, 0]
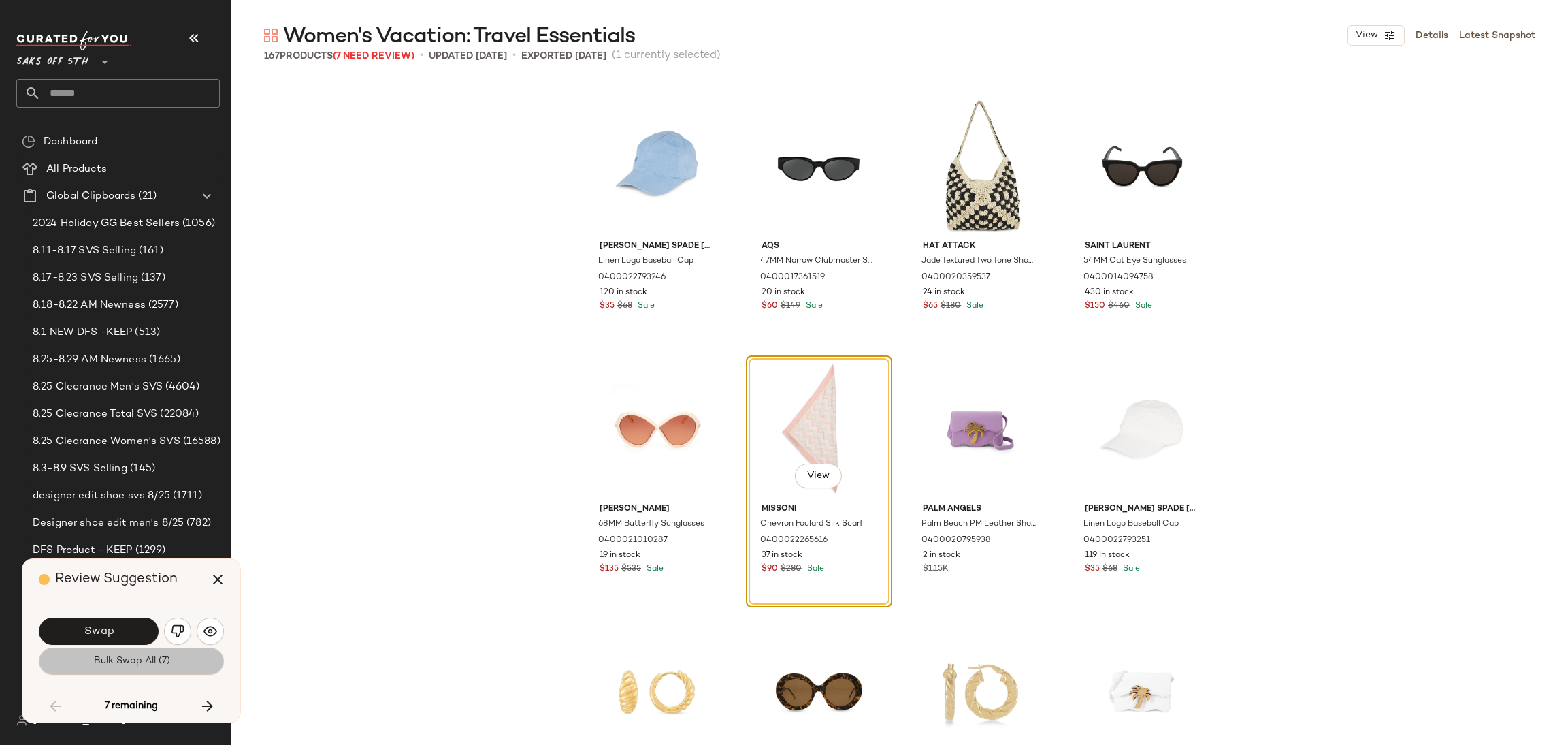
click at [129, 662] on span "Bulk Swap All (7)" at bounding box center [130, 661] width 77 height 11
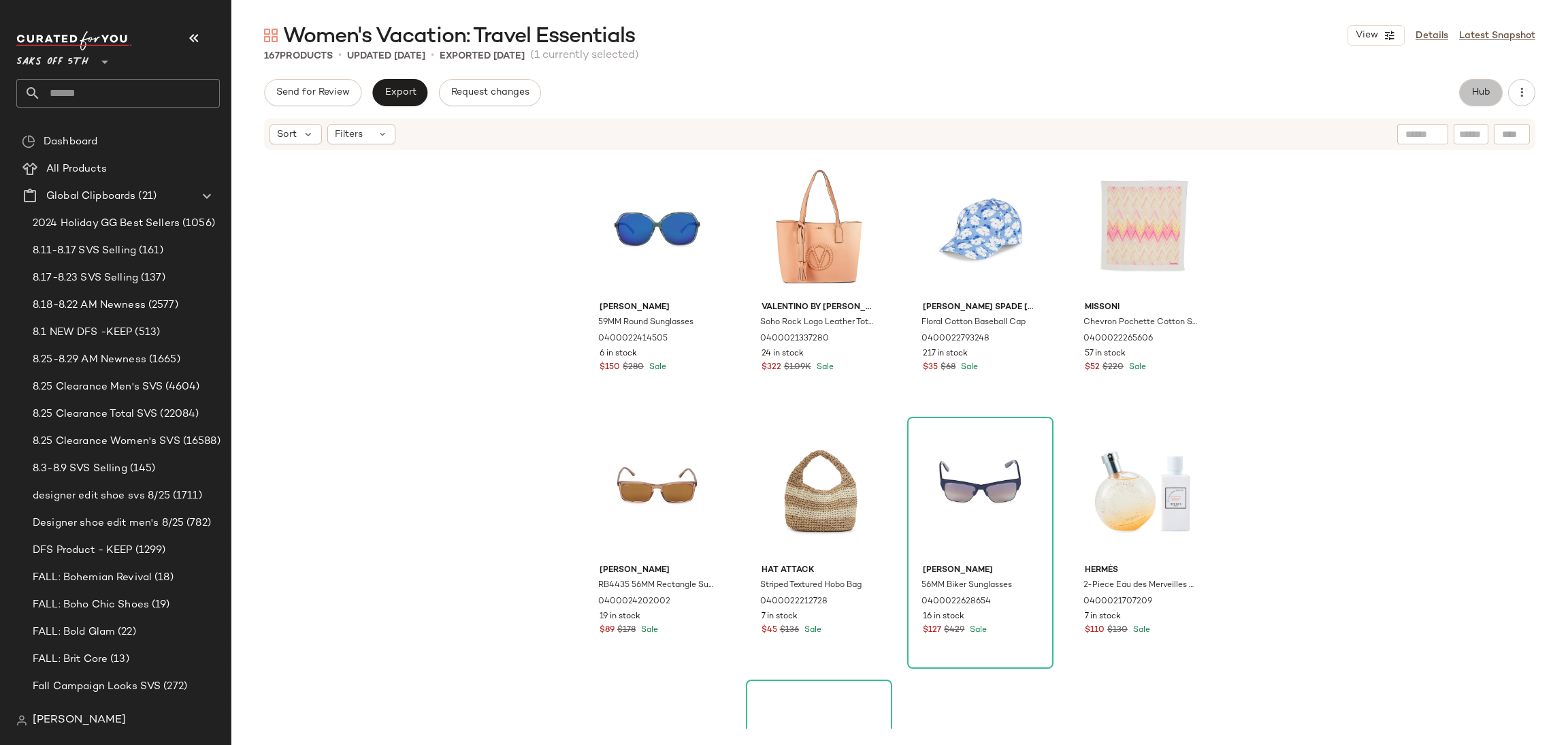
click at [1476, 91] on span "Hub" at bounding box center [1481, 92] width 19 height 11
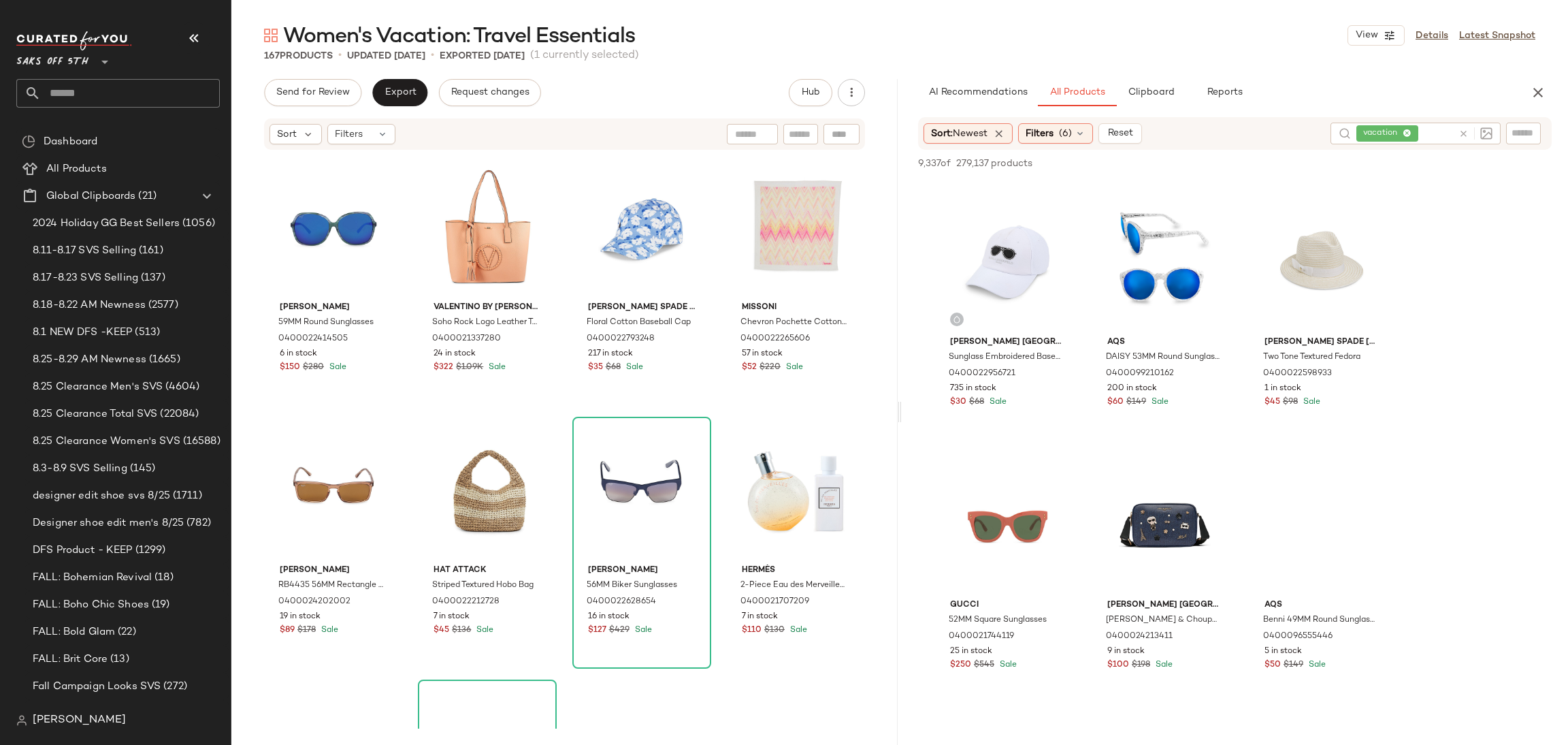
scroll to position [518, 0]
click at [1022, 254] on div "View" at bounding box center [1007, 261] width 137 height 138
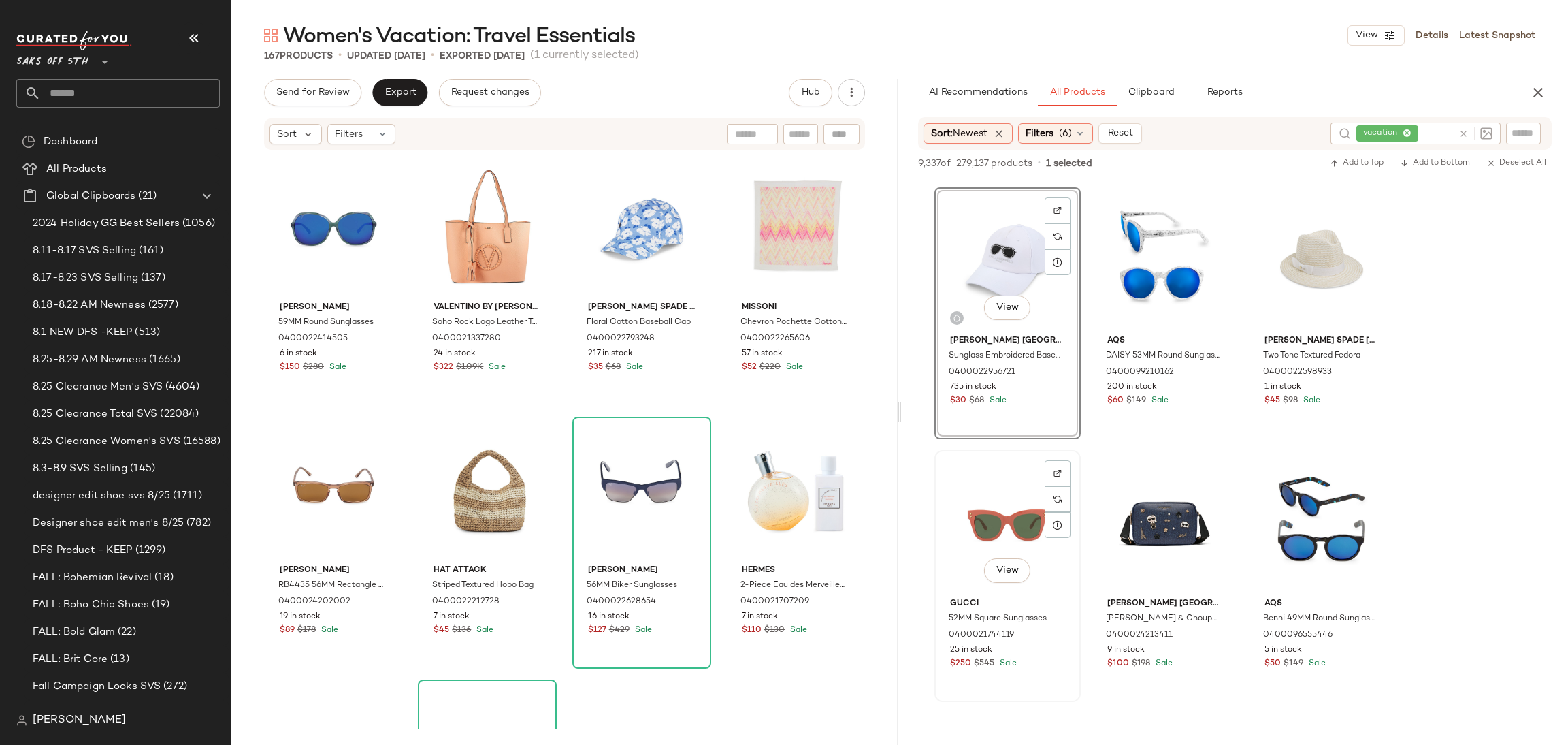
click at [1005, 490] on div "View" at bounding box center [1007, 524] width 137 height 138
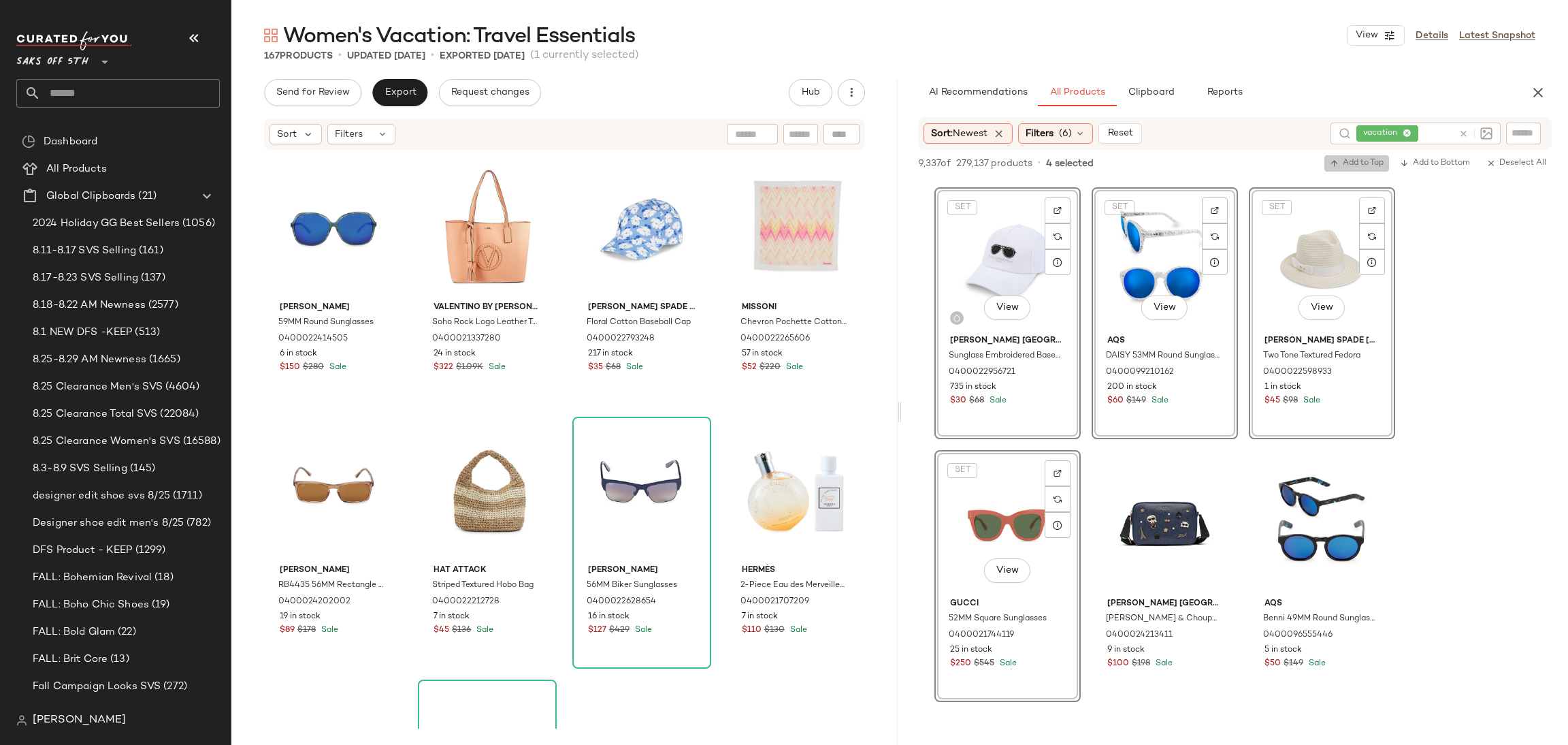
click at [1344, 160] on span "Add to Top" at bounding box center [1357, 164] width 53 height 10
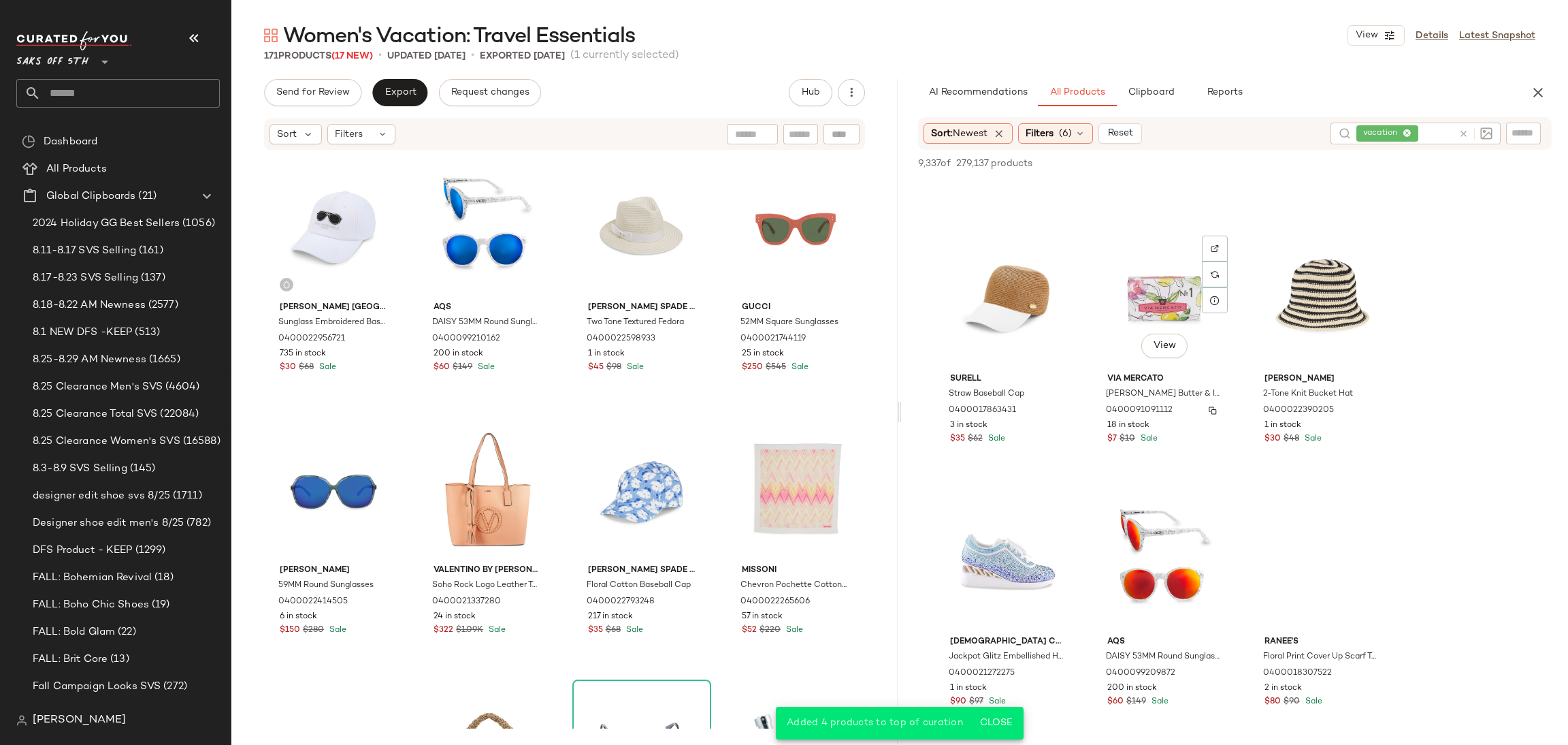
scroll to position [1274, 0]
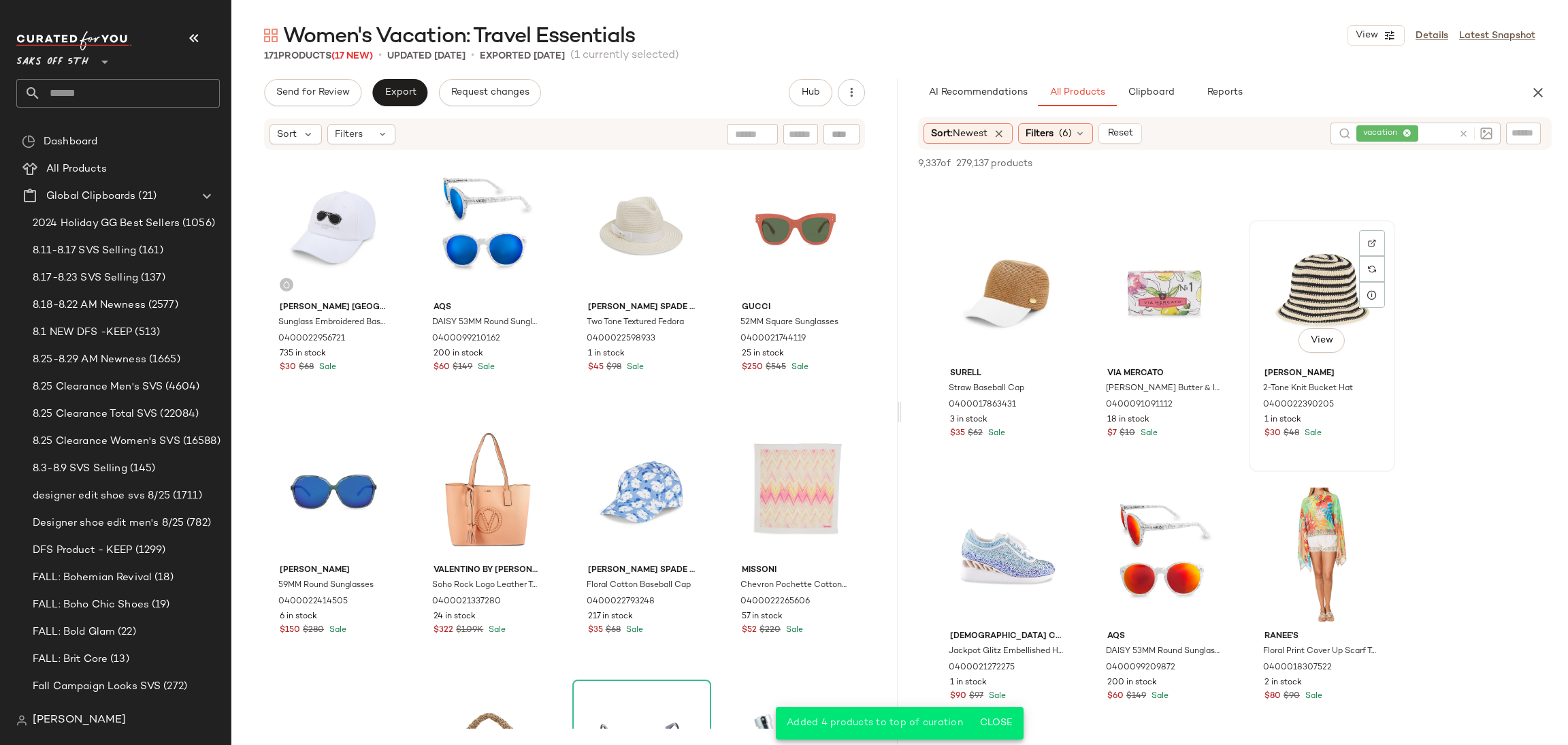
click at [1300, 279] on div "View" at bounding box center [1322, 293] width 137 height 138
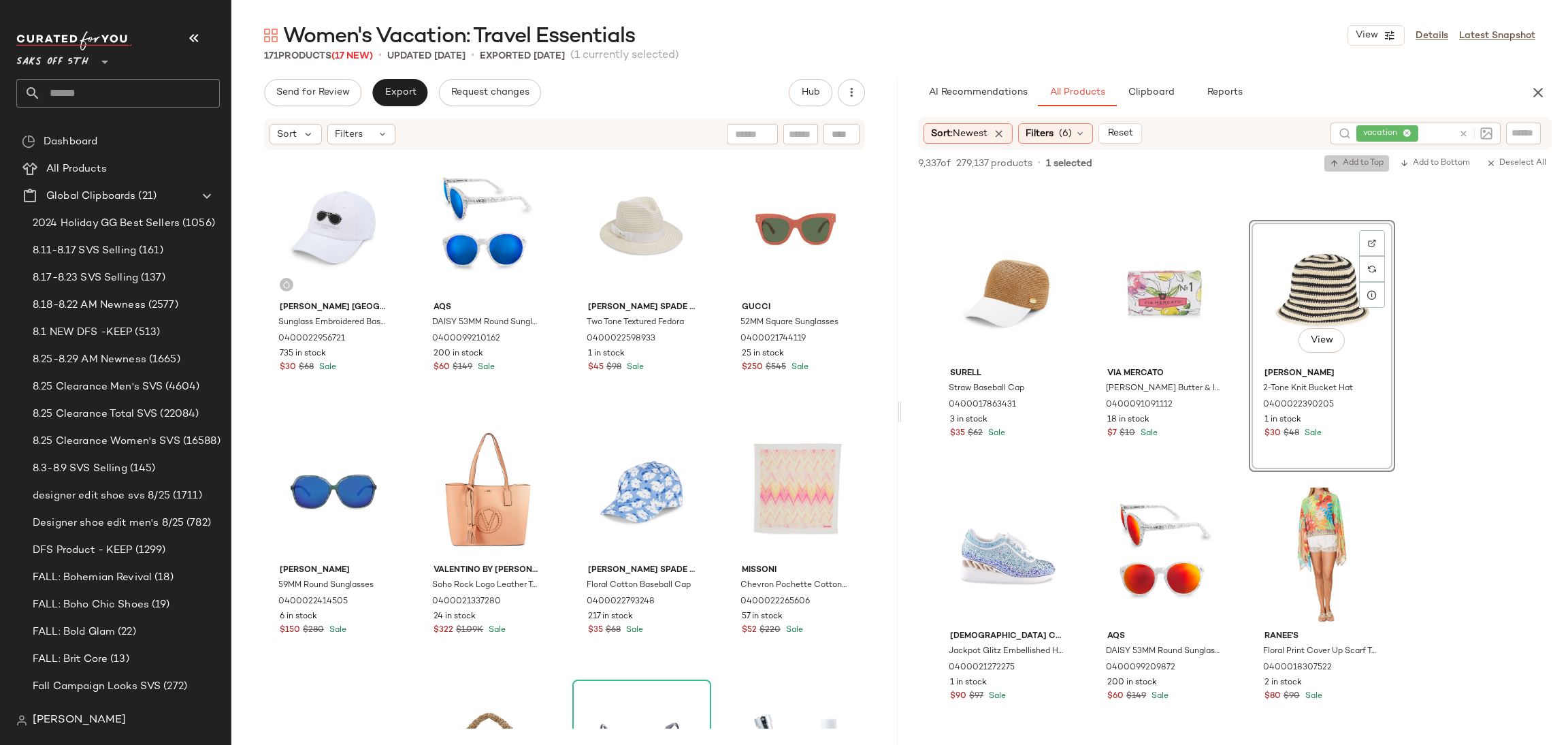
click at [1341, 163] on span "Add to Top" at bounding box center [1357, 164] width 53 height 10
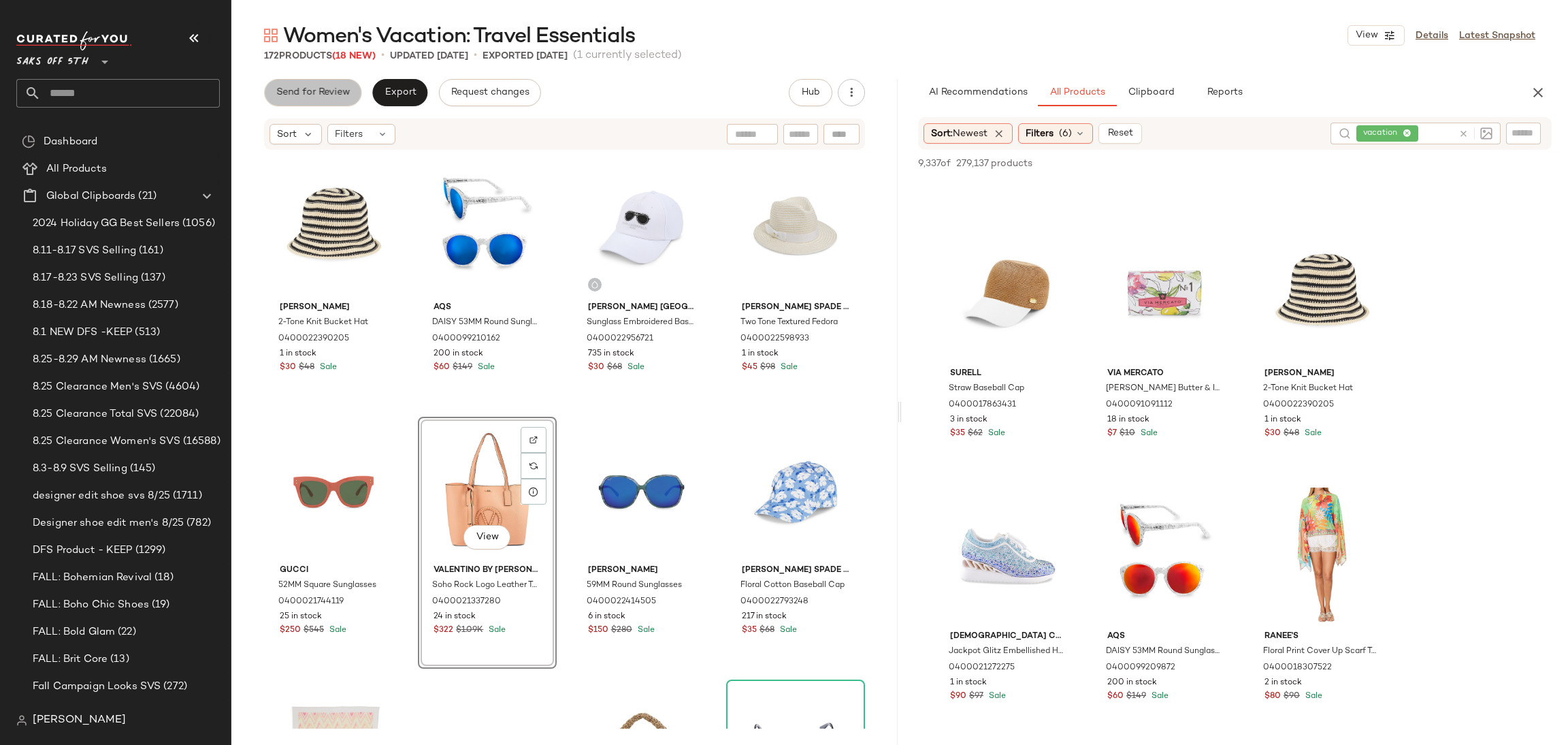
click at [330, 94] on span "Send for Review" at bounding box center [312, 92] width 74 height 11
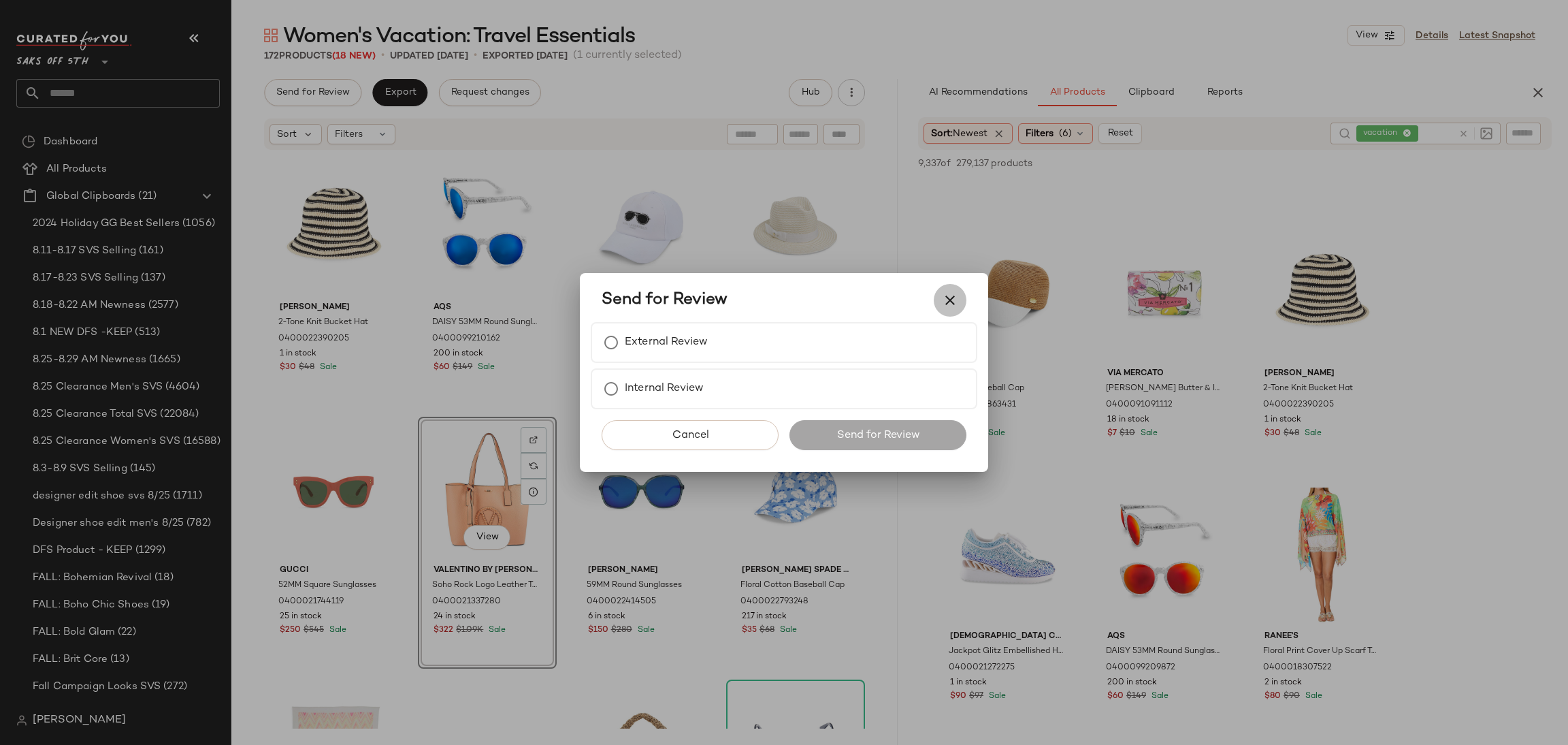
click at [941, 295] on button "button" at bounding box center [950, 300] width 32 height 32
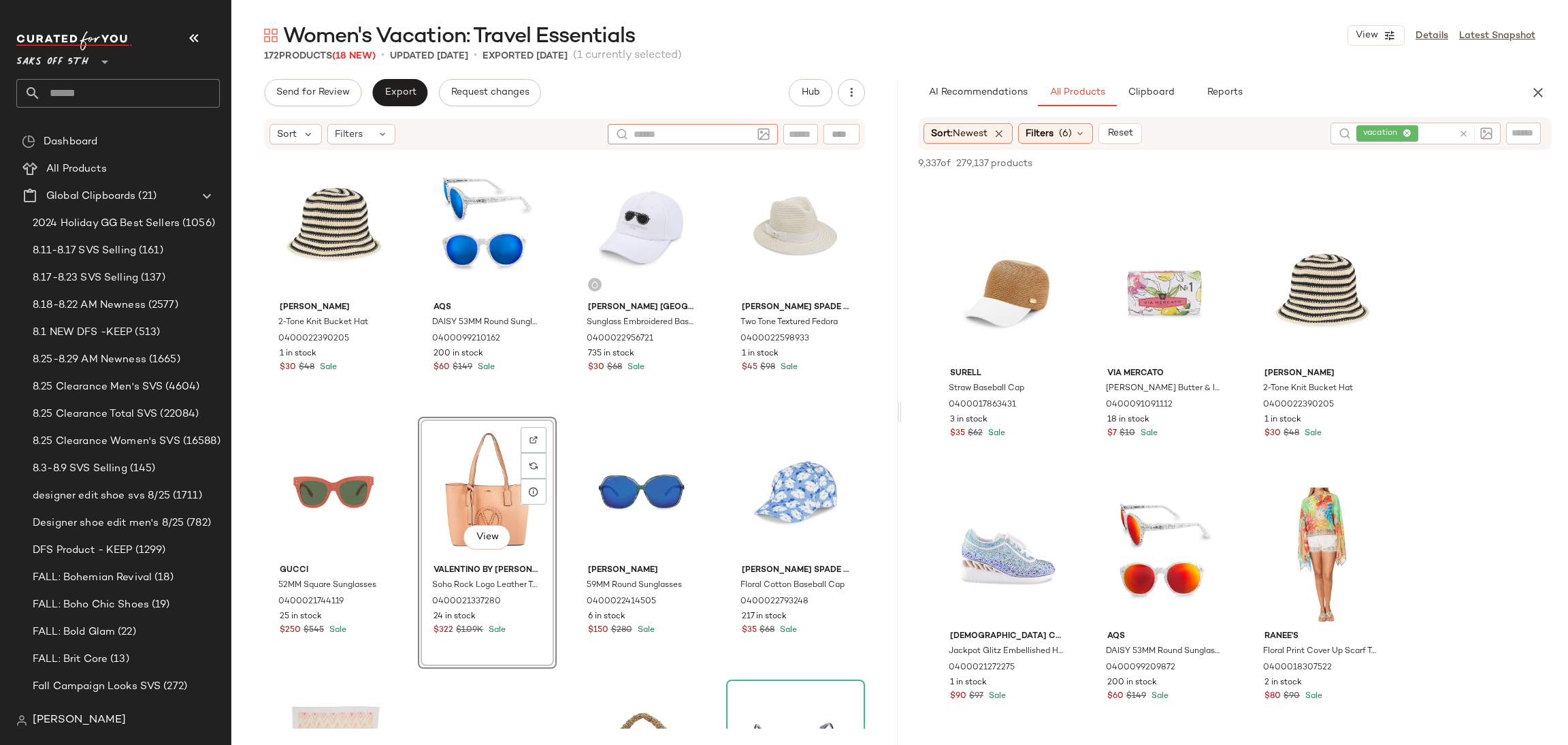
click at [750, 136] on input "text" at bounding box center [693, 134] width 118 height 15
type input "***"
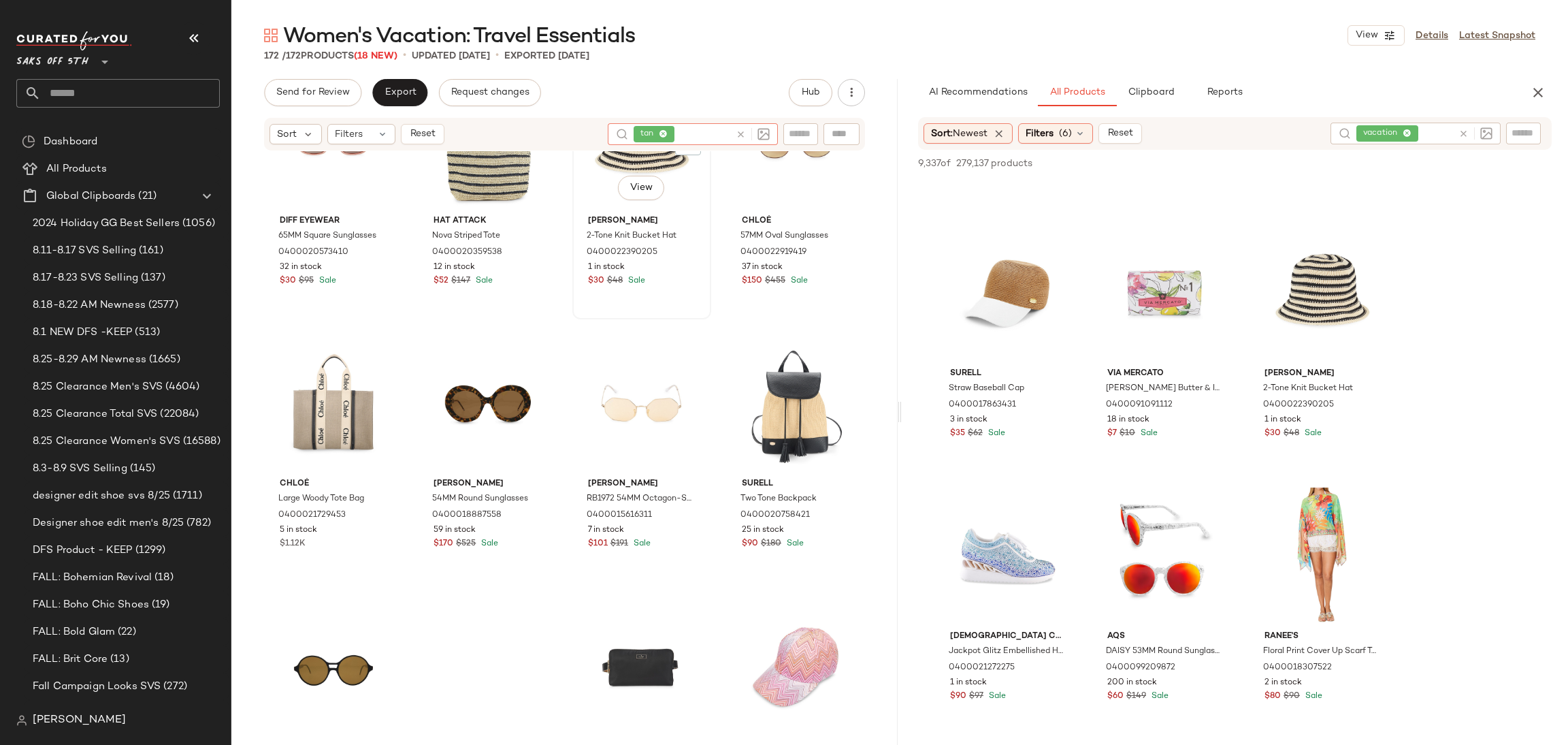
scroll to position [2200, 0]
click at [741, 132] on icon at bounding box center [741, 134] width 11 height 11
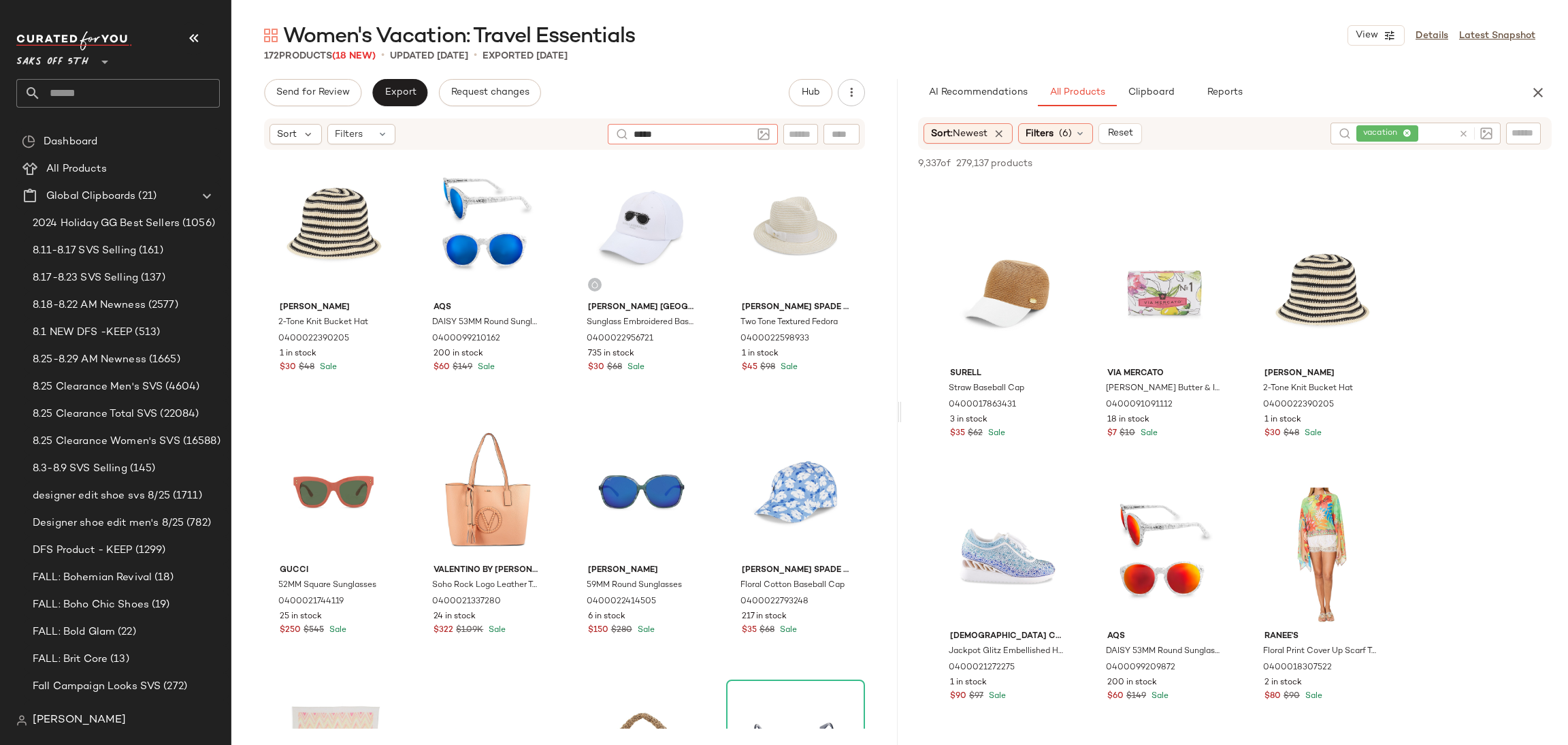
type input "******"
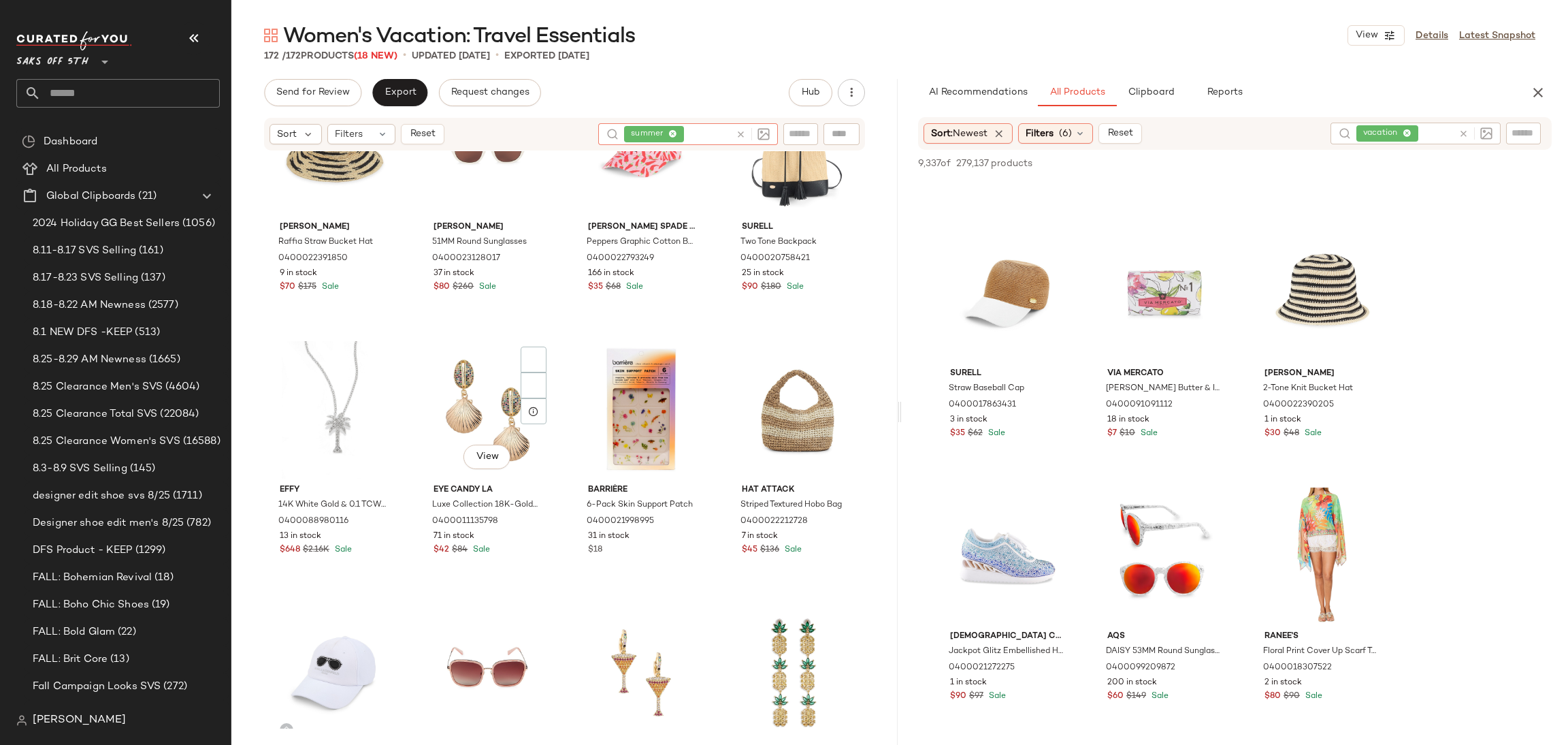
scroll to position [2815, 0]
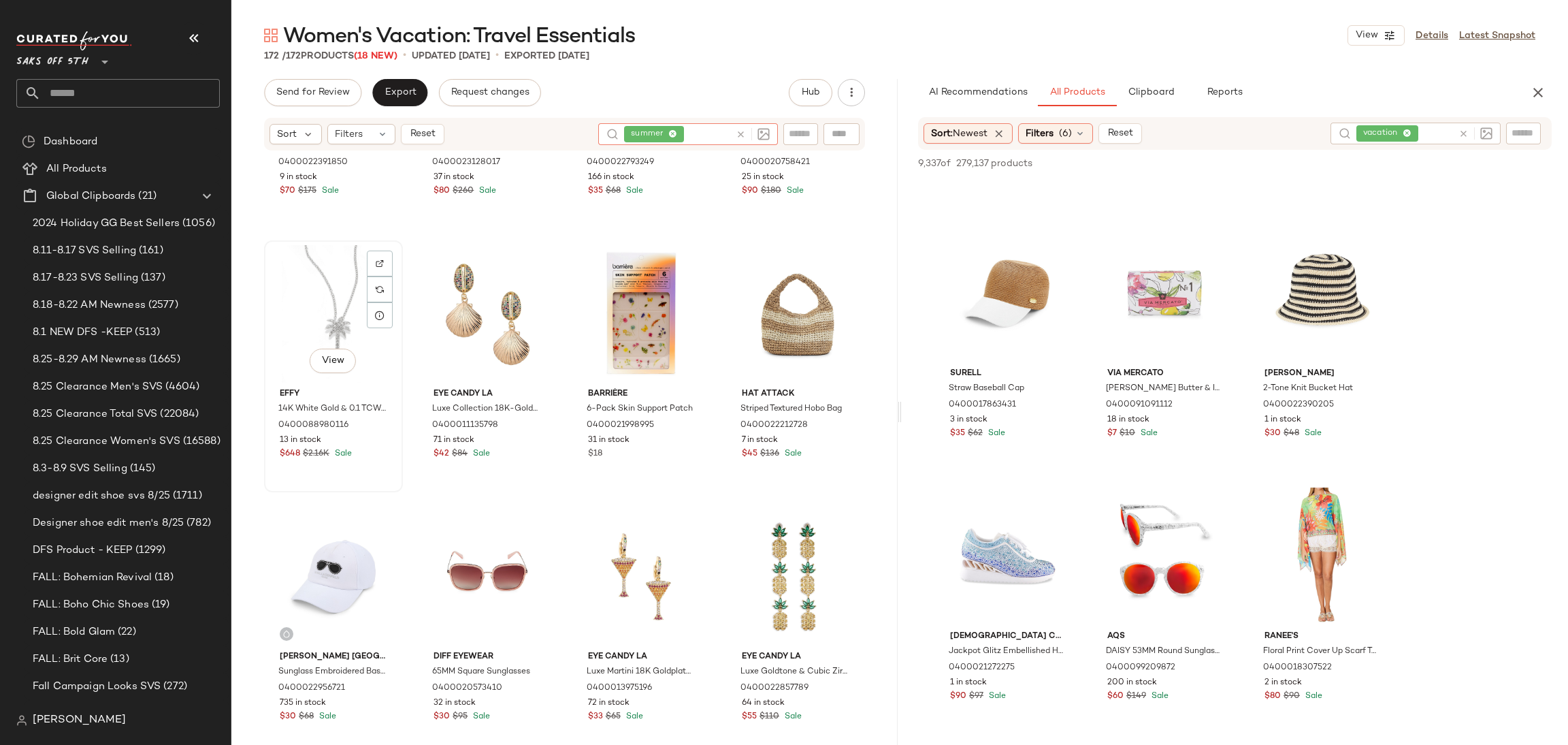
click at [313, 283] on div "View" at bounding box center [334, 314] width 130 height 138
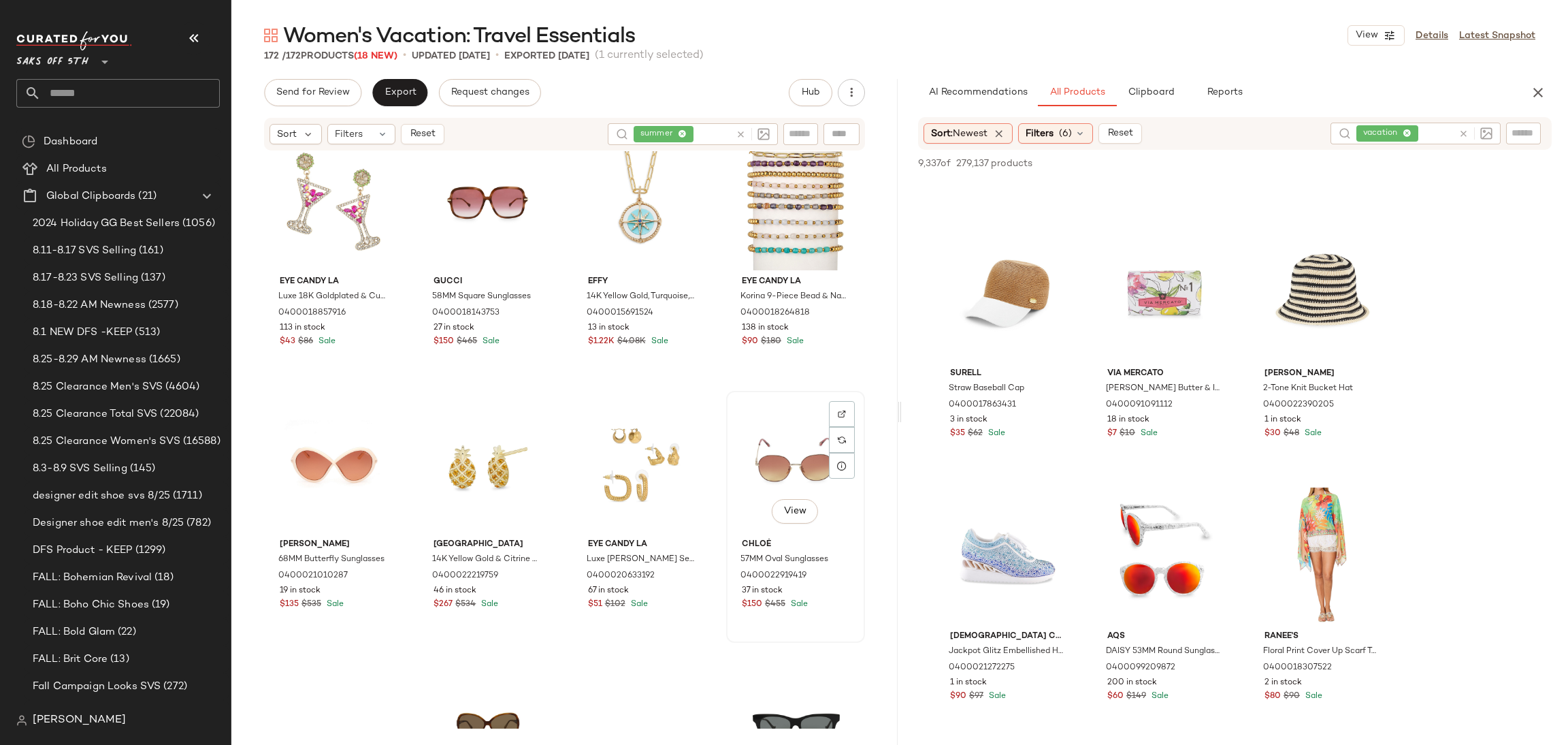
scroll to position [3456, 0]
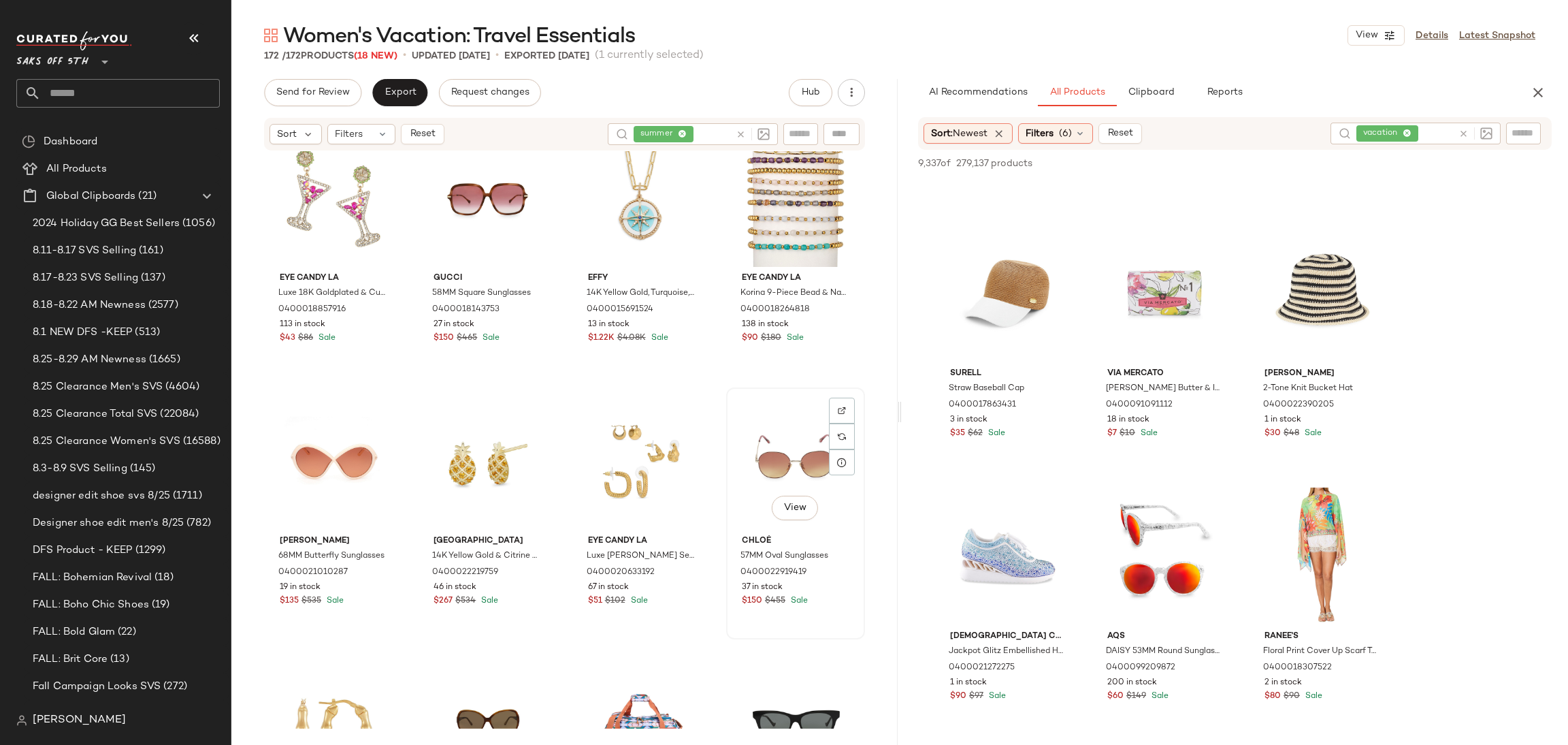
click at [768, 463] on div "View" at bounding box center [796, 461] width 130 height 138
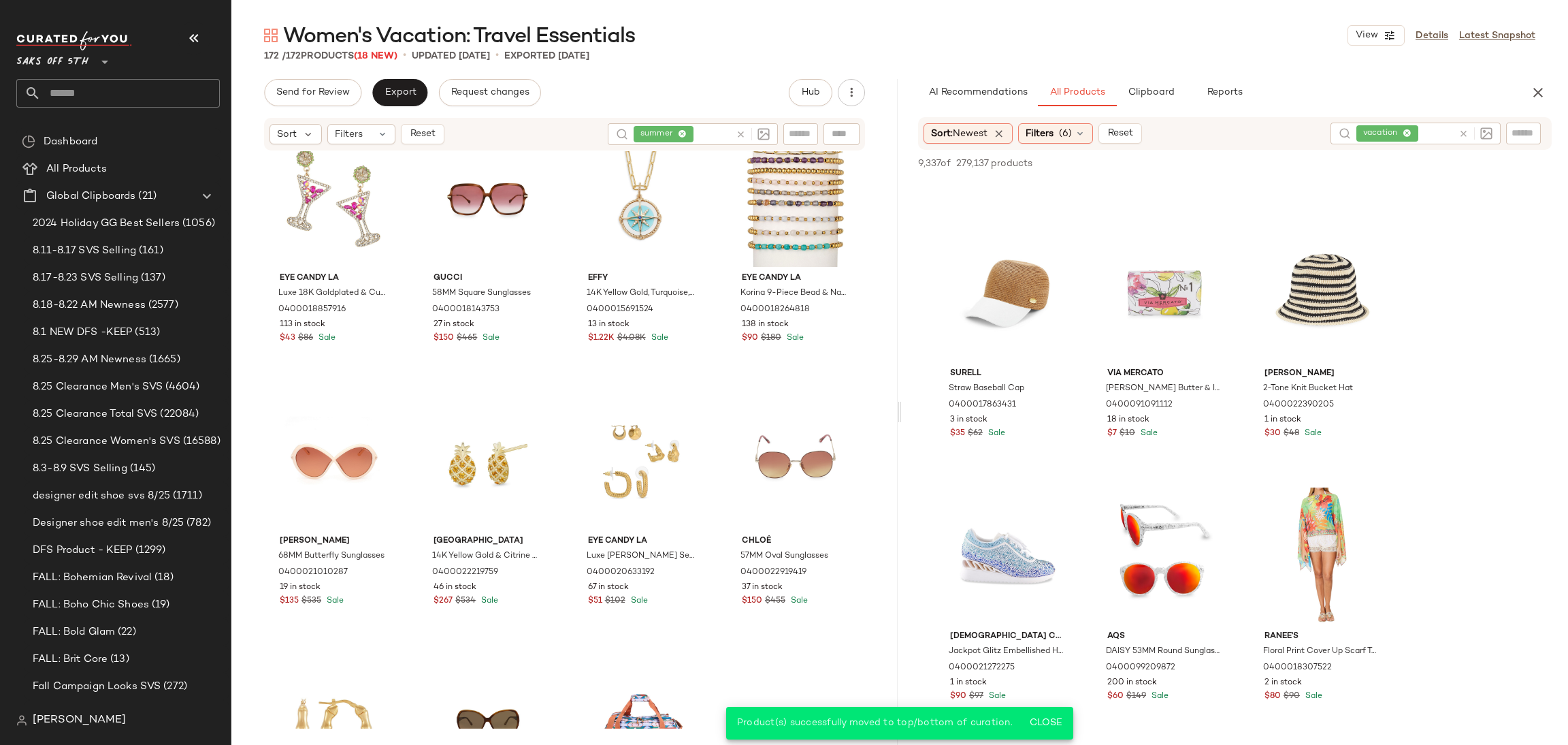
click at [738, 130] on icon at bounding box center [741, 134] width 11 height 11
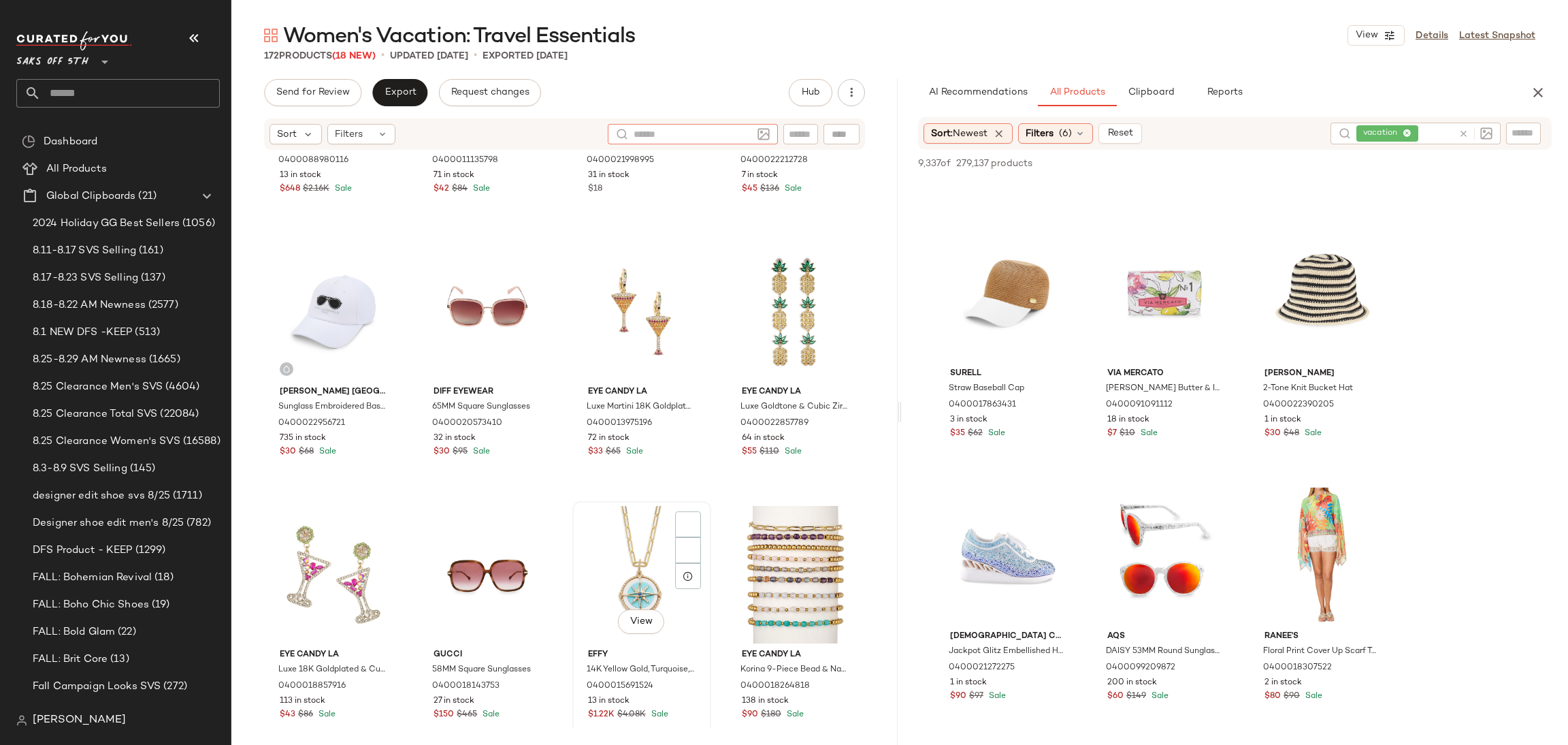
scroll to position [180, 0]
click at [331, 96] on span "Send for Review" at bounding box center [312, 92] width 74 height 11
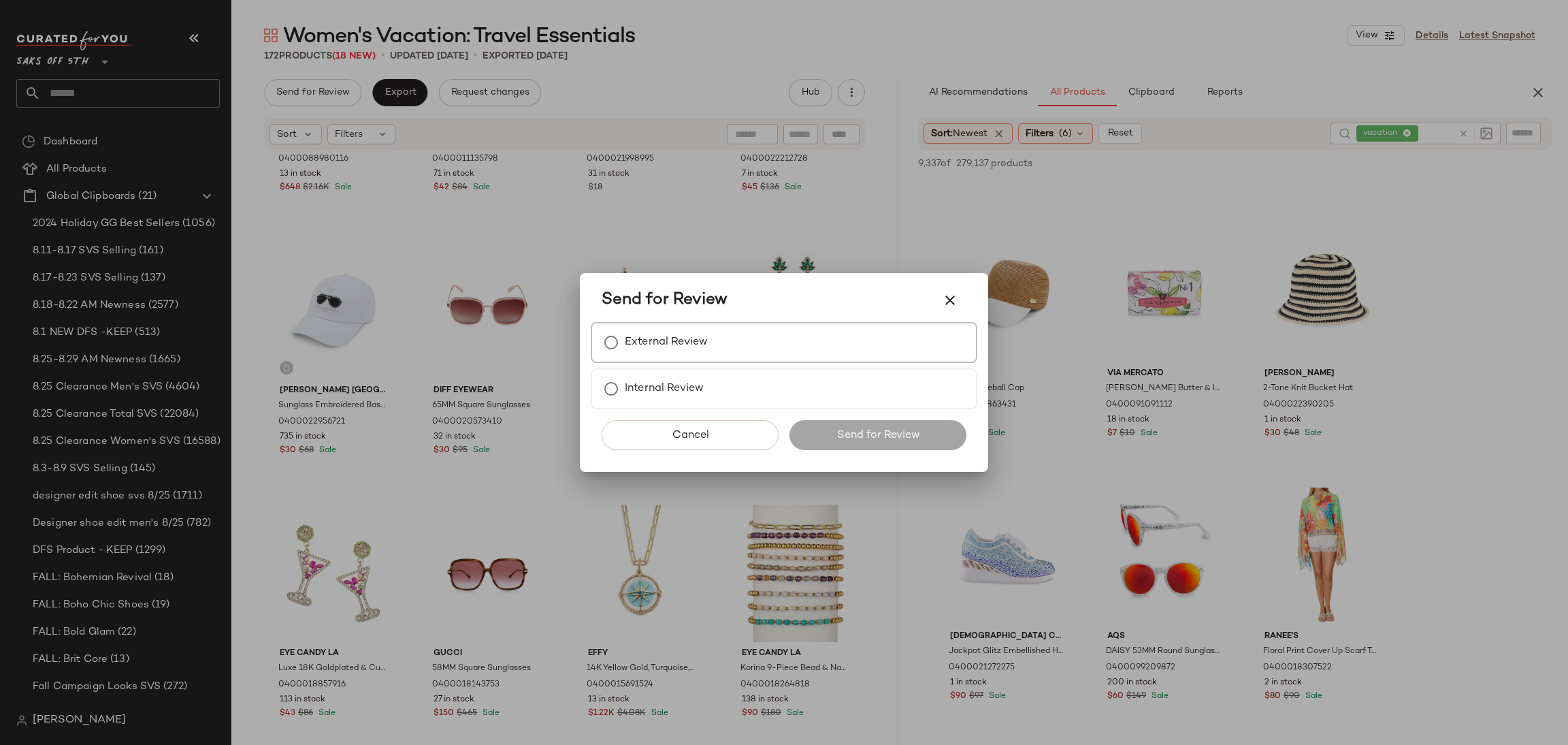
click at [632, 348] on label "External Review" at bounding box center [666, 343] width 83 height 28
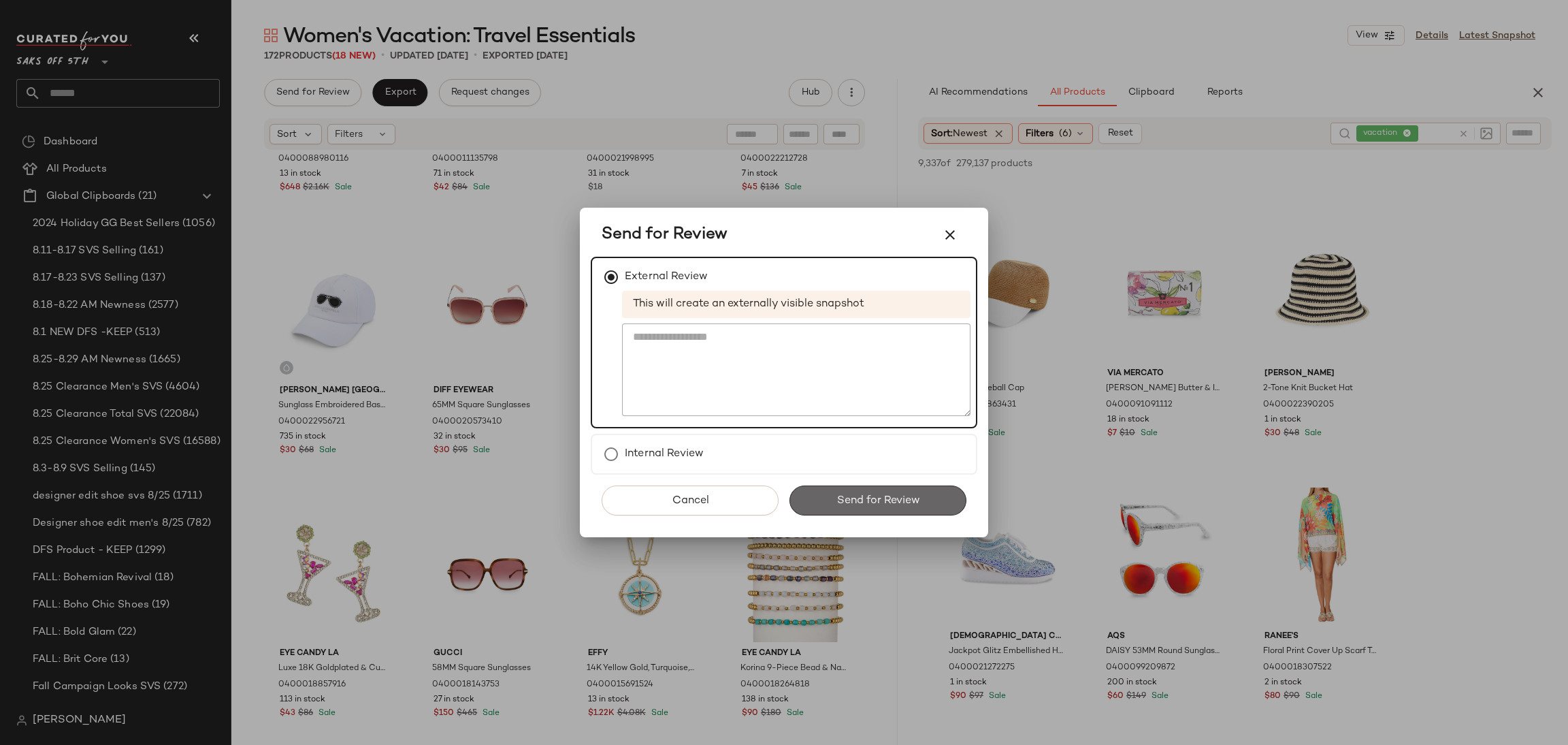
click at [848, 496] on span "Send for Review" at bounding box center [877, 500] width 83 height 13
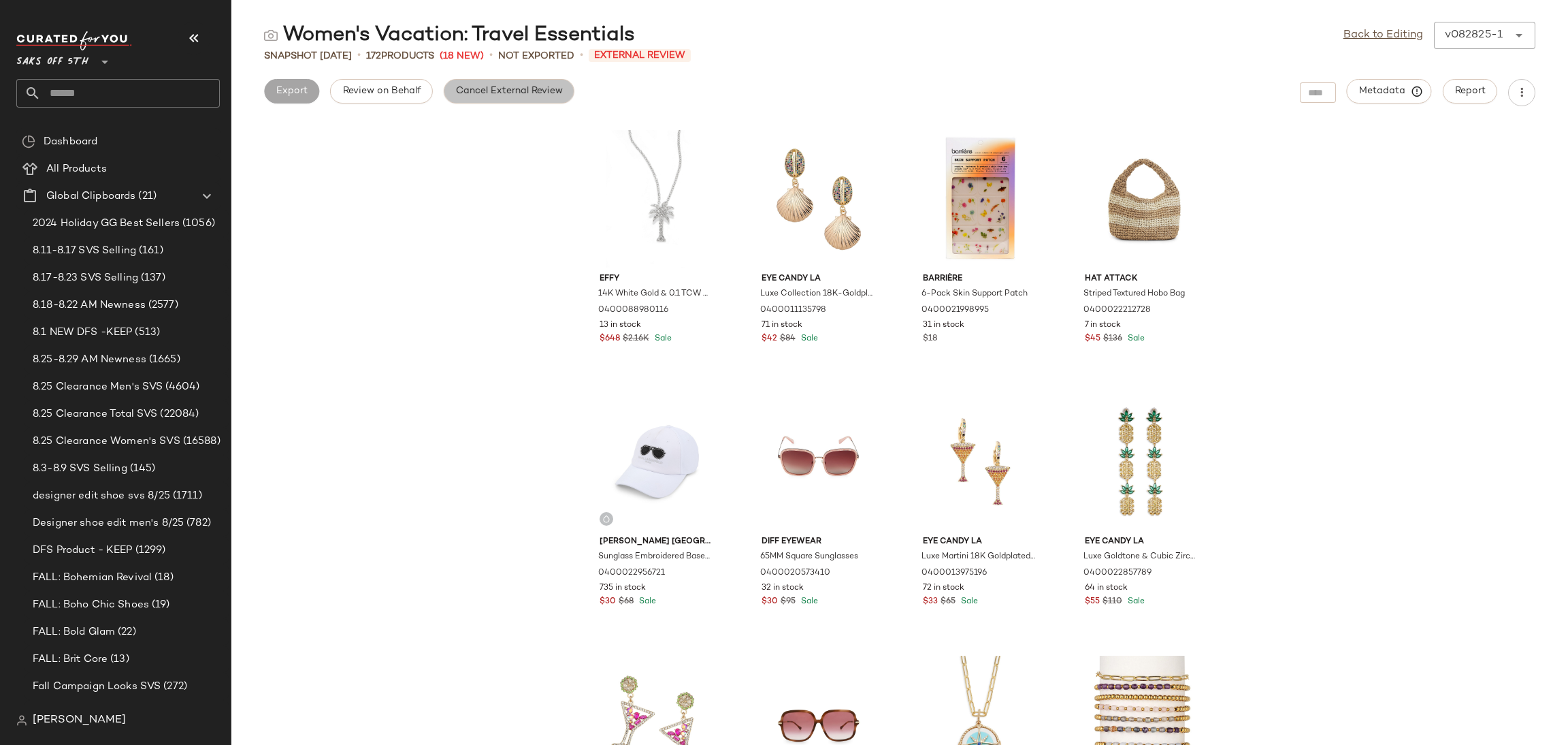
click at [537, 82] on button "Cancel External Review" at bounding box center [508, 92] width 130 height 24
click at [397, 90] on span "Export" at bounding box center [400, 91] width 32 height 11
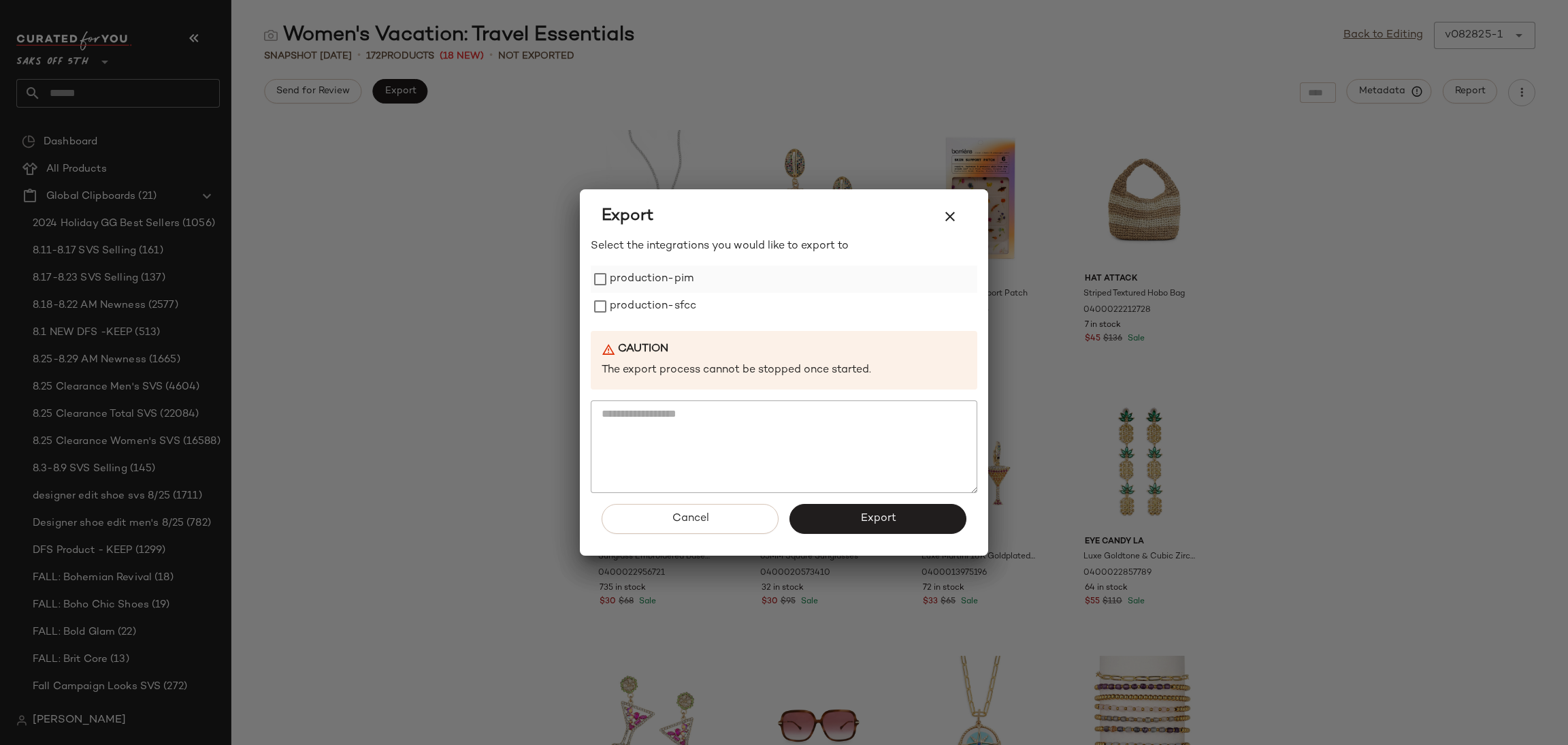
click at [643, 283] on label "production-pim" at bounding box center [651, 279] width 83 height 28
click at [643, 303] on label "production-sfcc" at bounding box center [652, 307] width 87 height 28
click at [869, 519] on span "Export" at bounding box center [877, 518] width 36 height 13
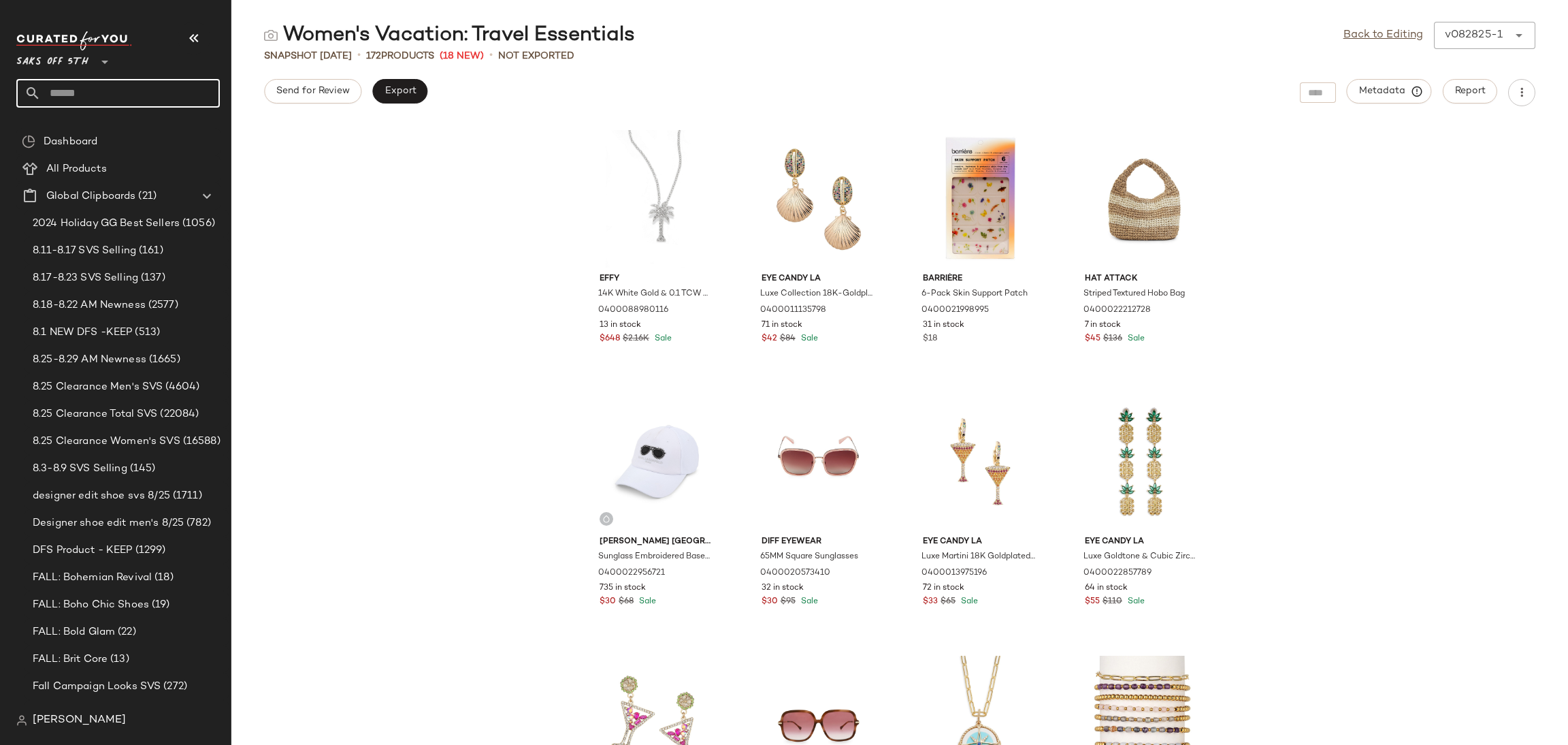
click at [169, 92] on input "text" at bounding box center [130, 93] width 179 height 28
type input "**********"
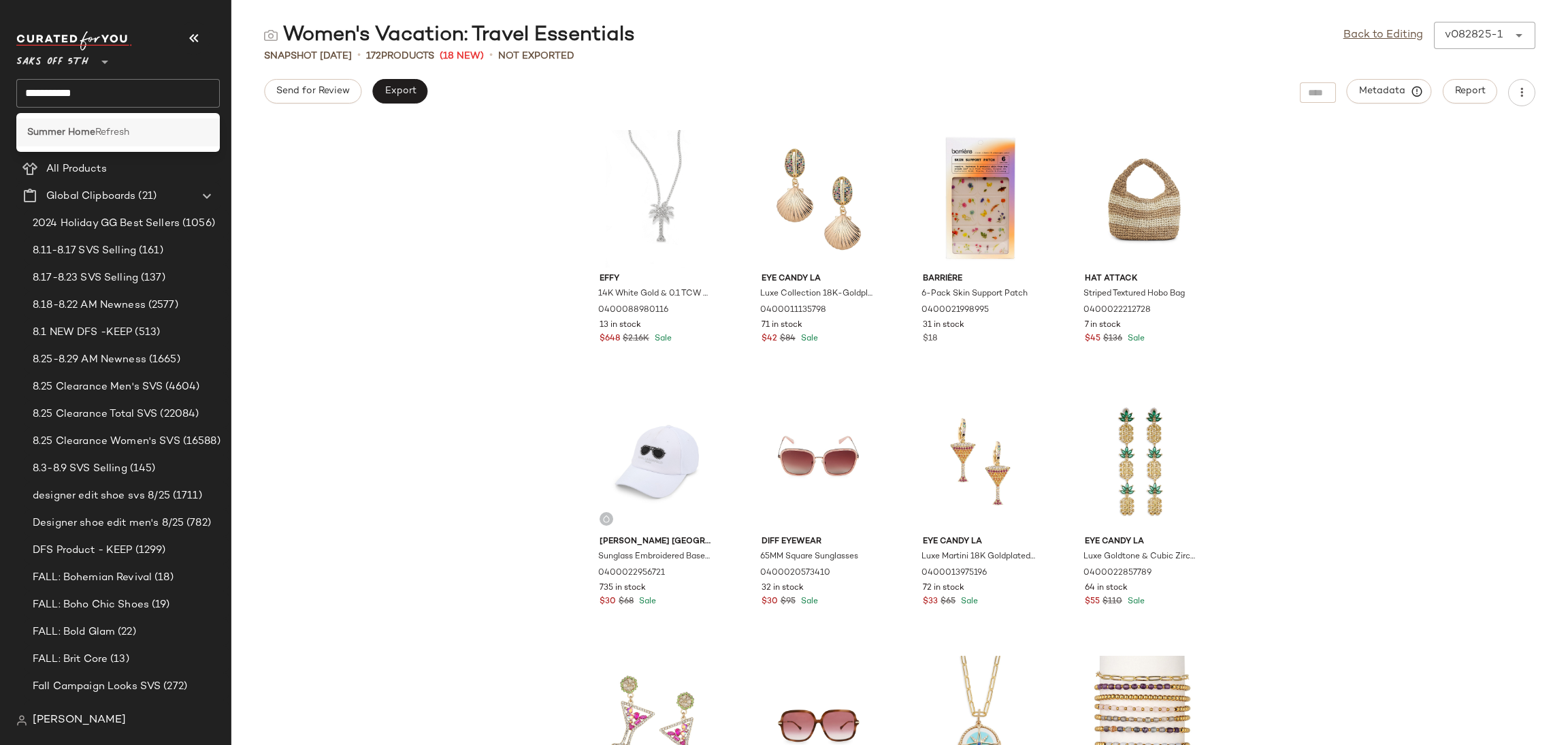
click at [136, 134] on div "Summer Home Refresh" at bounding box center [118, 133] width 181 height 15
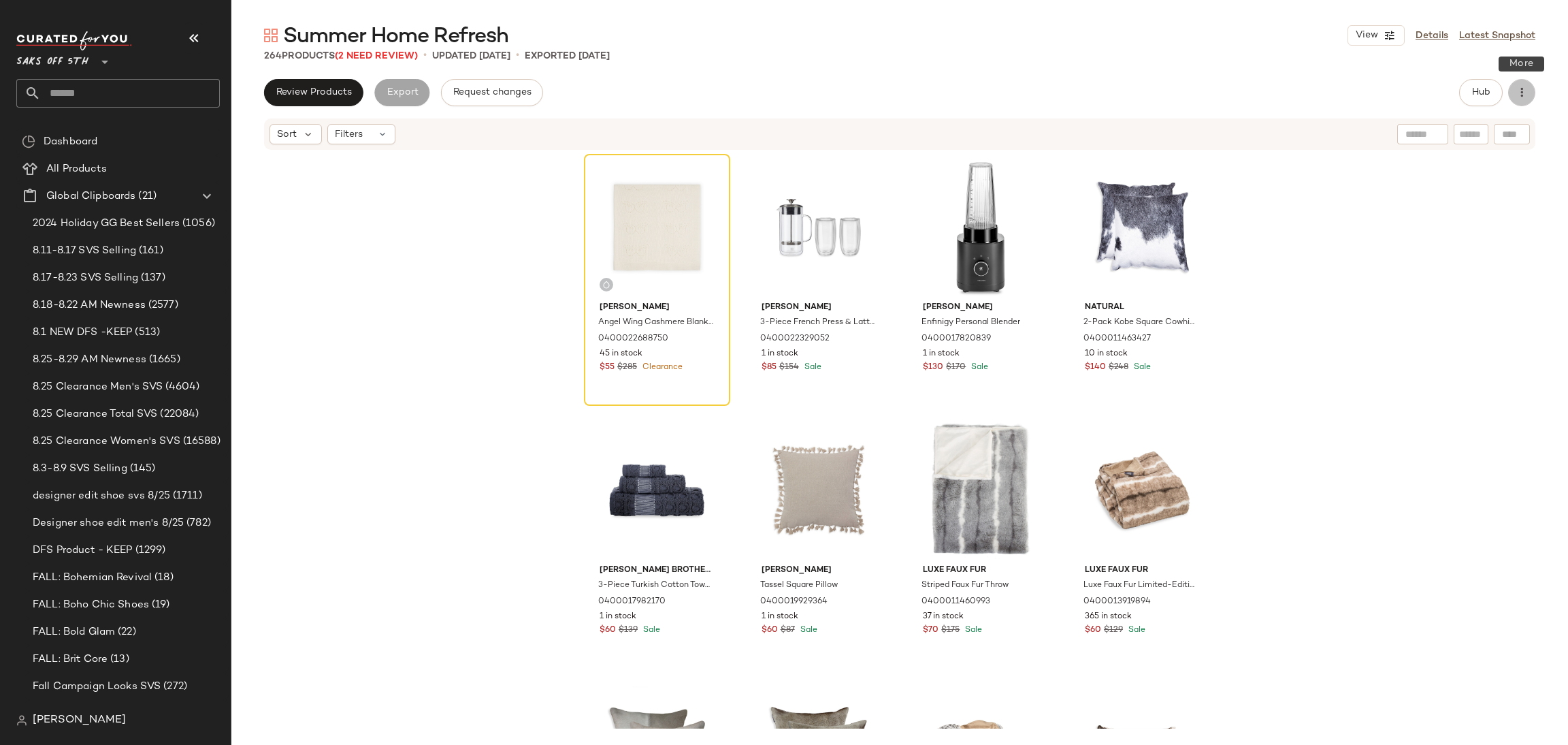
click at [1528, 96] on icon "button" at bounding box center [1521, 92] width 14 height 14
click at [403, 57] on span "(2 Need Review)" at bounding box center [376, 56] width 83 height 11
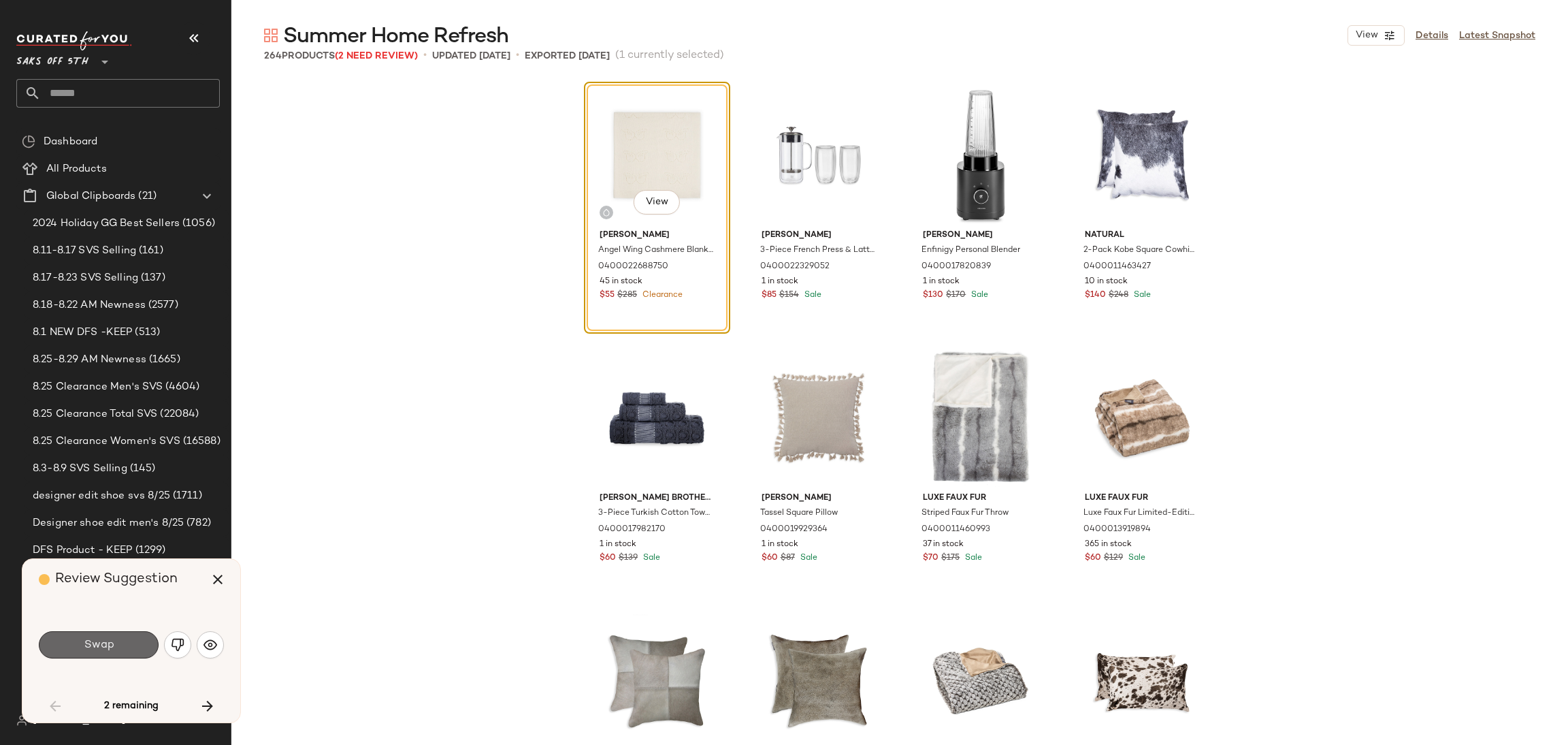
click at [125, 639] on button "Swap" at bounding box center [99, 645] width 120 height 28
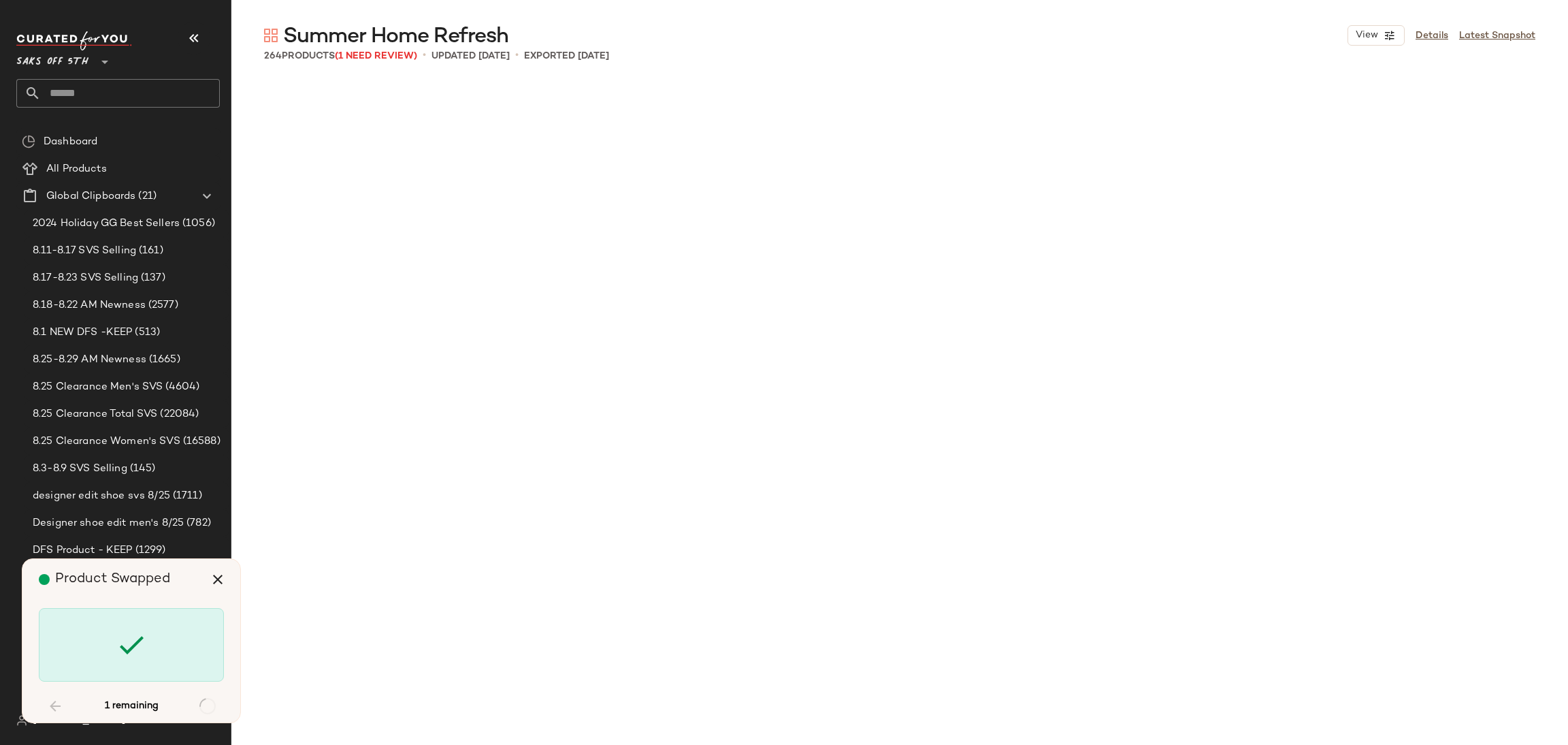
scroll to position [12877, 0]
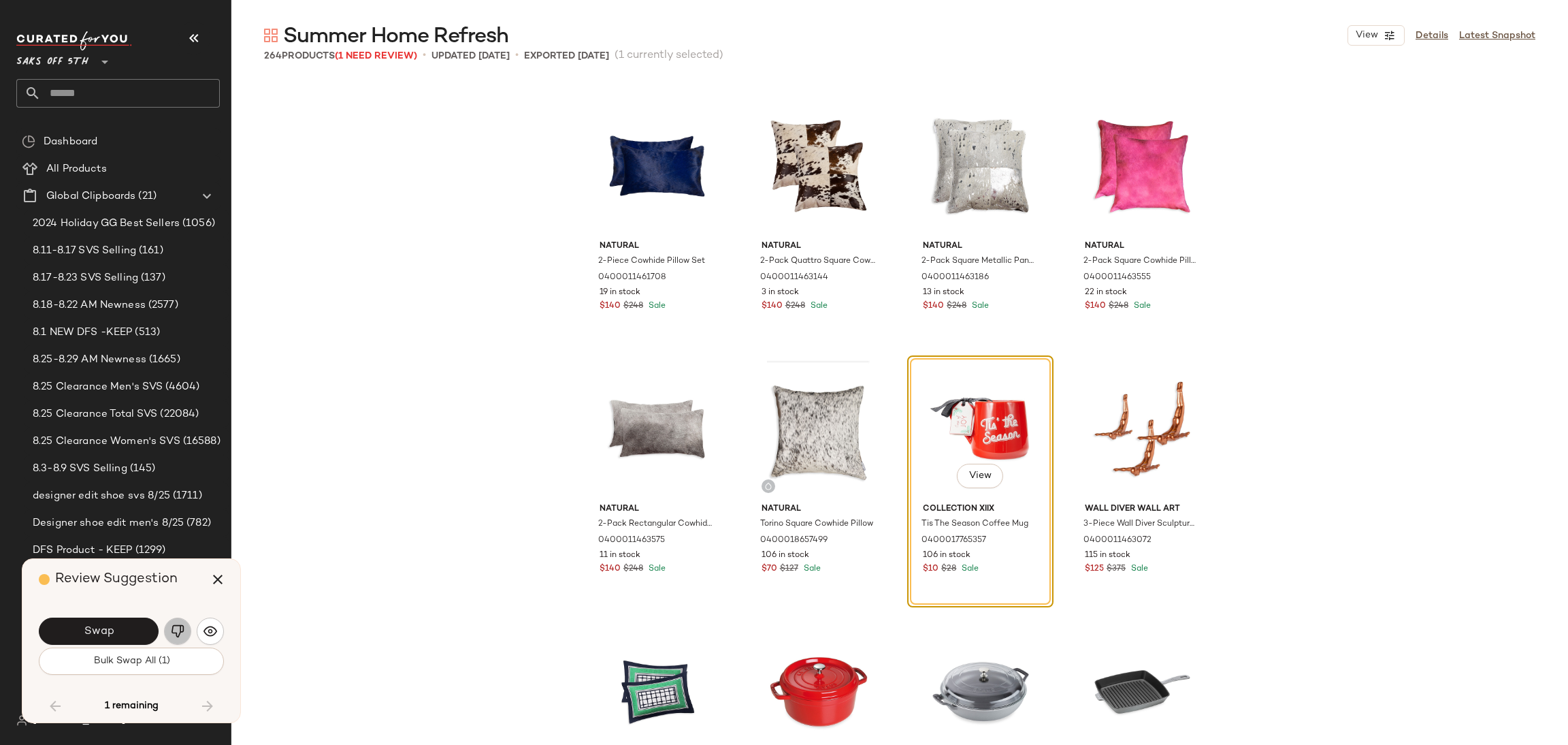
click at [172, 633] on img "button" at bounding box center [177, 631] width 14 height 14
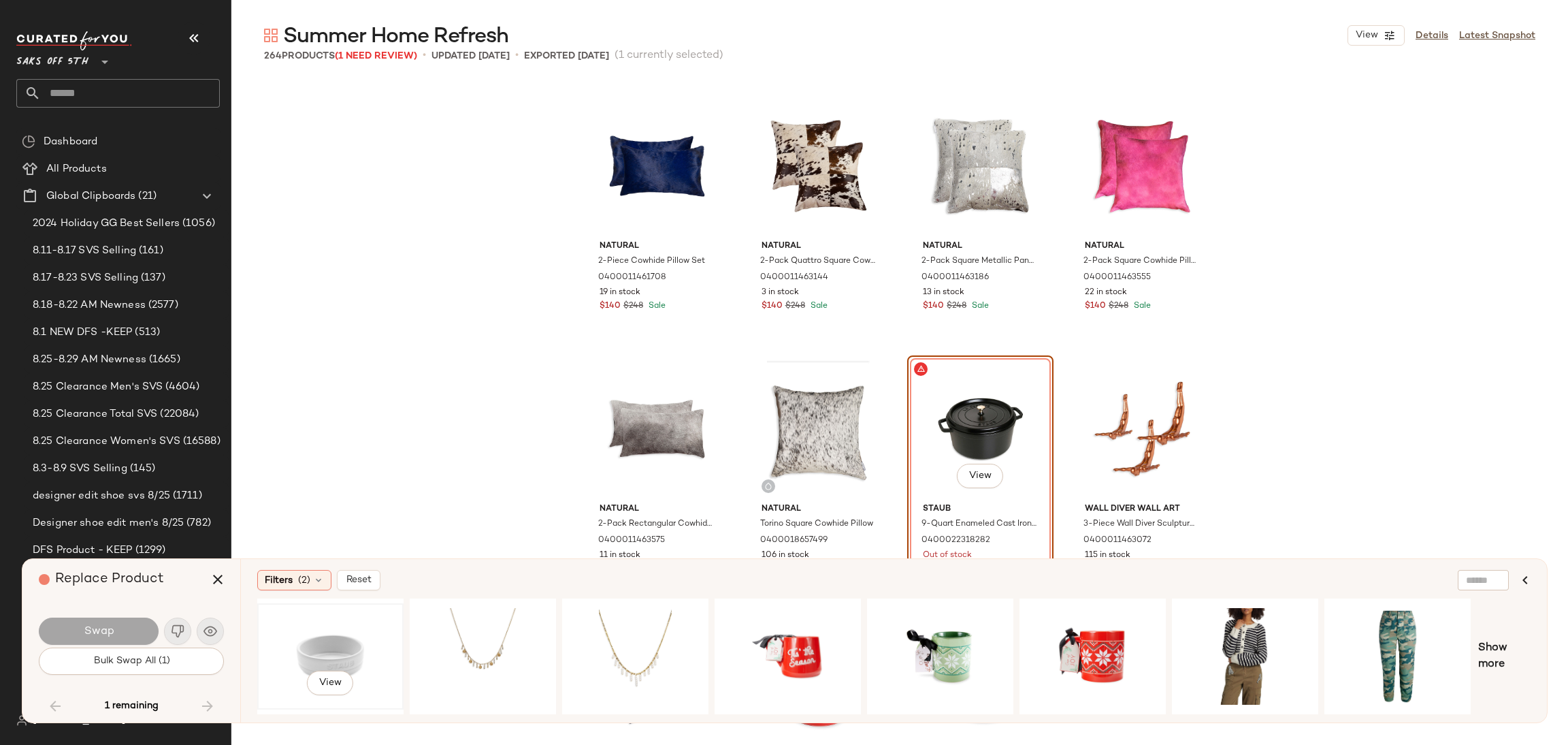
click at [340, 665] on div "View" at bounding box center [330, 656] width 137 height 96
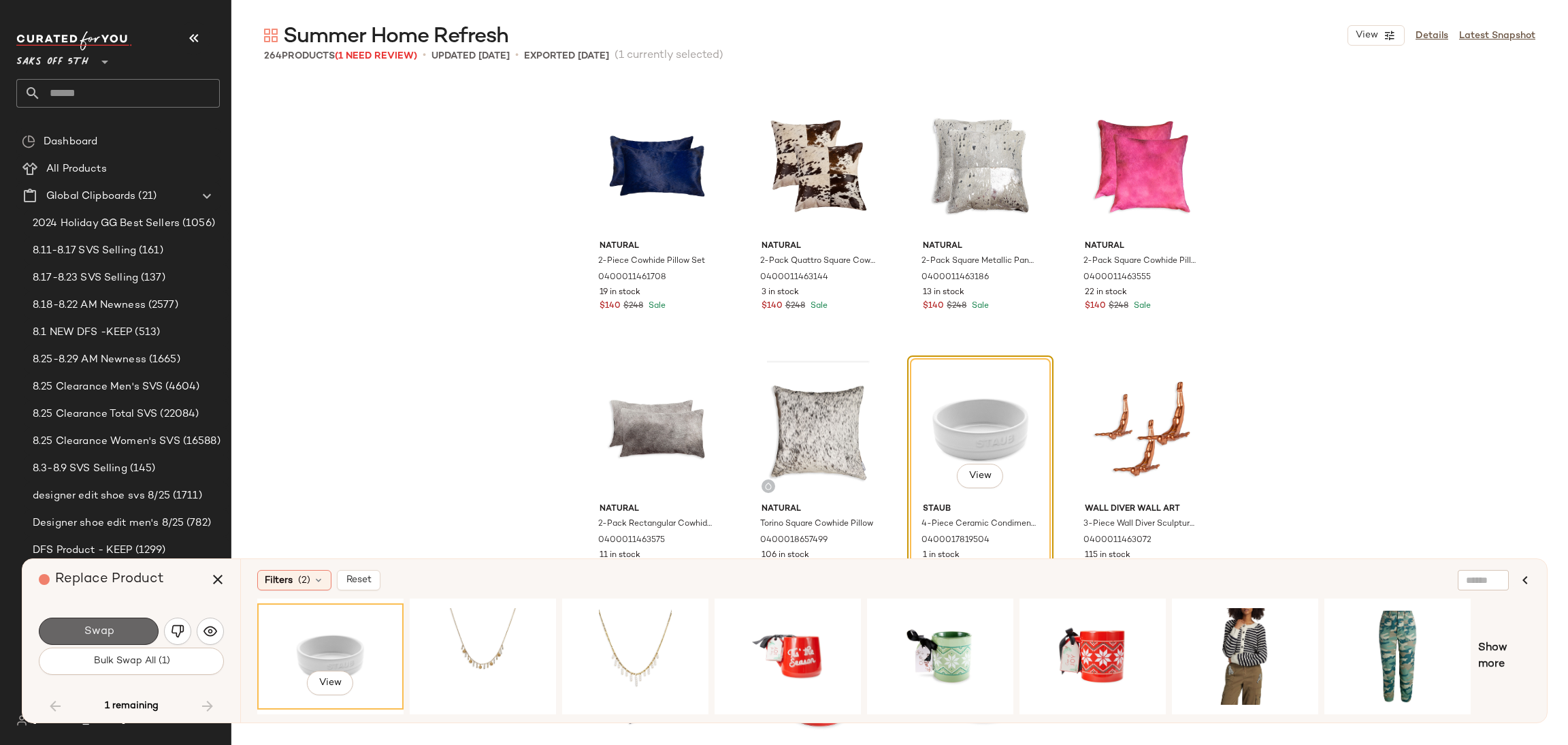
click at [134, 635] on button "Swap" at bounding box center [99, 632] width 120 height 28
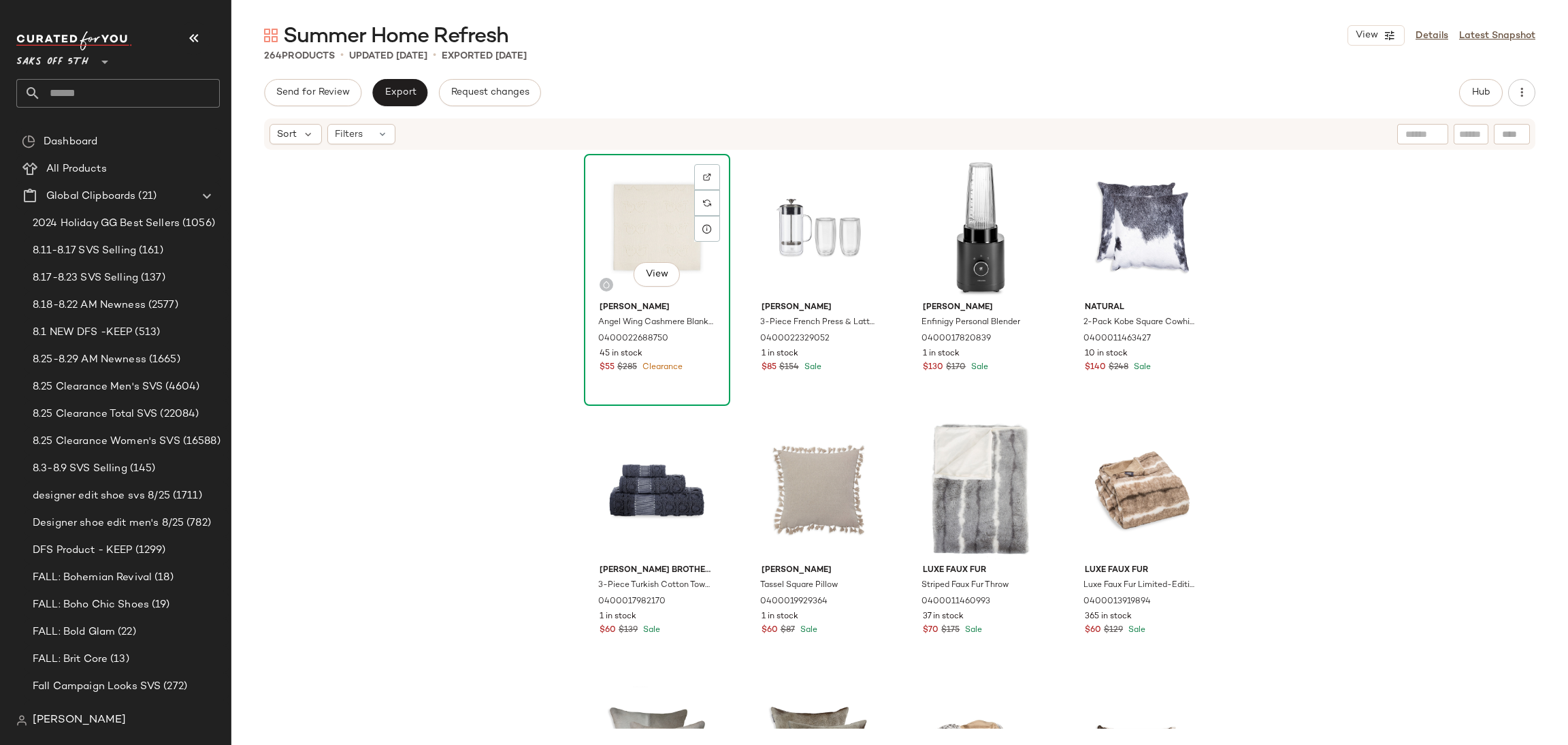
click at [639, 206] on div "View" at bounding box center [657, 228] width 137 height 138
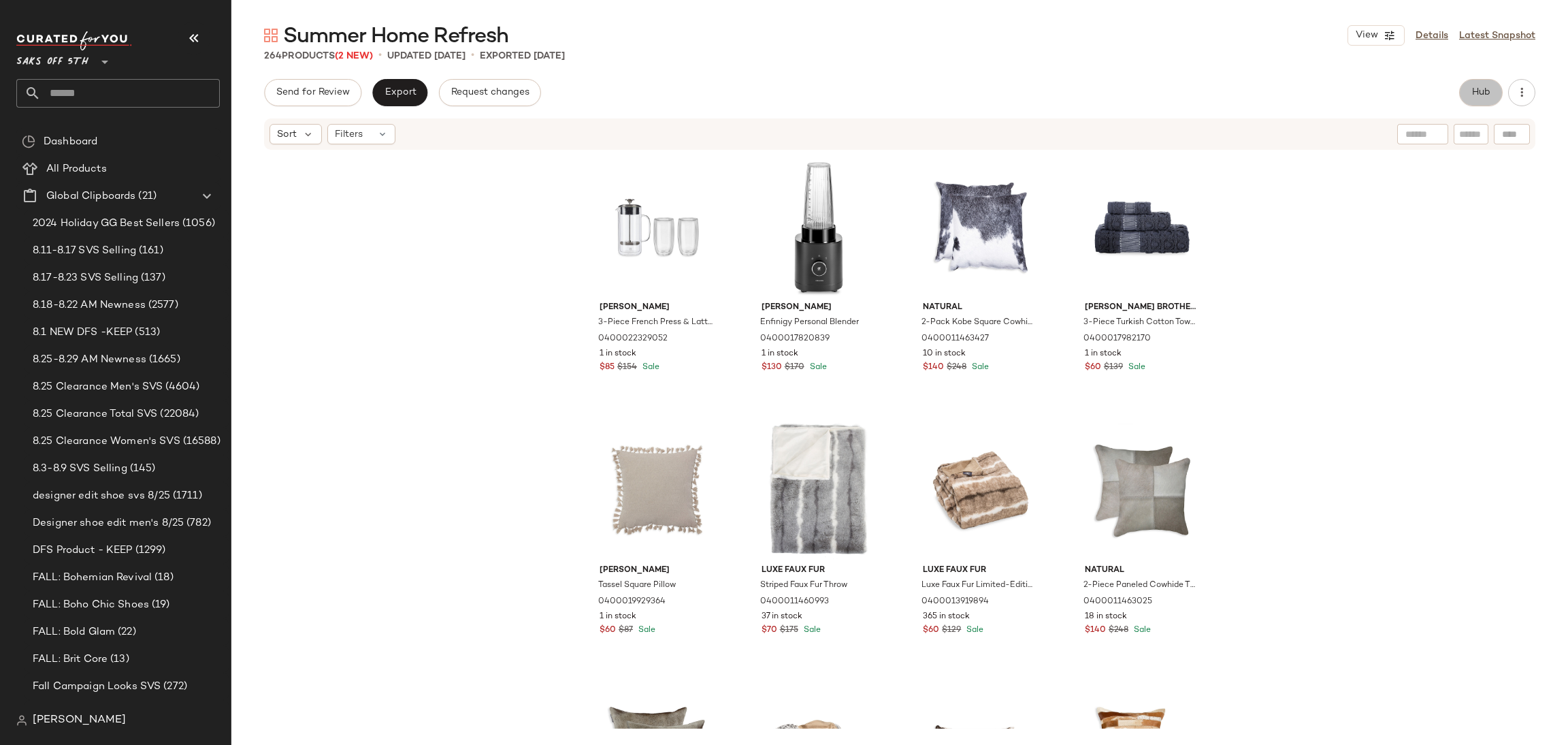
click at [1485, 86] on button "Hub" at bounding box center [1481, 93] width 44 height 28
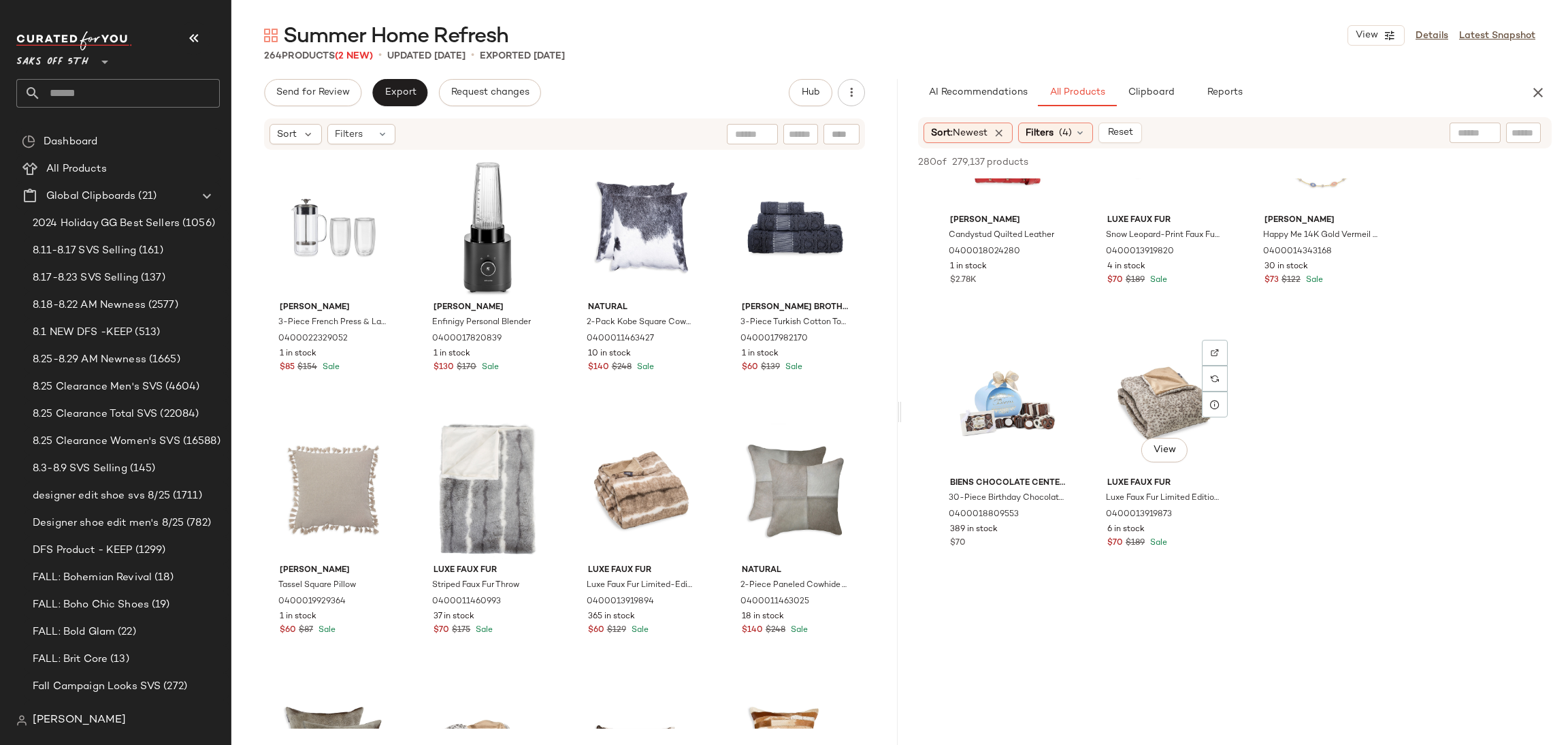
scroll to position [3704, 0]
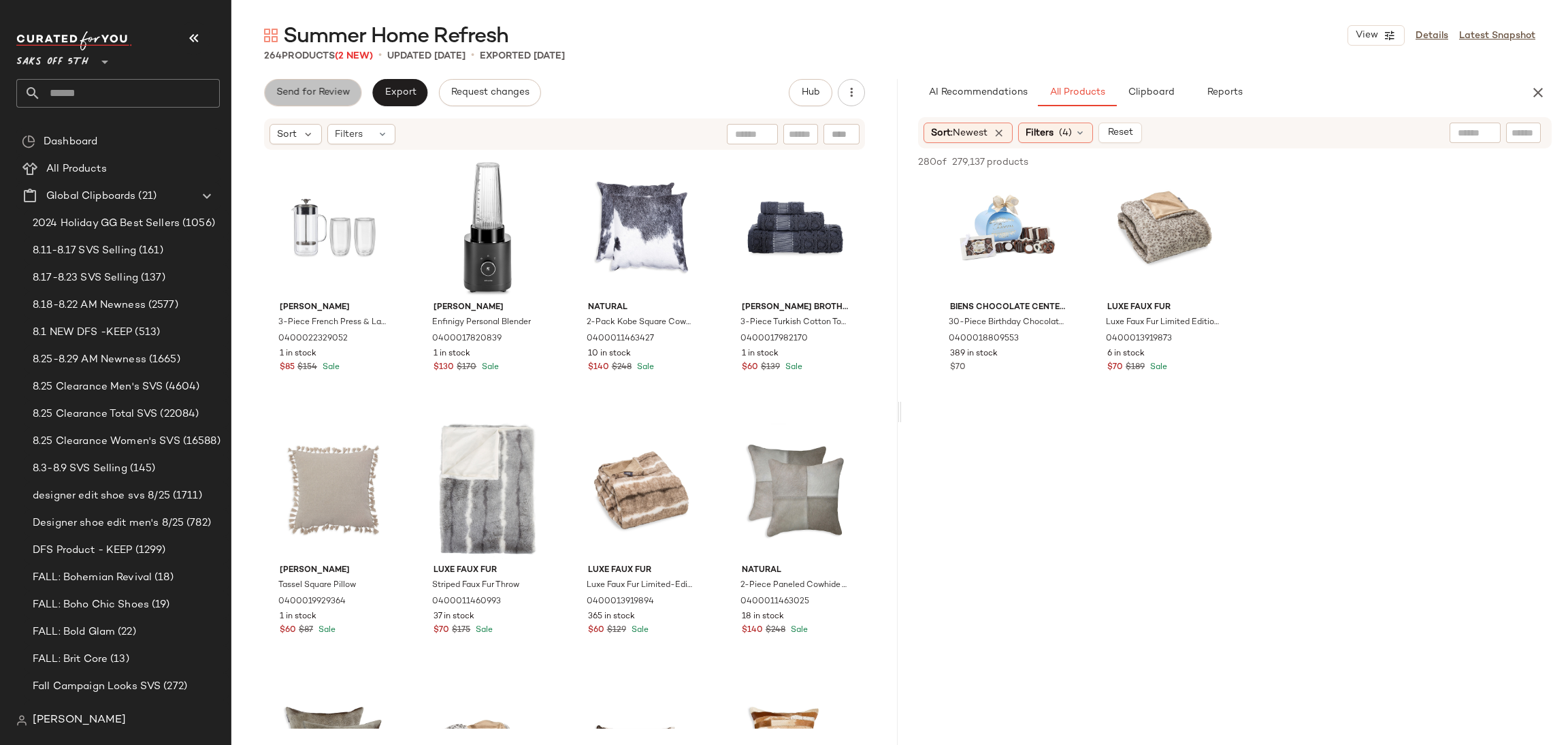
click at [301, 94] on span "Send for Review" at bounding box center [312, 92] width 74 height 11
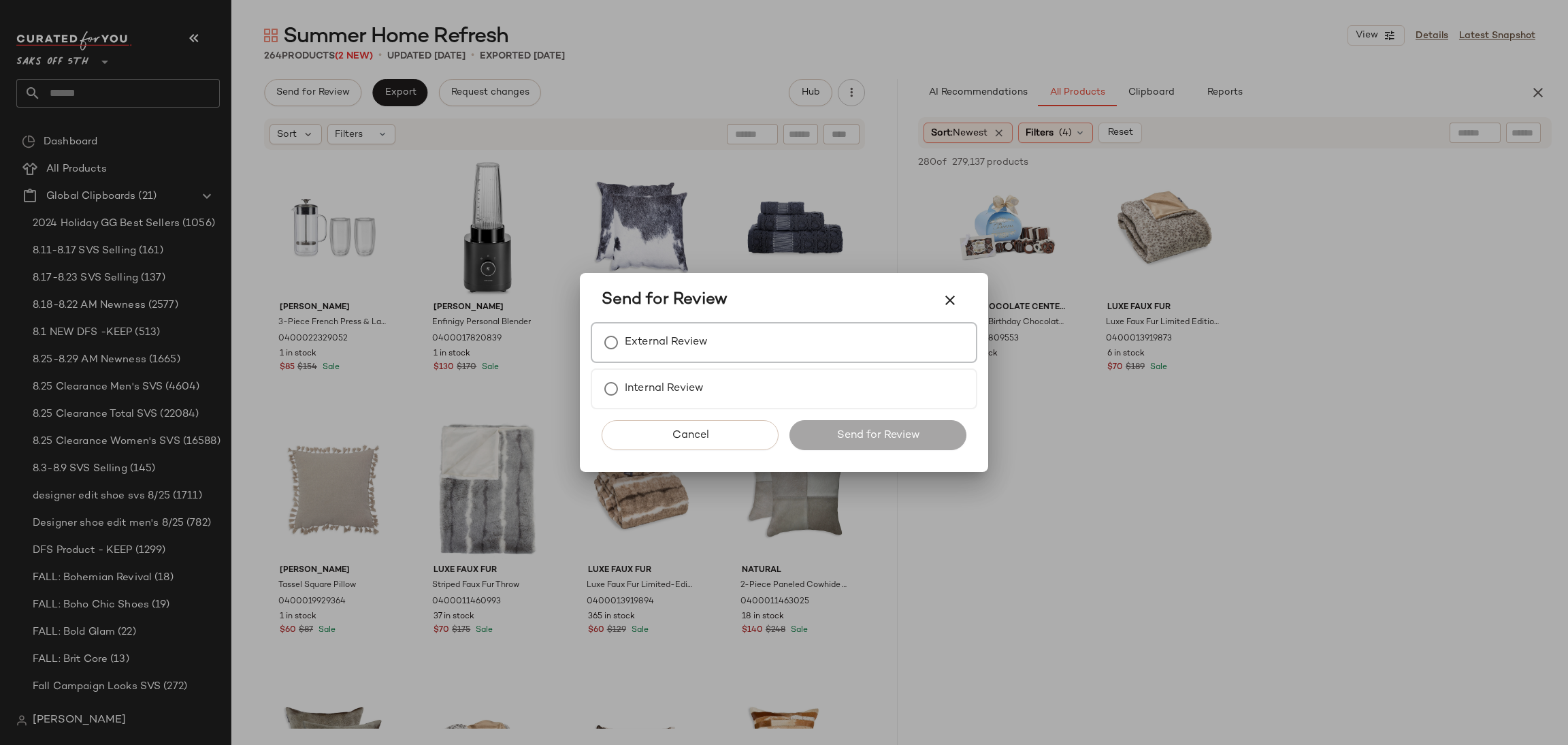
click at [705, 348] on label "External Review" at bounding box center [666, 343] width 83 height 28
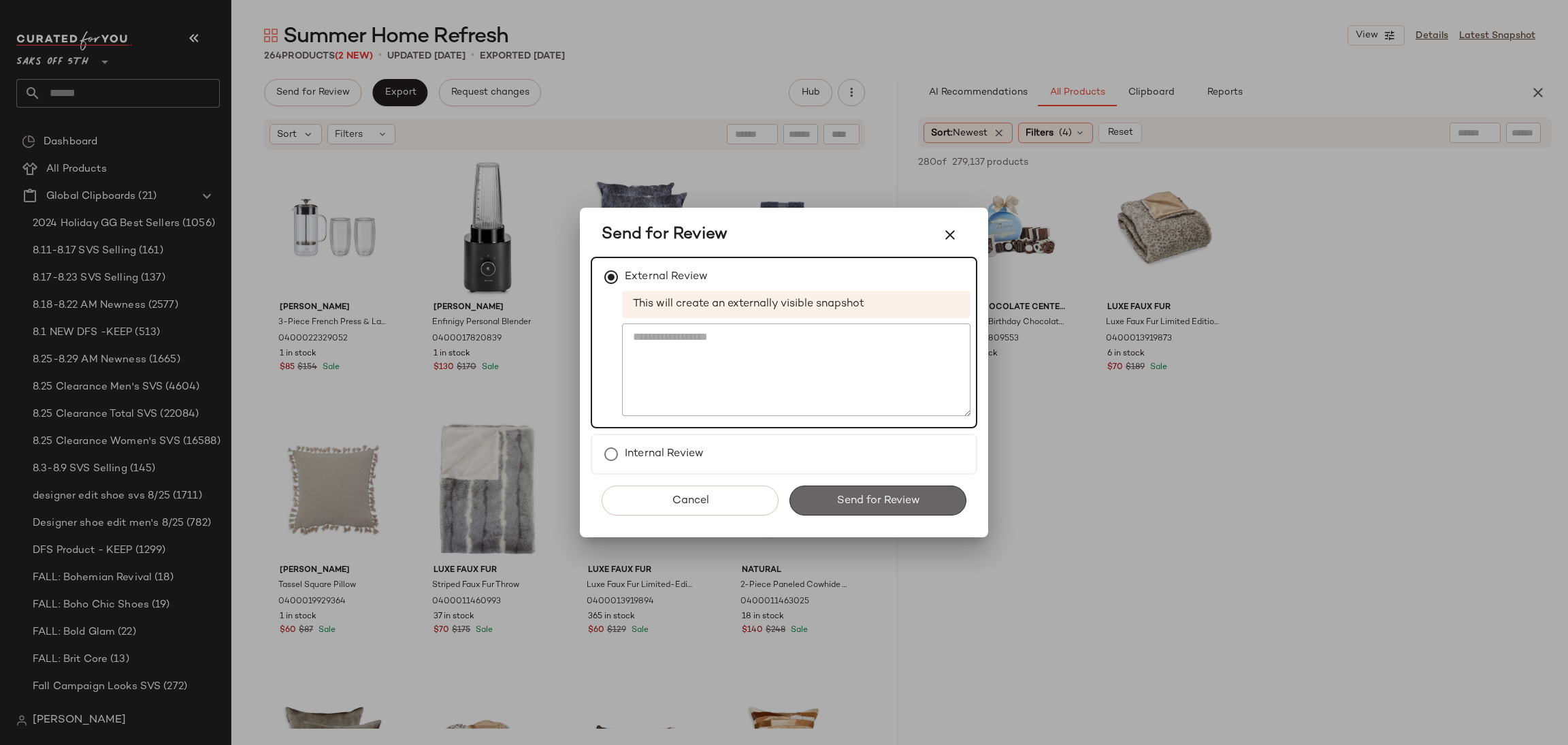
click at [866, 495] on span "Send for Review" at bounding box center [877, 500] width 83 height 13
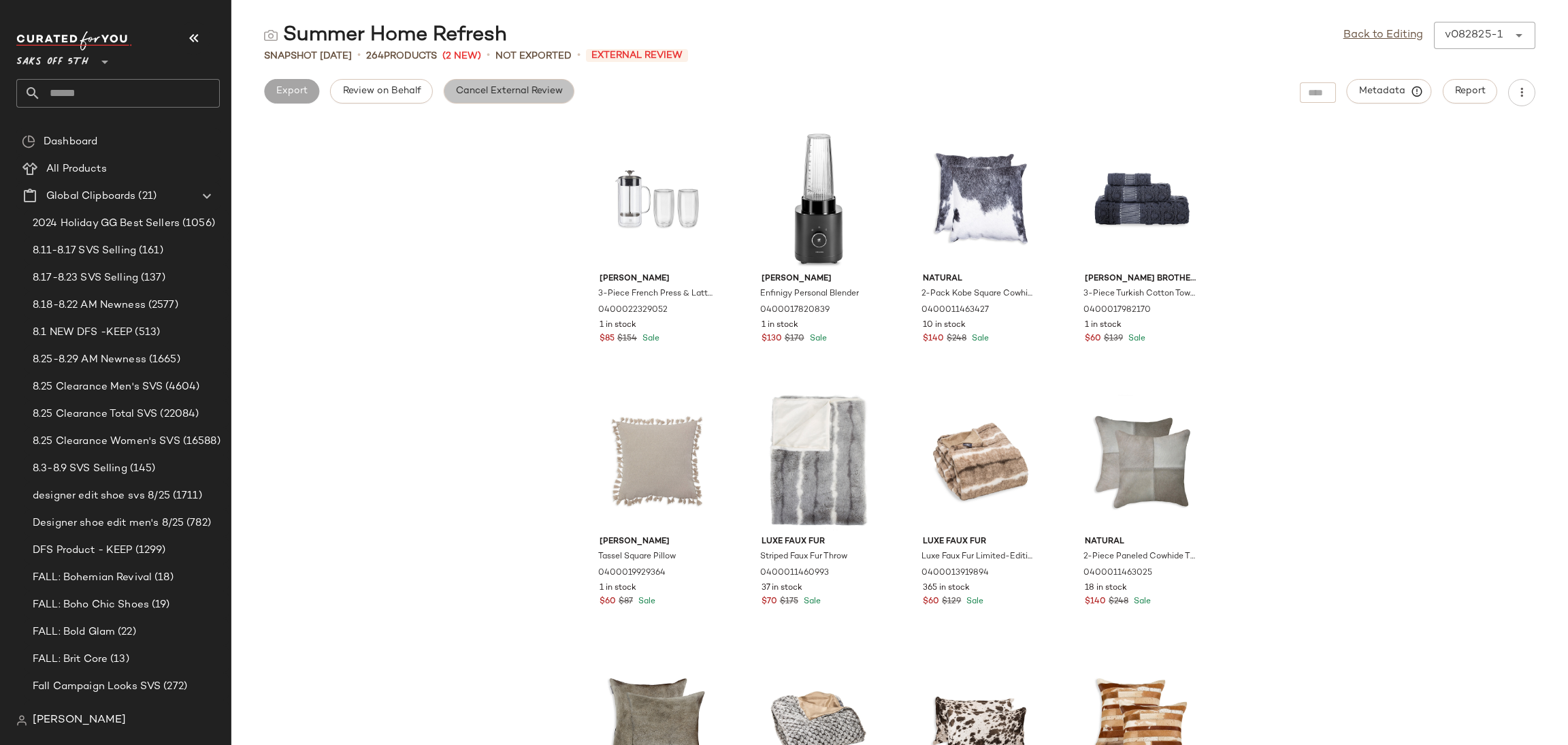
click at [546, 92] on span "Cancel External Review" at bounding box center [508, 91] width 108 height 11
click at [405, 95] on span "Export" at bounding box center [400, 91] width 32 height 11
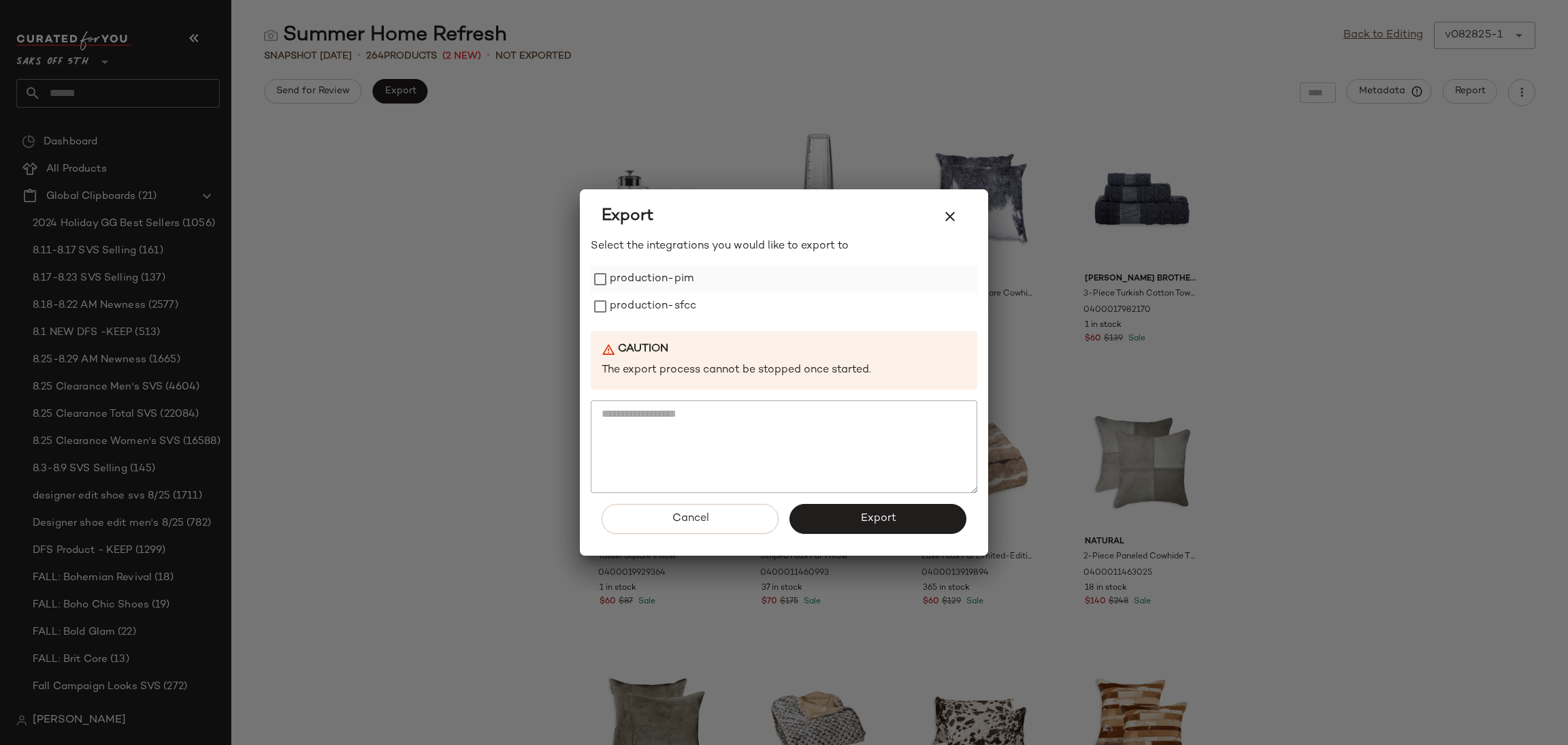
click at [647, 283] on label "production-pim" at bounding box center [651, 279] width 83 height 28
click at [648, 303] on label "production-sfcc" at bounding box center [652, 307] width 87 height 28
click at [870, 515] on span "Export" at bounding box center [877, 518] width 36 height 13
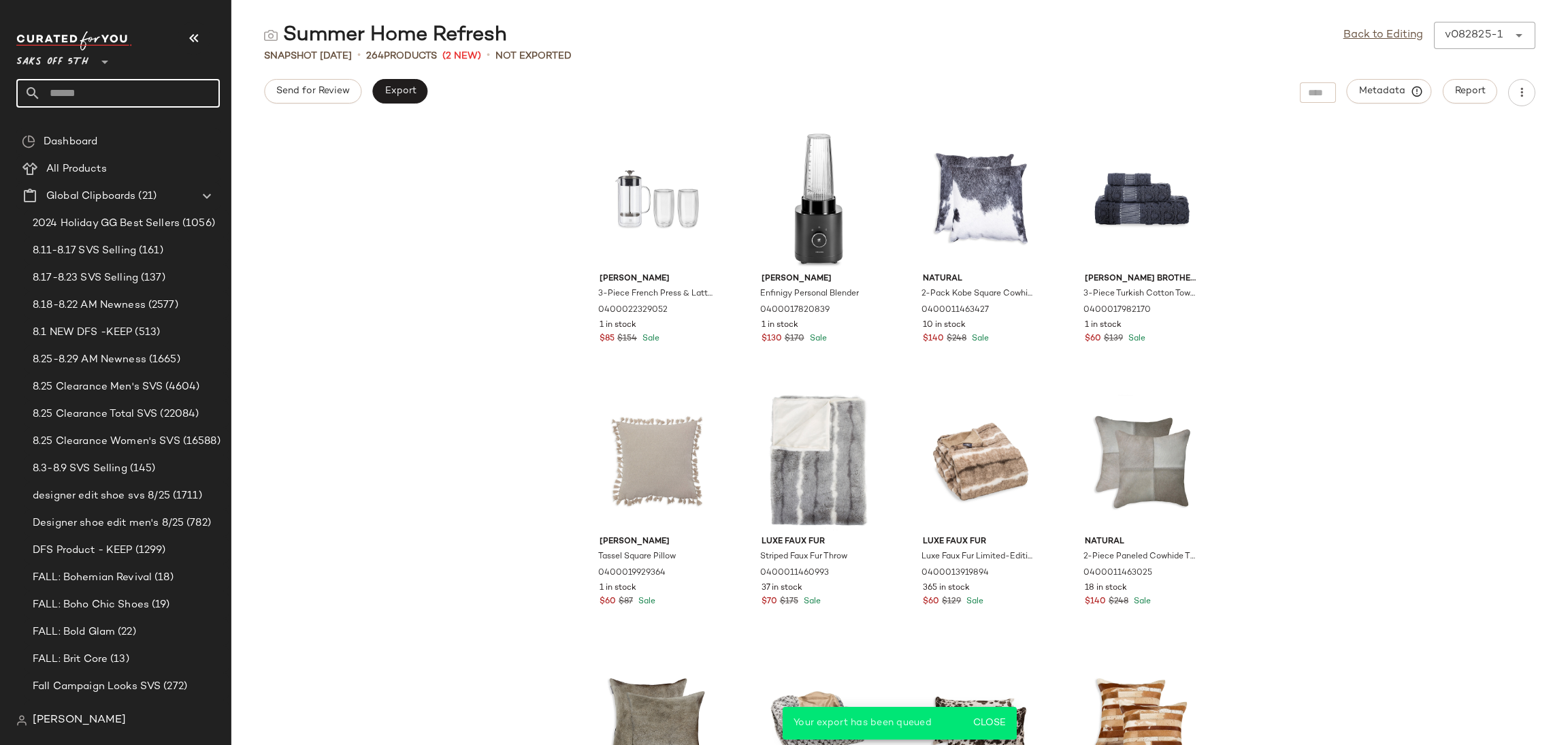
click at [165, 96] on input "text" at bounding box center [130, 93] width 179 height 28
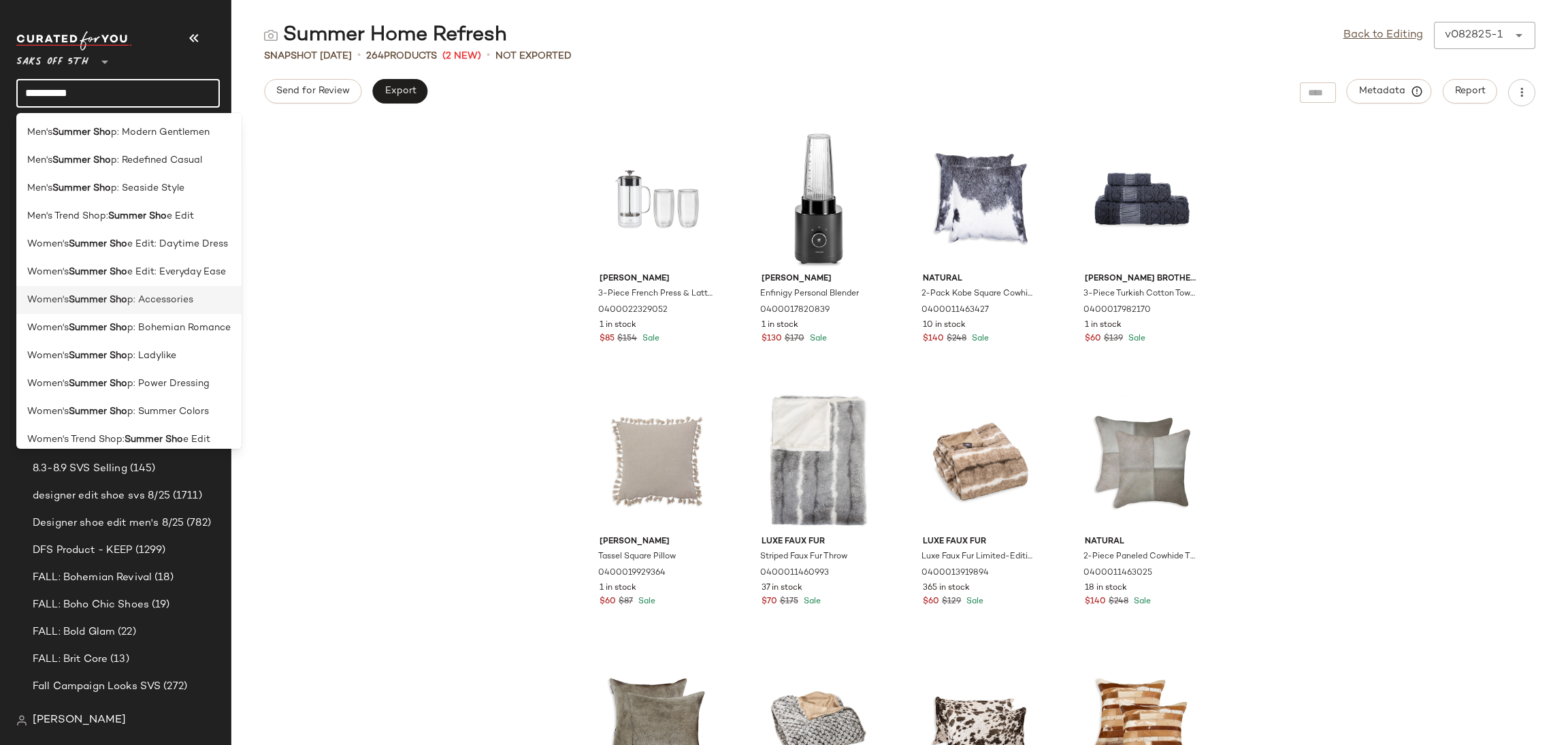
type input "**********"
click at [160, 302] on span "p: Accessories" at bounding box center [160, 300] width 66 height 15
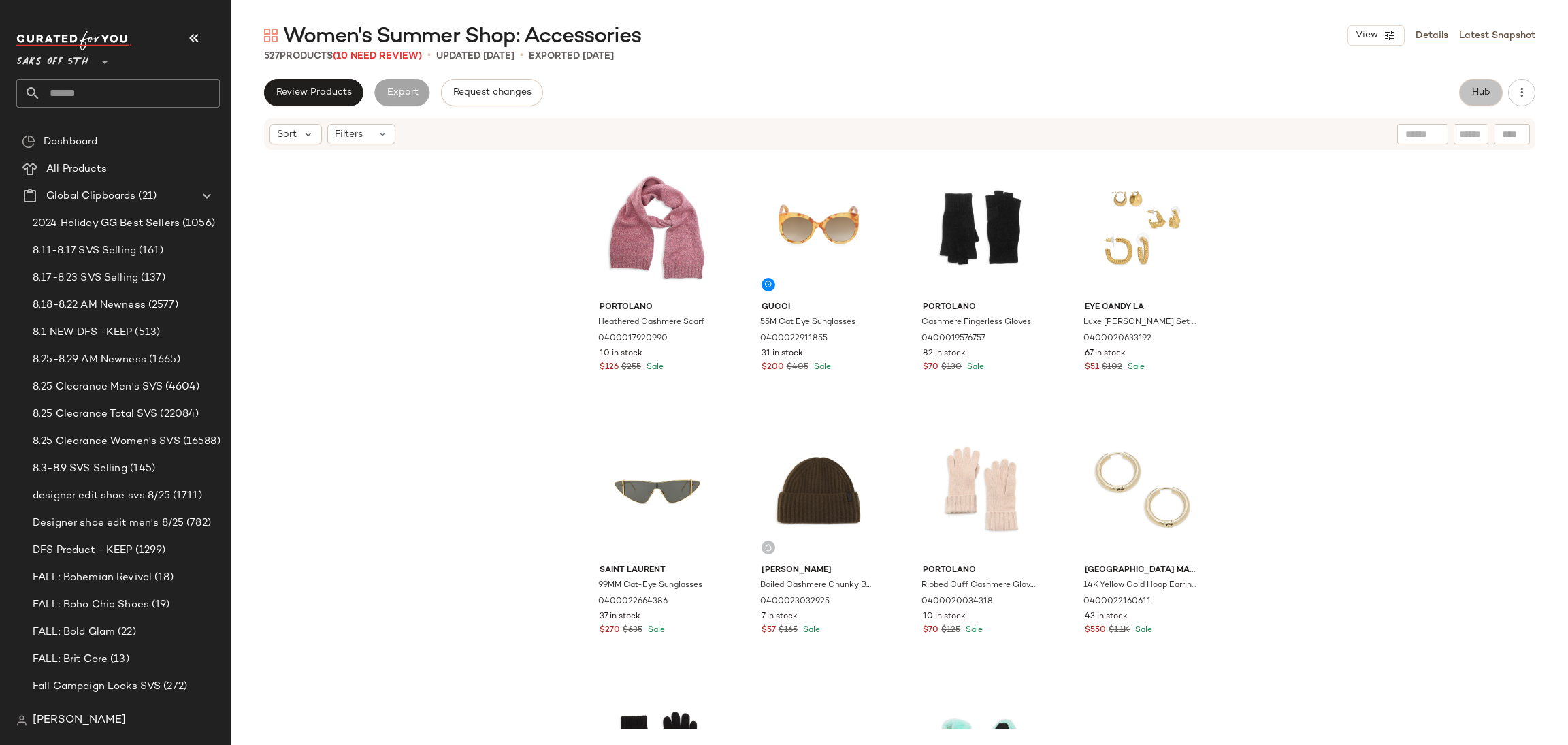
click at [1472, 93] on span "Hub" at bounding box center [1481, 92] width 19 height 11
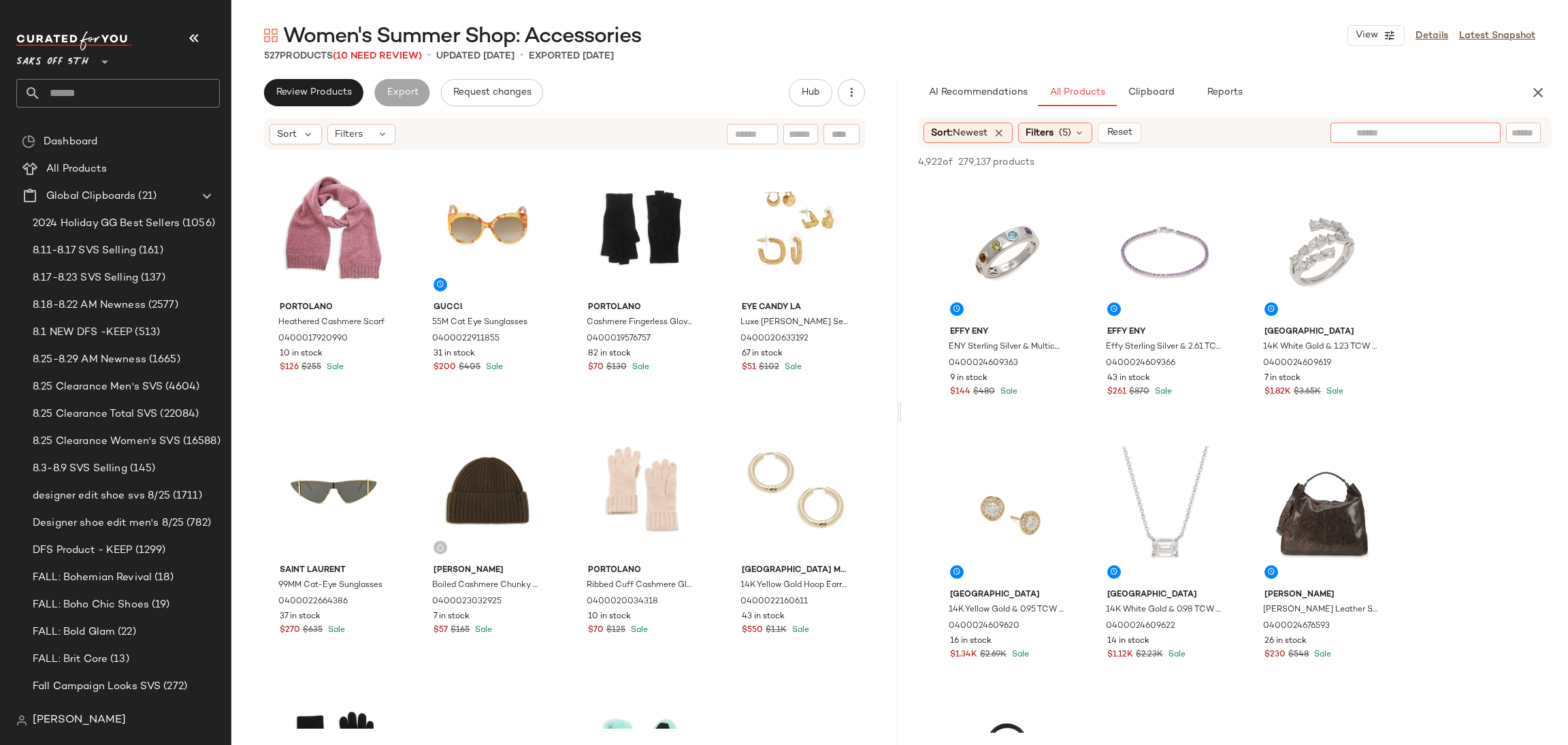
click at [1452, 139] on div at bounding box center [1416, 132] width 170 height 20
type input "****"
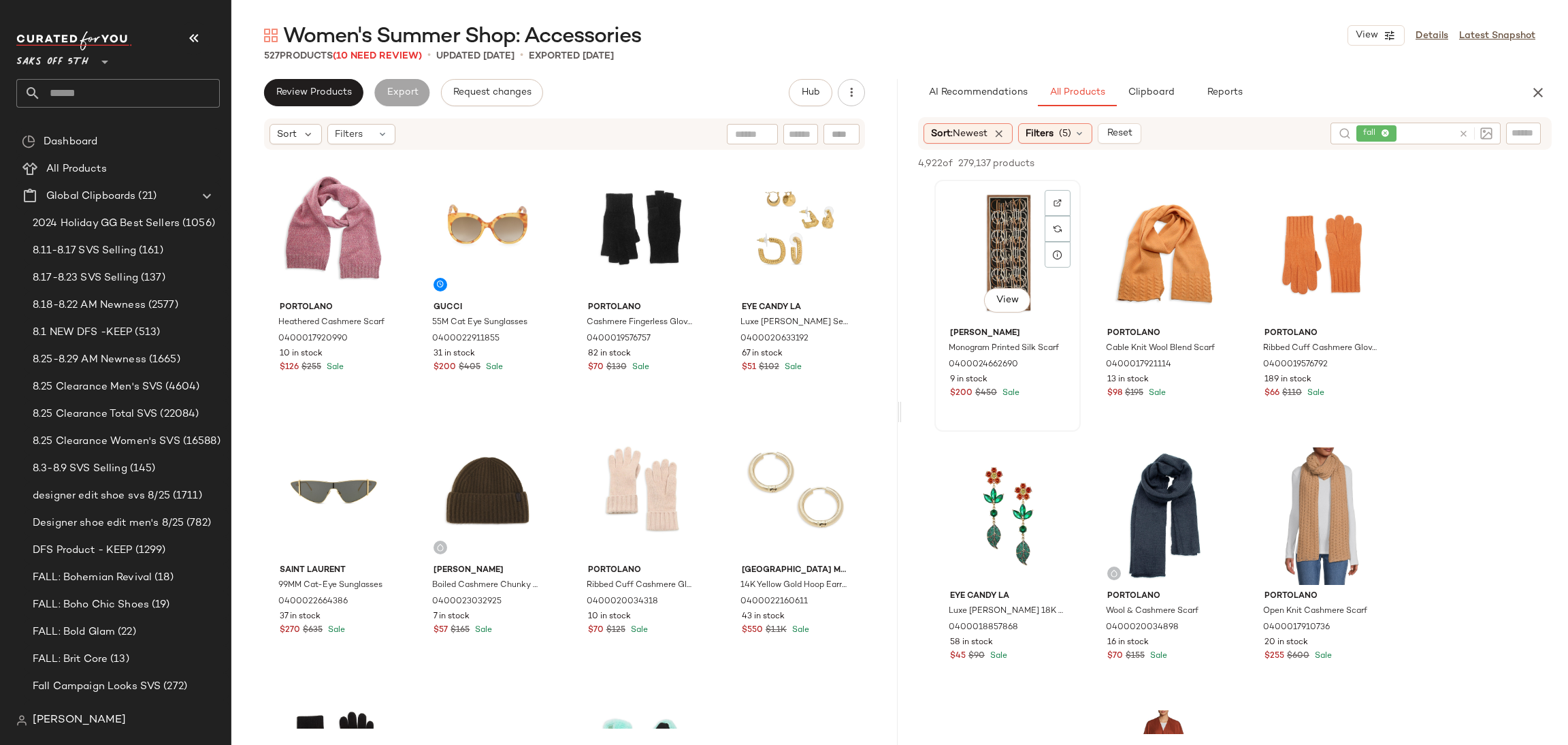
click at [1007, 202] on div "View" at bounding box center [1007, 253] width 137 height 138
click at [1326, 487] on div "View" at bounding box center [1322, 516] width 137 height 138
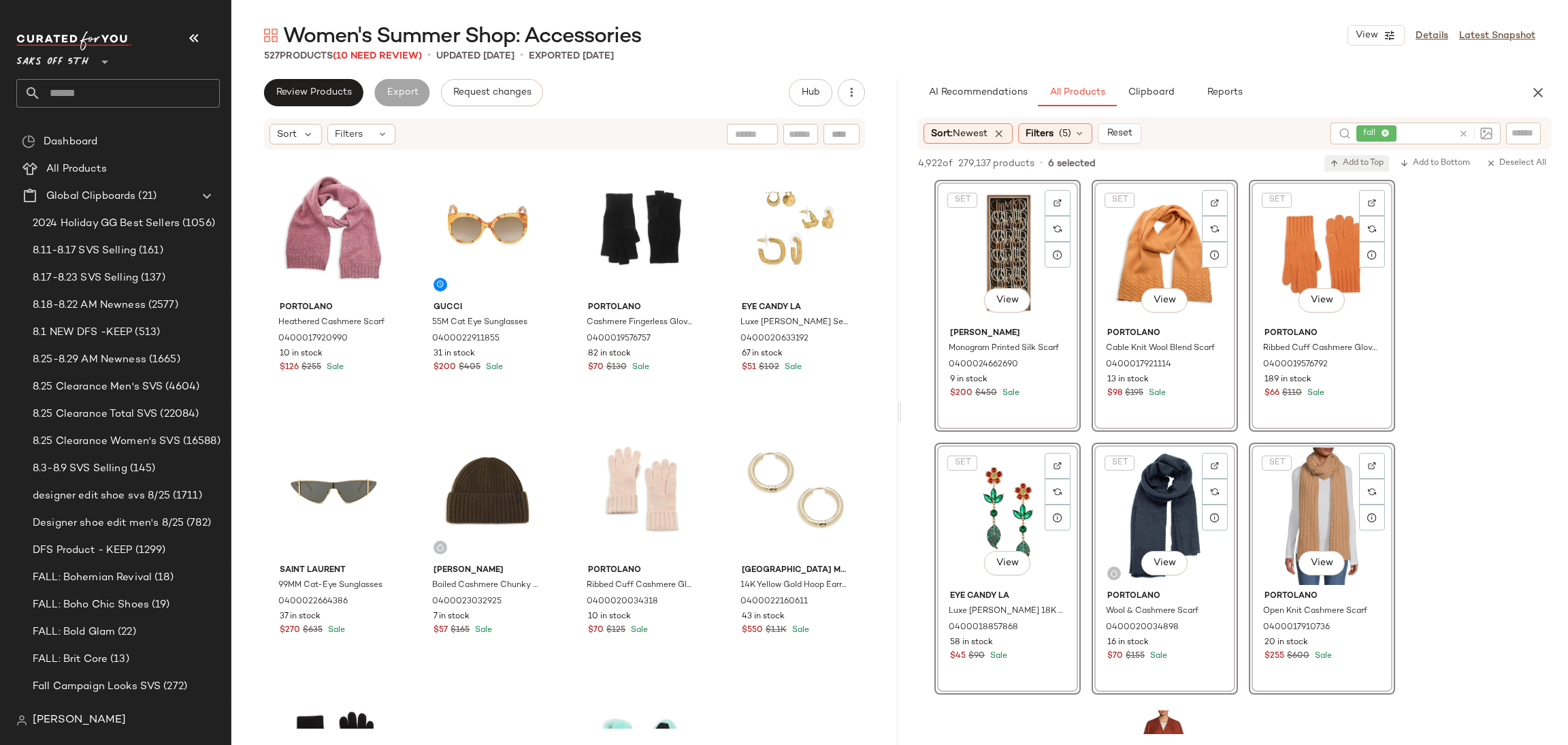
click at [1363, 155] on button "Add to Top" at bounding box center [1357, 164] width 65 height 16
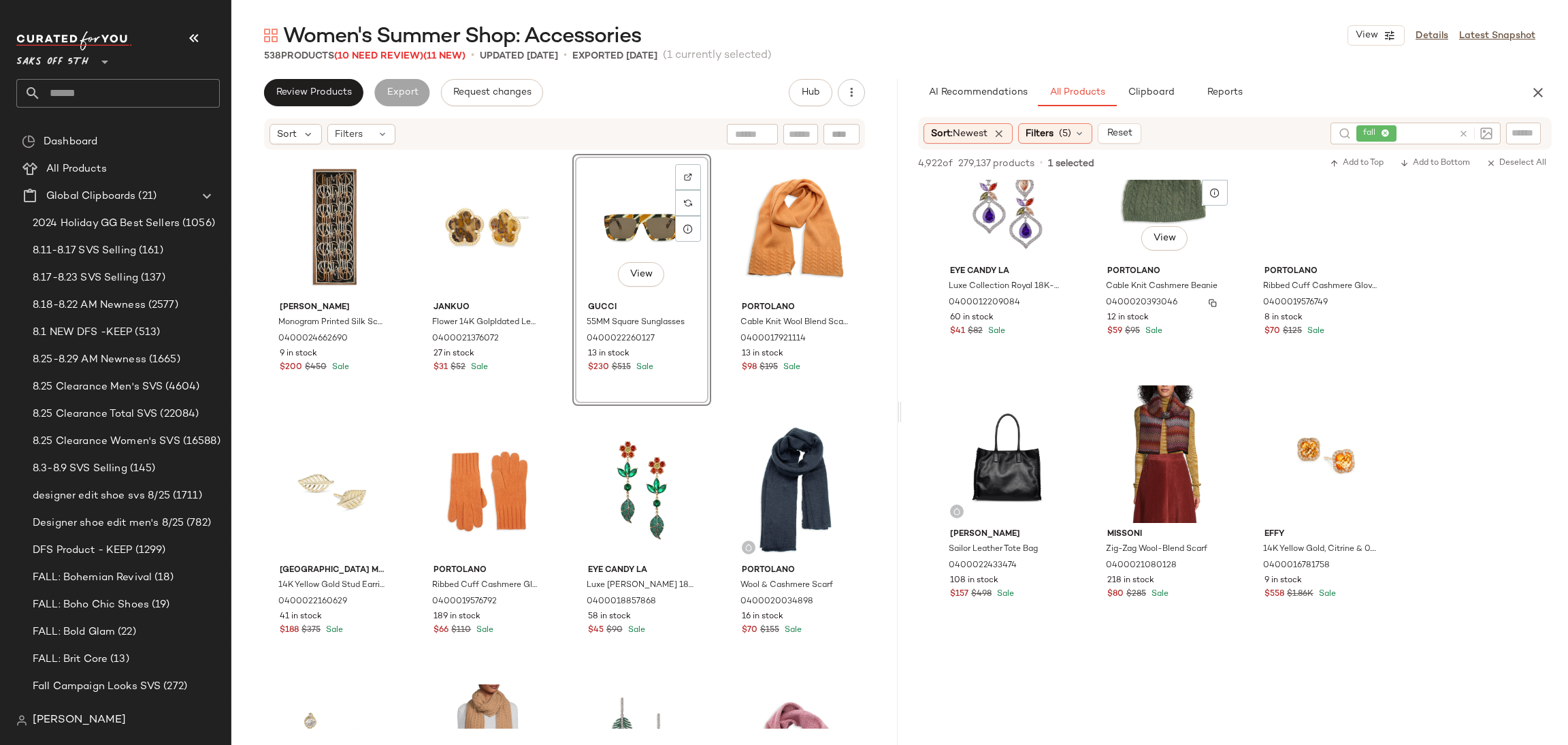
scroll to position [4533, 0]
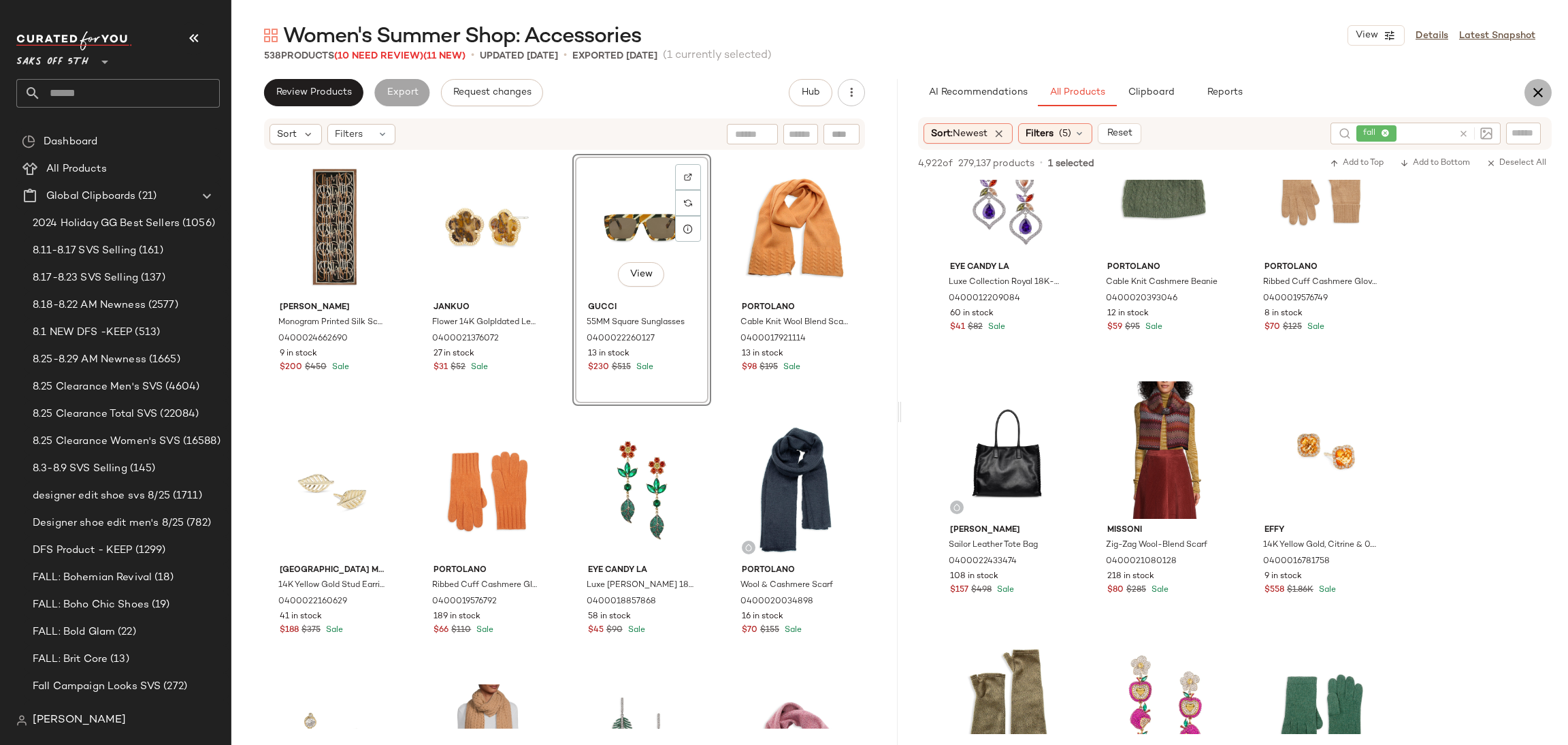
click at [1545, 99] on icon "button" at bounding box center [1538, 92] width 16 height 16
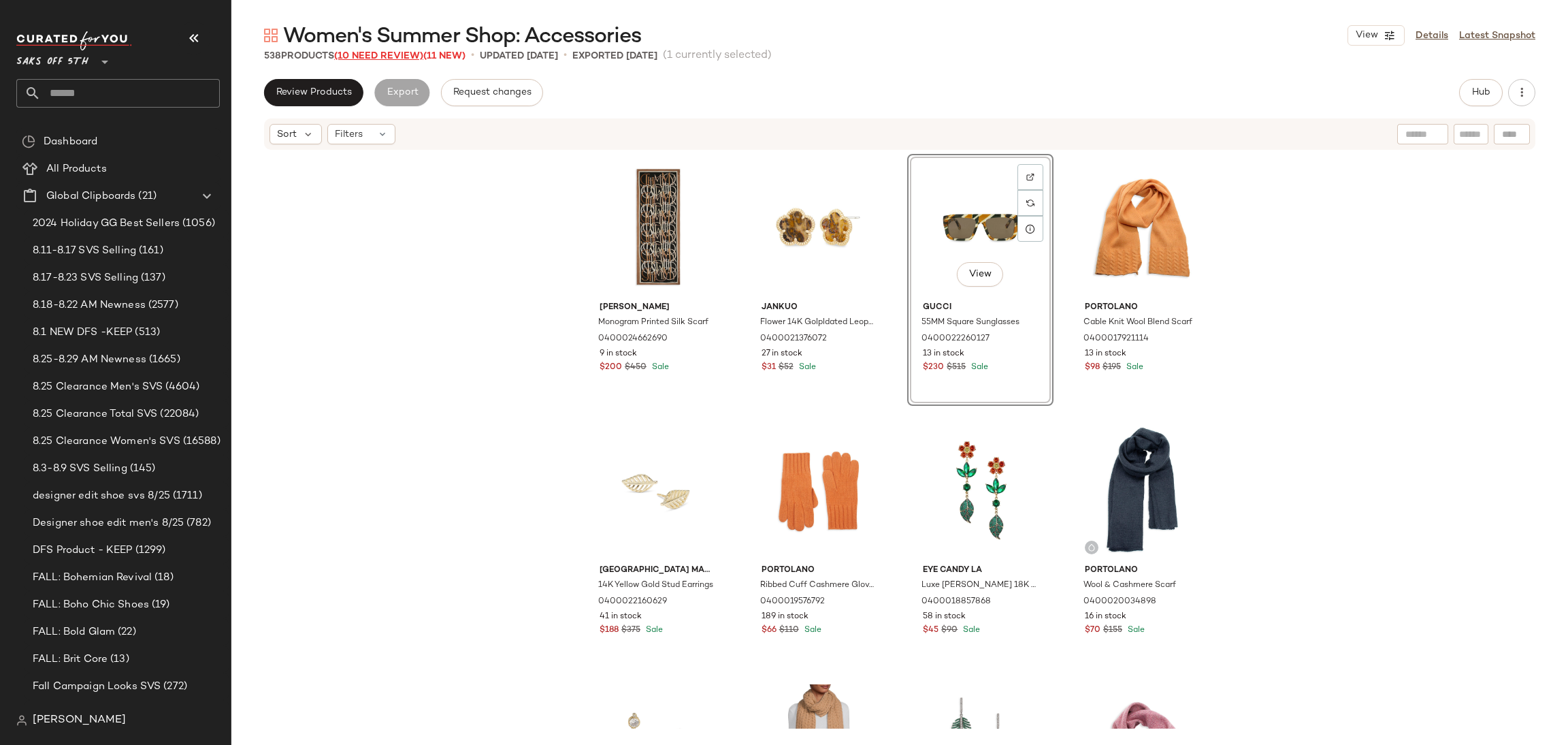
click at [408, 53] on span "(10 Need Review)" at bounding box center [379, 56] width 89 height 11
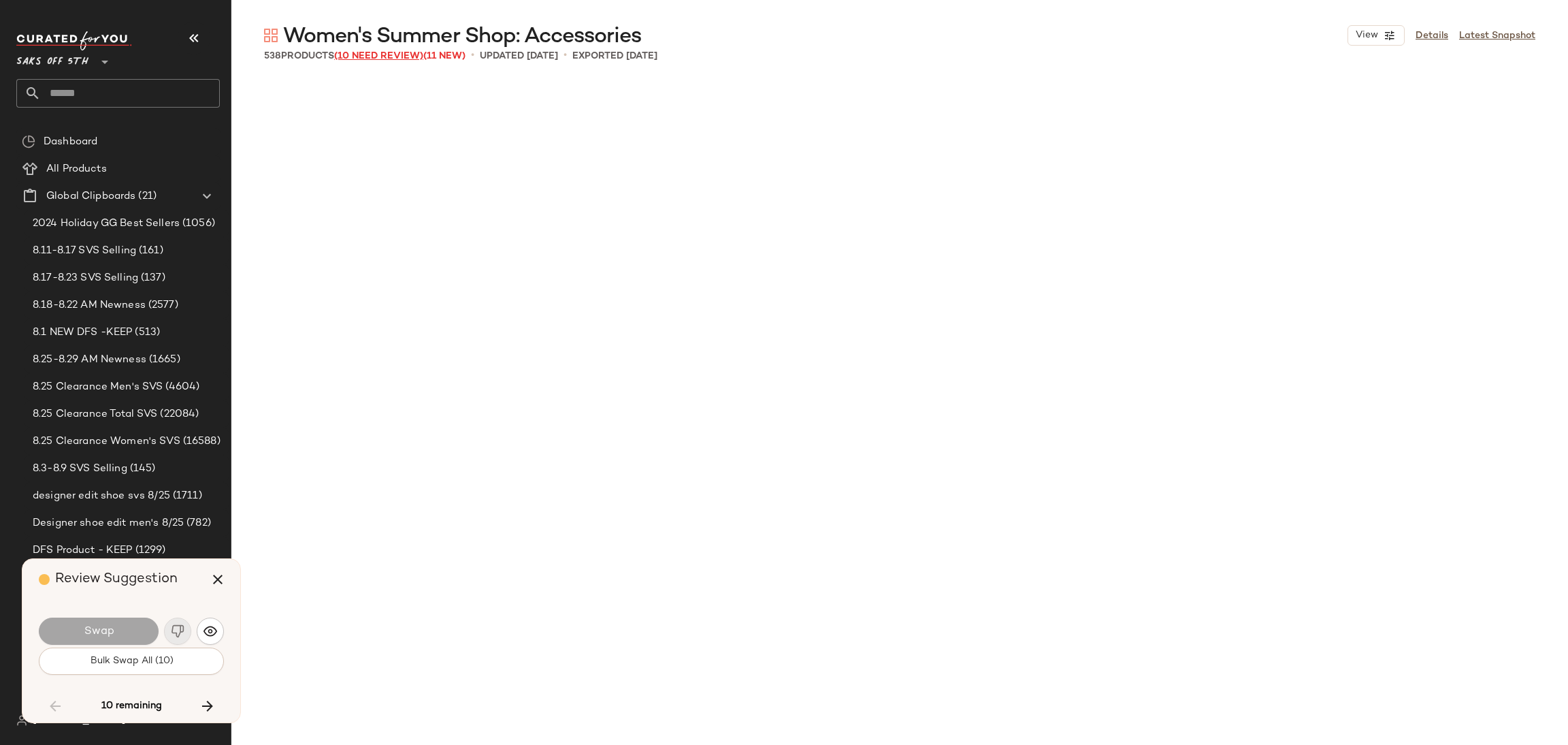
scroll to position [4467, 0]
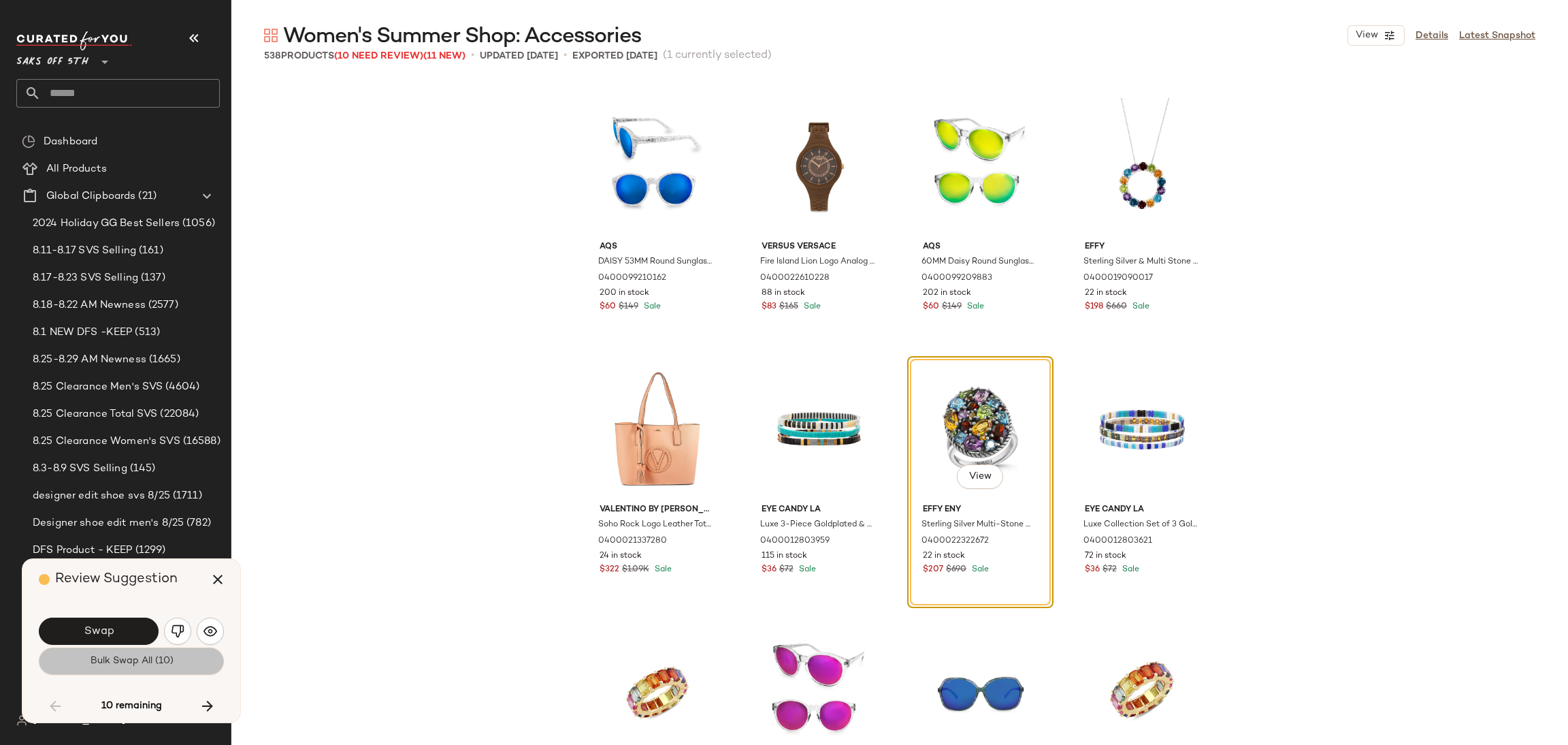
click at [131, 660] on span "Bulk Swap All (10)" at bounding box center [130, 661] width 83 height 11
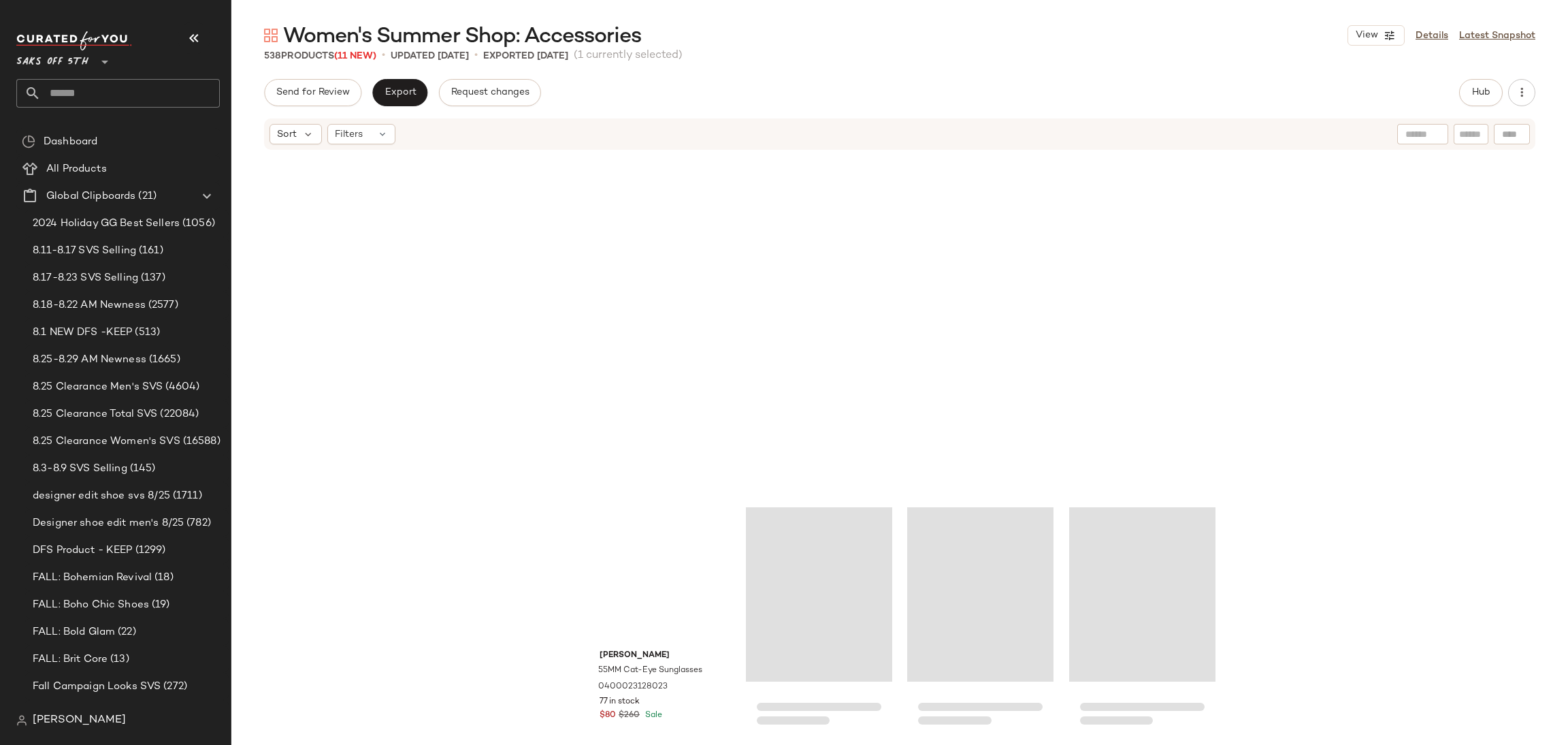
scroll to position [3507, 0]
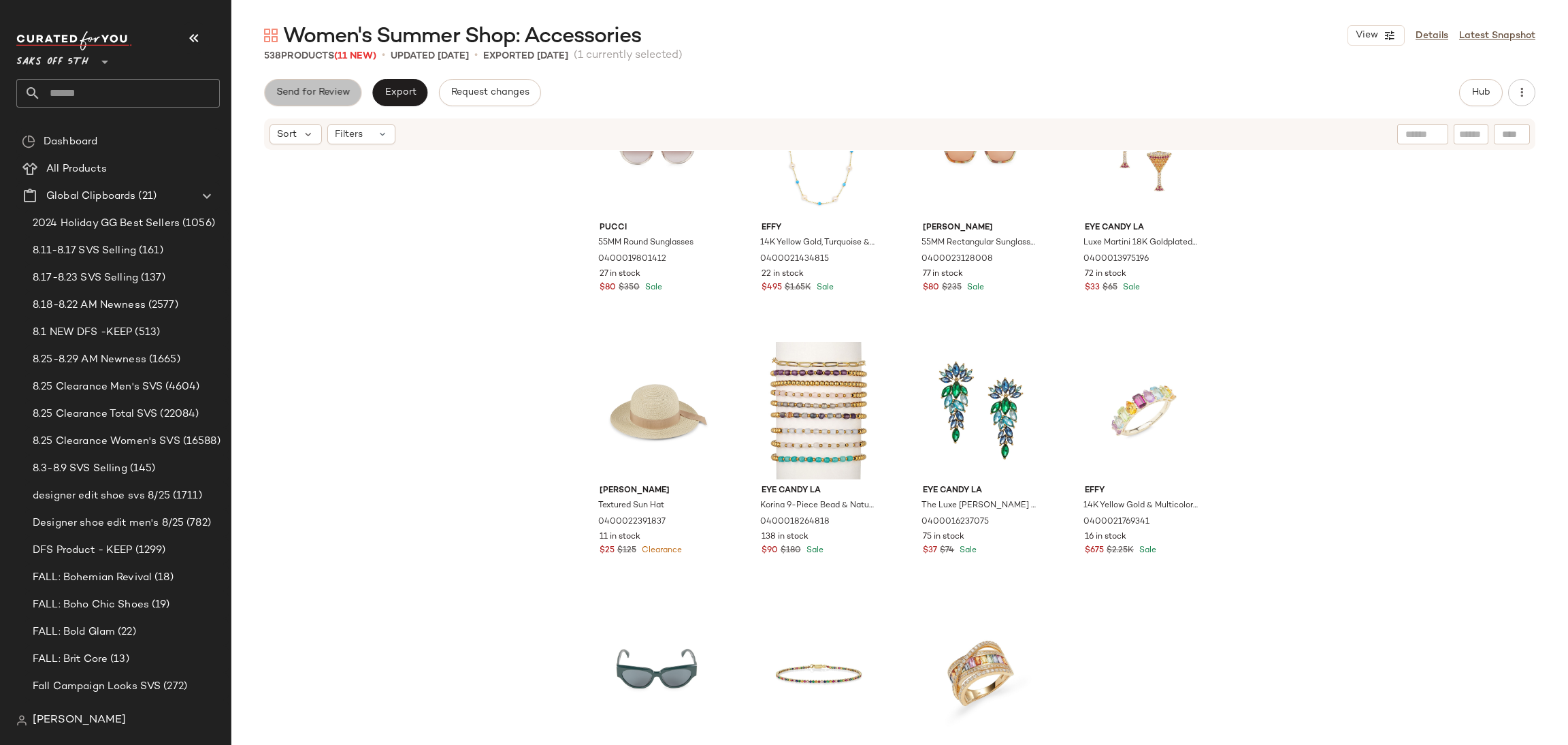
click at [332, 100] on button "Send for Review" at bounding box center [312, 93] width 97 height 28
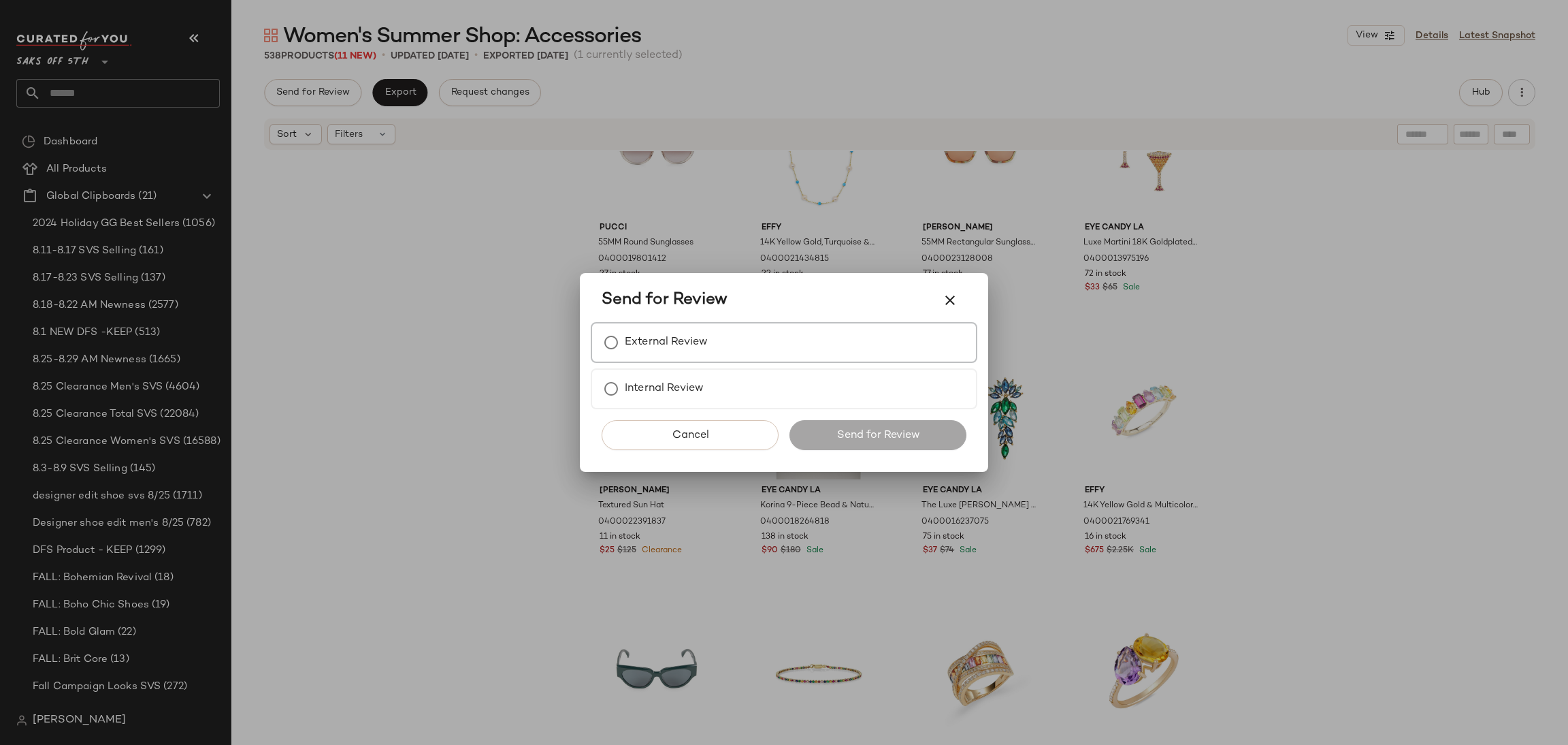
click at [652, 345] on label "External Review" at bounding box center [666, 343] width 83 height 28
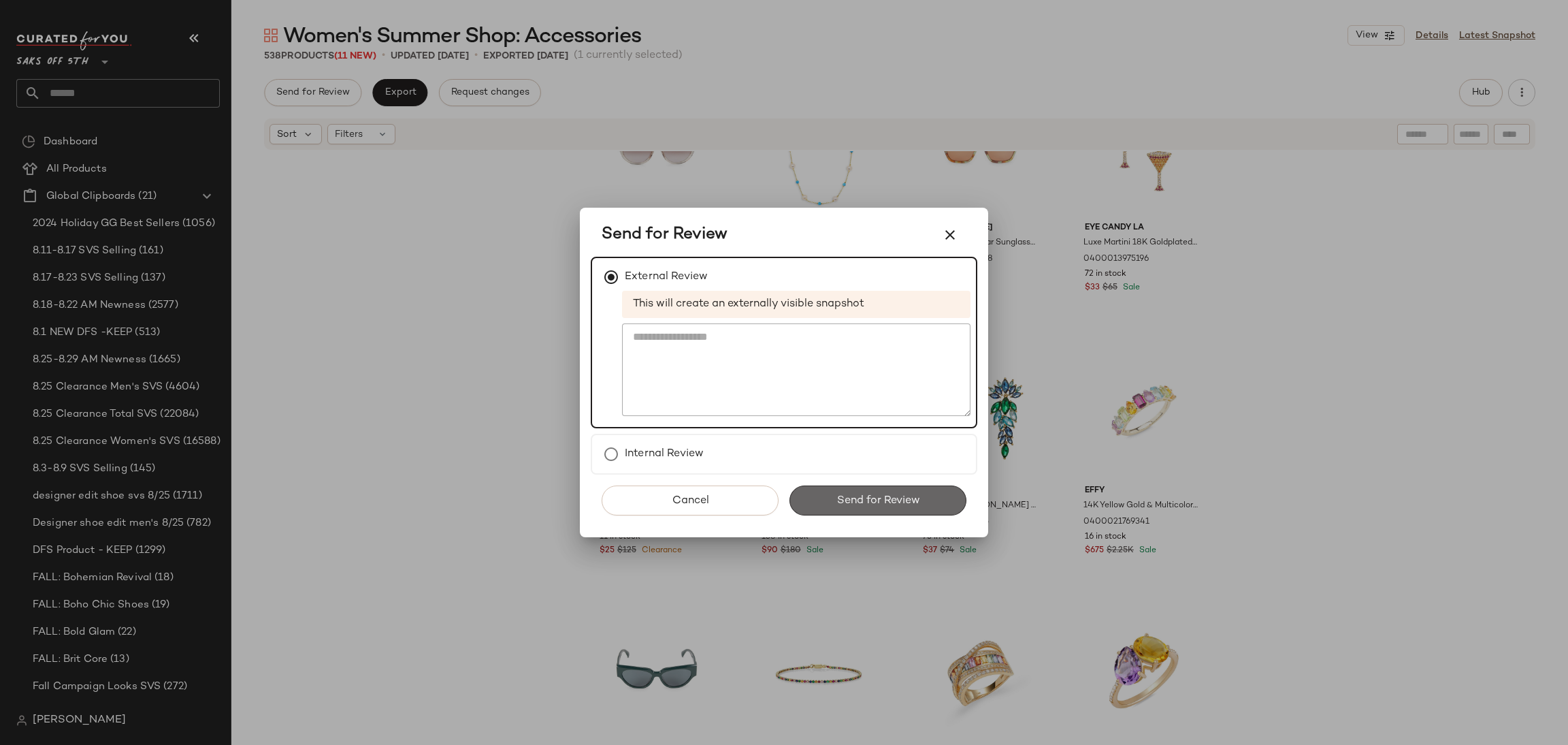
click at [836, 489] on button "Send for Review" at bounding box center [877, 500] width 177 height 30
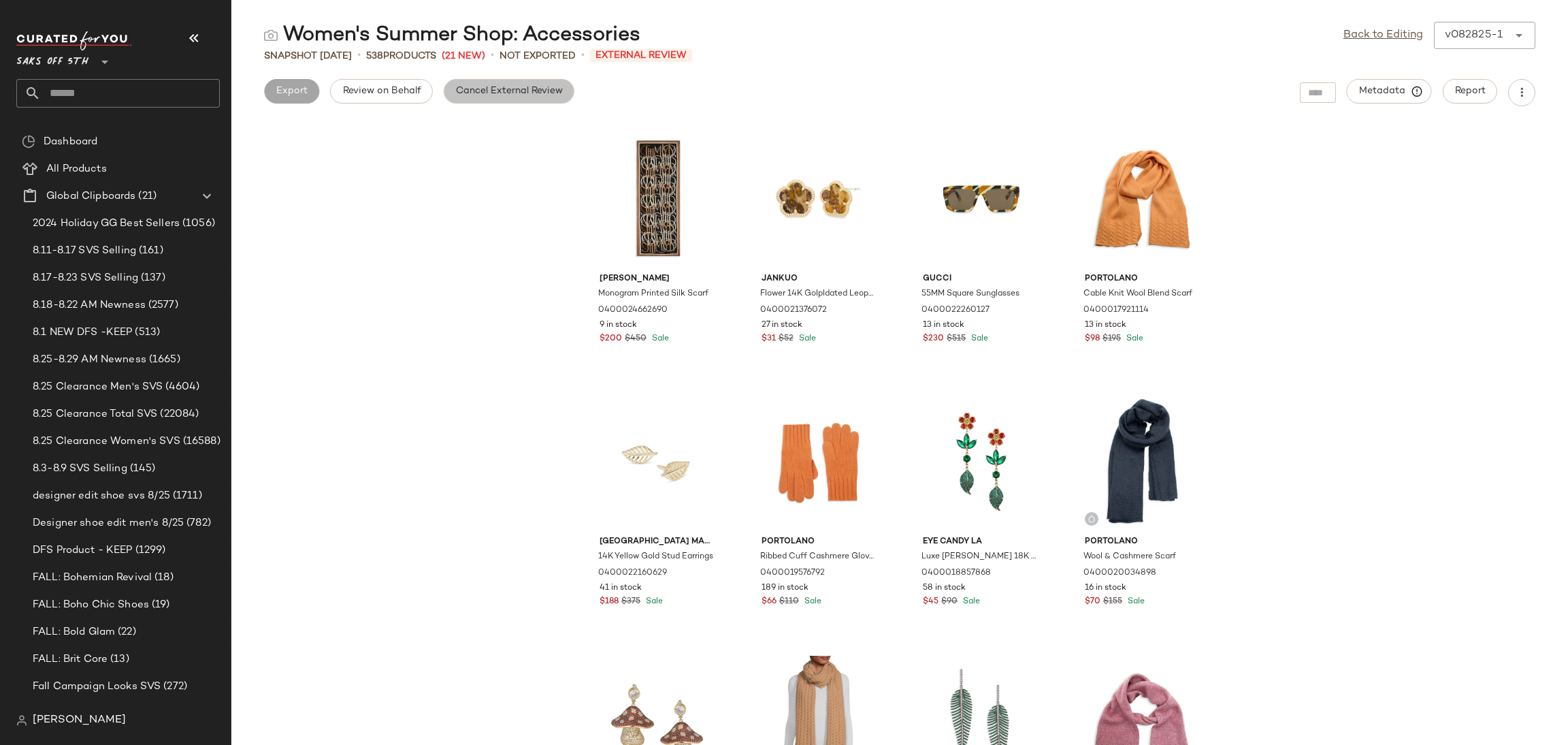
click at [537, 83] on button "Cancel External Review" at bounding box center [508, 92] width 130 height 24
click at [402, 87] on span "Export" at bounding box center [400, 91] width 32 height 11
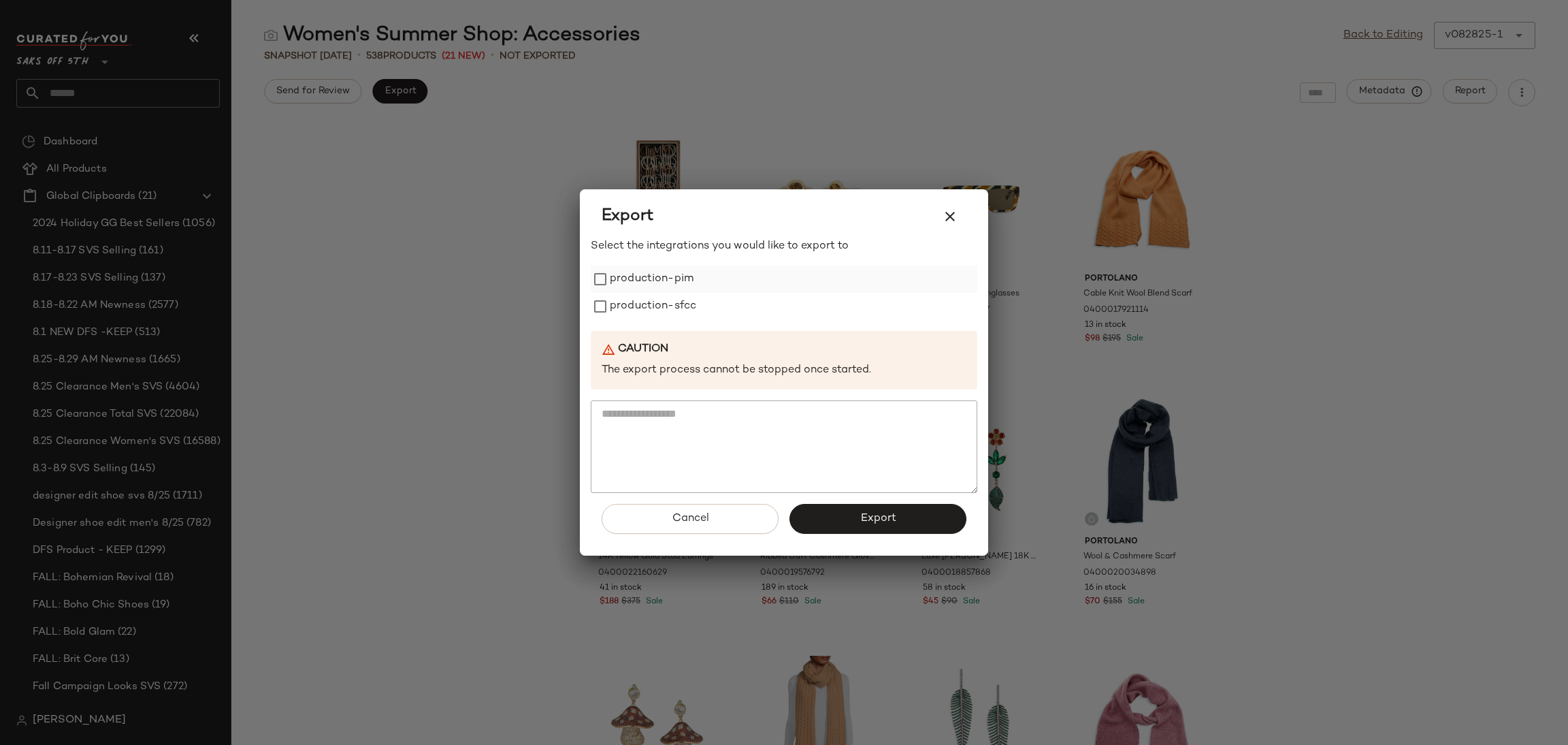
click at [661, 278] on label "production-pim" at bounding box center [651, 279] width 83 height 28
click at [665, 311] on label "production-sfcc" at bounding box center [652, 307] width 87 height 28
click at [852, 520] on button "Export" at bounding box center [877, 518] width 177 height 30
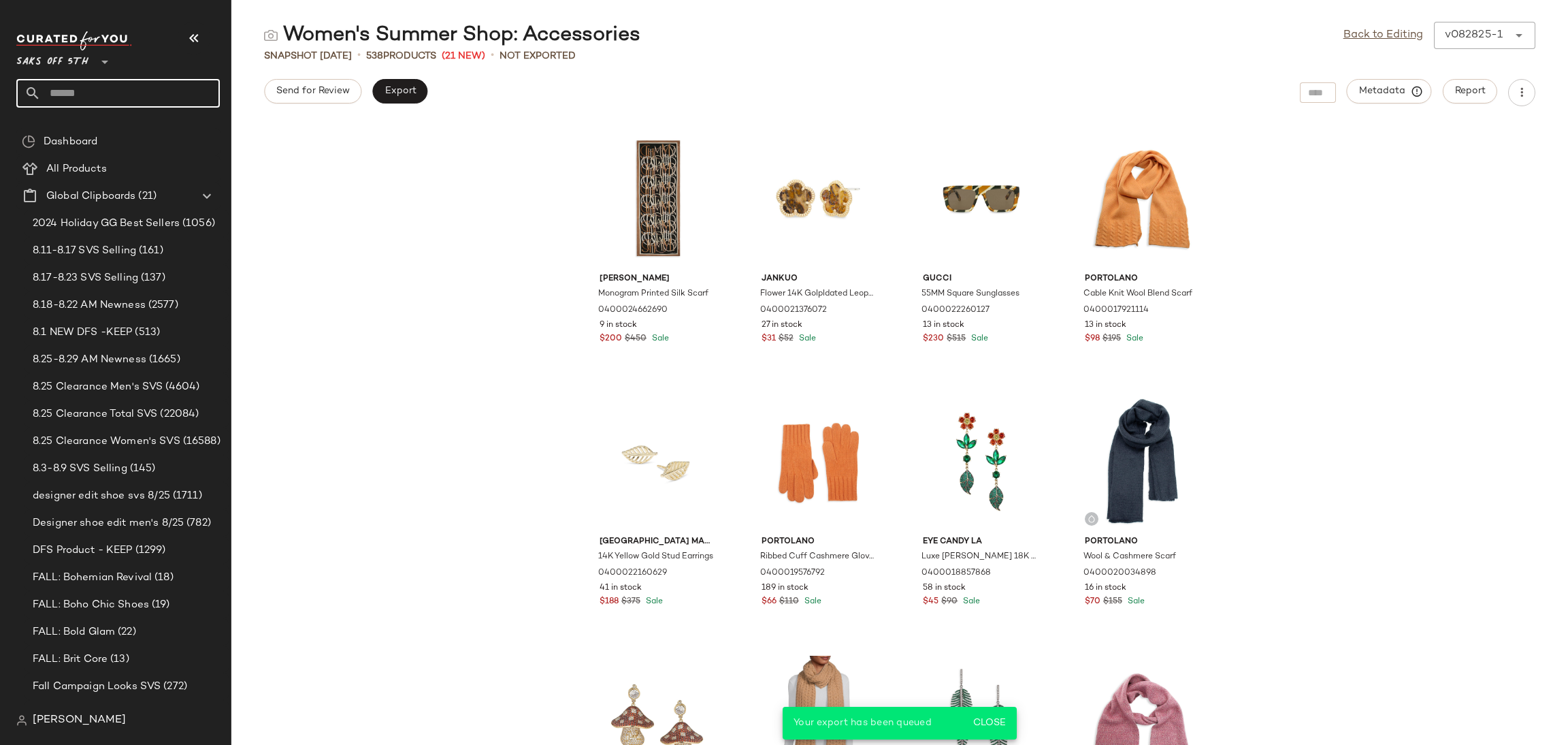
click at [189, 94] on input "text" at bounding box center [130, 93] width 179 height 28
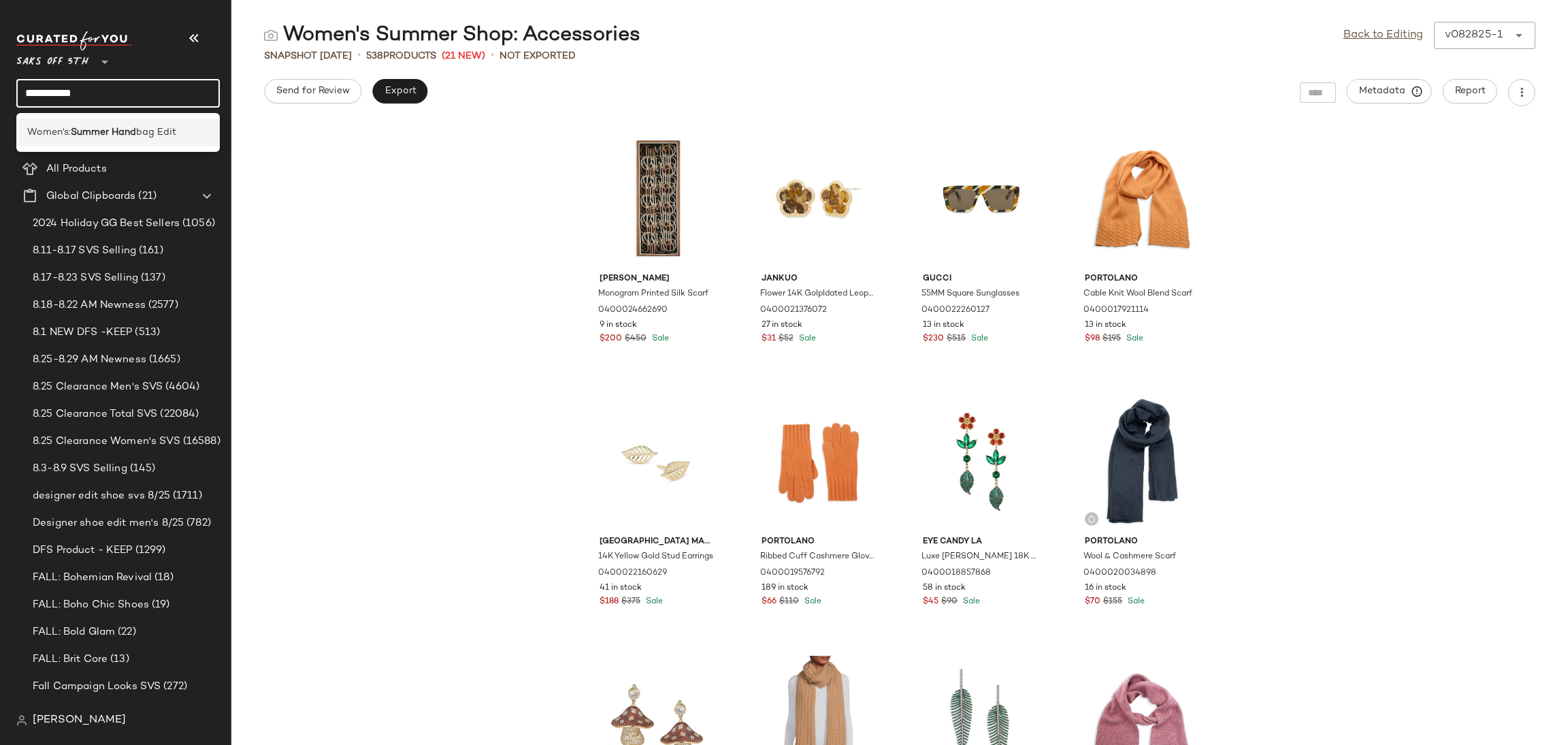
type input "**********"
click at [162, 123] on div "Women's: Summer Hand bag Edit" at bounding box center [117, 132] width 203 height 28
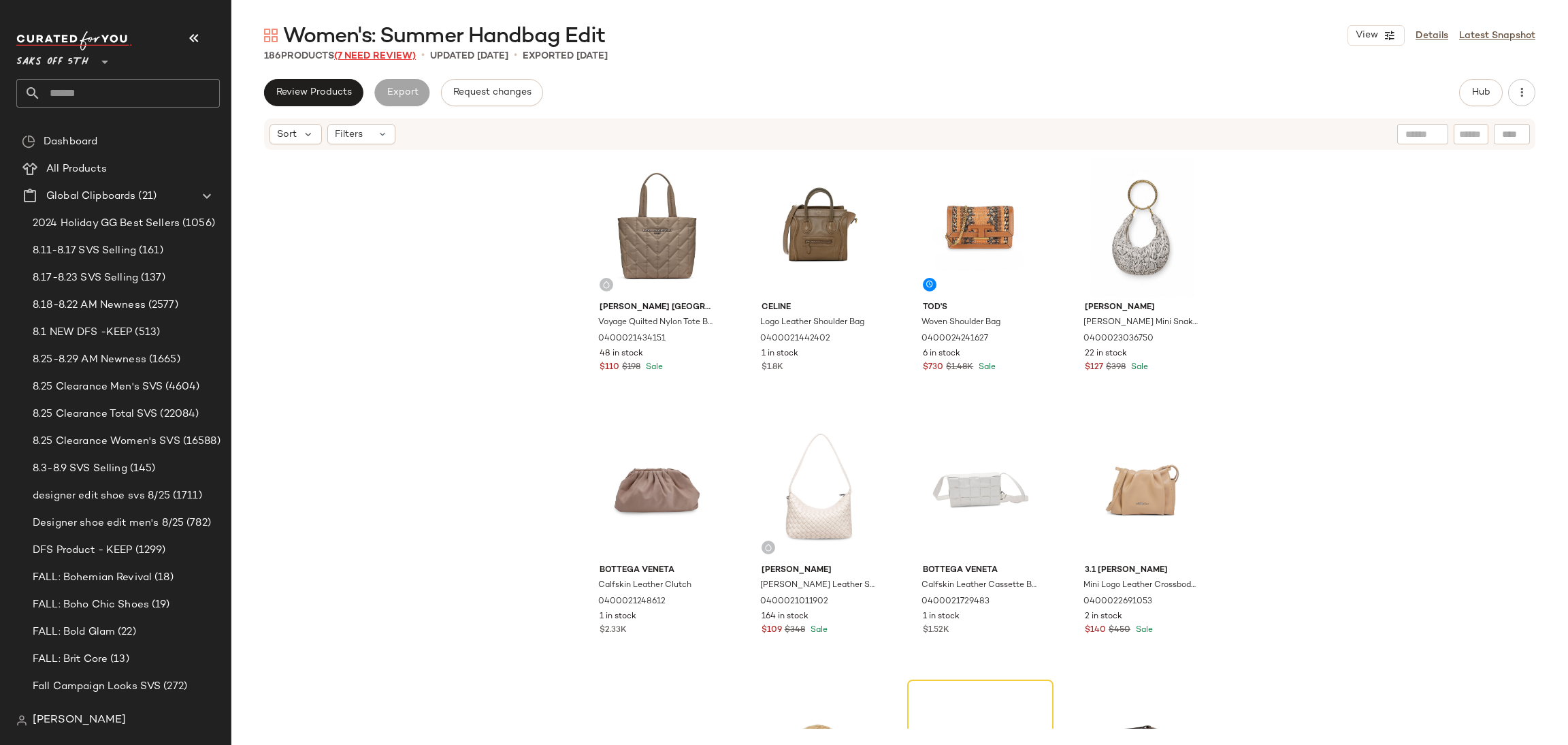
click at [397, 51] on span "(7 Need Review)" at bounding box center [375, 56] width 82 height 11
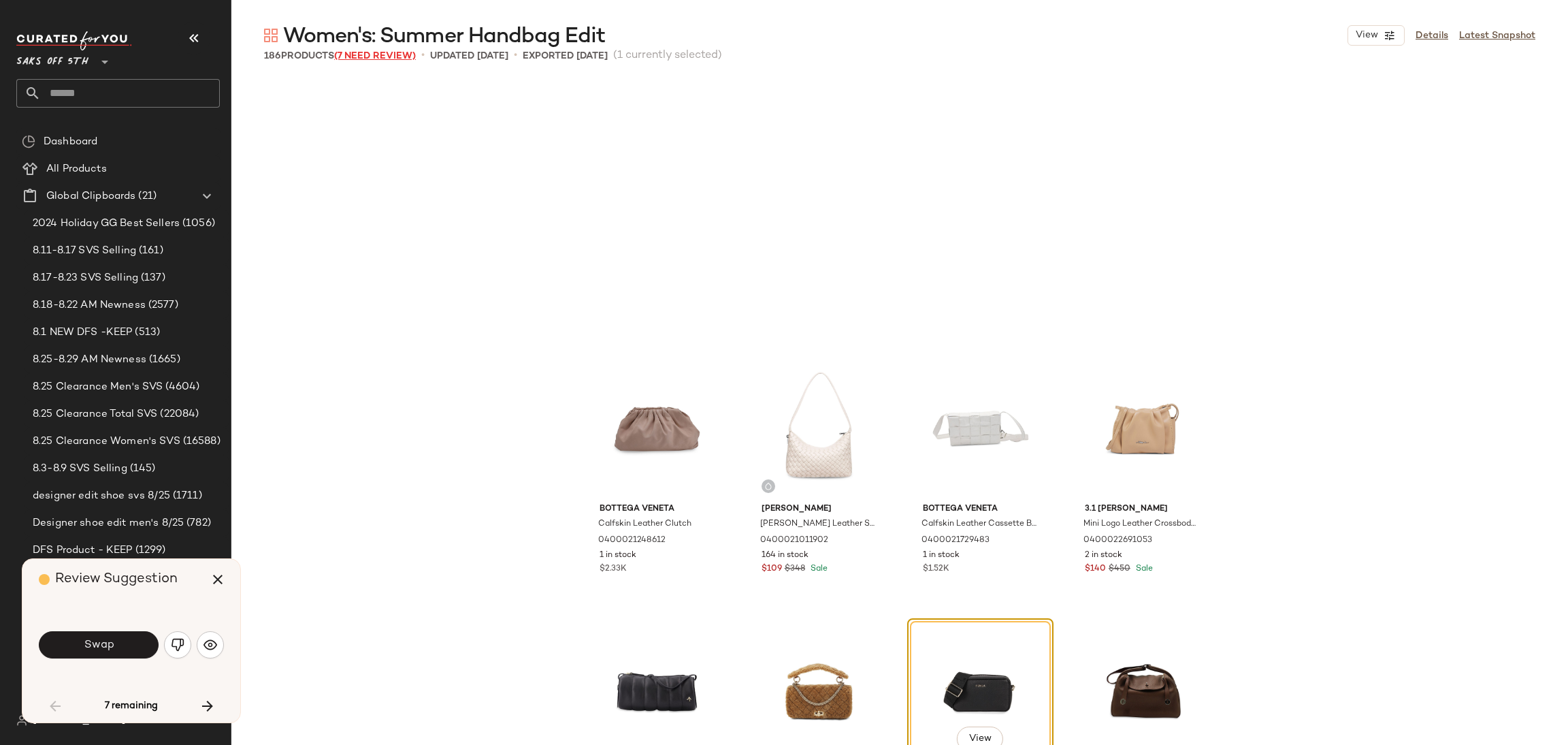
scroll to position [273, 0]
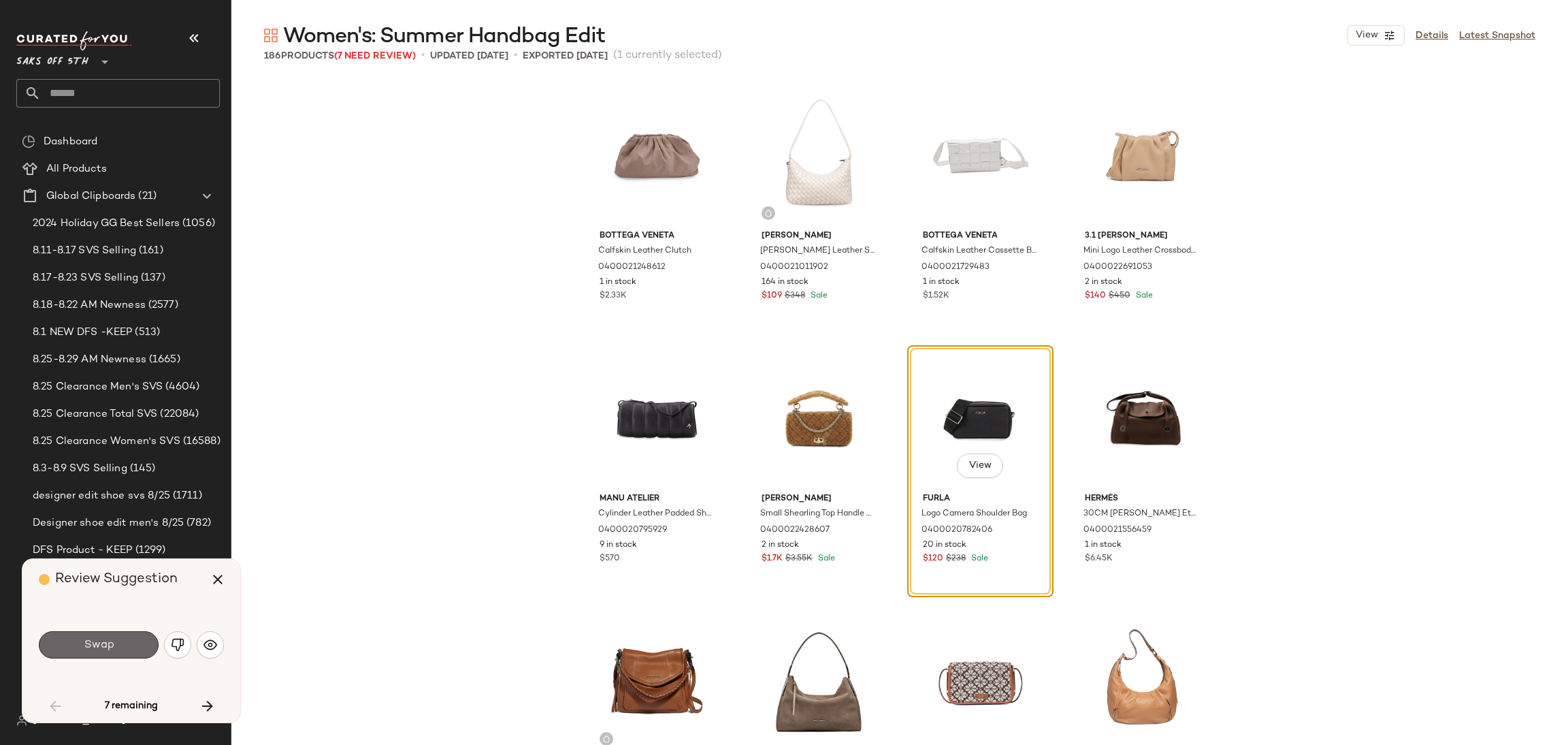
click at [87, 646] on span "Swap" at bounding box center [99, 645] width 31 height 13
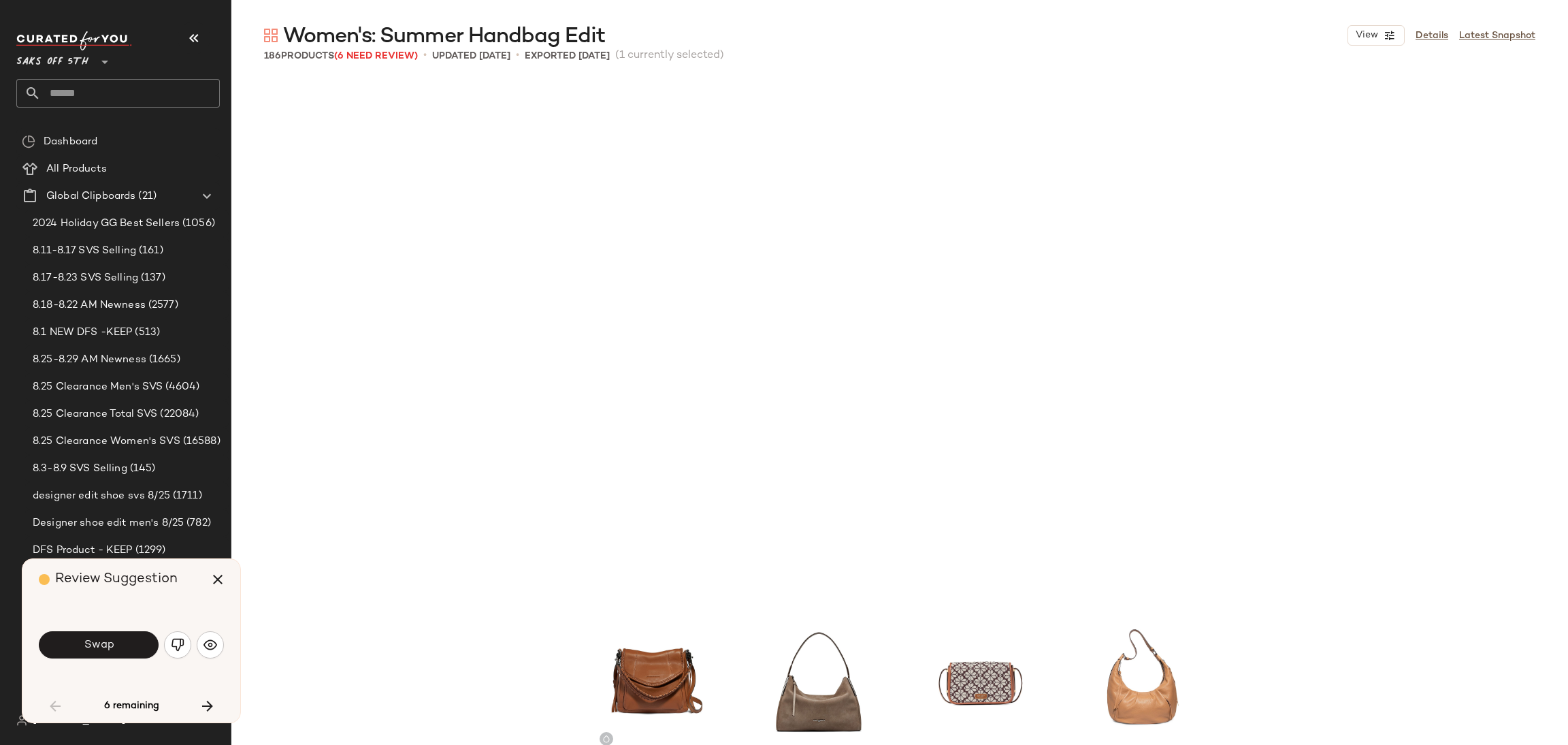
scroll to position [789, 0]
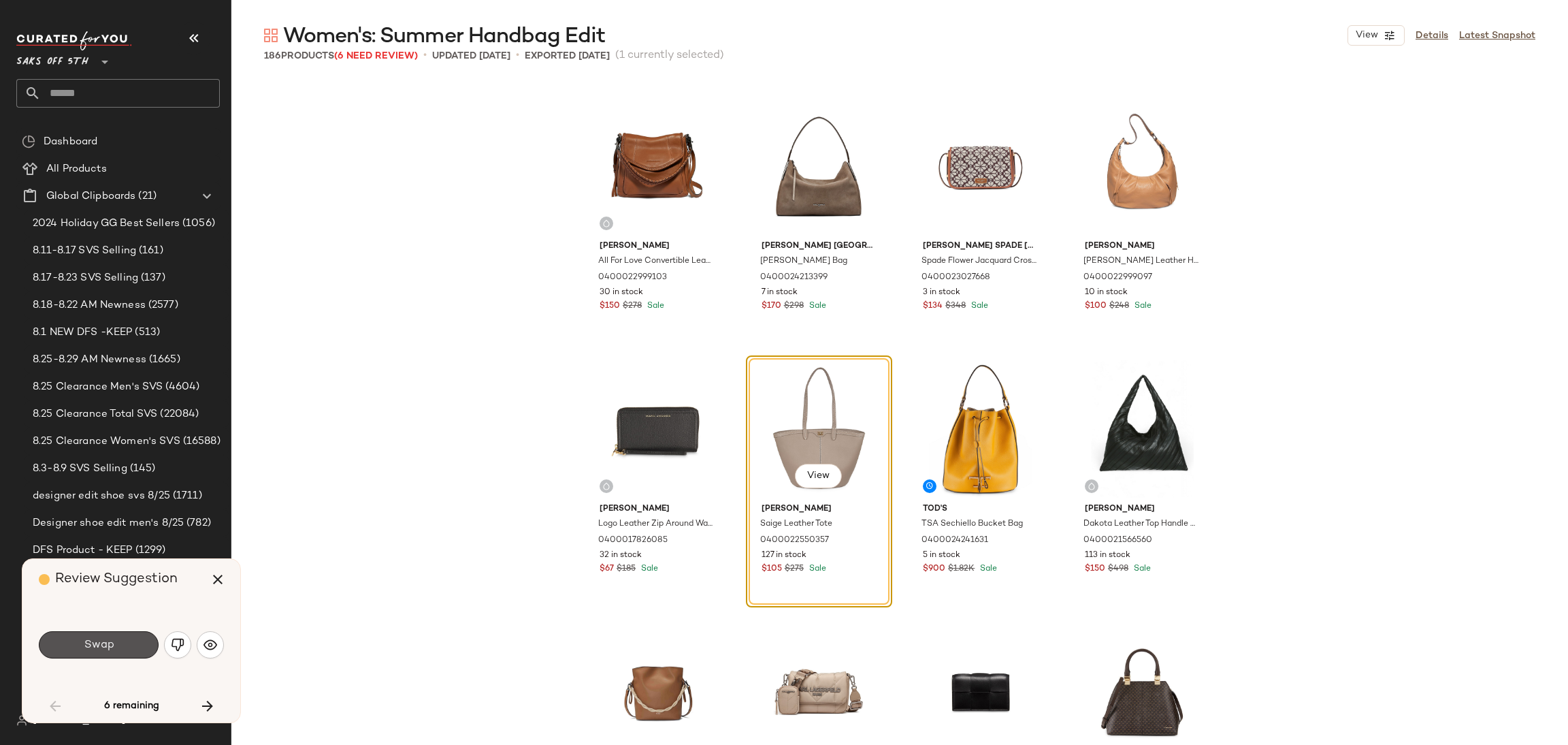
click at [87, 646] on span "Swap" at bounding box center [99, 645] width 31 height 13
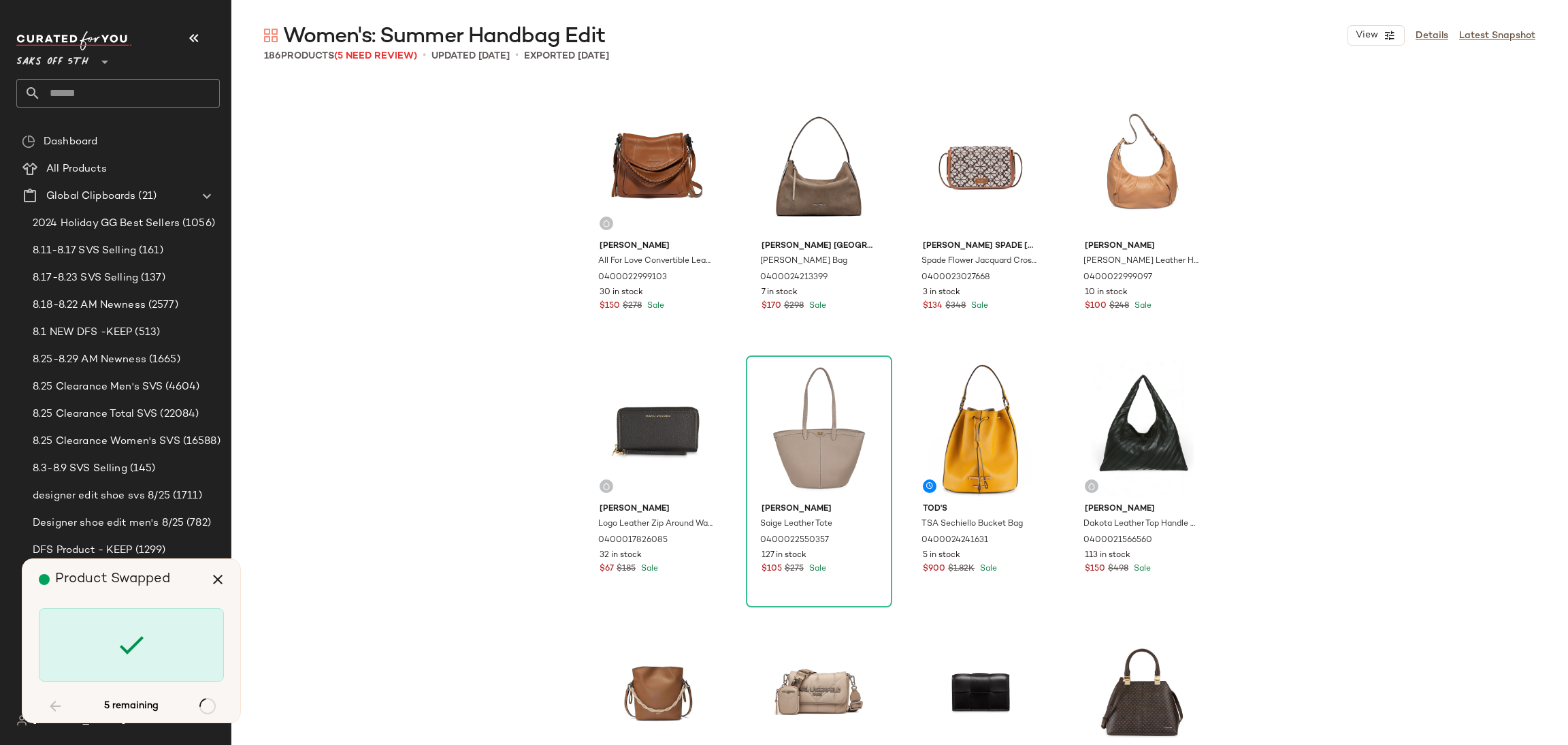
scroll to position [2365, 0]
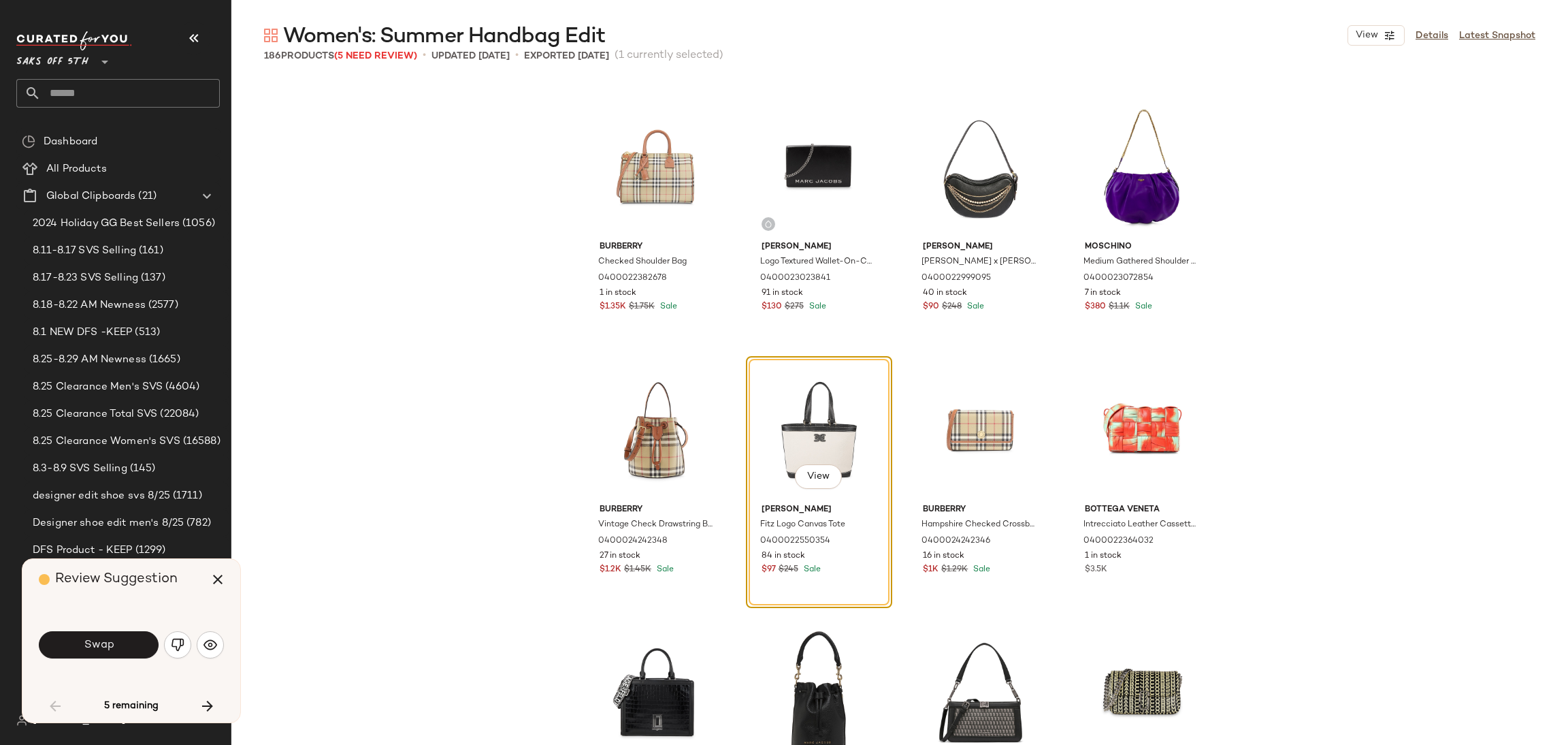
click at [87, 646] on span "Swap" at bounding box center [99, 645] width 31 height 13
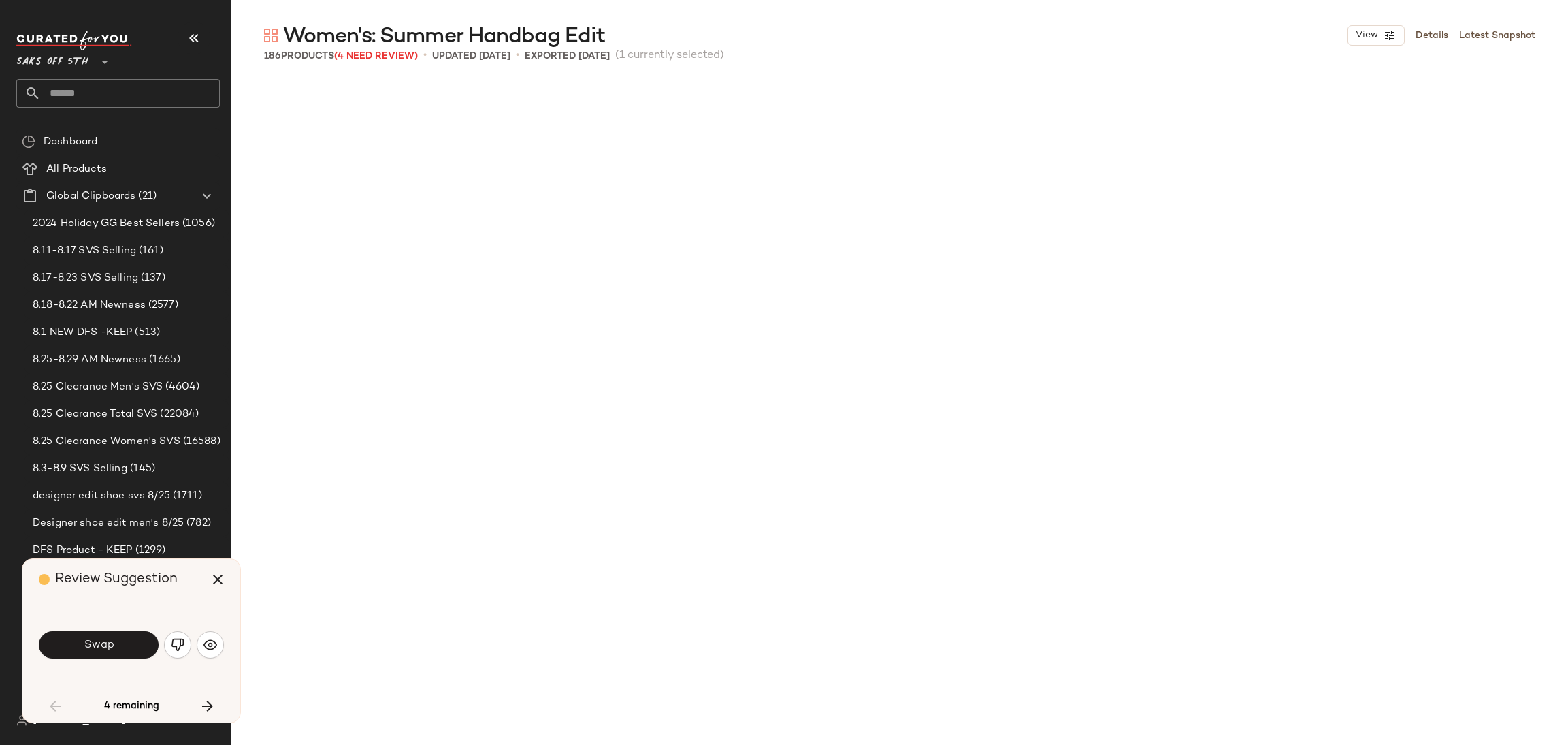
scroll to position [3153, 0]
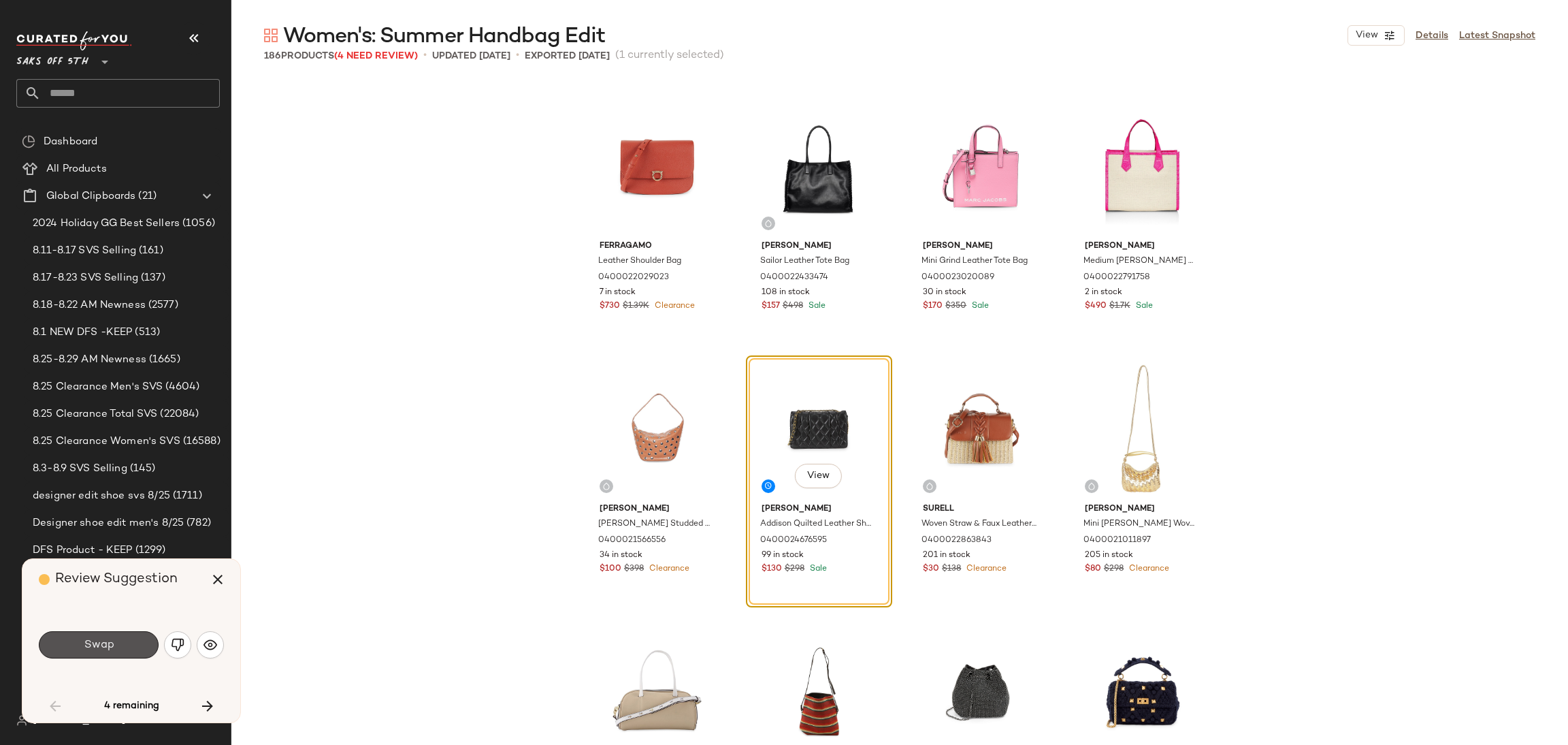
click at [87, 646] on span "Swap" at bounding box center [99, 645] width 31 height 13
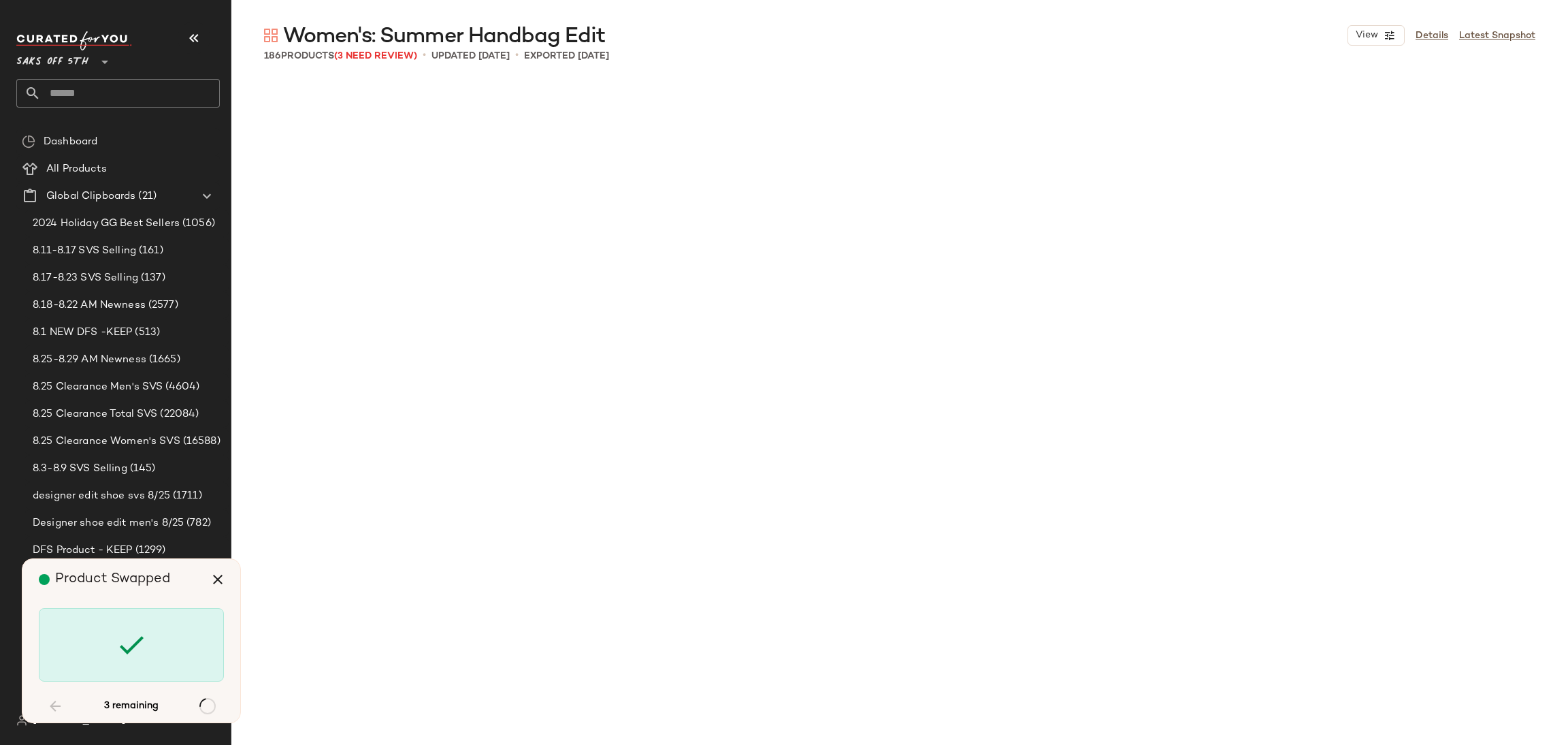
scroll to position [4993, 0]
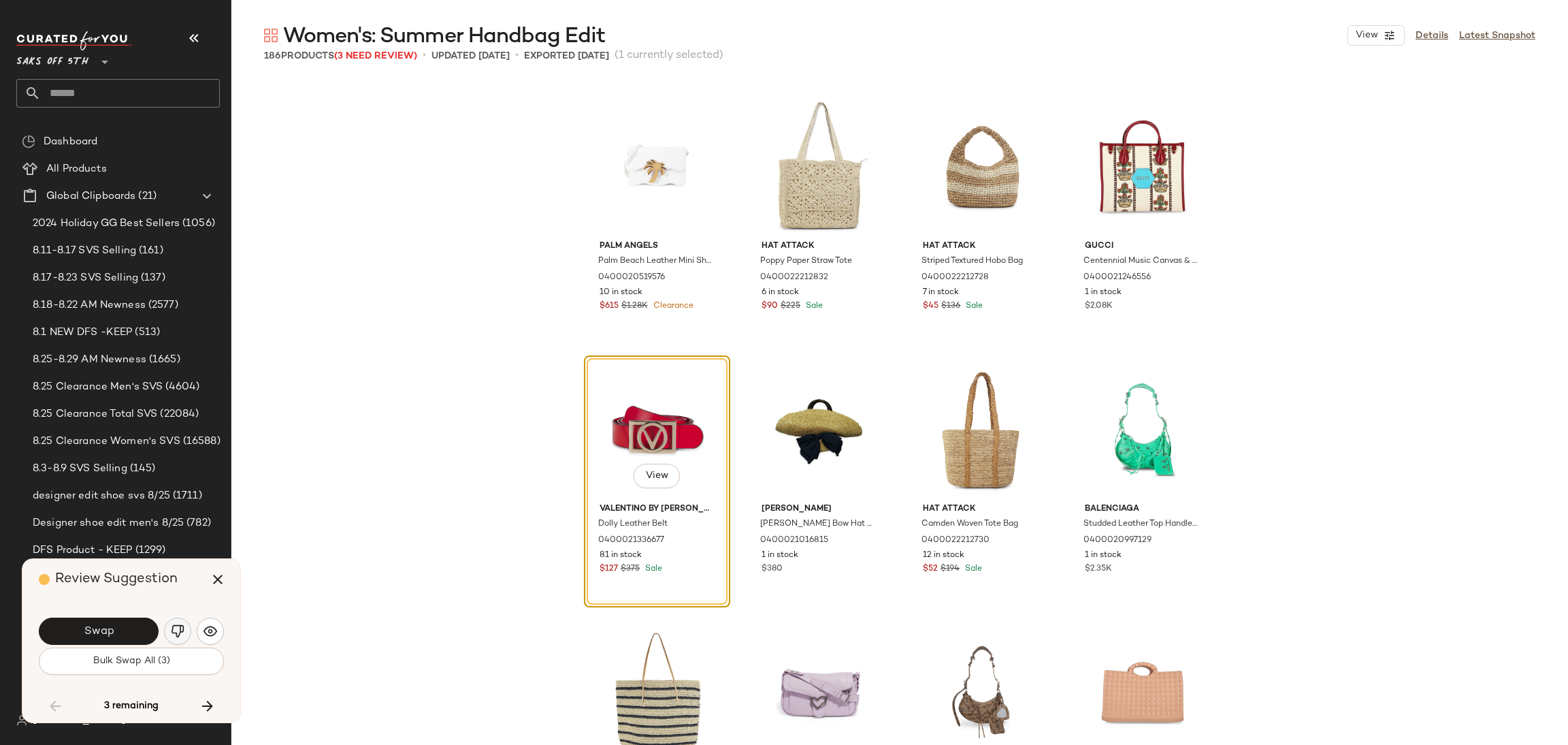
click at [168, 624] on button "button" at bounding box center [178, 632] width 28 height 28
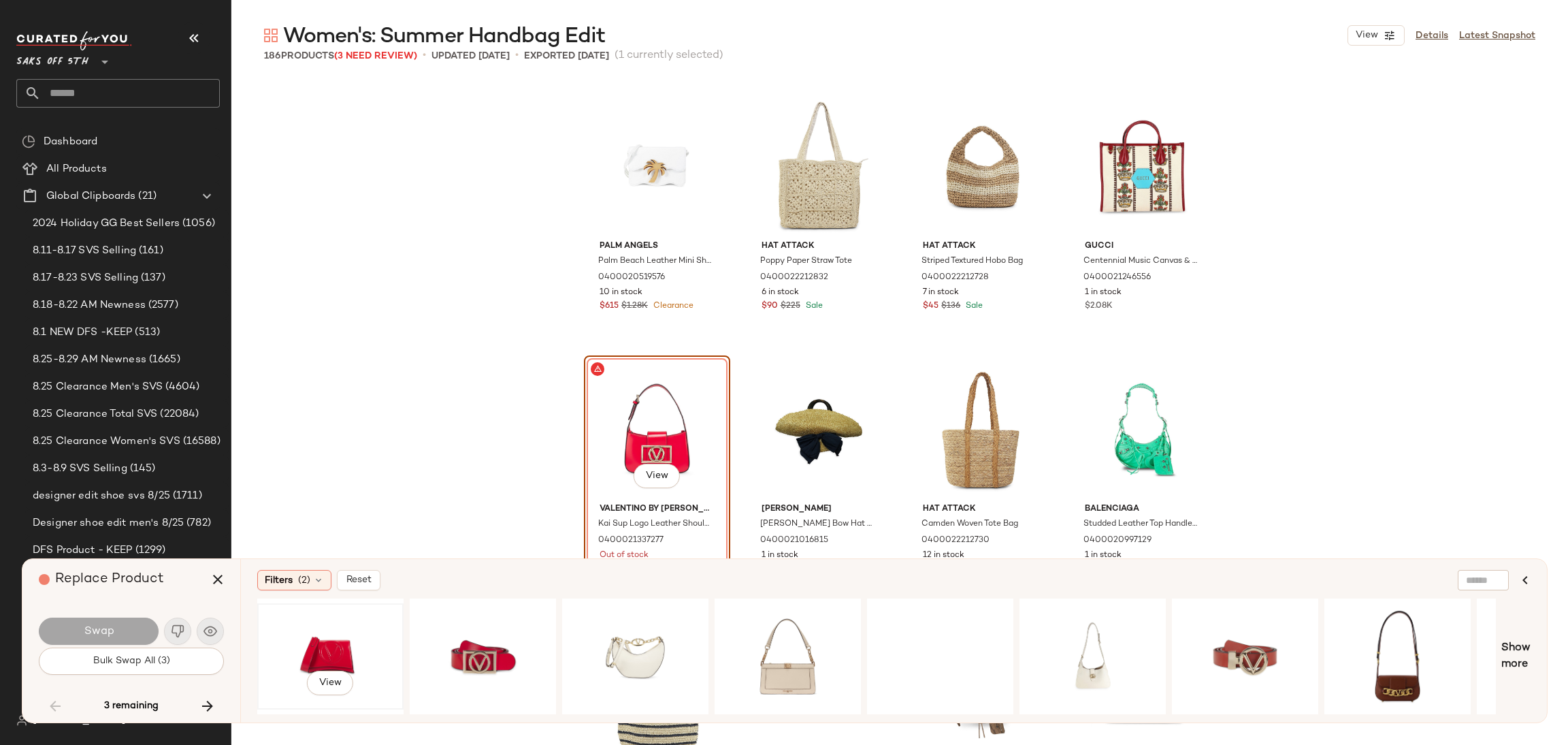
click at [324, 641] on div "View" at bounding box center [330, 656] width 137 height 96
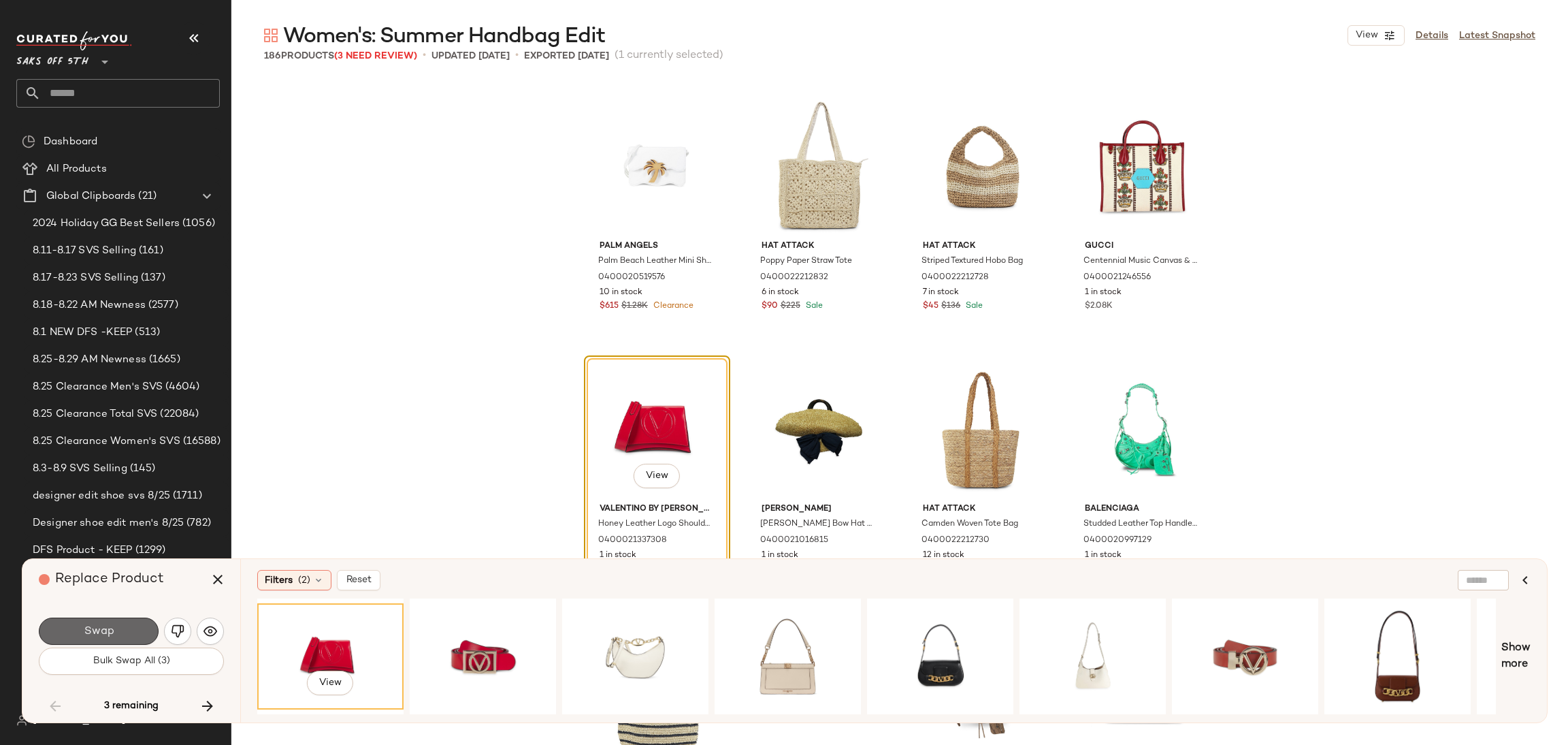
click at [128, 624] on button "Swap" at bounding box center [99, 632] width 120 height 28
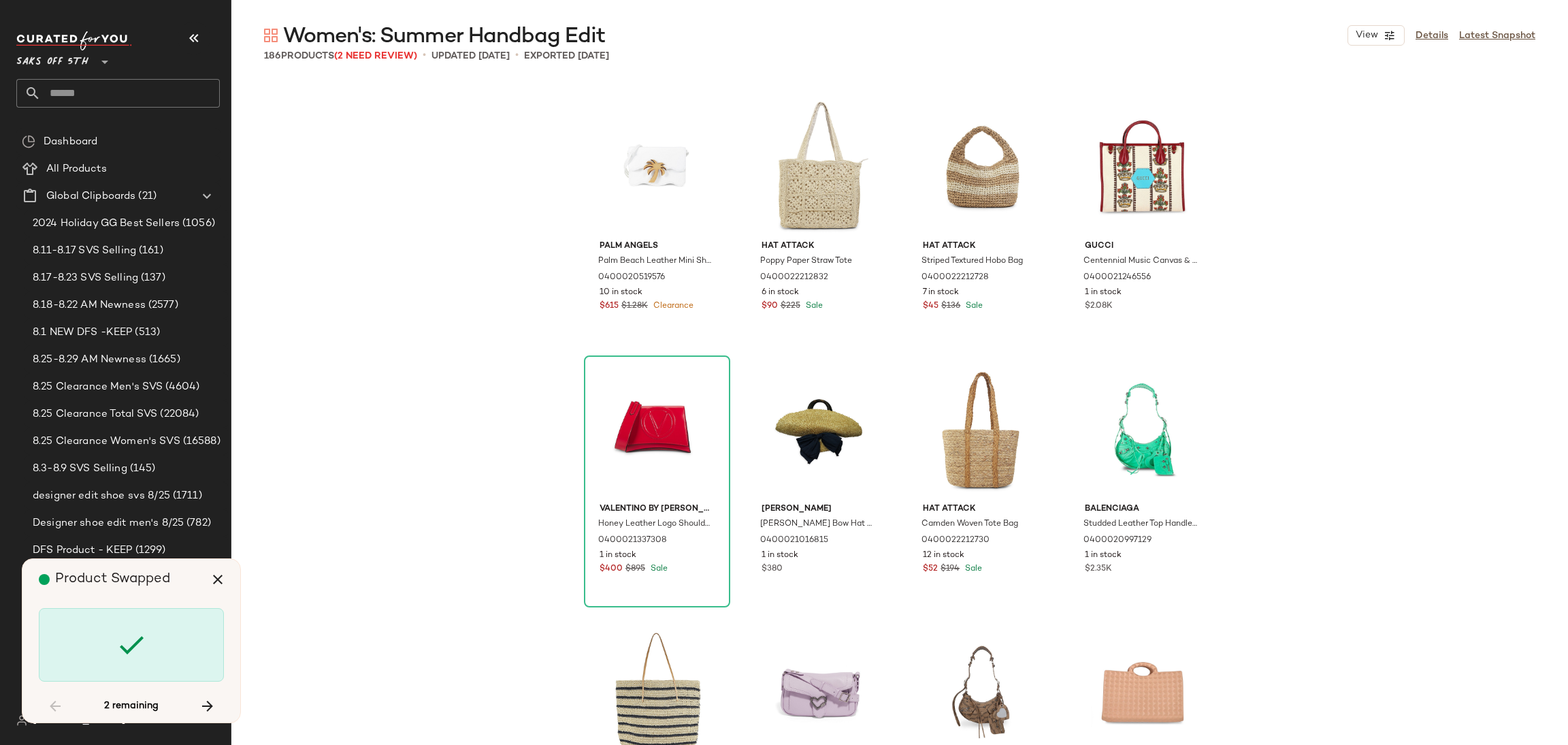
scroll to position [8935, 0]
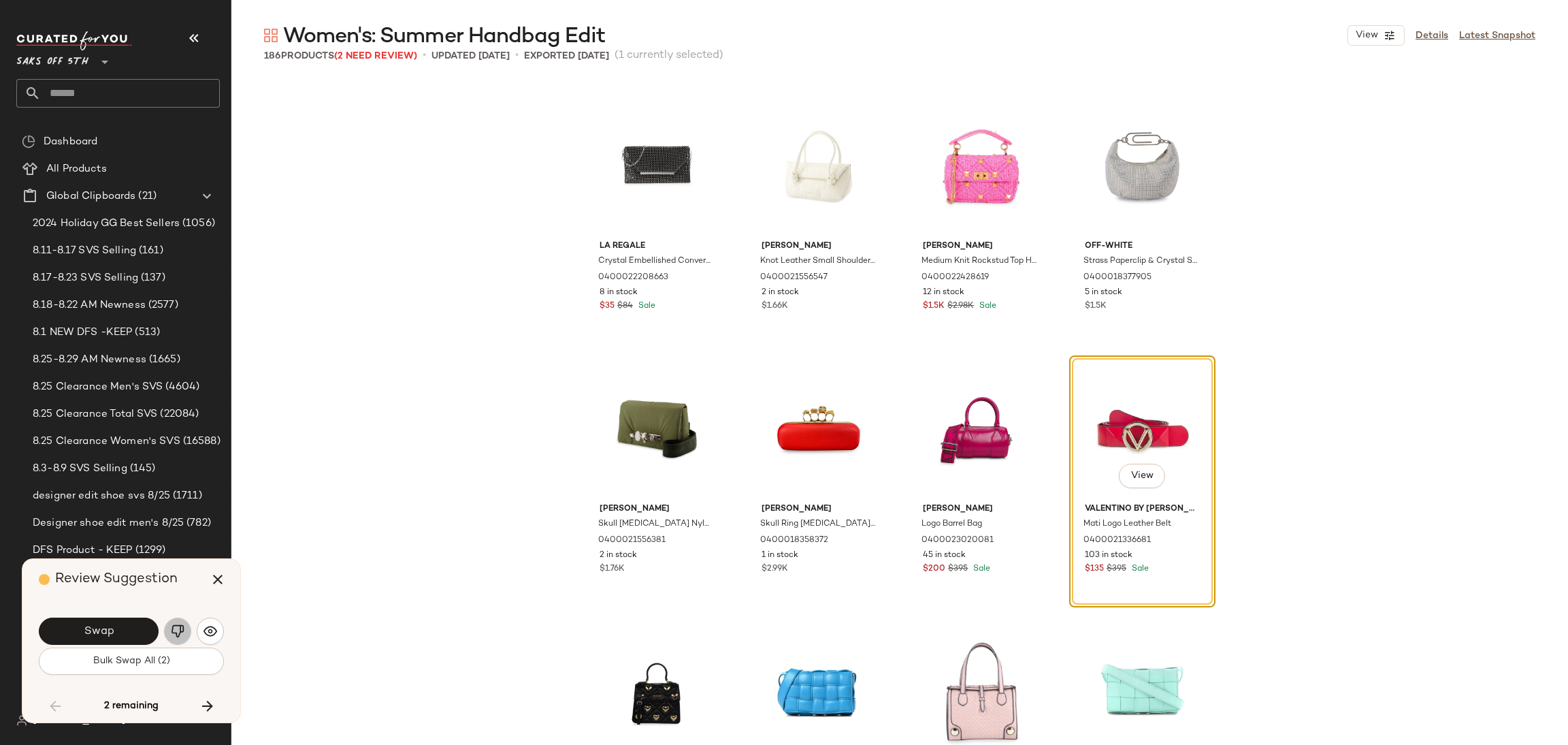
click at [176, 626] on img "button" at bounding box center [177, 631] width 14 height 14
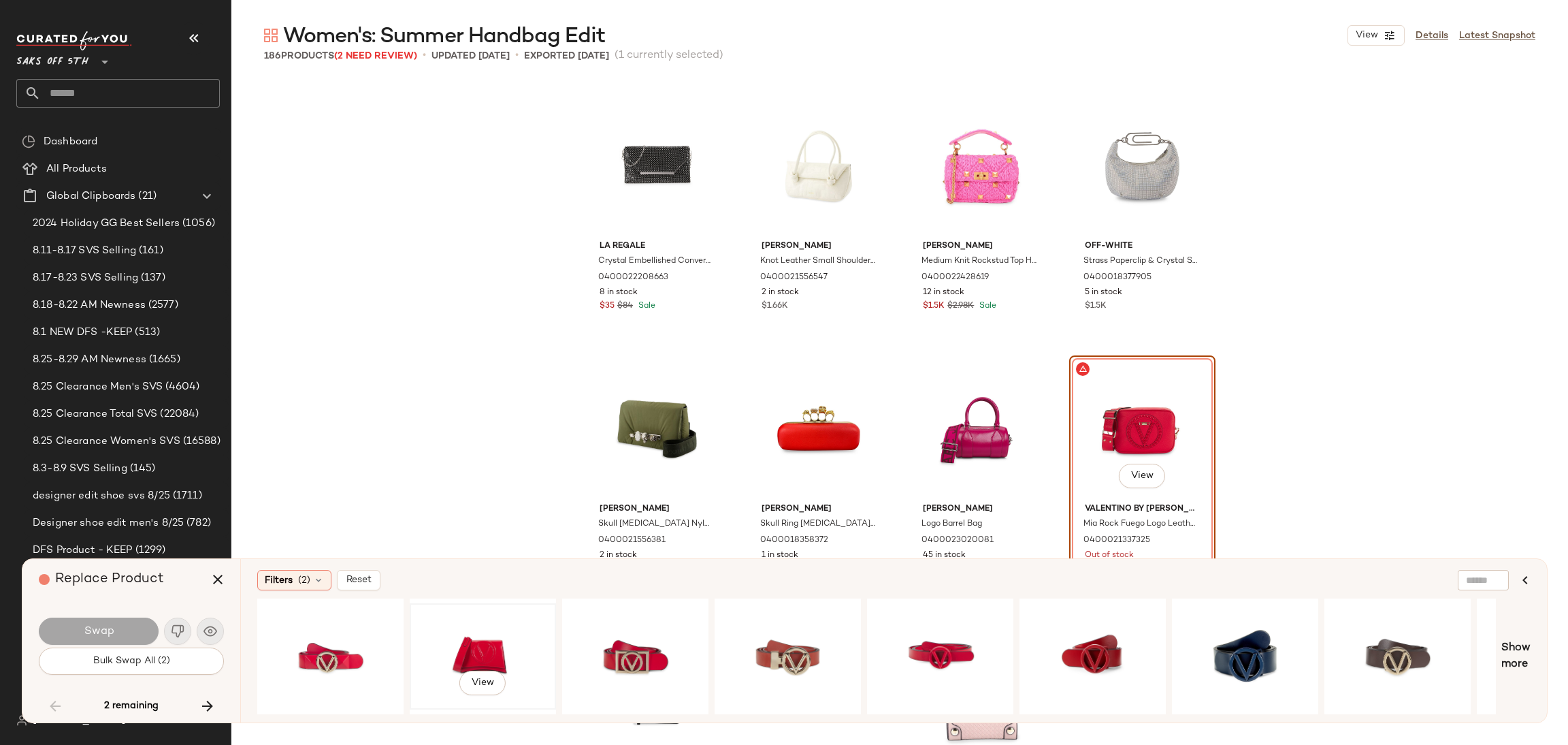
click at [478, 647] on div "View" at bounding box center [482, 656] width 137 height 96
click at [135, 622] on button "Swap" at bounding box center [99, 632] width 120 height 28
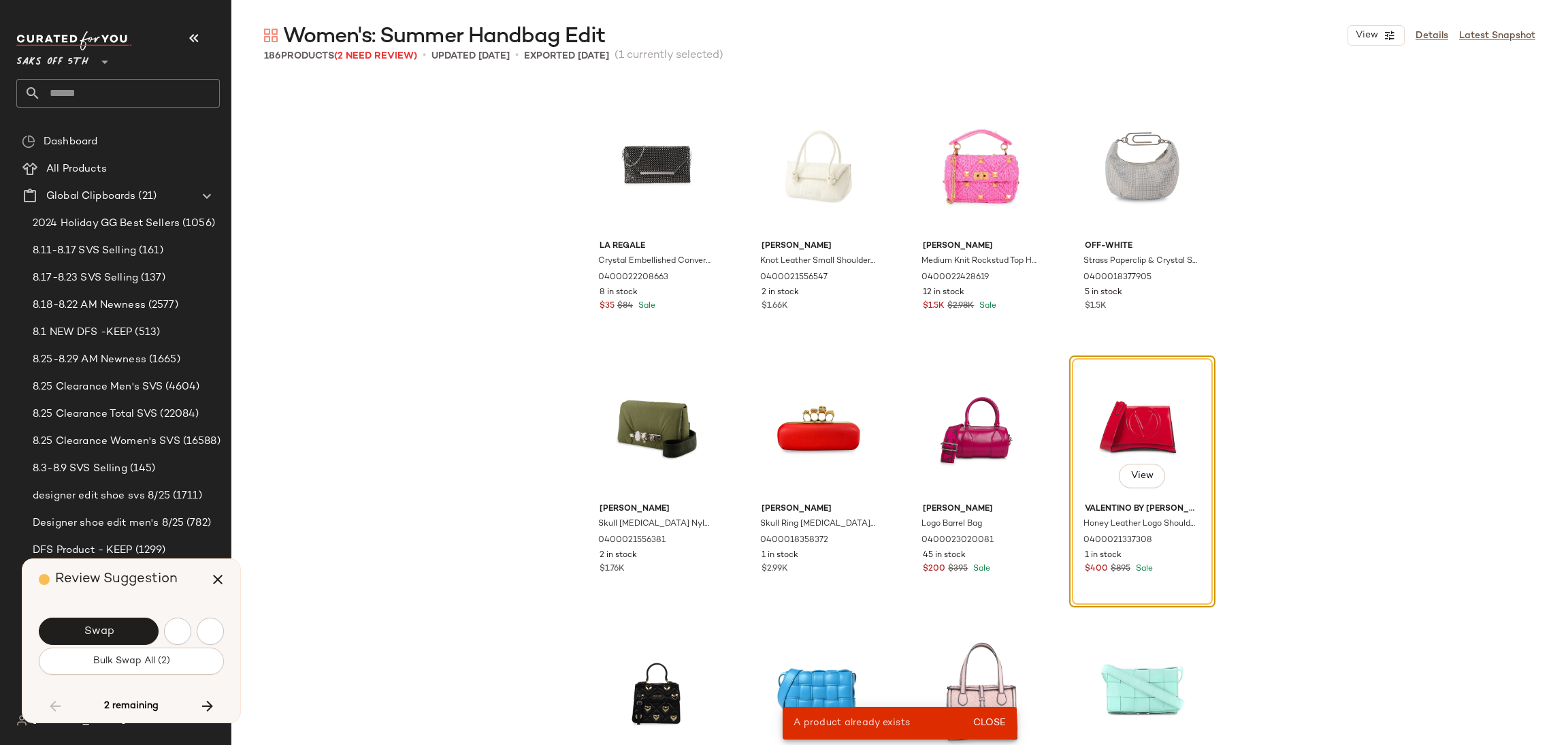
scroll to position [4993, 0]
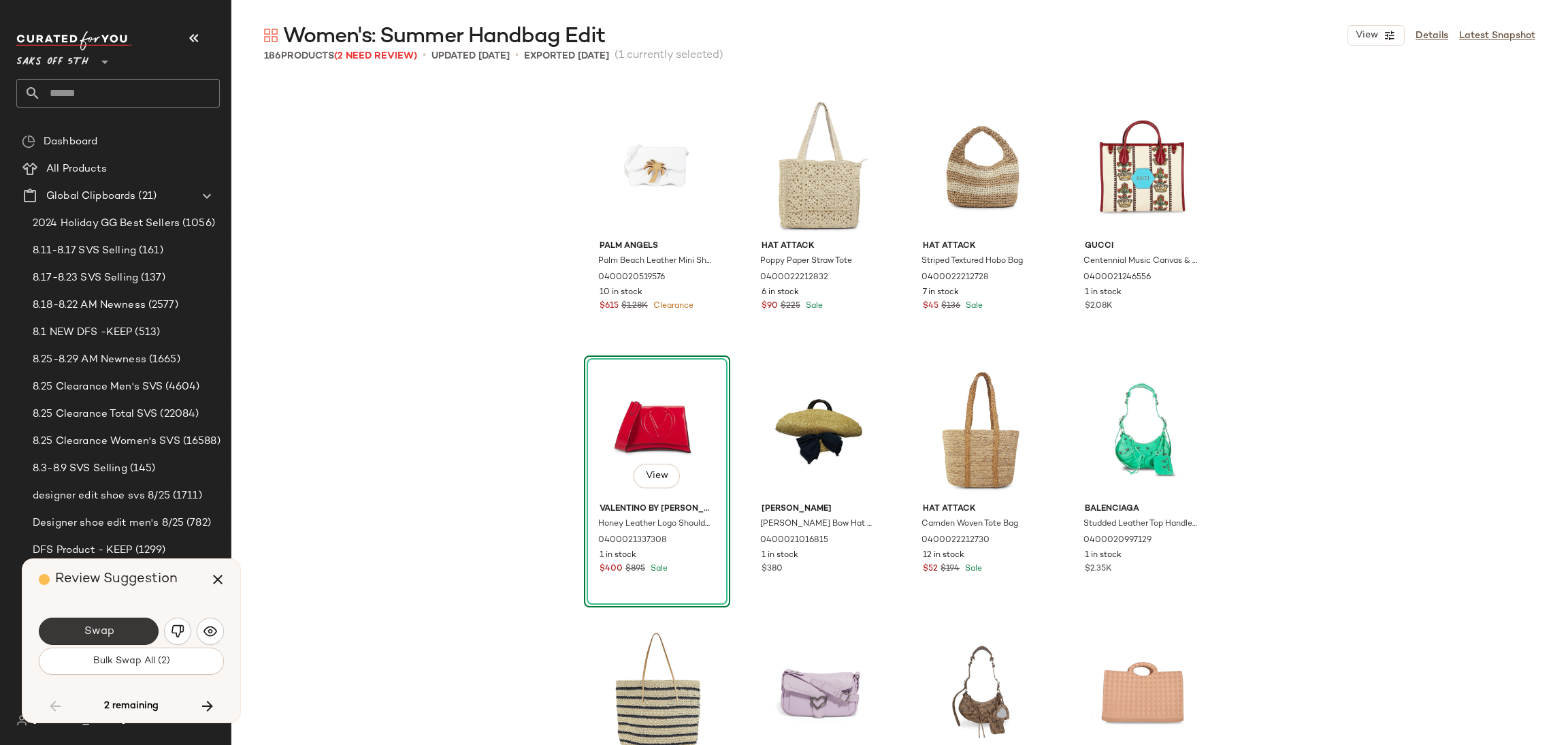
click at [119, 634] on button "Swap" at bounding box center [99, 632] width 120 height 28
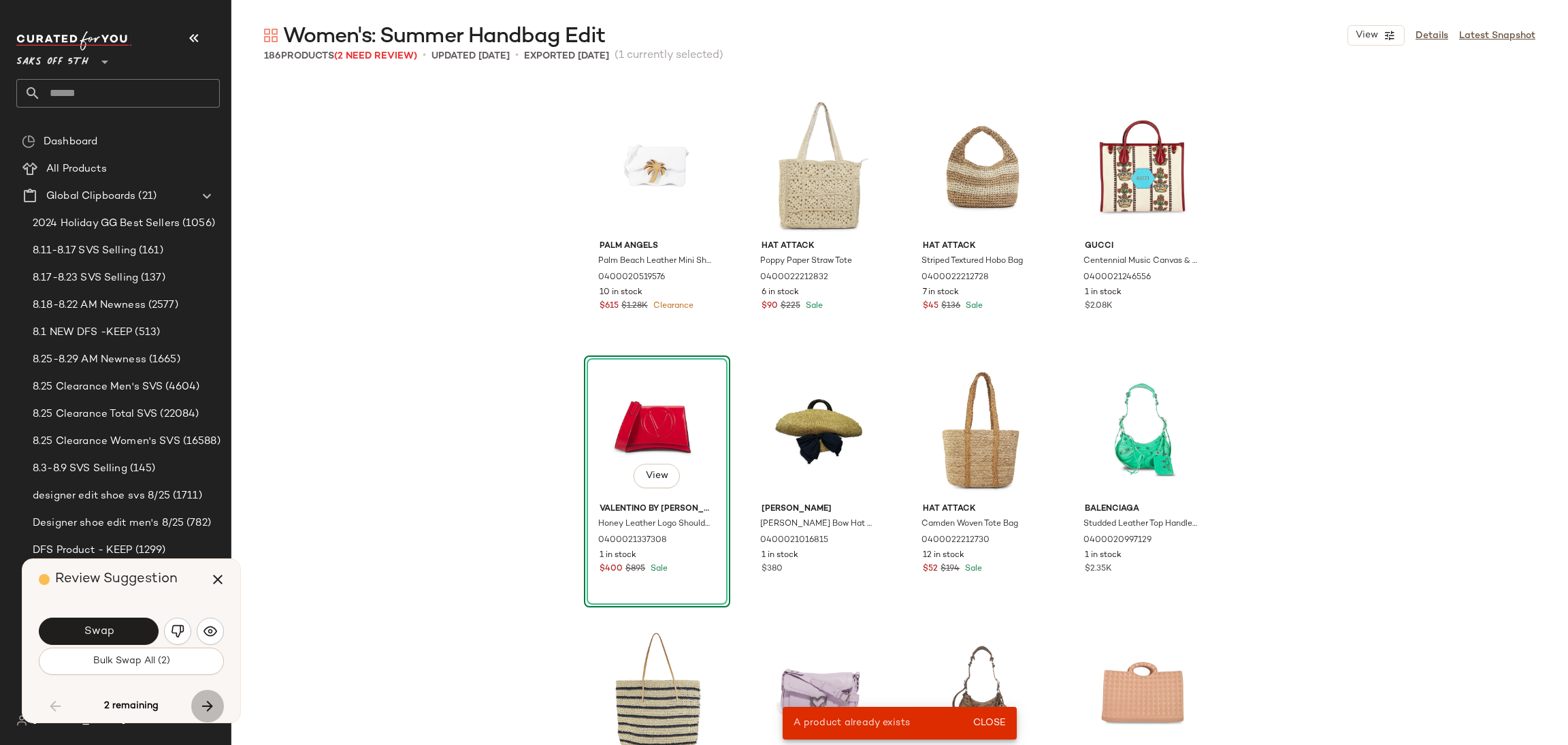
click at [207, 704] on icon "button" at bounding box center [207, 706] width 16 height 16
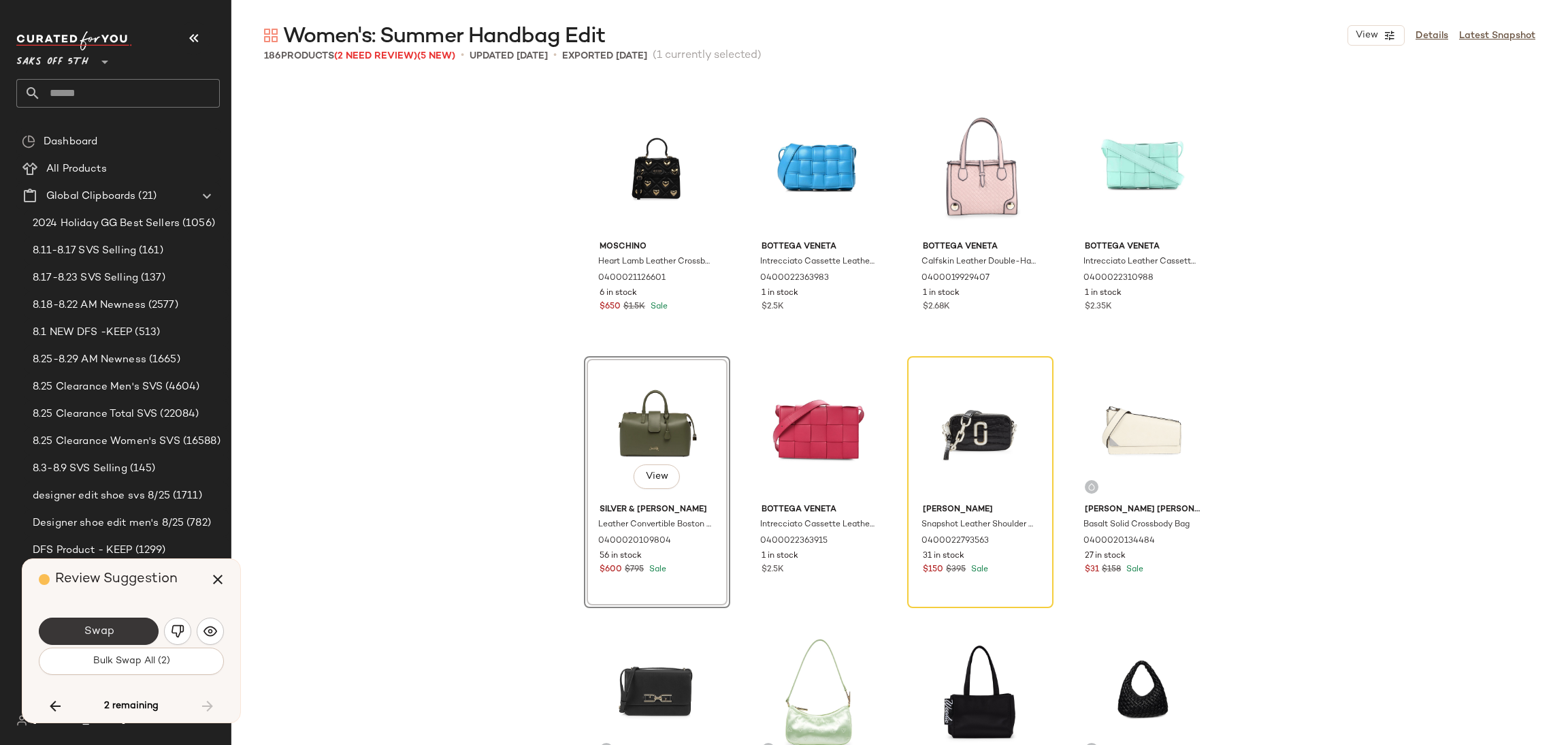
click at [132, 626] on button "Swap" at bounding box center [99, 632] width 120 height 28
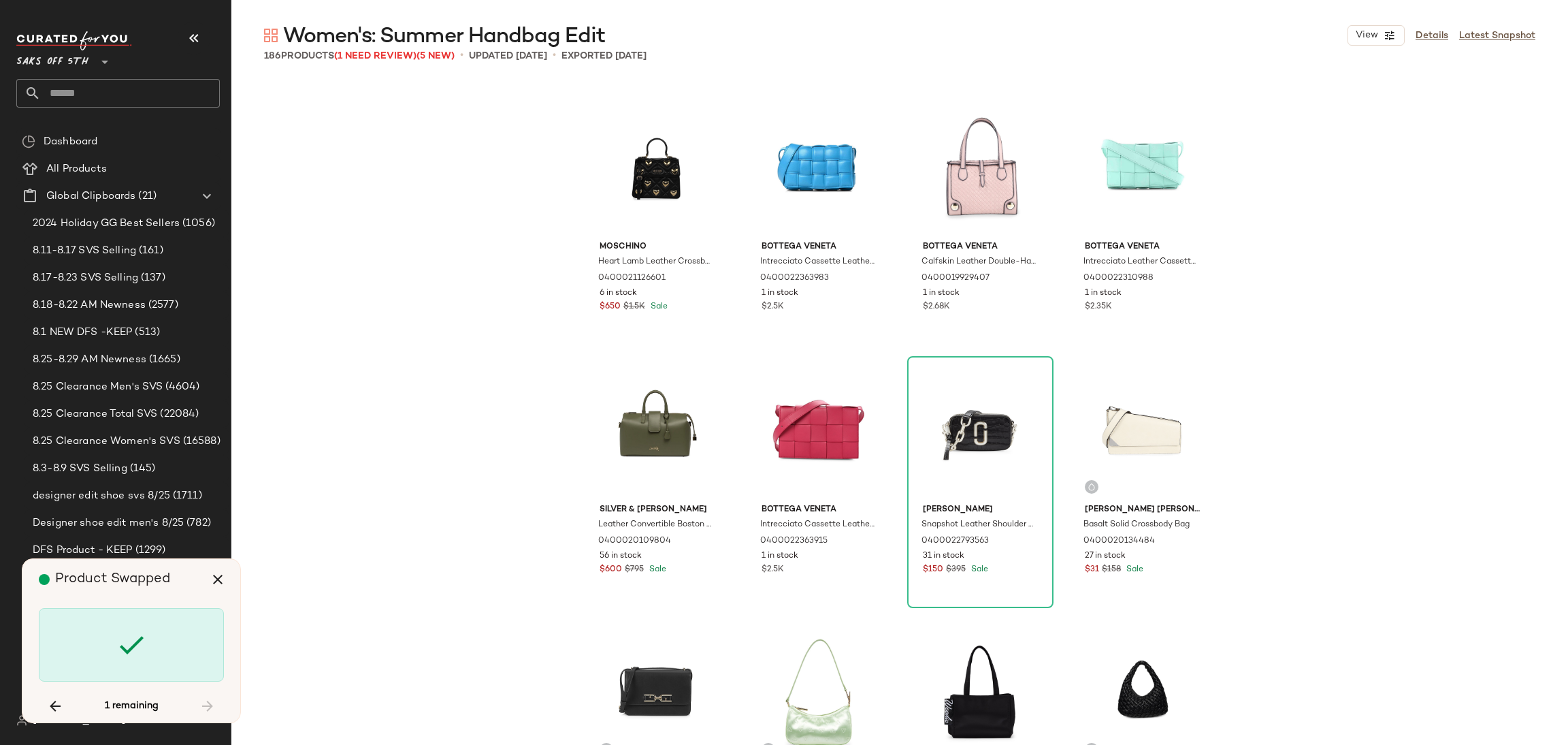
scroll to position [4993, 0]
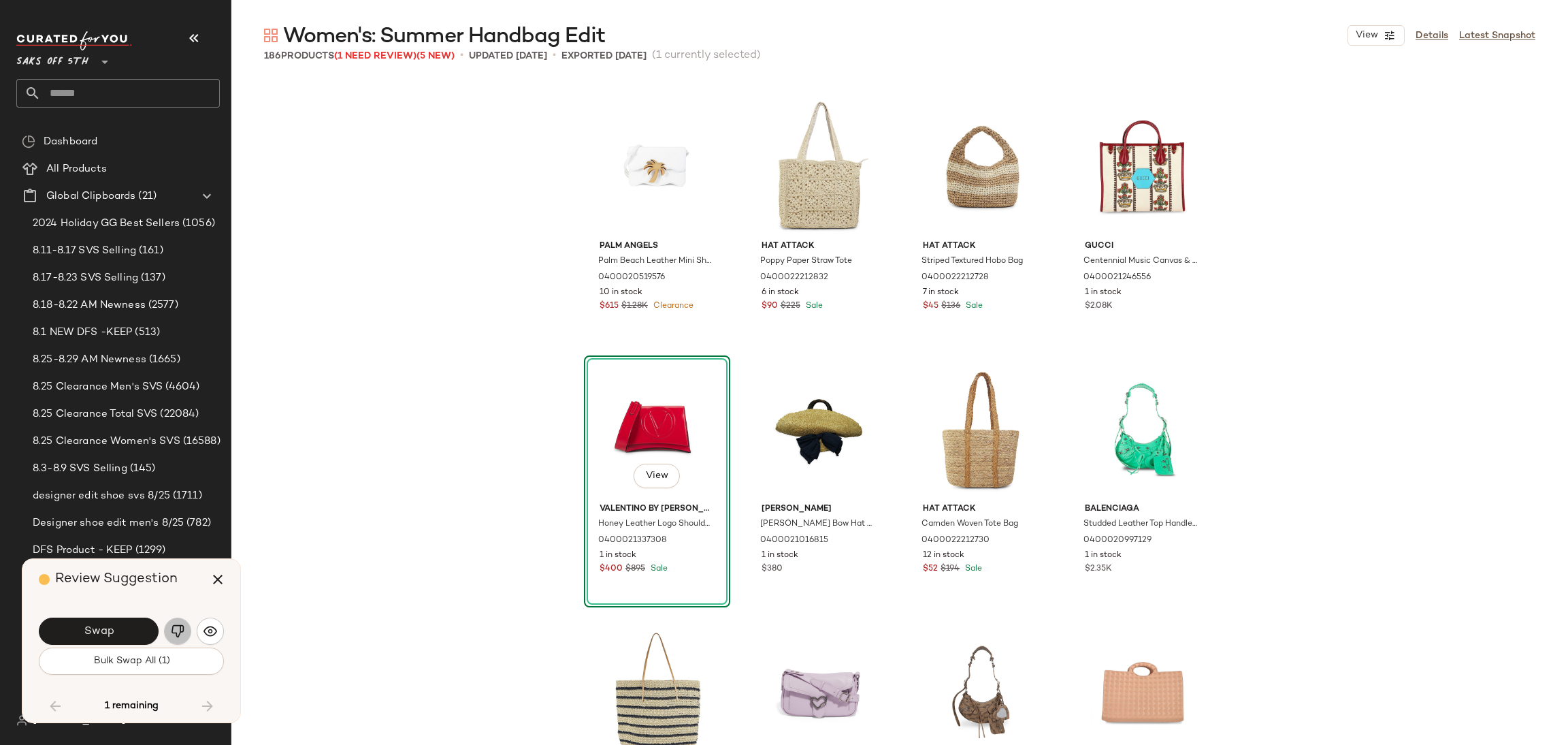
click at [173, 633] on img "button" at bounding box center [177, 631] width 14 height 14
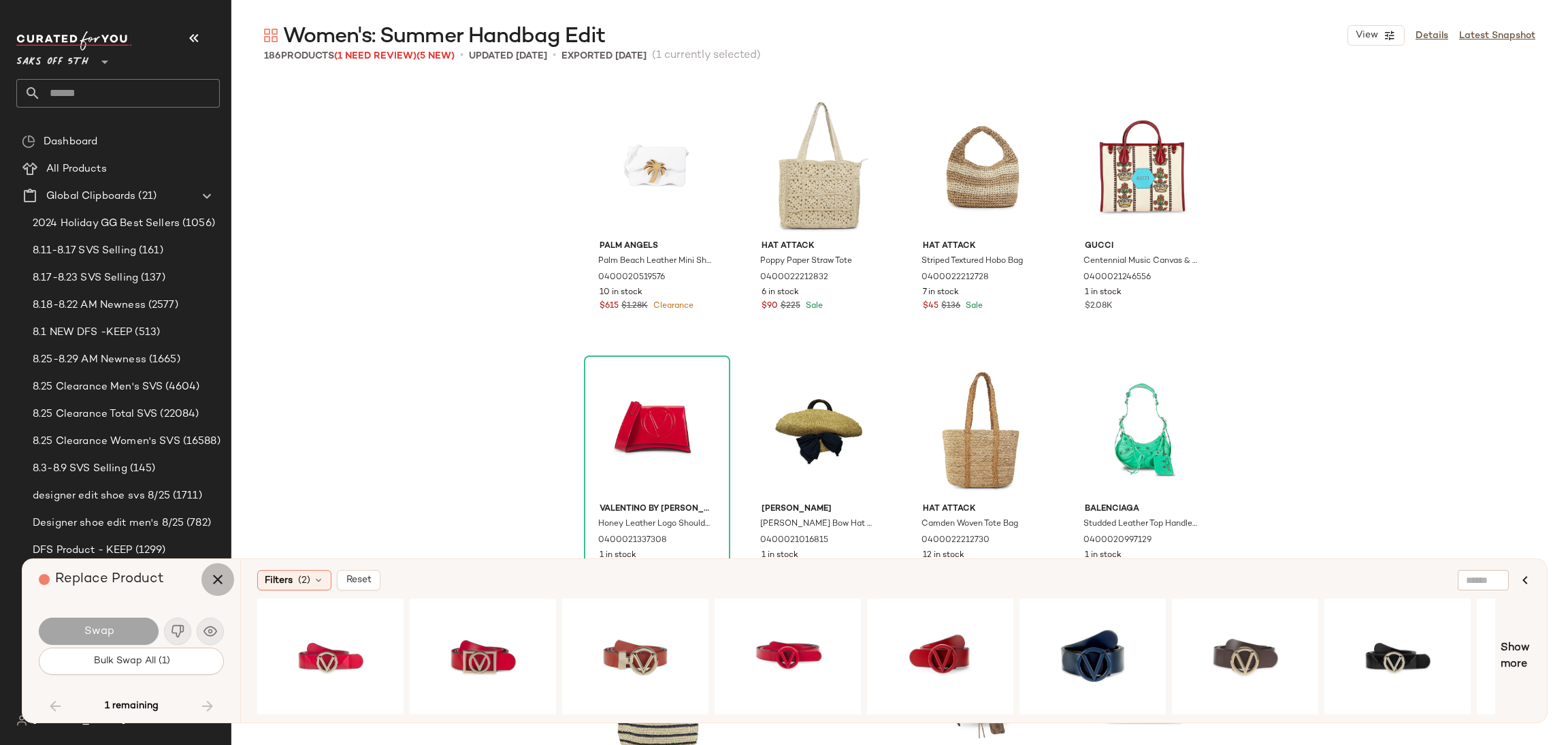
click at [221, 577] on icon "button" at bounding box center [218, 579] width 16 height 16
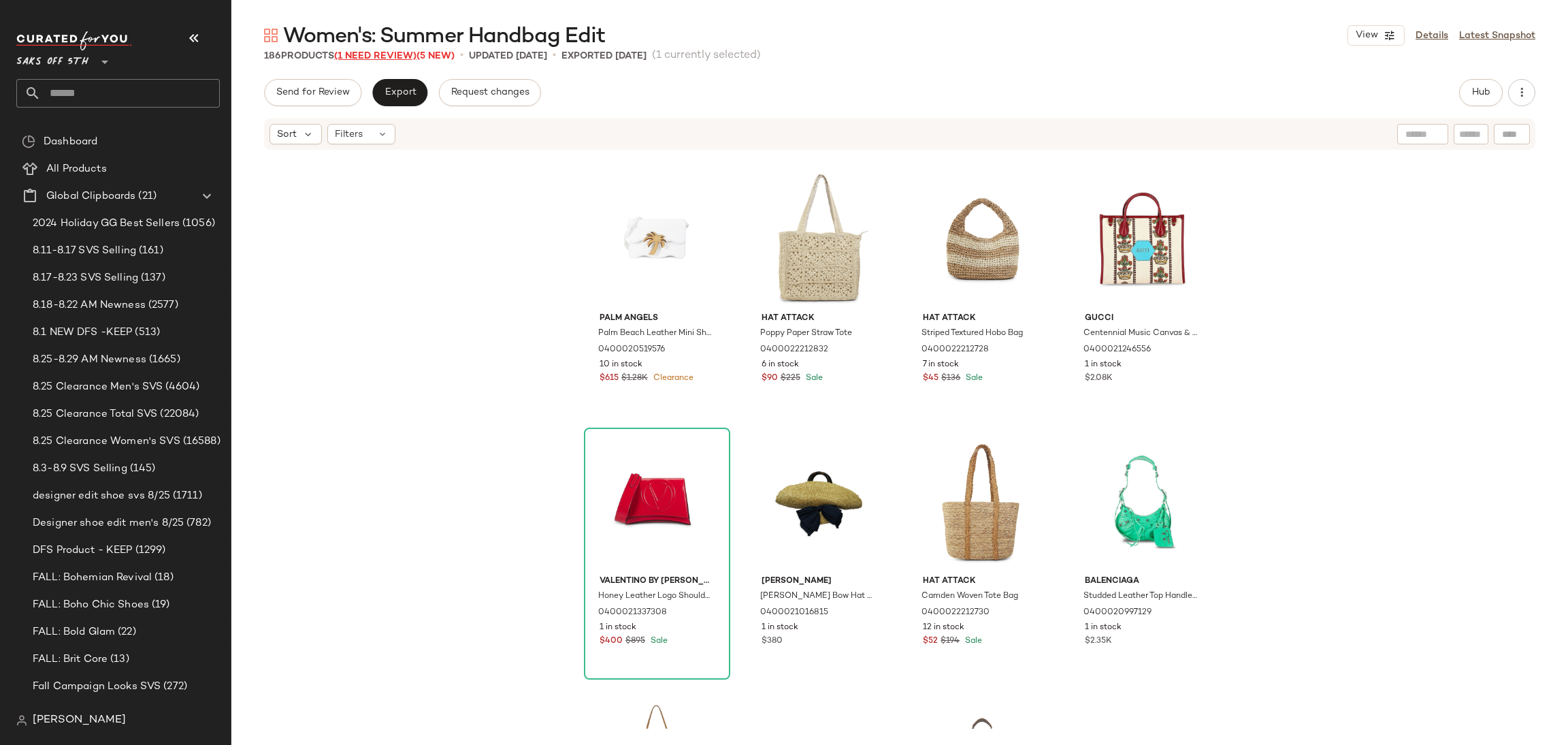
click at [406, 51] on span "(1 Need Review)" at bounding box center [376, 56] width 83 height 11
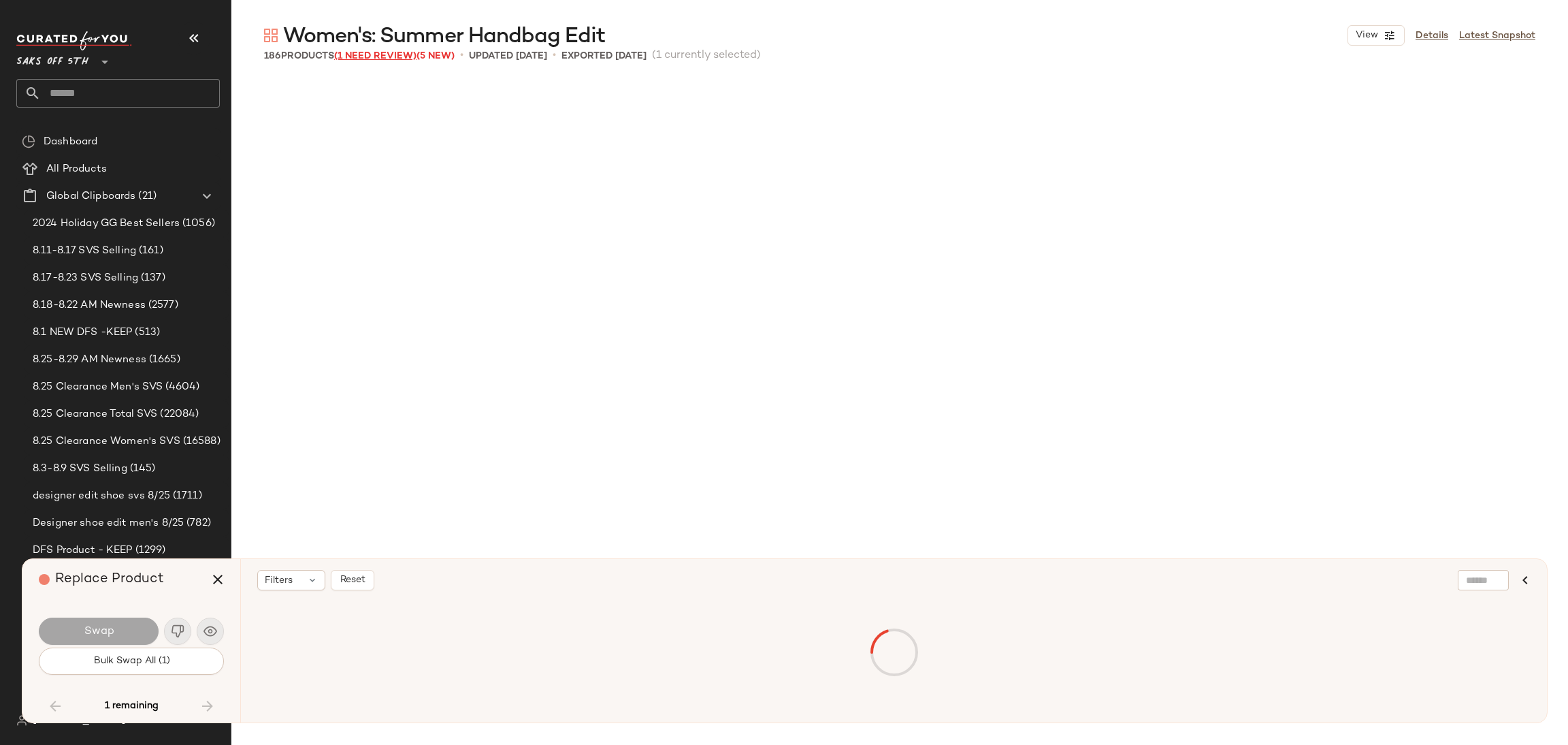
scroll to position [8935, 0]
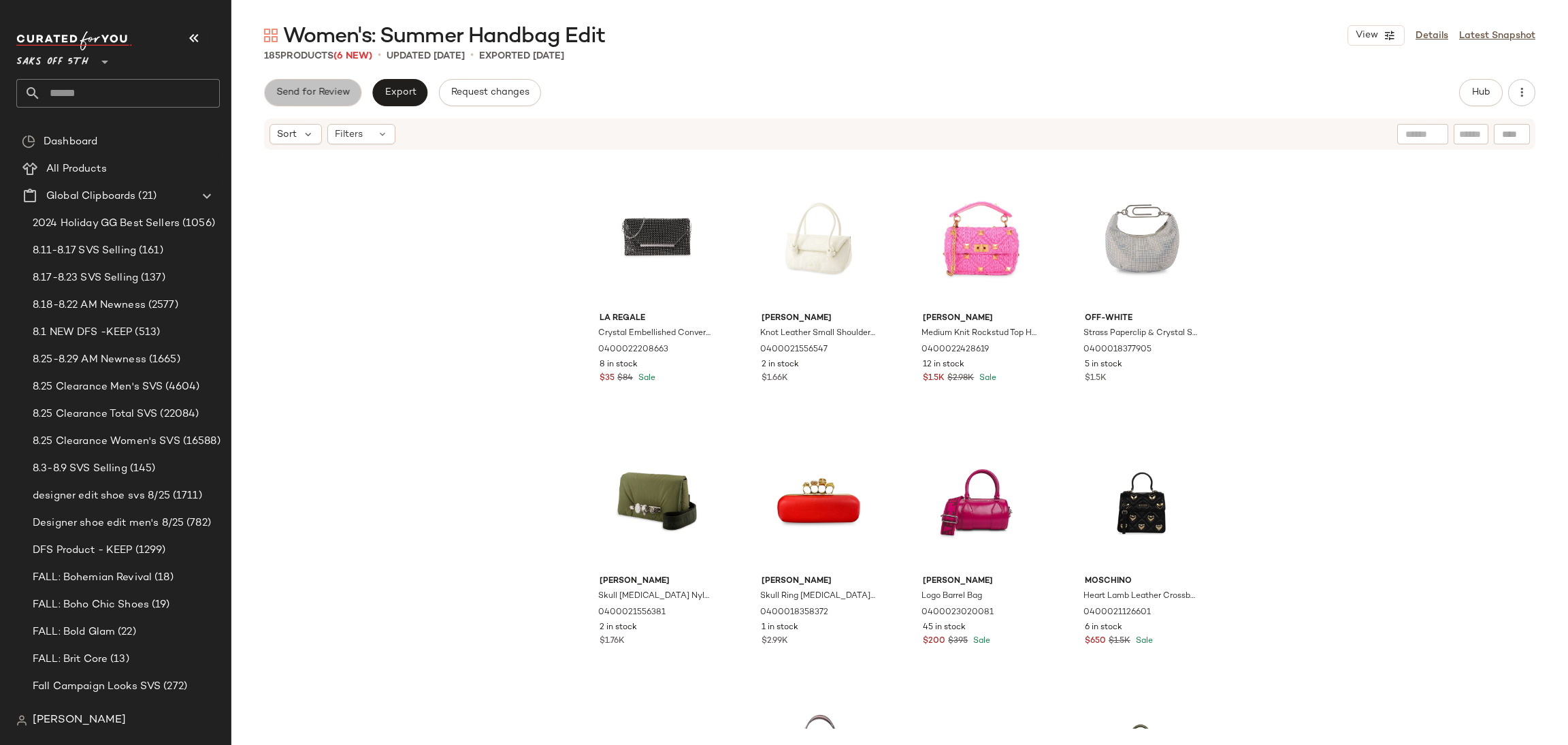
click at [334, 93] on span "Send for Review" at bounding box center [312, 92] width 74 height 11
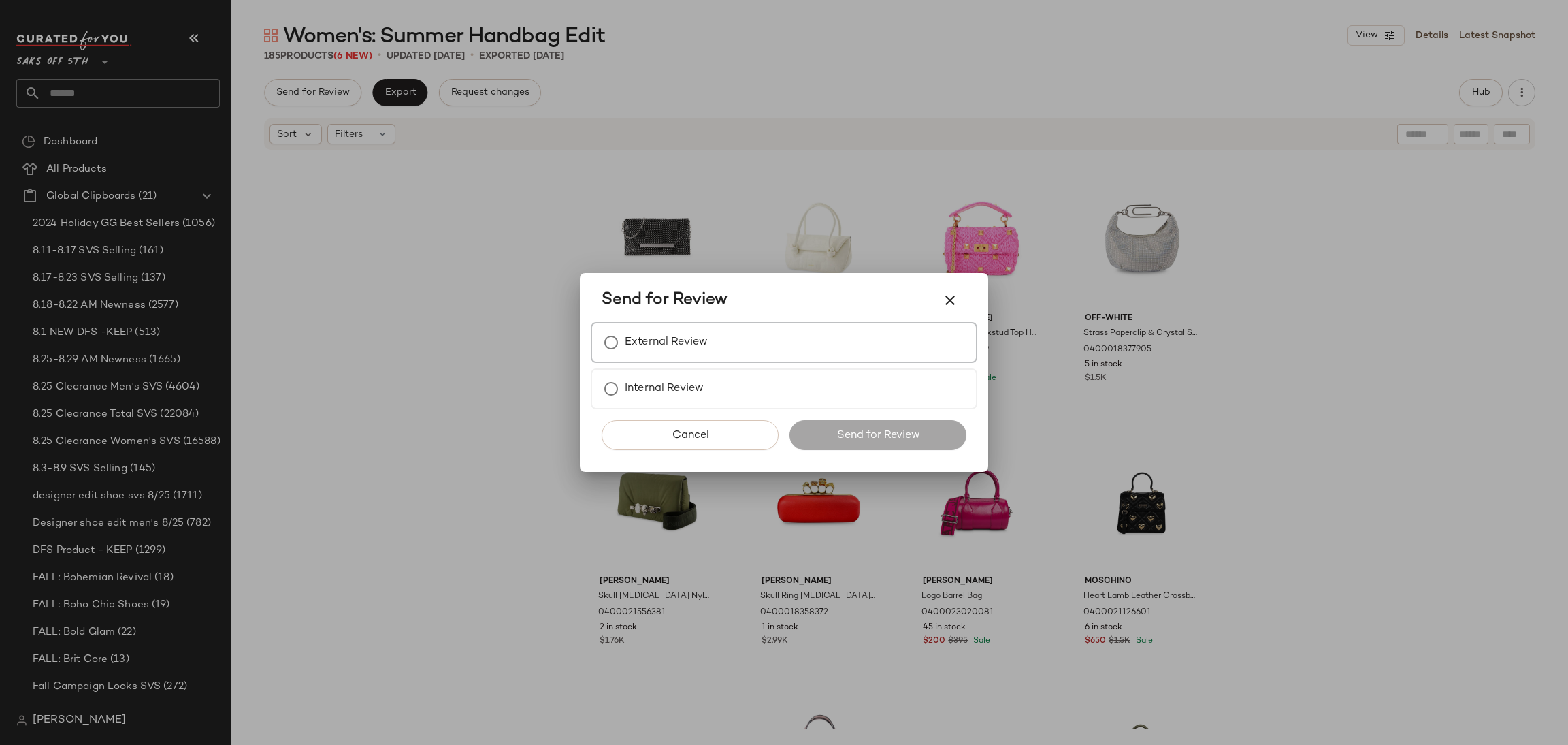
click at [640, 351] on label "External Review" at bounding box center [666, 343] width 83 height 28
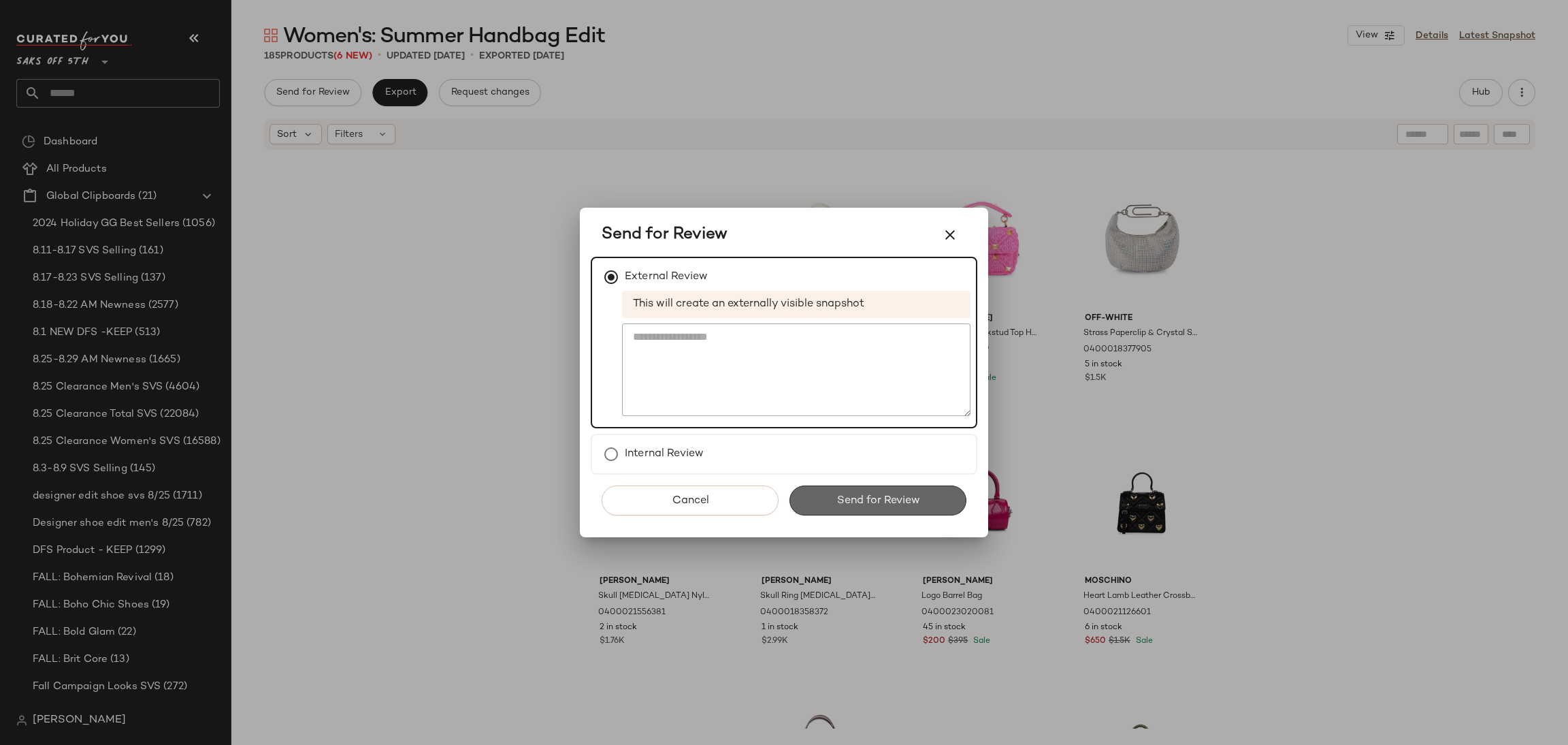
click at [840, 487] on button "Send for Review" at bounding box center [877, 500] width 177 height 30
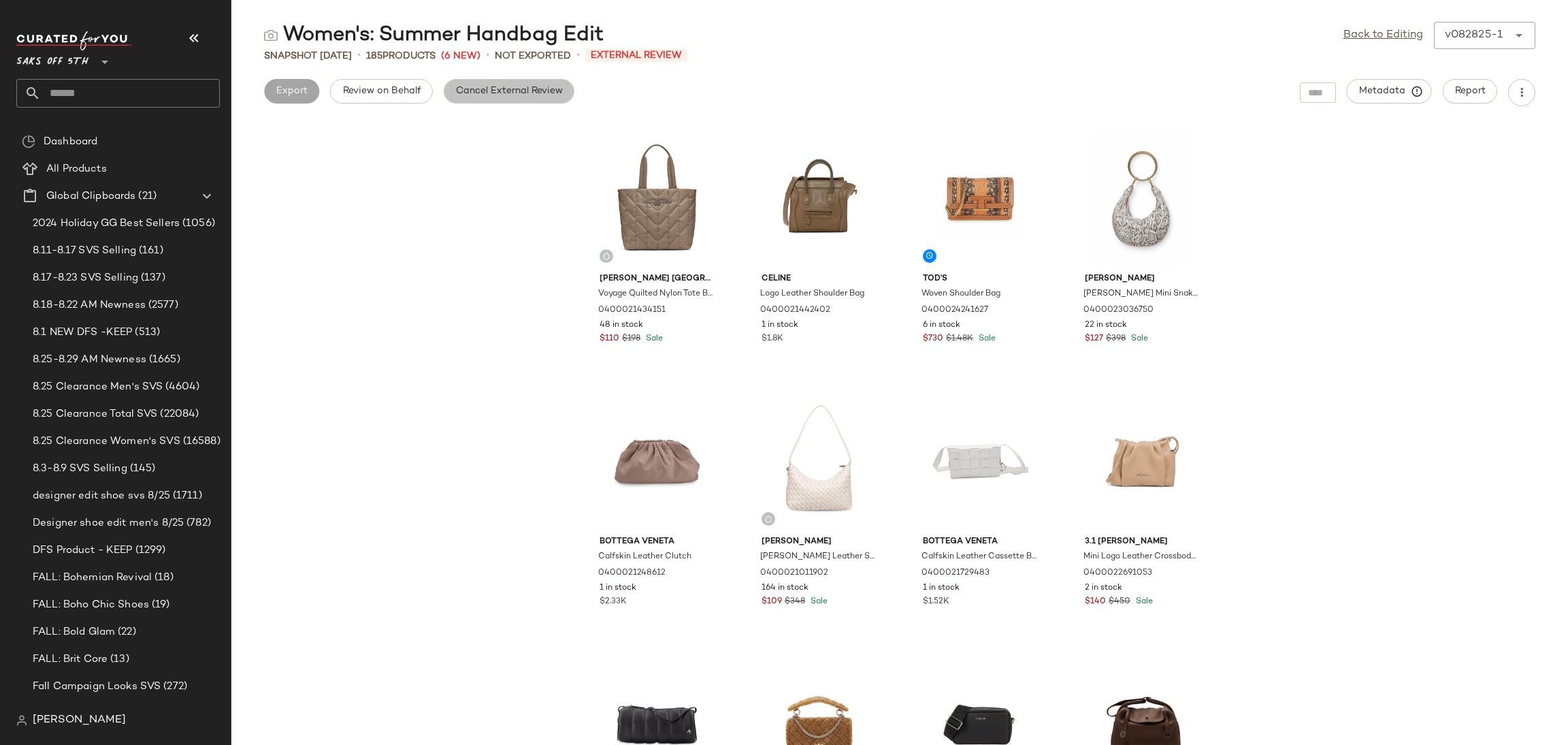
click at [534, 92] on span "Cancel External Review" at bounding box center [508, 91] width 108 height 11
click at [1399, 30] on link "Back to Editing" at bounding box center [1383, 36] width 79 height 16
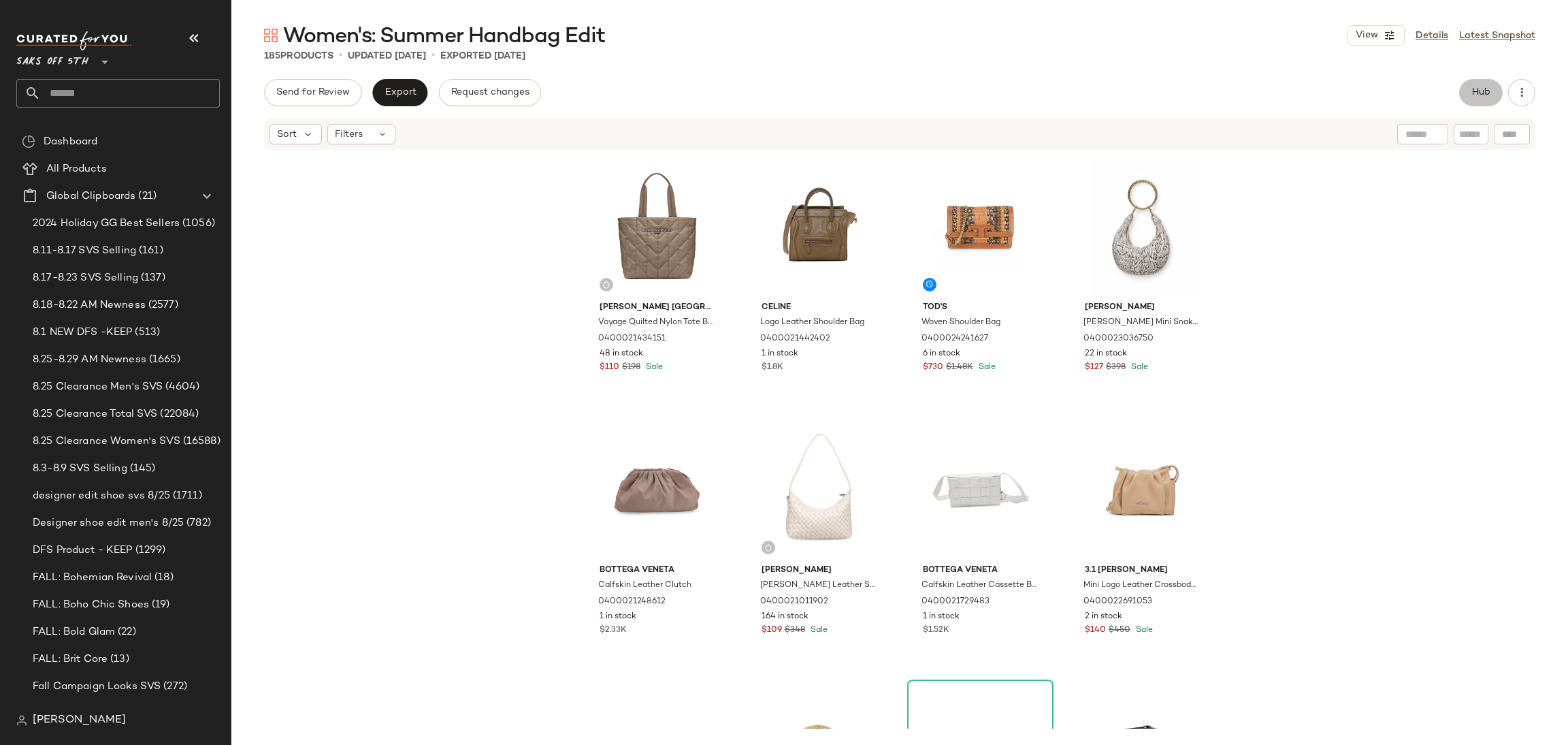
click at [1479, 96] on span "Hub" at bounding box center [1481, 92] width 19 height 11
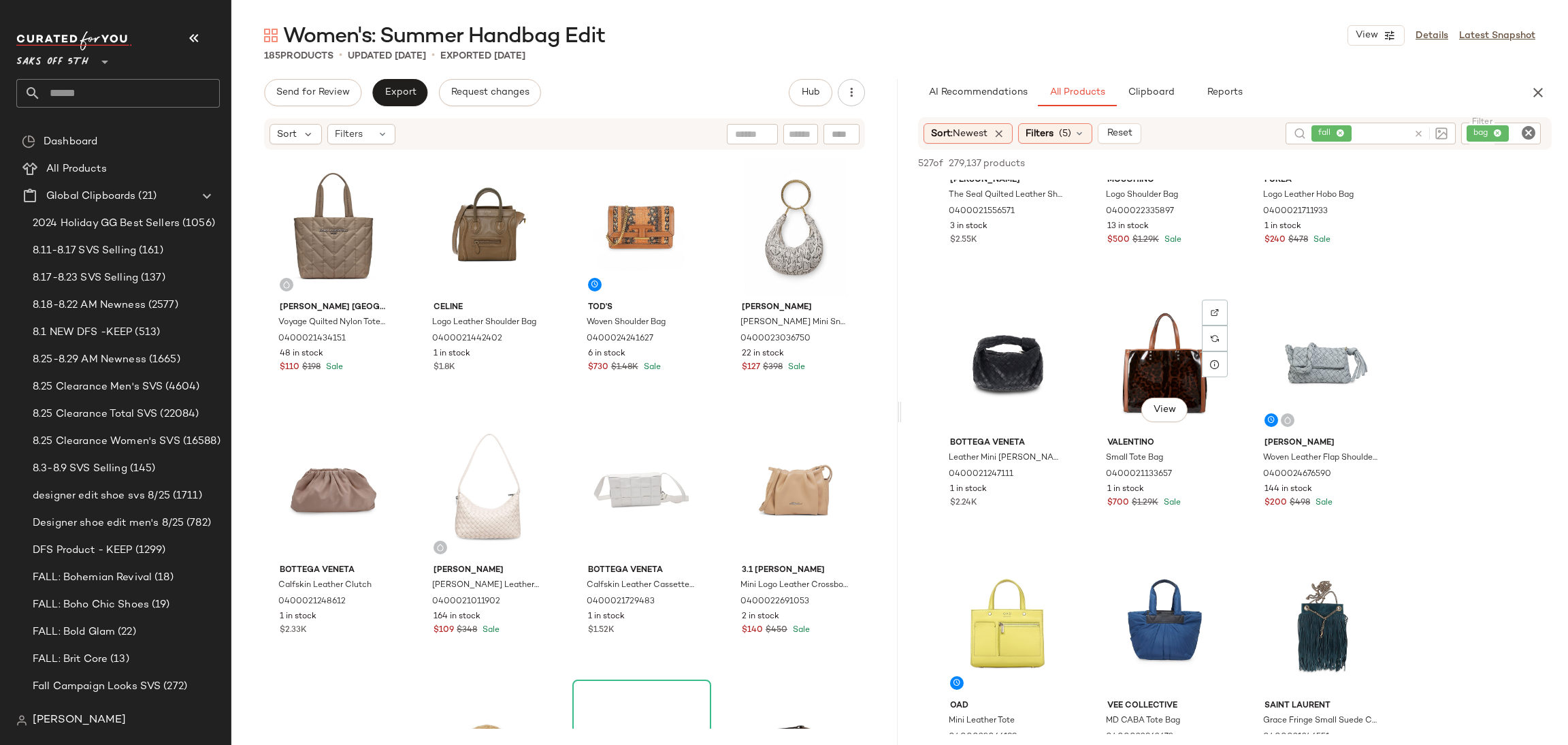
scroll to position [682, 0]
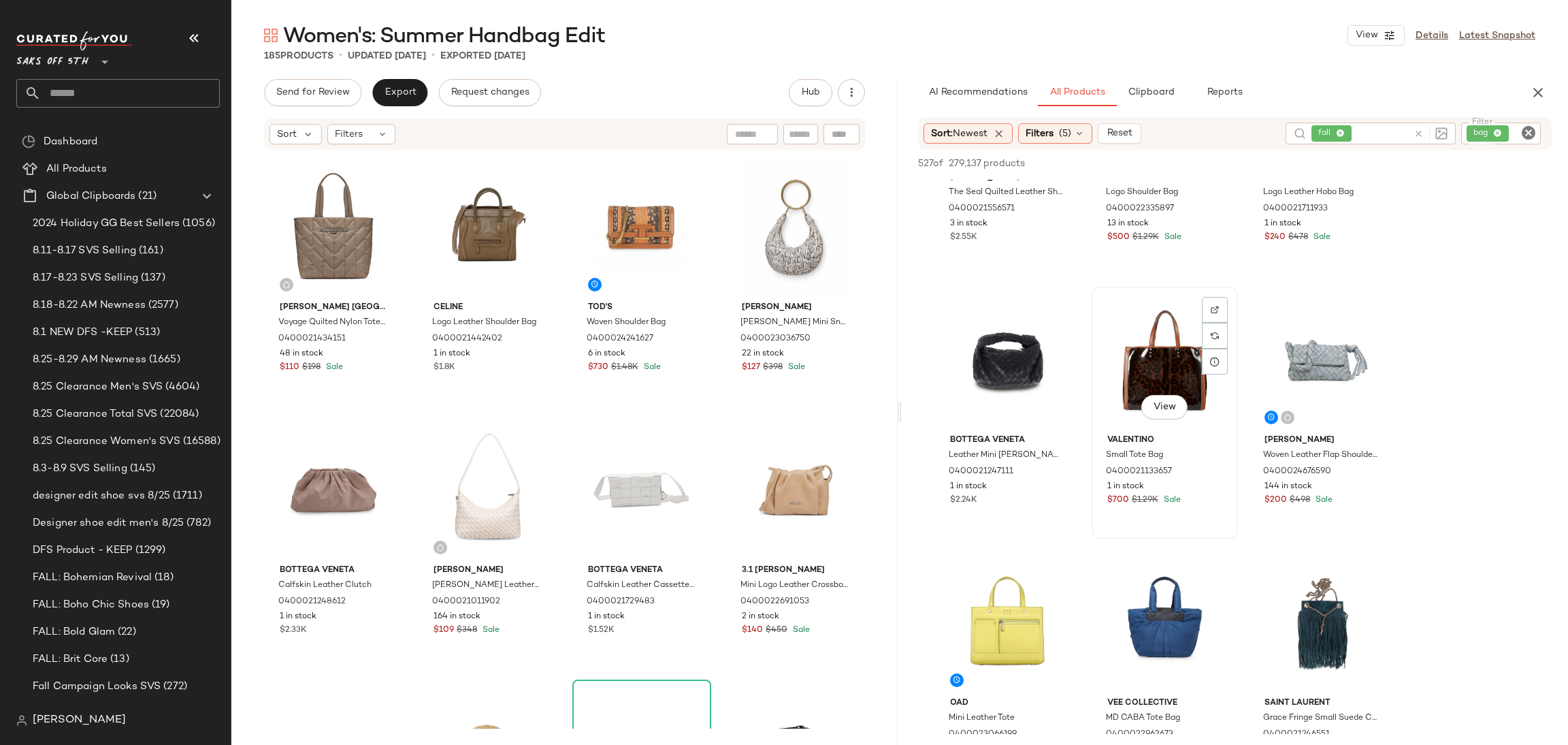
click at [1153, 365] on div "View" at bounding box center [1164, 360] width 137 height 138
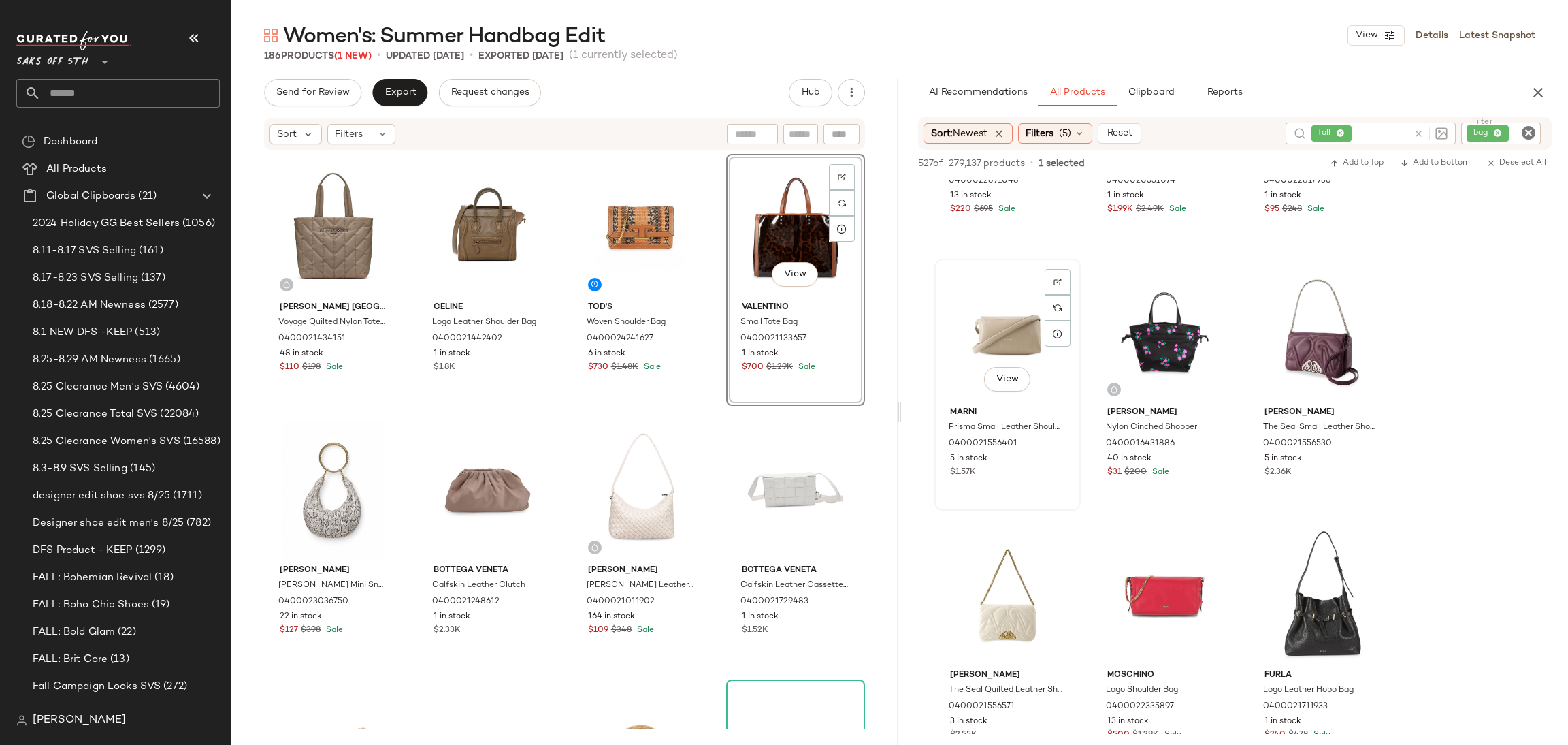
scroll to position [0, 0]
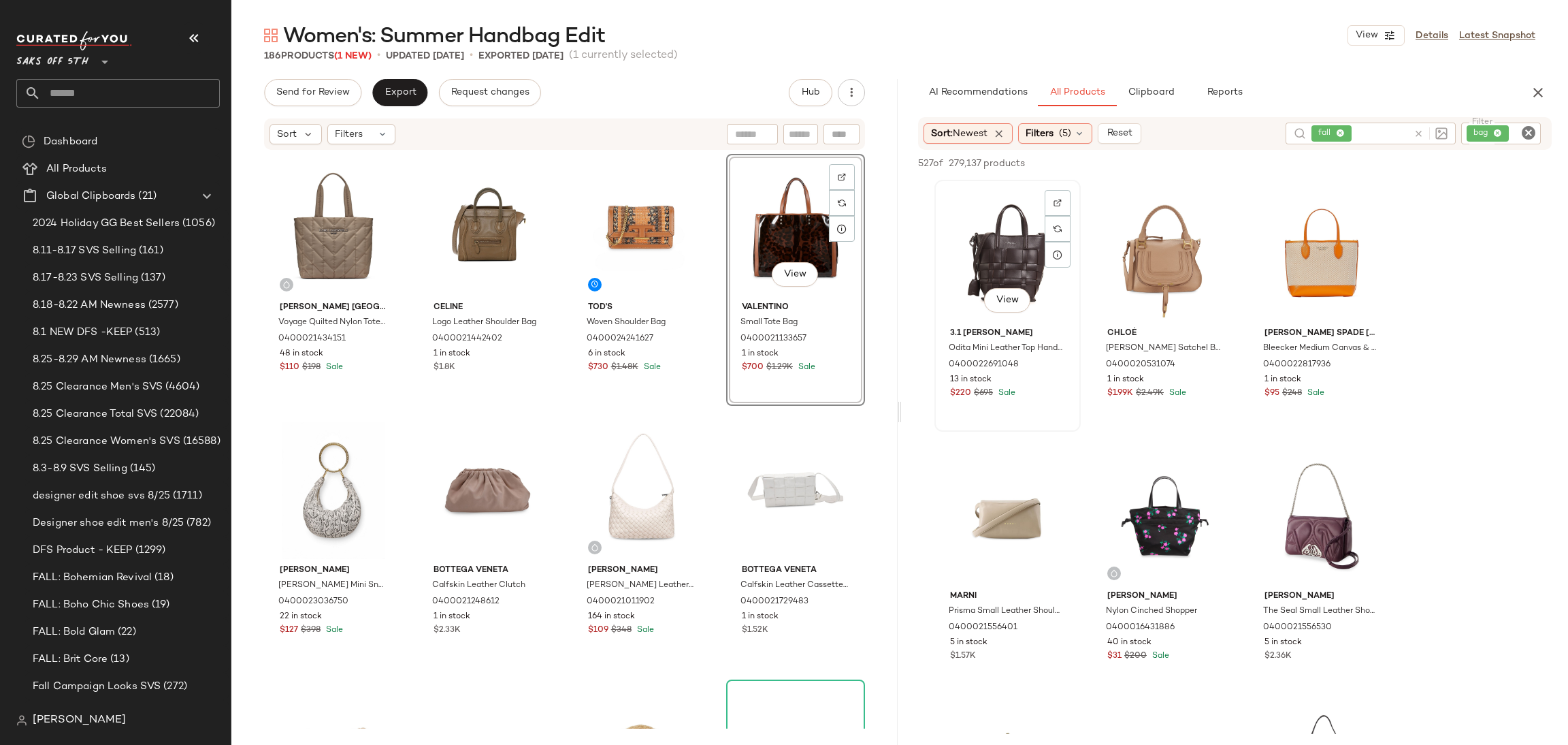
click at [987, 232] on div "View" at bounding box center [1007, 253] width 137 height 138
click at [1165, 237] on div "View" at bounding box center [1164, 253] width 137 height 138
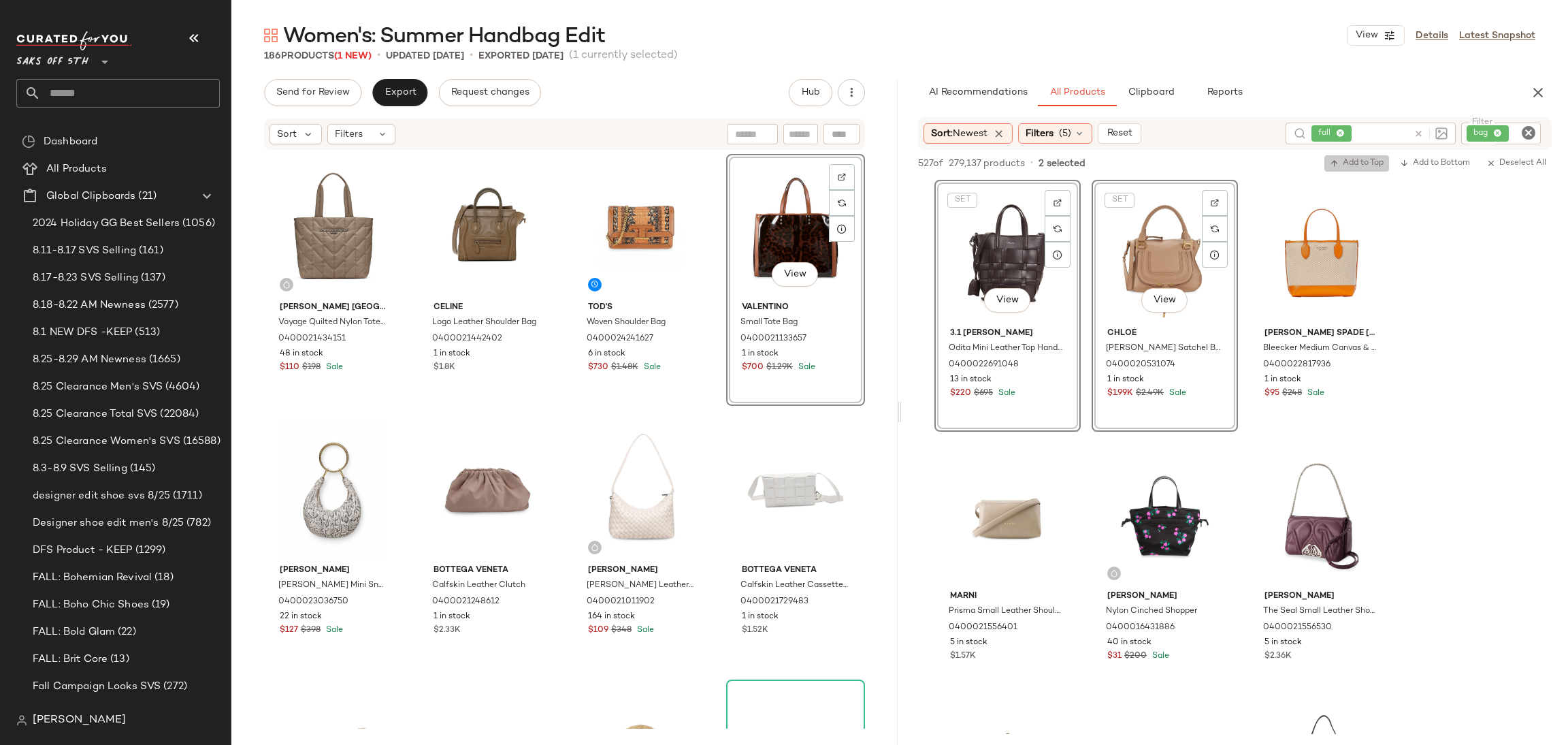
click at [1339, 168] on span "Add to Top" at bounding box center [1357, 164] width 53 height 10
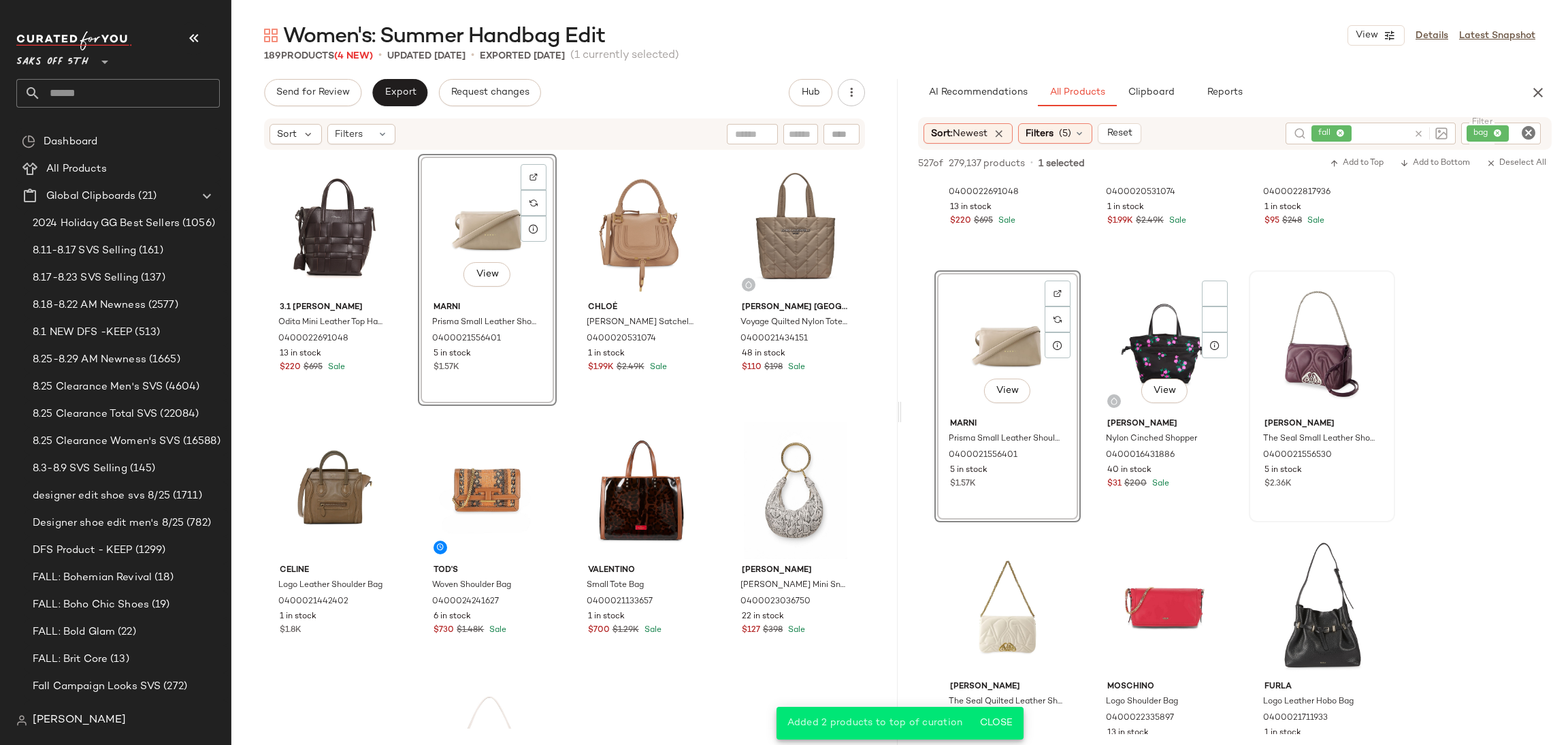
scroll to position [170, 0]
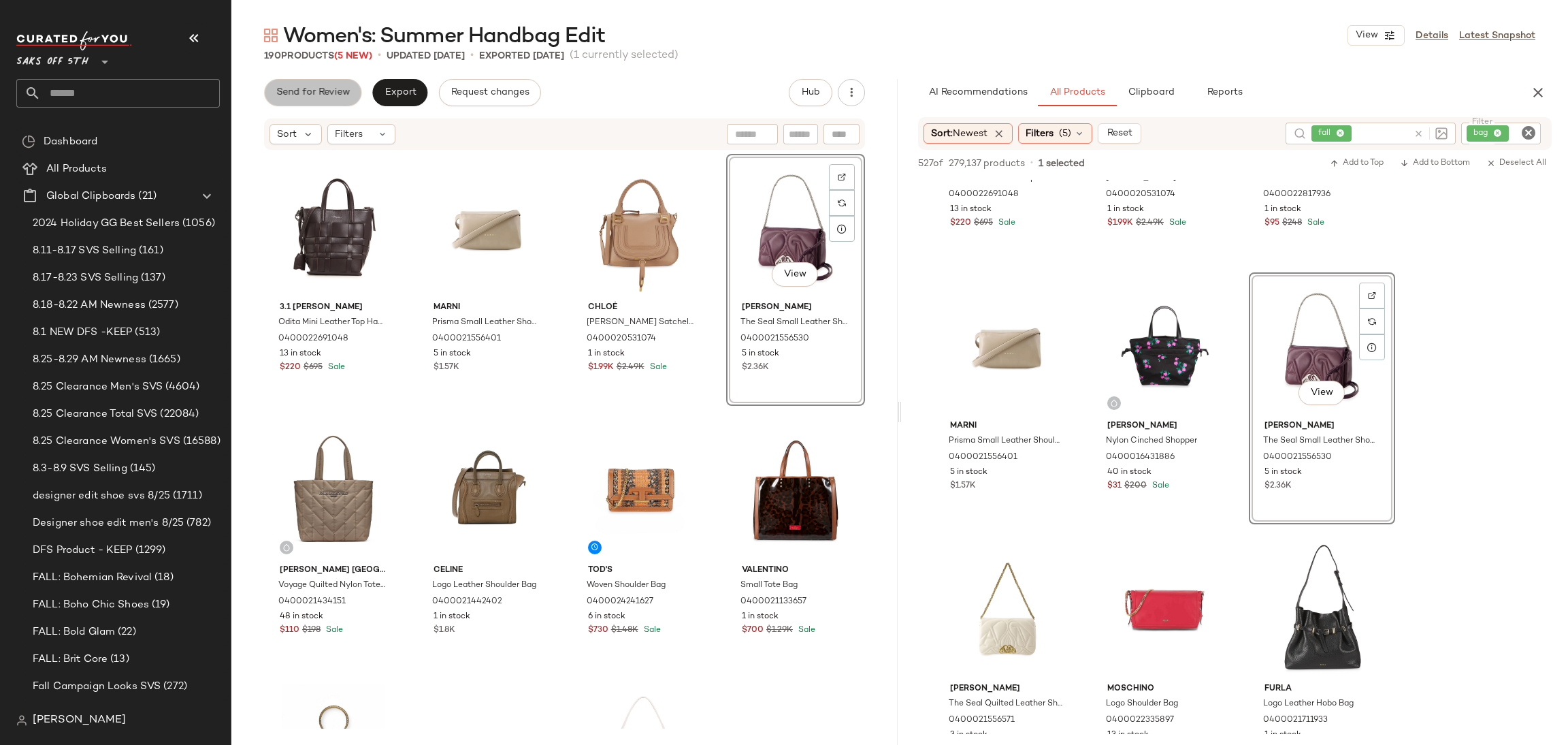
click at [304, 93] on span "Send for Review" at bounding box center [312, 92] width 74 height 11
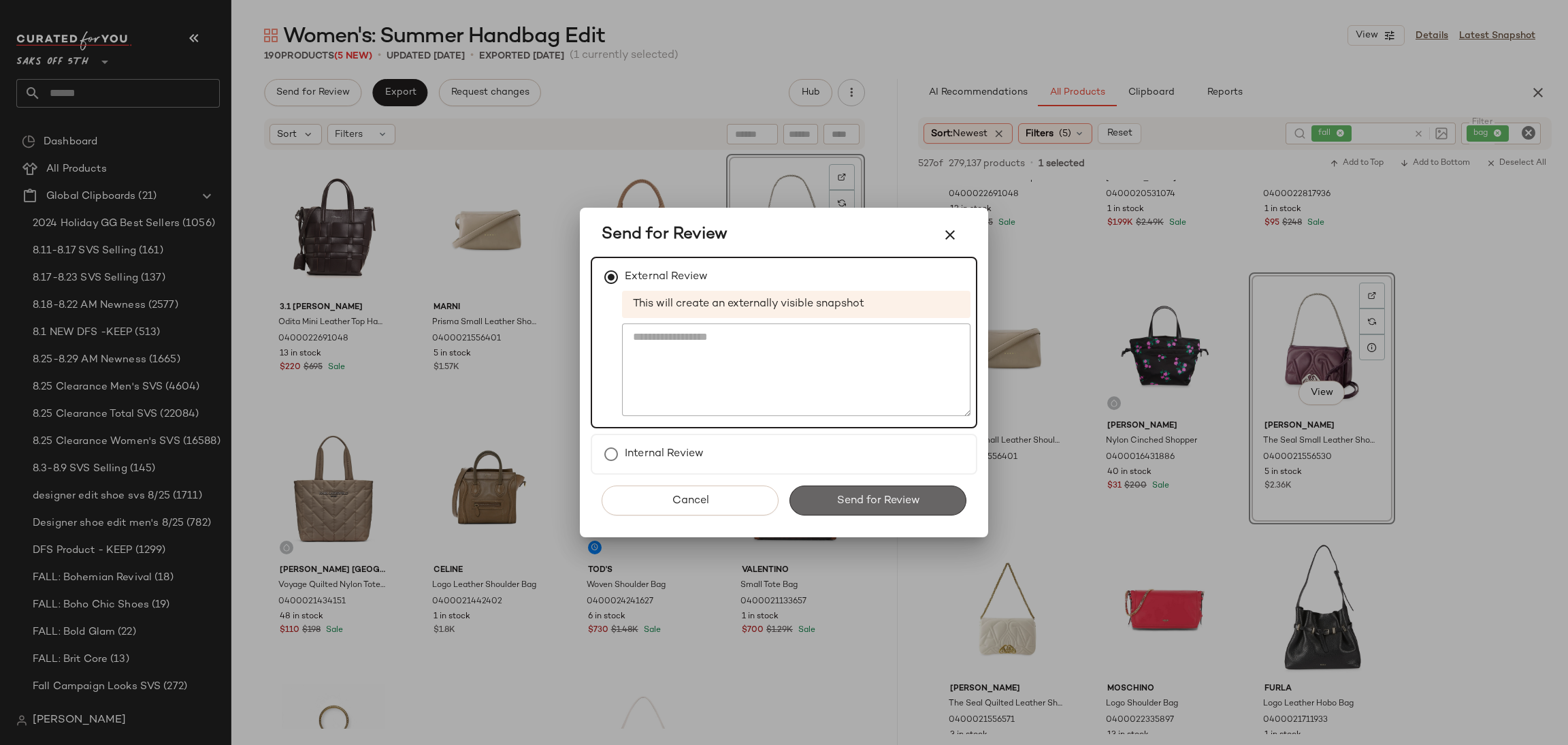
click at [832, 502] on button "Send for Review" at bounding box center [877, 500] width 177 height 30
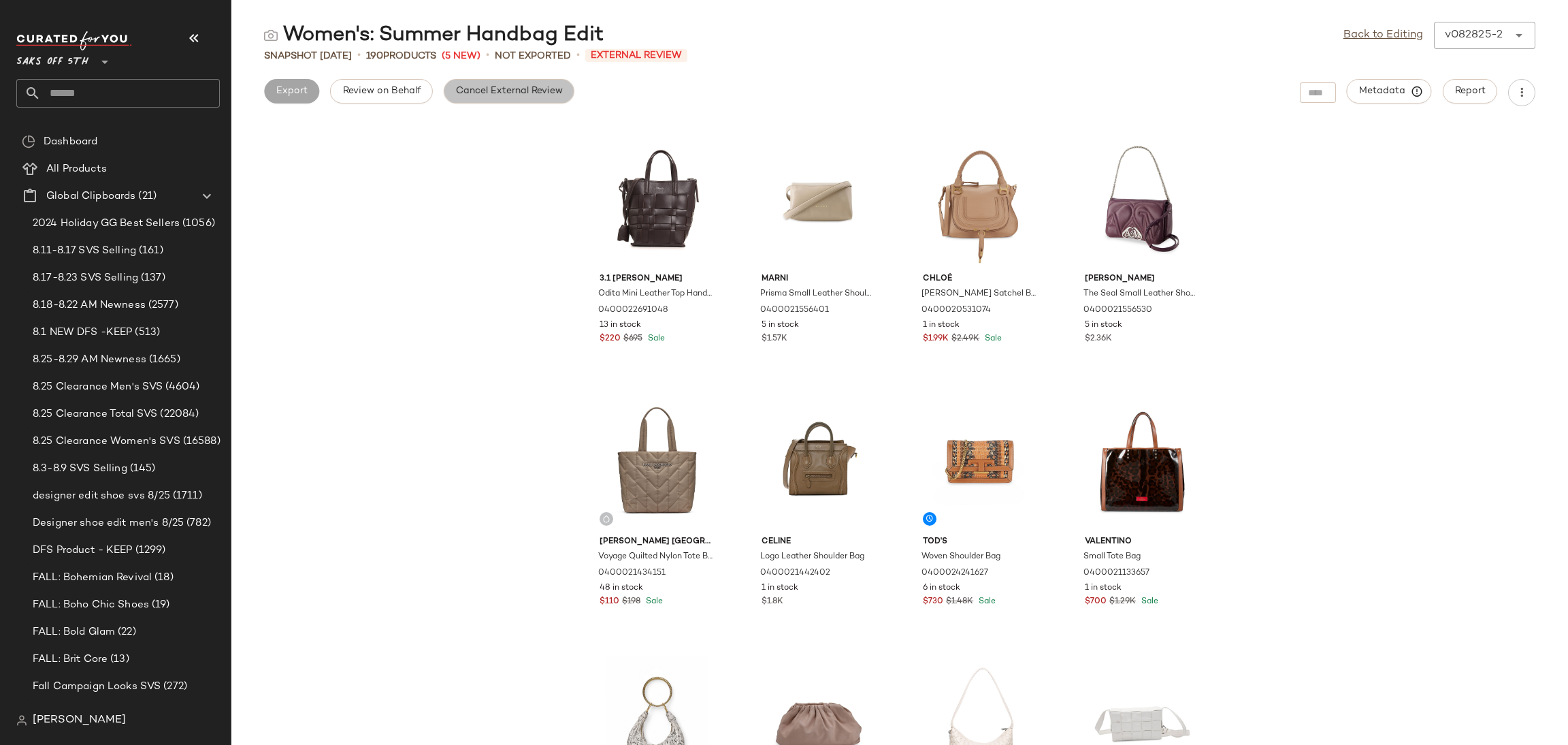
click at [524, 97] on button "Cancel External Review" at bounding box center [508, 92] width 130 height 24
click at [413, 96] on span "Export" at bounding box center [400, 91] width 32 height 11
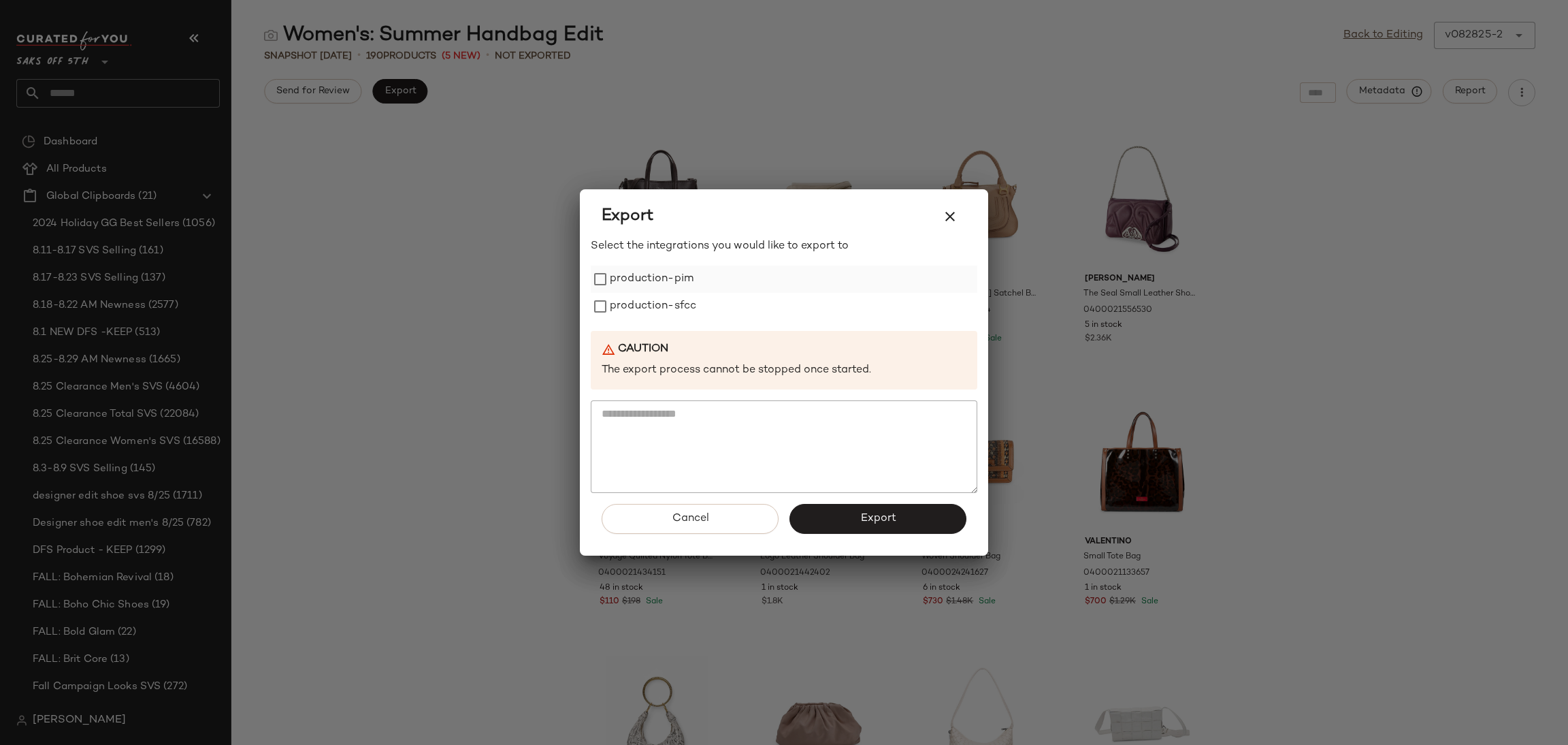
click at [652, 285] on label "production-pim" at bounding box center [651, 279] width 83 height 28
click at [664, 316] on label "production-sfcc" at bounding box center [652, 307] width 87 height 28
click at [843, 523] on button "Export" at bounding box center [877, 518] width 177 height 30
